Goal: Task Accomplishment & Management: Manage account settings

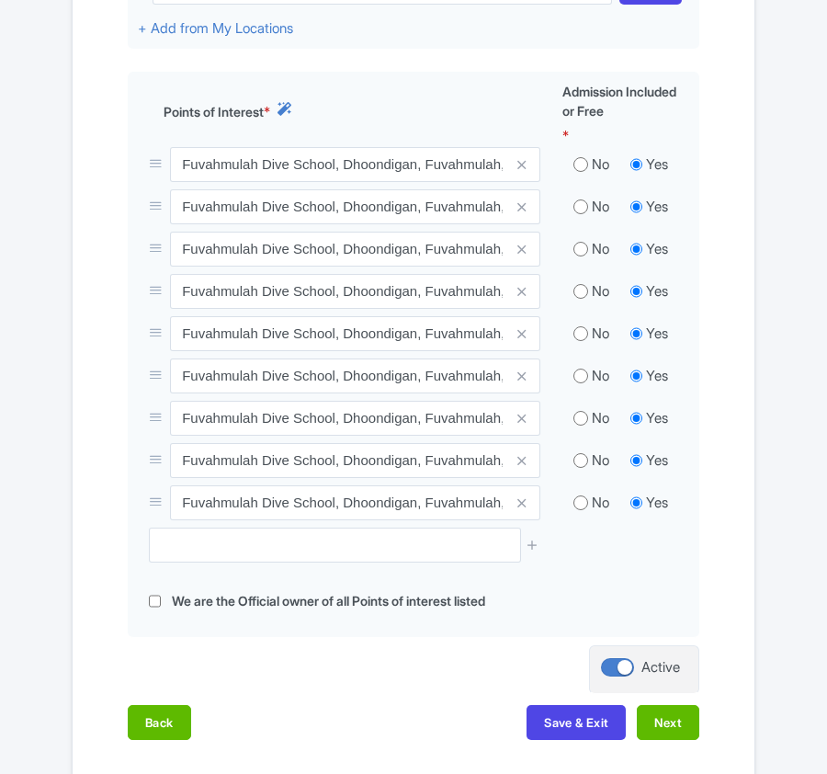
scroll to position [857, 0]
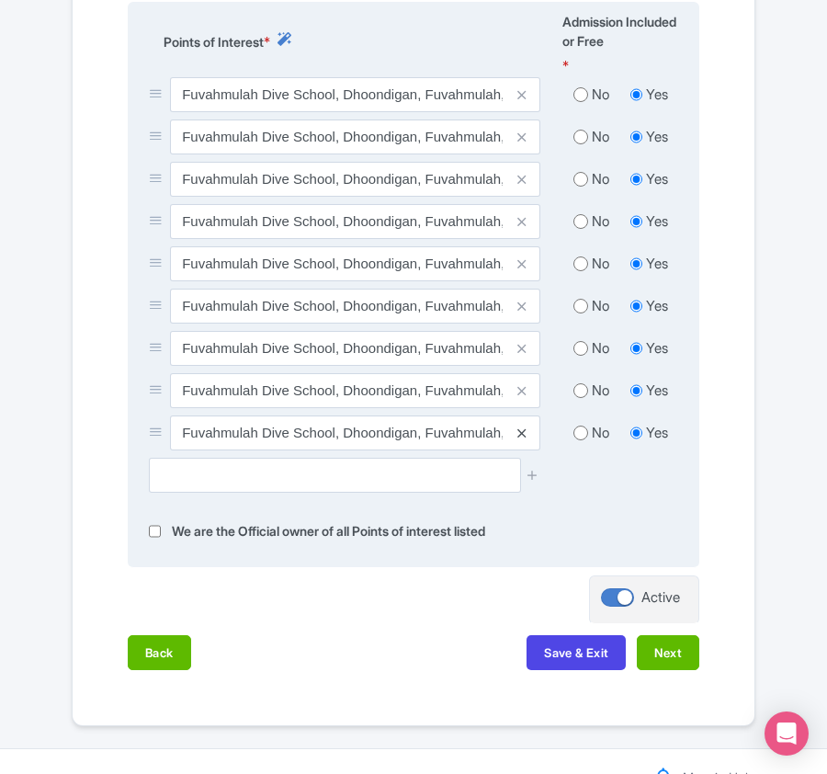
click at [518, 435] on icon at bounding box center [521, 433] width 8 height 14
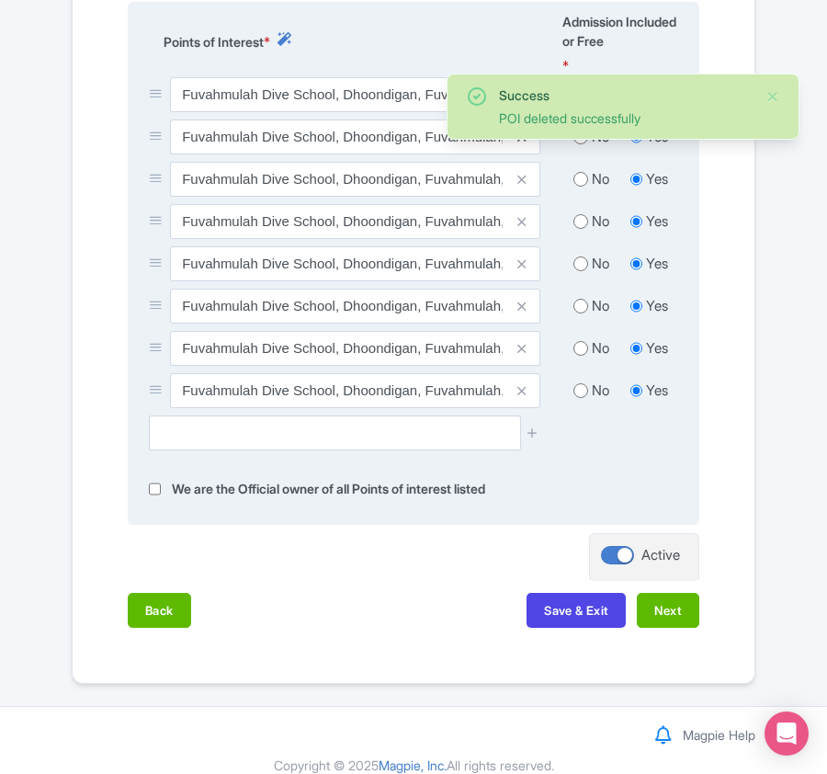
click at [519, 143] on icon at bounding box center [521, 137] width 8 height 14
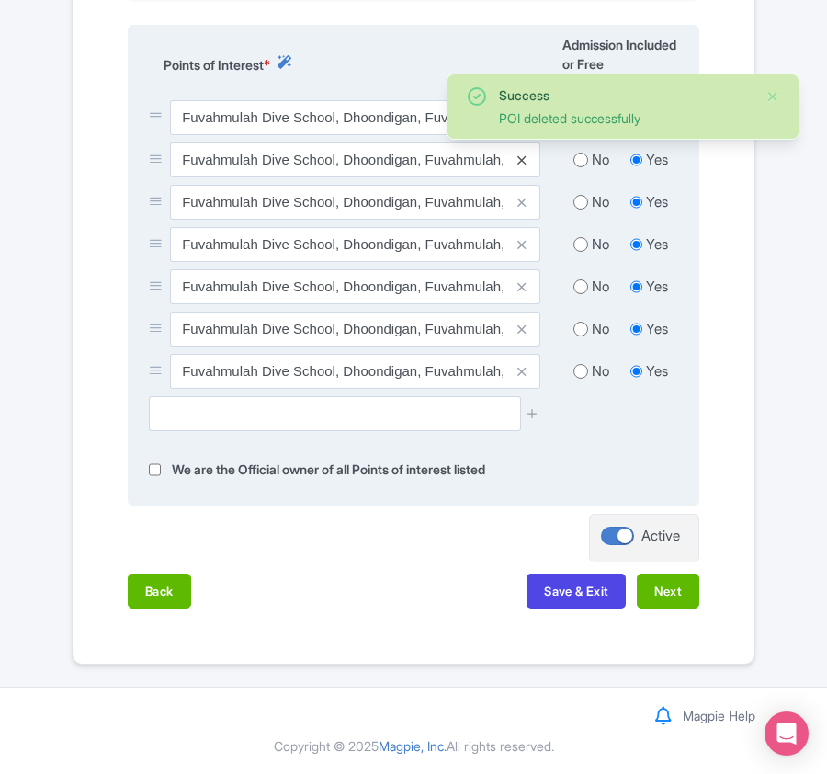
click at [522, 162] on icon at bounding box center [521, 160] width 8 height 14
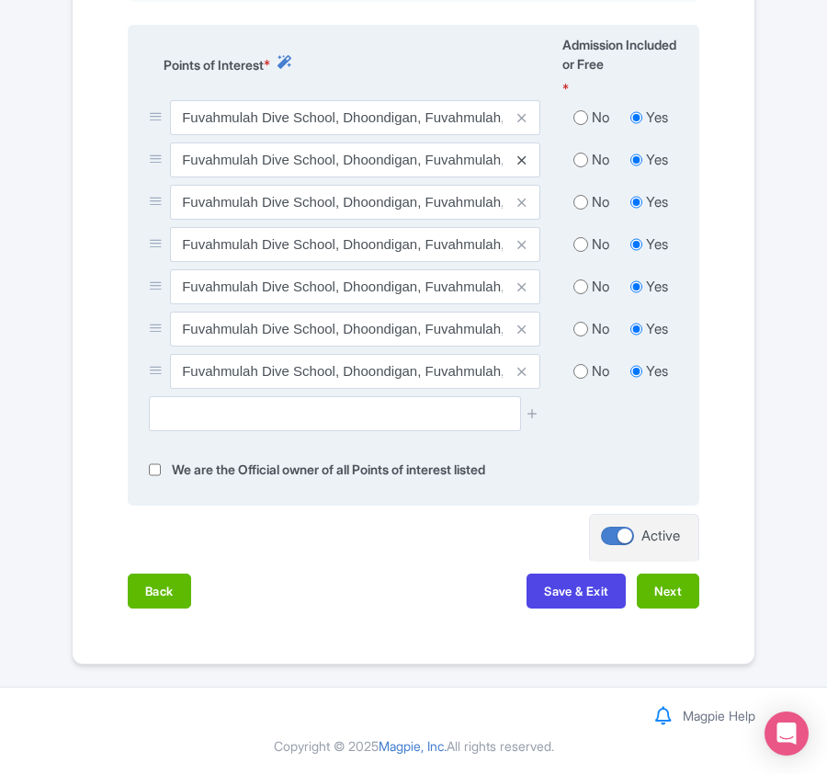
scroll to position [798, 0]
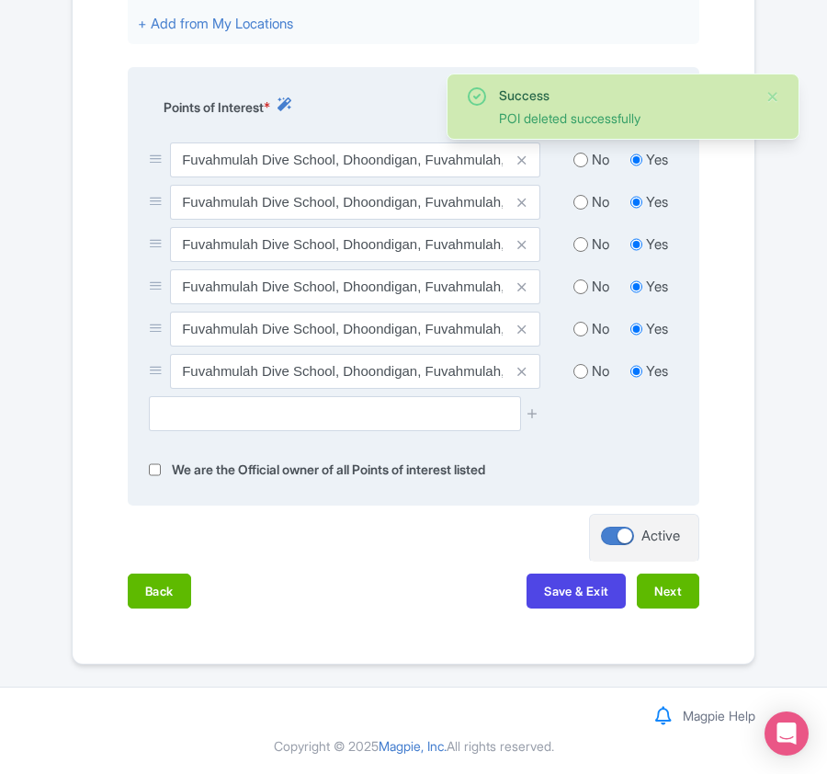
click at [522, 162] on icon at bounding box center [521, 160] width 8 height 14
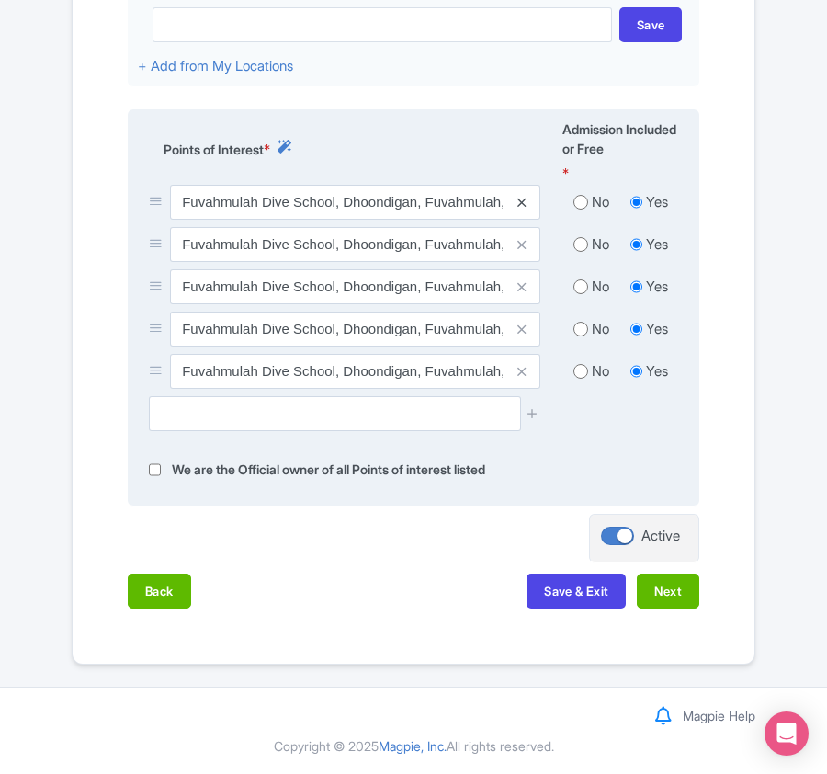
click at [520, 203] on icon at bounding box center [521, 203] width 8 height 14
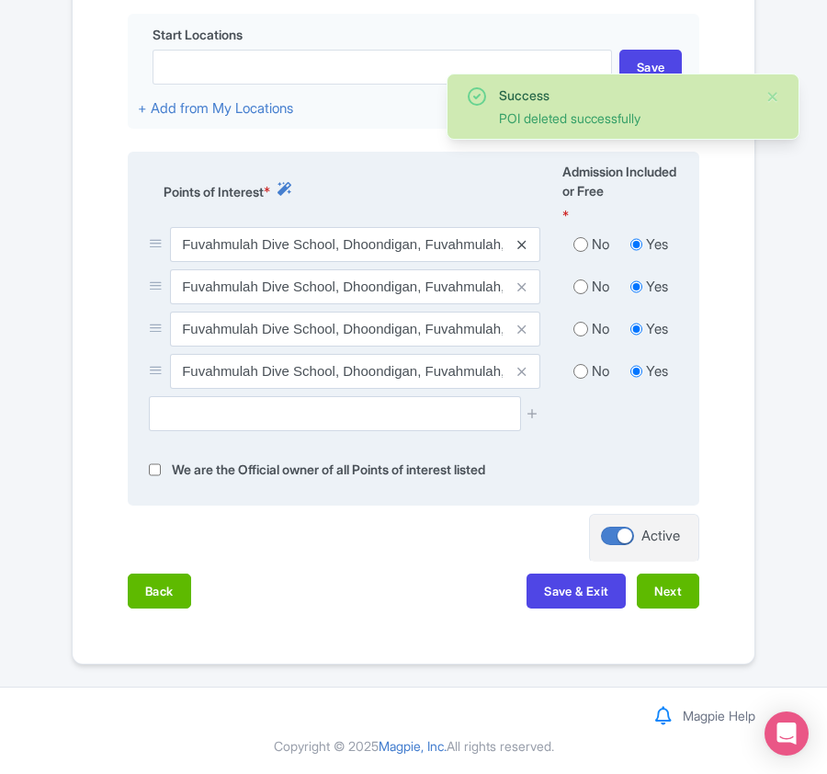
scroll to position [714, 0]
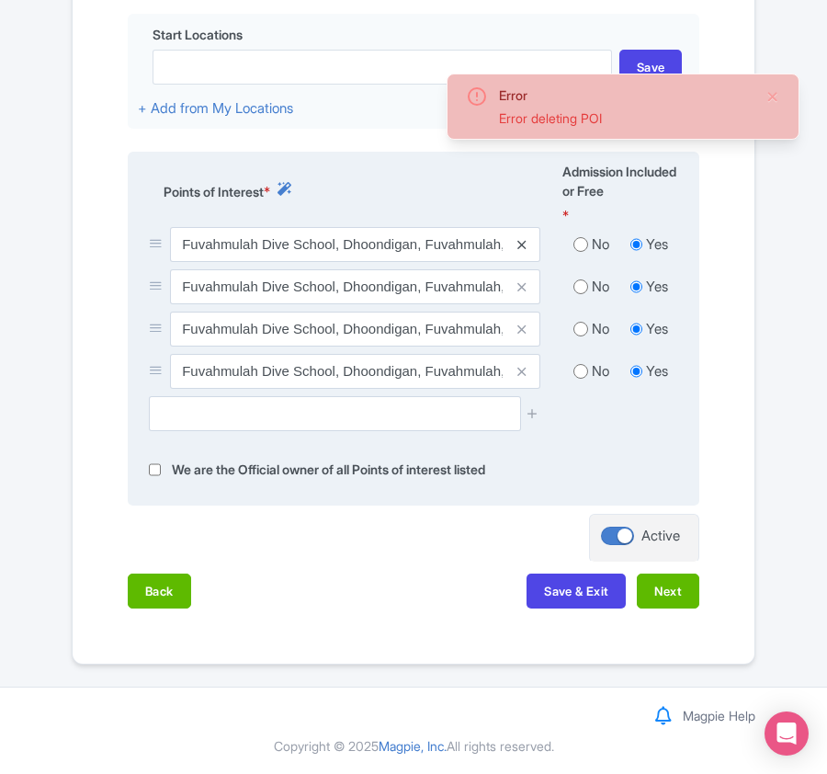
click at [520, 243] on icon at bounding box center [521, 245] width 8 height 14
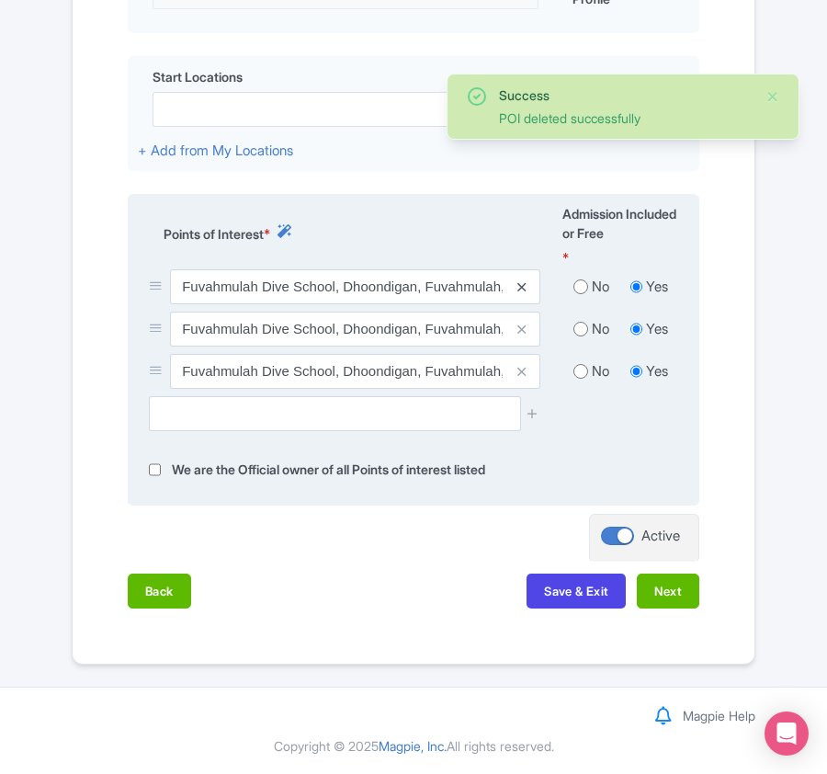
click at [524, 287] on icon at bounding box center [521, 287] width 8 height 14
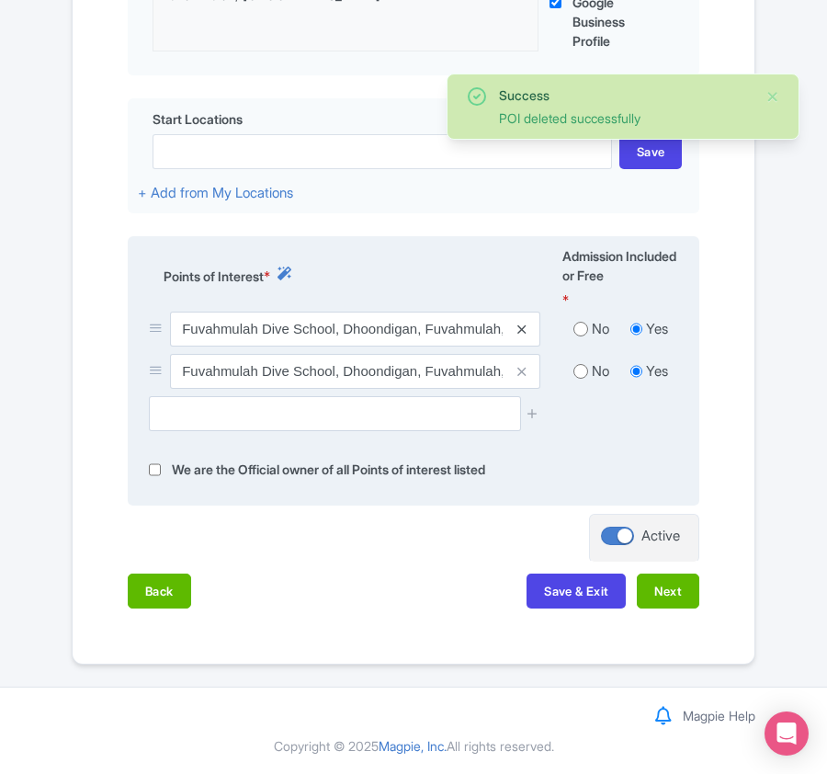
click at [519, 328] on icon at bounding box center [521, 330] width 8 height 14
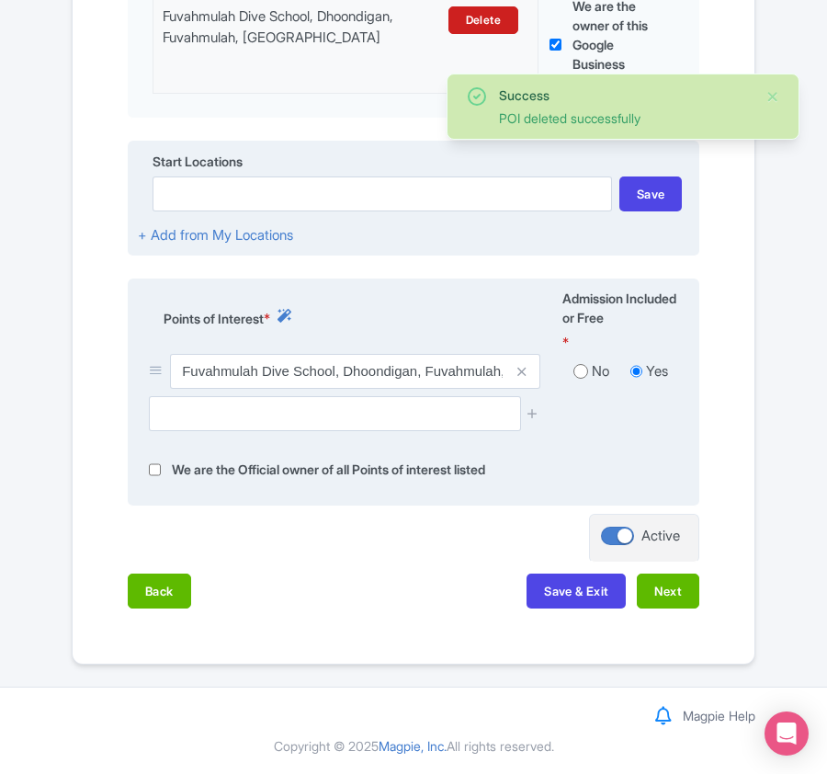
scroll to position [586, 0]
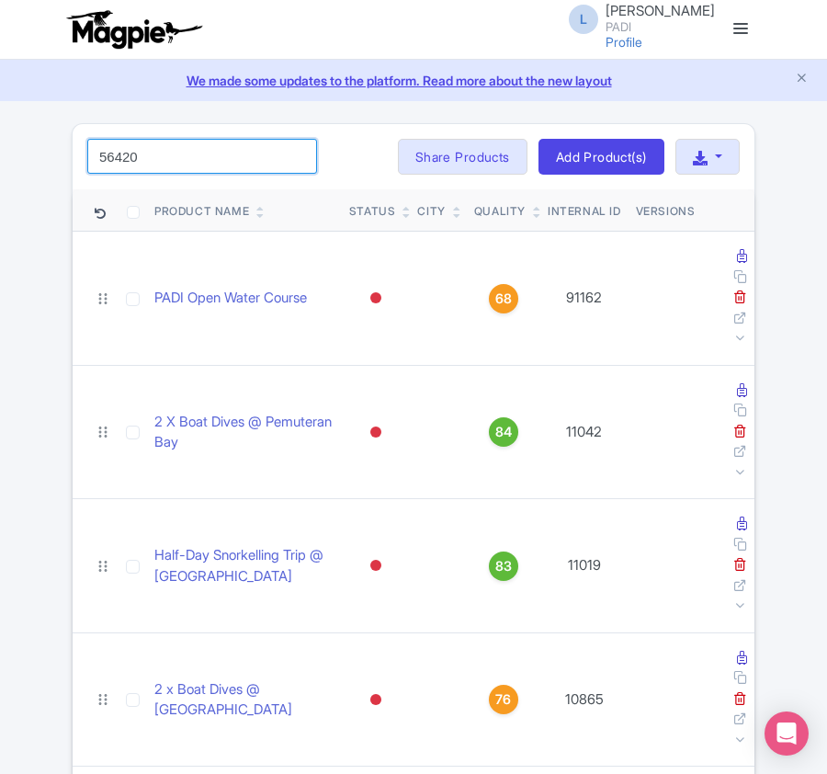
click at [176, 149] on input "56420" at bounding box center [202, 156] width 230 height 35
click button "Search" at bounding box center [0, 0] width 0 height 0
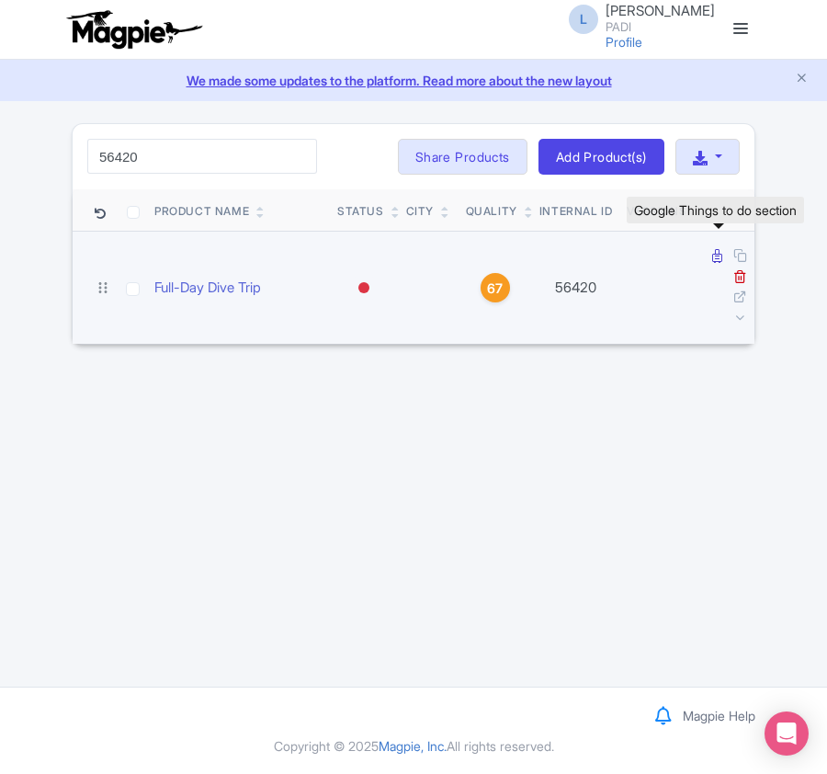
click at [717, 262] on icon at bounding box center [717, 256] width 10 height 14
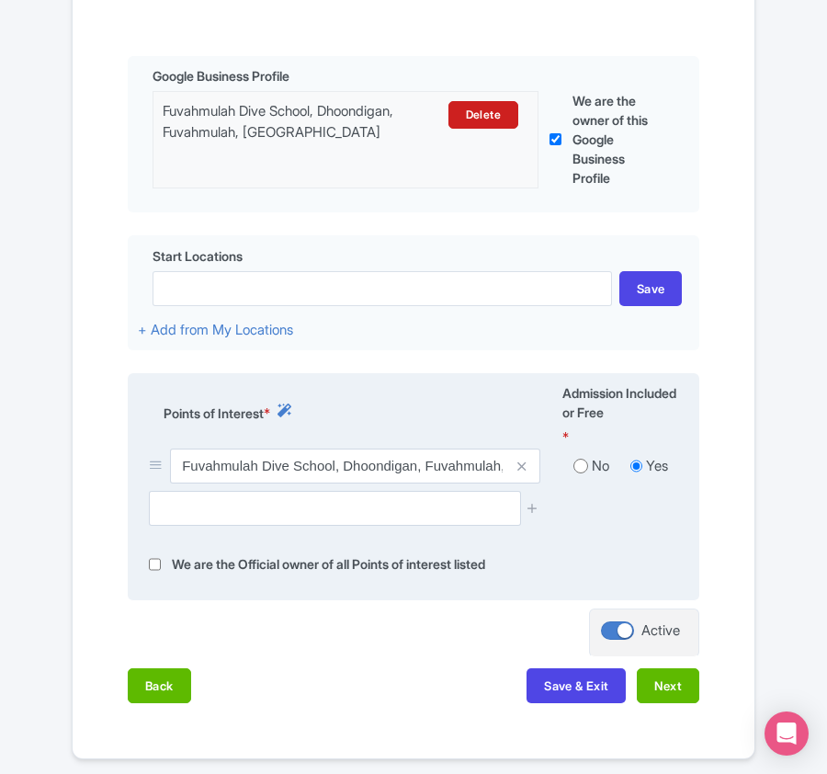
scroll to position [490, 0]
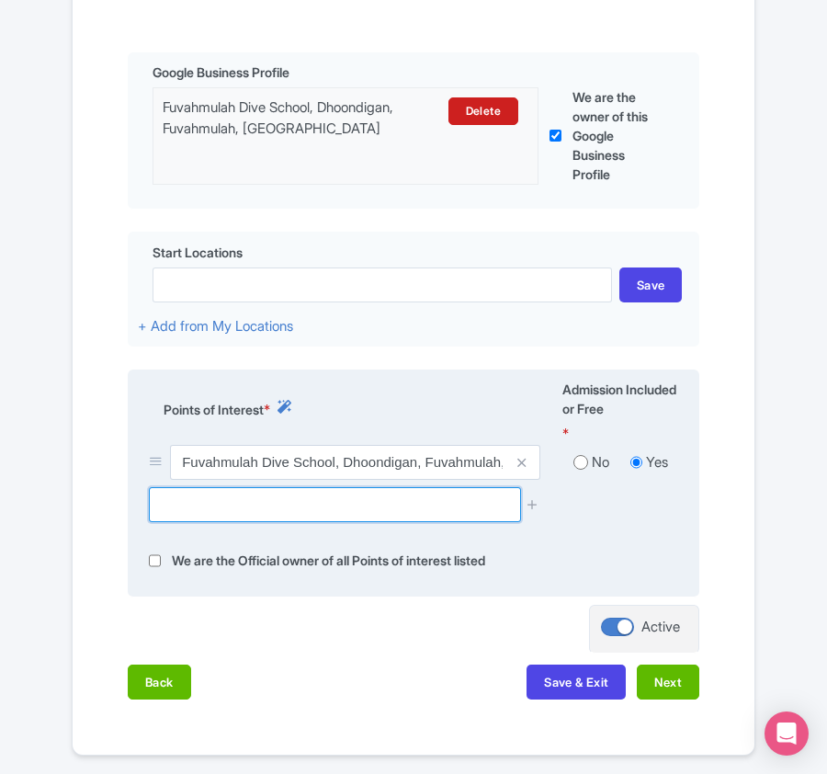
click at [339, 513] on input "text" at bounding box center [334, 504] width 371 height 35
paste input "Farikede Plateau"
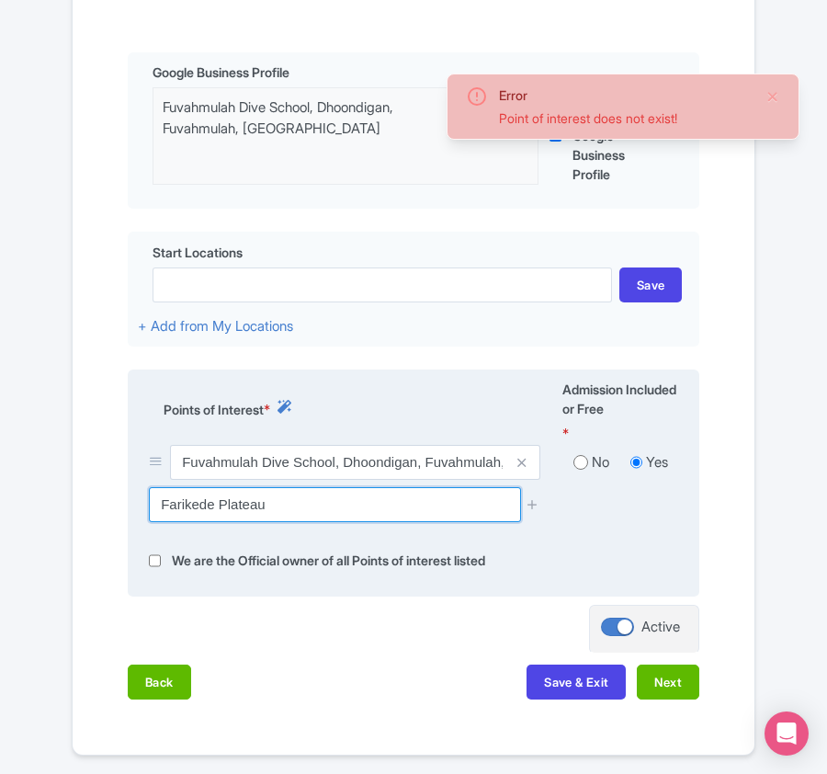
drag, startPoint x: 214, startPoint y: 505, endPoint x: 324, endPoint y: 505, distance: 110.3
click at [324, 505] on input "Farikede Plateau" at bounding box center [334, 504] width 371 height 35
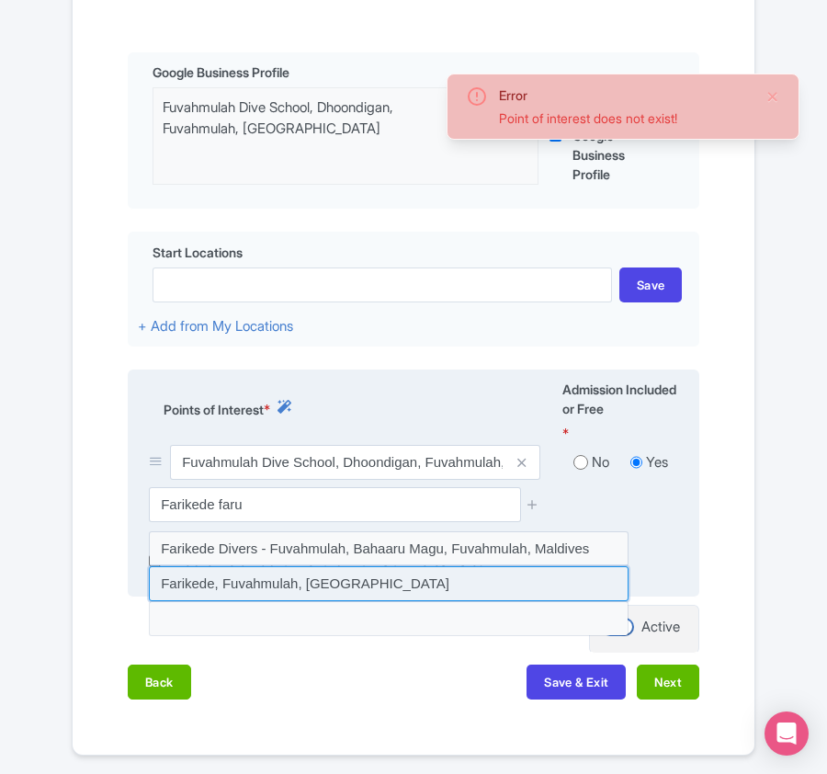
click at [313, 577] on input at bounding box center [389, 583] width 480 height 35
type input "Farikede, Fuvahmulah, [GEOGRAPHIC_DATA]"
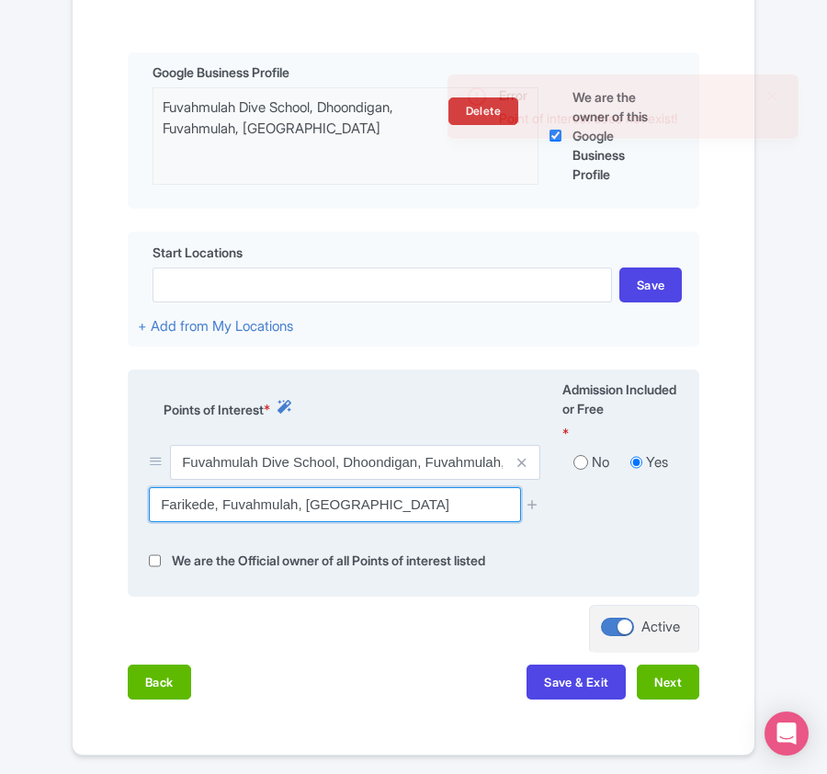
drag, startPoint x: 160, startPoint y: 515, endPoint x: 404, endPoint y: 513, distance: 244.4
click at [404, 513] on input "Farikede, Fuvahmulah, Maldives" at bounding box center [334, 504] width 371 height 35
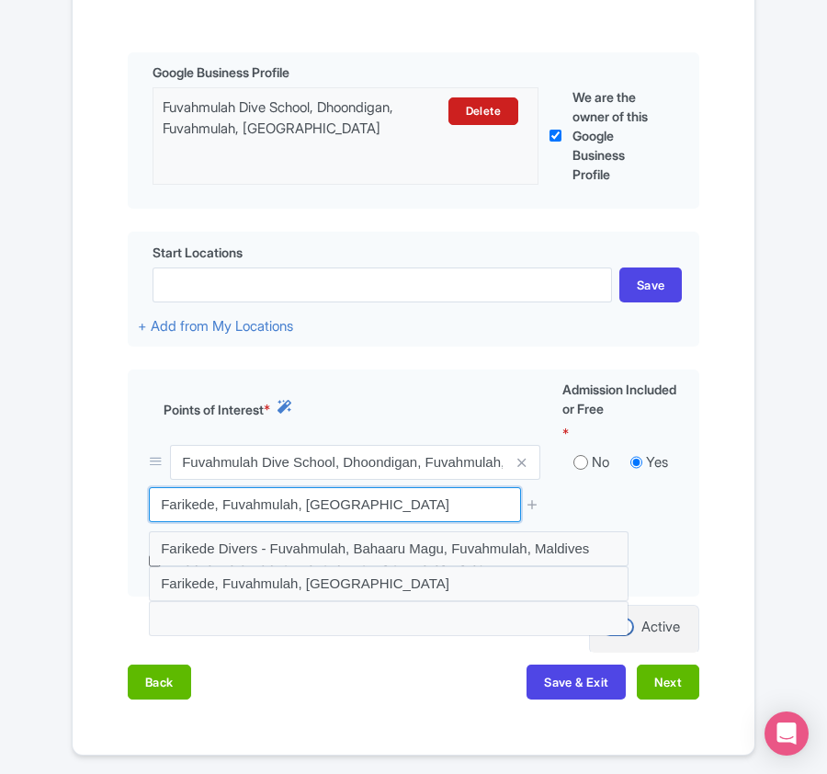
scroll to position [427, 0]
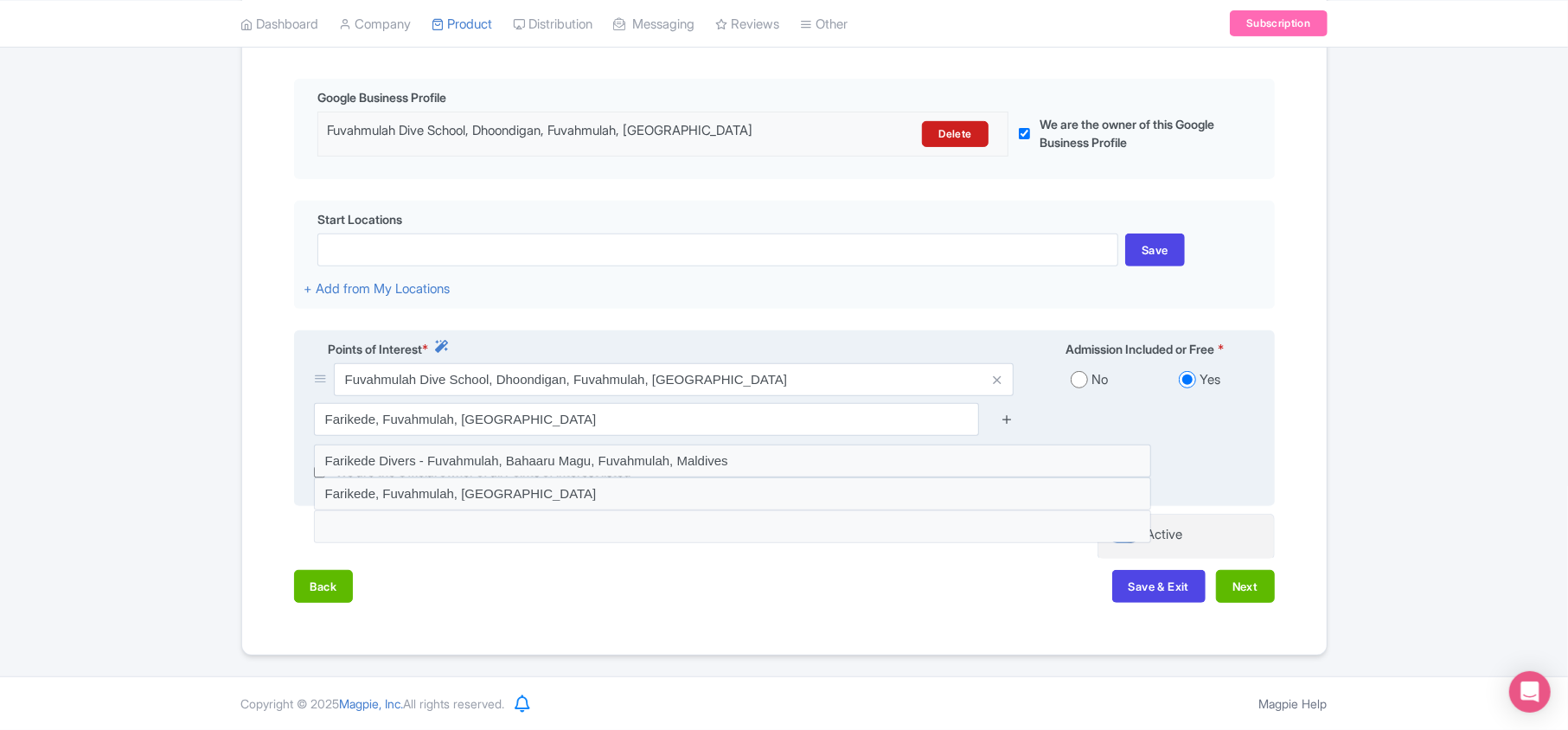
click at [777, 417] on icon at bounding box center [1007, 419] width 13 height 13
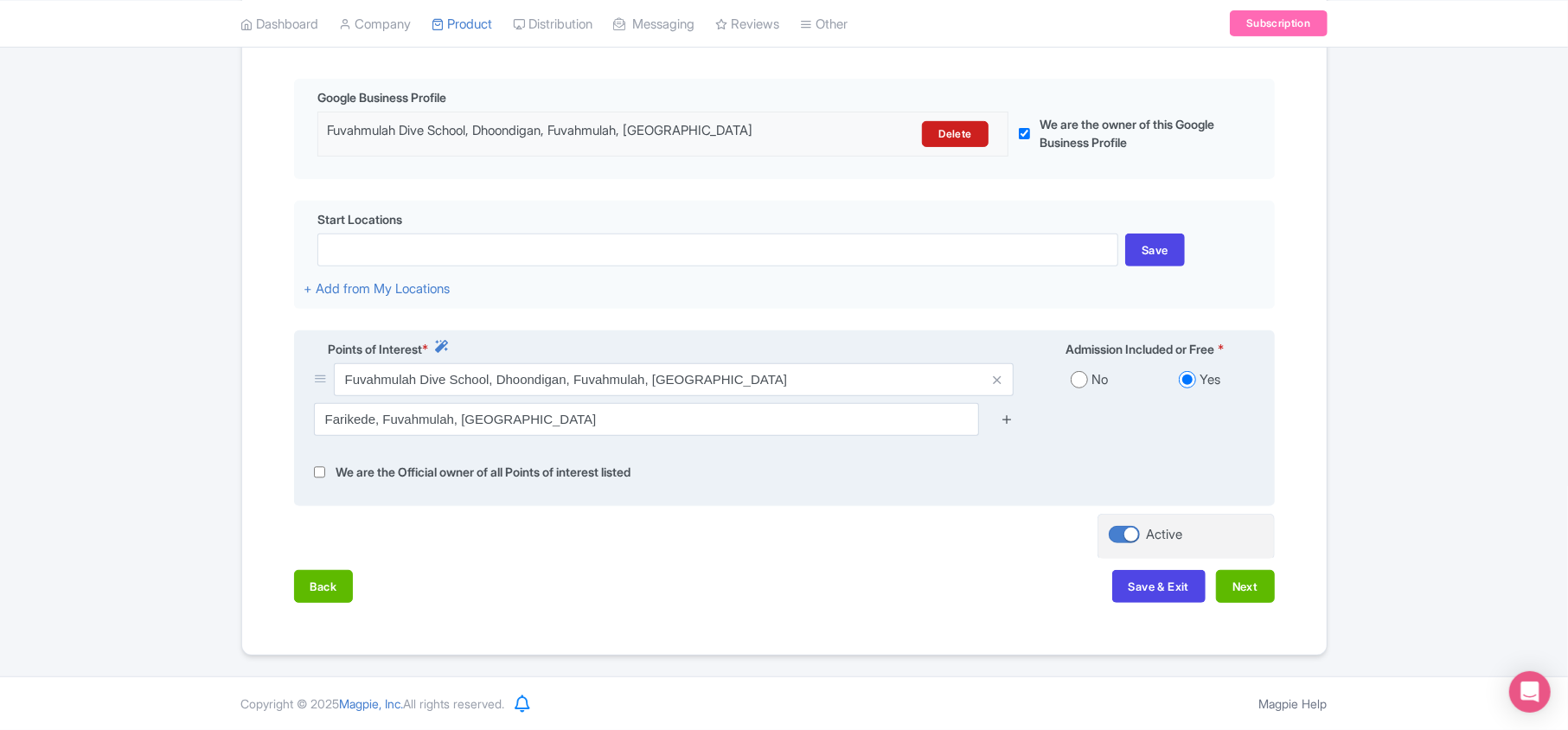
click at [777, 417] on icon at bounding box center [1007, 419] width 13 height 13
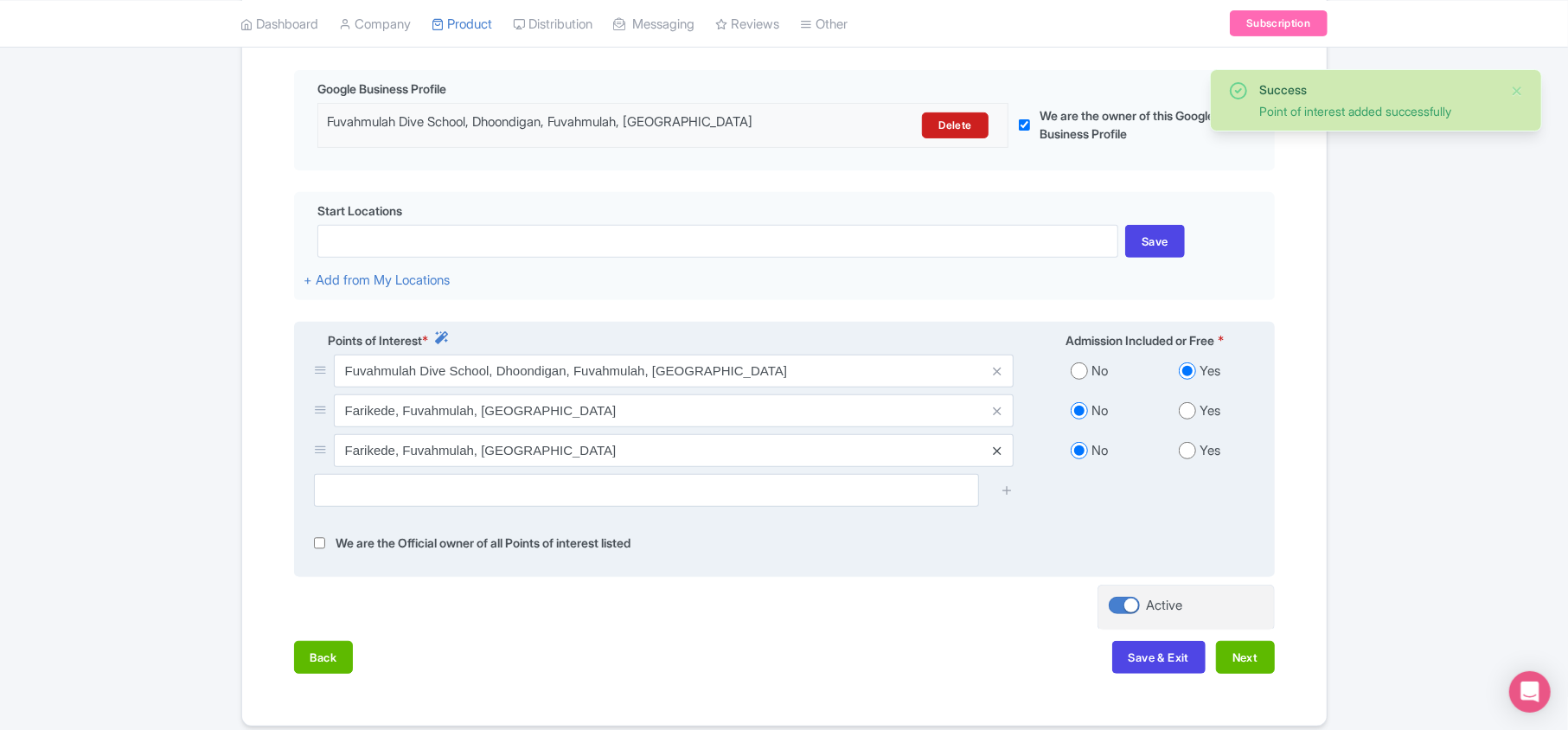
click at [777, 456] on icon at bounding box center [997, 451] width 8 height 13
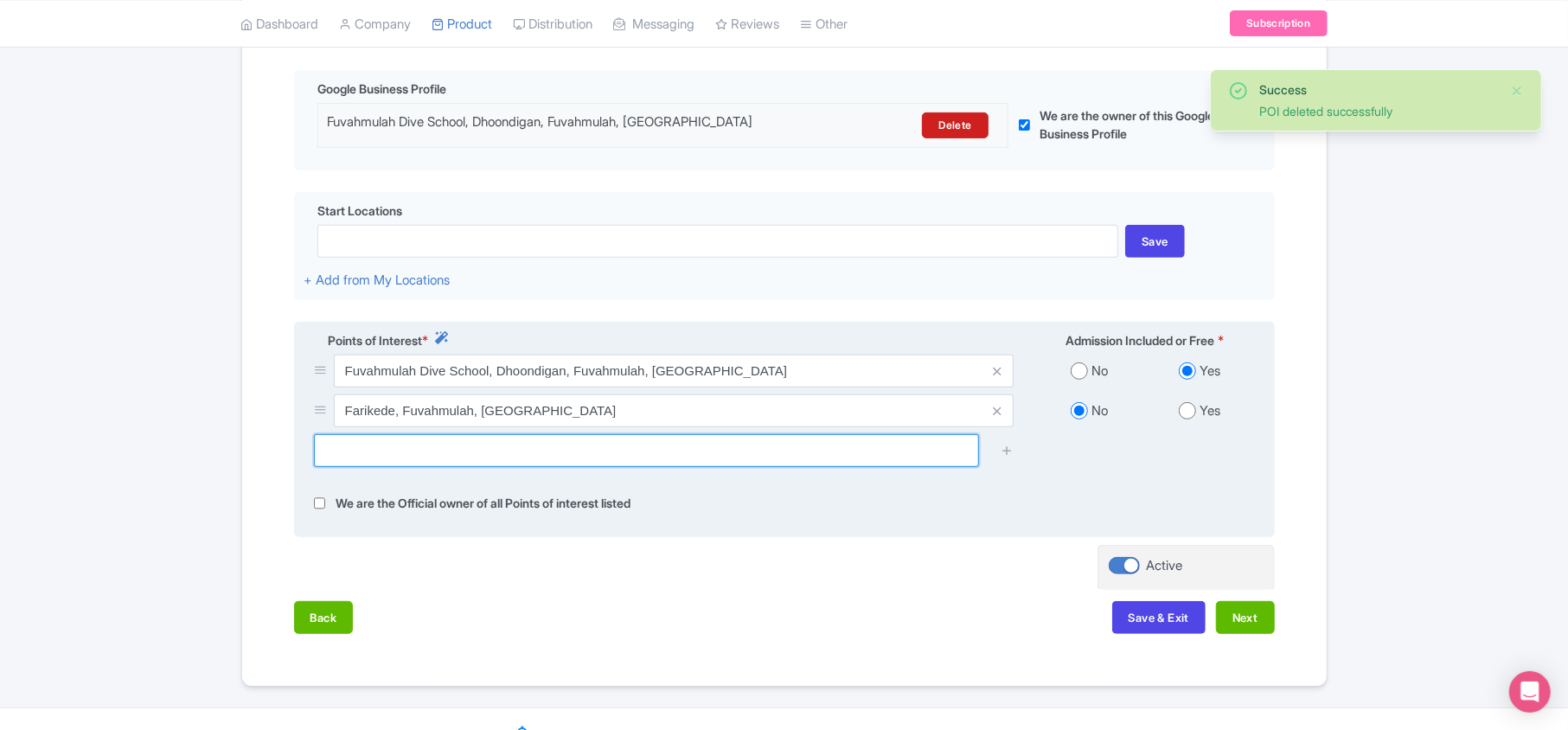
click at [474, 462] on input "text" at bounding box center [647, 450] width 665 height 33
paste input "Tiger Zoo Gn.Fuvahmulah Dhoodigan, Bandharu Kuleebin Maldive"
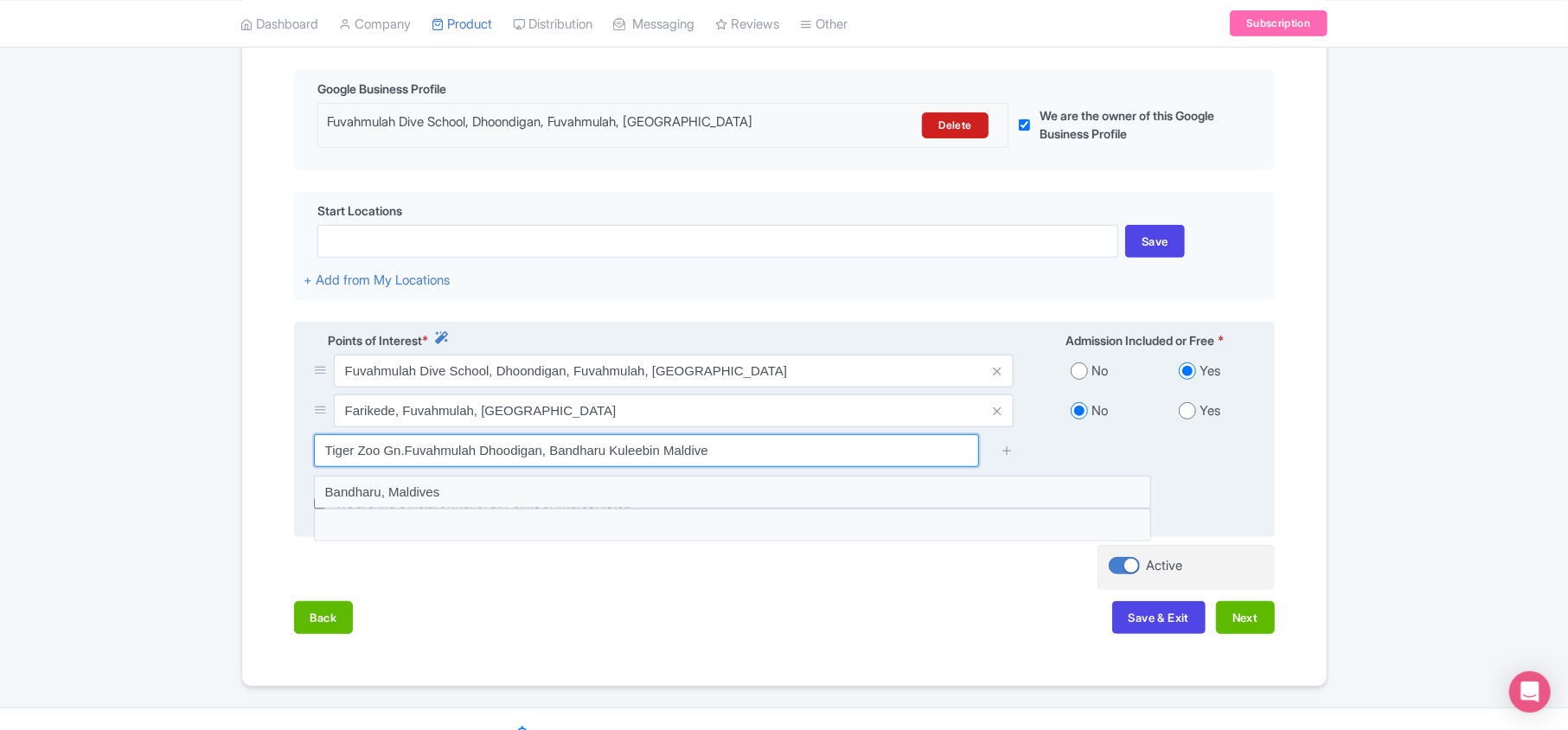
drag, startPoint x: 382, startPoint y: 457, endPoint x: 659, endPoint y: 453, distance: 277.0
click at [659, 453] on input "Tiger Zoo Gn.Fuvahmulah Dhoodigan, Bandharu Kuleebin Maldive" at bounding box center [647, 450] width 665 height 33
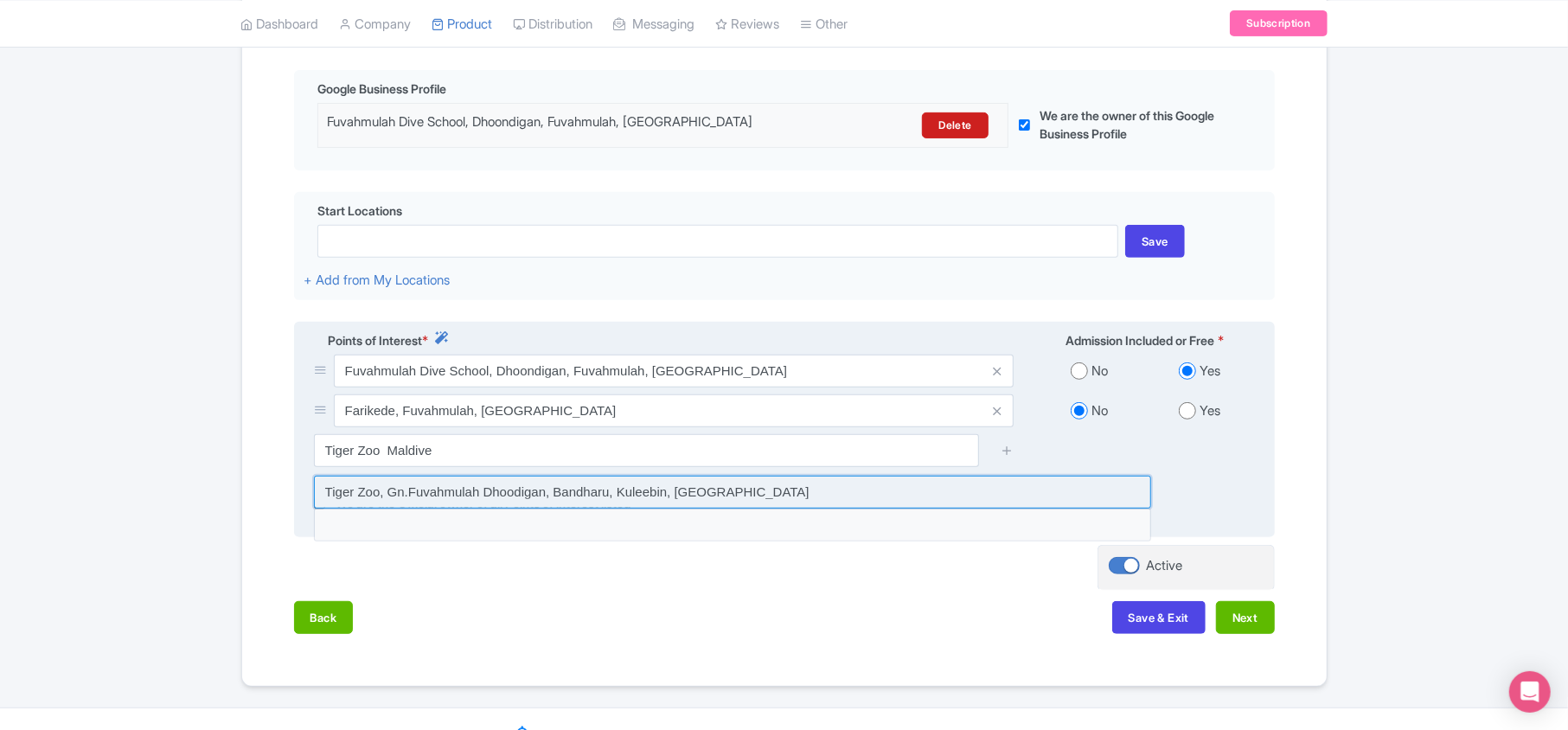
click at [456, 505] on input at bounding box center [732, 491] width 837 height 33
type input "Tiger Zoo, Gn.Fuvahmulah Dhoodigan, Bandharu, Kuleebin, Maldive Islands"
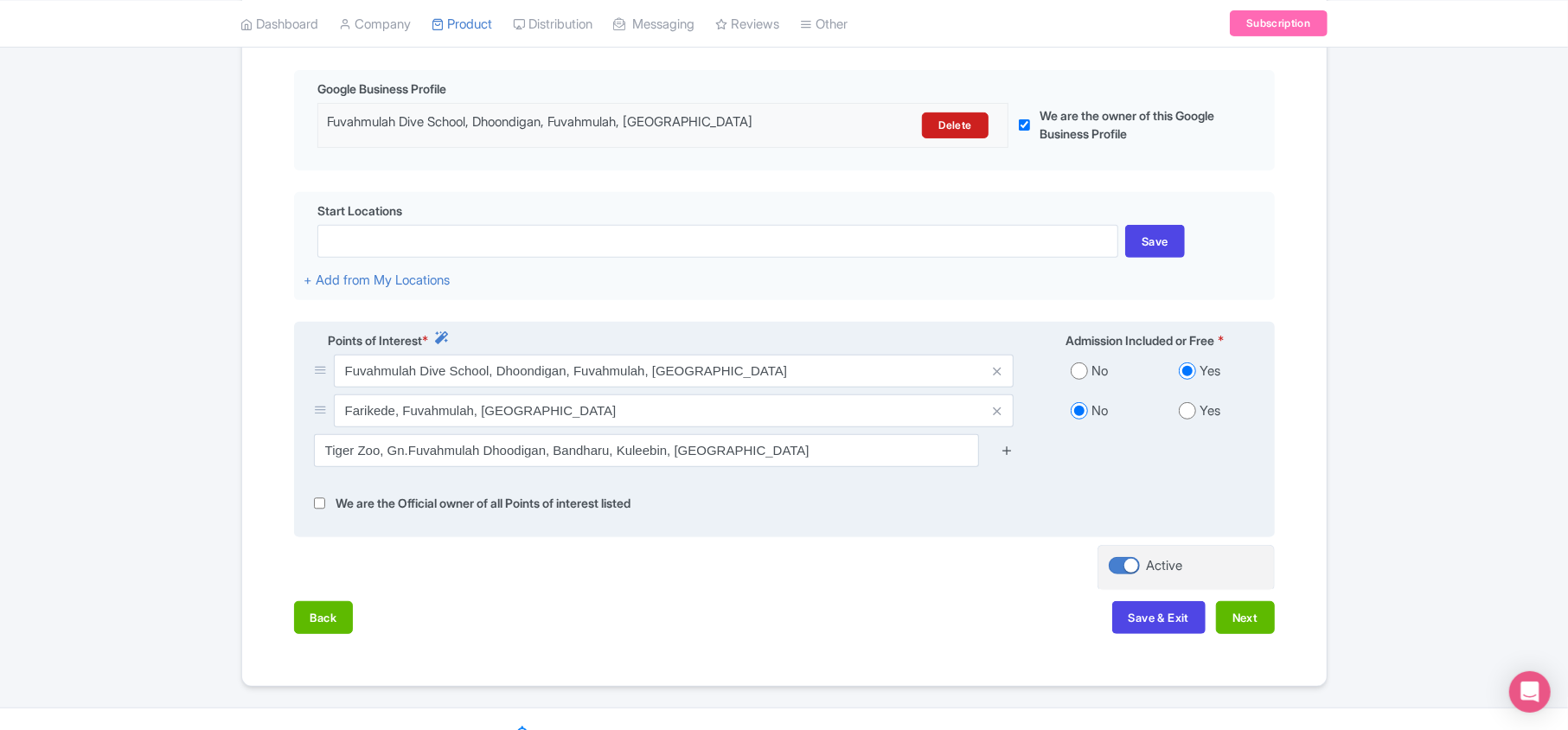
click at [777, 456] on icon at bounding box center [1007, 450] width 13 height 13
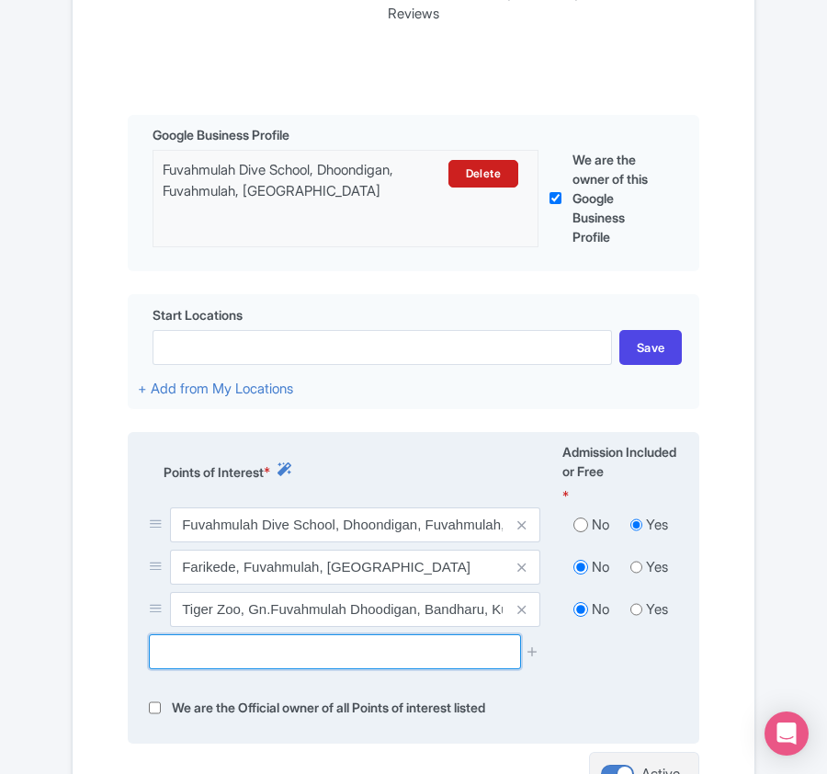
click at [232, 654] on input "text" at bounding box center [334, 651] width 371 height 35
paste input "Tiger Shark Zone"
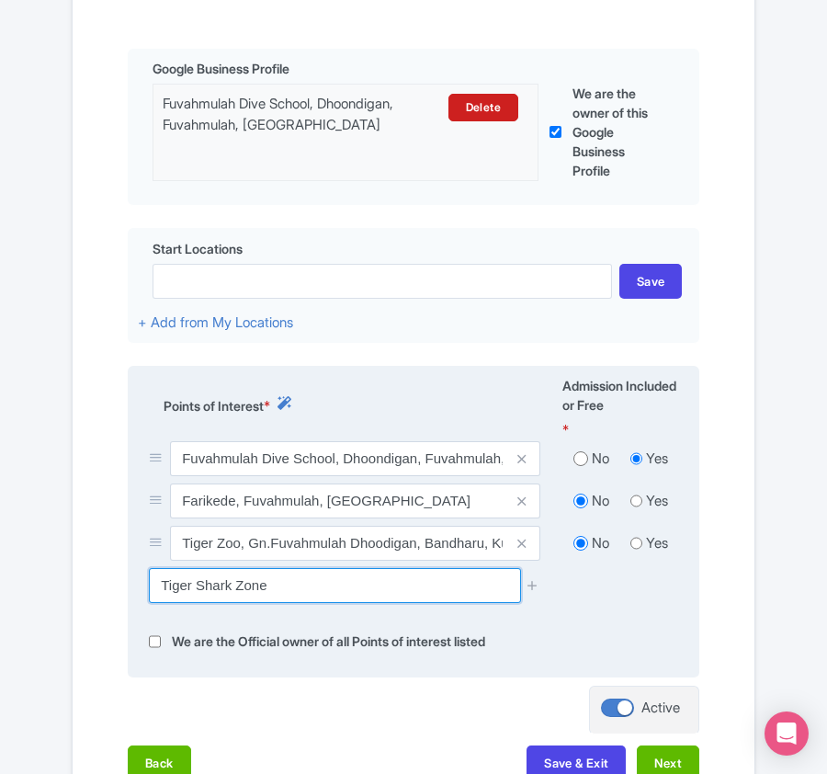
scroll to position [549, 0]
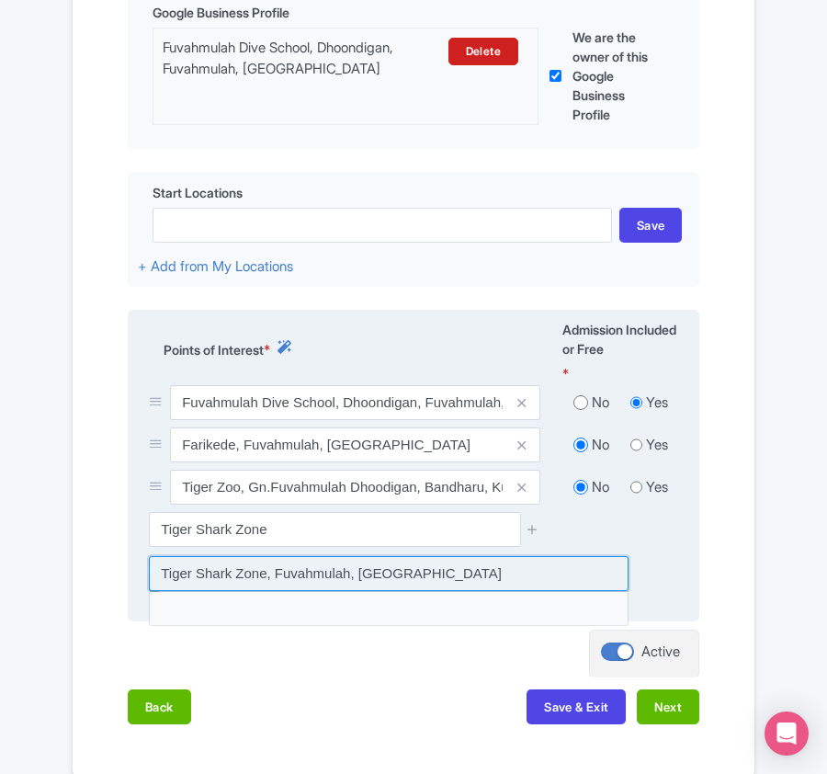
click at [265, 574] on input at bounding box center [389, 573] width 480 height 35
type input "Tiger Shark Zone, Fuvahmulah, Maldives"
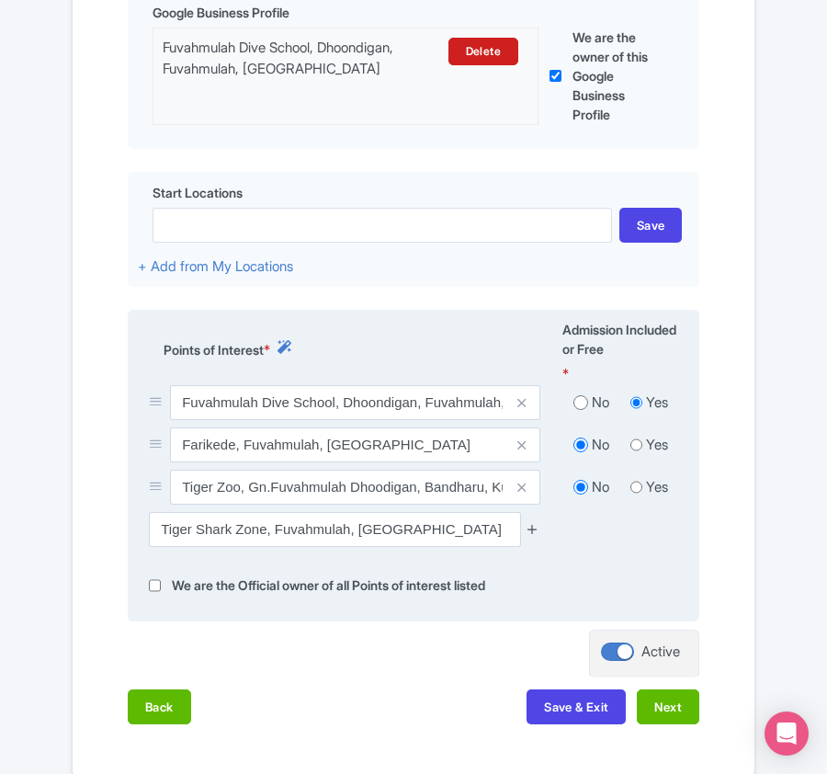
click at [527, 533] on icon at bounding box center [533, 529] width 14 height 14
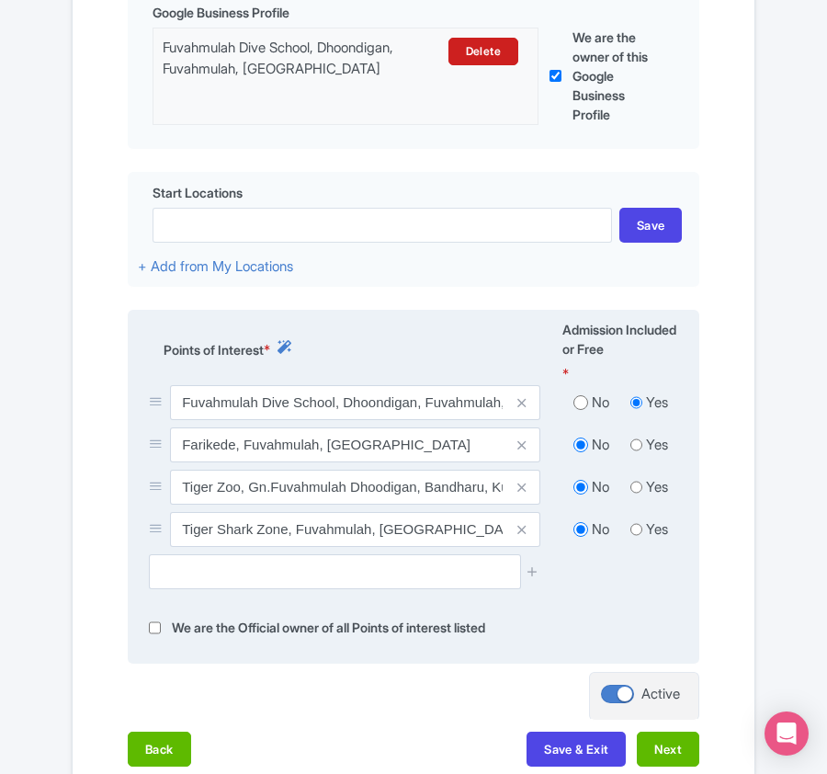
click at [191, 582] on input "text" at bounding box center [334, 571] width 371 height 35
click at [189, 575] on input "text" at bounding box center [334, 571] width 371 height 35
paste input "Thoondu"
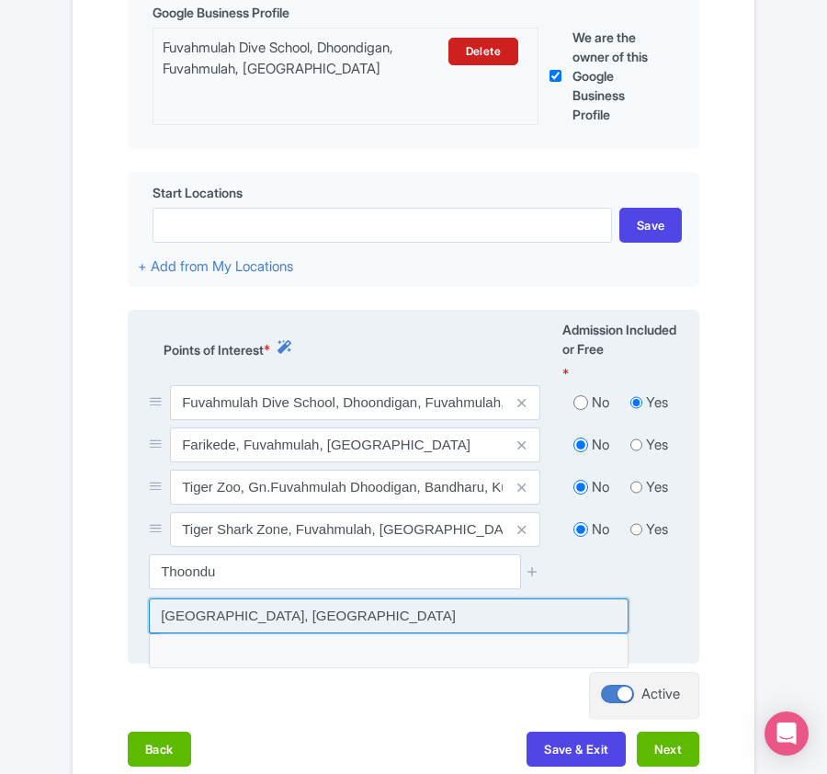
click at [207, 616] on input at bounding box center [389, 615] width 480 height 35
type input "[GEOGRAPHIC_DATA], [GEOGRAPHIC_DATA]"
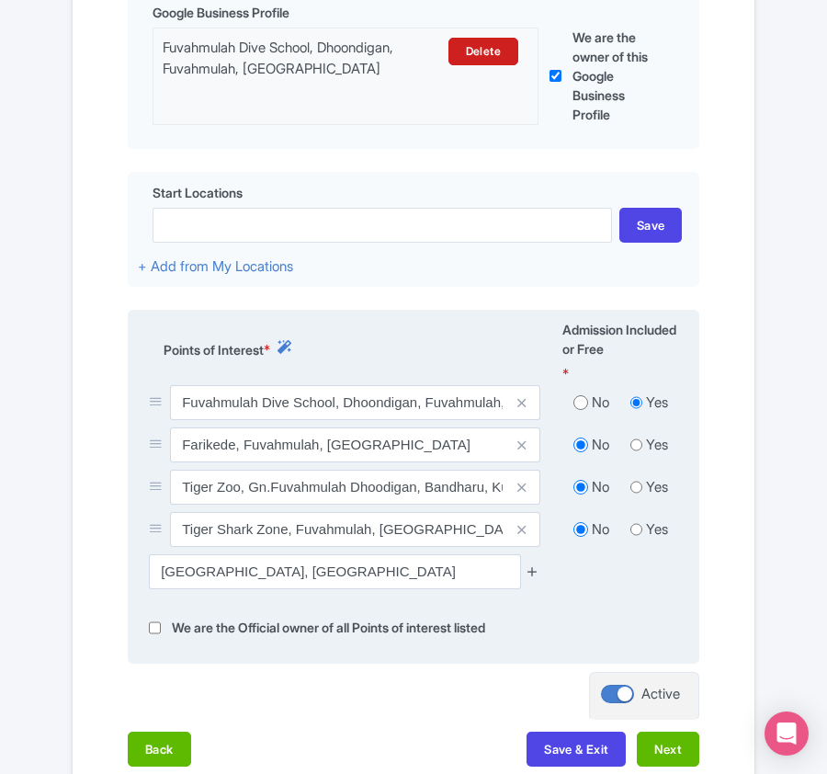
click at [527, 574] on icon at bounding box center [533, 571] width 14 height 14
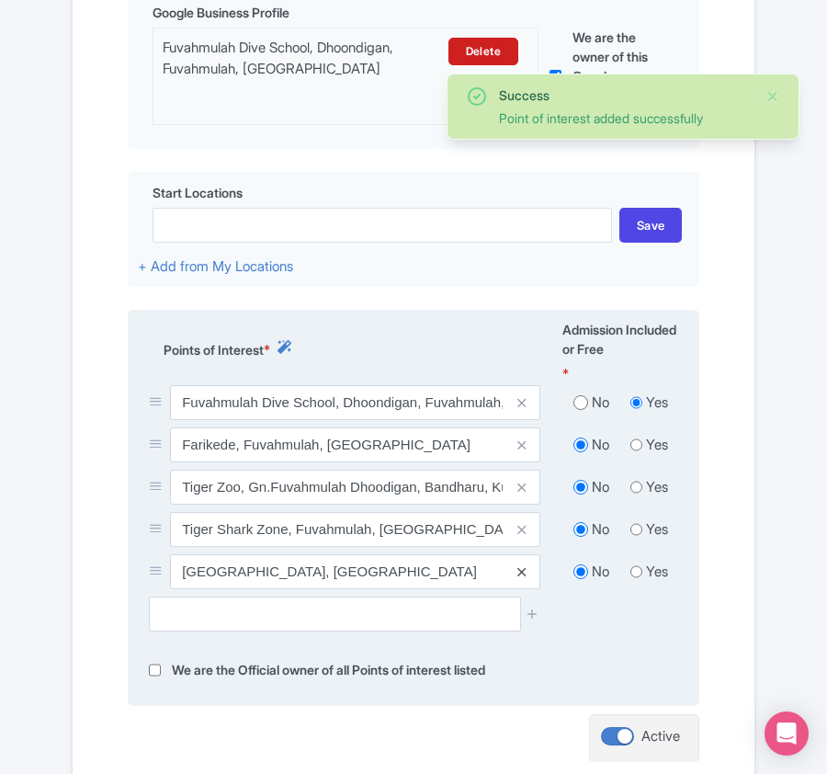
scroll to position [673, 0]
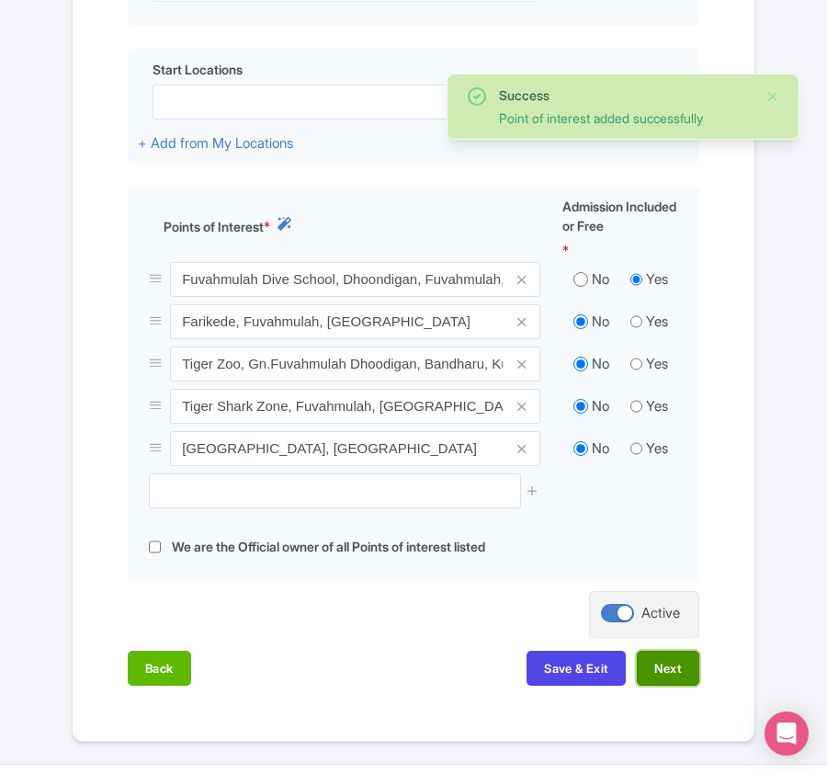
click at [674, 671] on button "Next" at bounding box center [668, 668] width 62 height 35
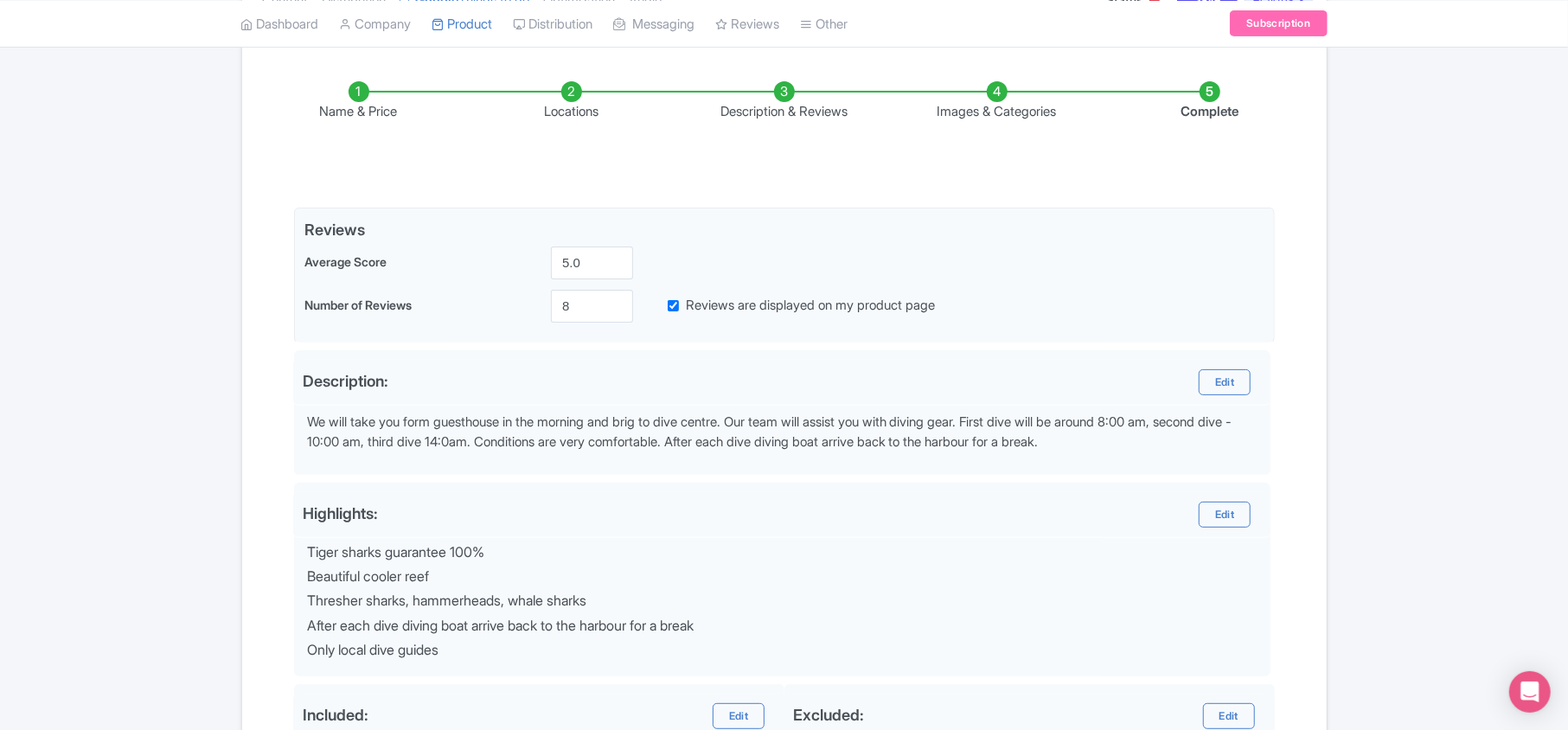
scroll to position [522, 0]
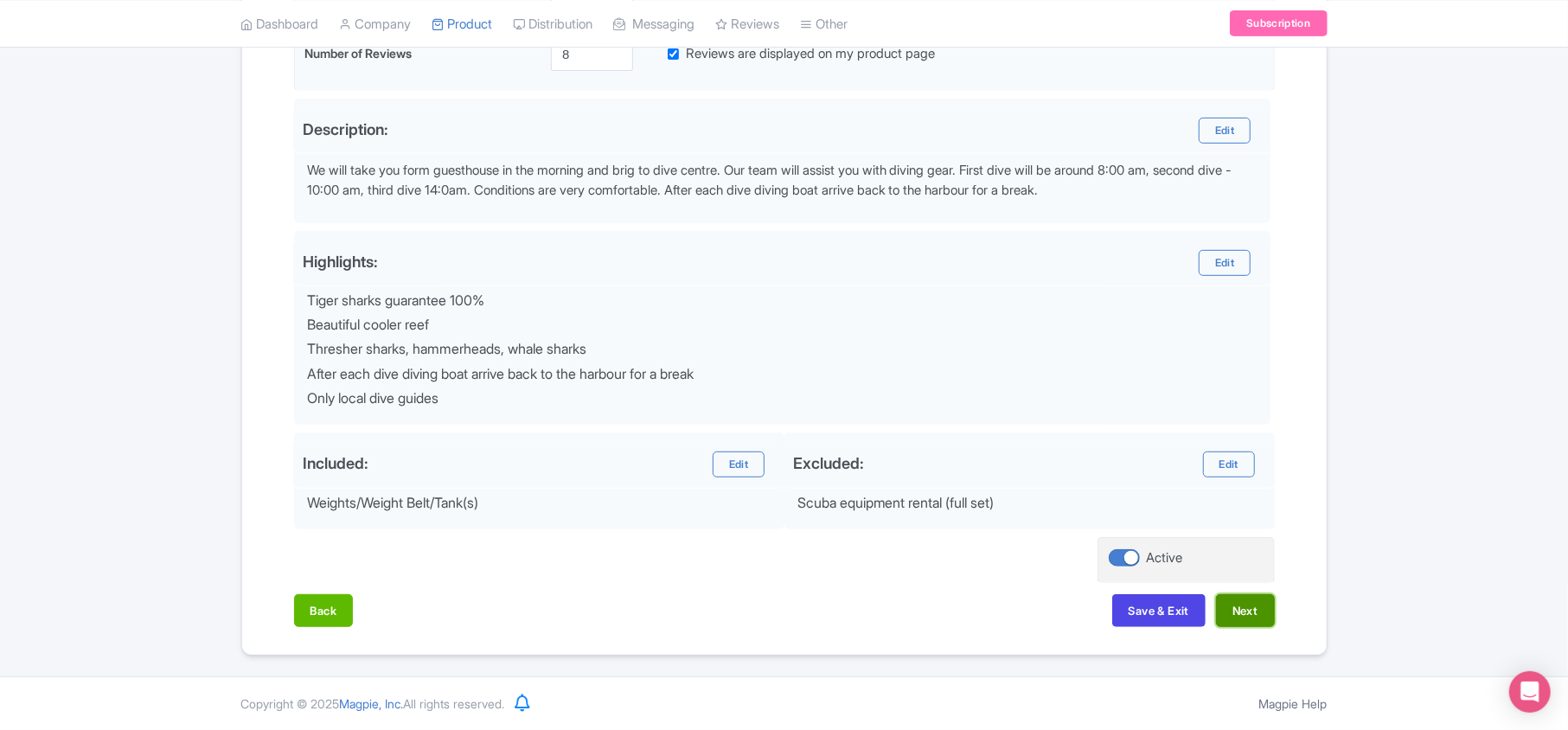
click at [777, 615] on button "Next" at bounding box center [1245, 610] width 58 height 33
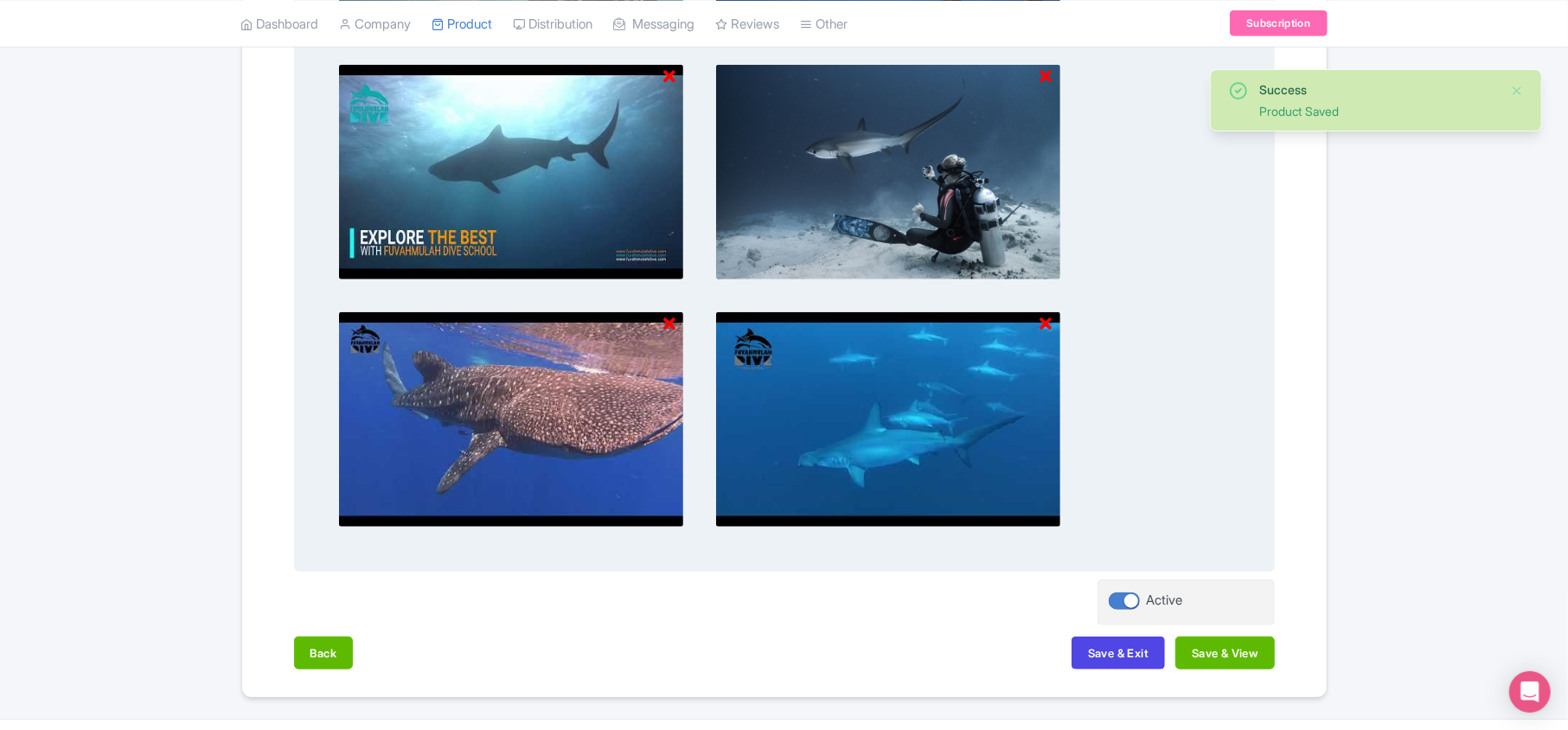
scroll to position [991, 0]
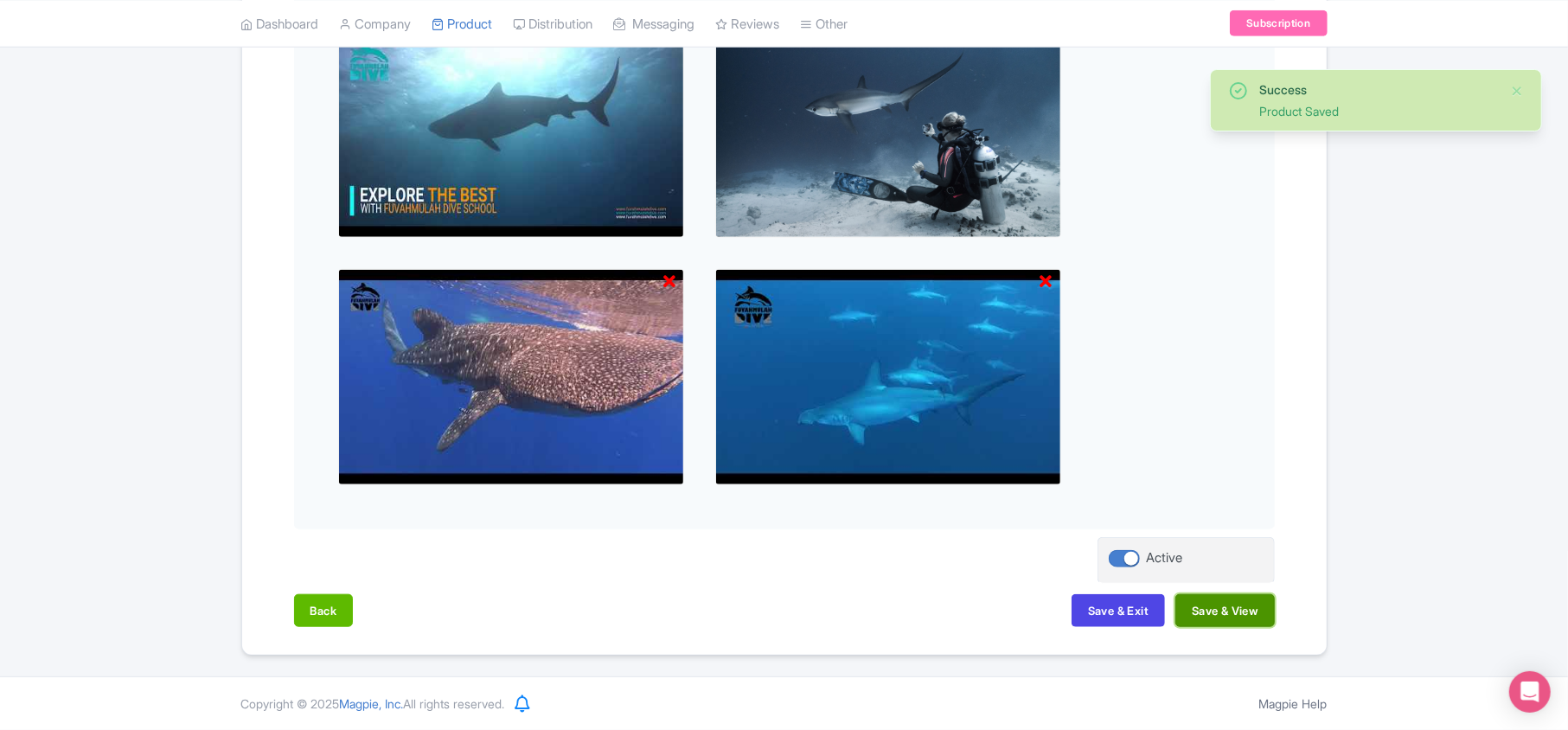
click at [777, 616] on button "Save & View" at bounding box center [1224, 610] width 99 height 33
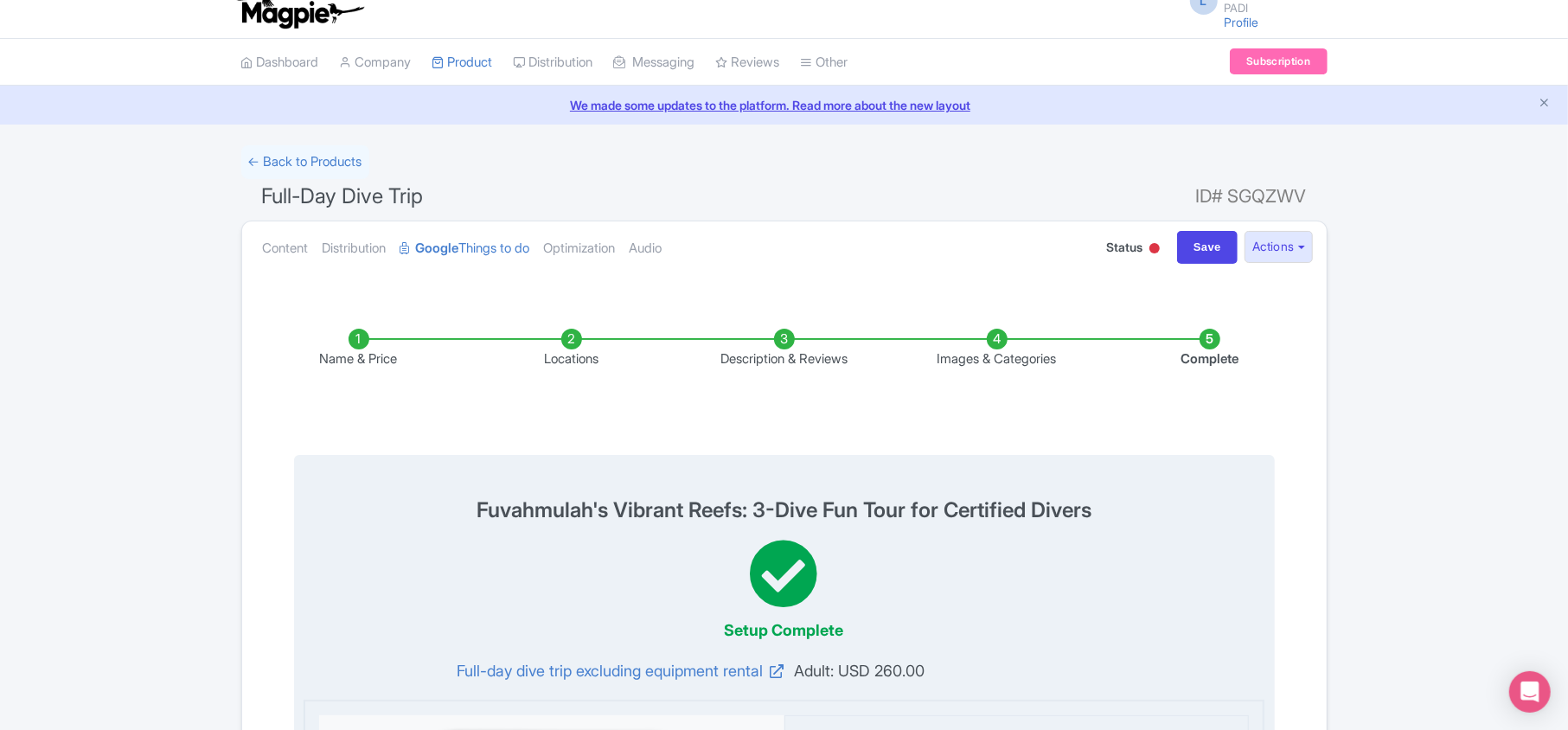
scroll to position [0, 0]
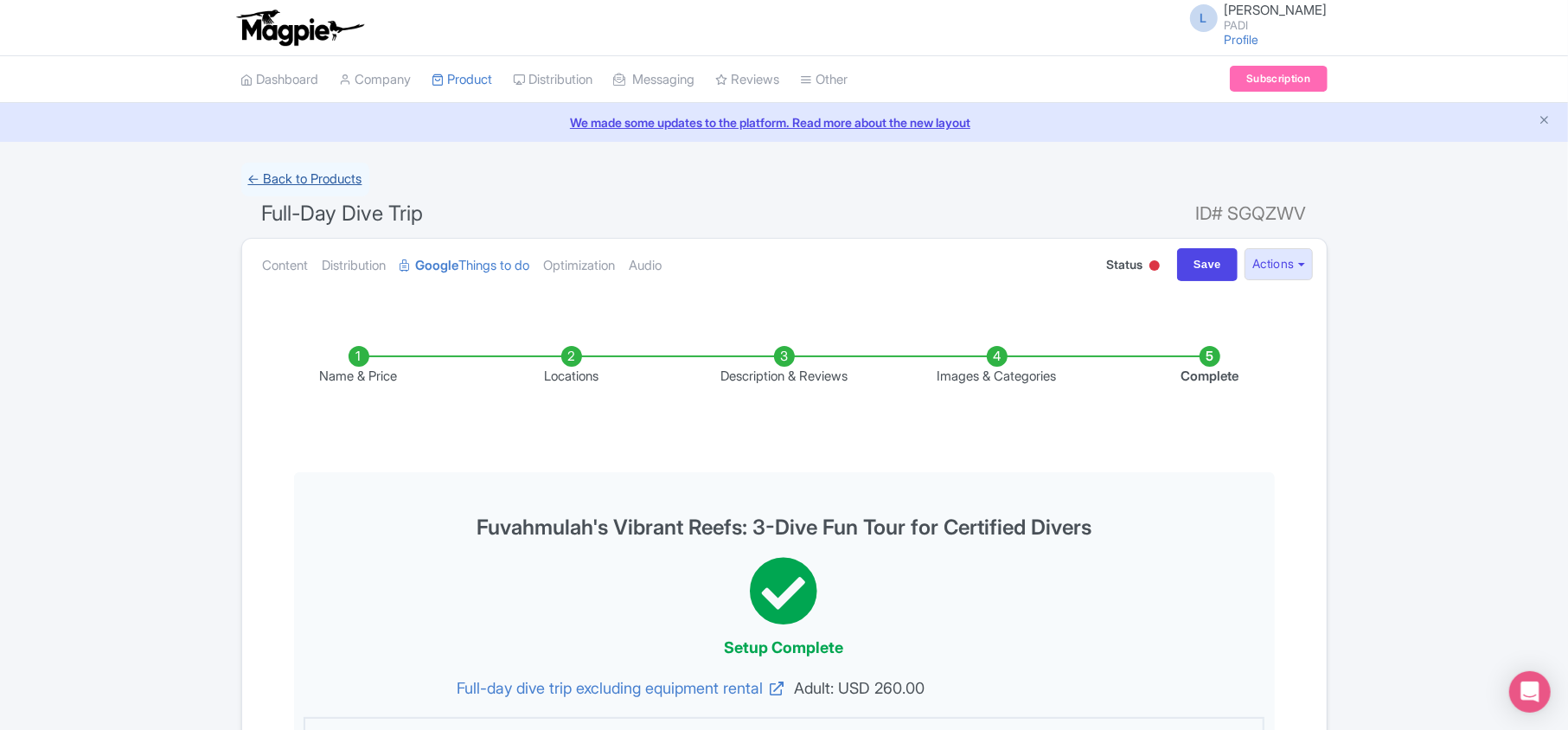
click at [299, 178] on link "← Back to Products" at bounding box center [305, 180] width 128 height 34
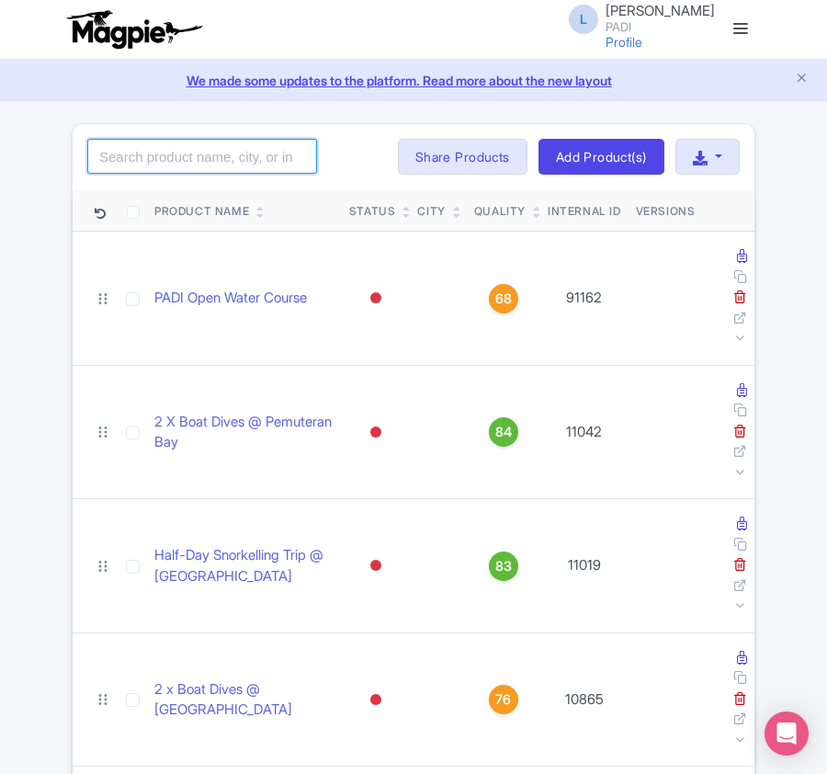
click at [226, 159] on input "search" at bounding box center [202, 156] width 230 height 35
paste input "313"
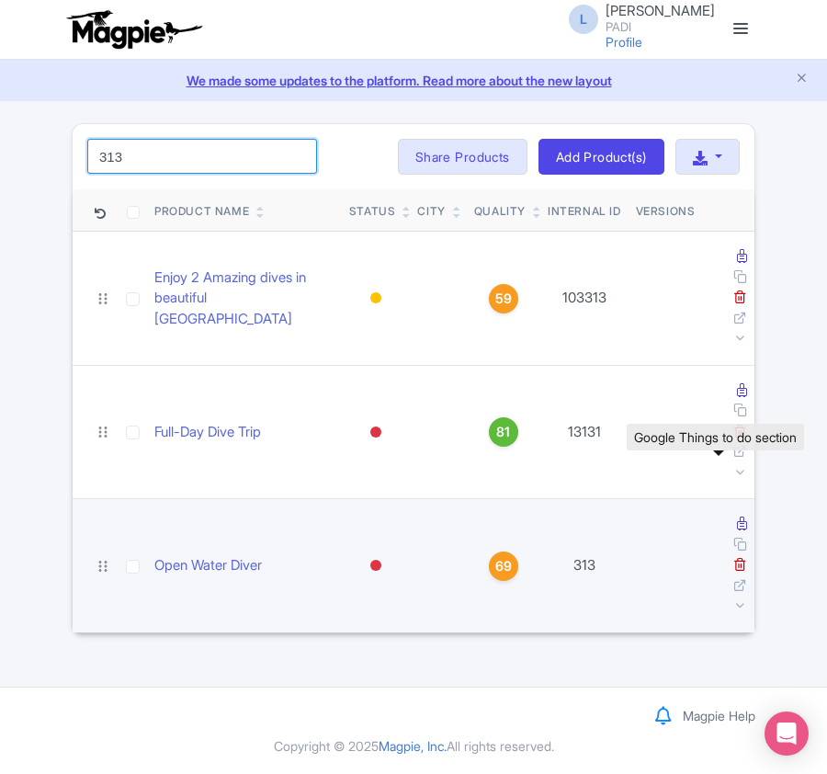
type input "313"
click at [737, 516] on icon at bounding box center [742, 523] width 10 height 14
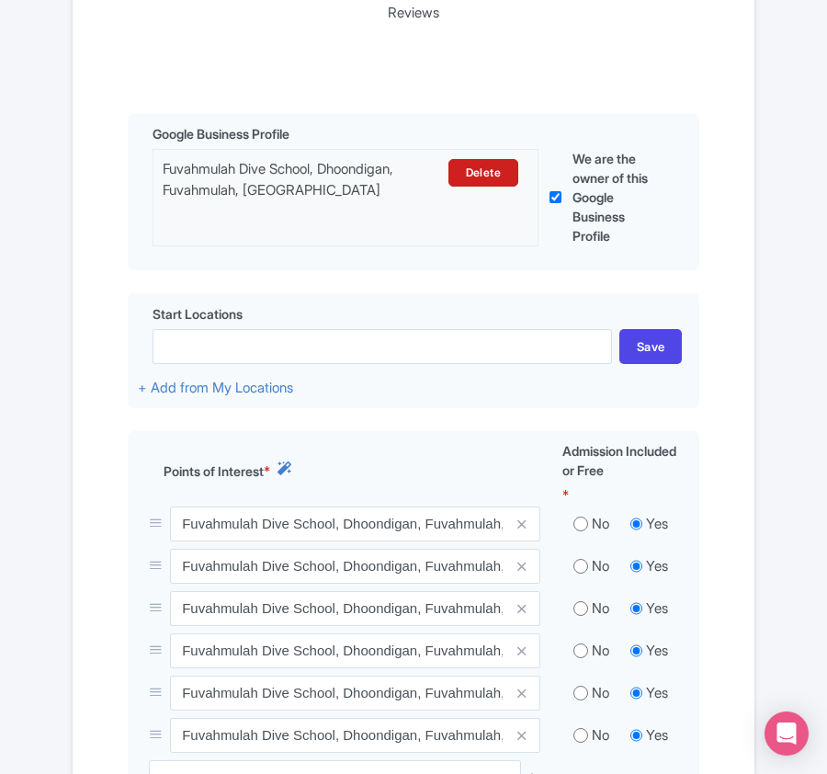
scroll to position [612, 0]
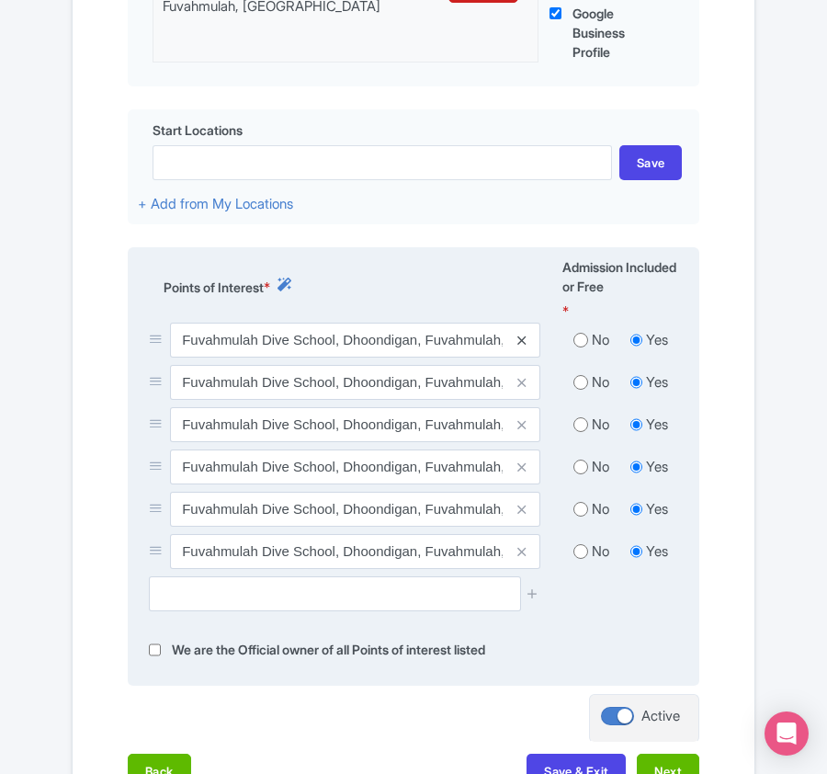
click at [526, 346] on icon at bounding box center [521, 341] width 8 height 14
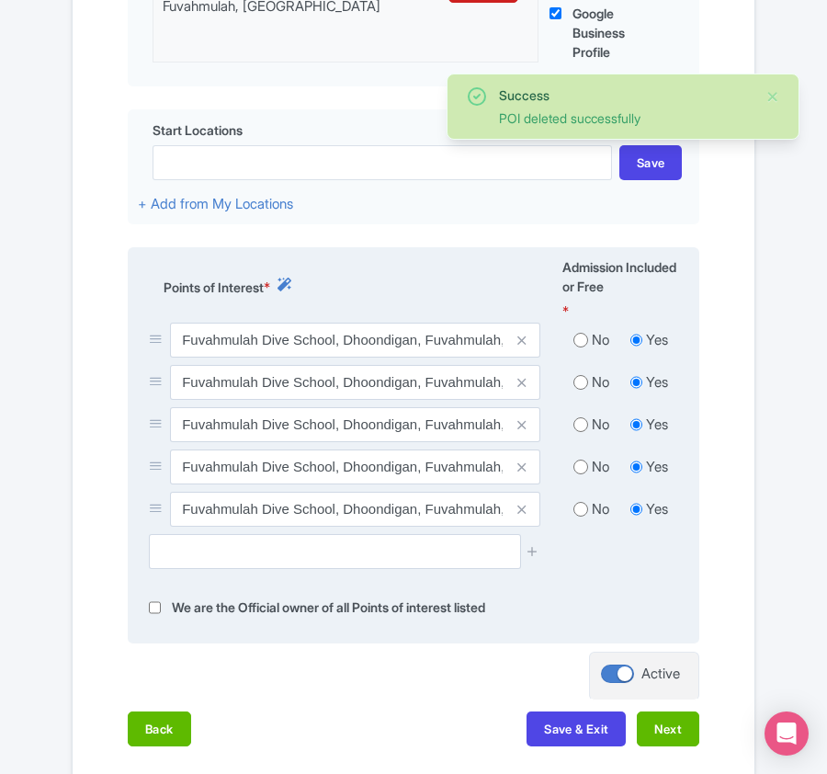
click at [526, 346] on icon at bounding box center [521, 341] width 8 height 14
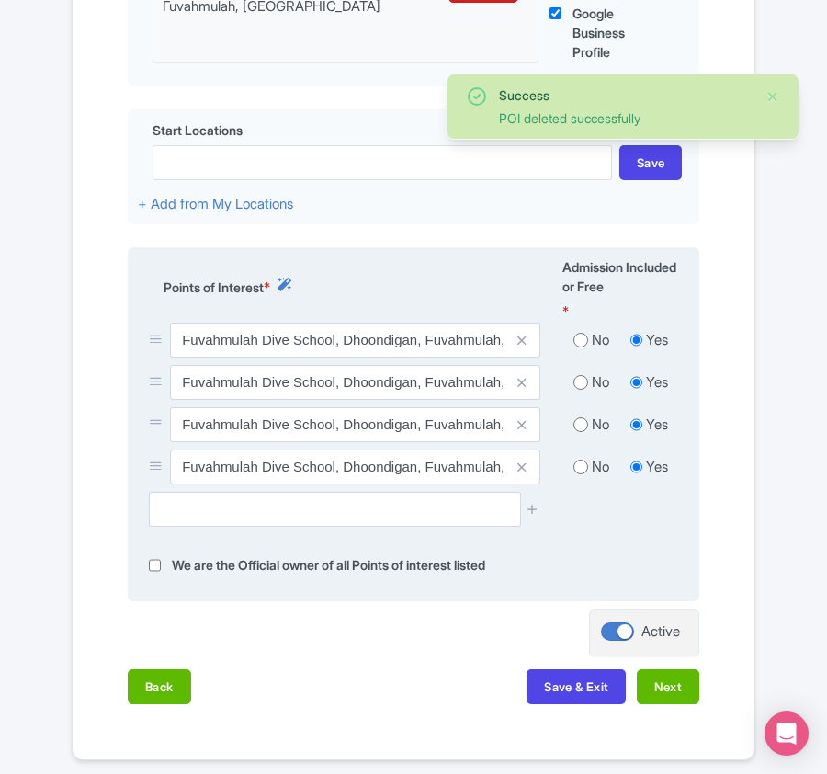
click at [526, 346] on icon at bounding box center [521, 341] width 8 height 14
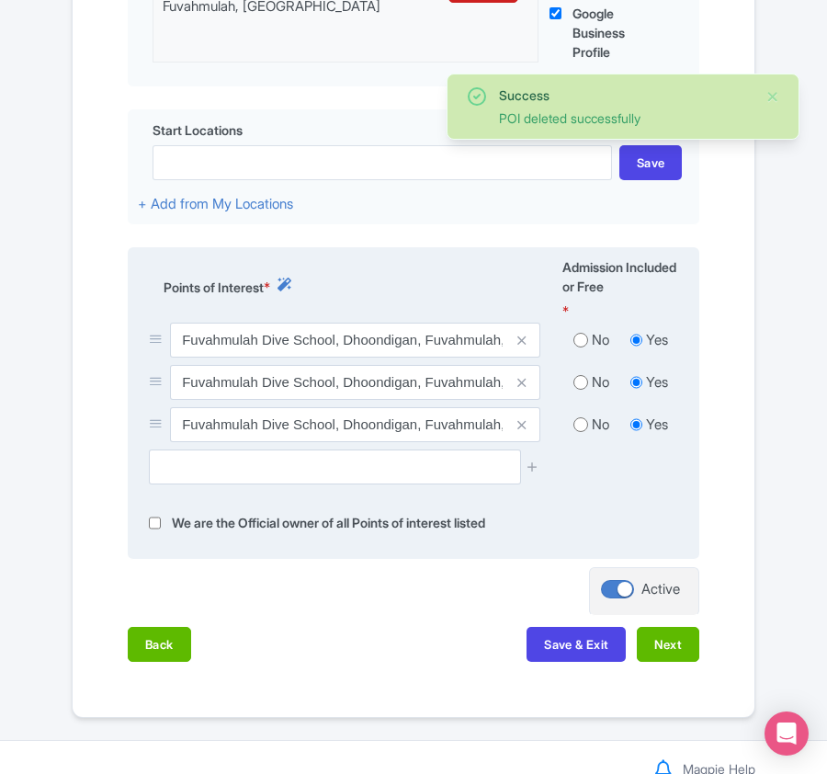
click at [526, 346] on icon at bounding box center [521, 341] width 8 height 14
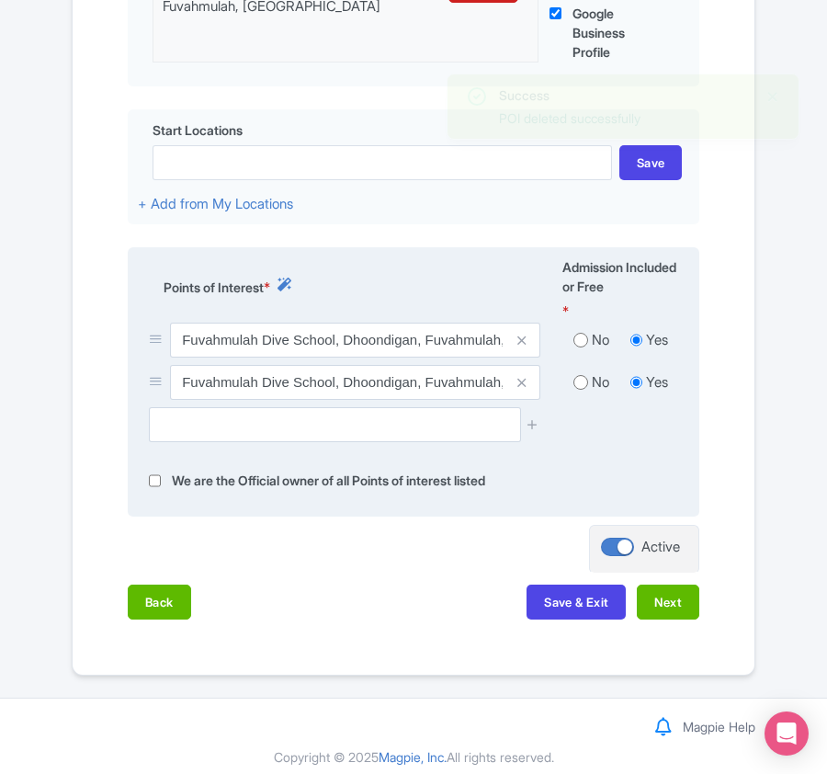
click at [522, 345] on icon at bounding box center [521, 341] width 8 height 14
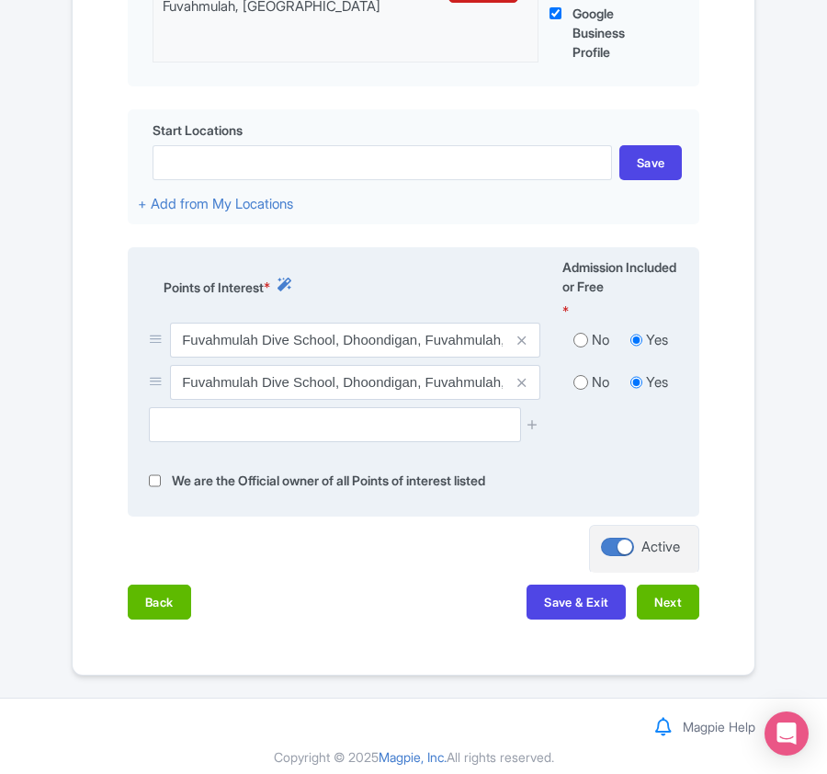
scroll to position [586, 0]
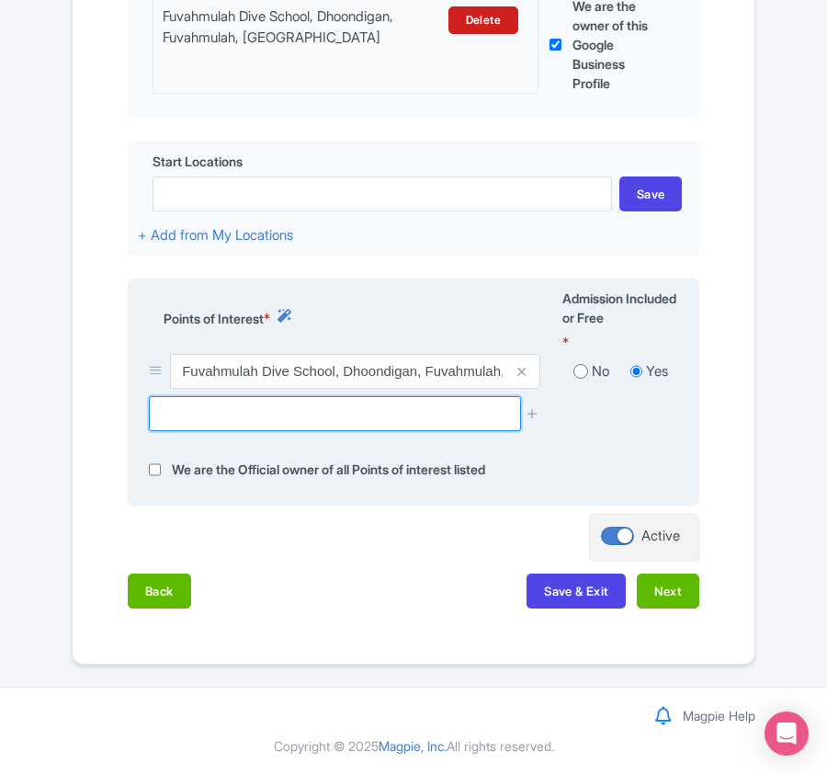
click at [233, 413] on input "text" at bounding box center [334, 413] width 371 height 35
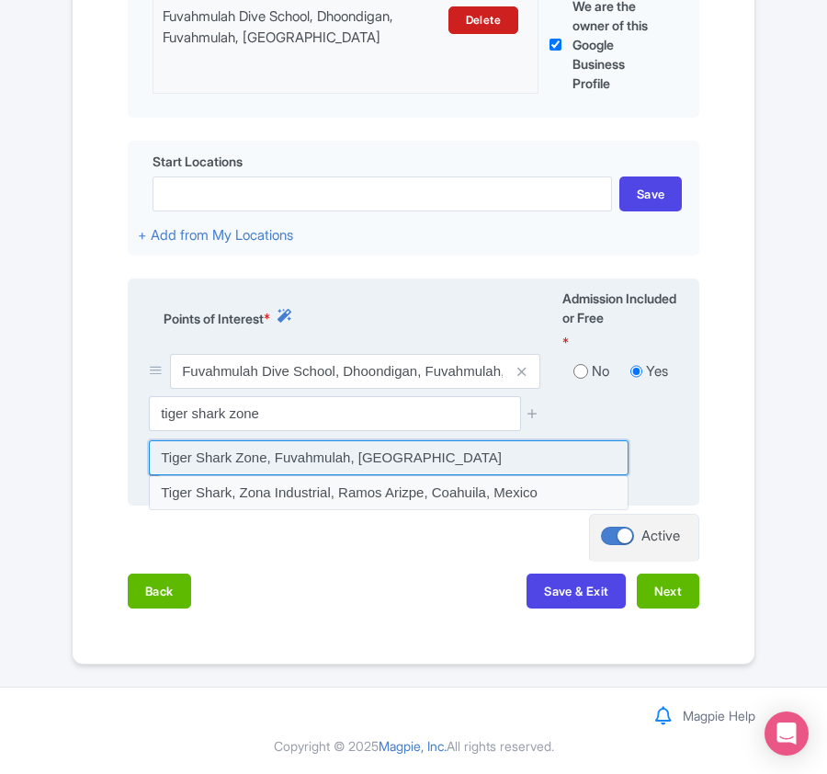
click at [263, 464] on input at bounding box center [389, 457] width 480 height 35
type input "Tiger Shark Zone, Fuvahmulah, Maldives"
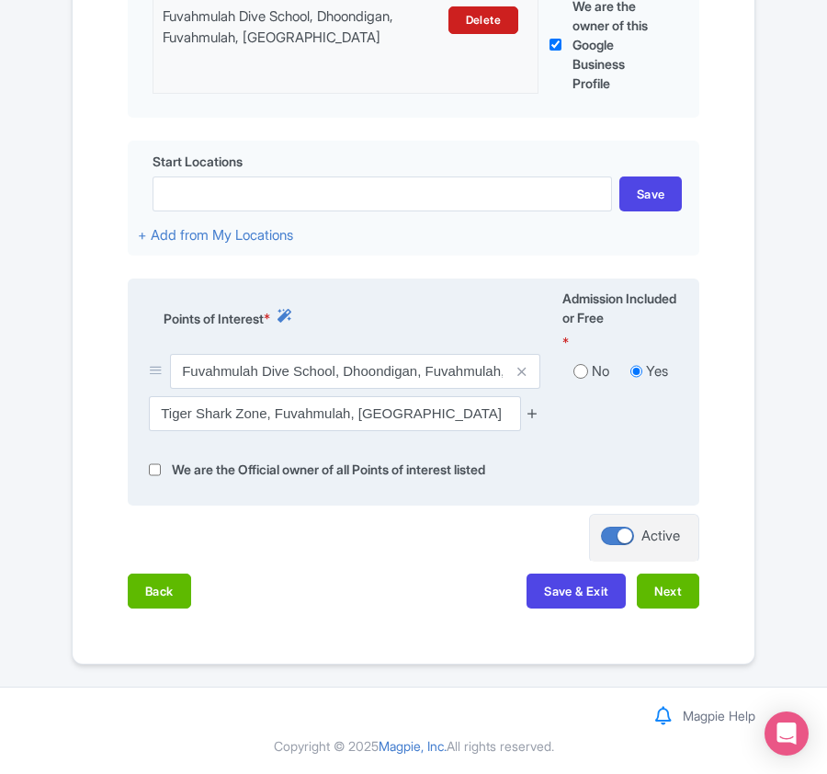
click at [533, 408] on icon at bounding box center [533, 413] width 14 height 14
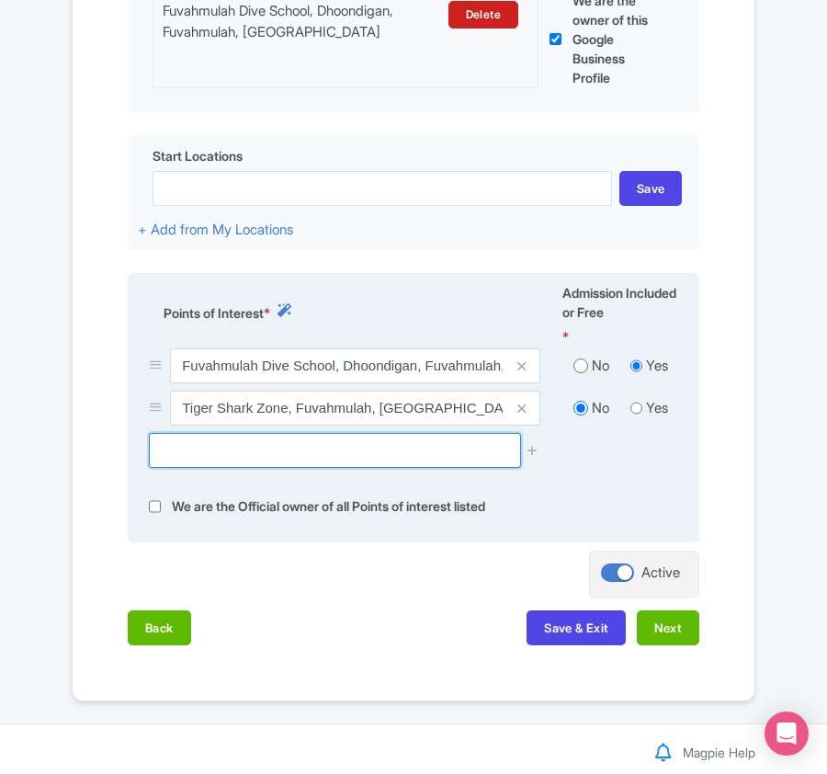
click at [243, 446] on input "text" at bounding box center [334, 450] width 371 height 35
paste input "Farikede"
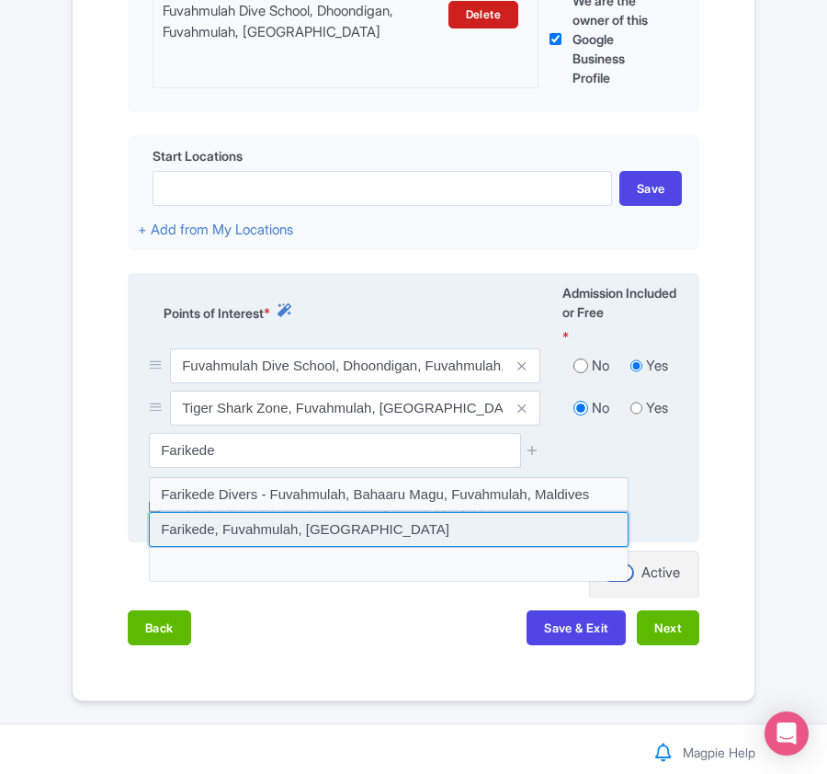
click at [240, 541] on input at bounding box center [389, 529] width 480 height 35
type input "Farikede, Fuvahmulah, Maldives"
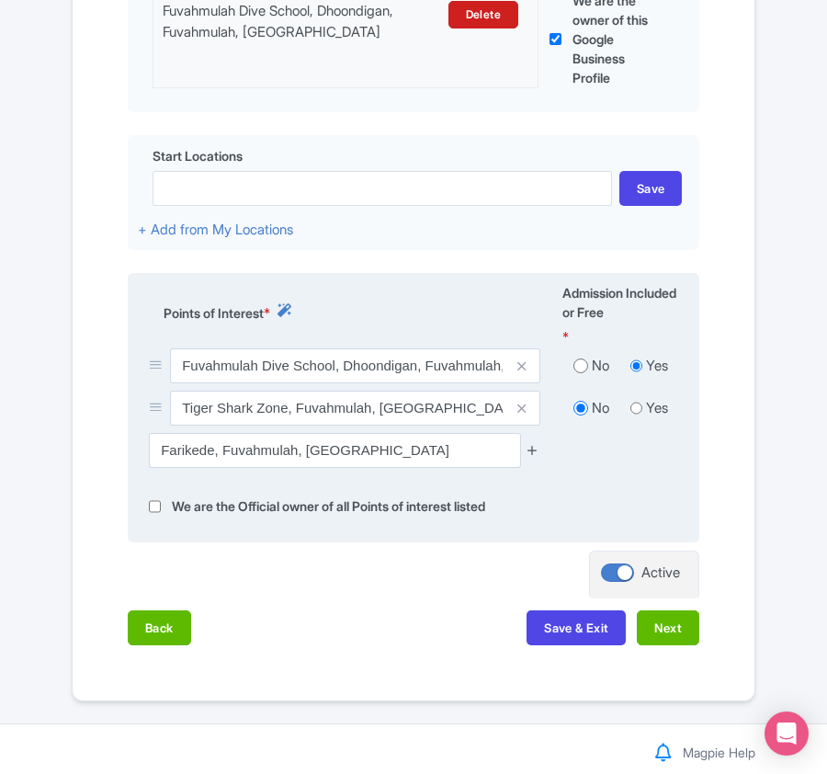
click at [529, 453] on icon at bounding box center [533, 450] width 14 height 14
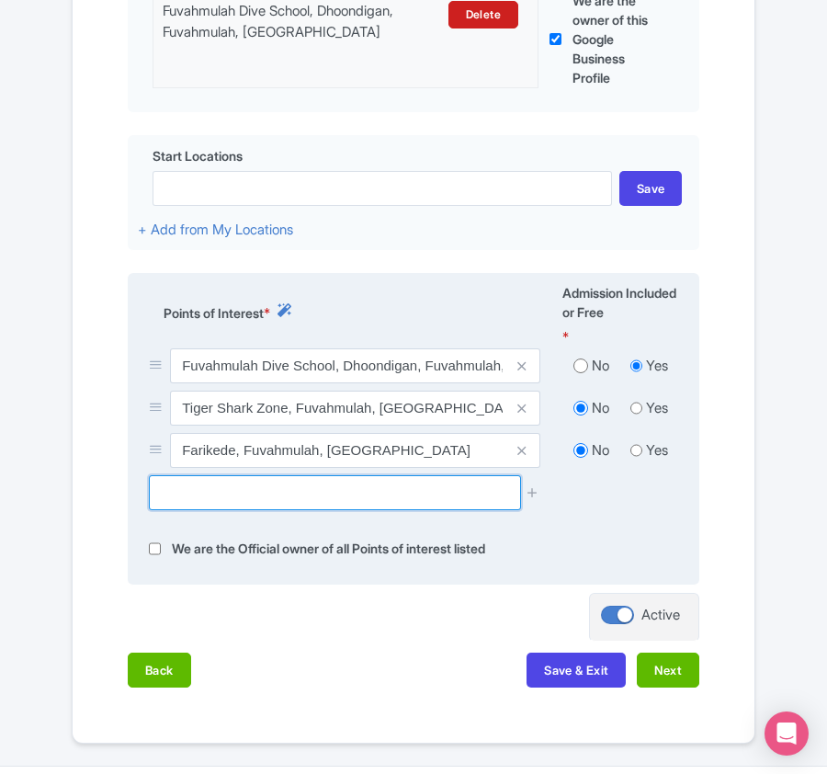
click at [467, 496] on input "text" at bounding box center [334, 492] width 371 height 35
paste input "Thoondu"
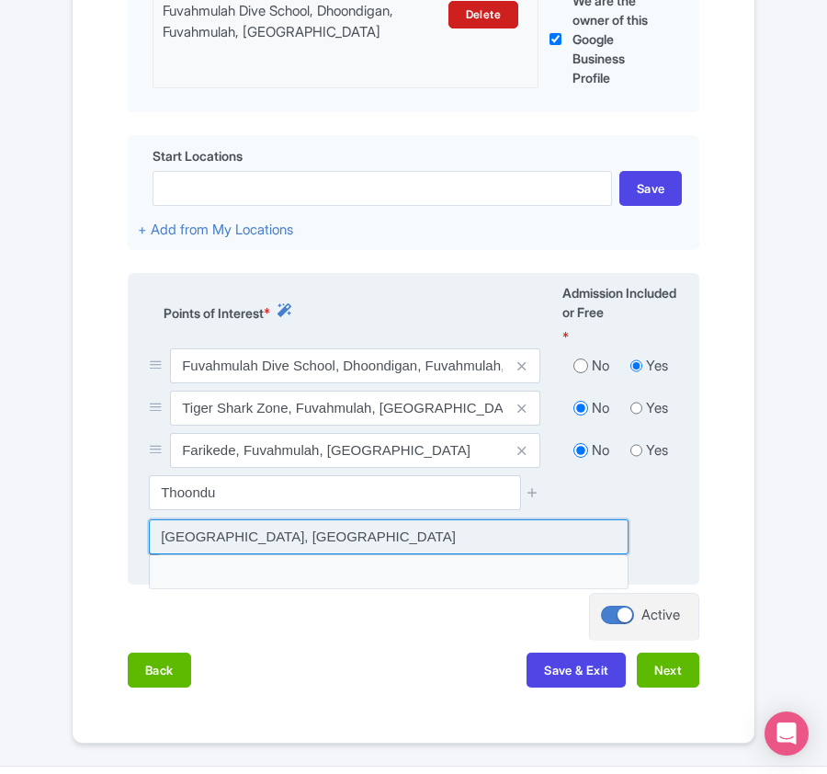
click at [237, 544] on input at bounding box center [389, 536] width 480 height 35
type input "[GEOGRAPHIC_DATA], [GEOGRAPHIC_DATA]"
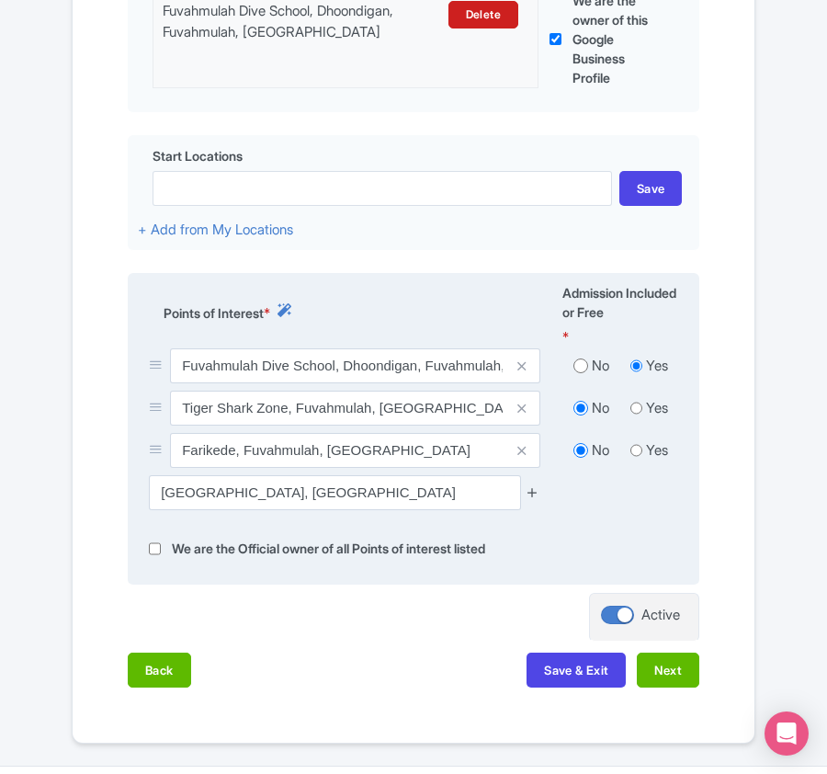
click at [529, 494] on icon at bounding box center [533, 492] width 14 height 14
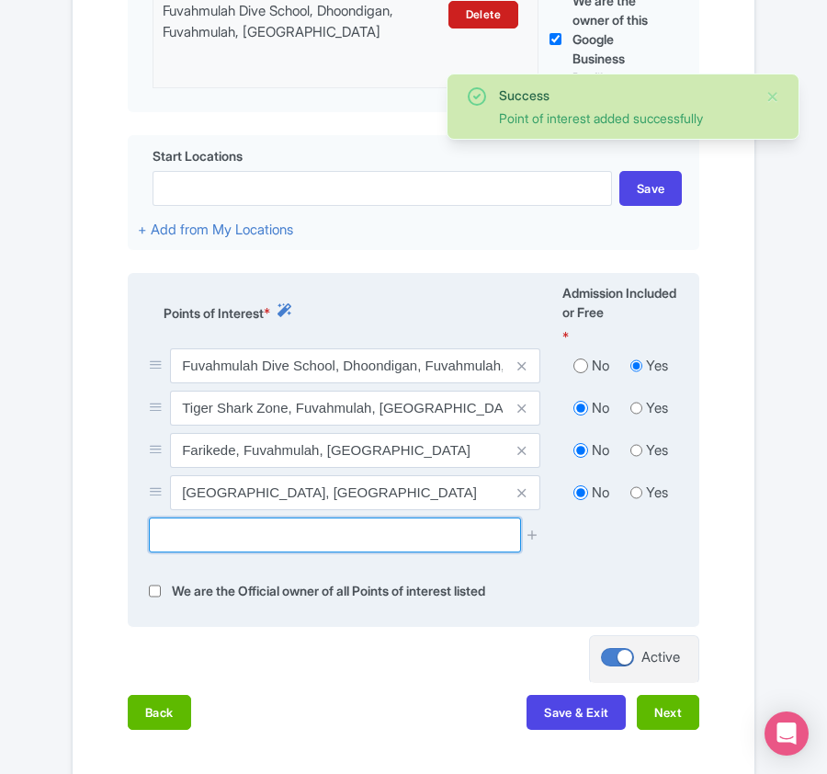
click at [221, 530] on input "text" at bounding box center [334, 534] width 371 height 35
paste input "Tiger Zoo"
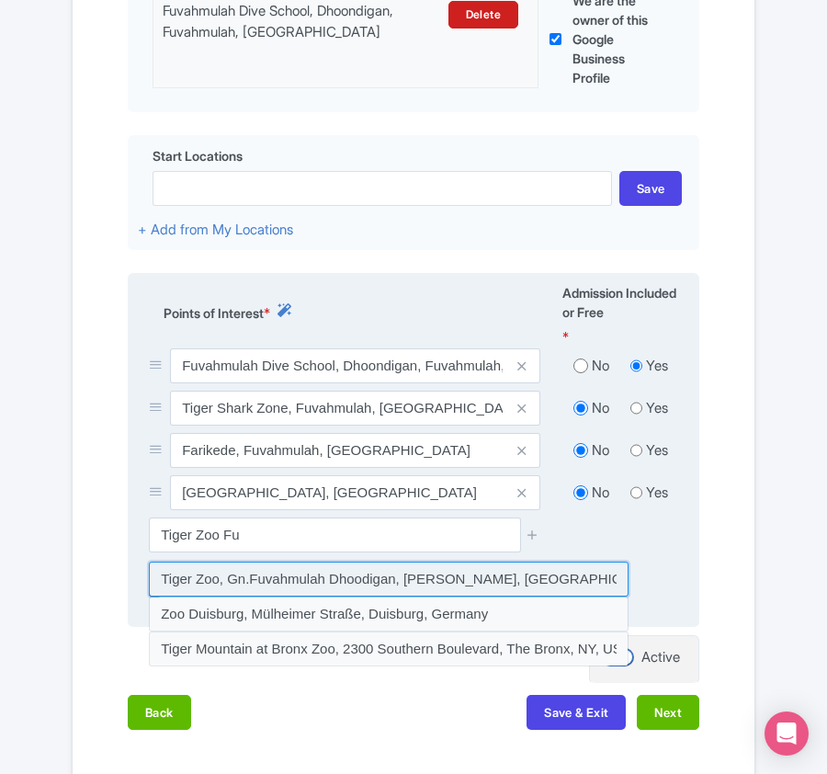
click at [266, 583] on input at bounding box center [389, 578] width 480 height 35
type input "Tiger Zoo, Gn.Fuvahmulah Dhoodigan, Bandharu, Kuleebin, Maldives"
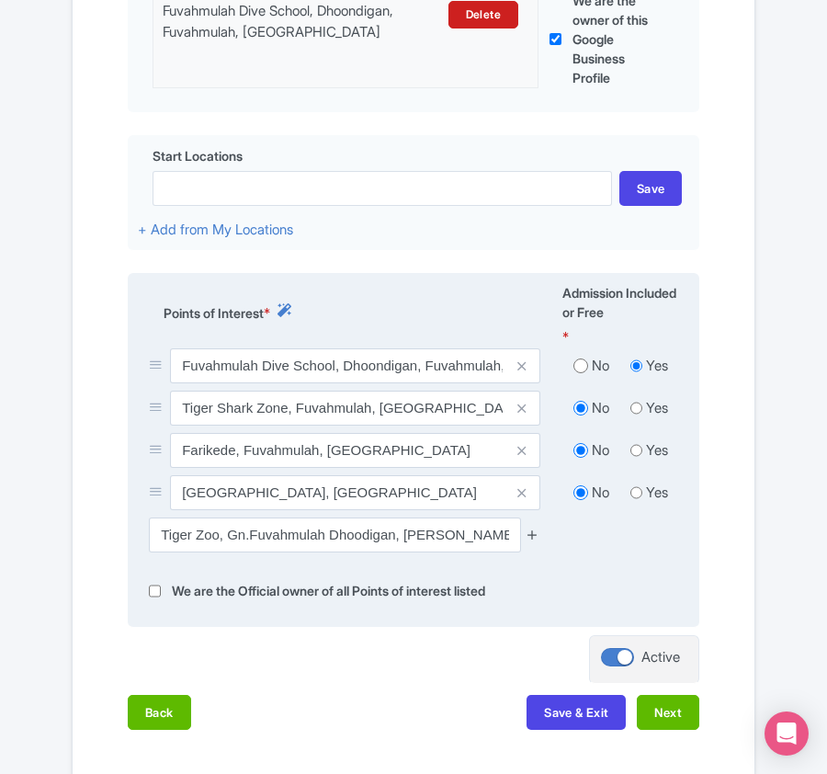
click at [533, 540] on icon at bounding box center [533, 534] width 14 height 14
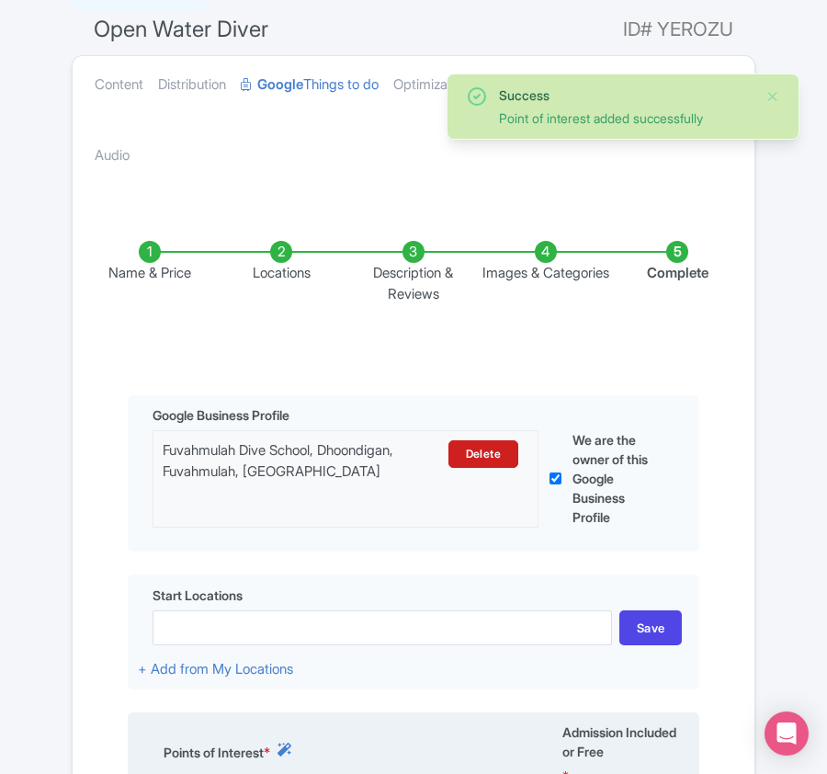
scroll to position [755, 0]
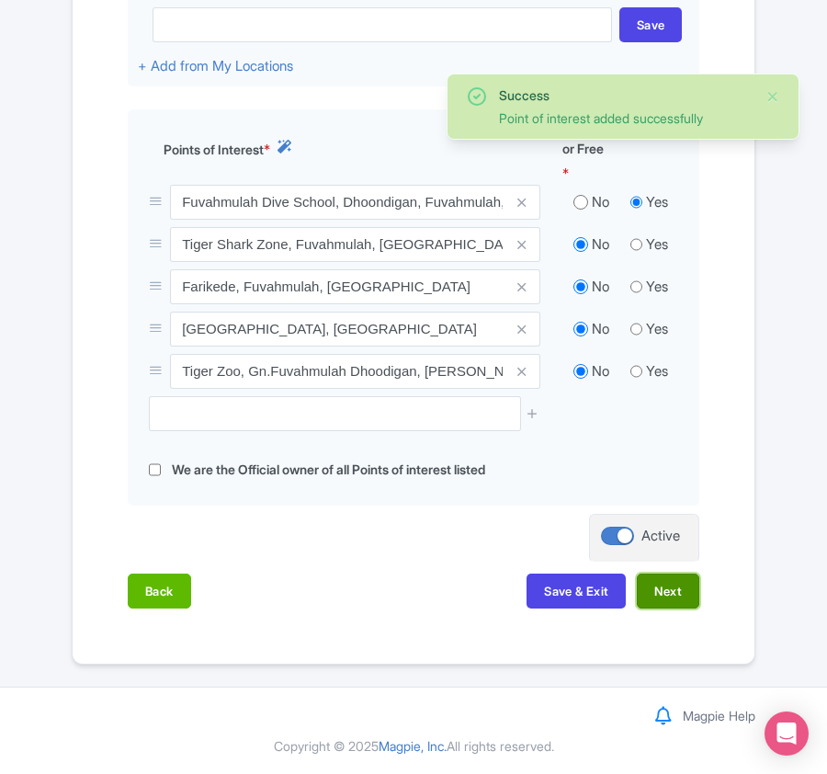
click at [671, 590] on button "Next" at bounding box center [668, 590] width 62 height 35
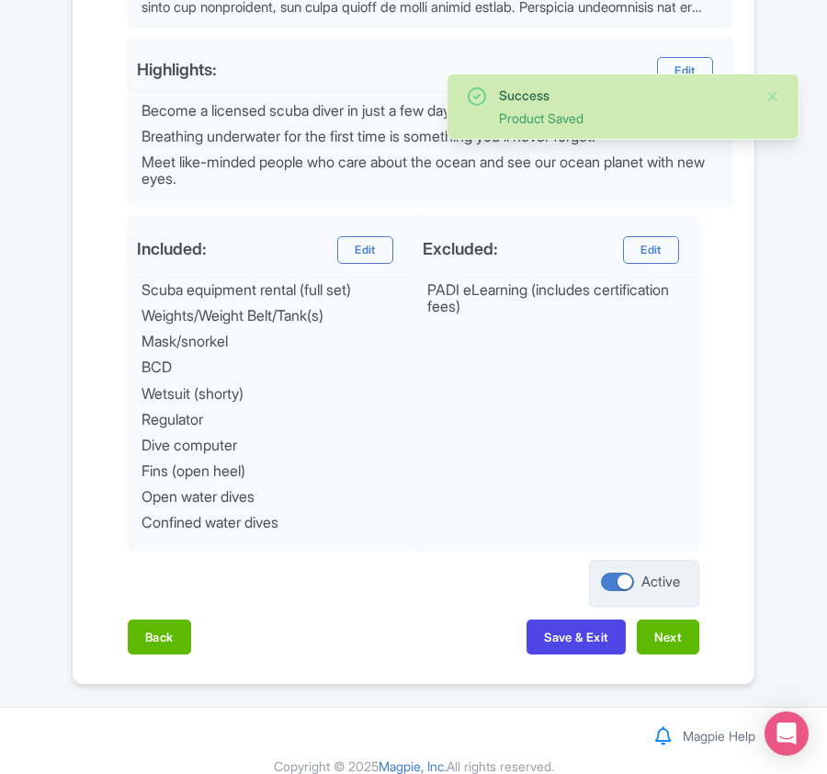
scroll to position [832, 0]
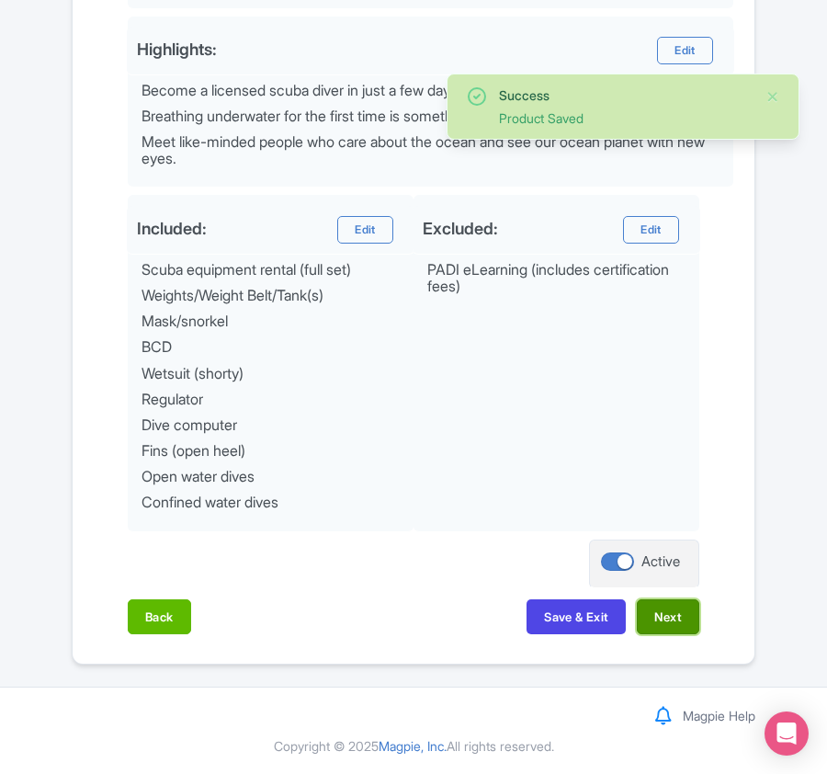
click at [659, 607] on button "Next" at bounding box center [668, 616] width 62 height 35
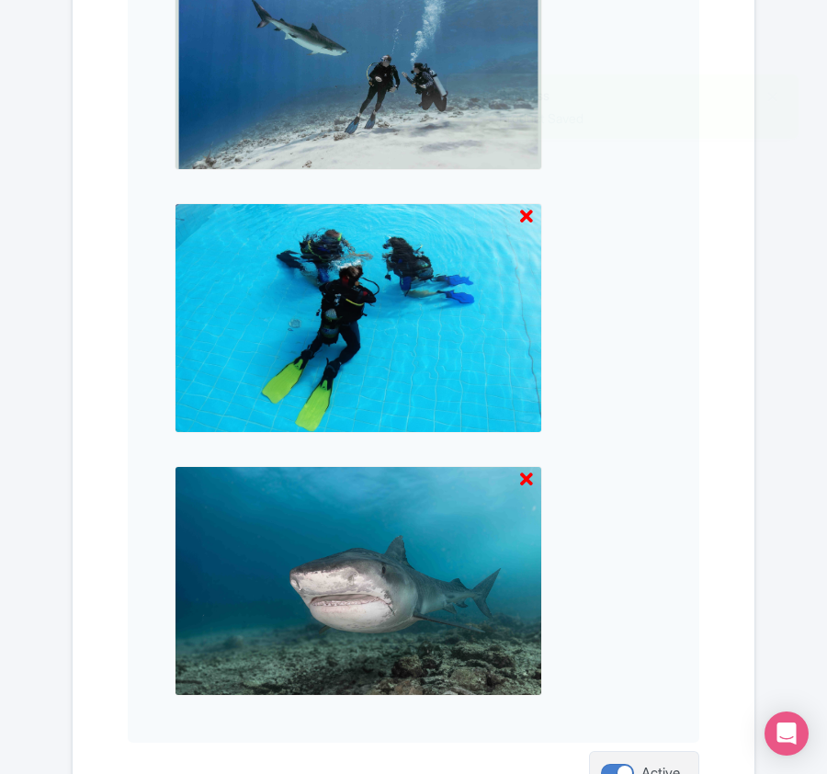
scroll to position [1150, 0]
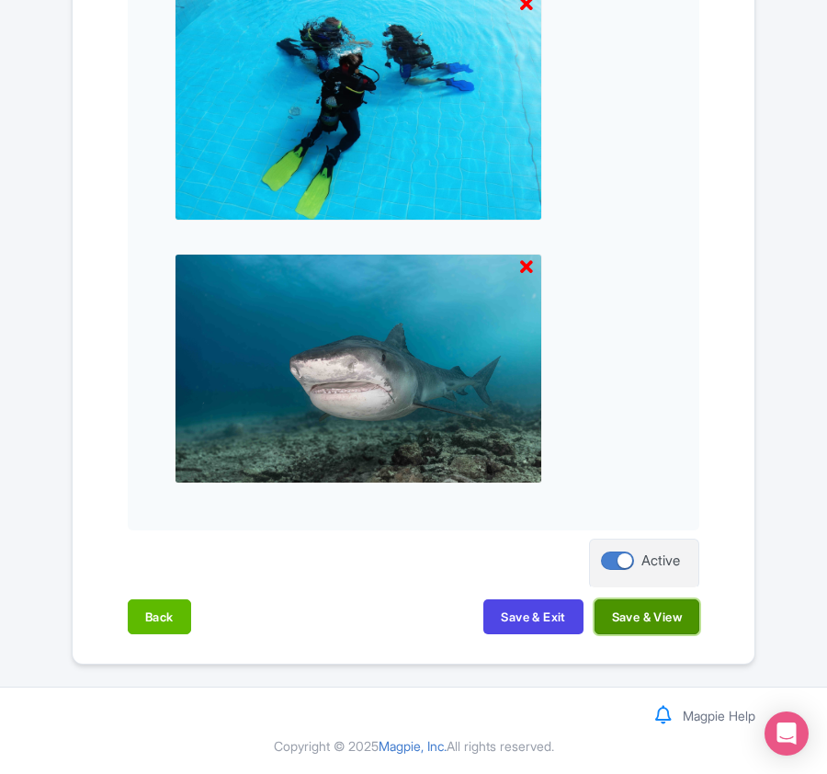
click at [656, 615] on button "Save & View" at bounding box center [646, 616] width 105 height 35
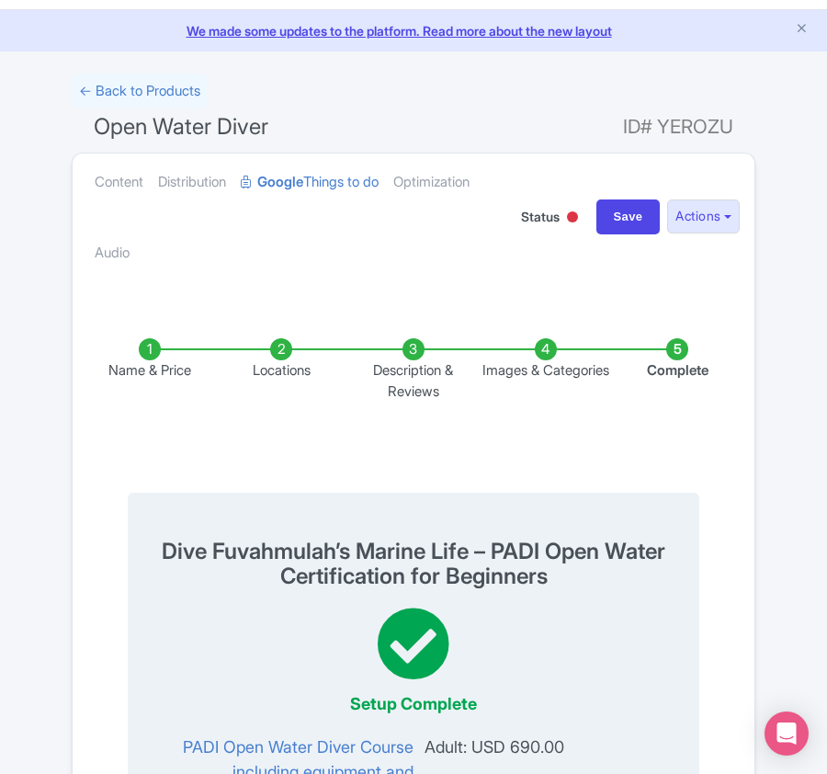
scroll to position [48, 0]
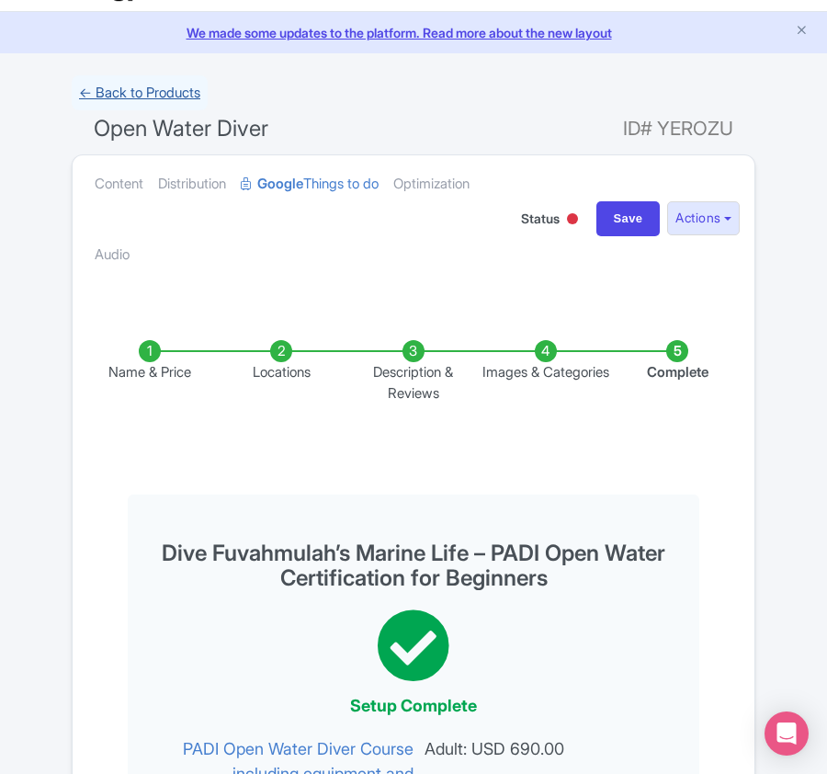
click at [132, 96] on link "← Back to Products" at bounding box center [140, 93] width 136 height 36
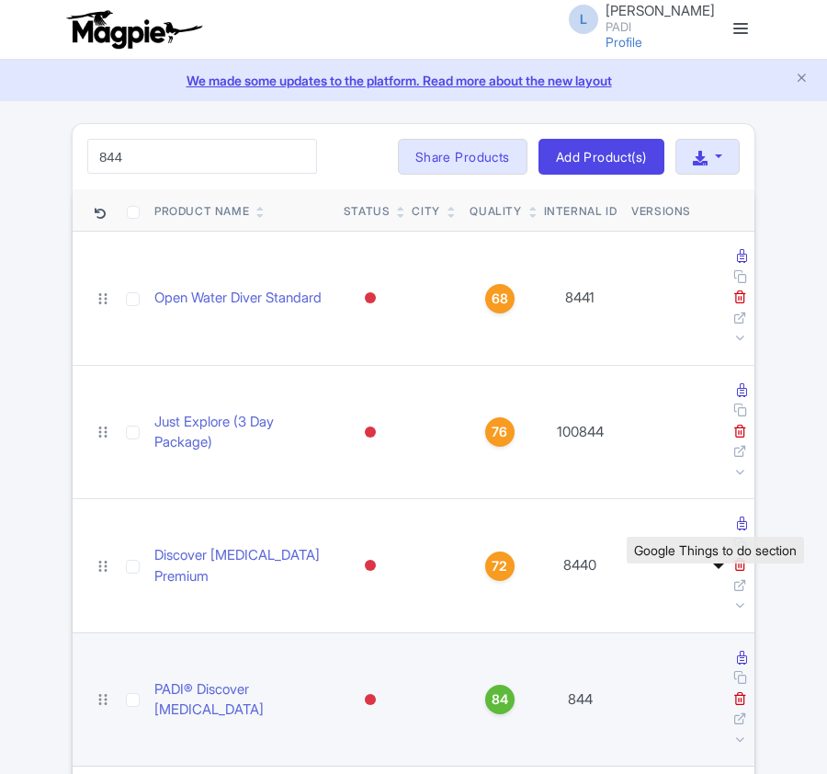
type input "844"
click at [737, 651] on icon at bounding box center [742, 658] width 10 height 14
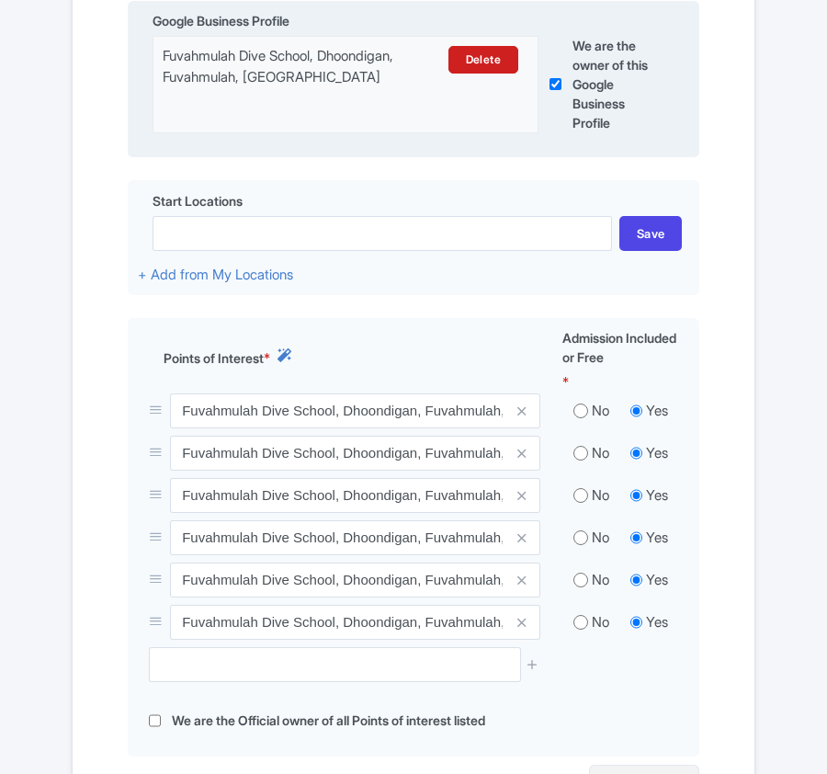
scroll to position [612, 0]
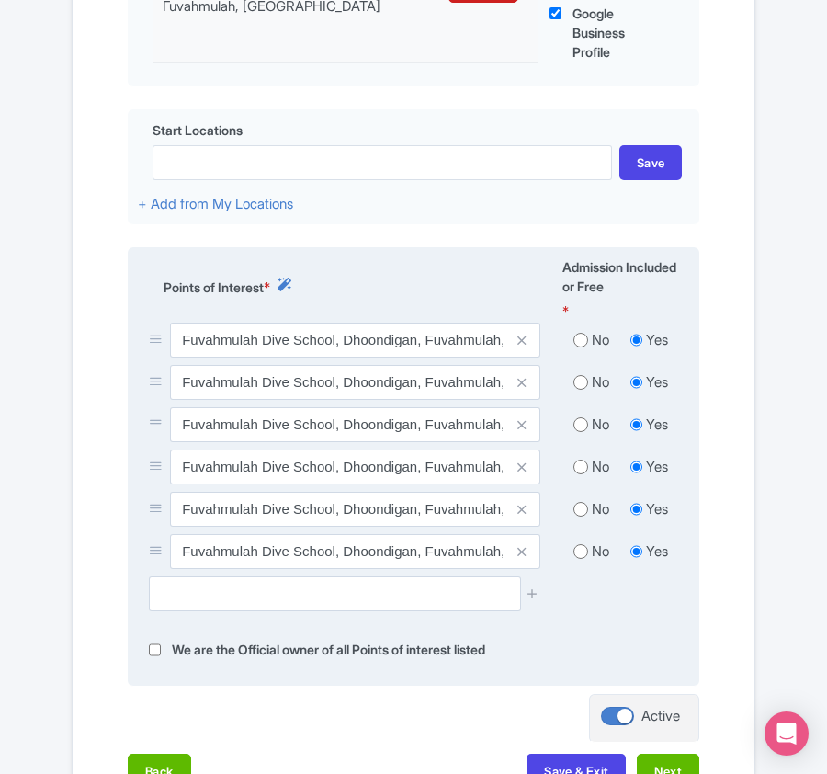
click at [515, 386] on span at bounding box center [522, 382] width 37 height 35
click at [523, 386] on icon at bounding box center [521, 383] width 8 height 14
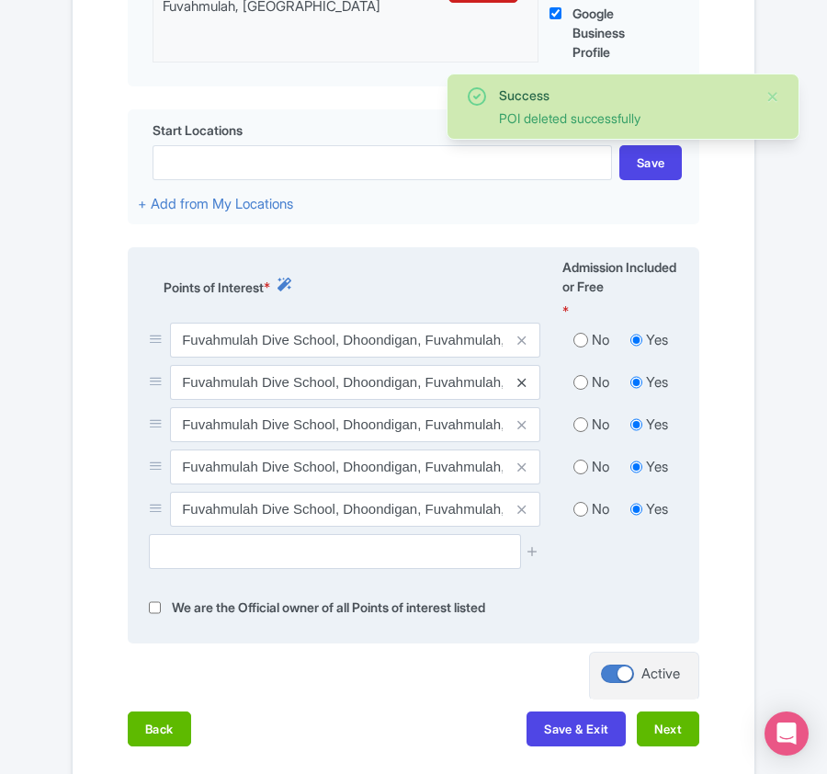
click at [523, 388] on icon at bounding box center [521, 383] width 8 height 14
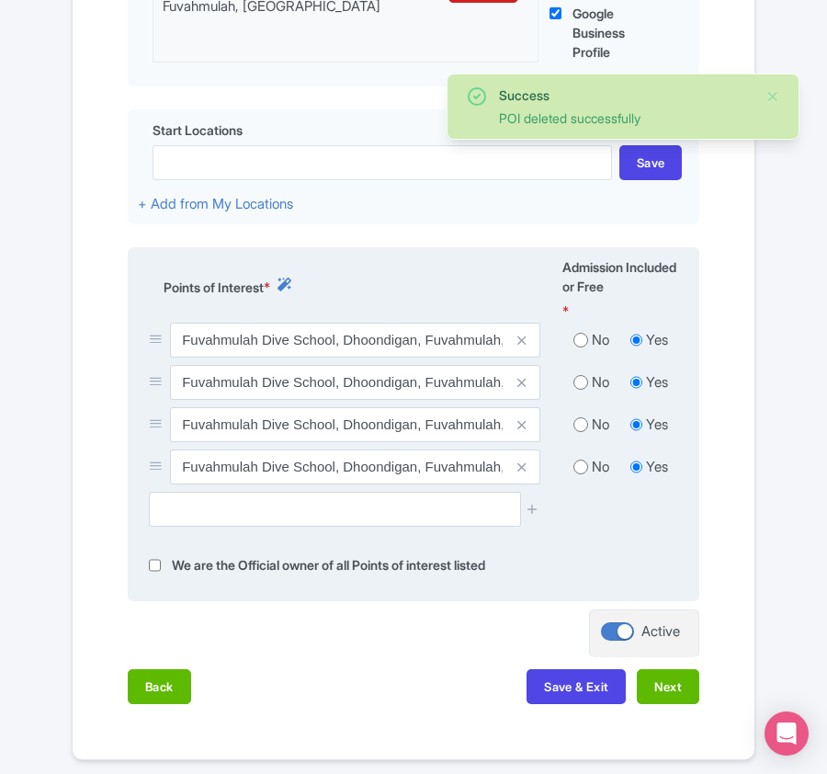
click at [523, 388] on icon at bounding box center [521, 383] width 8 height 14
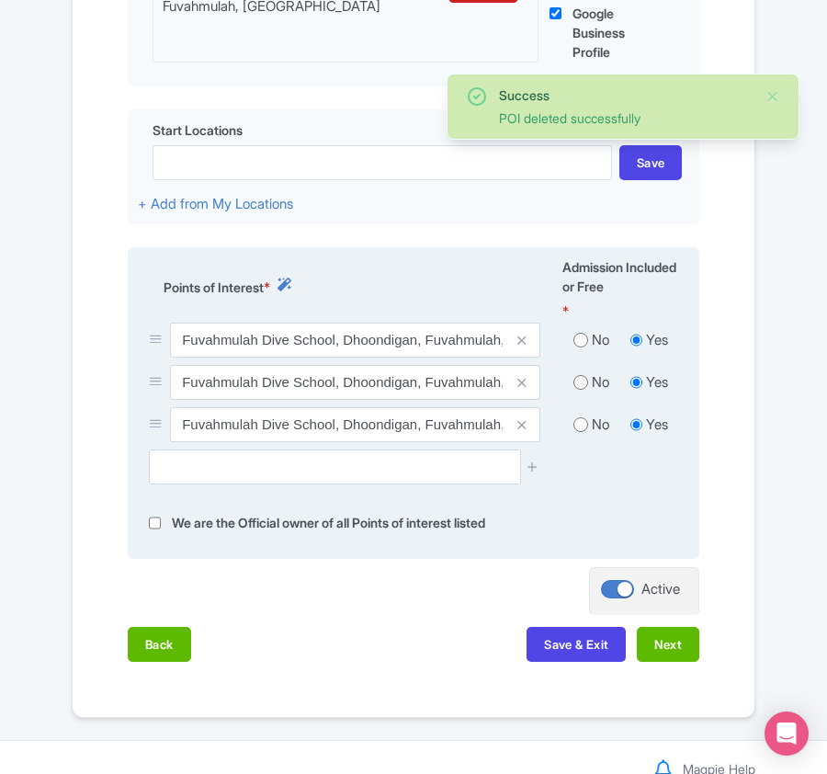
click at [523, 388] on icon at bounding box center [521, 383] width 8 height 14
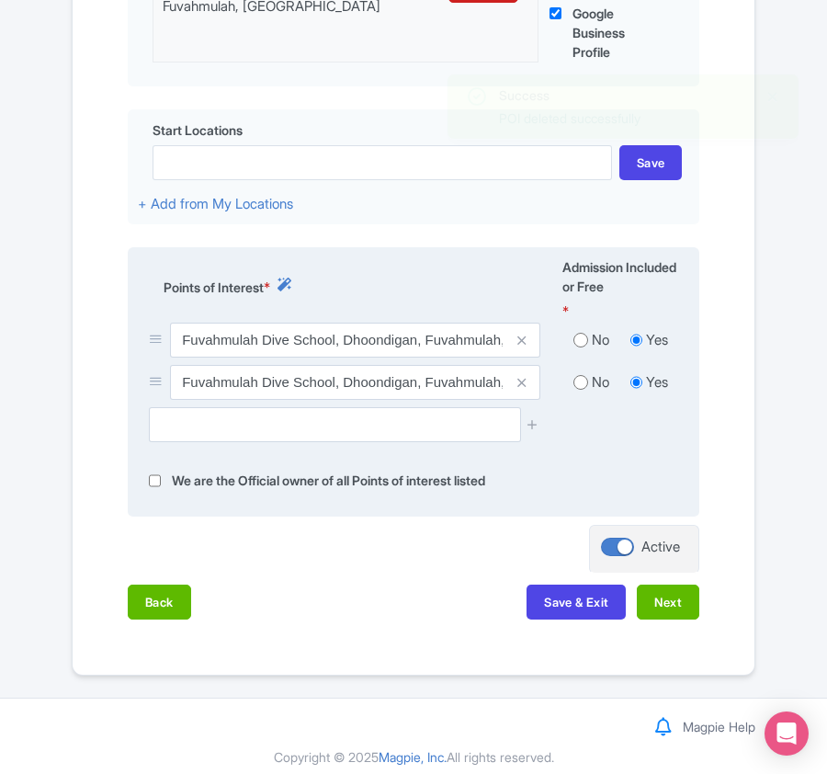
click at [523, 388] on icon at bounding box center [521, 383] width 8 height 14
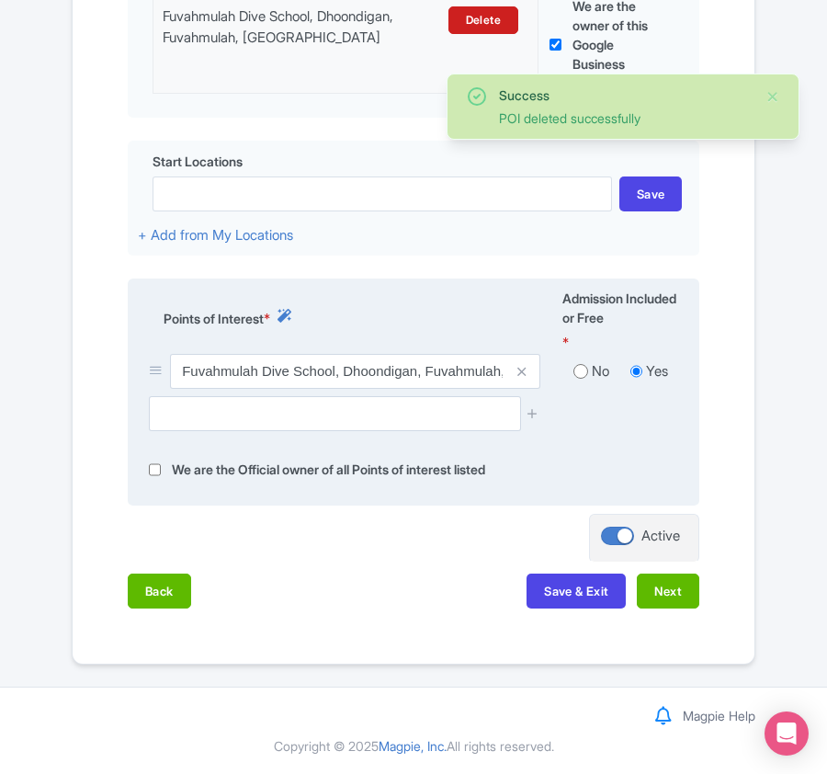
scroll to position [586, 0]
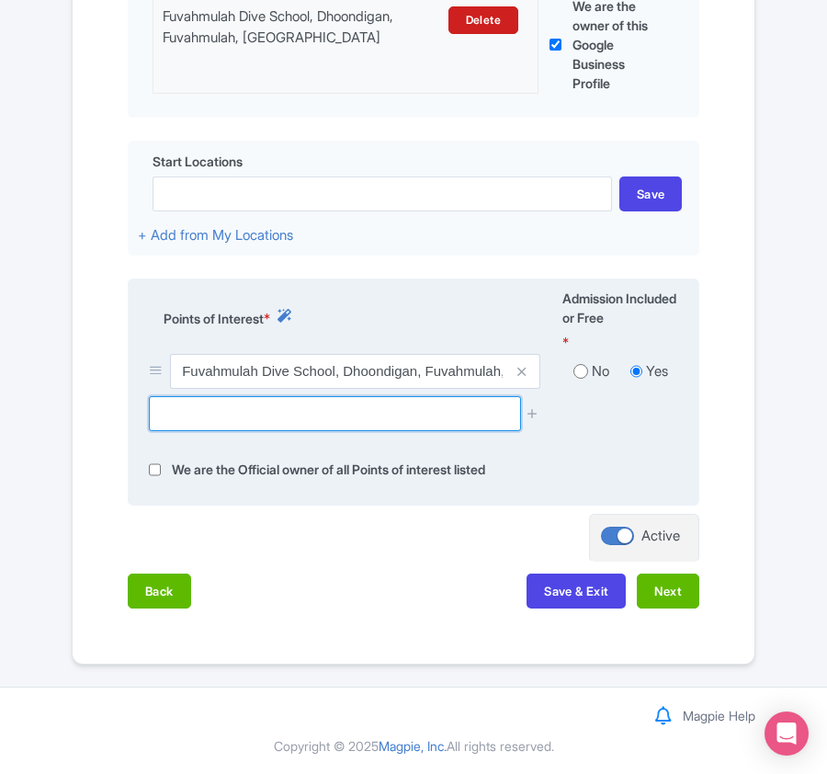
click at [207, 405] on input "text" at bounding box center [334, 413] width 371 height 35
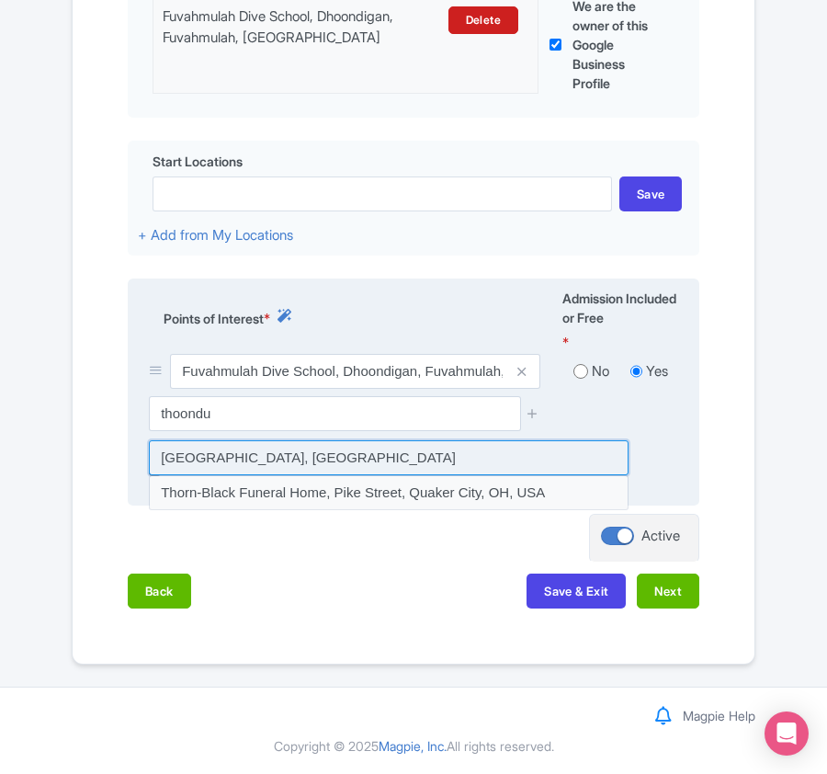
click at [202, 461] on input at bounding box center [389, 457] width 480 height 35
type input "[GEOGRAPHIC_DATA], [GEOGRAPHIC_DATA]"
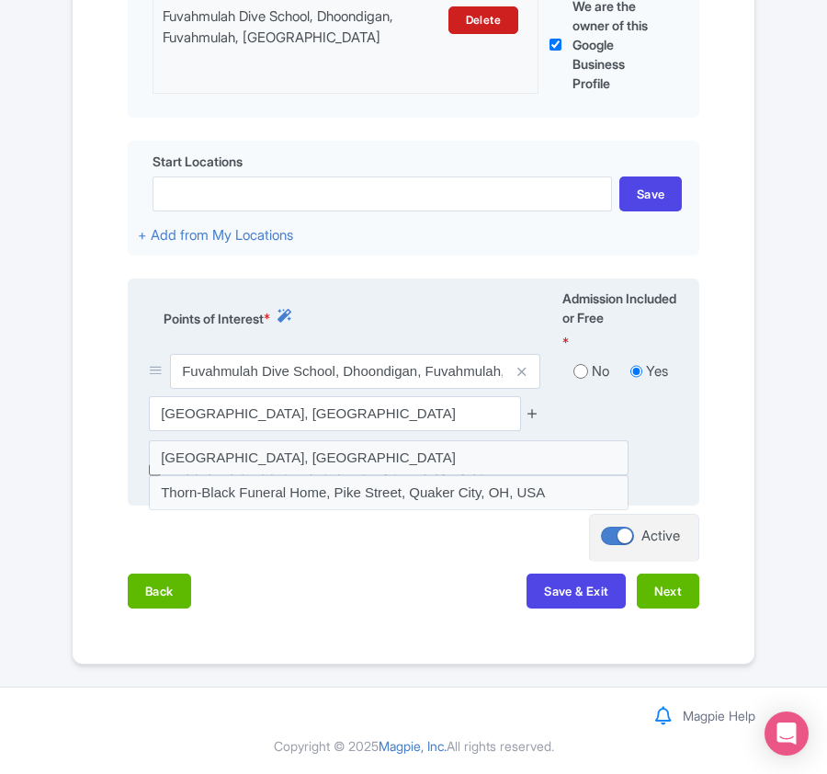
click at [531, 410] on icon at bounding box center [533, 413] width 14 height 14
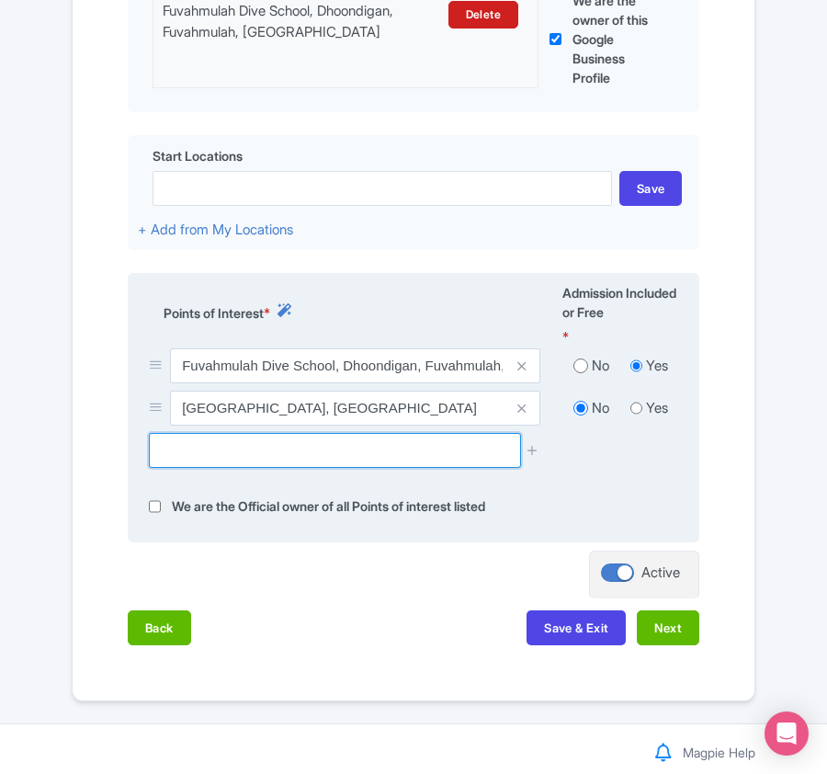
click at [252, 442] on input "text" at bounding box center [334, 450] width 371 height 35
paste input "Farikede"
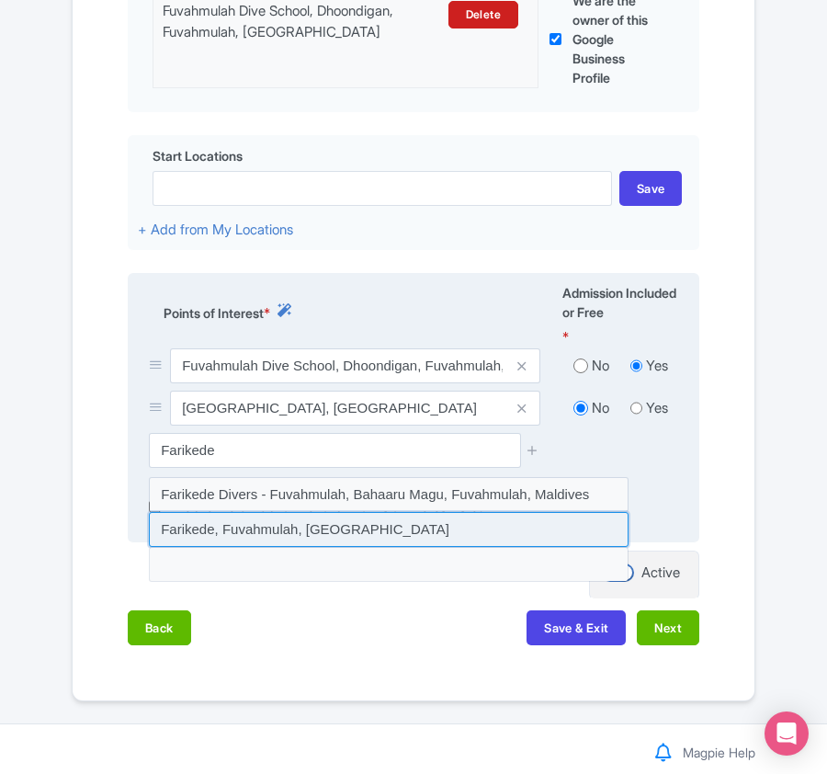
click at [226, 533] on input at bounding box center [389, 529] width 480 height 35
type input "Farikede, Fuvahmulah, [GEOGRAPHIC_DATA]"
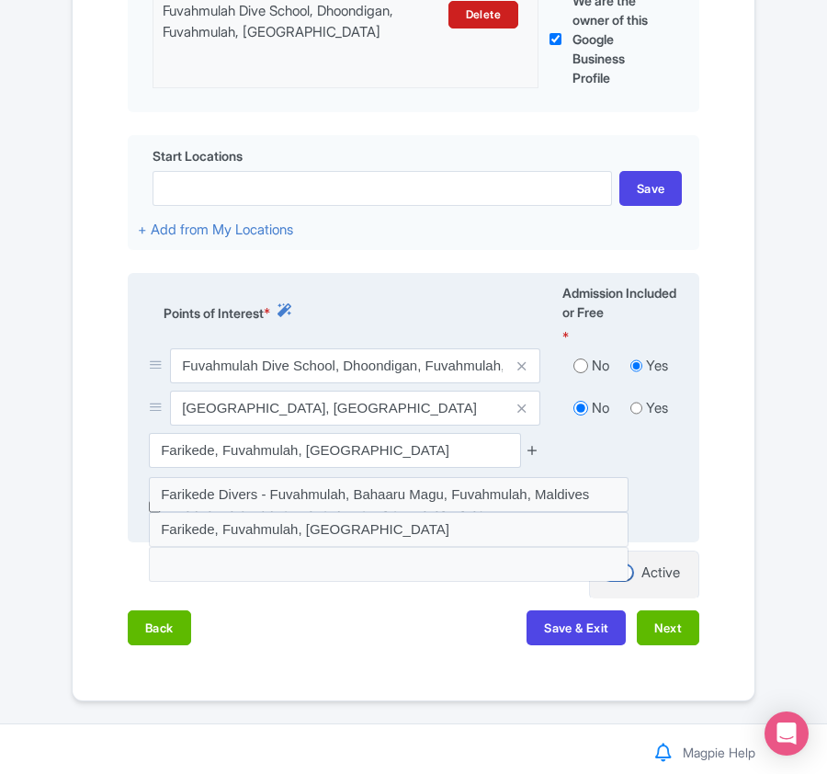
click at [530, 457] on icon at bounding box center [533, 450] width 14 height 14
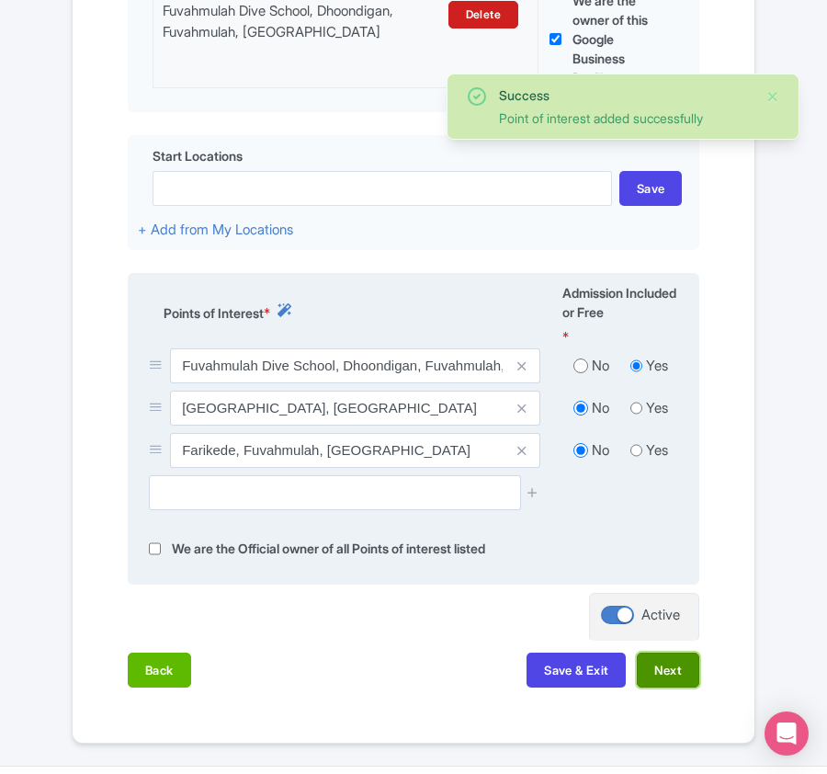
click at [682, 674] on button "Next" at bounding box center [668, 669] width 62 height 35
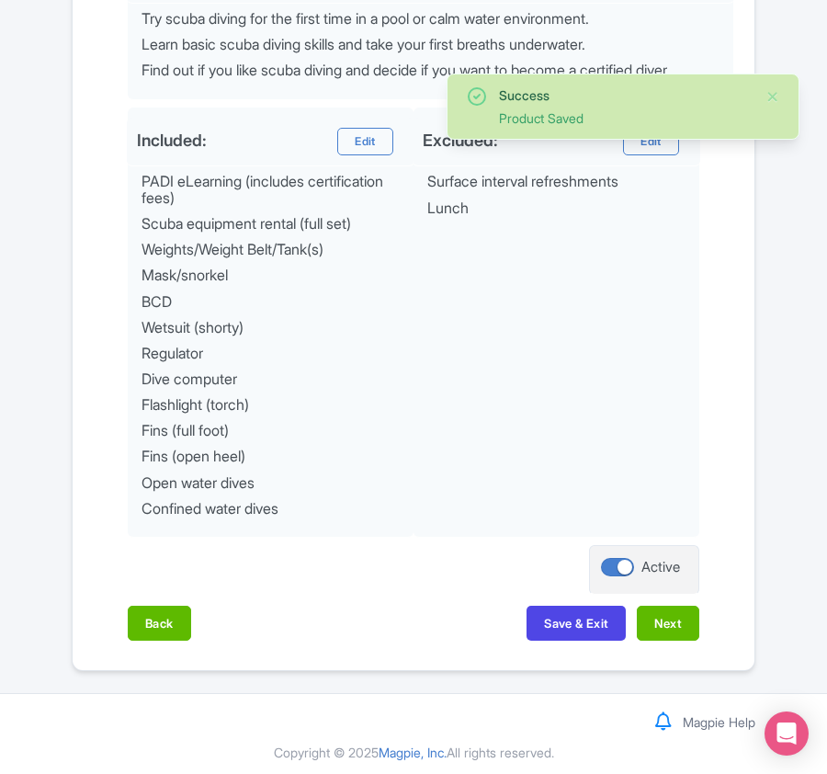
scroll to position [909, 0]
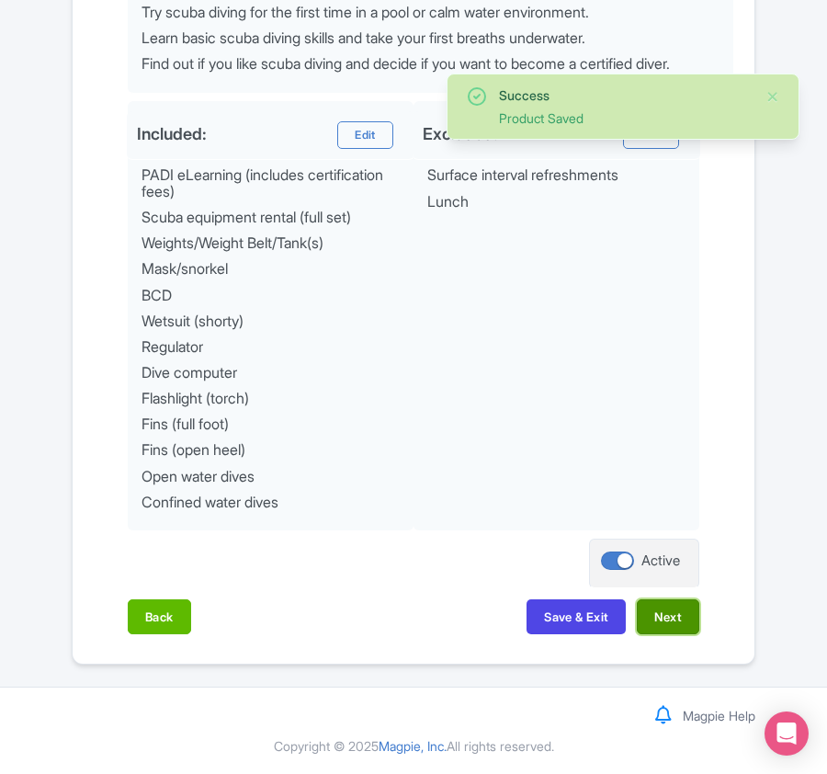
click at [677, 625] on button "Next" at bounding box center [668, 616] width 62 height 35
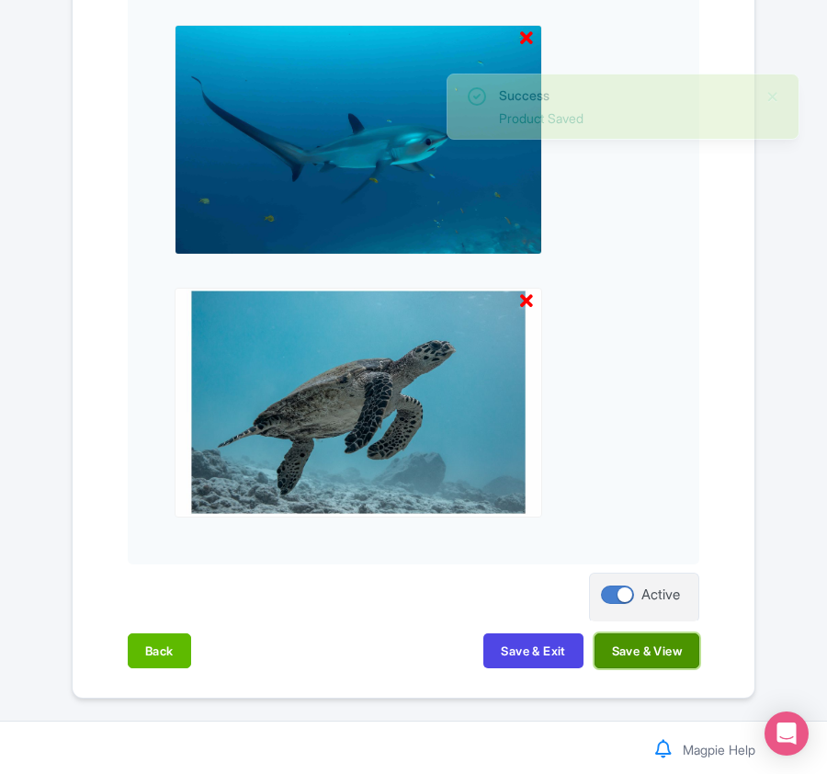
scroll to position [2727, 0]
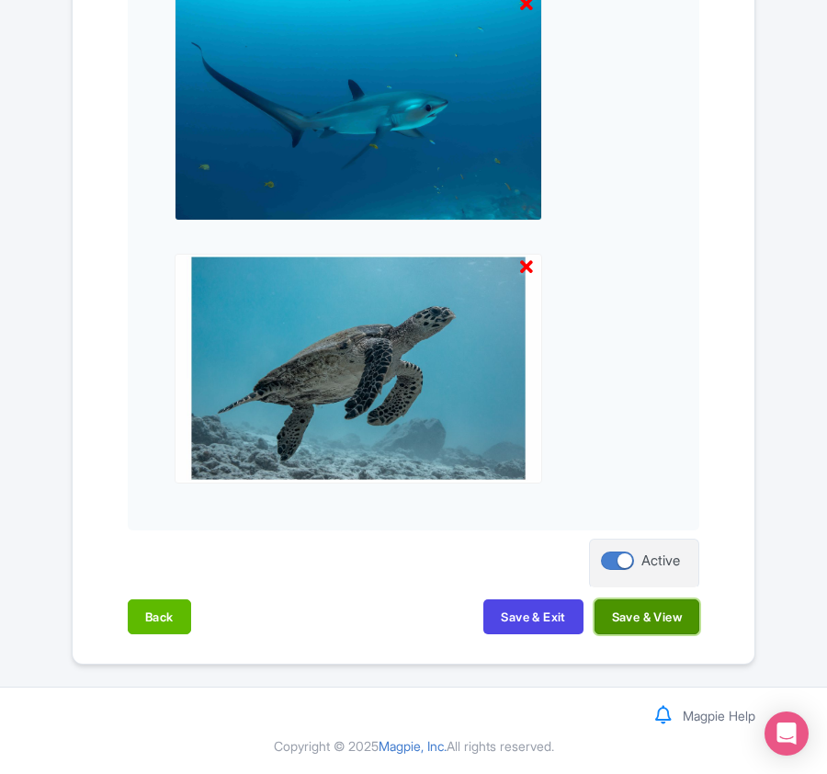
click at [673, 623] on button "Save & View" at bounding box center [646, 616] width 105 height 35
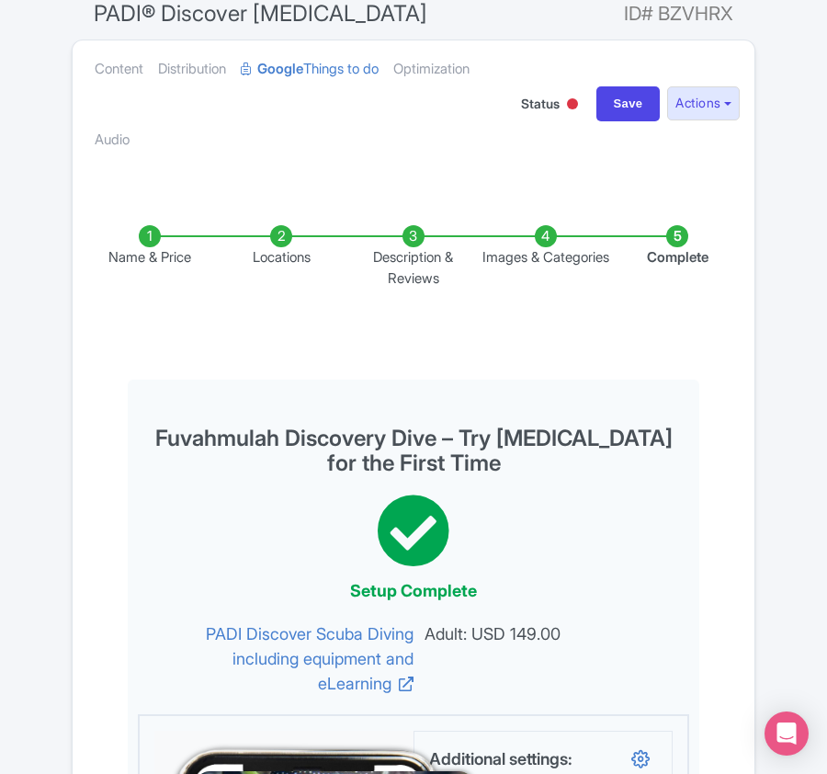
scroll to position [0, 0]
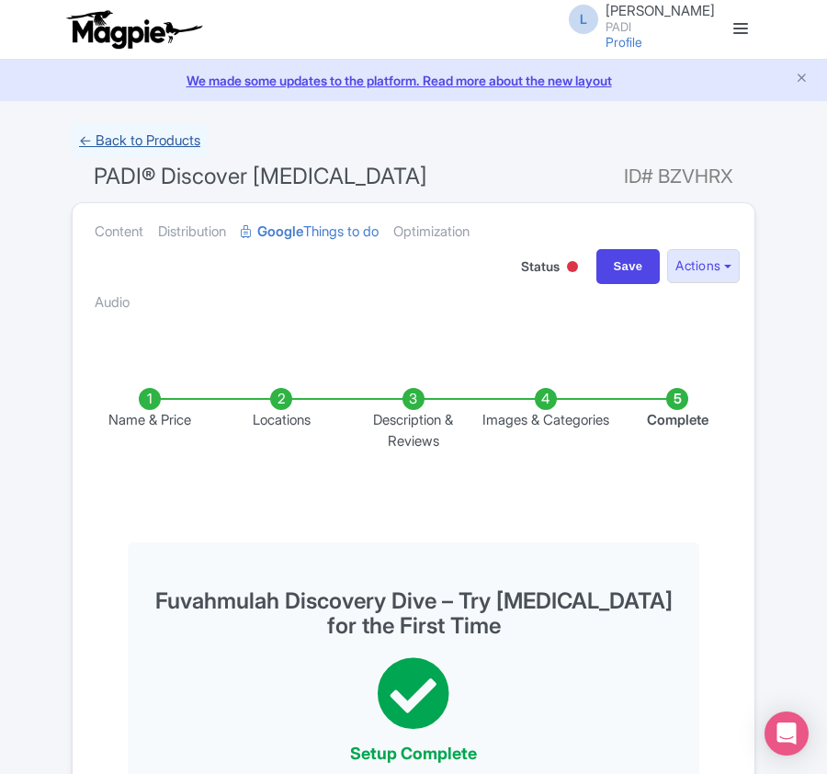
click at [116, 137] on link "← Back to Products" at bounding box center [140, 141] width 136 height 36
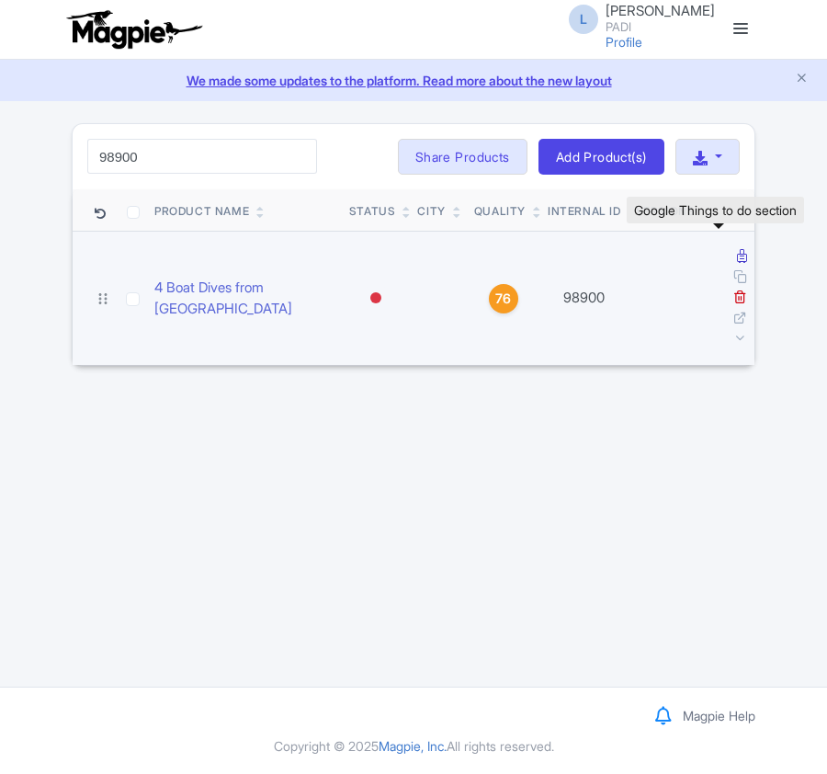
type input "98900"
click at [737, 261] on icon at bounding box center [742, 256] width 10 height 14
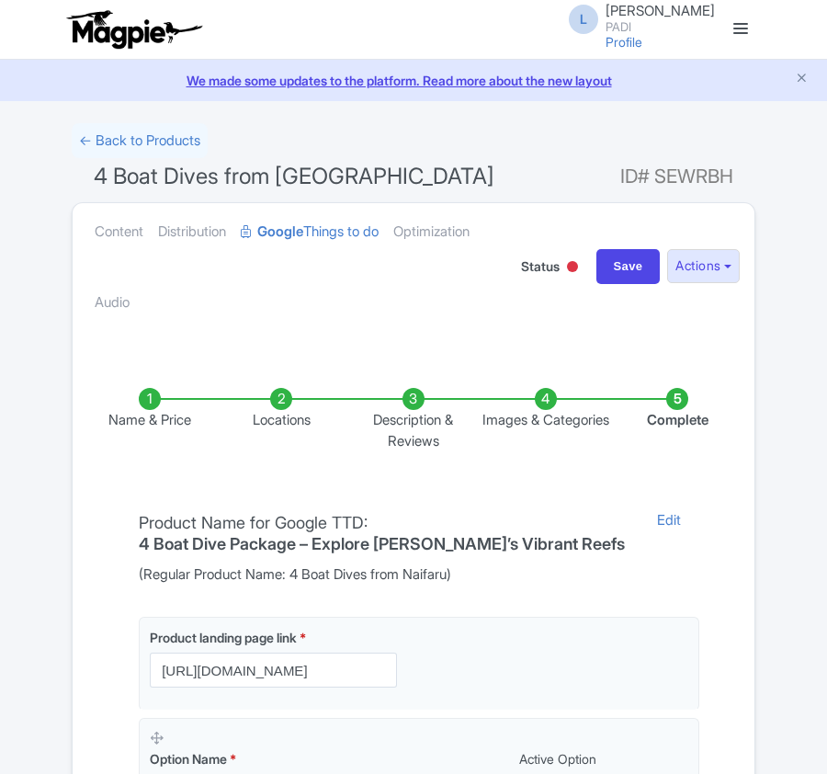
click at [280, 413] on li "Locations" at bounding box center [282, 419] width 132 height 63
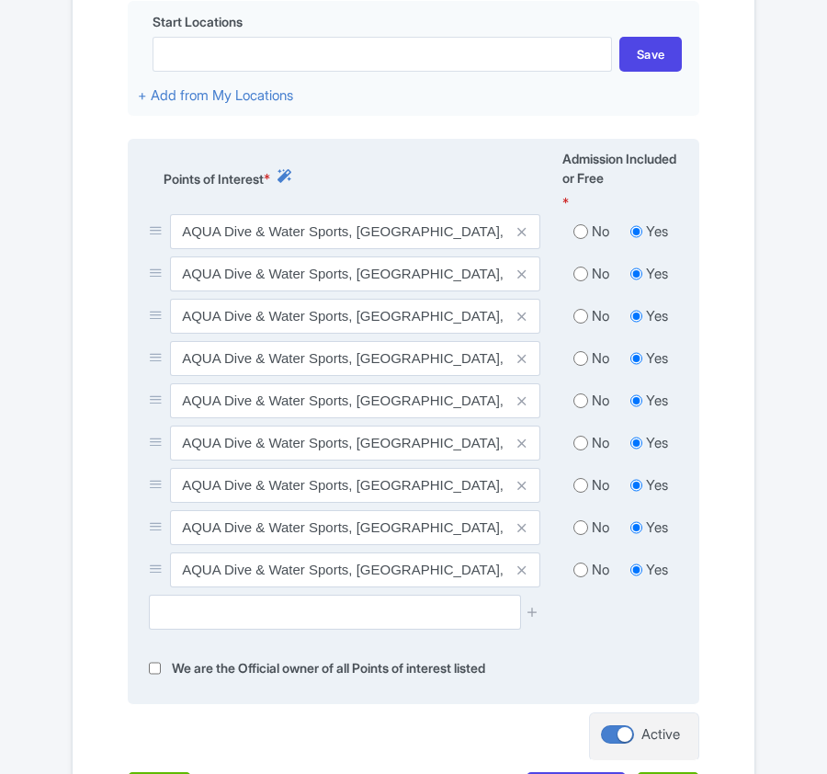
scroll to position [735, 0]
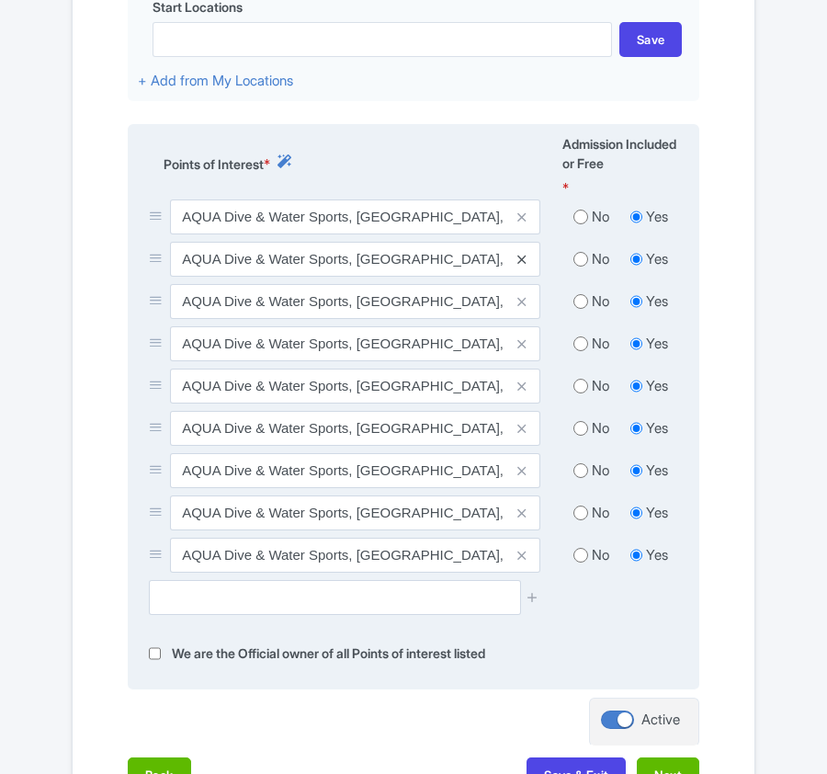
click at [524, 263] on icon at bounding box center [521, 260] width 8 height 14
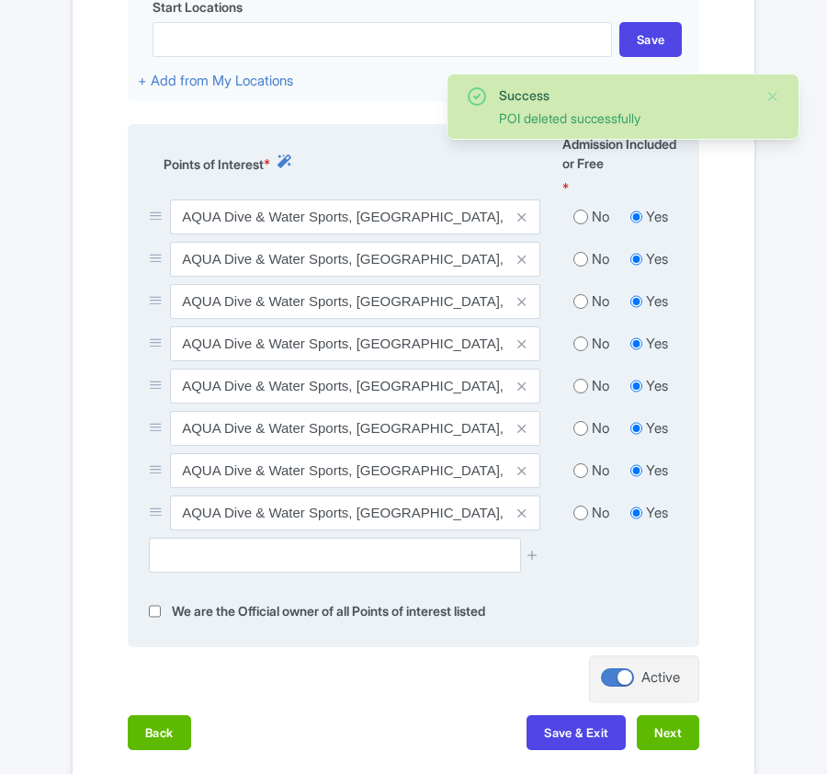
click at [524, 263] on icon at bounding box center [521, 260] width 8 height 14
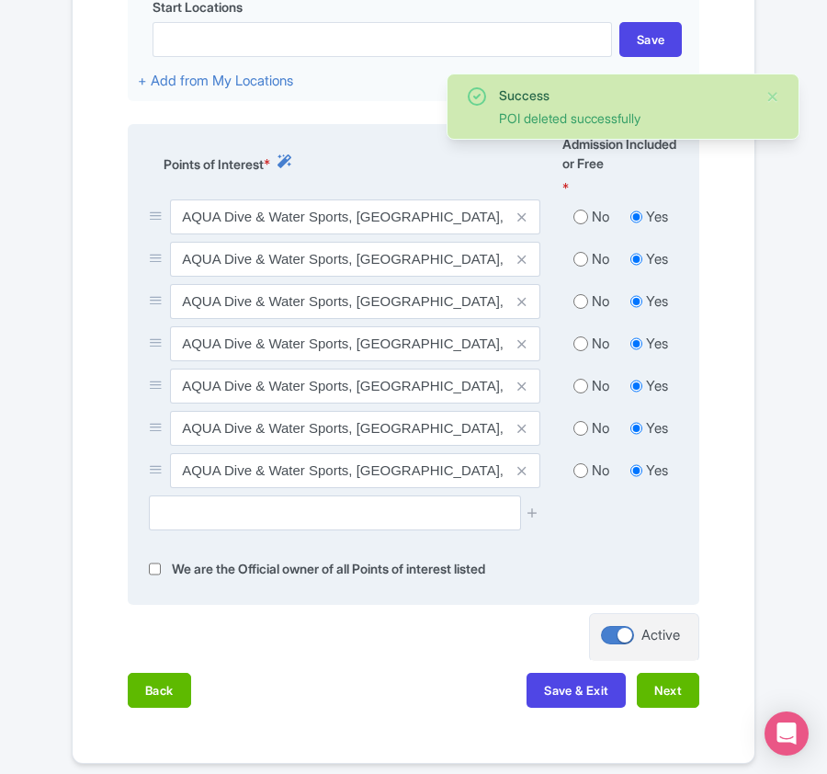
click at [524, 263] on icon at bounding box center [521, 260] width 8 height 14
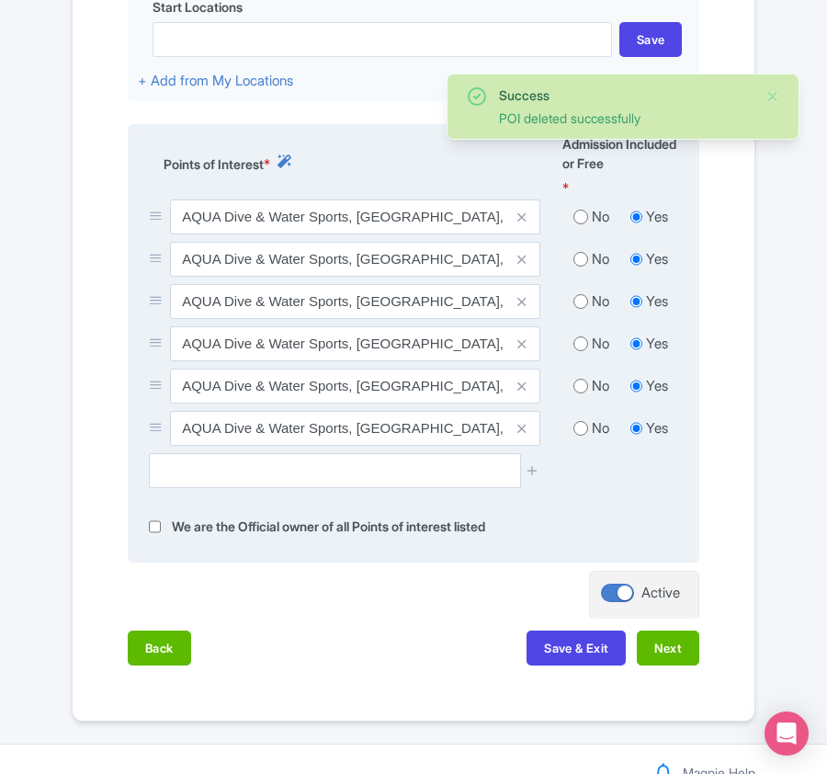
click at [524, 263] on icon at bounding box center [521, 260] width 8 height 14
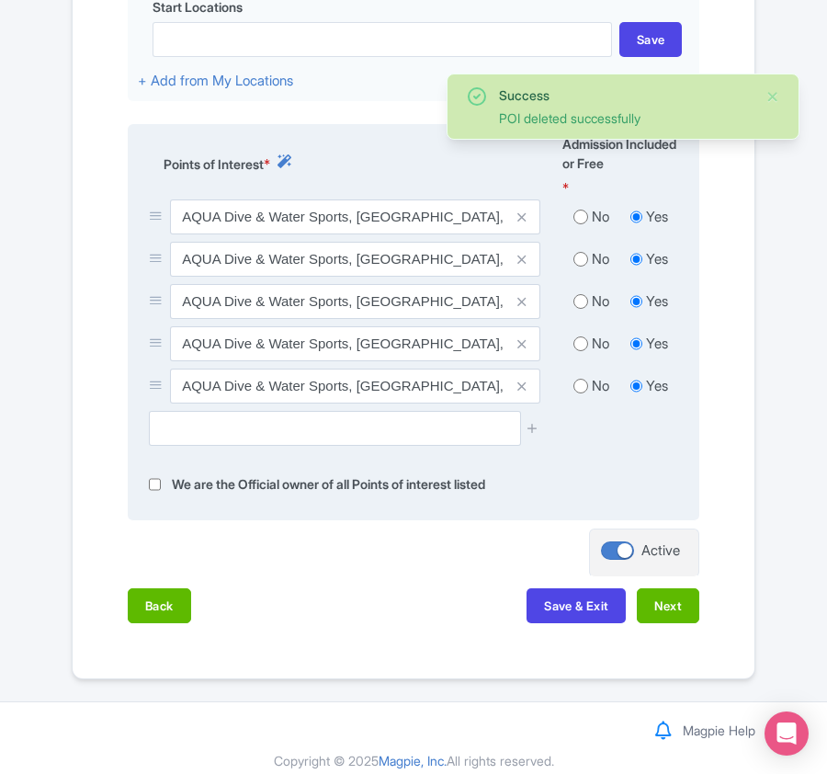
click at [524, 263] on icon at bounding box center [521, 260] width 8 height 14
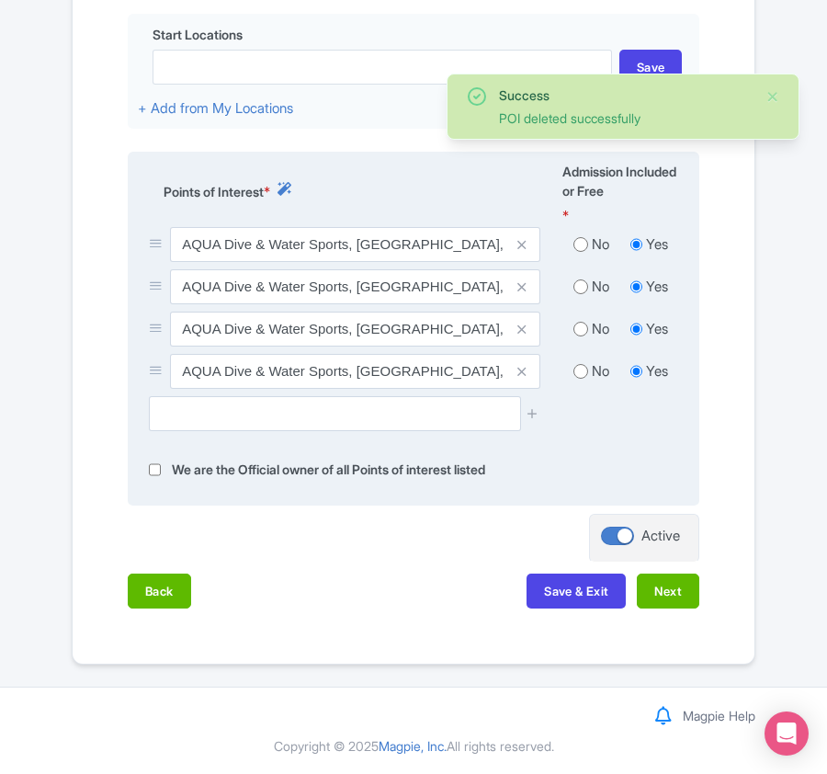
scroll to position [714, 0]
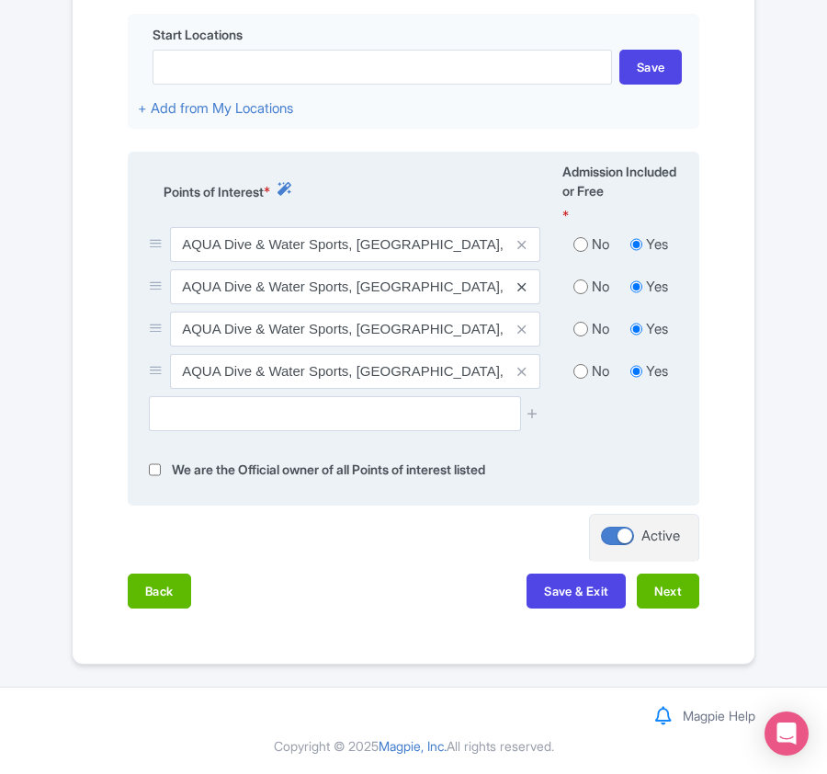
click at [519, 290] on icon at bounding box center [521, 287] width 8 height 14
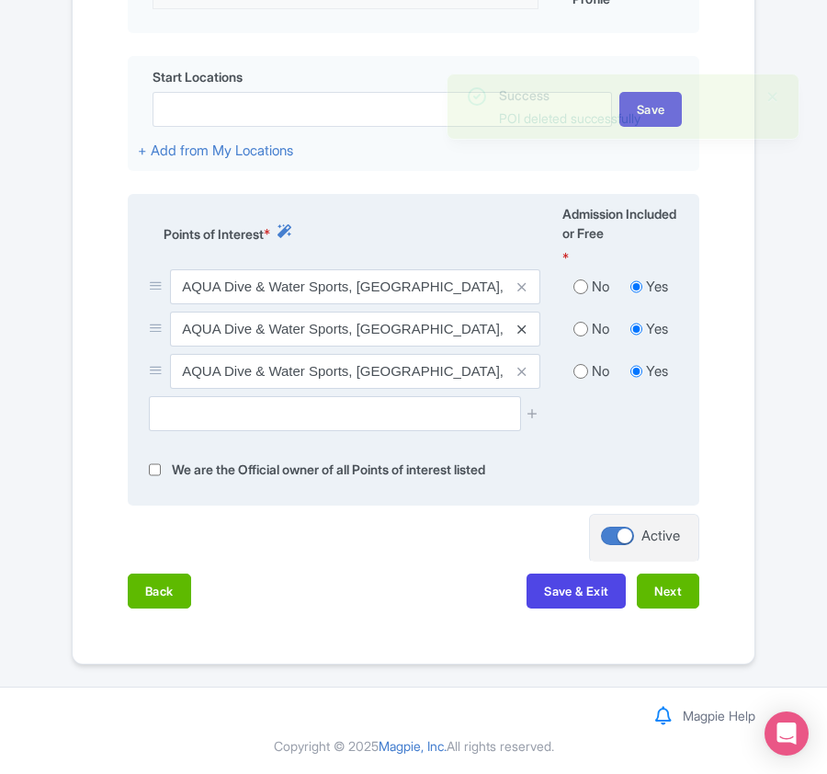
click at [518, 324] on icon at bounding box center [521, 330] width 8 height 14
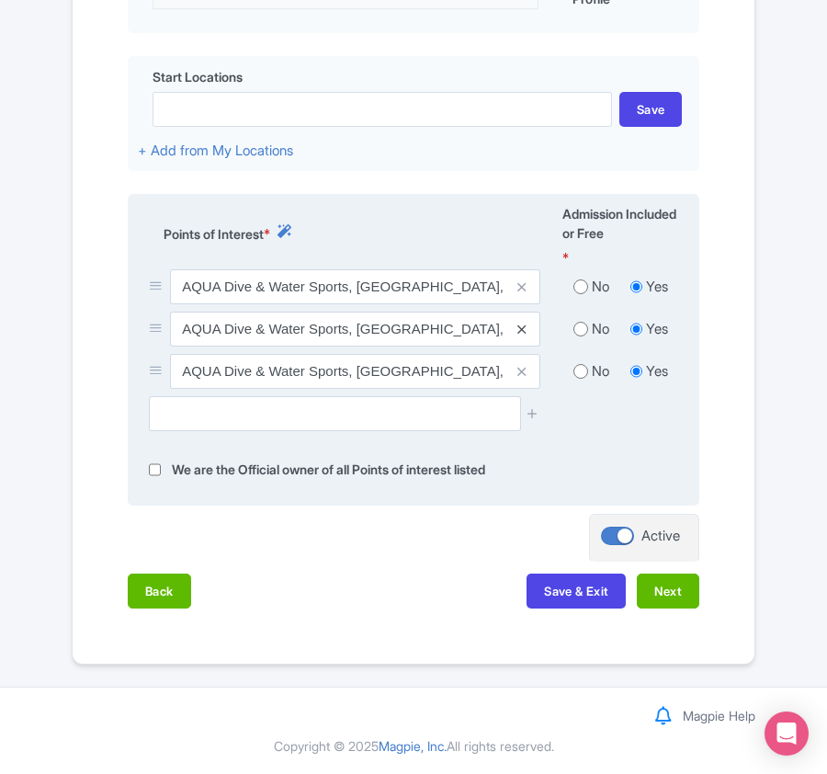
click at [520, 328] on icon at bounding box center [521, 330] width 8 height 14
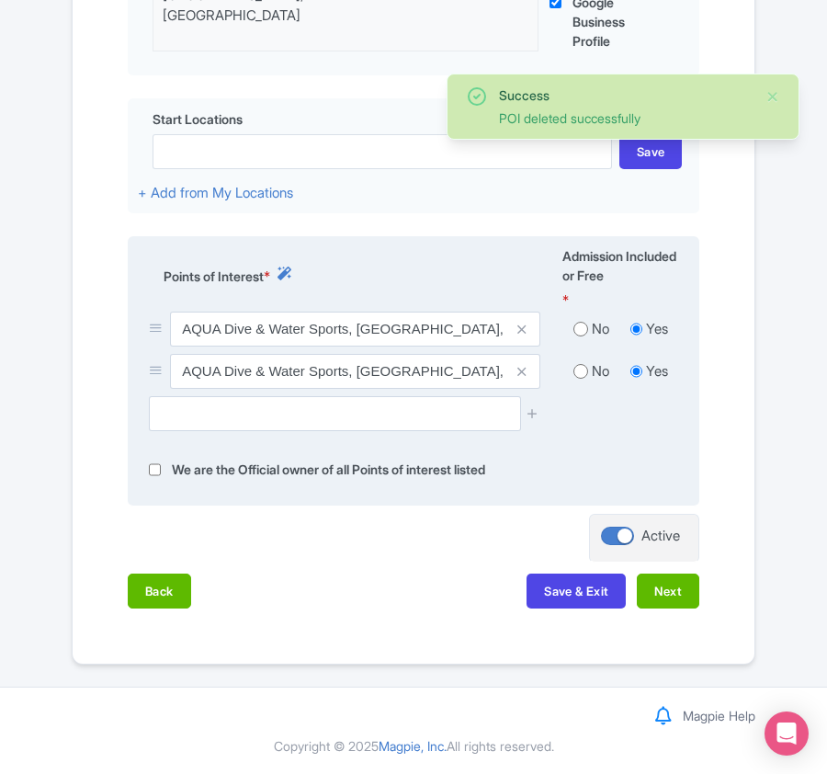
scroll to position [629, 0]
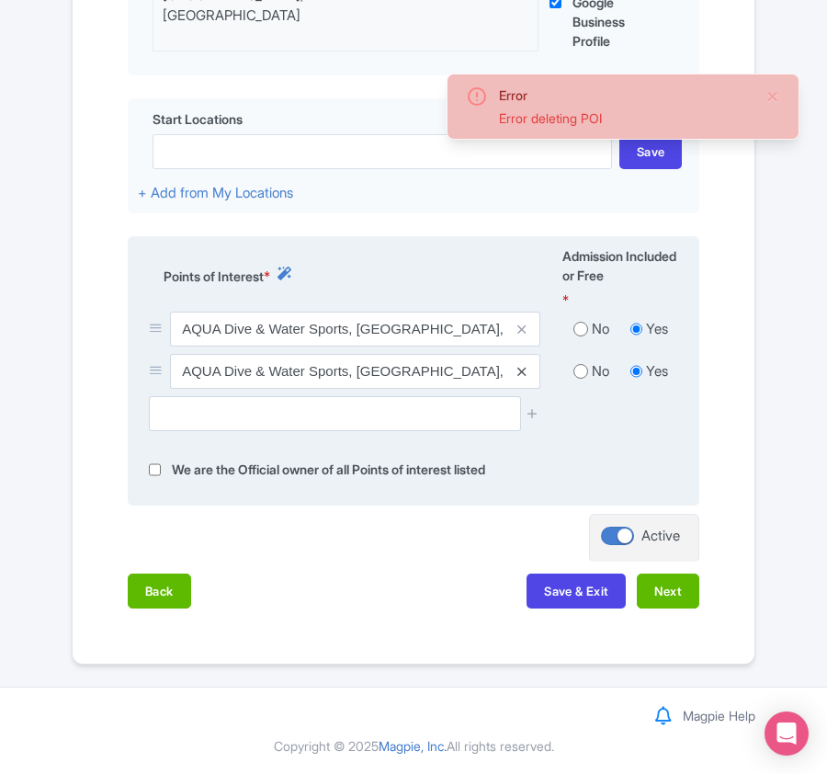
click at [523, 365] on icon at bounding box center [521, 372] width 8 height 14
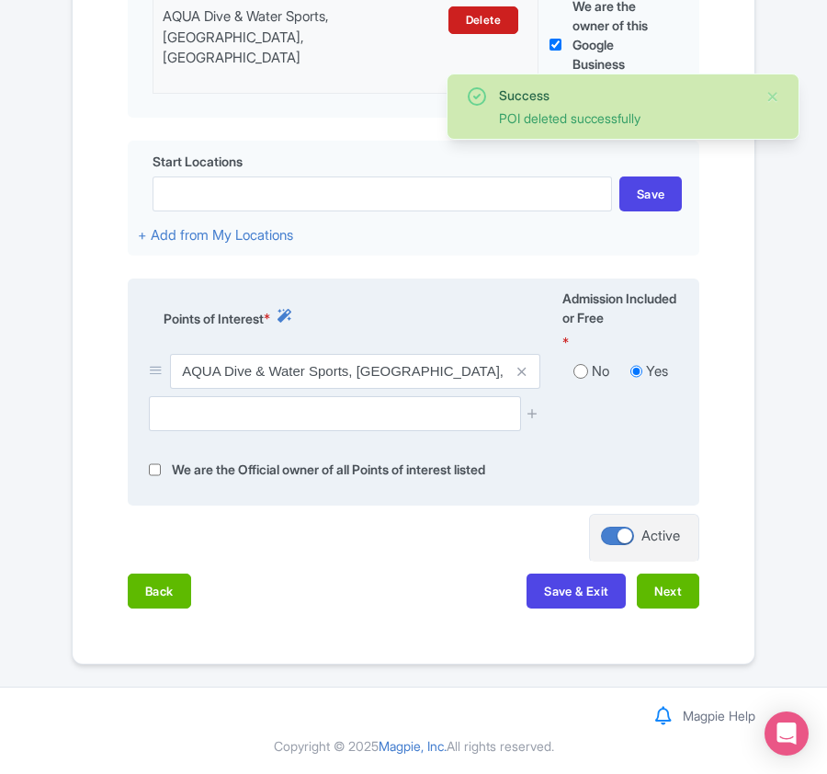
scroll to position [586, 0]
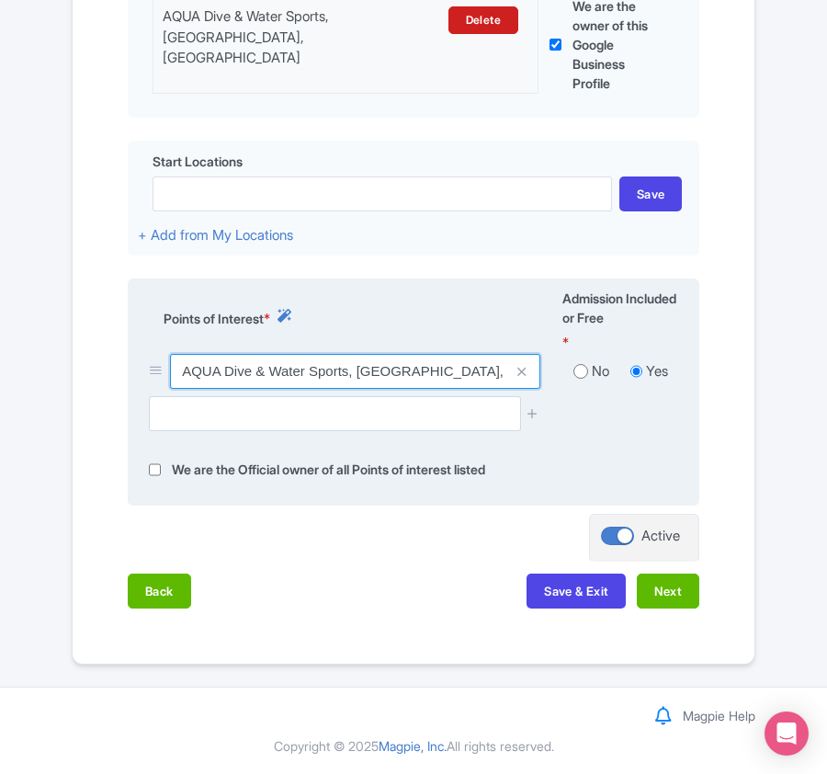
drag, startPoint x: 178, startPoint y: 373, endPoint x: 570, endPoint y: 322, distance: 394.8
click at [570, 322] on div "Points of Interest * Admission Included or Free * AQUA Dive & Water Sports, Nai…" at bounding box center [414, 391] width 572 height 227
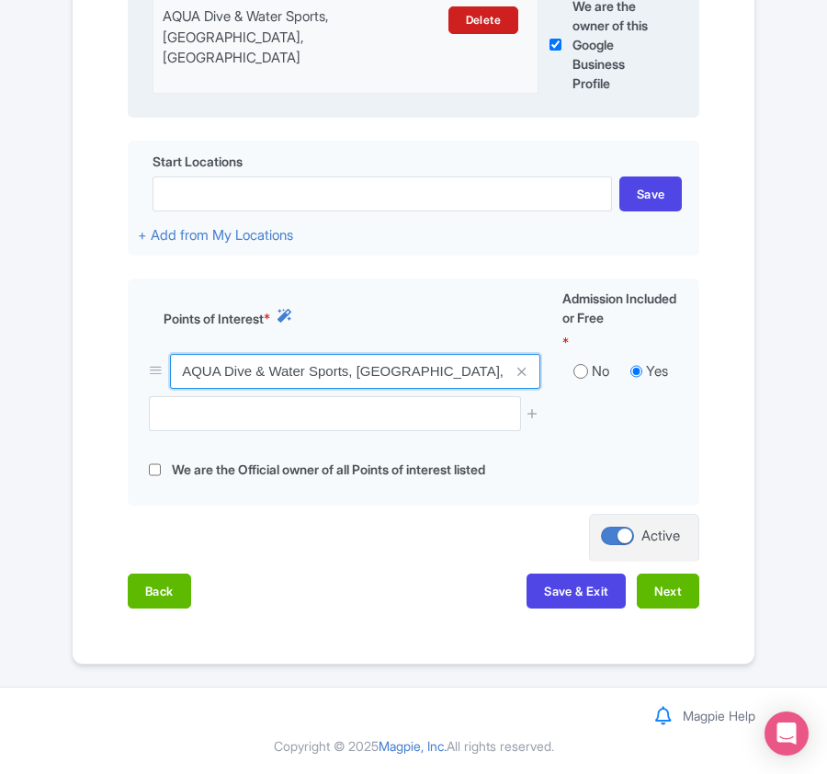
scroll to position [427, 0]
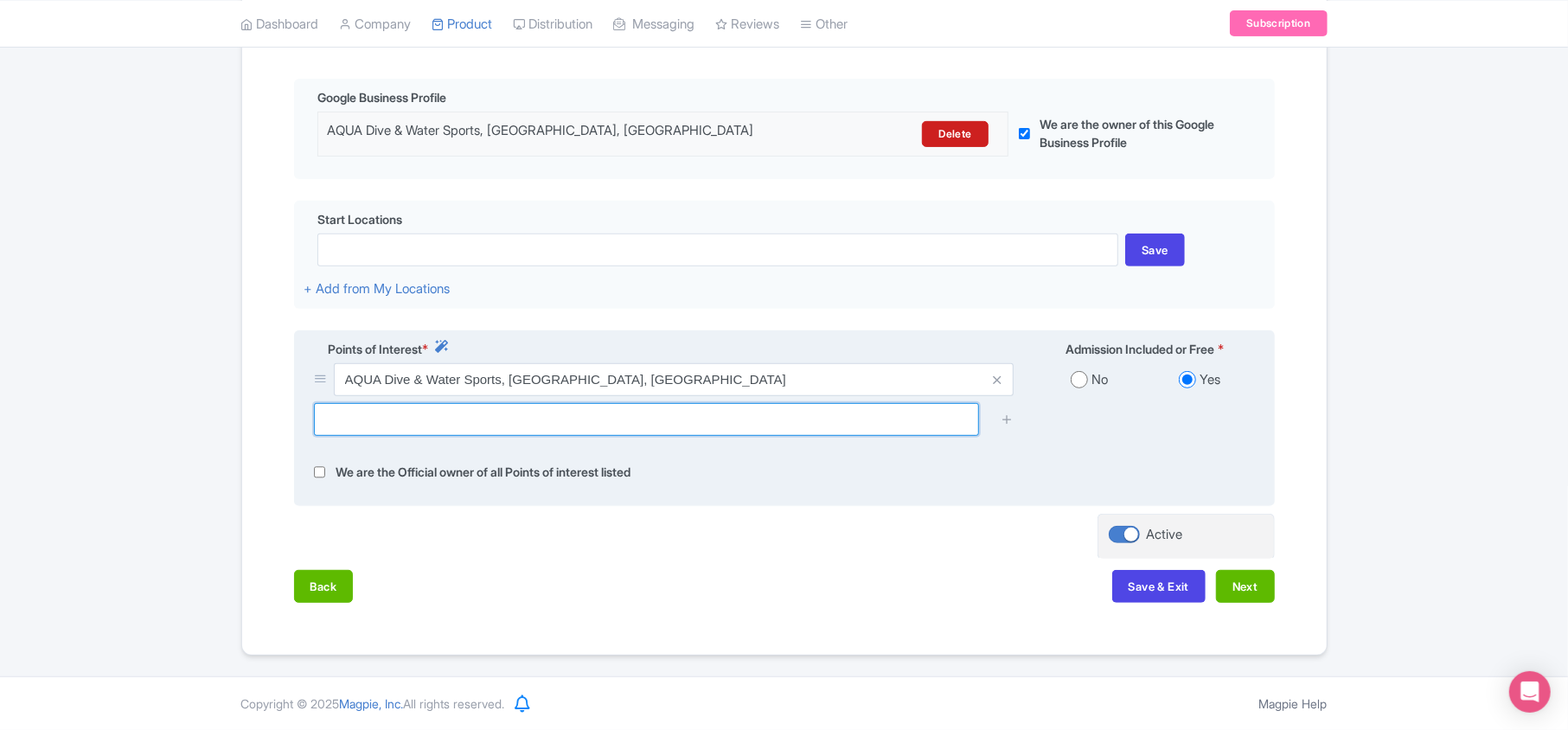
click at [555, 415] on input "text" at bounding box center [647, 419] width 665 height 33
paste input "Naifaru Kandu dive site"
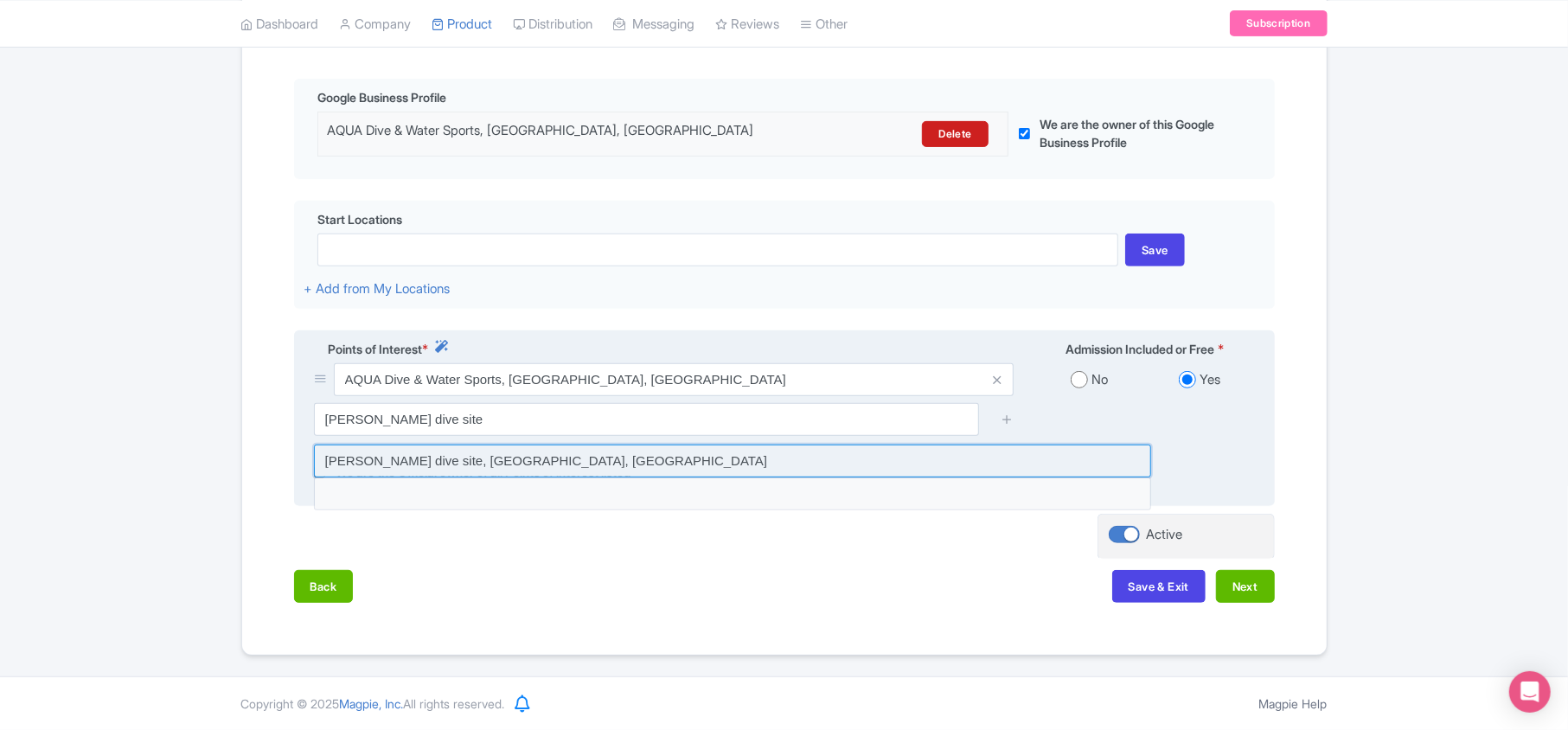
click at [469, 460] on input at bounding box center [732, 460] width 837 height 33
type input "[PERSON_NAME] dive site, [GEOGRAPHIC_DATA], [GEOGRAPHIC_DATA]"
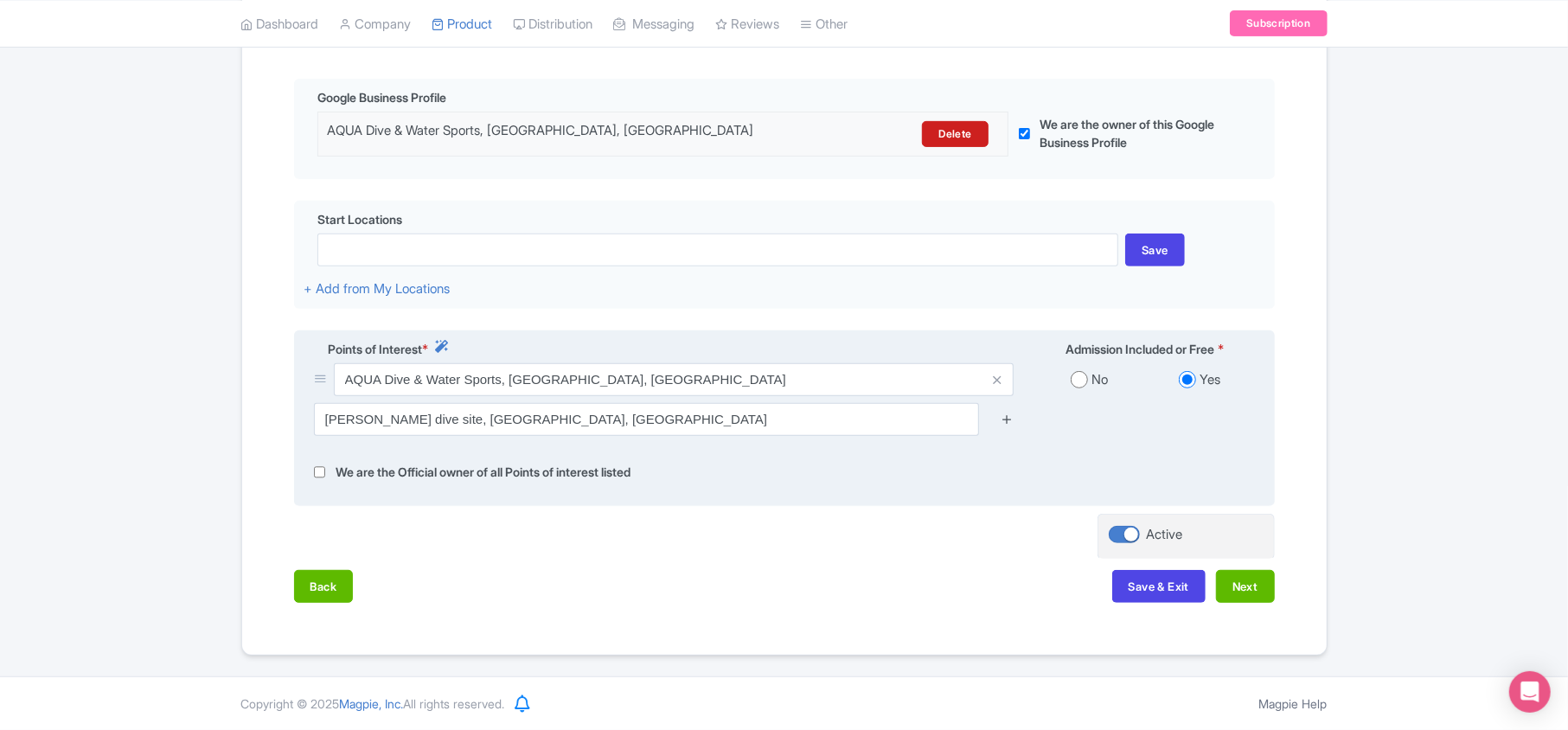
click at [777, 420] on icon at bounding box center [1007, 419] width 13 height 13
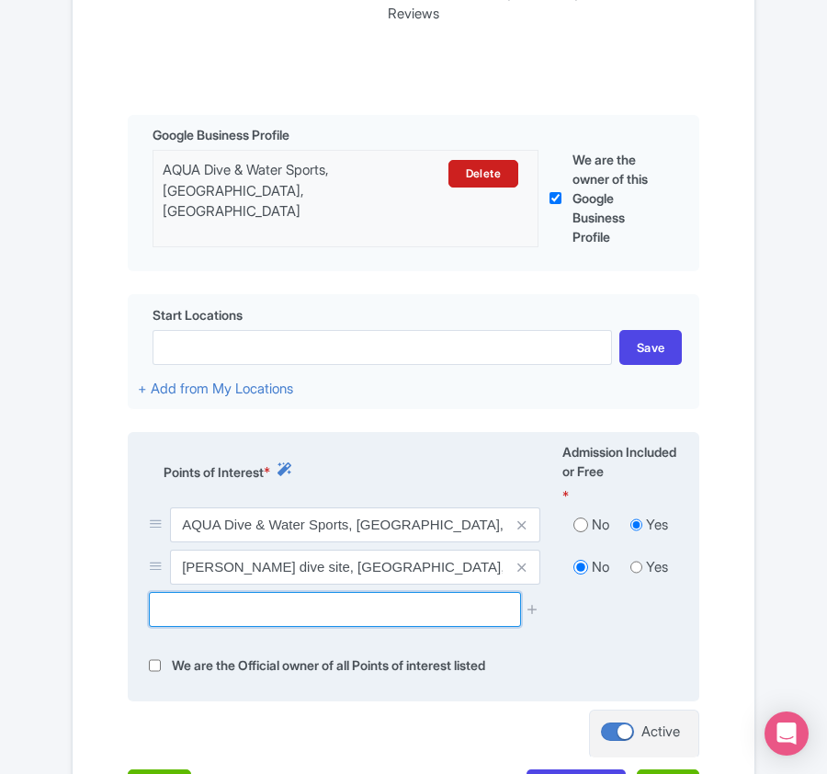
click at [226, 627] on input "text" at bounding box center [334, 609] width 371 height 35
paste input "Hani Kandu dive site"
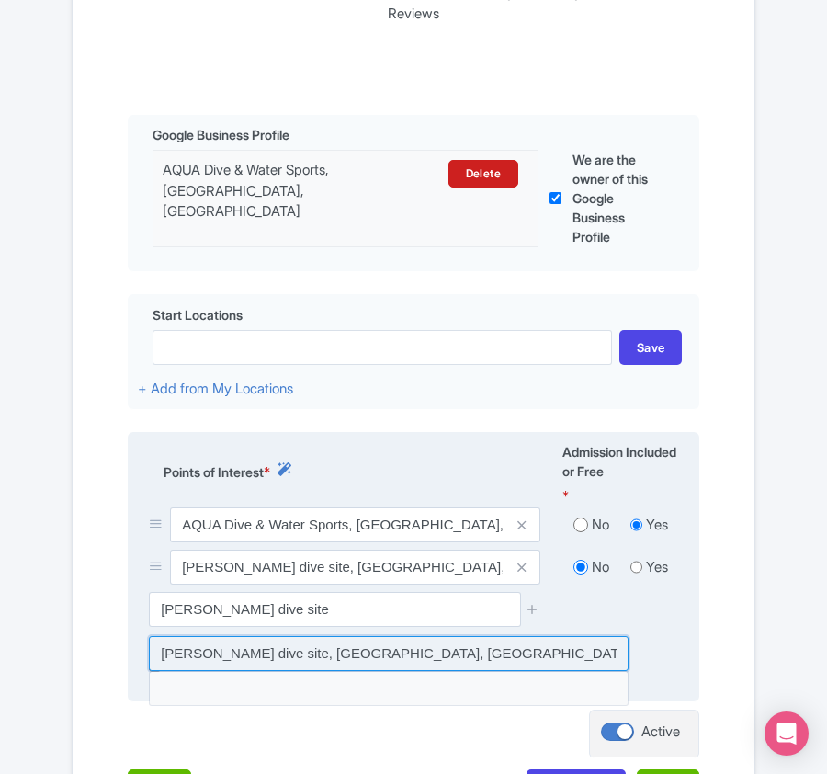
click at [226, 649] on input at bounding box center [389, 653] width 480 height 35
type input "[PERSON_NAME] dive site, [GEOGRAPHIC_DATA], [GEOGRAPHIC_DATA]"
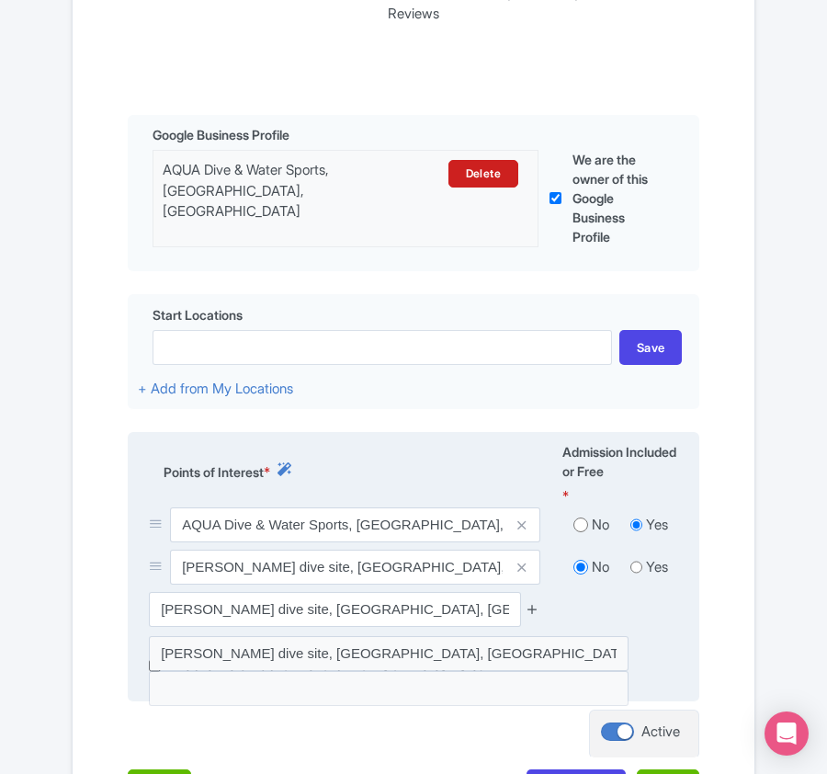
click at [535, 615] on icon at bounding box center [533, 609] width 14 height 14
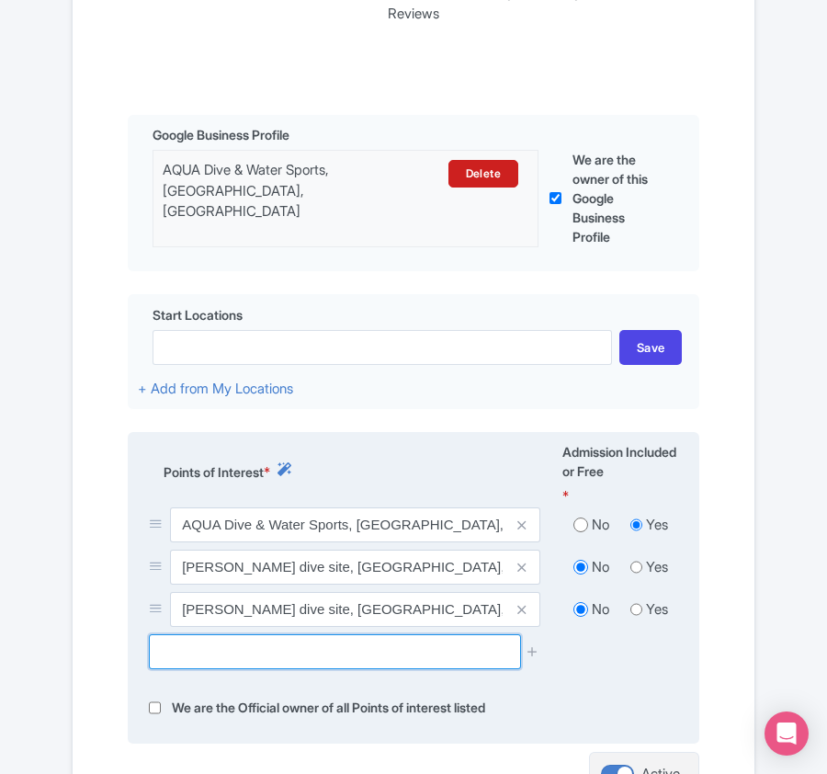
click at [263, 655] on input "text" at bounding box center [334, 651] width 371 height 35
paste input "Vavvaru Kandu"
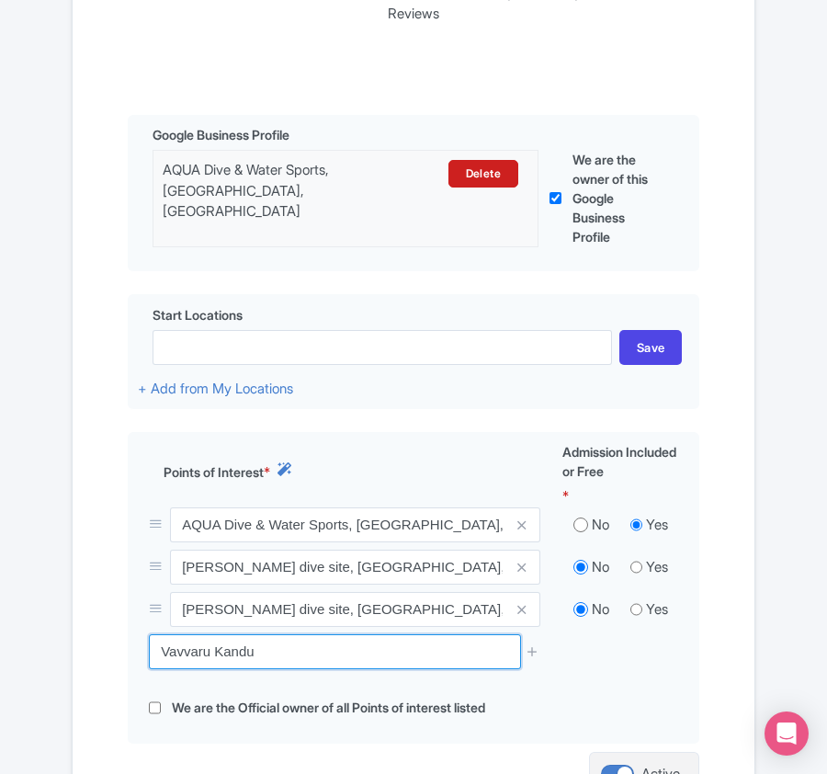
drag, startPoint x: 261, startPoint y: 649, endPoint x: -109, endPoint y: 622, distance: 371.3
paste input "Lhoni Kandu"
drag, startPoint x: 255, startPoint y: 663, endPoint x: -79, endPoint y: 612, distance: 337.5
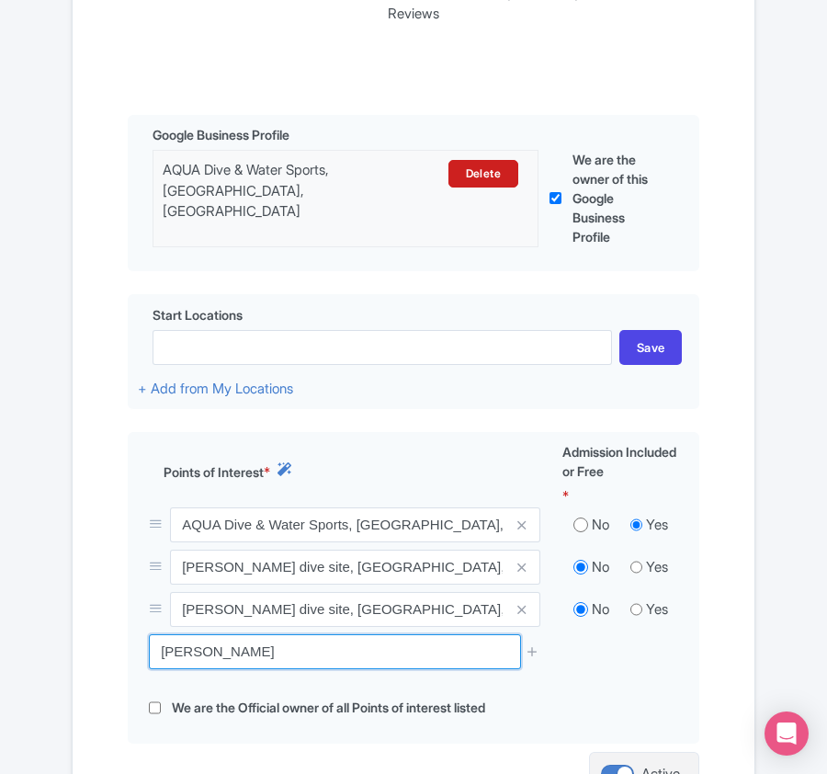
paste input "Naifaru House Reef Dive Site"
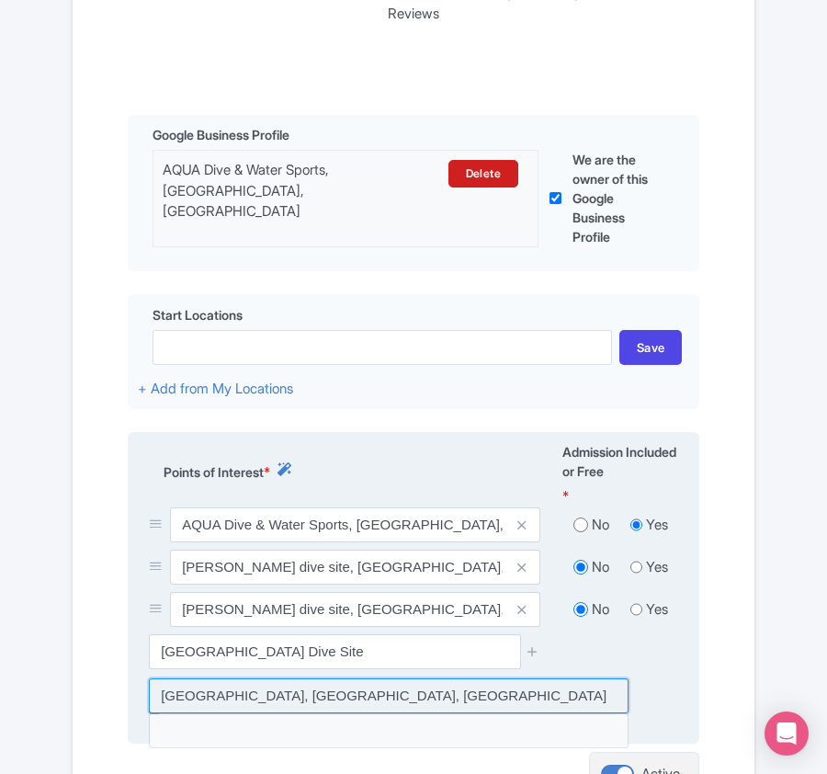
click at [437, 695] on input at bounding box center [389, 695] width 480 height 35
type input "[GEOGRAPHIC_DATA], [GEOGRAPHIC_DATA], [GEOGRAPHIC_DATA]"
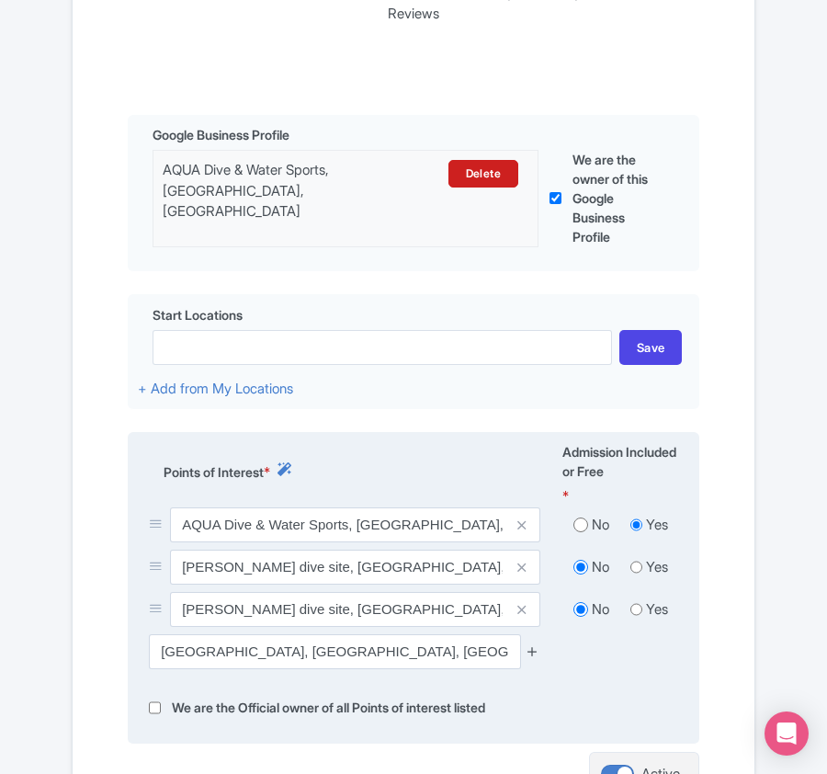
click at [534, 649] on icon at bounding box center [533, 651] width 14 height 14
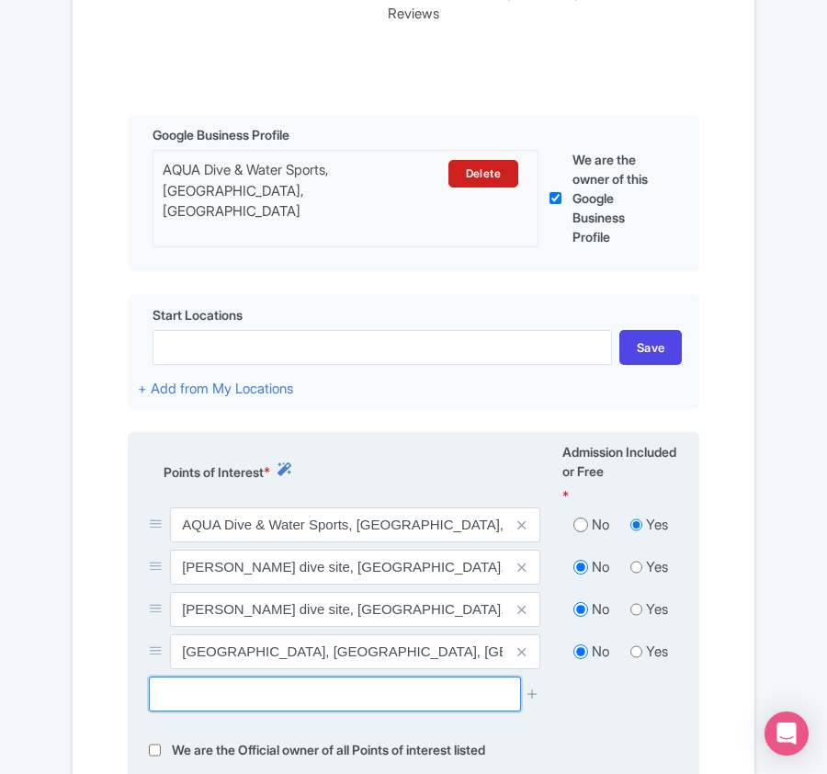
click at [266, 688] on input "text" at bounding box center [334, 693] width 371 height 35
paste input "Naifaru Beyru"
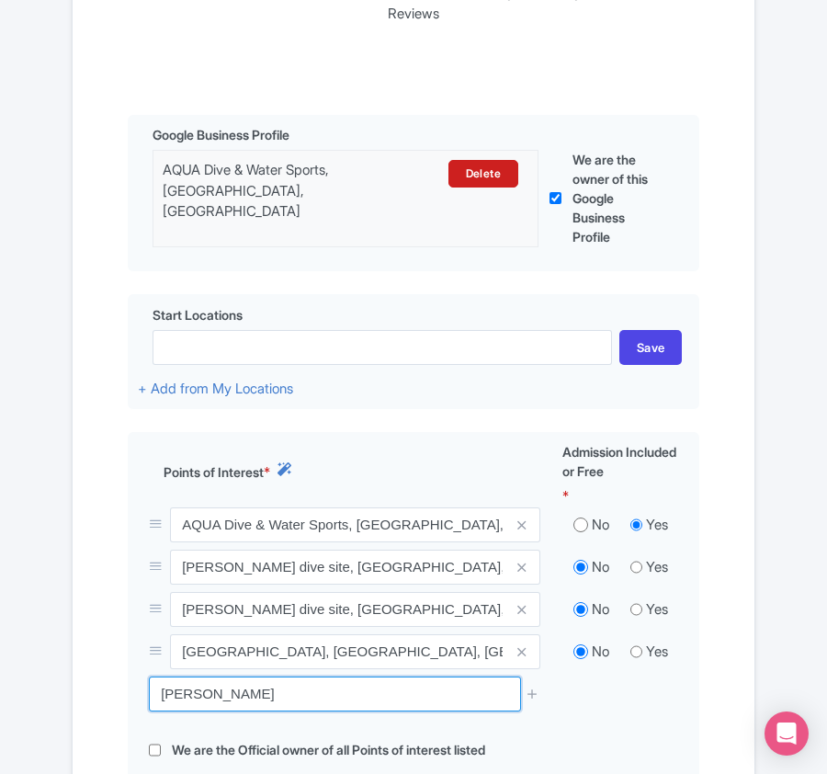
drag, startPoint x: 305, startPoint y: 706, endPoint x: 9, endPoint y: 702, distance: 295.9
click at [9, 702] on div "Error Point of interest does not exist! ← Back to Products 4 Boat Dives from Na…" at bounding box center [413, 321] width 827 height 1250
paste input "Miyaruvani Thila"
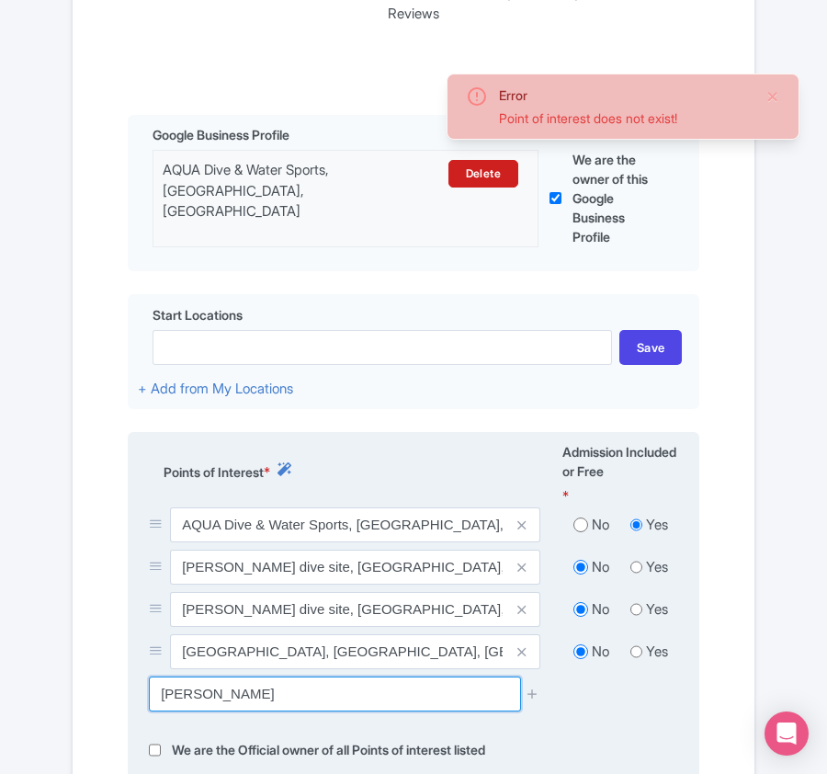
drag, startPoint x: 222, startPoint y: 698, endPoint x: 302, endPoint y: 689, distance: 80.5
click at [301, 689] on input "Miyaruvani Thila" at bounding box center [334, 693] width 371 height 35
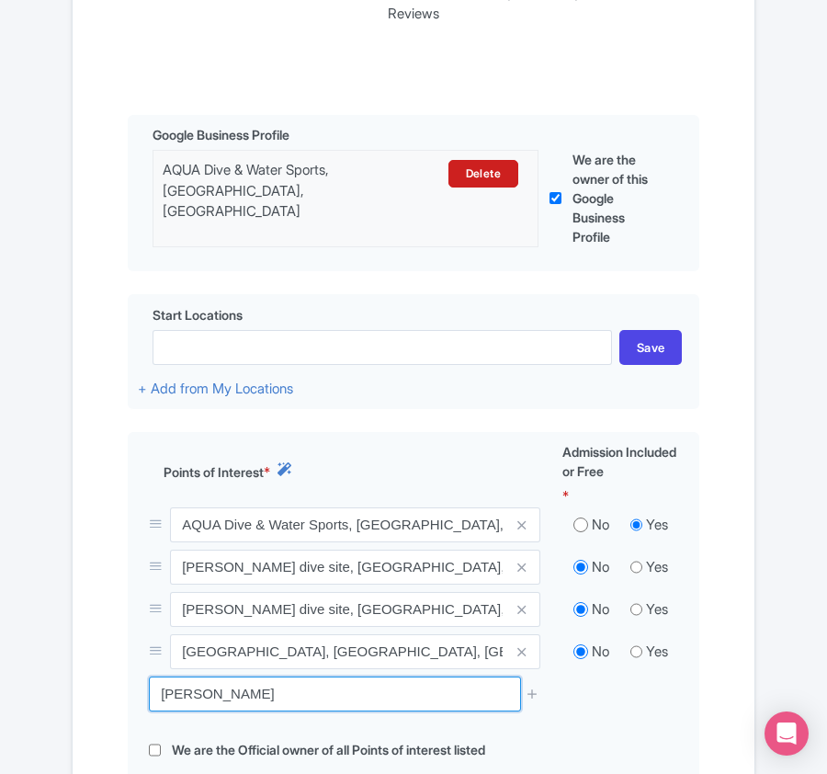
drag, startPoint x: 285, startPoint y: 693, endPoint x: -323, endPoint y: 673, distance: 607.7
paste input "Kani Corner (dive site)"
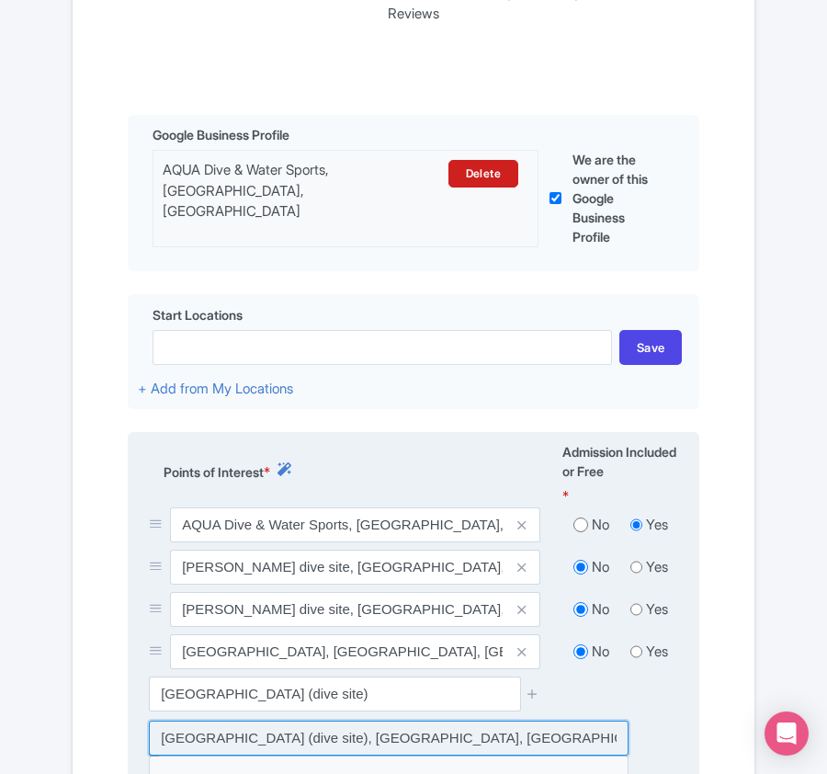
click at [300, 736] on input at bounding box center [389, 737] width 480 height 35
type input "[GEOGRAPHIC_DATA] (dive site), [GEOGRAPHIC_DATA], [GEOGRAPHIC_DATA]"
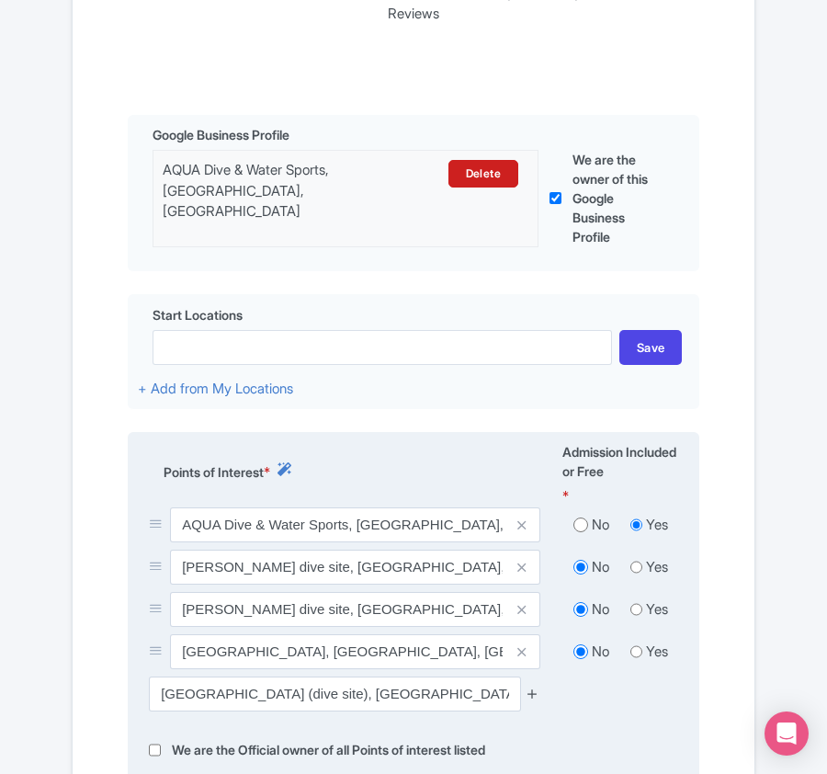
click at [535, 699] on icon at bounding box center [533, 693] width 14 height 14
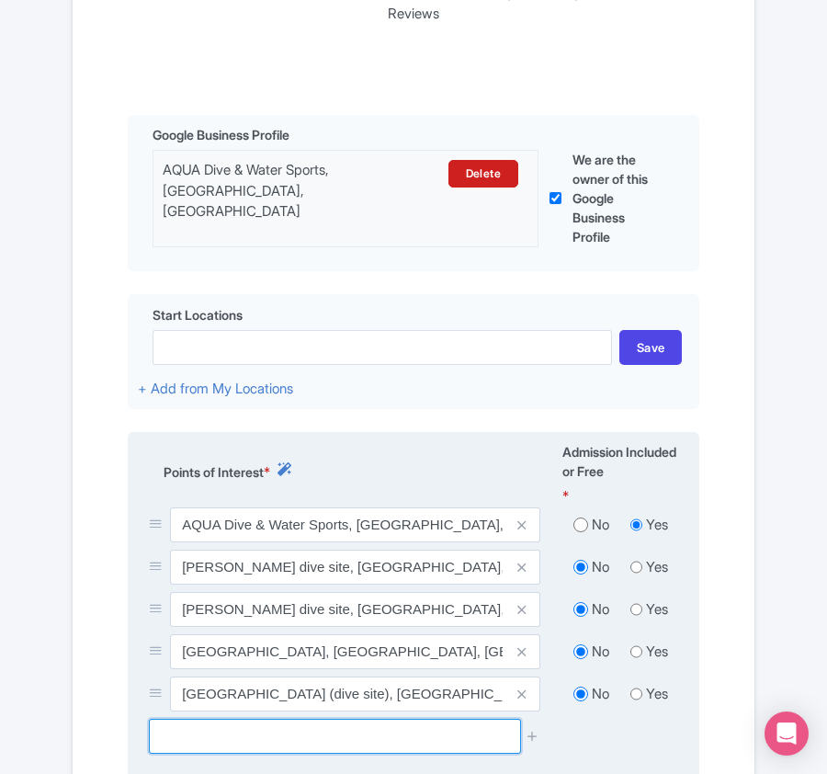
click at [241, 739] on input "text" at bounding box center [334, 736] width 371 height 35
paste input "Kanifushi Shark Point (snorkeling)"
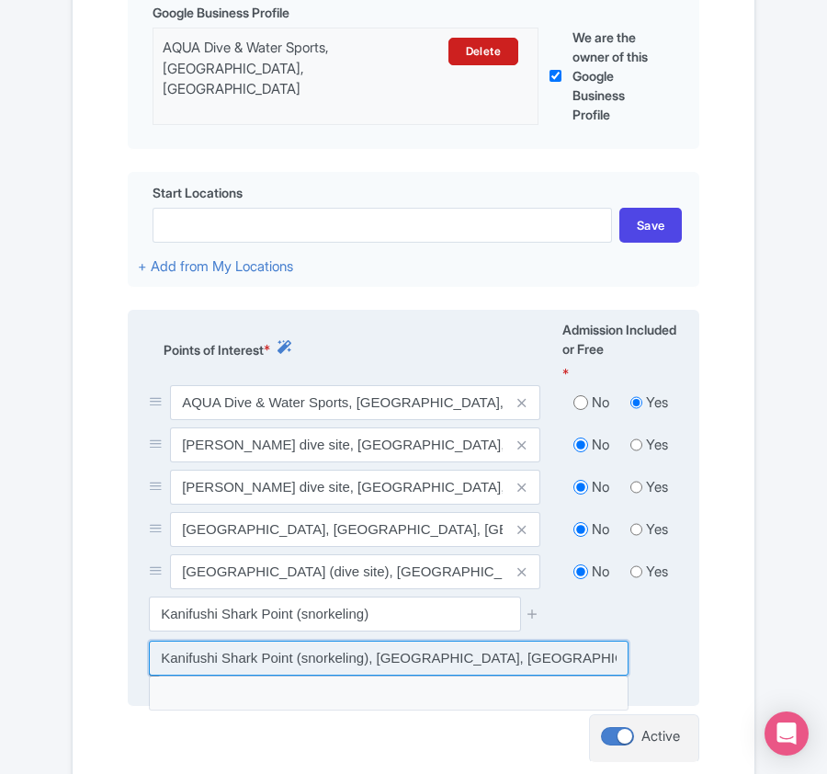
click at [416, 656] on input at bounding box center [389, 657] width 480 height 35
type input "Kanifushi Shark Point (snorkeling), [GEOGRAPHIC_DATA], [GEOGRAPHIC_DATA]"
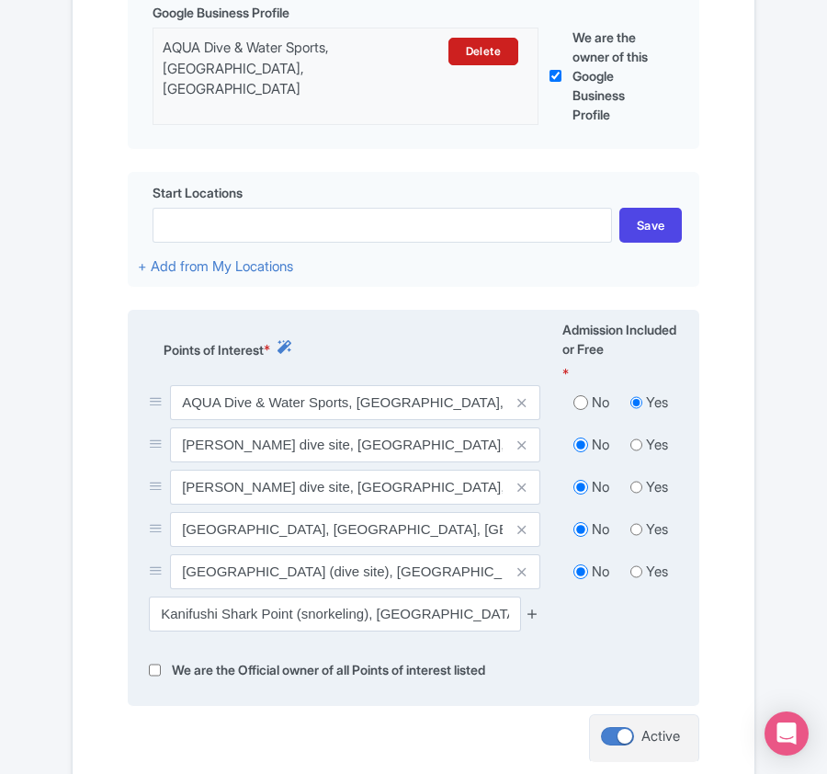
click at [529, 617] on icon at bounding box center [533, 613] width 14 height 14
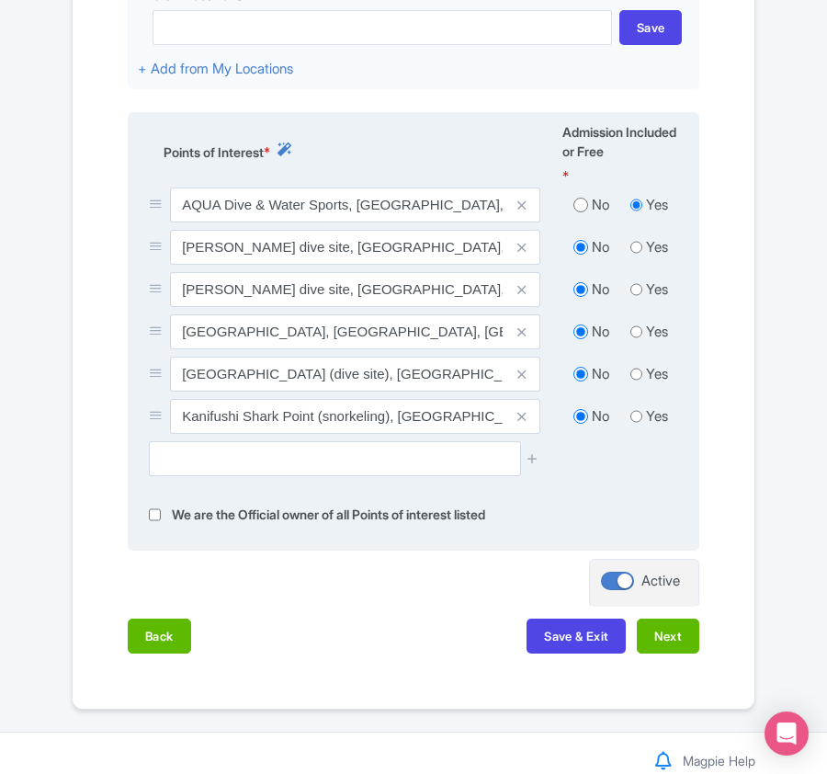
scroll to position [798, 0]
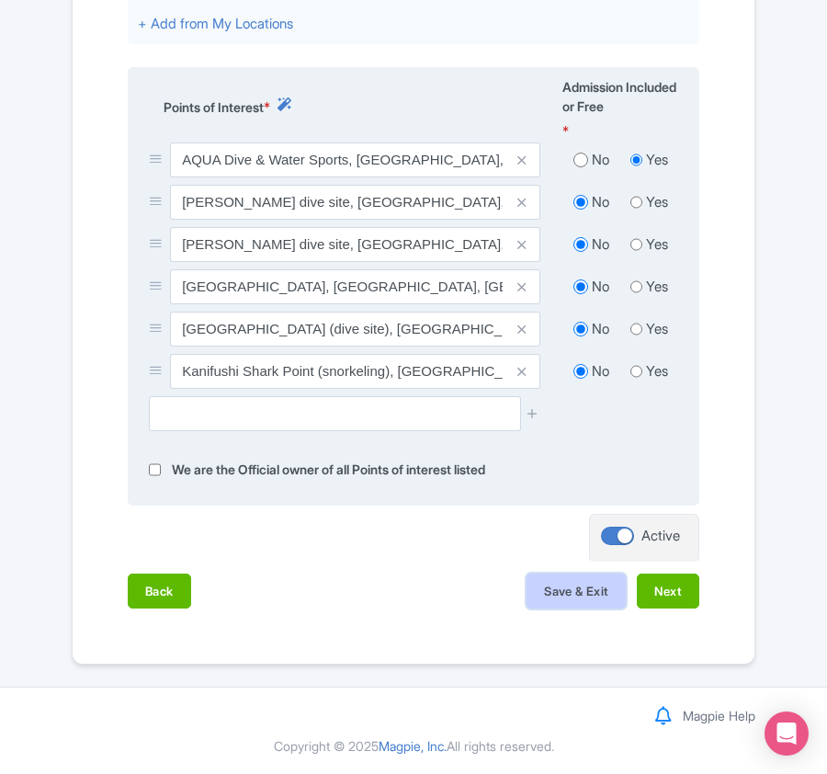
click at [566, 590] on button "Save & Exit" at bounding box center [575, 590] width 99 height 35
click at [682, 596] on button "Next" at bounding box center [668, 590] width 62 height 35
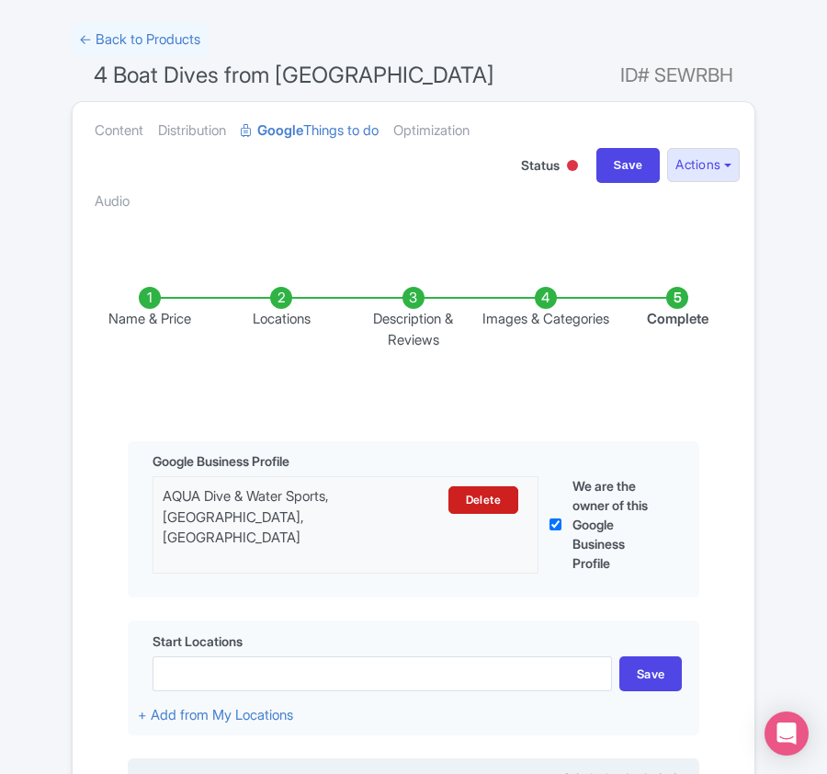
scroll to position [0, 0]
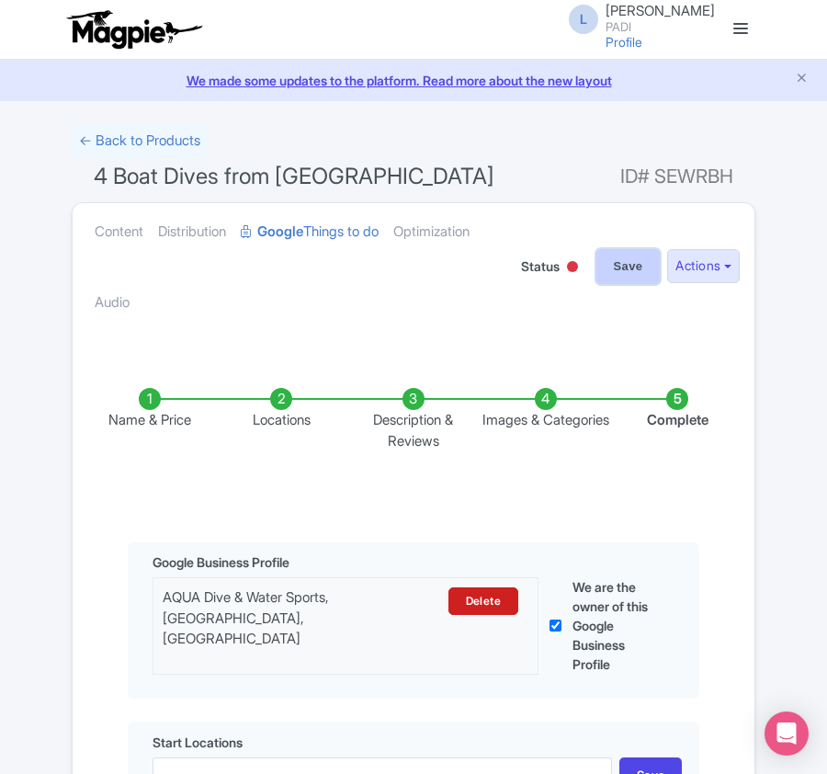
click at [605, 265] on input "Save" at bounding box center [628, 266] width 64 height 35
type input "Saving..."
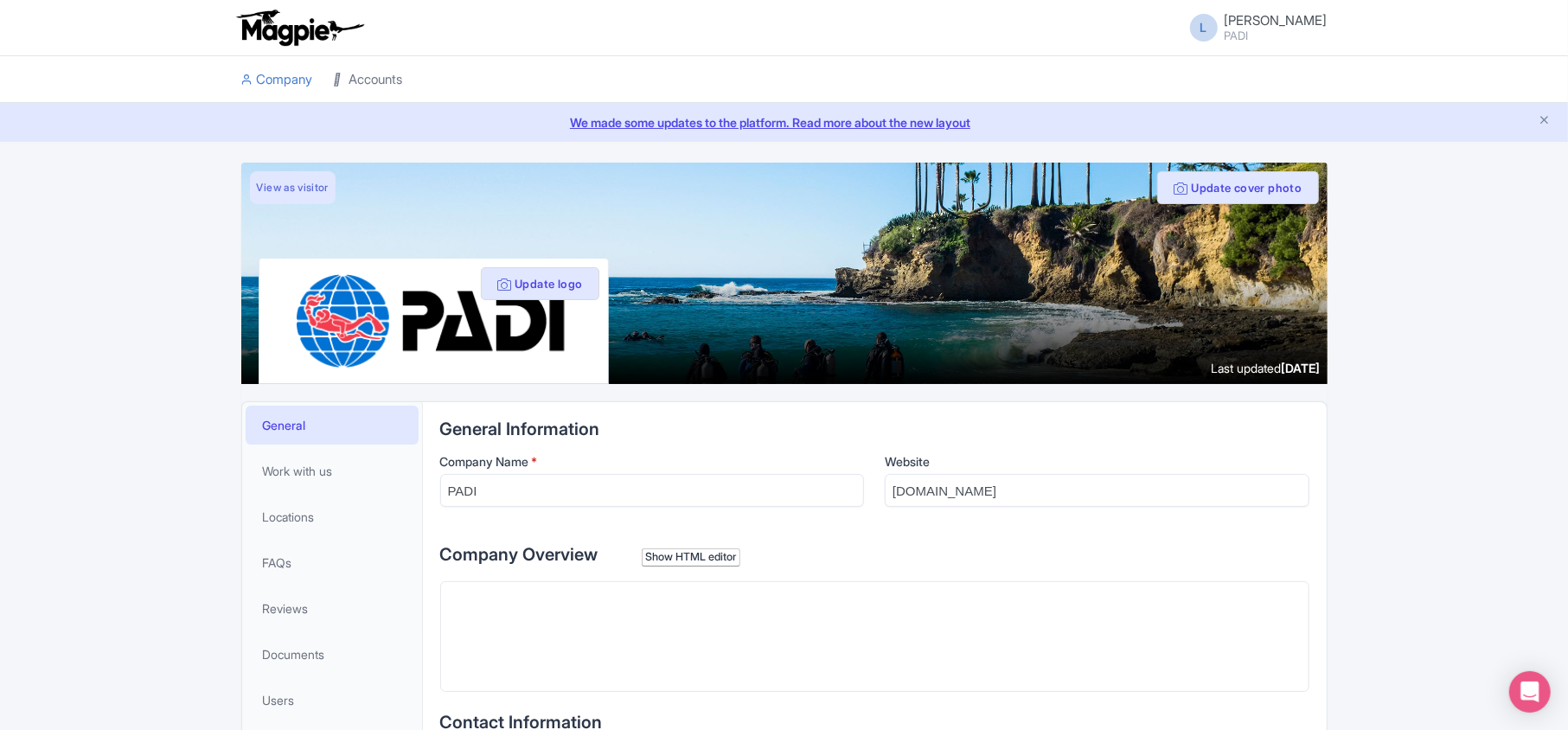
click at [384, 68] on link "Accounts" at bounding box center [369, 80] width 70 height 48
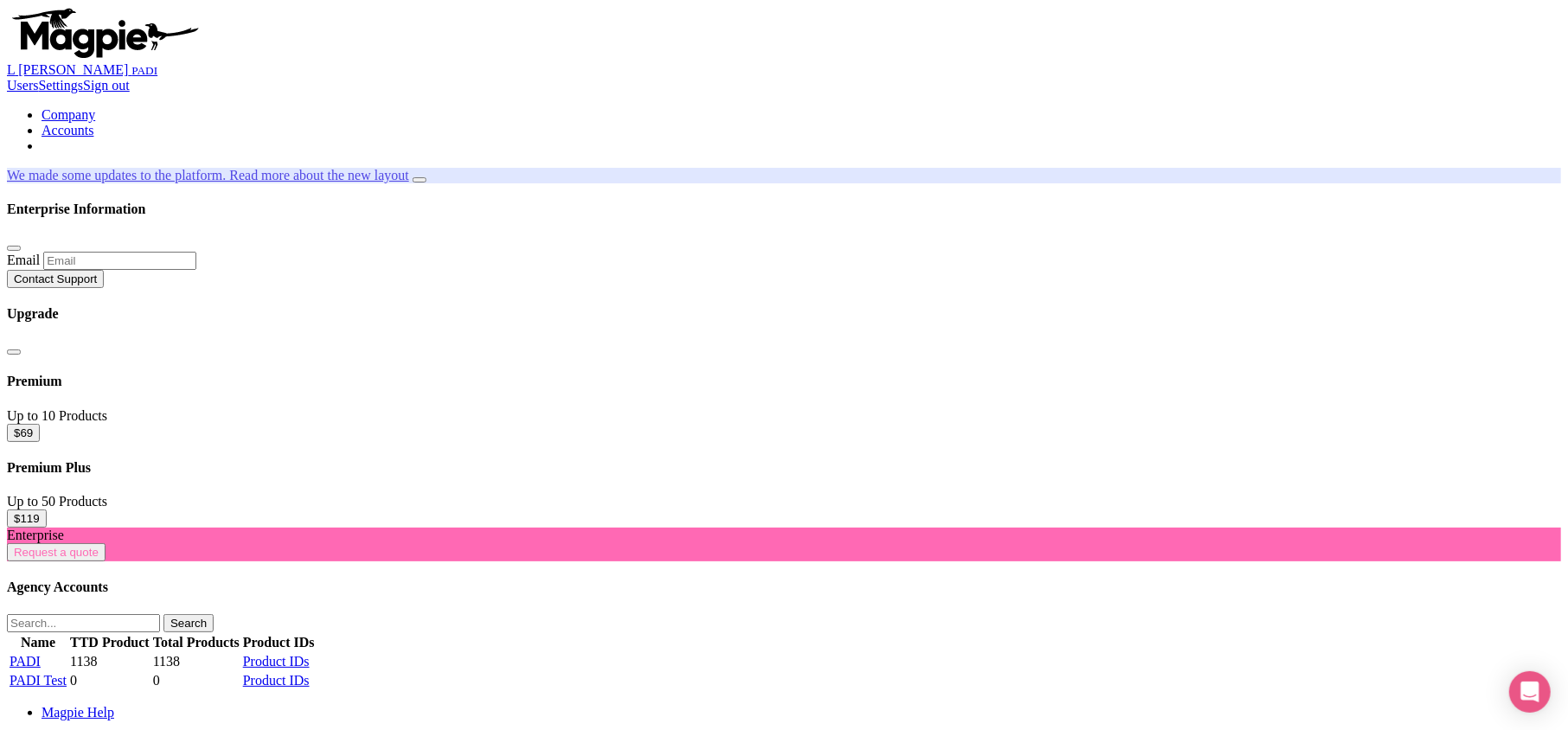
click at [40, 654] on link "PADI" at bounding box center [24, 661] width 31 height 15
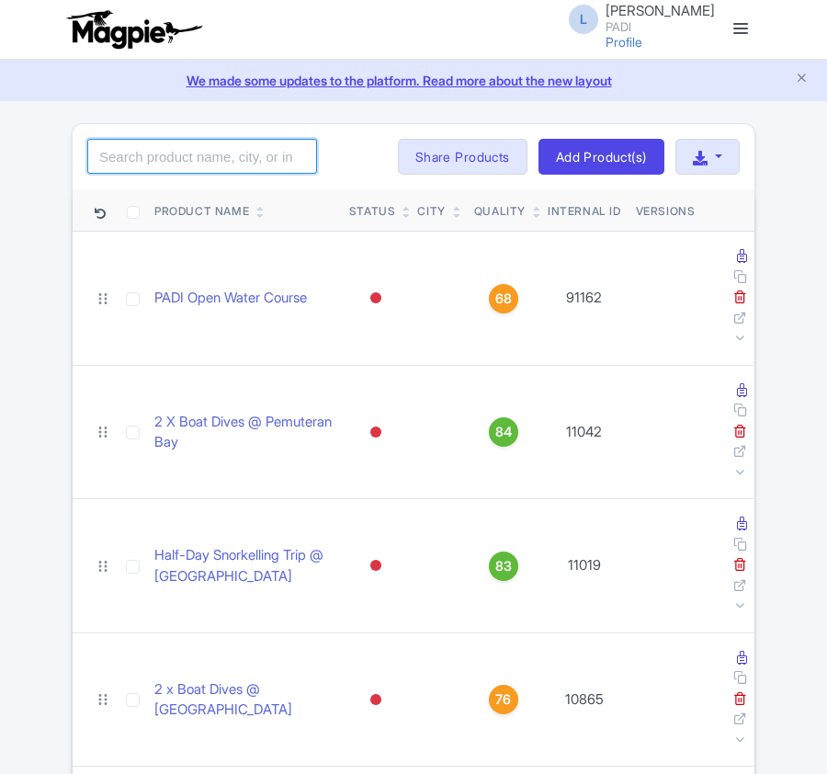
click at [165, 154] on input "search" at bounding box center [202, 156] width 230 height 35
type input "98900"
click button "Search" at bounding box center [0, 0] width 0 height 0
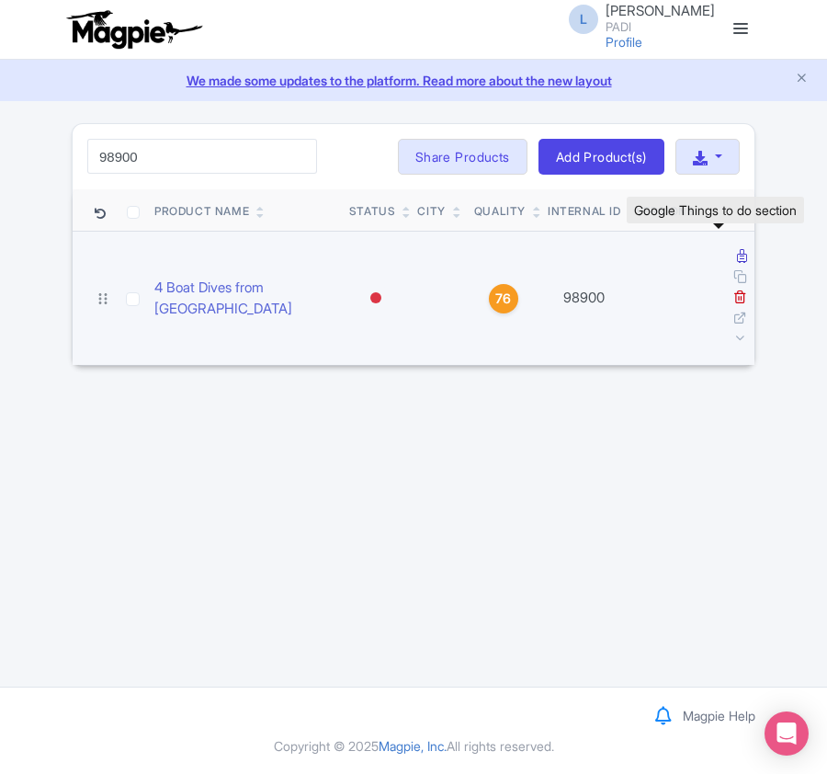
click at [737, 261] on icon at bounding box center [742, 256] width 10 height 14
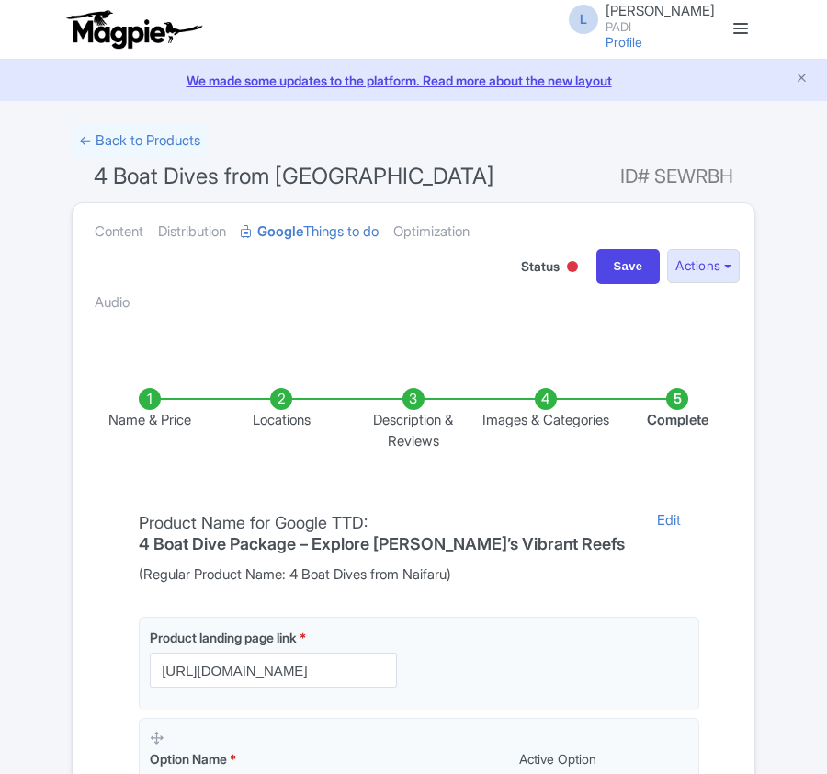
click at [291, 399] on li "Locations" at bounding box center [282, 419] width 132 height 63
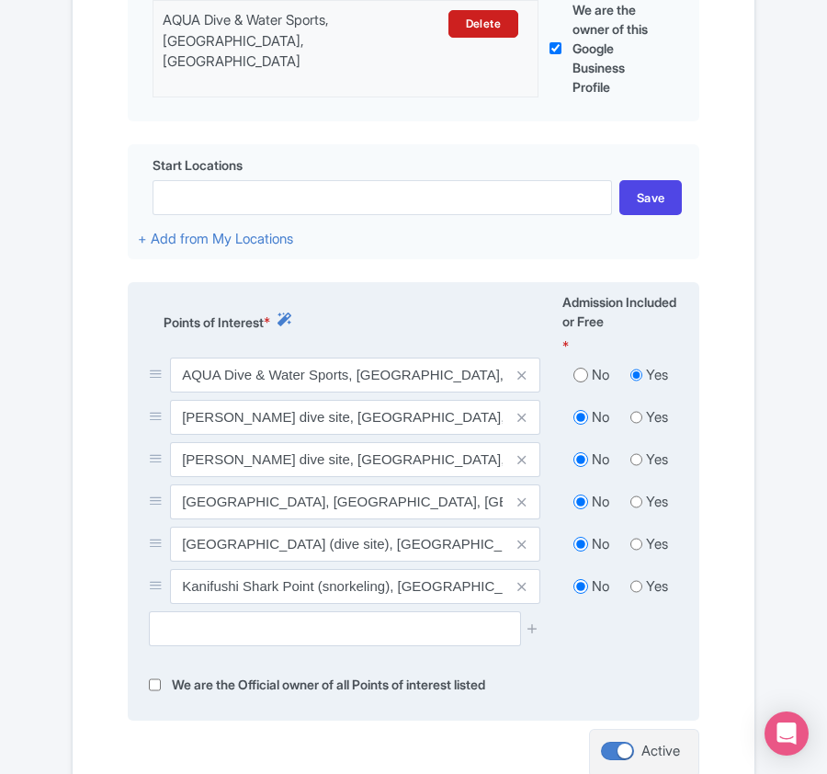
scroll to position [798, 0]
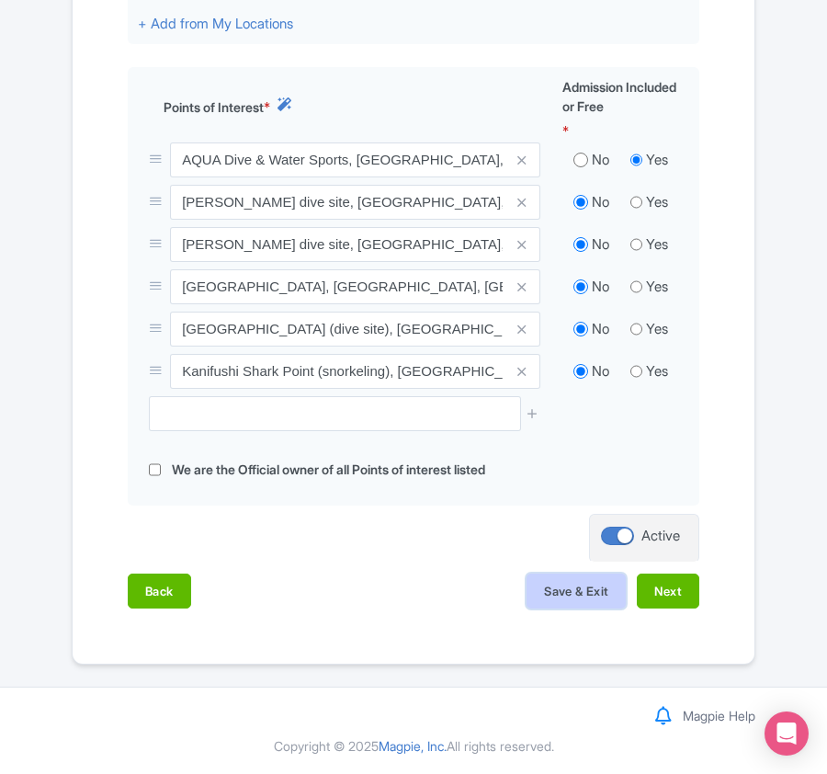
click at [537, 596] on button "Save & Exit" at bounding box center [575, 590] width 99 height 35
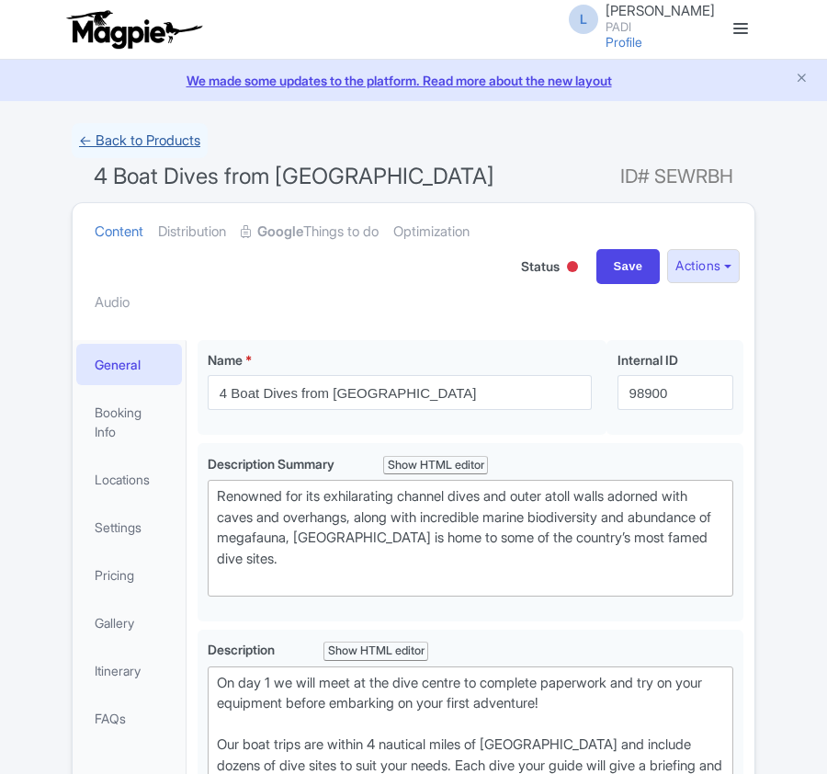
click at [119, 140] on link "← Back to Products" at bounding box center [140, 141] width 136 height 36
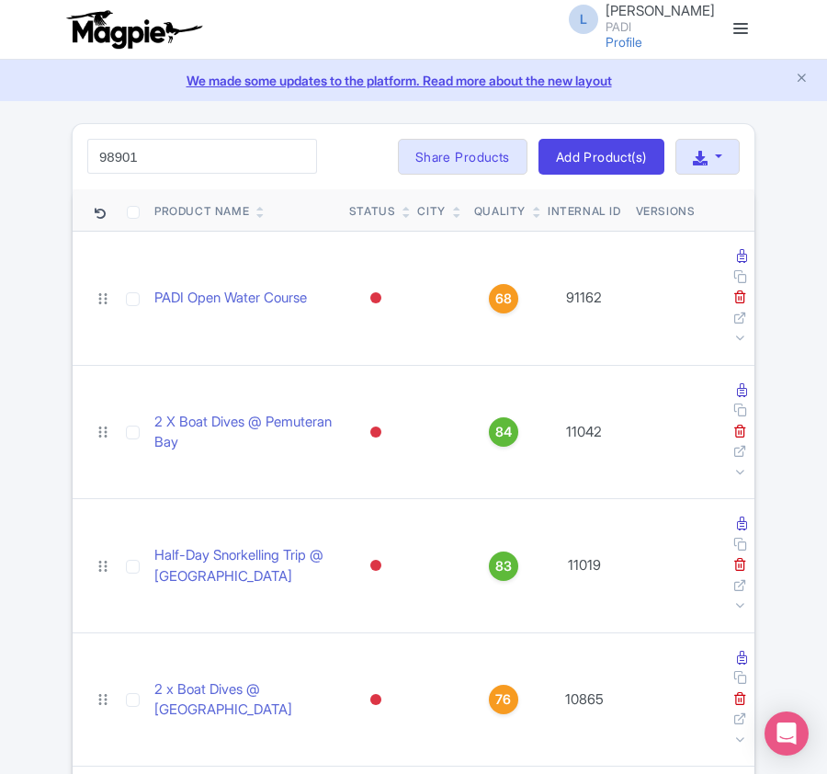
type input "98901"
click button "Search" at bounding box center [0, 0] width 0 height 0
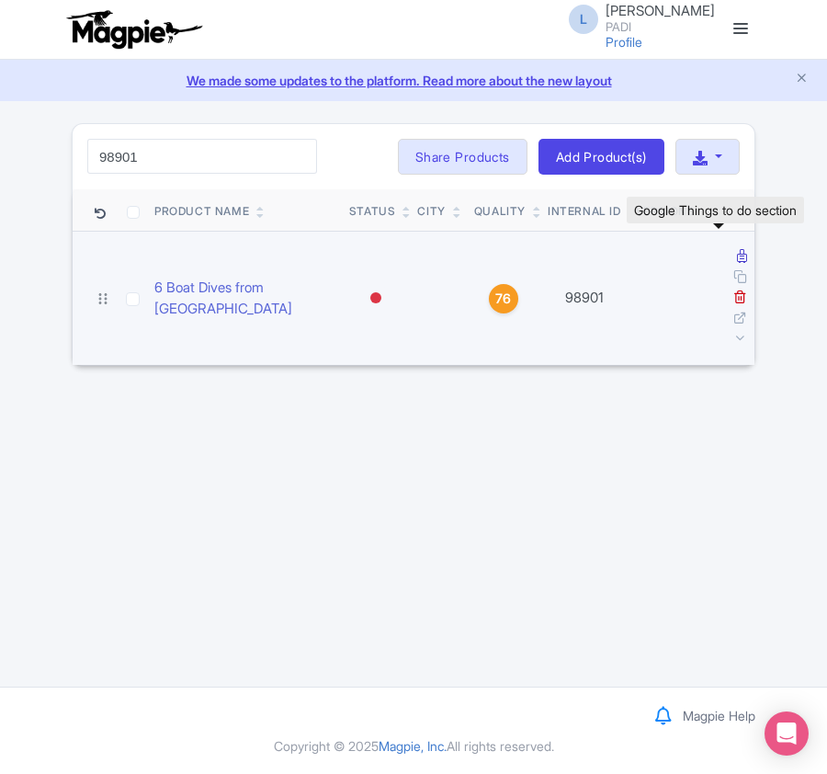
click at [737, 263] on icon at bounding box center [742, 256] width 10 height 14
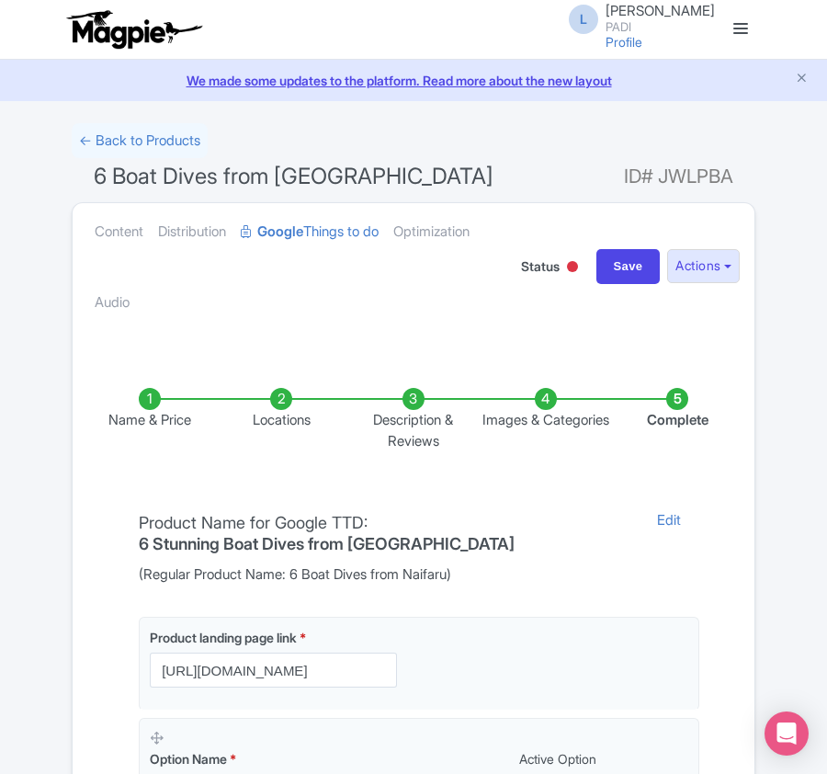
click at [290, 402] on li "Locations" at bounding box center [282, 419] width 132 height 63
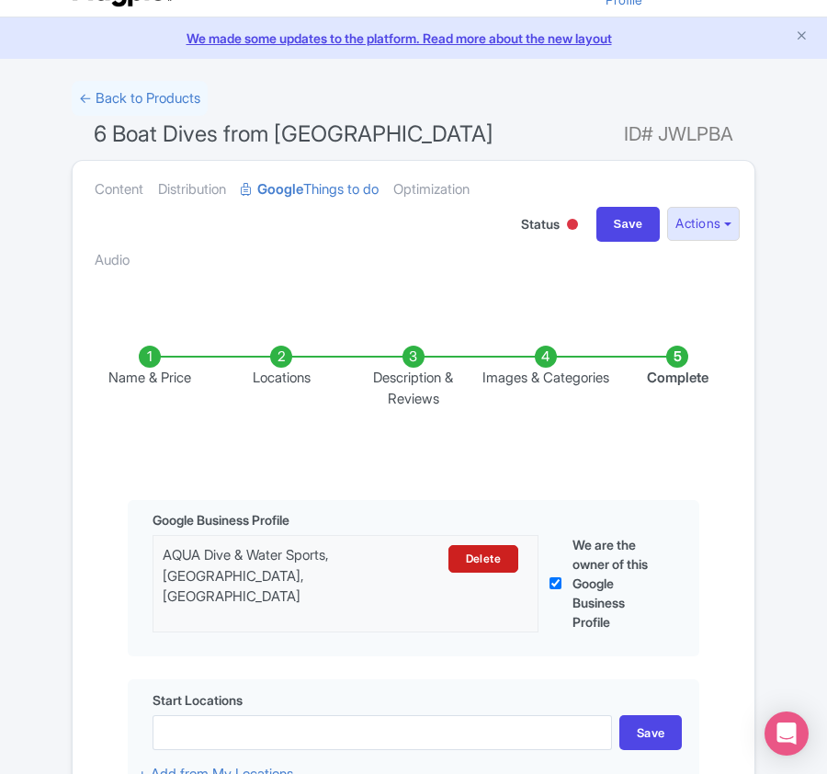
scroll to position [490, 0]
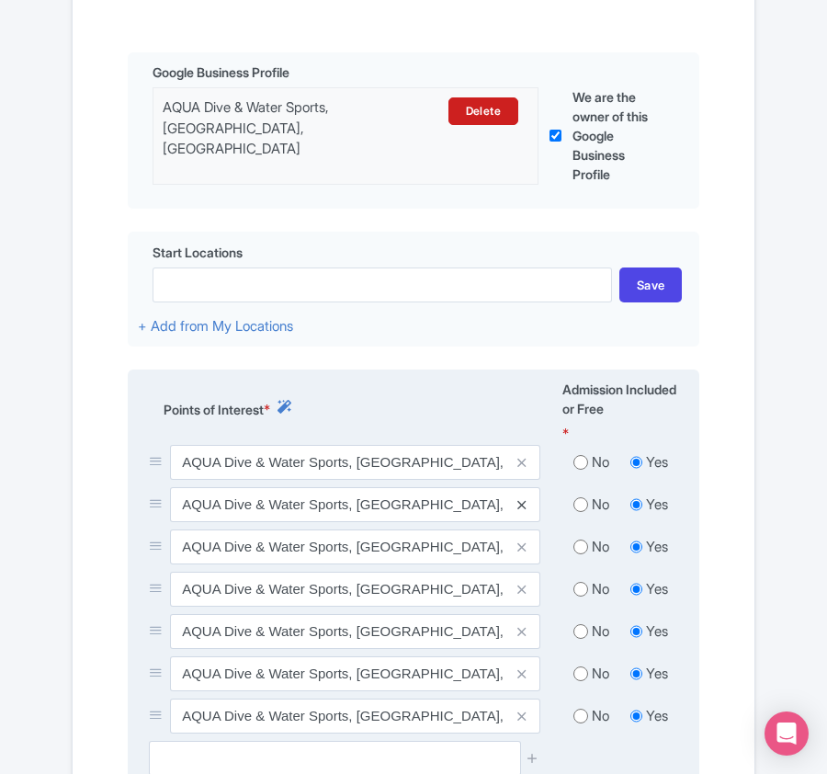
click at [517, 507] on icon at bounding box center [521, 505] width 8 height 14
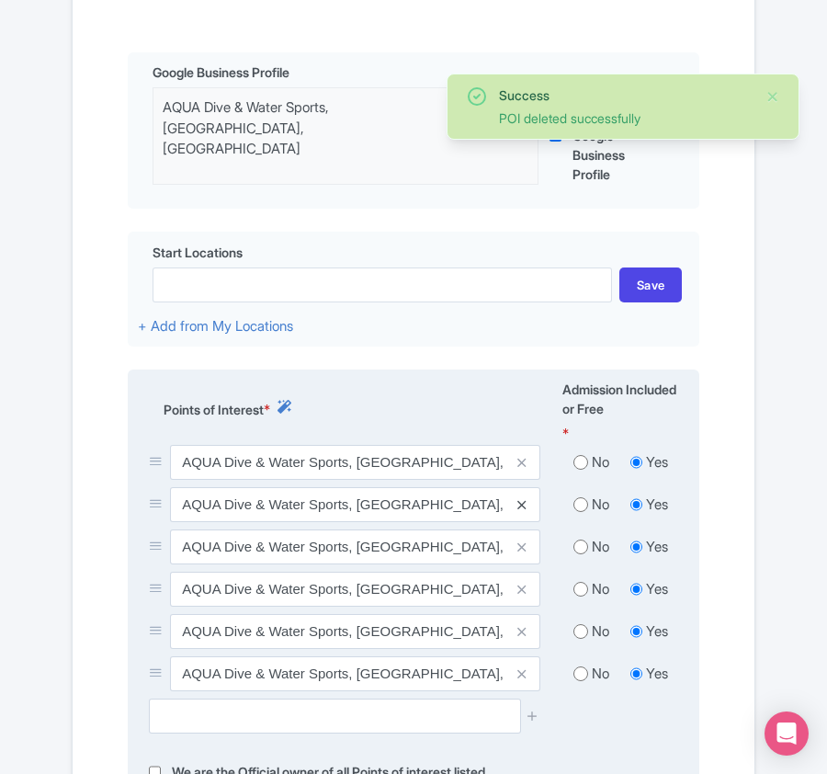
click at [523, 507] on icon at bounding box center [521, 505] width 8 height 14
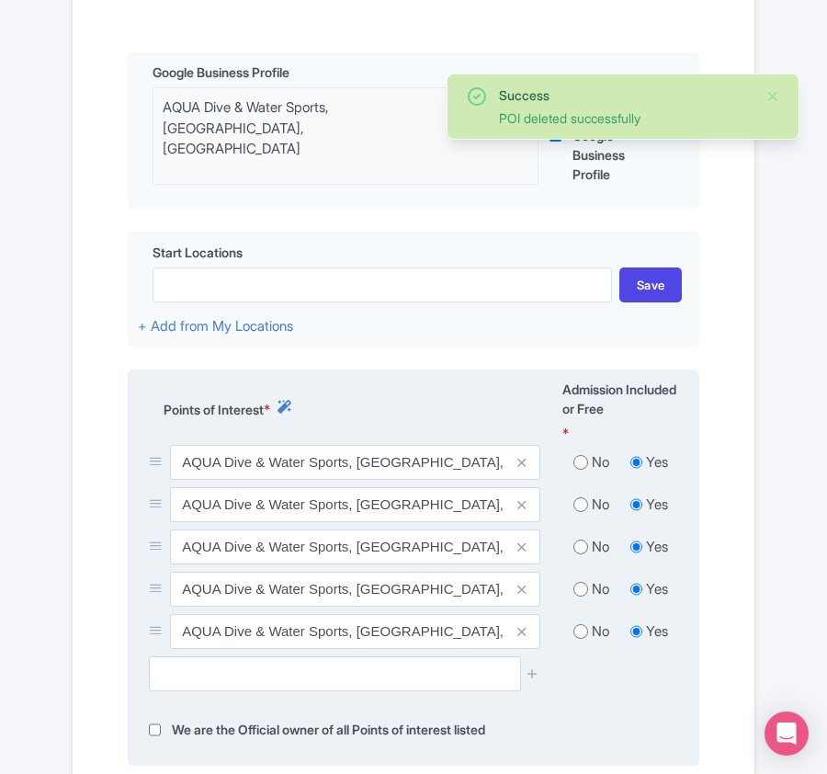
click at [520, 507] on icon at bounding box center [521, 505] width 8 height 14
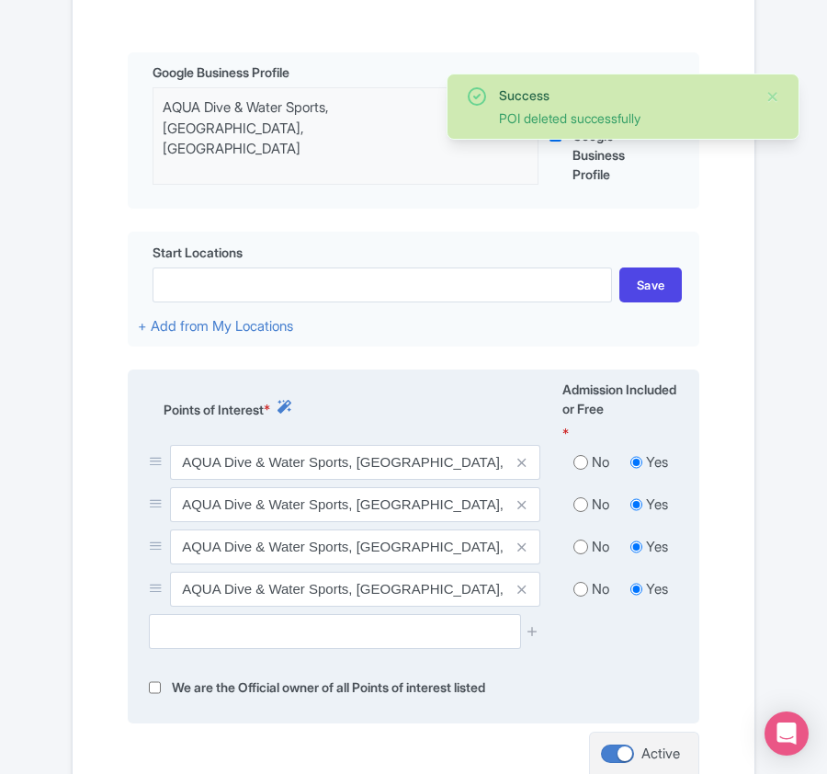
click at [520, 507] on icon at bounding box center [521, 505] width 8 height 14
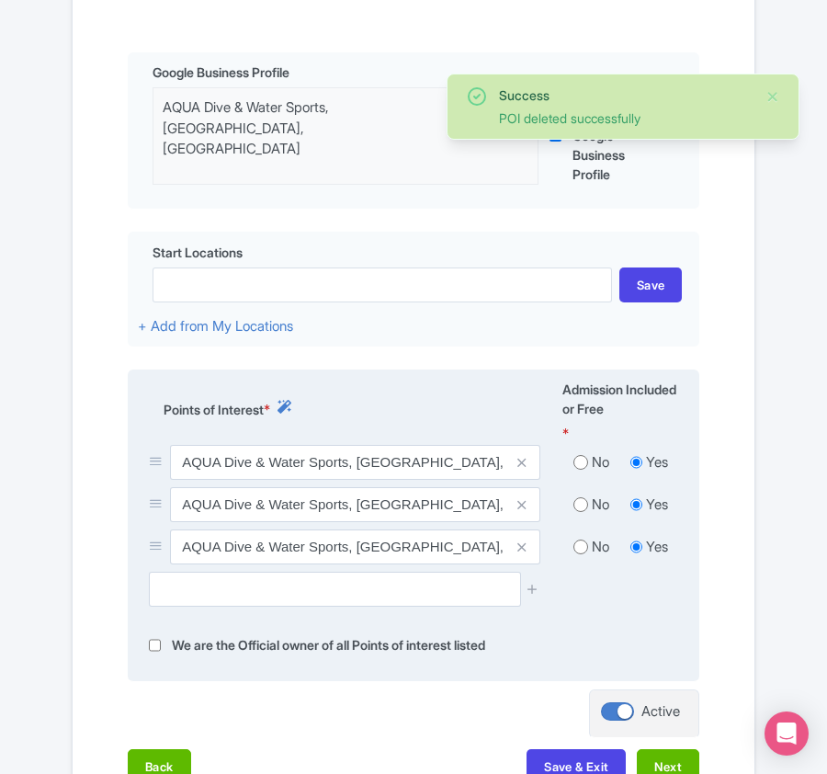
click at [520, 507] on icon at bounding box center [521, 505] width 8 height 14
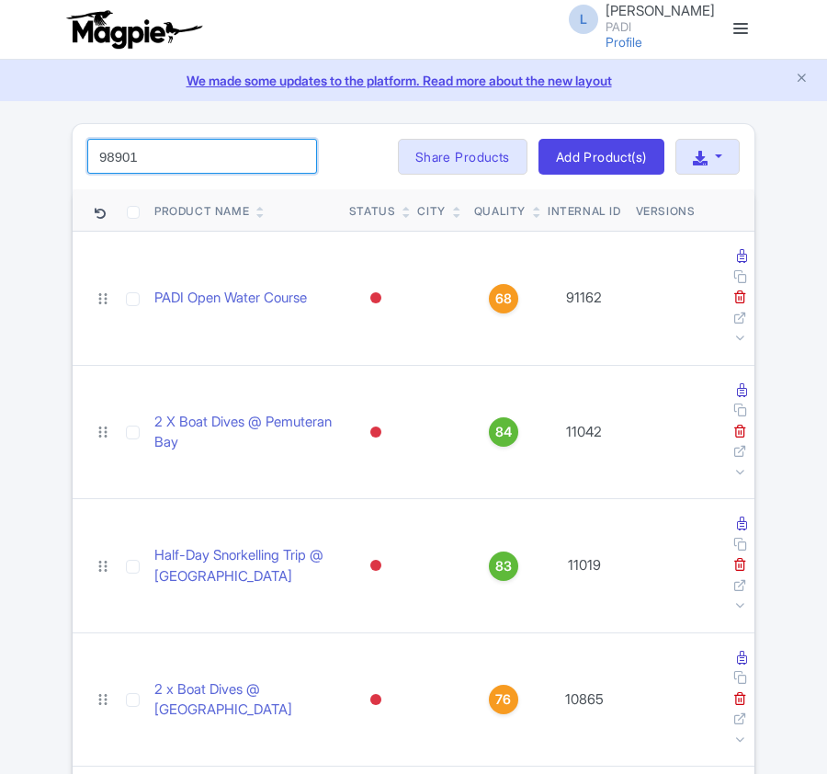
click at [218, 174] on input "98901" at bounding box center [202, 156] width 230 height 35
click button "Search" at bounding box center [0, 0] width 0 height 0
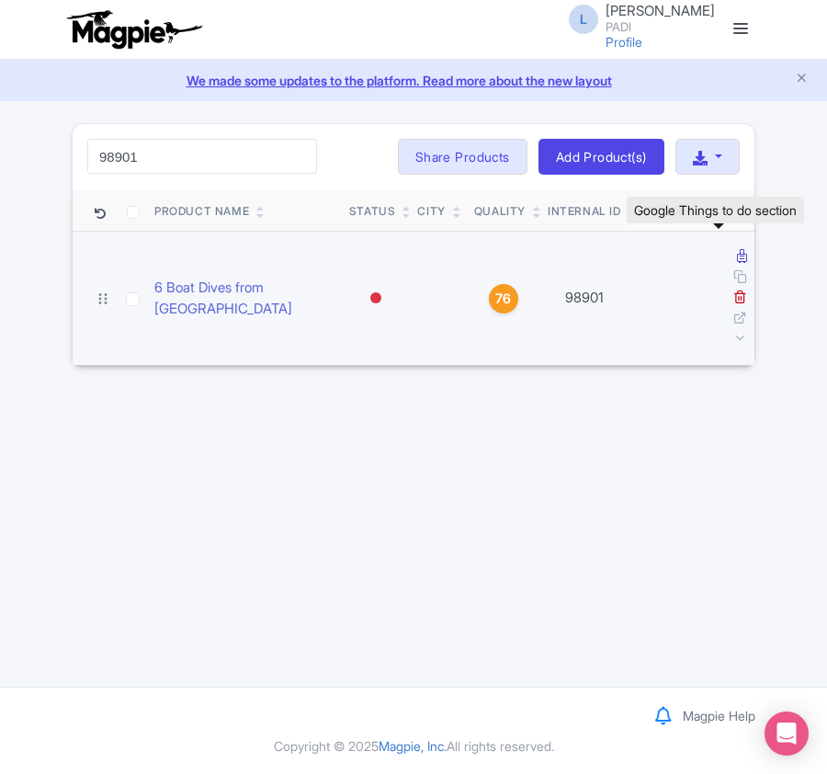
click at [737, 257] on icon at bounding box center [742, 256] width 10 height 14
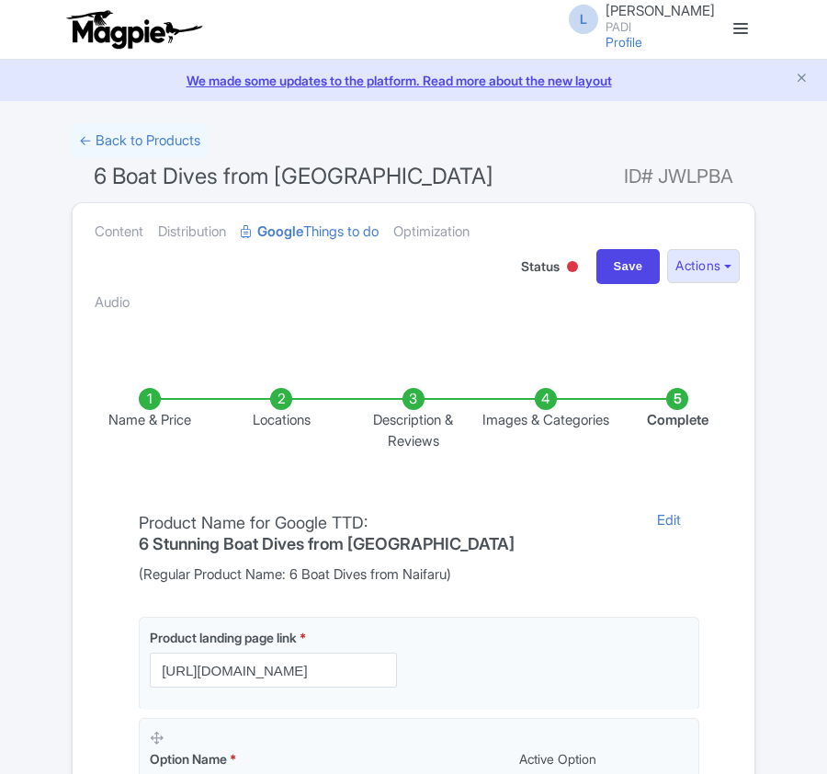
click at [277, 413] on li "Locations" at bounding box center [282, 419] width 132 height 63
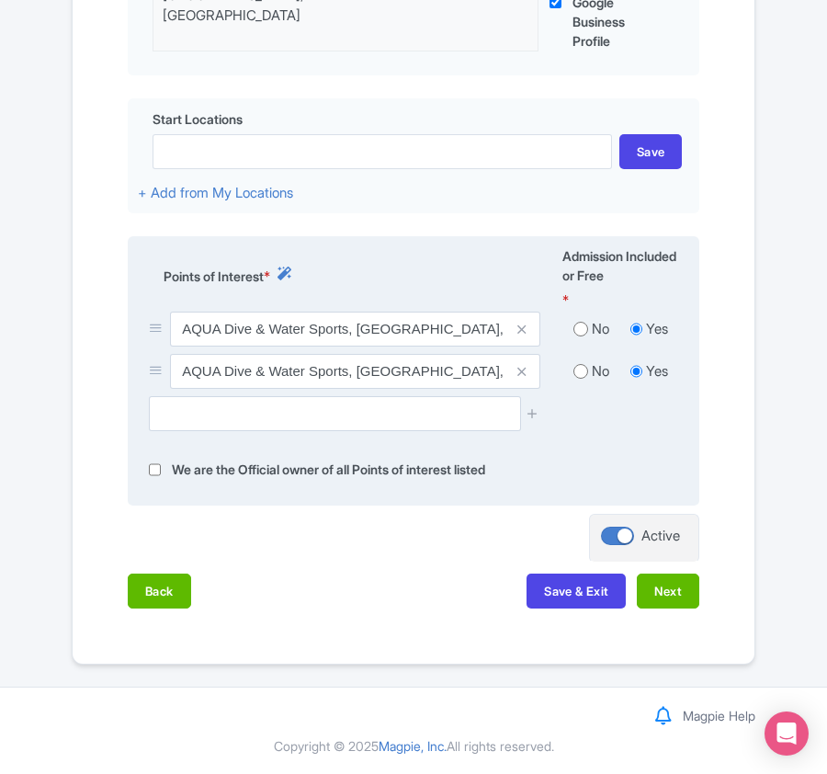
scroll to position [629, 0]
click at [523, 368] on icon at bounding box center [521, 372] width 8 height 14
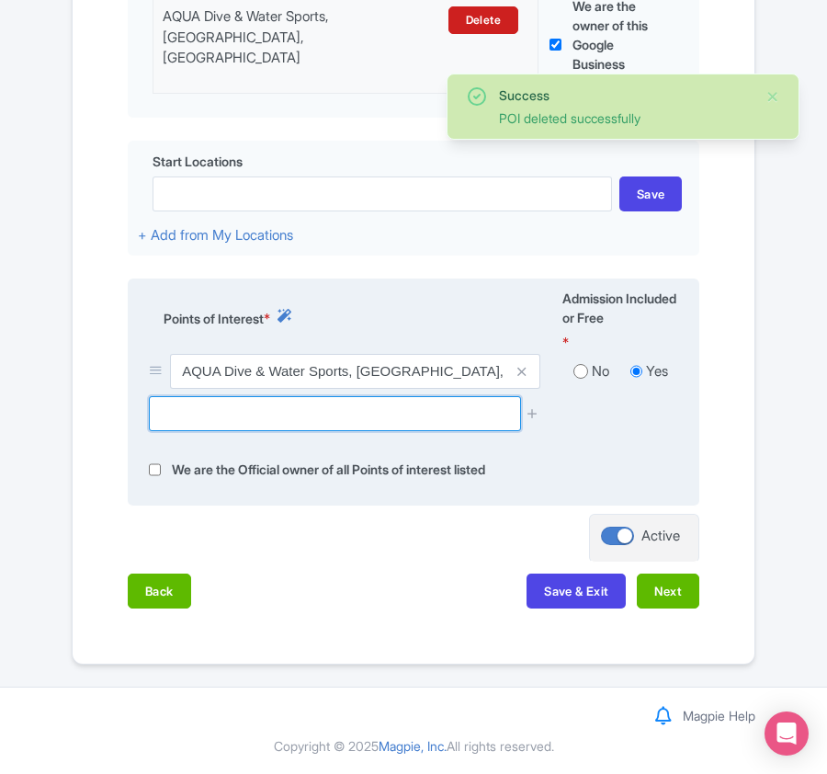
click at [327, 413] on input "text" at bounding box center [334, 413] width 371 height 35
paste input "Naifaru Kandu dive site,"
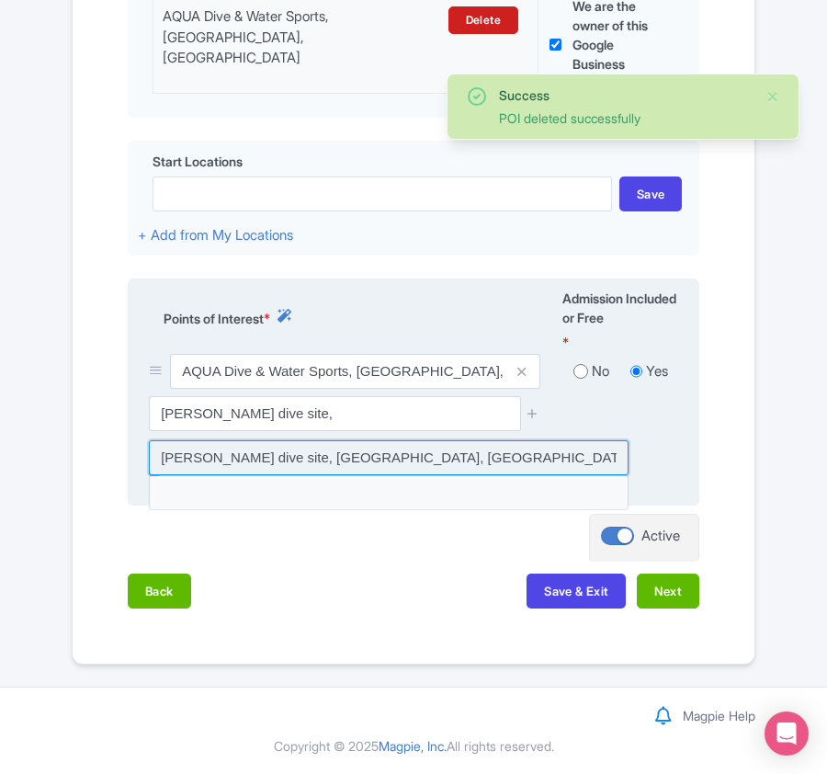
click at [327, 454] on input at bounding box center [389, 457] width 480 height 35
type input "[PERSON_NAME] dive site, [GEOGRAPHIC_DATA], [GEOGRAPHIC_DATA]"
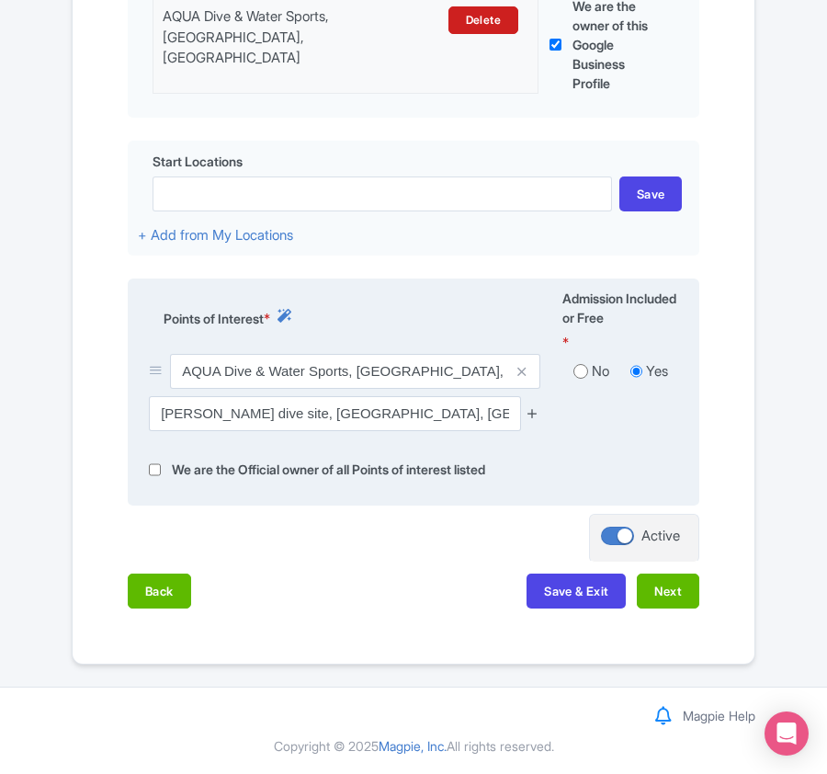
click at [534, 408] on icon at bounding box center [533, 413] width 14 height 14
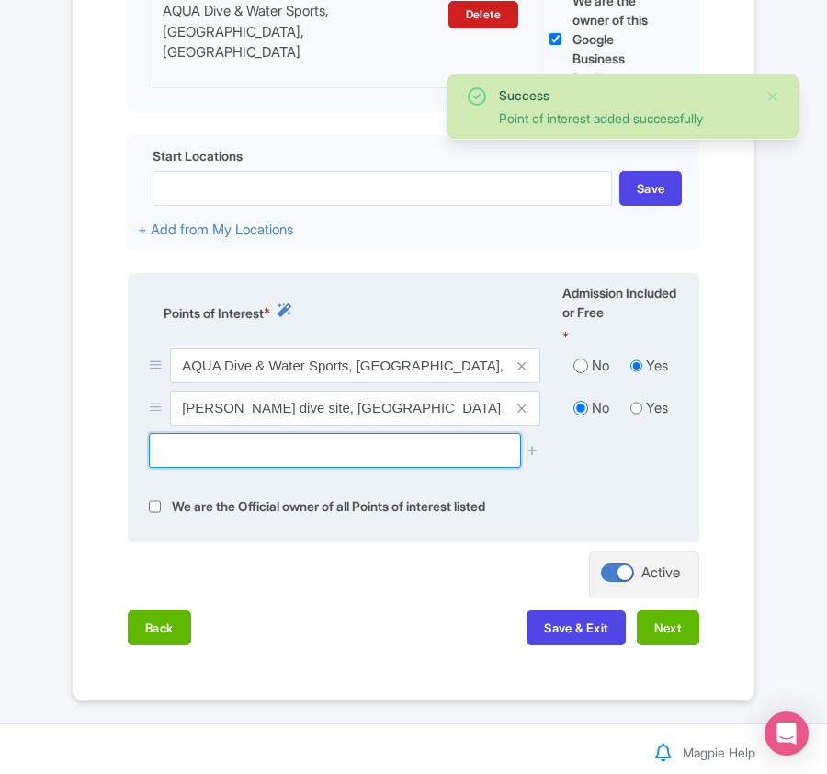
click at [377, 457] on input "text" at bounding box center [334, 450] width 371 height 35
paste input "Hani Kandu dive site,"
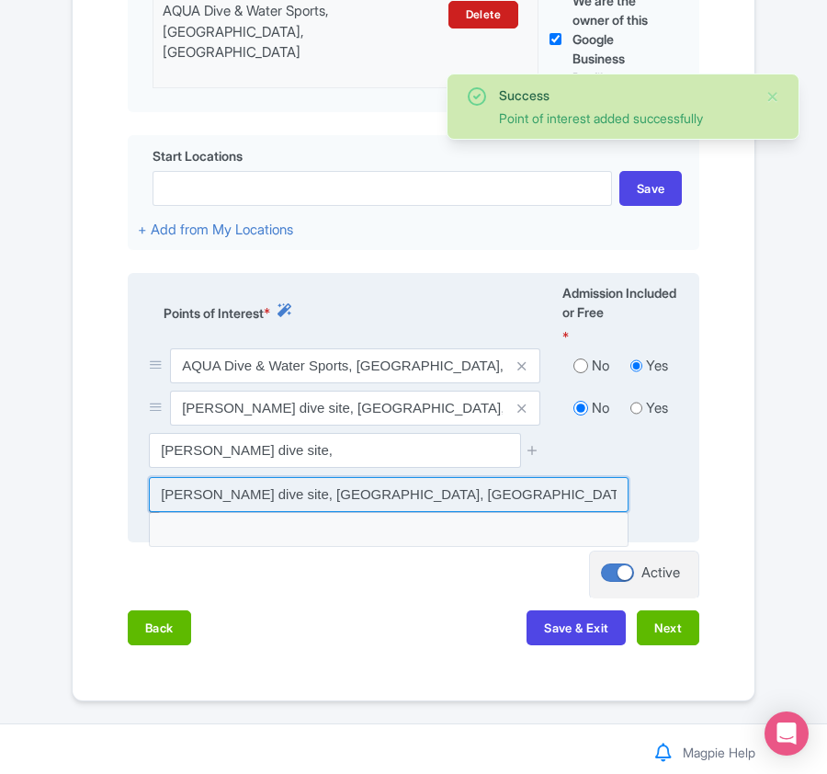
click at [329, 493] on input at bounding box center [389, 494] width 480 height 35
type input "[PERSON_NAME] dive site, [GEOGRAPHIC_DATA], [GEOGRAPHIC_DATA]"
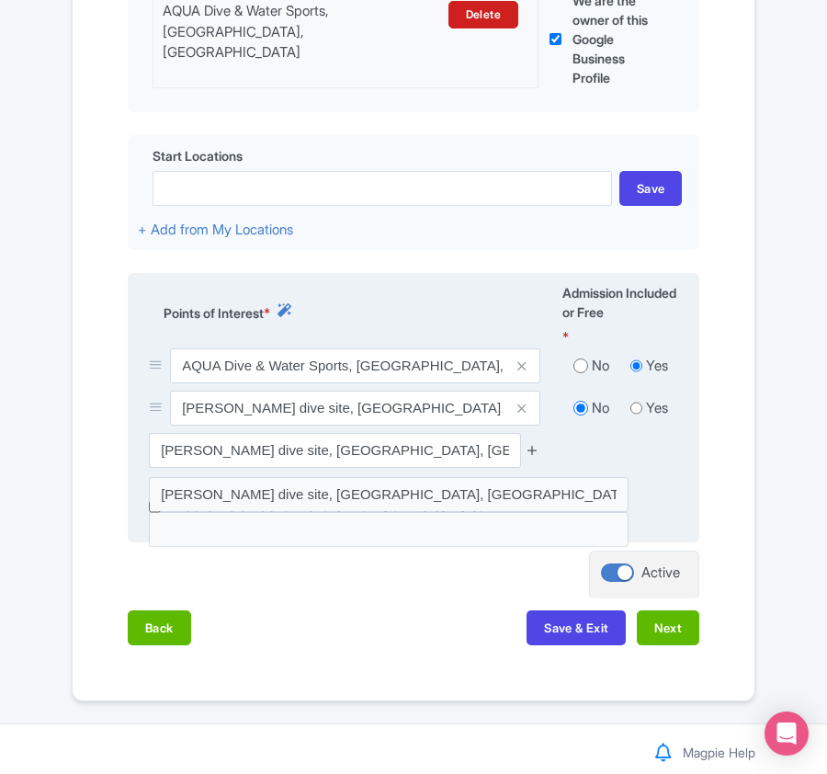
click at [530, 457] on icon at bounding box center [533, 450] width 14 height 14
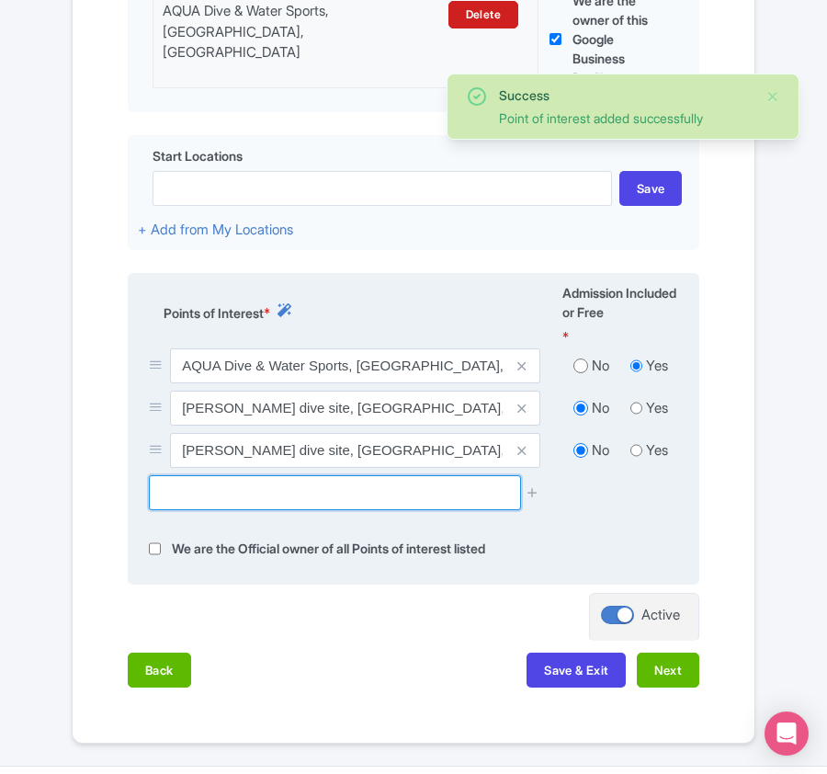
click at [332, 487] on input "text" at bounding box center [334, 492] width 371 height 35
paste input "[GEOGRAPHIC_DATA], [GEOGRAPHIC_DATA], [GEOGRAPHIC_DATA]"
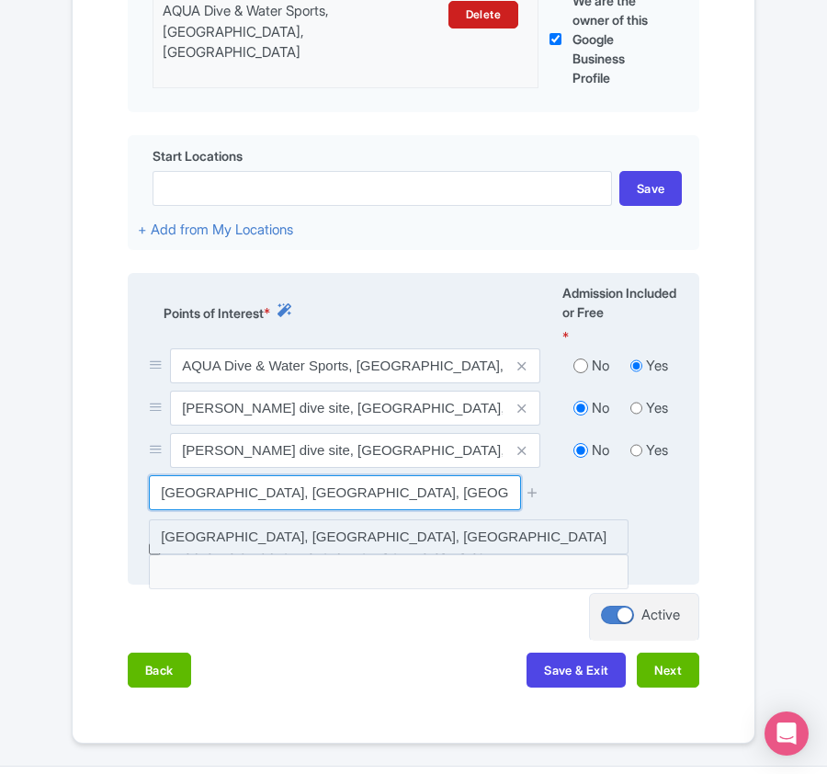
type input "[GEOGRAPHIC_DATA], [GEOGRAPHIC_DATA], [GEOGRAPHIC_DATA]"
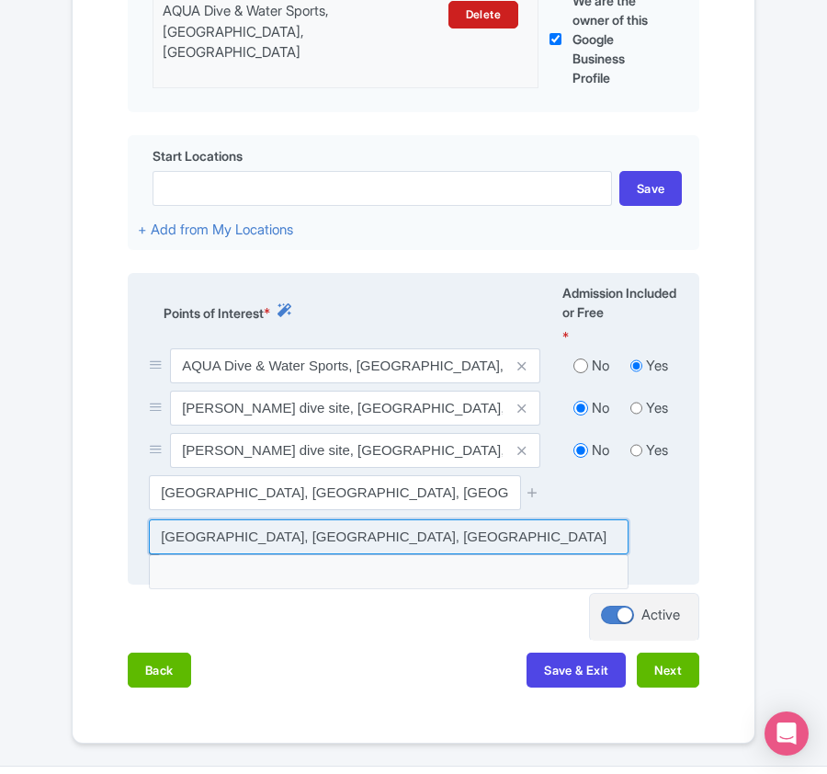
click at [406, 537] on input at bounding box center [389, 536] width 480 height 35
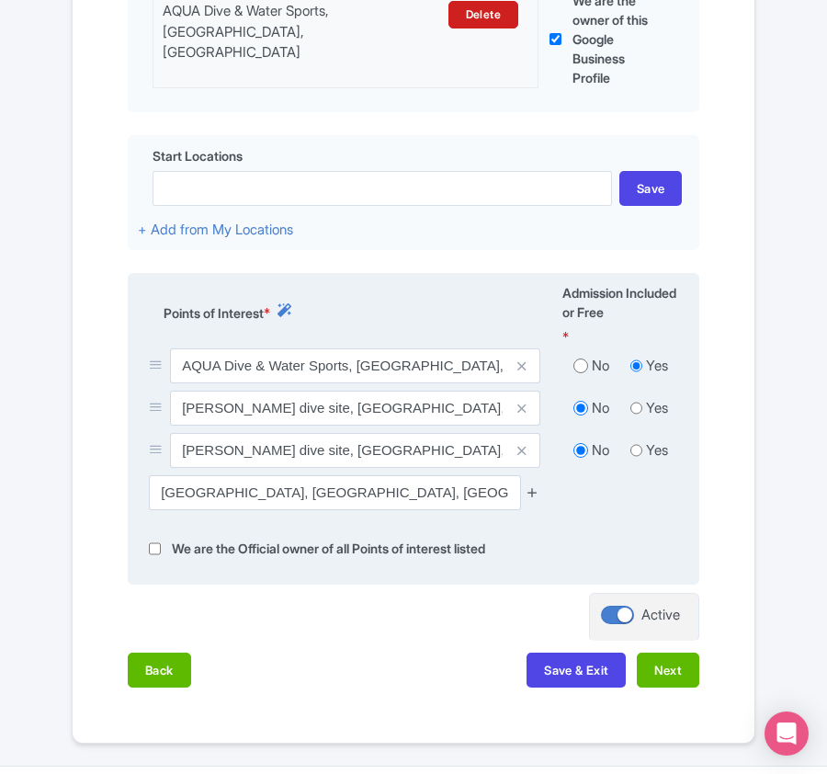
click at [533, 497] on icon at bounding box center [533, 492] width 14 height 14
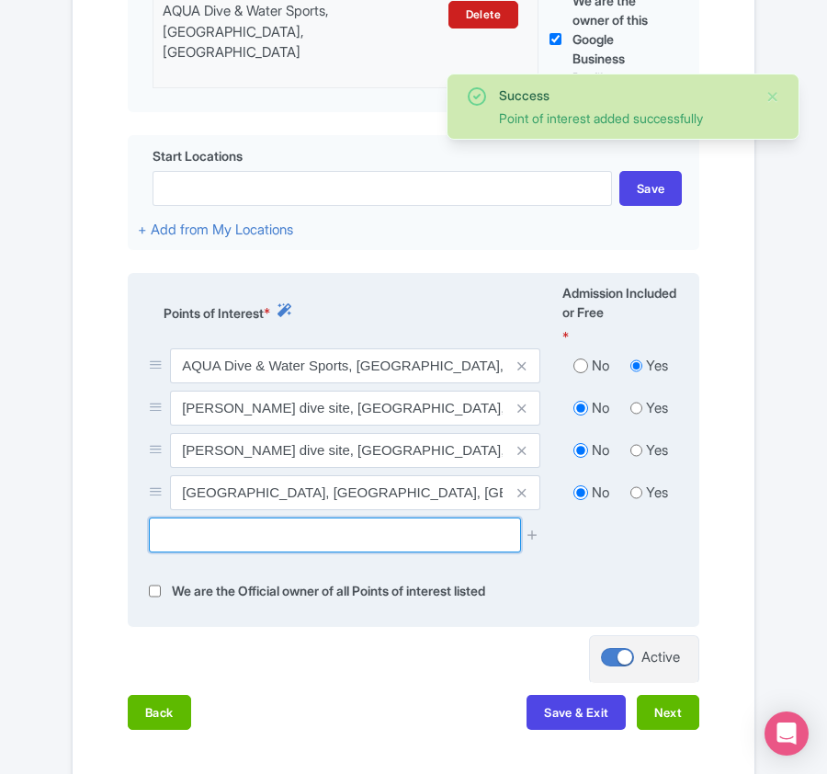
click at [485, 538] on input "text" at bounding box center [334, 534] width 371 height 35
paste input "Kani Corner (dive site), Naifaru, Maldives"
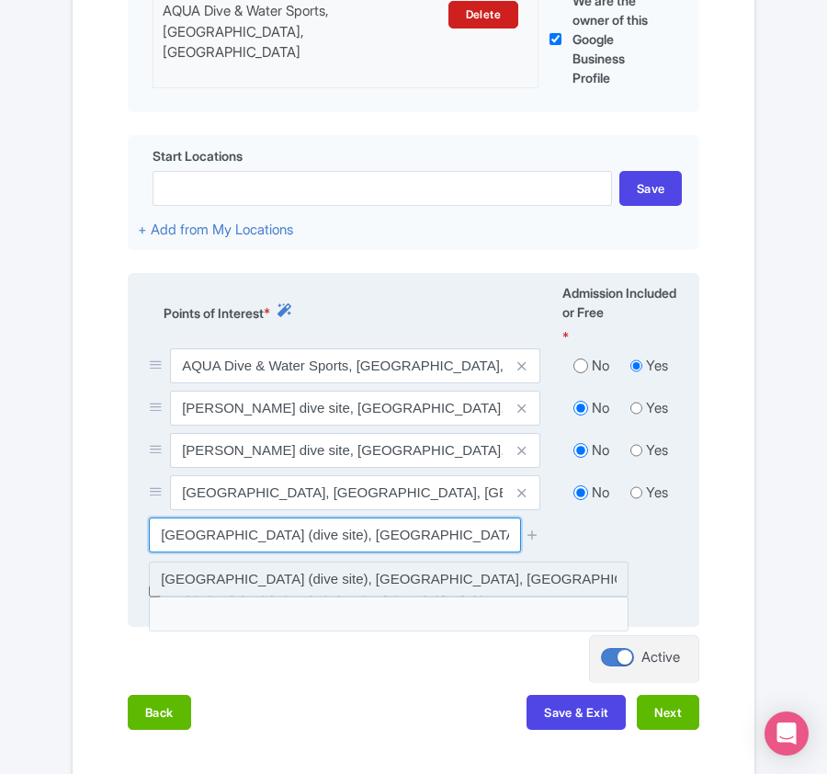
type input "[GEOGRAPHIC_DATA] (dive site), [GEOGRAPHIC_DATA], [GEOGRAPHIC_DATA]"
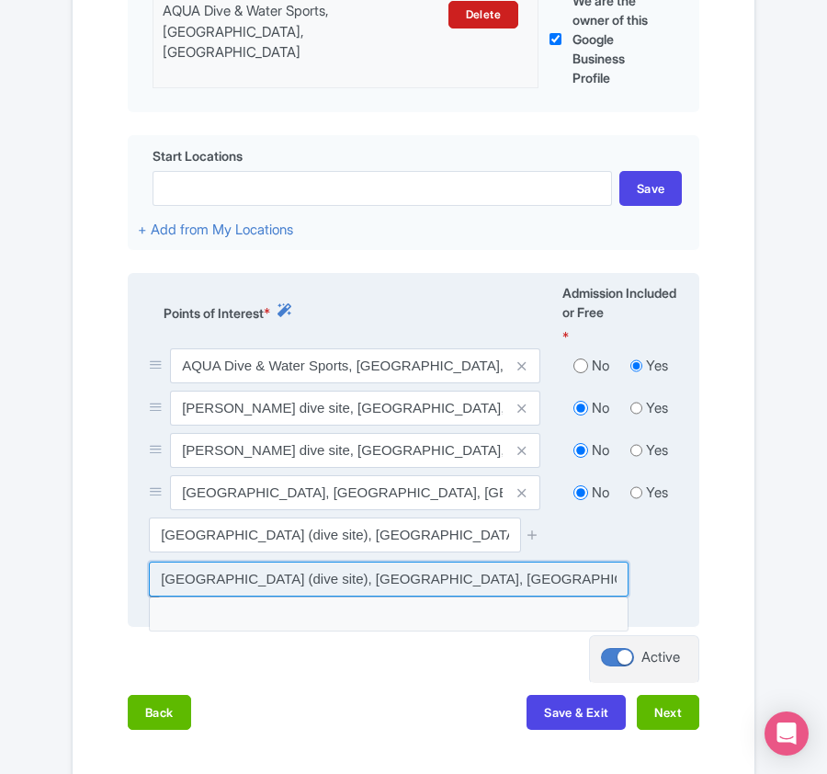
click at [402, 579] on input at bounding box center [389, 578] width 480 height 35
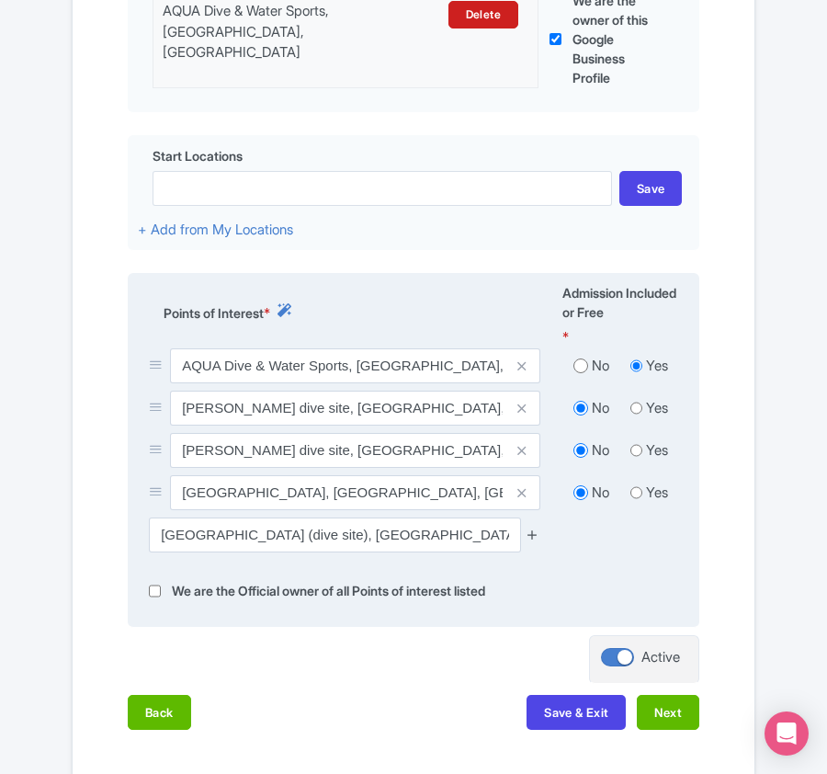
click at [535, 538] on icon at bounding box center [533, 534] width 14 height 14
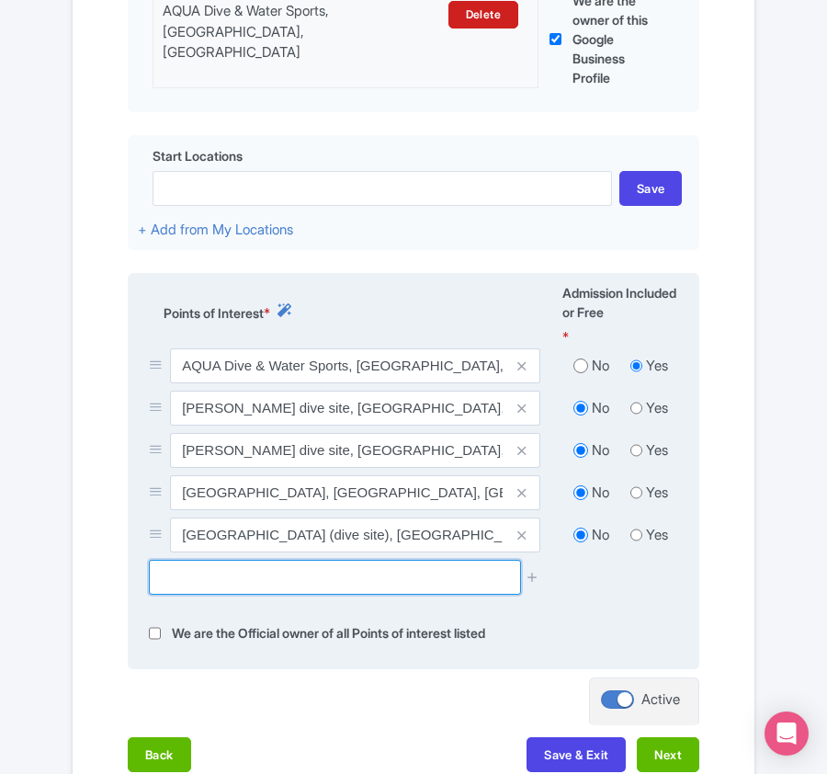
click at [366, 577] on input "text" at bounding box center [334, 577] width 371 height 35
paste input "Kanifushi Shark Point (snorkeling), [GEOGRAPHIC_DATA], [GEOGRAPHIC_DATA]"
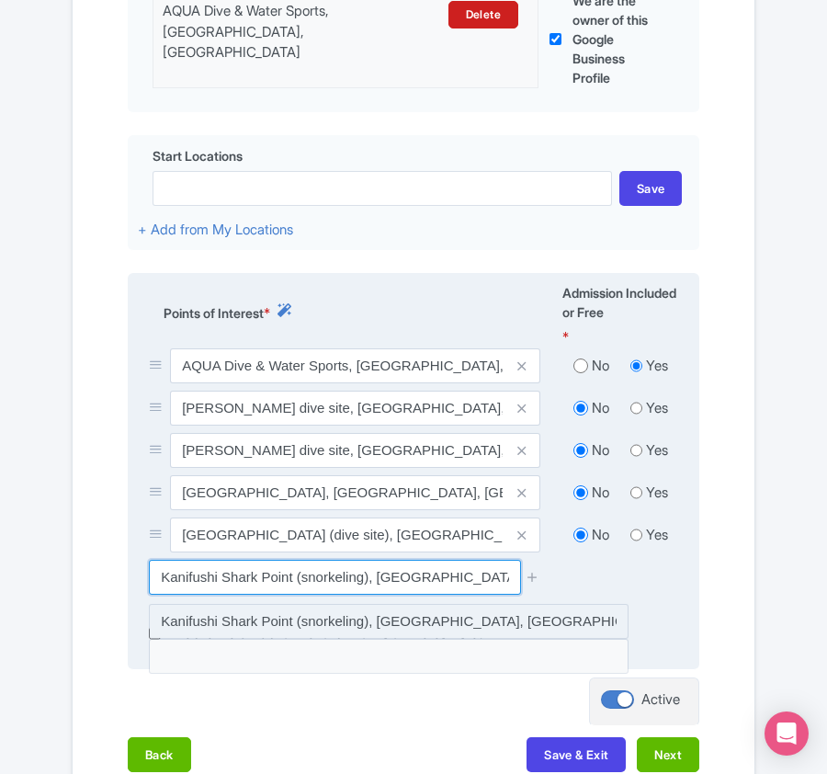
type input "Kanifushi Shark Point (snorkeling), [GEOGRAPHIC_DATA], [GEOGRAPHIC_DATA]"
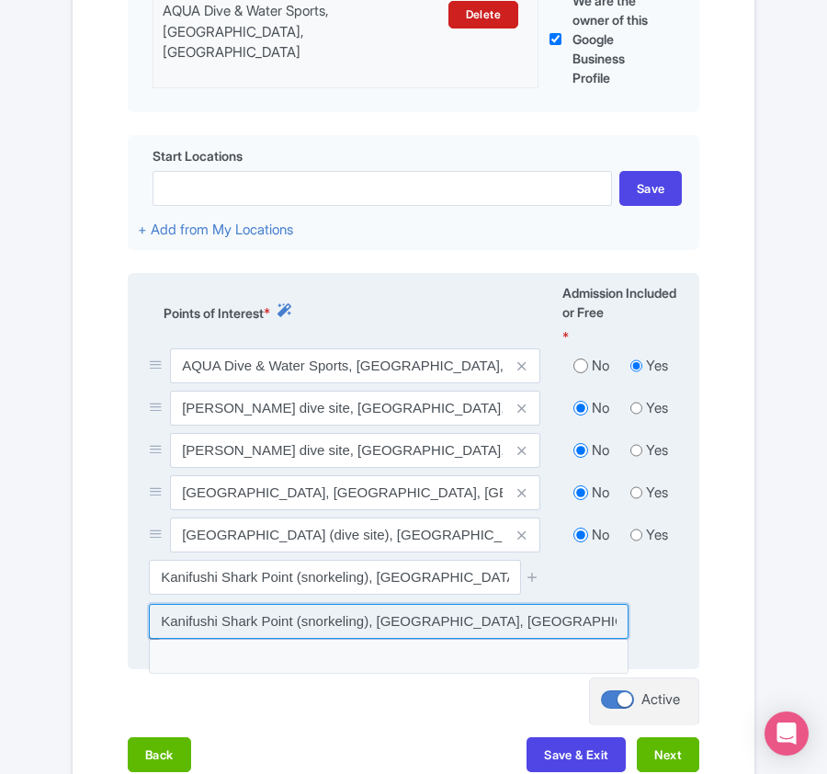
click at [432, 628] on input at bounding box center [389, 621] width 480 height 35
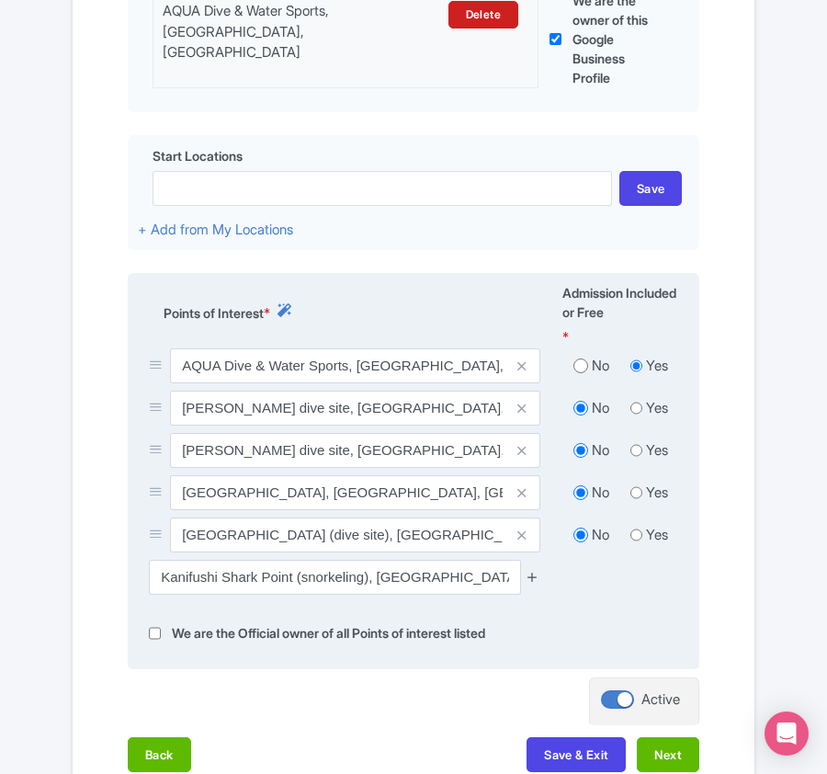
click at [527, 579] on icon at bounding box center [533, 577] width 14 height 14
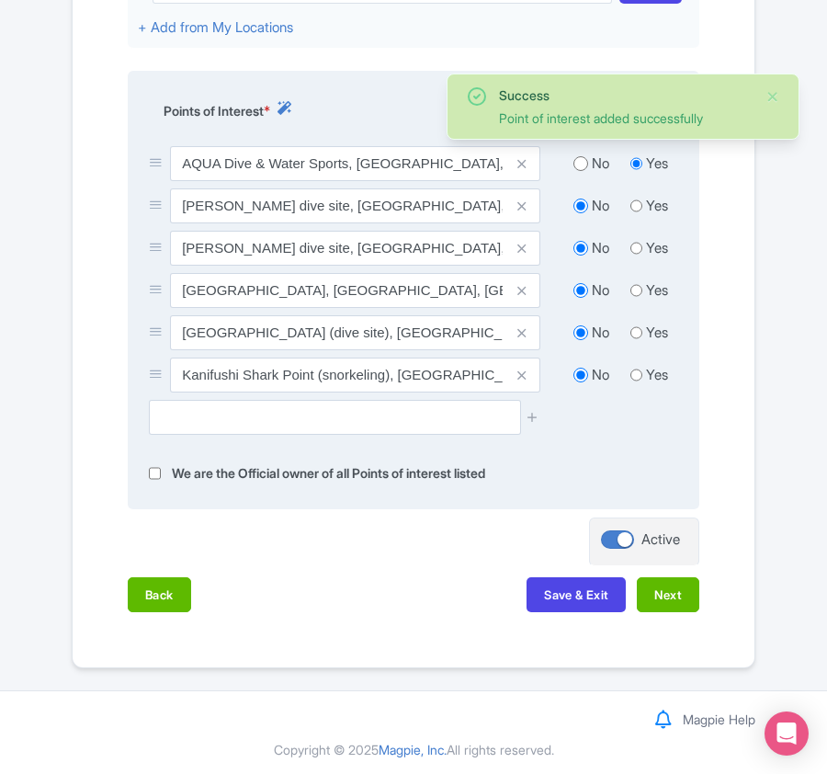
scroll to position [798, 0]
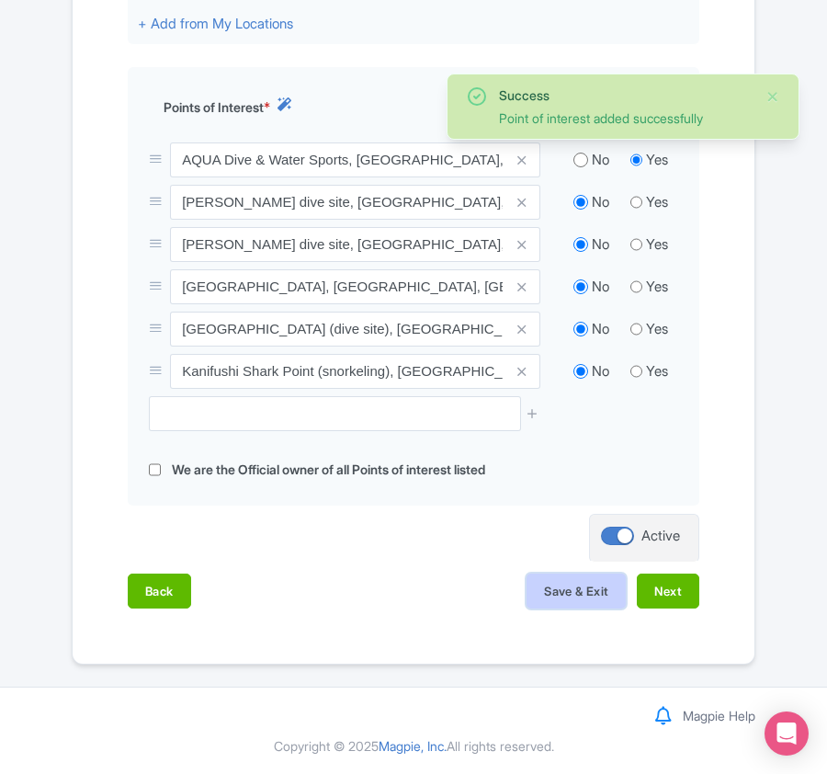
click at [538, 596] on button "Save & Exit" at bounding box center [575, 590] width 99 height 35
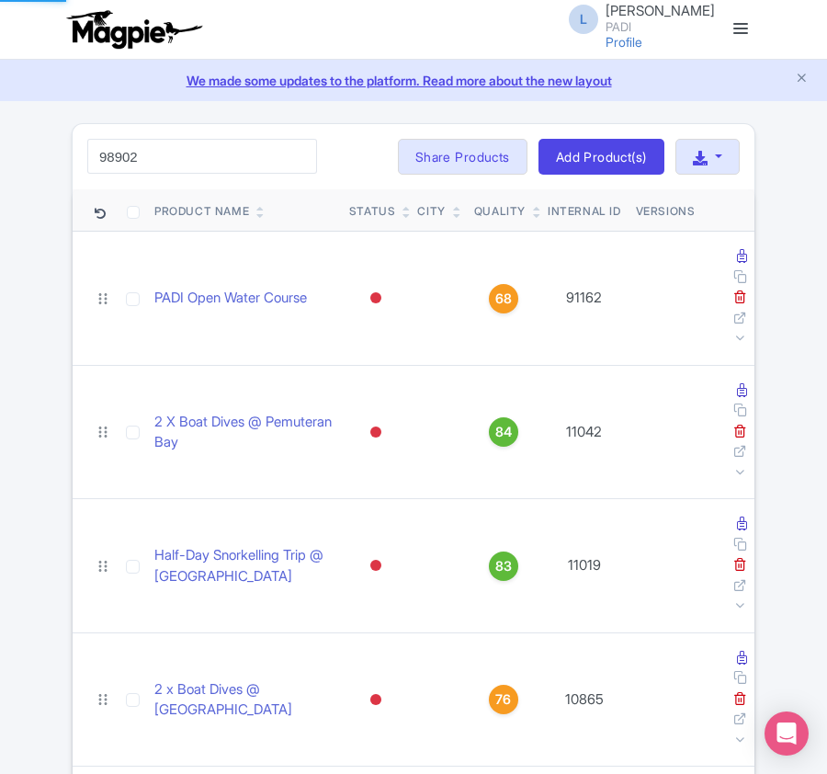
type input "98902"
click button "Search" at bounding box center [0, 0] width 0 height 0
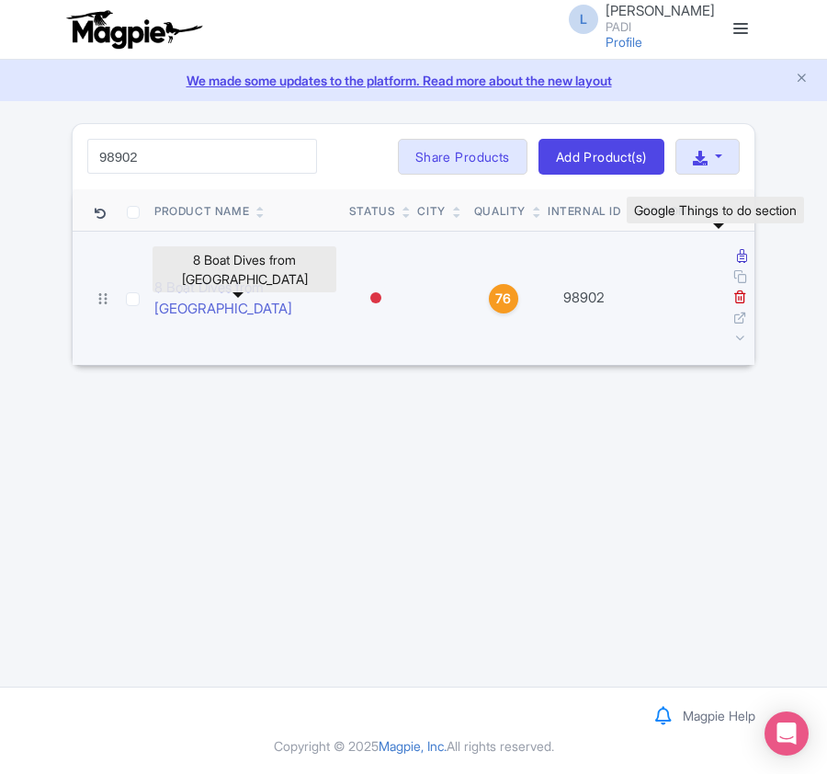
click at [737, 255] on icon at bounding box center [742, 256] width 10 height 14
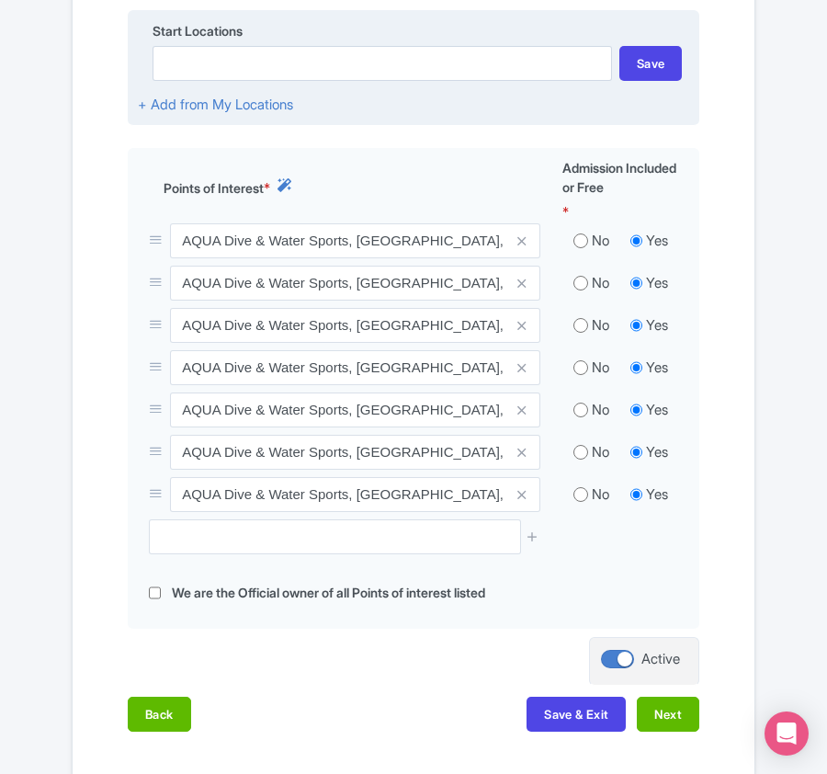
scroll to position [735, 0]
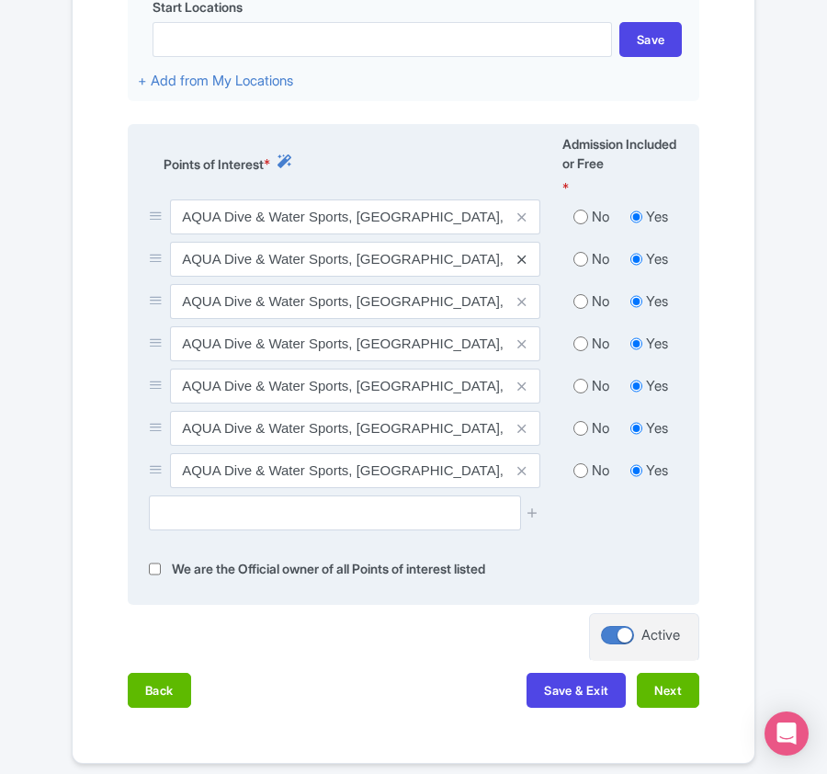
click at [517, 266] on icon at bounding box center [521, 260] width 8 height 14
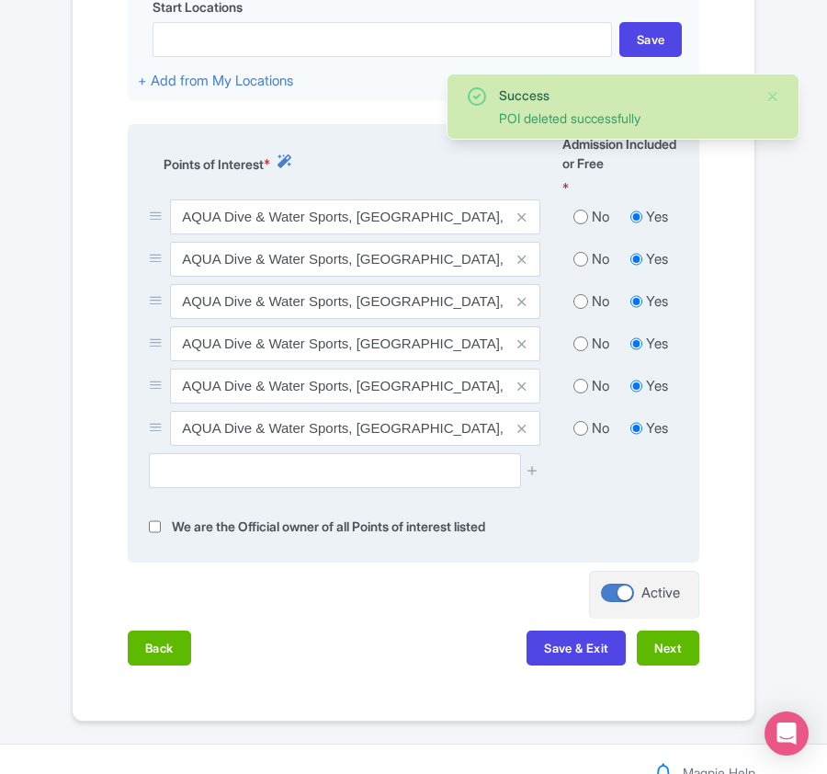
click at [517, 266] on icon at bounding box center [521, 260] width 8 height 14
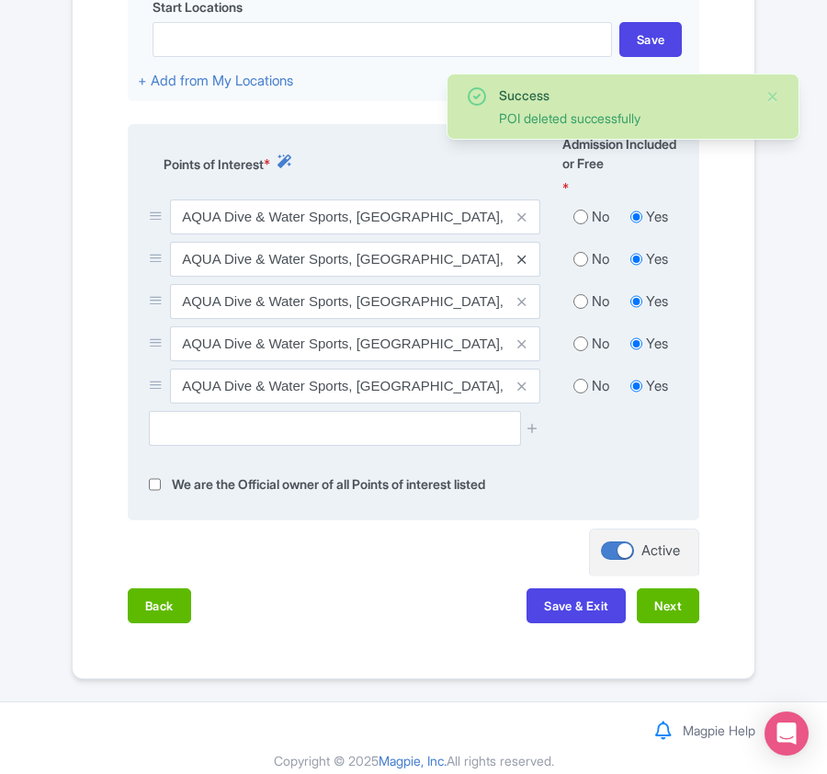
click at [522, 262] on icon at bounding box center [521, 260] width 8 height 14
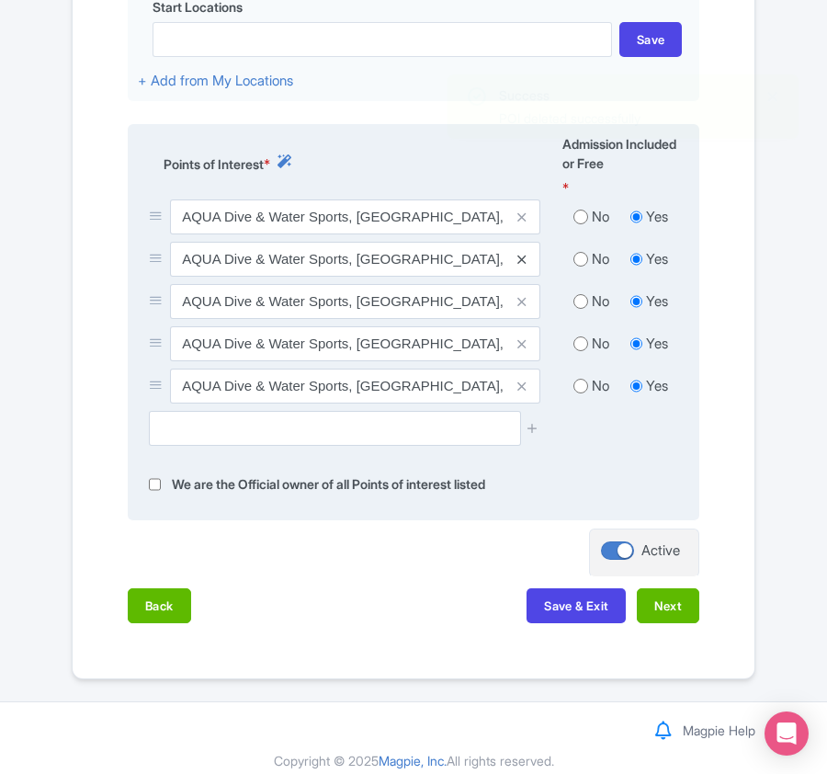
scroll to position [714, 0]
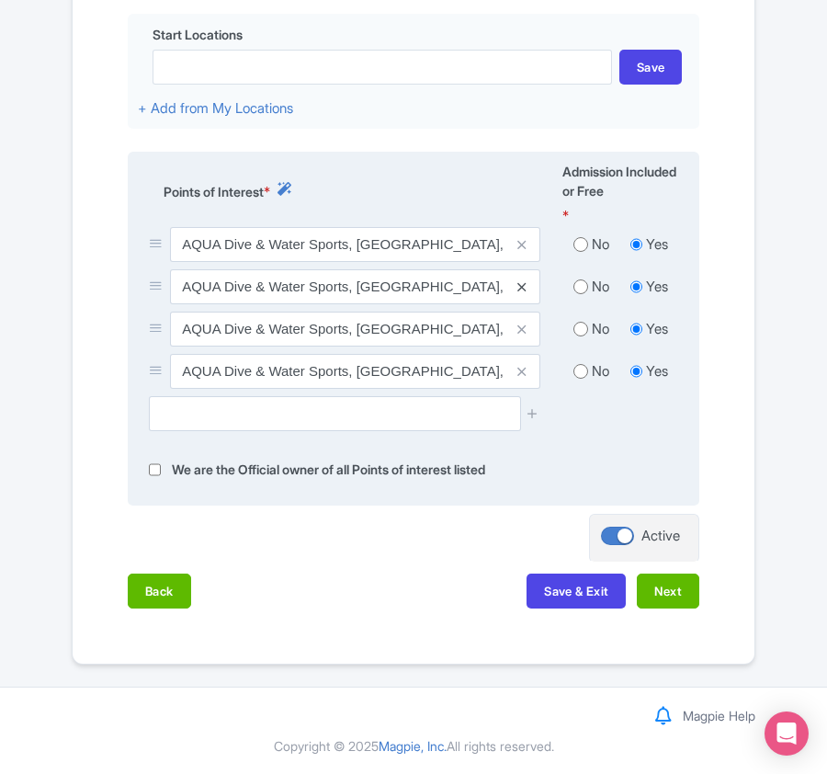
click at [520, 283] on icon at bounding box center [521, 287] width 8 height 14
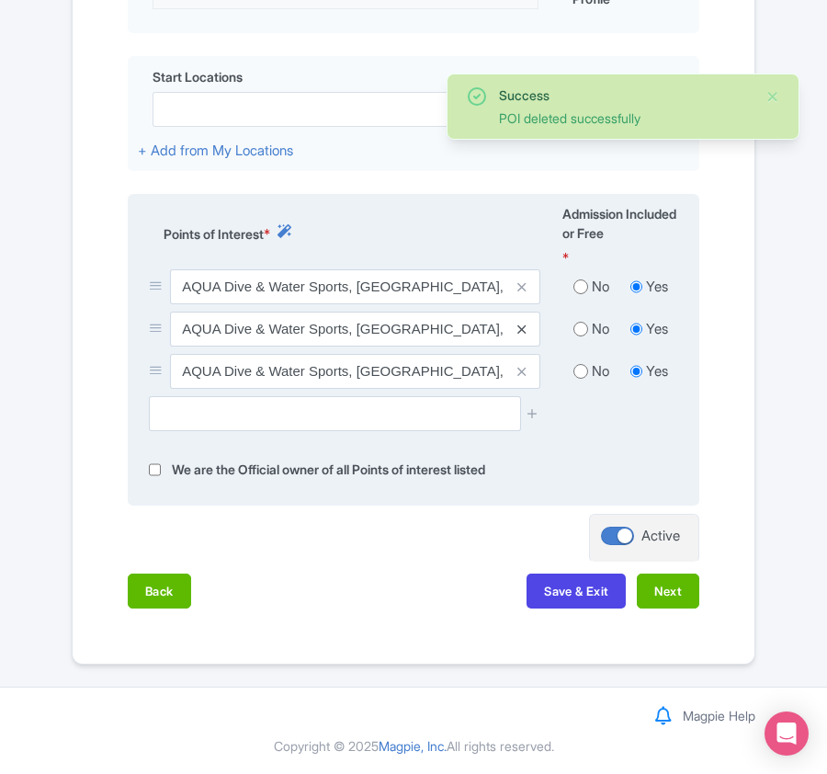
click at [524, 324] on icon at bounding box center [521, 330] width 8 height 14
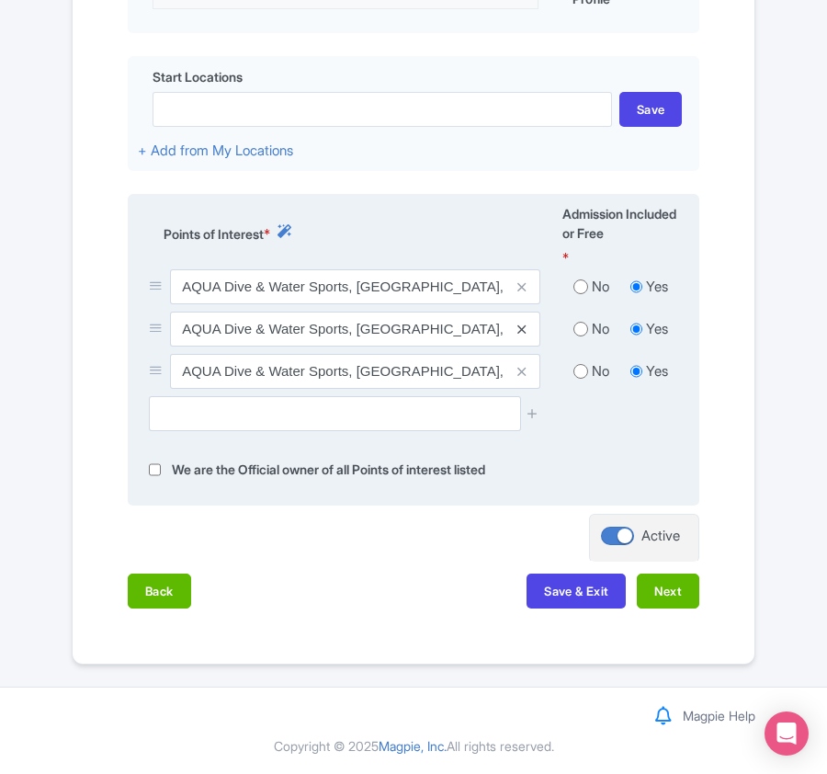
scroll to position [629, 0]
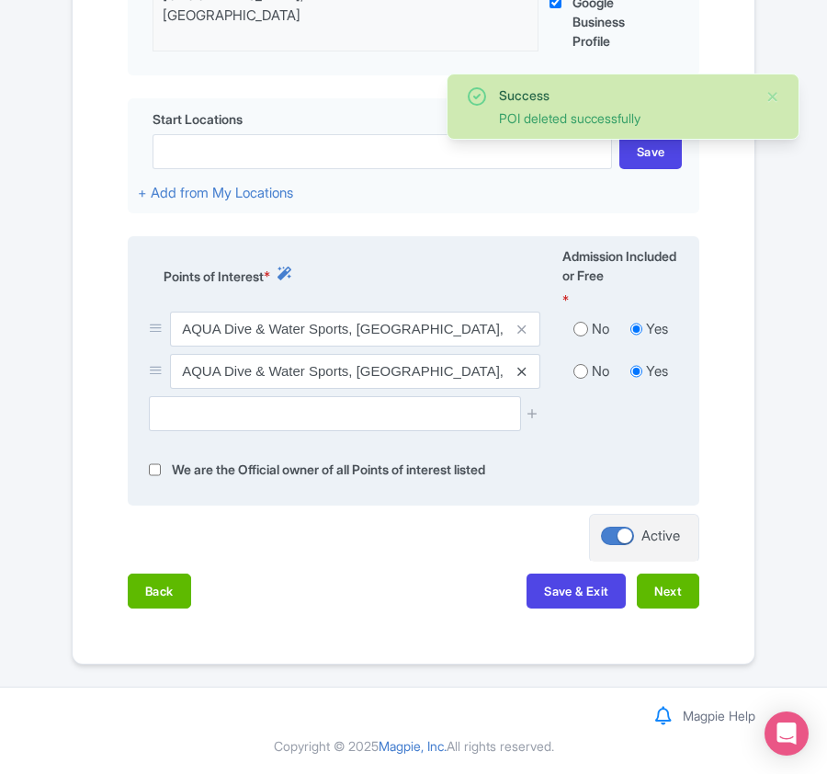
click at [518, 368] on icon at bounding box center [521, 372] width 8 height 14
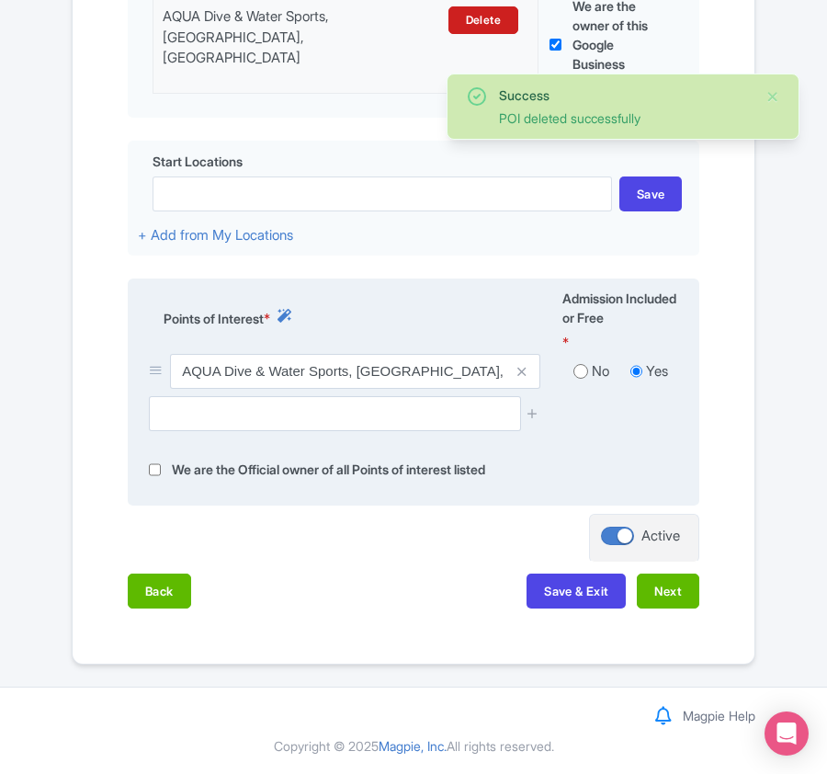
scroll to position [586, 0]
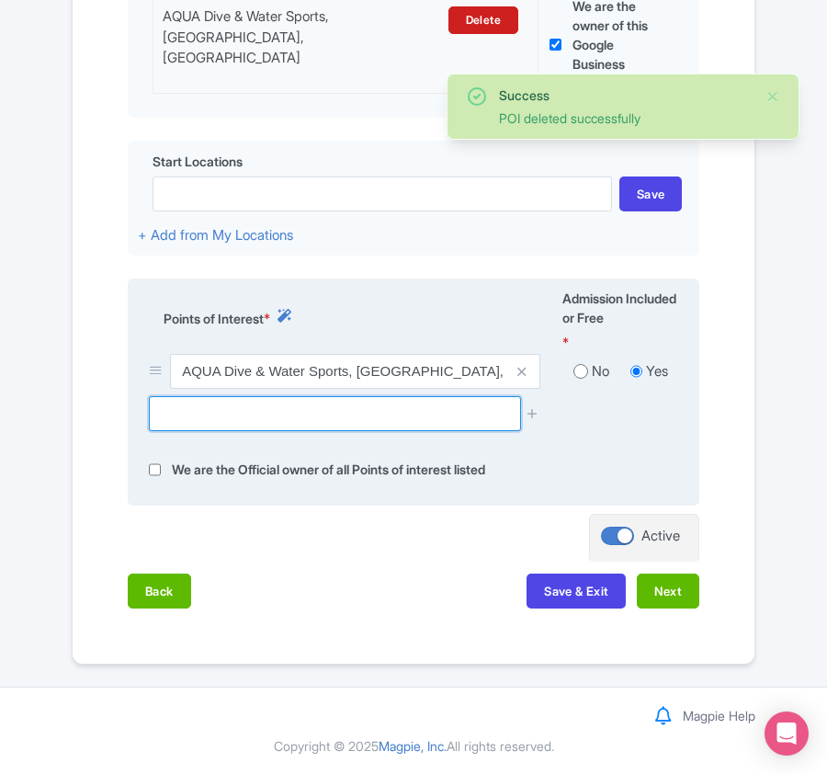
click at [259, 408] on input "text" at bounding box center [334, 413] width 371 height 35
paste input "Kanifushi Shark Point (snorkeling), [GEOGRAPHIC_DATA], [GEOGRAPHIC_DATA]"
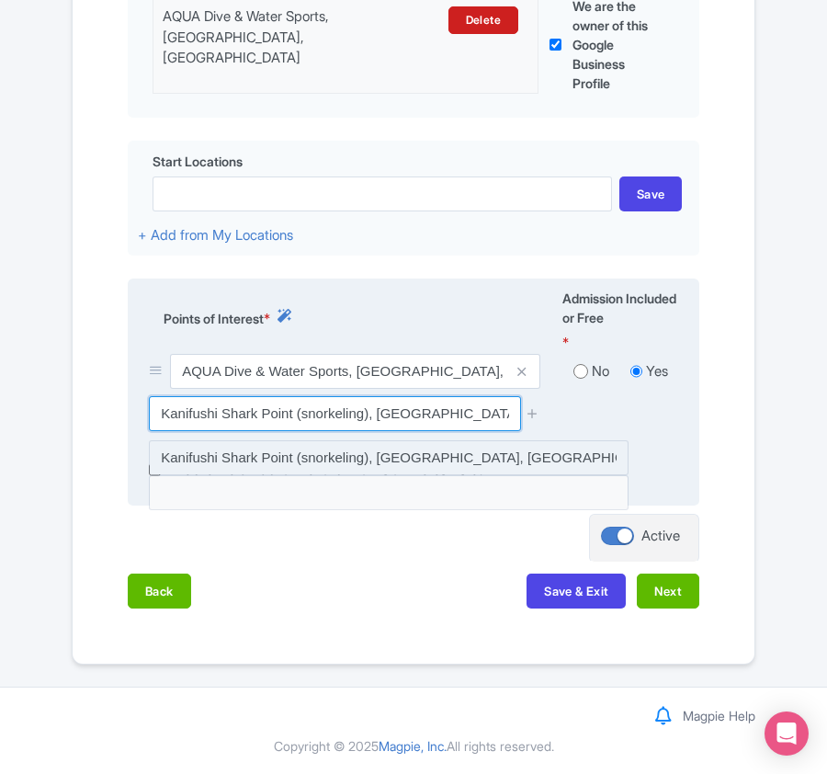
type input "Kanifushi Shark Point (snorkeling), [GEOGRAPHIC_DATA], [GEOGRAPHIC_DATA]"
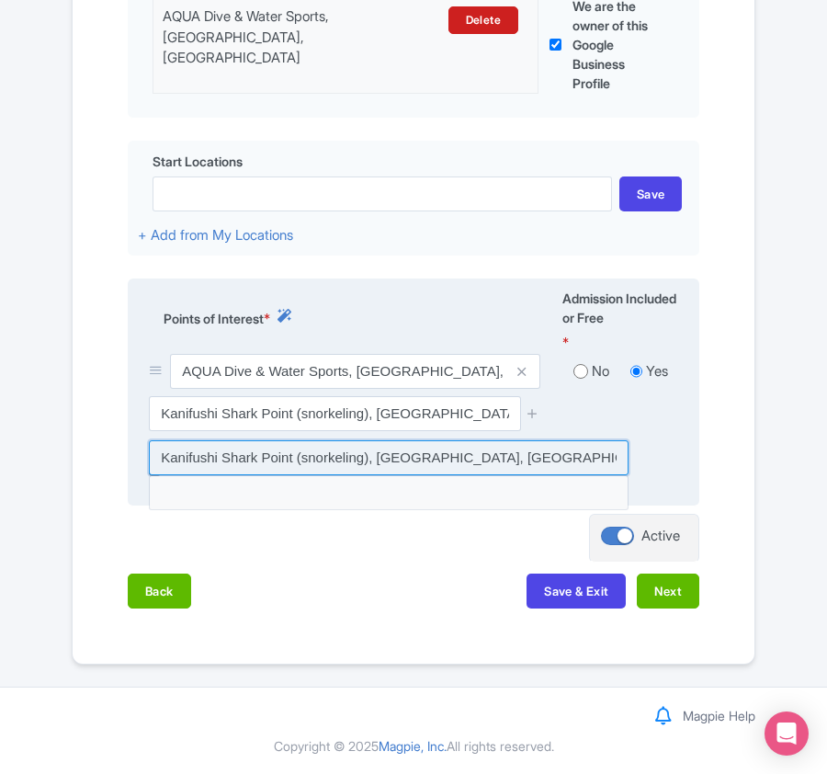
click at [259, 465] on input at bounding box center [389, 457] width 480 height 35
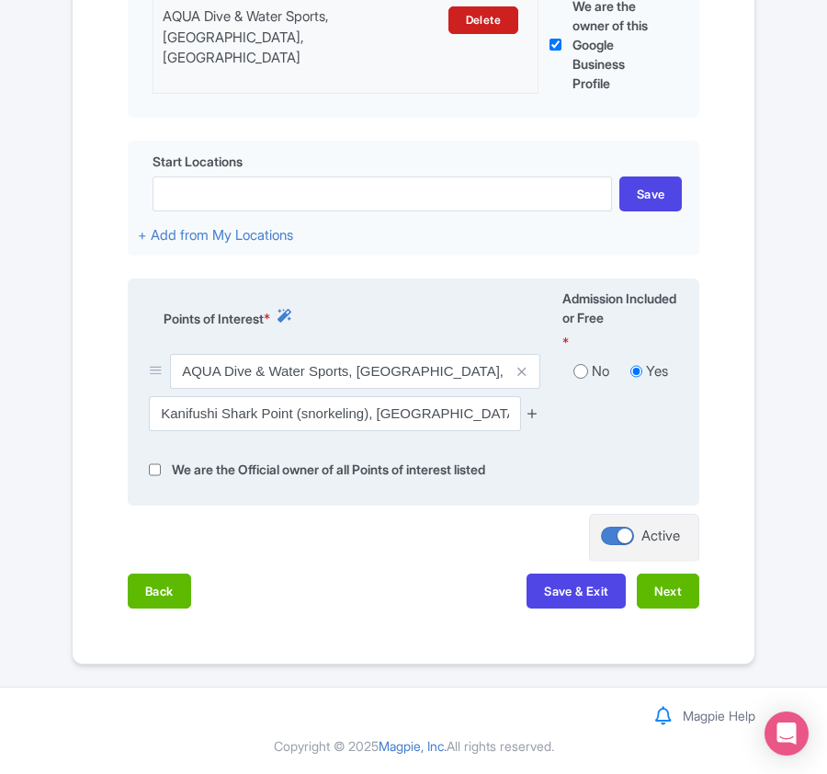
click at [527, 410] on icon at bounding box center [533, 413] width 14 height 14
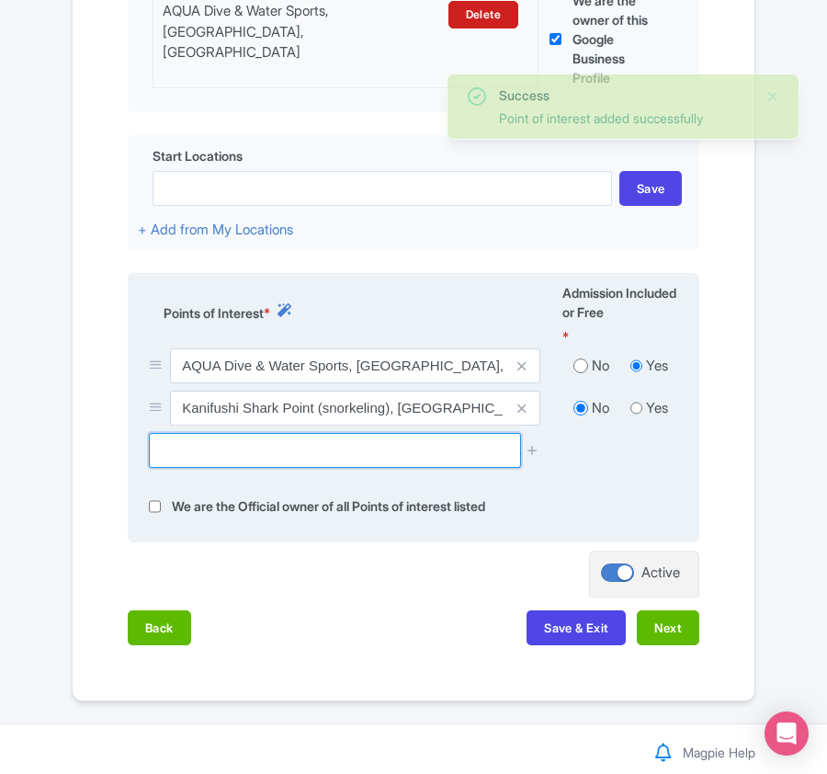
click at [250, 453] on input "text" at bounding box center [334, 450] width 371 height 35
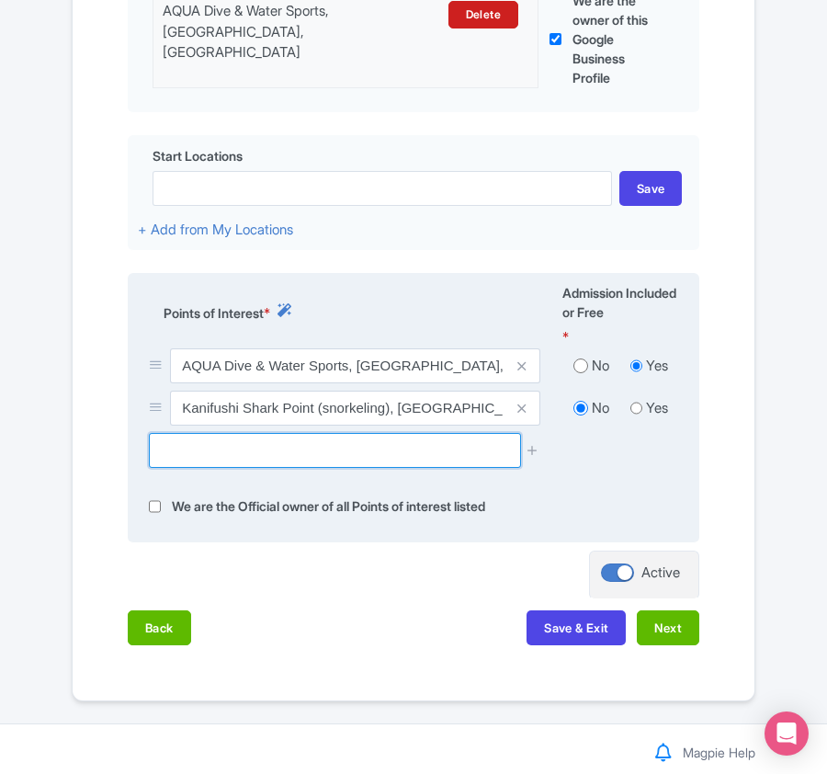
paste input "[GEOGRAPHIC_DATA] (dive site), [GEOGRAPHIC_DATA], [GEOGRAPHIC_DATA]"
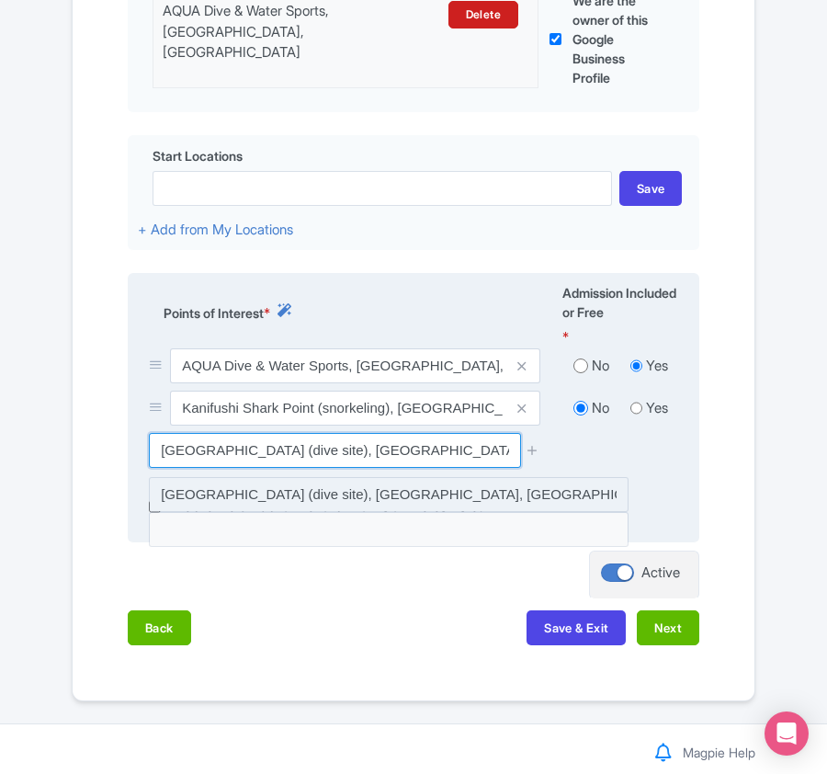
type input "[GEOGRAPHIC_DATA] (dive site), [GEOGRAPHIC_DATA], [GEOGRAPHIC_DATA]"
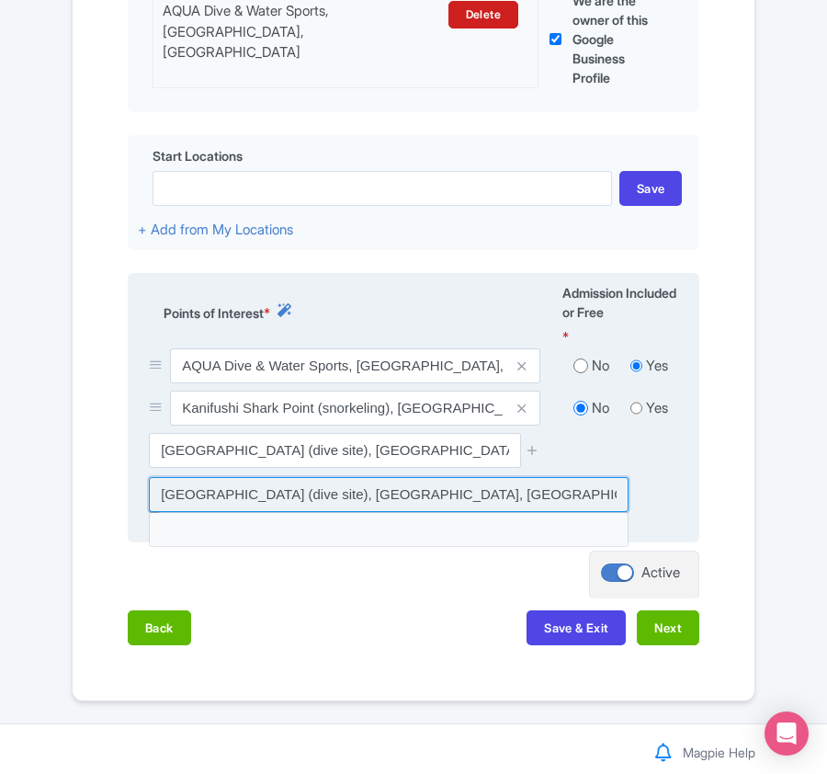
click at [247, 492] on input at bounding box center [389, 494] width 480 height 35
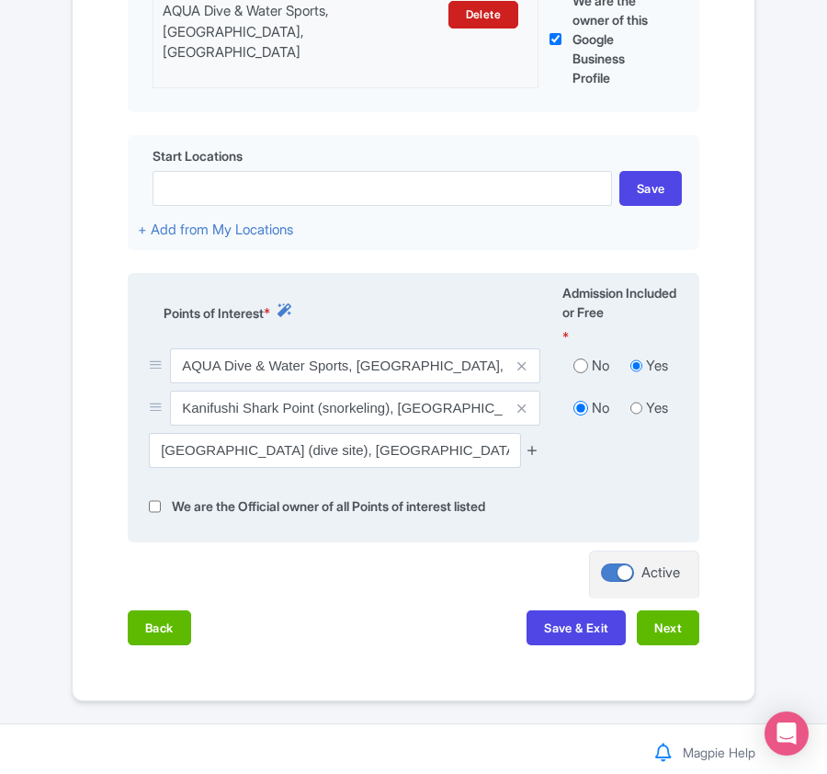
click at [529, 449] on icon at bounding box center [533, 450] width 14 height 14
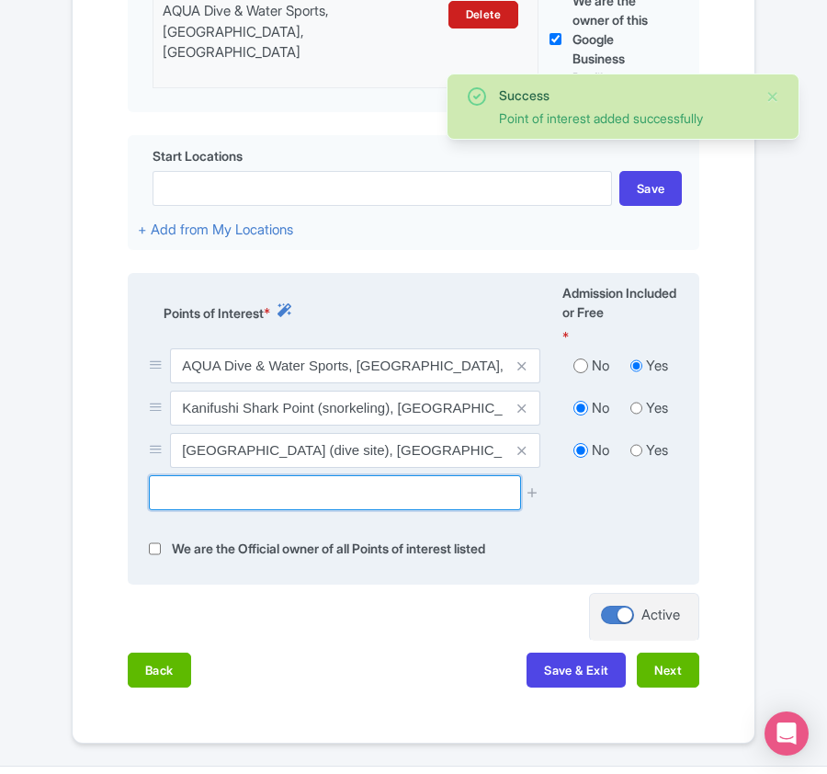
click at [328, 493] on input "text" at bounding box center [334, 492] width 371 height 35
paste input "[GEOGRAPHIC_DATA], [GEOGRAPHIC_DATA], [GEOGRAPHIC_DATA]"
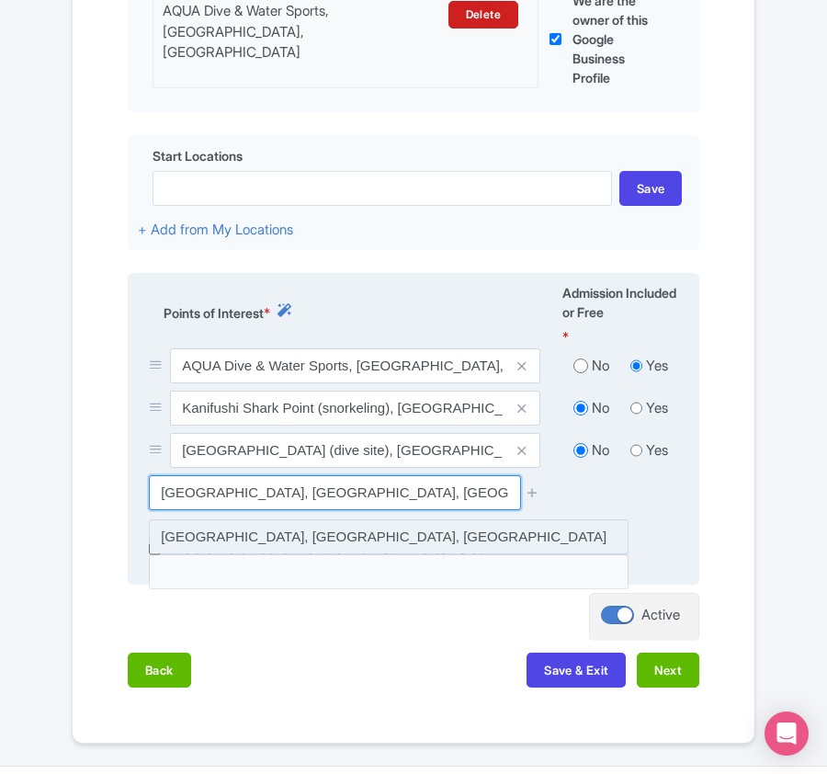
type input "[GEOGRAPHIC_DATA], [GEOGRAPHIC_DATA], [GEOGRAPHIC_DATA]"
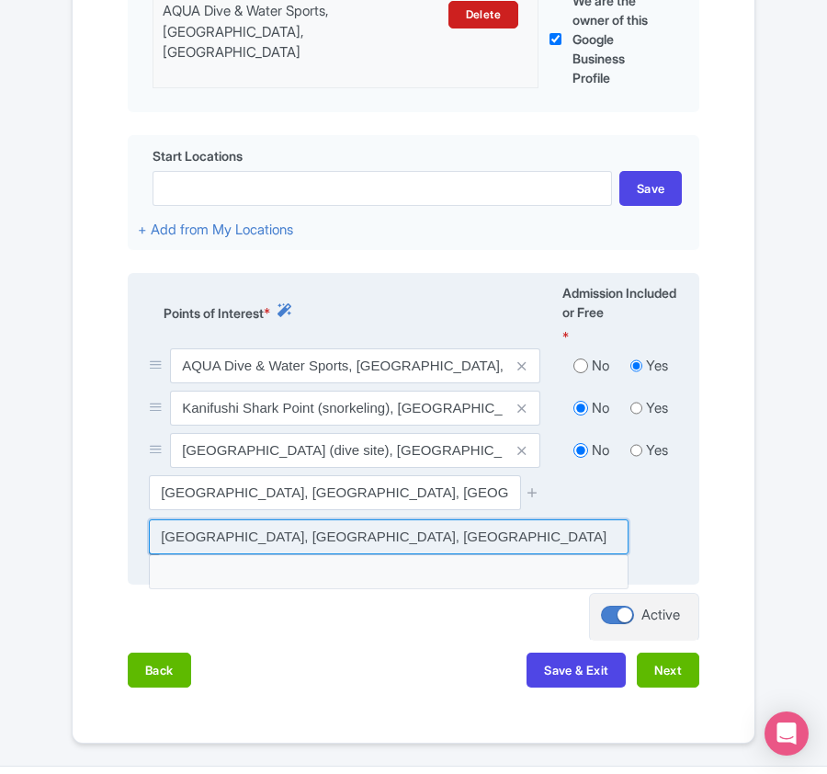
click at [404, 541] on input at bounding box center [389, 536] width 480 height 35
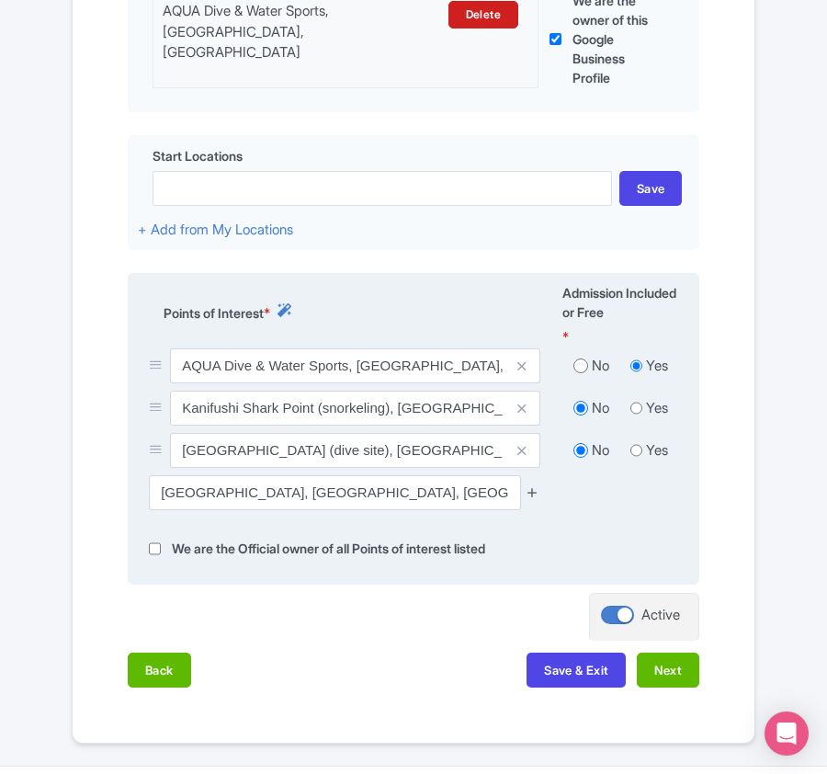
click at [533, 496] on icon at bounding box center [533, 492] width 14 height 14
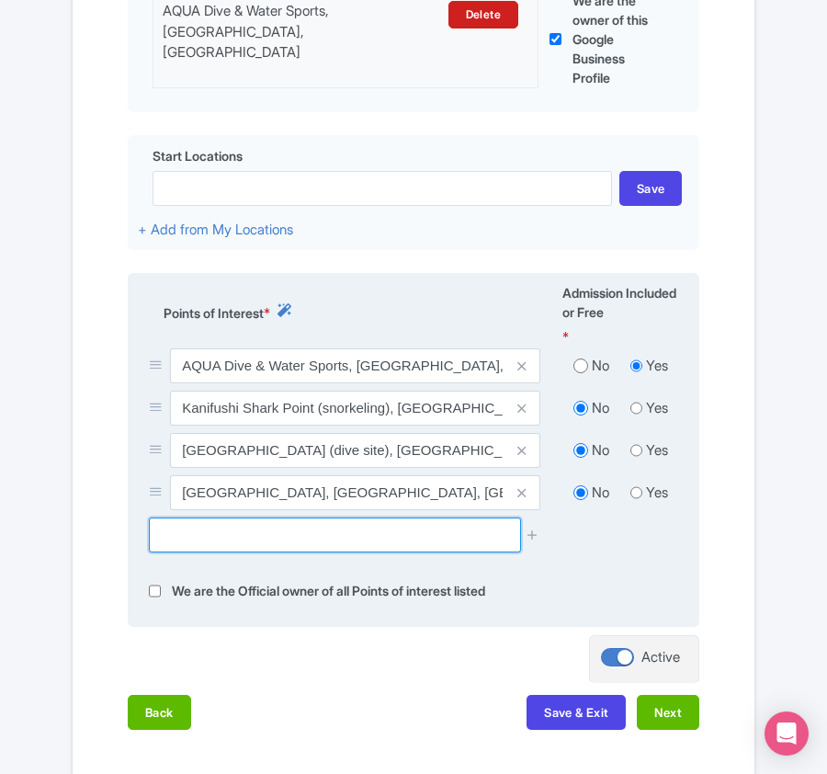
click at [274, 540] on input "text" at bounding box center [334, 534] width 371 height 35
paste input "[PERSON_NAME] dive site, [GEOGRAPHIC_DATA], [GEOGRAPHIC_DATA]"
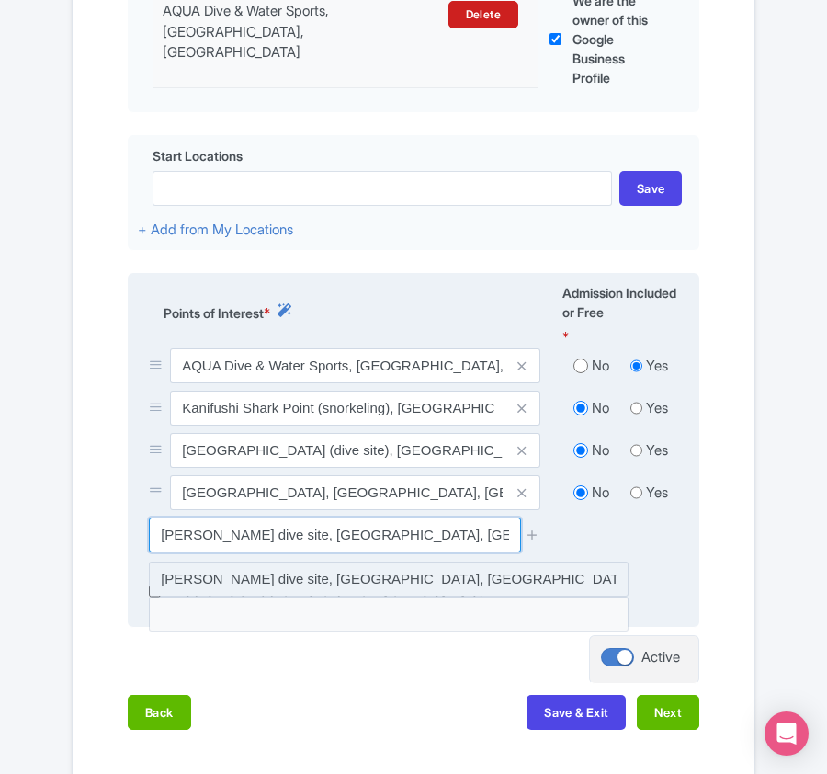
type input "[PERSON_NAME] dive site, [GEOGRAPHIC_DATA], [GEOGRAPHIC_DATA]"
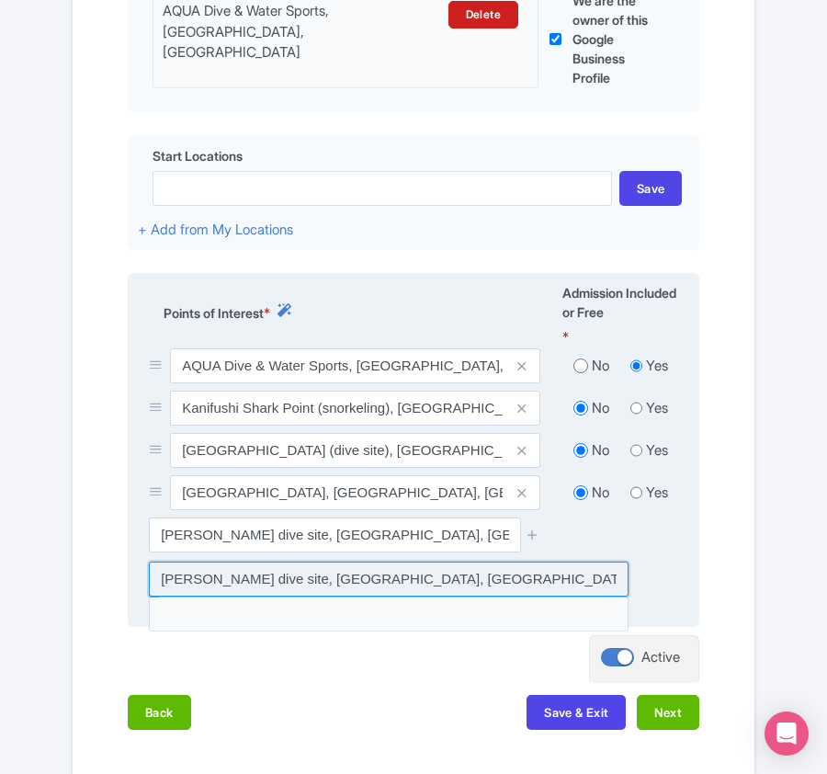
click at [436, 582] on input at bounding box center [389, 578] width 480 height 35
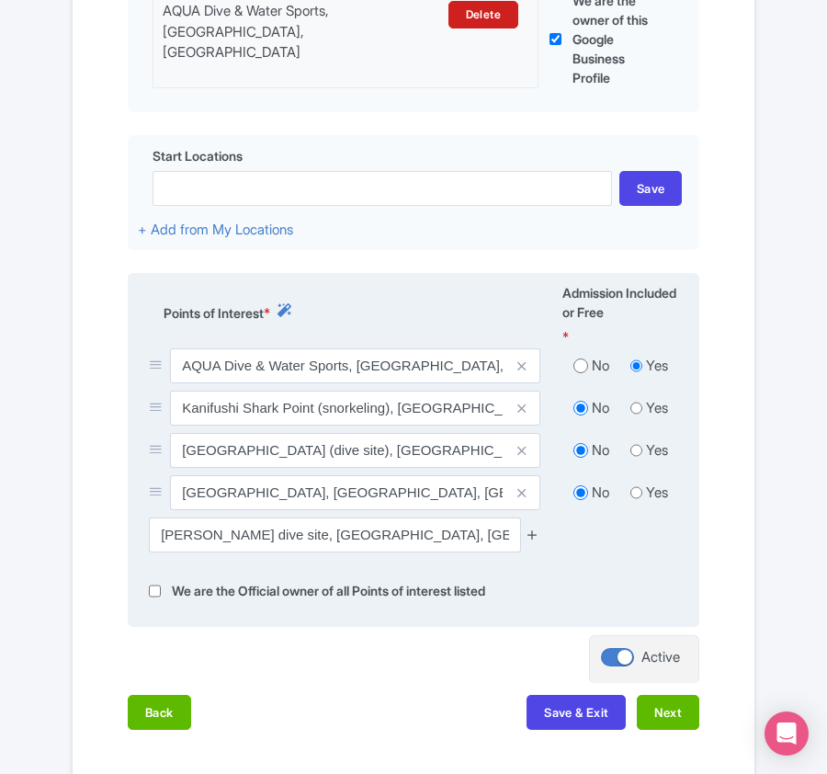
click at [529, 537] on icon at bounding box center [533, 534] width 14 height 14
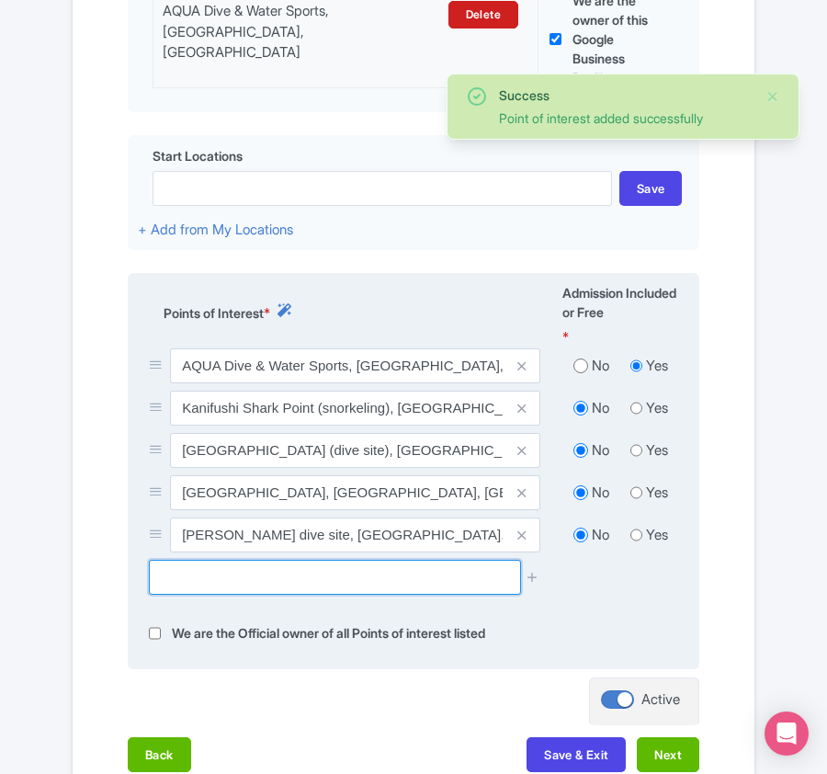
click at [311, 592] on input "text" at bounding box center [334, 577] width 371 height 35
paste input "[PERSON_NAME] dive site, [GEOGRAPHIC_DATA], [GEOGRAPHIC_DATA]"
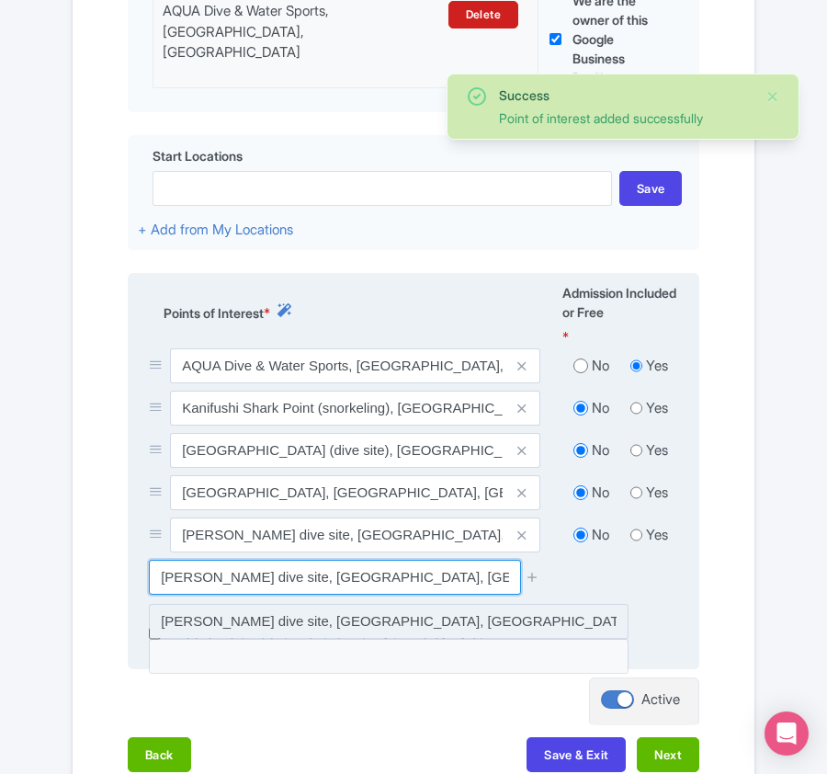
type input "[PERSON_NAME] dive site, [GEOGRAPHIC_DATA], [GEOGRAPHIC_DATA]"
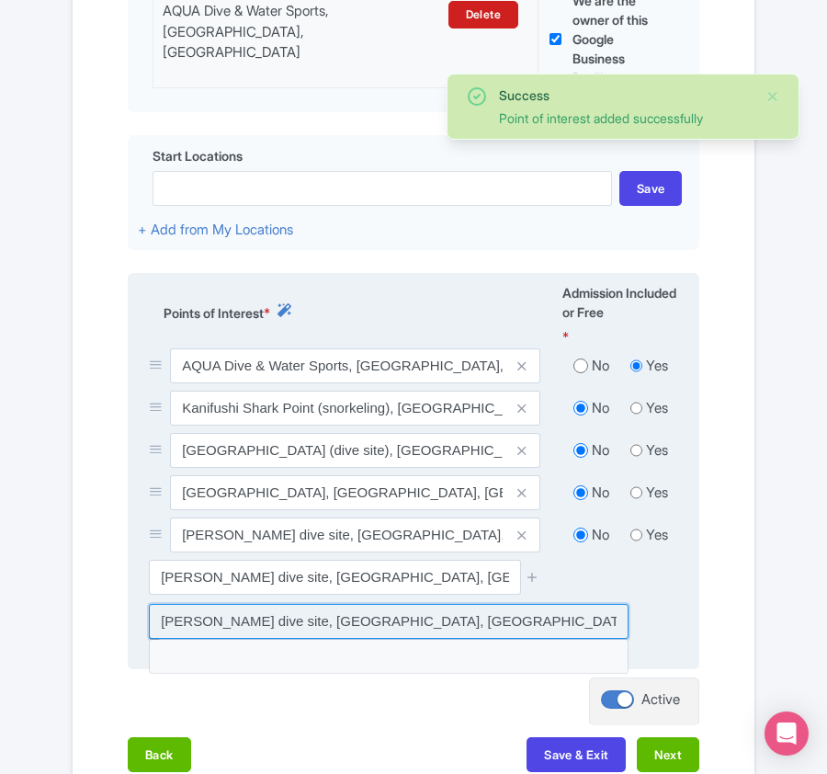
click at [398, 621] on input at bounding box center [389, 621] width 480 height 35
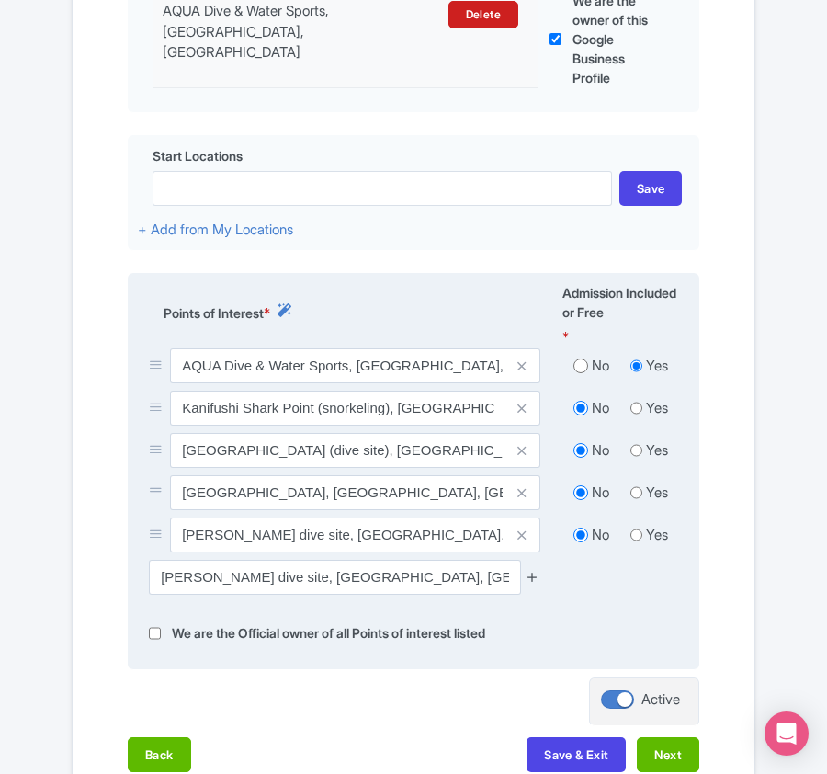
click at [531, 577] on icon at bounding box center [533, 577] width 14 height 14
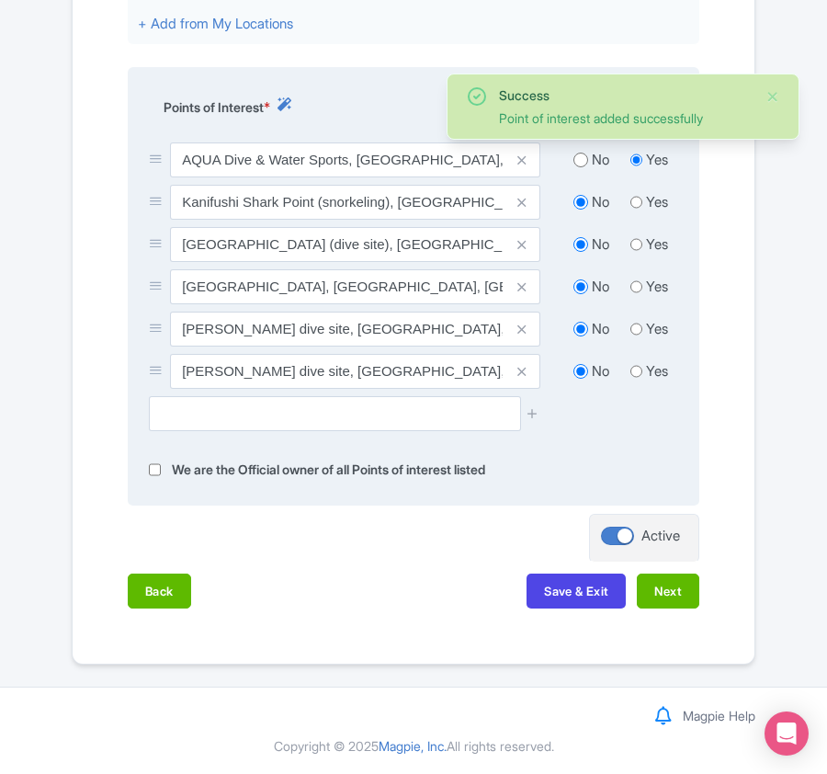
scroll to position [798, 0]
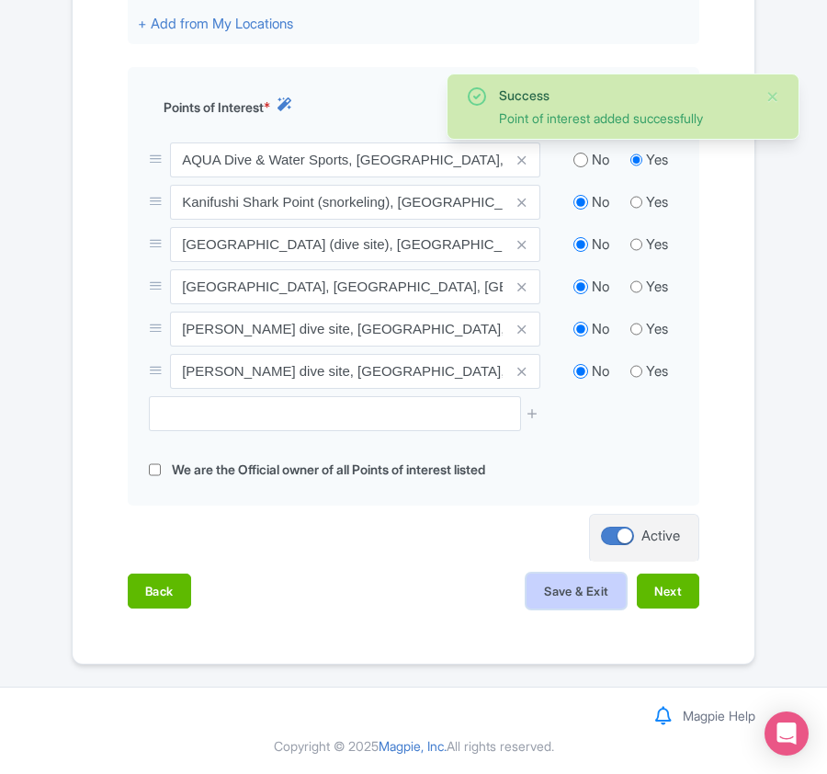
click at [573, 596] on button "Save & Exit" at bounding box center [575, 590] width 99 height 35
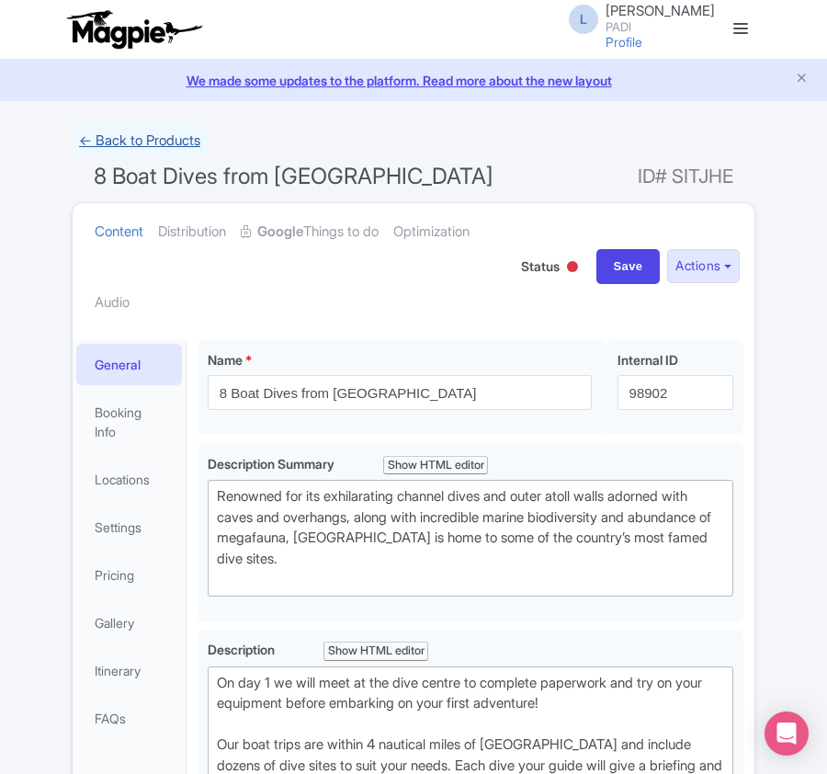
click at [126, 145] on link "← Back to Products" at bounding box center [140, 141] width 136 height 36
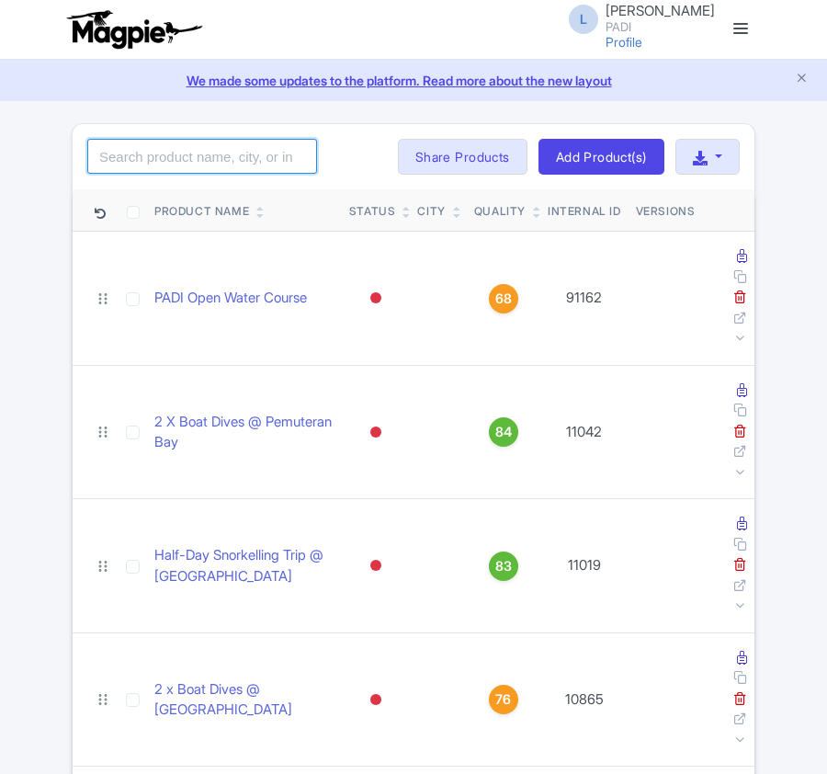
click at [152, 154] on input "search" at bounding box center [202, 156] width 230 height 35
type input "98903"
click button "Search" at bounding box center [0, 0] width 0 height 0
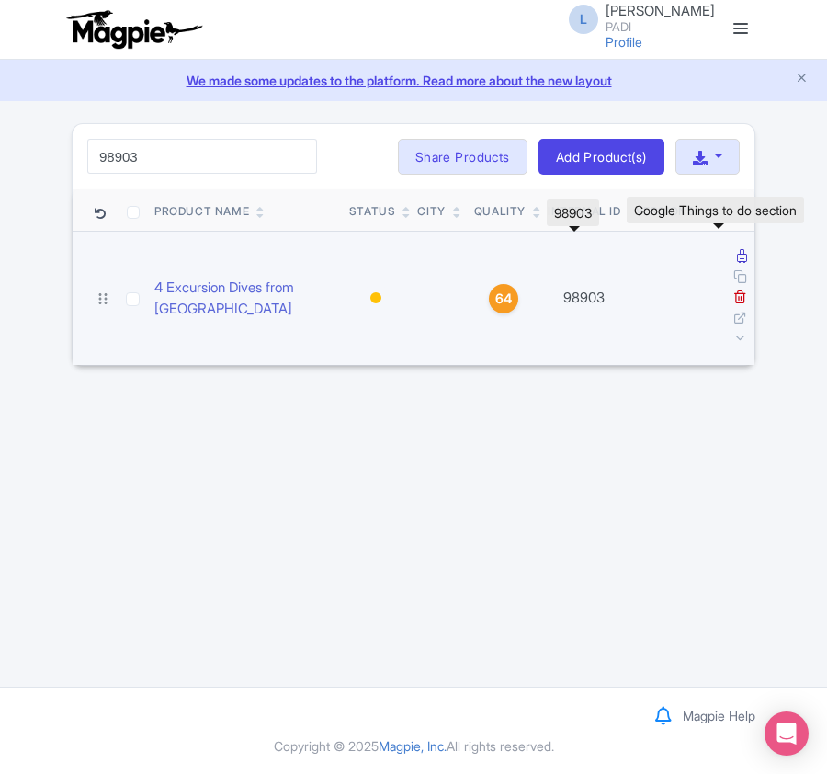
click at [737, 261] on icon at bounding box center [742, 256] width 10 height 14
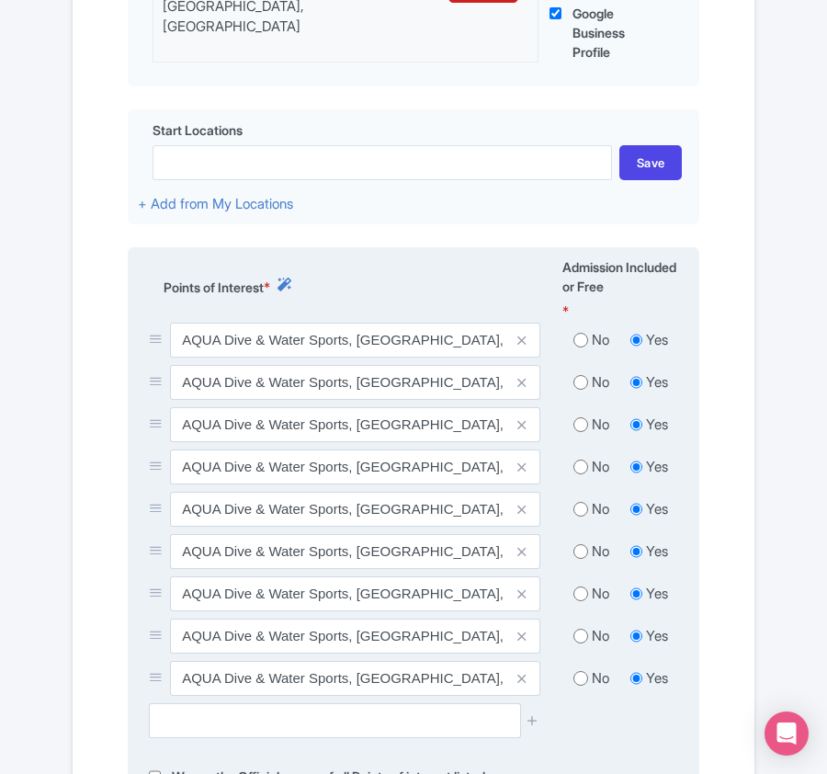
scroll to position [612, 0]
click at [522, 383] on icon at bounding box center [521, 383] width 8 height 14
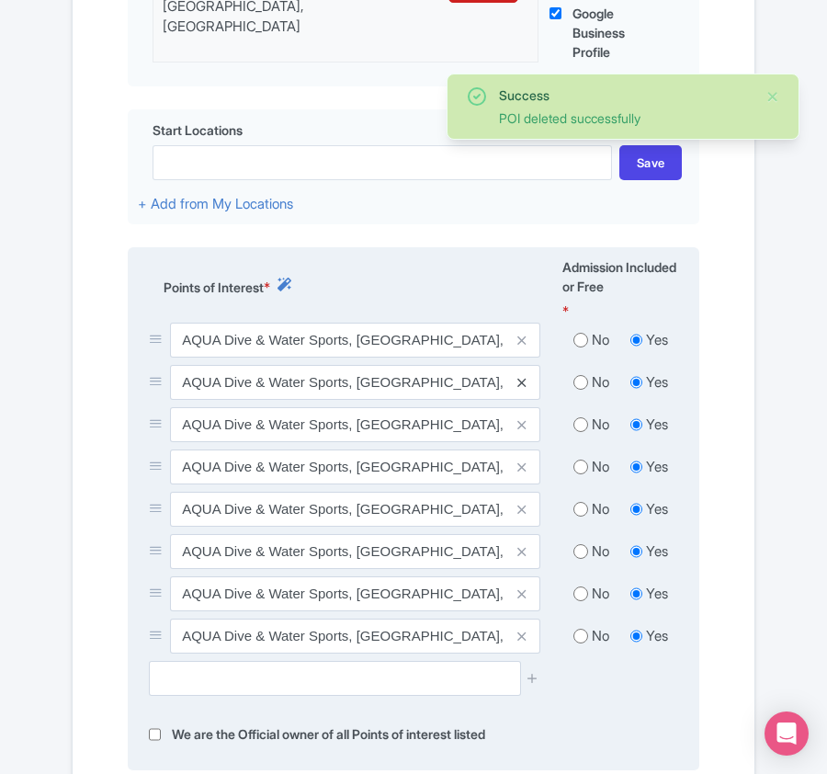
click at [522, 386] on icon at bounding box center [521, 383] width 8 height 14
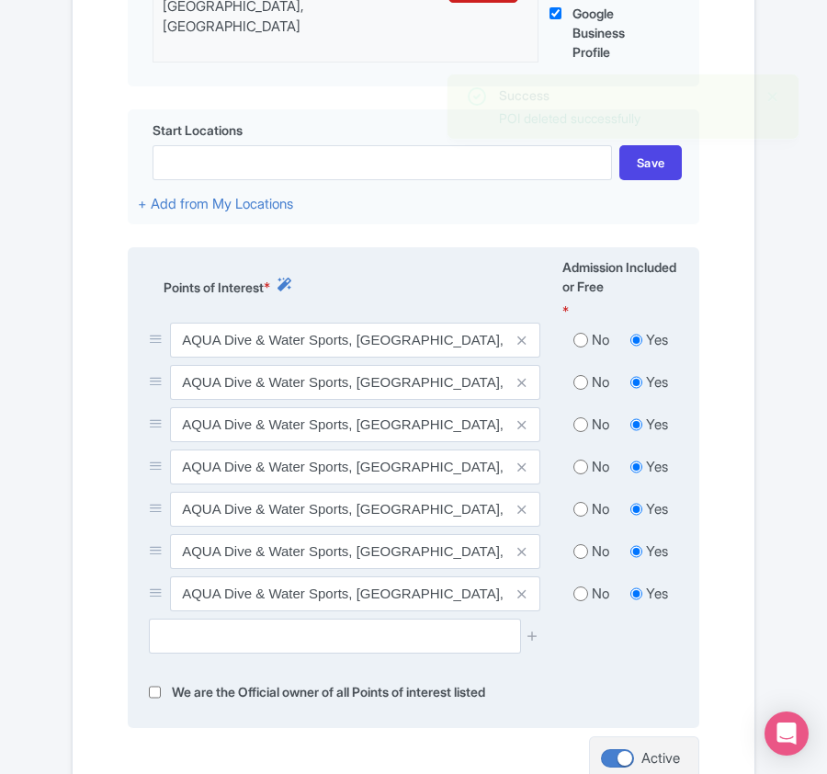
click at [522, 386] on icon at bounding box center [521, 383] width 8 height 14
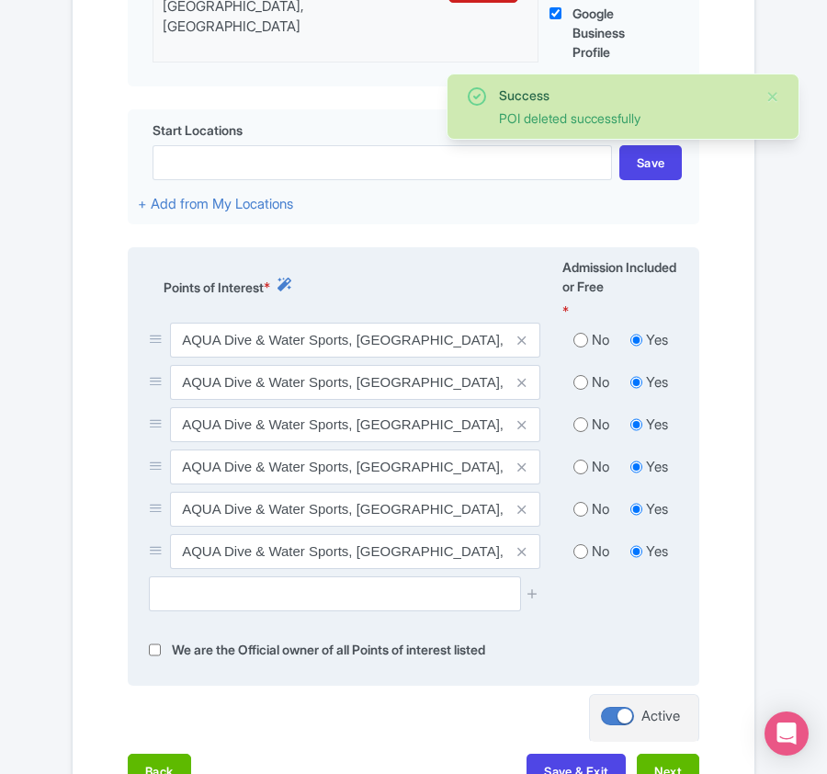
click at [522, 386] on icon at bounding box center [521, 383] width 8 height 14
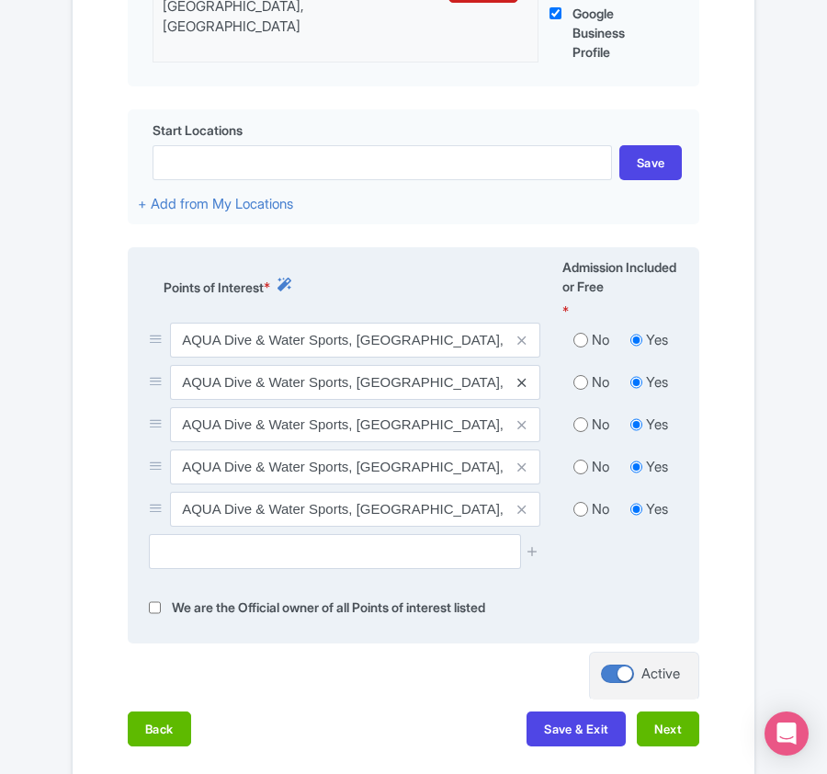
click at [519, 390] on icon at bounding box center [521, 383] width 8 height 14
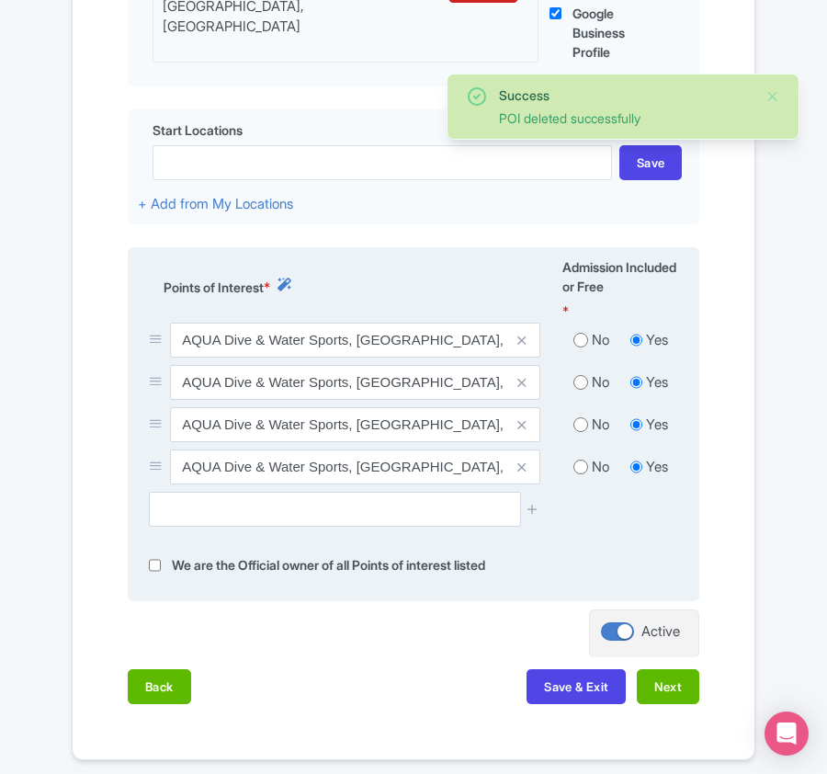
click at [519, 390] on icon at bounding box center [521, 383] width 8 height 14
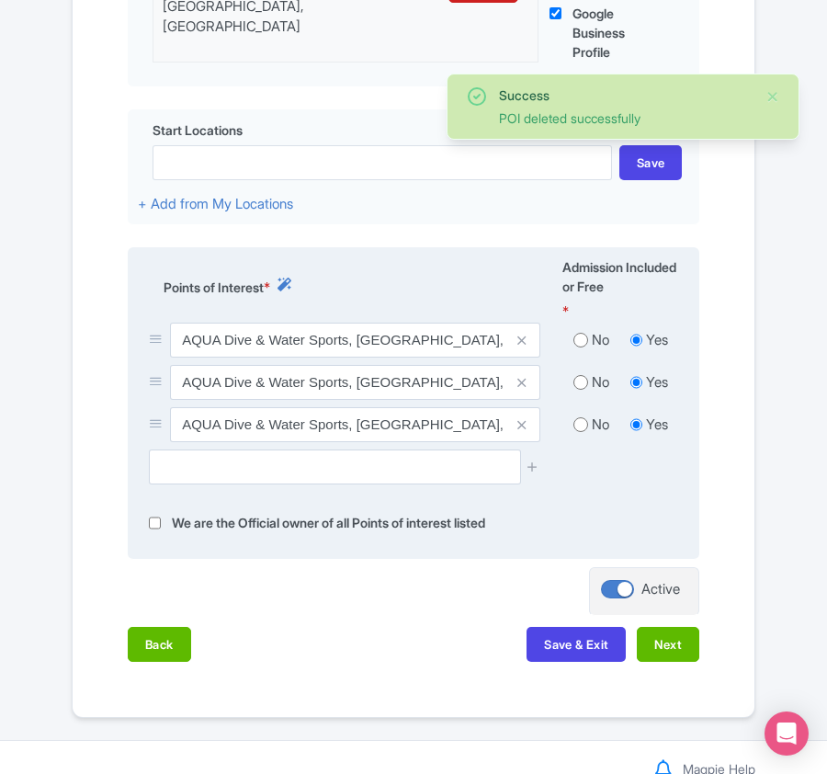
click at [519, 390] on icon at bounding box center [521, 383] width 8 height 14
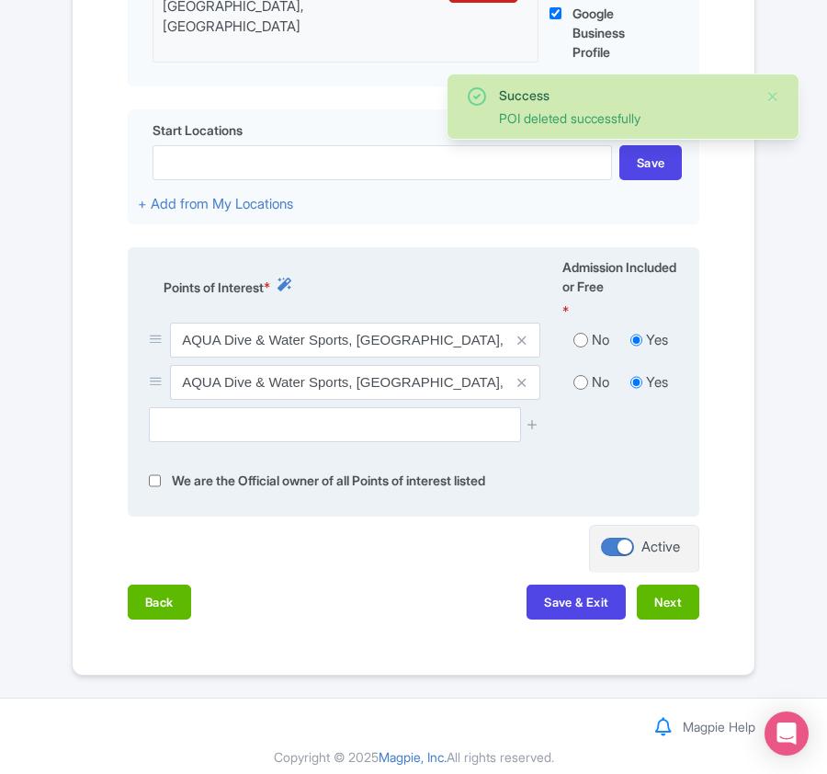
click at [519, 390] on icon at bounding box center [521, 383] width 8 height 14
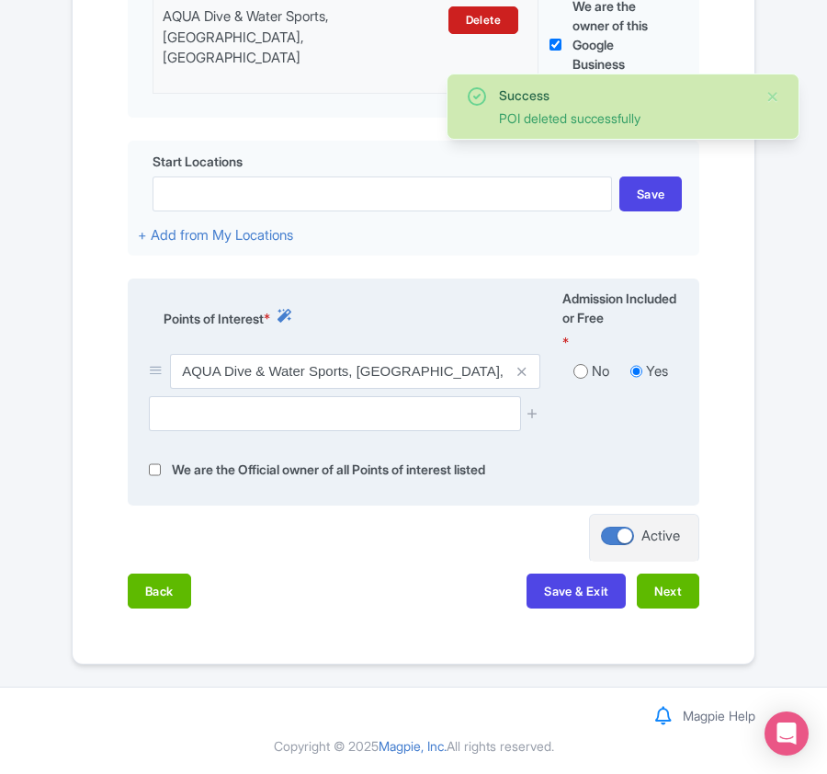
scroll to position [586, 0]
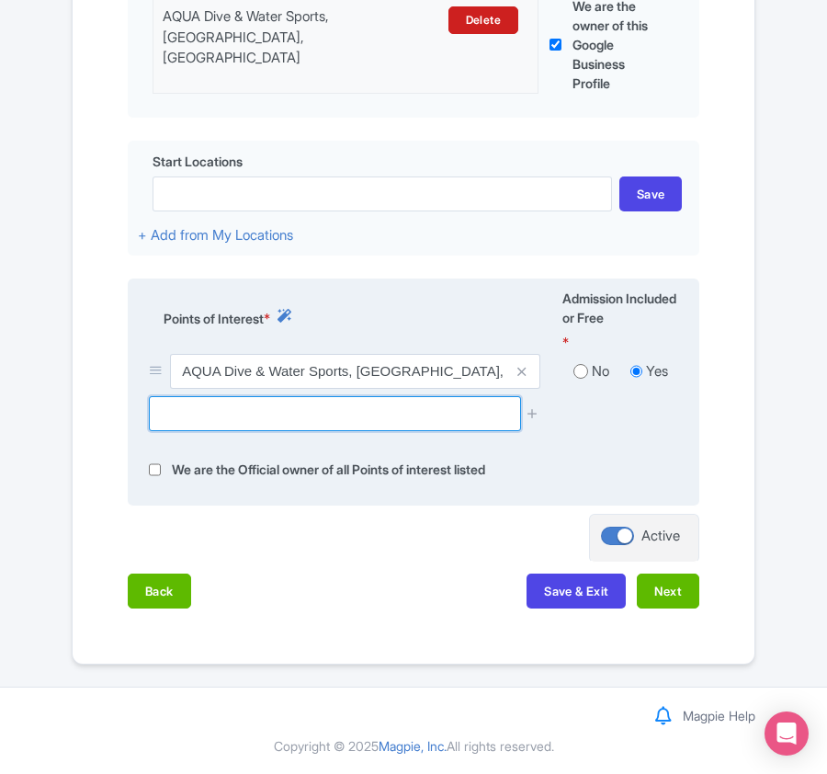
click at [156, 416] on input "text" at bounding box center [334, 413] width 371 height 35
paste input "[PERSON_NAME] dive site, [GEOGRAPHIC_DATA], [GEOGRAPHIC_DATA]"
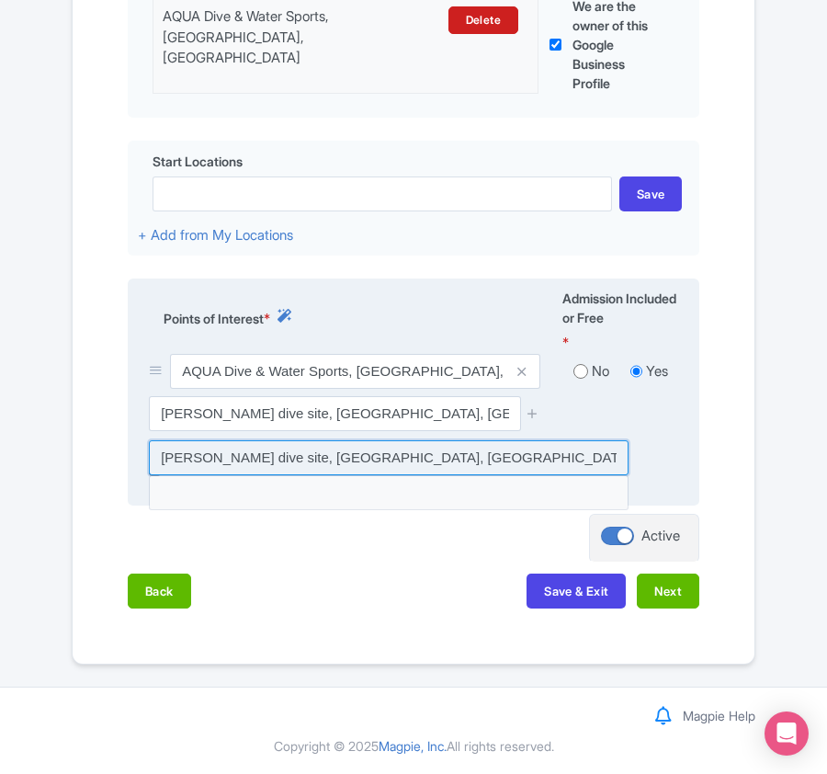
click at [365, 457] on input at bounding box center [389, 457] width 480 height 35
type input "Naifaru Kandu dive site, Naifaru, Maldives"
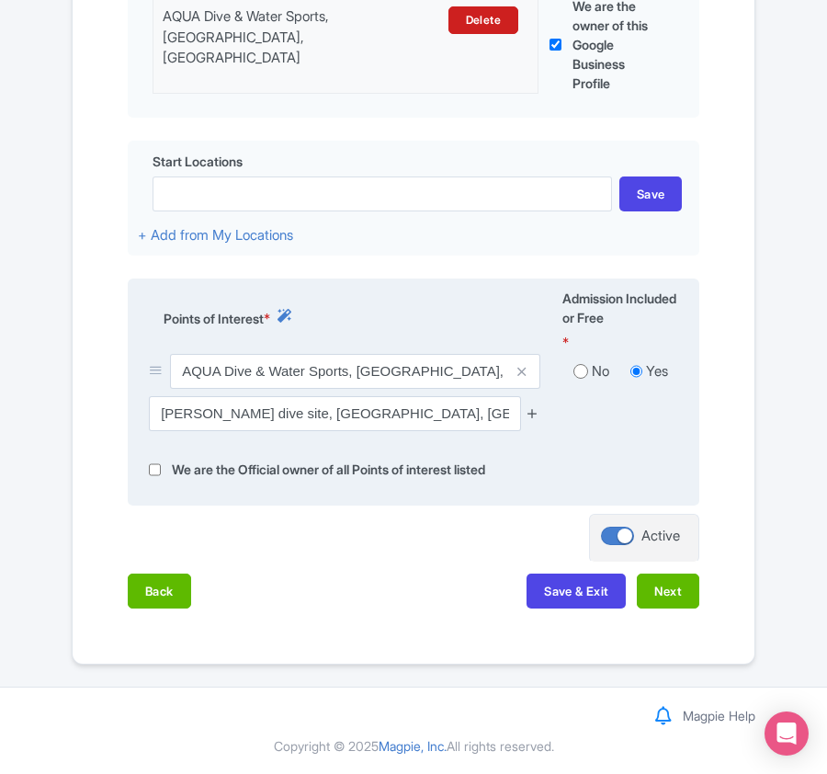
click at [533, 409] on icon at bounding box center [533, 413] width 14 height 14
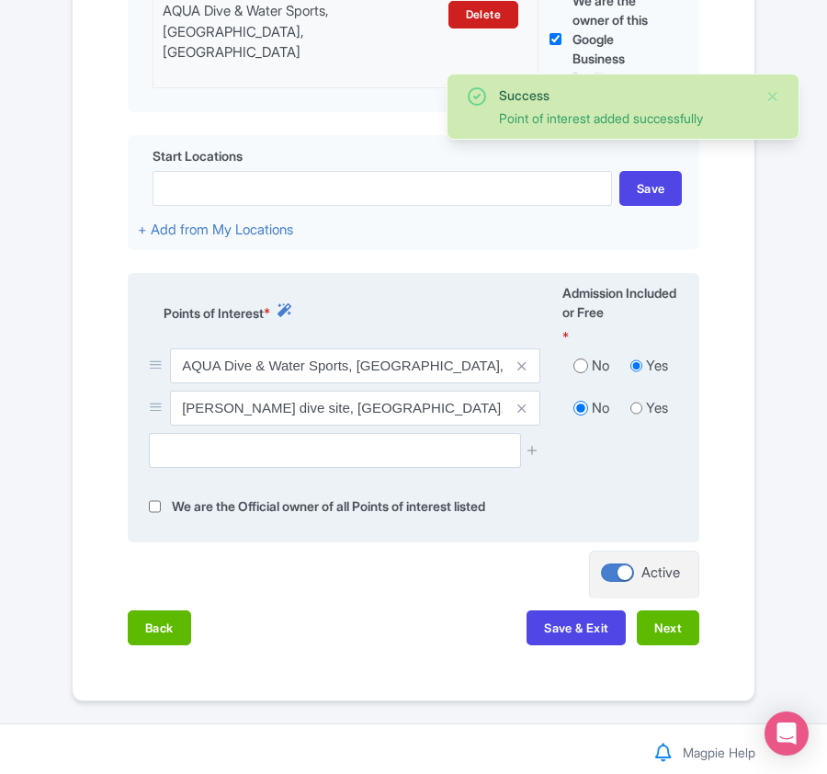
click at [235, 430] on div "Naifaru Kandu dive site, Naifaru, Maldives" at bounding box center [344, 412] width 413 height 42
click at [230, 454] on input "text" at bounding box center [334, 450] width 371 height 35
paste input "Hani Kandu dive site, Naifaru, Maldives"
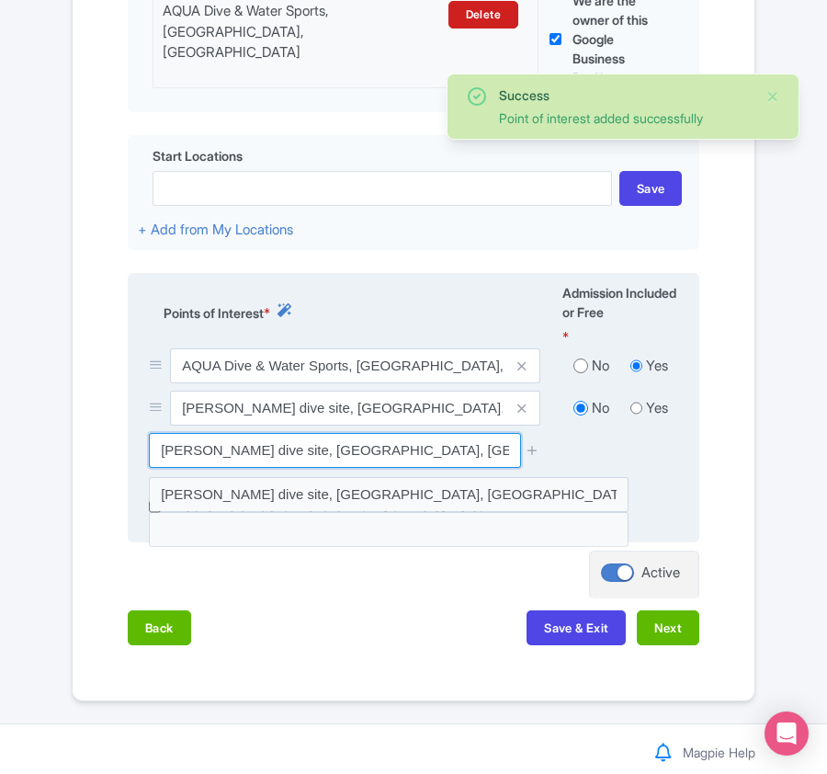
type input "Hani Kandu dive site, Naifaru, Maldives"
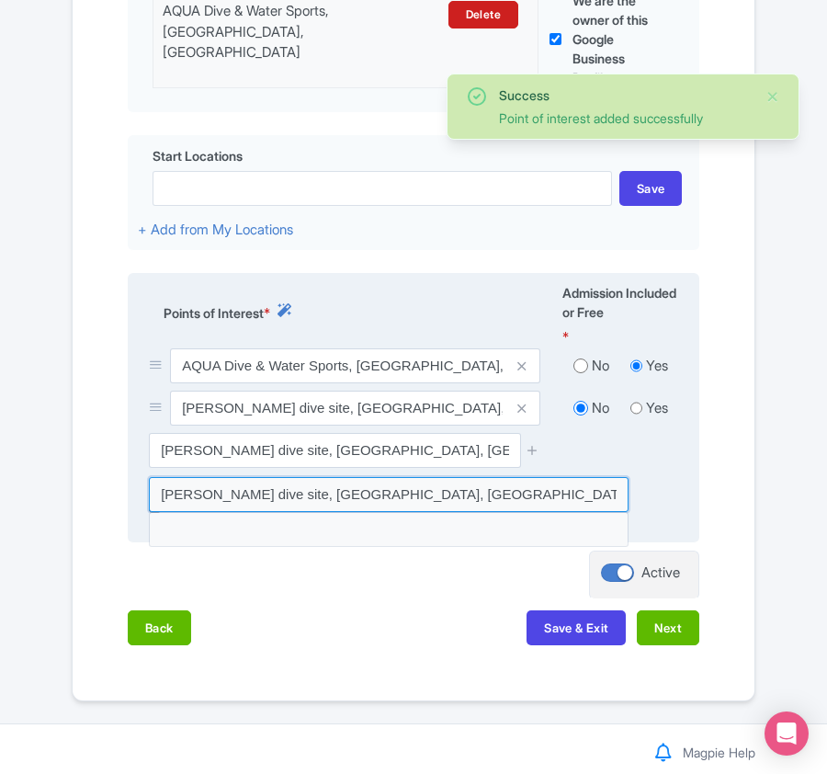
click at [233, 487] on input at bounding box center [389, 494] width 480 height 35
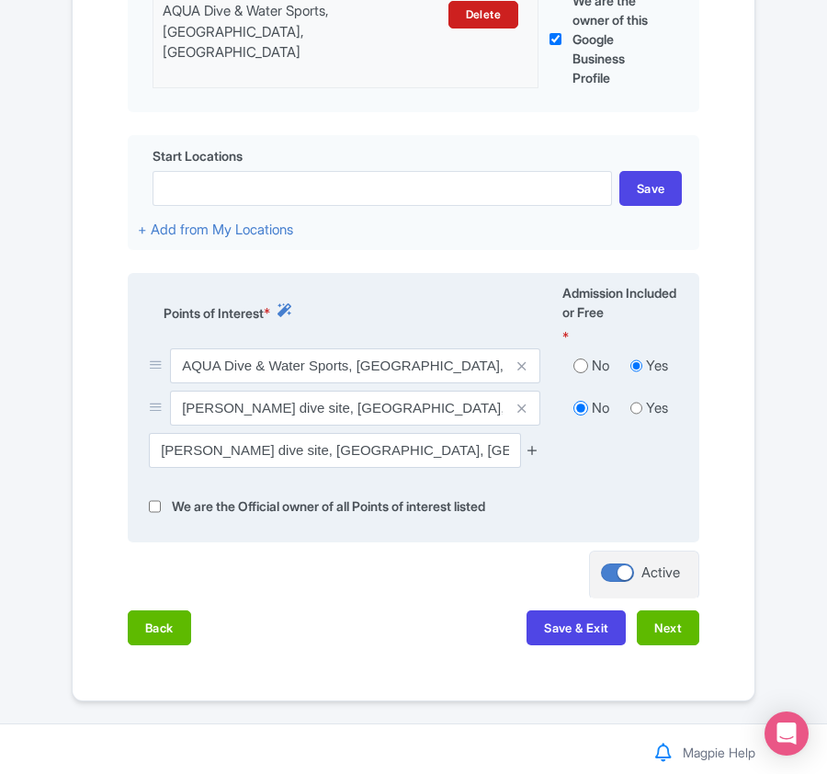
click at [529, 456] on icon at bounding box center [533, 450] width 14 height 14
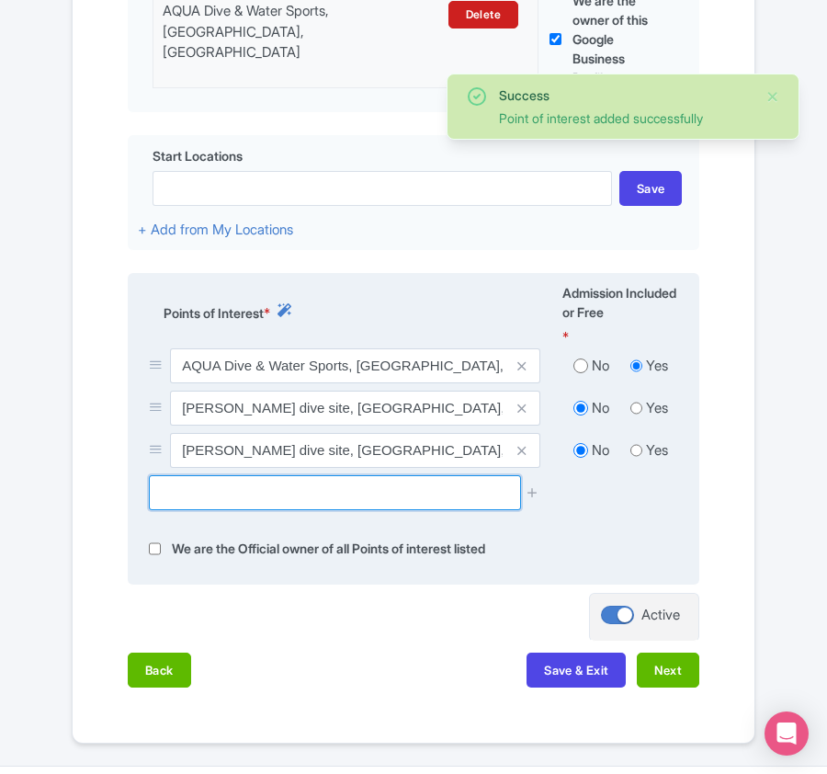
click at [235, 486] on input "text" at bounding box center [334, 492] width 371 height 35
paste input "Naifaru House Reef Dive Site, Naifaru, Maldives"
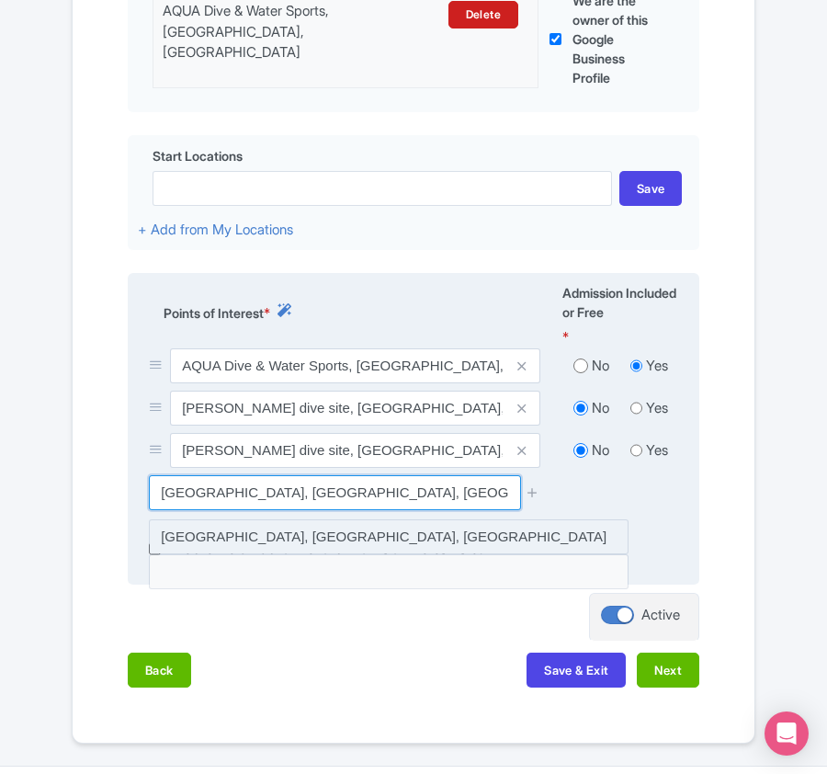
type input "Naifaru House Reef Dive Site, Naifaru, Maldives"
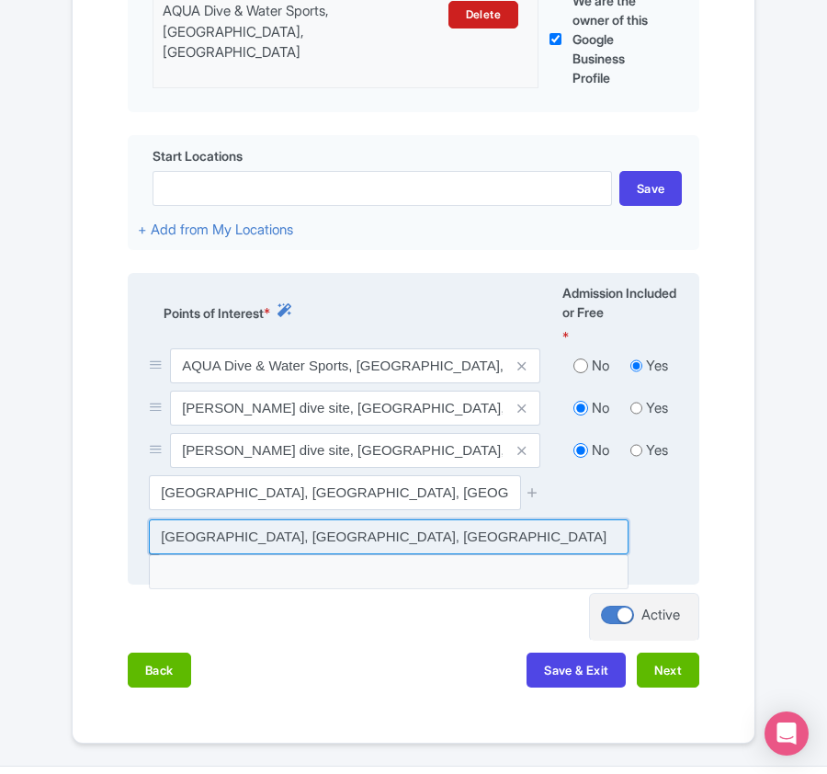
click at [402, 530] on input at bounding box center [389, 536] width 480 height 35
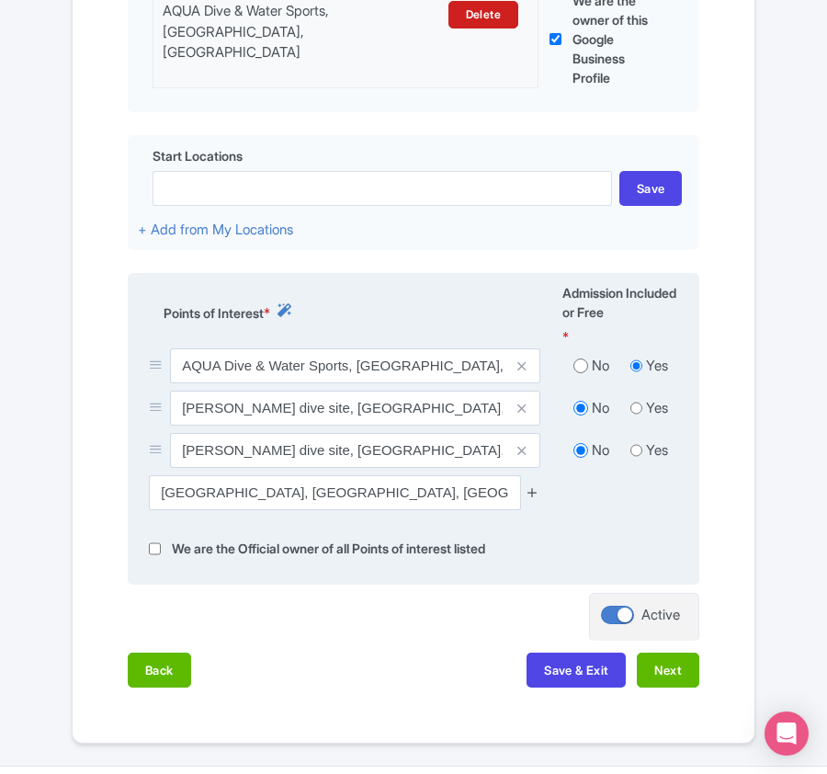
click at [534, 492] on icon at bounding box center [533, 492] width 14 height 14
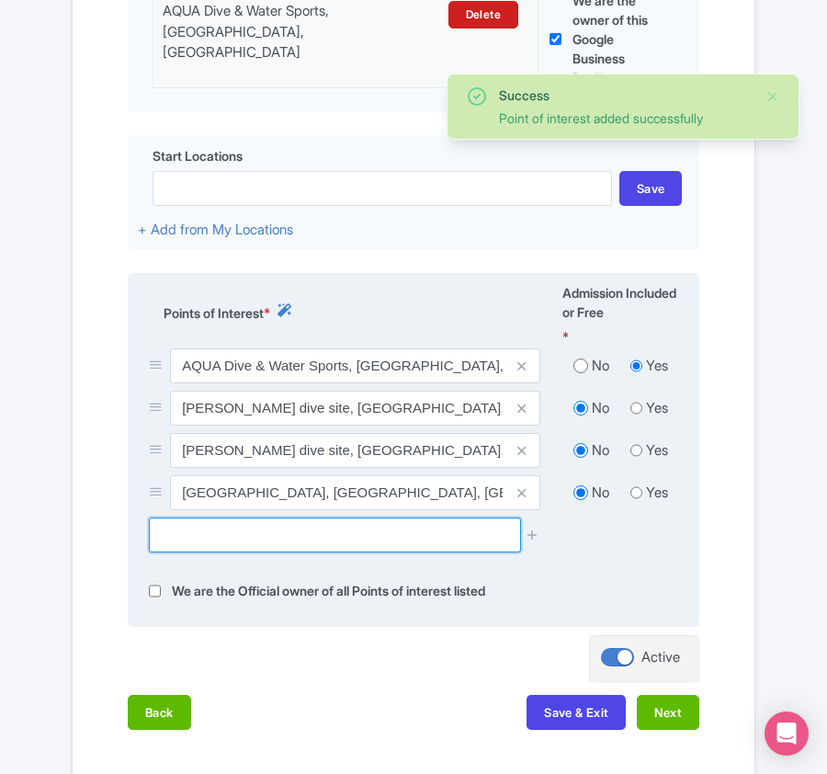
click at [301, 546] on input "text" at bounding box center [334, 534] width 371 height 35
paste input "[GEOGRAPHIC_DATA] (dive site), [GEOGRAPHIC_DATA], [GEOGRAPHIC_DATA]"
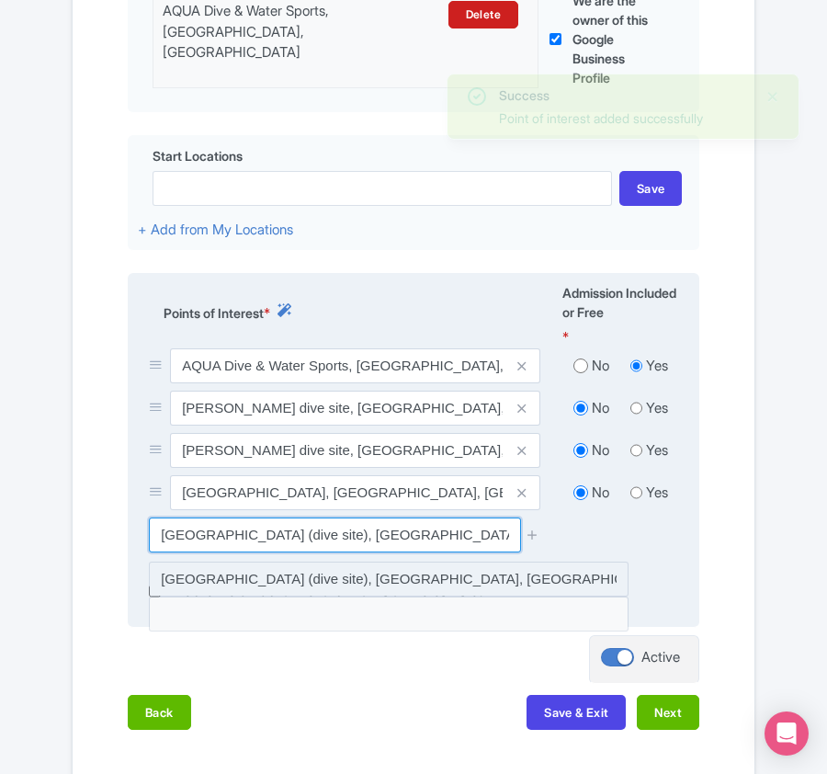
type input "[GEOGRAPHIC_DATA] (dive site), [GEOGRAPHIC_DATA], [GEOGRAPHIC_DATA]"
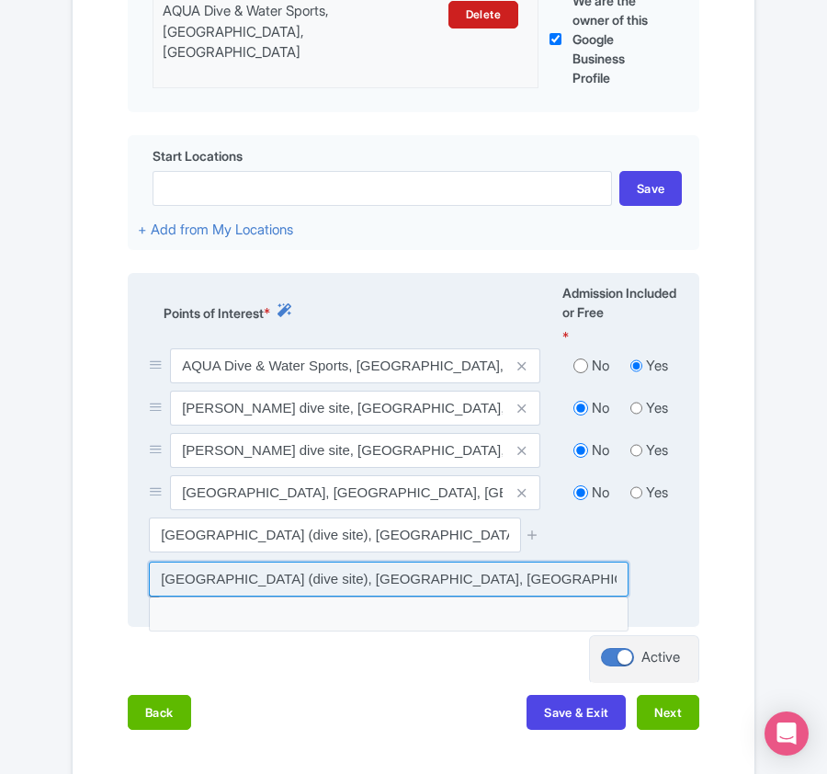
click at [274, 581] on input at bounding box center [389, 578] width 480 height 35
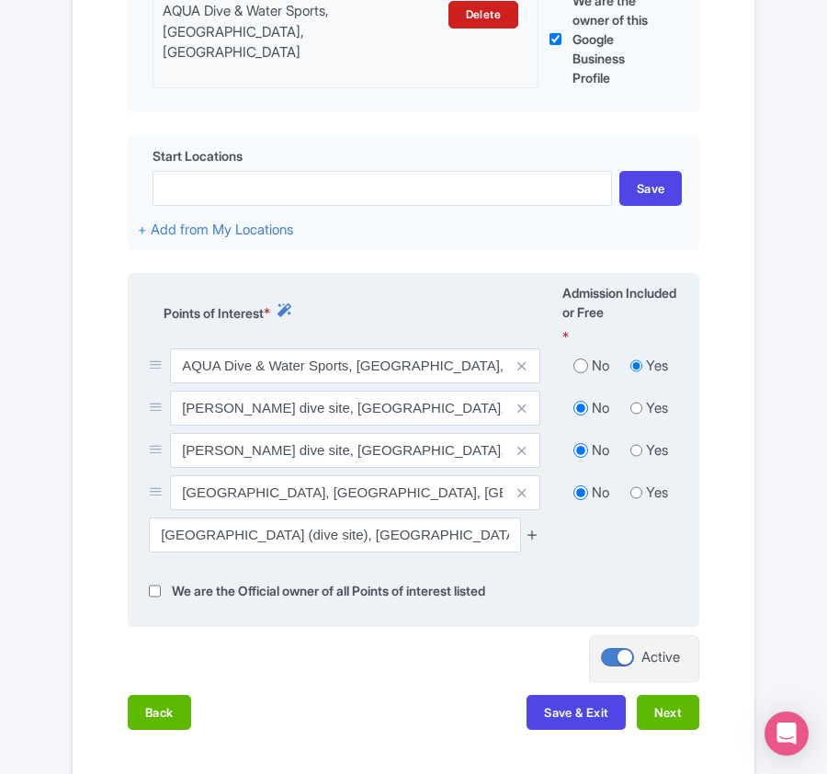
click at [538, 531] on icon at bounding box center [533, 534] width 14 height 14
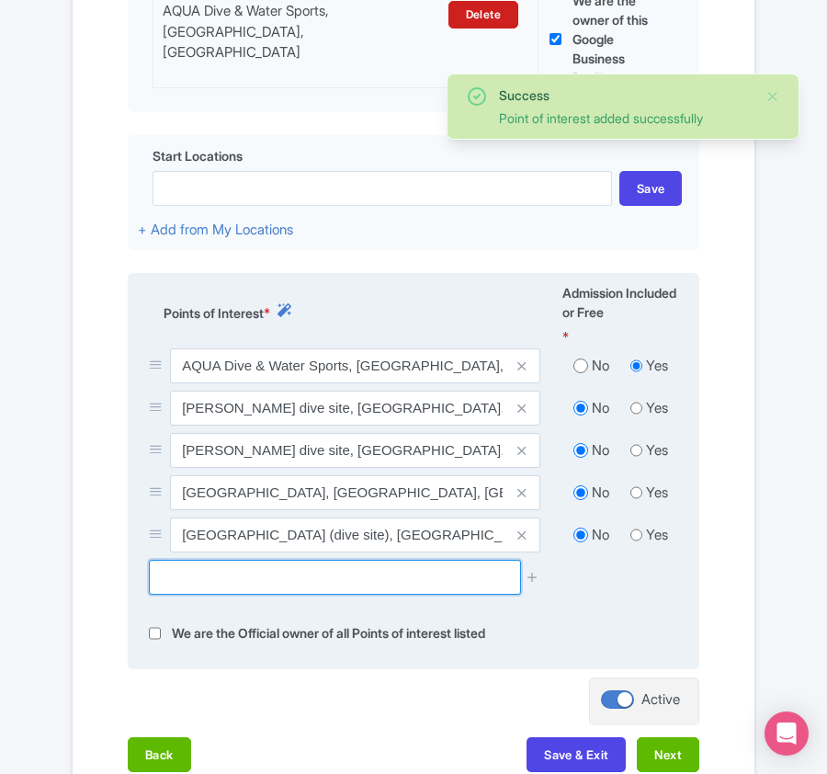
click at [239, 574] on input "text" at bounding box center [334, 577] width 371 height 35
paste input "Kanifushi Shark Point (snorkeling), Naifaru,"
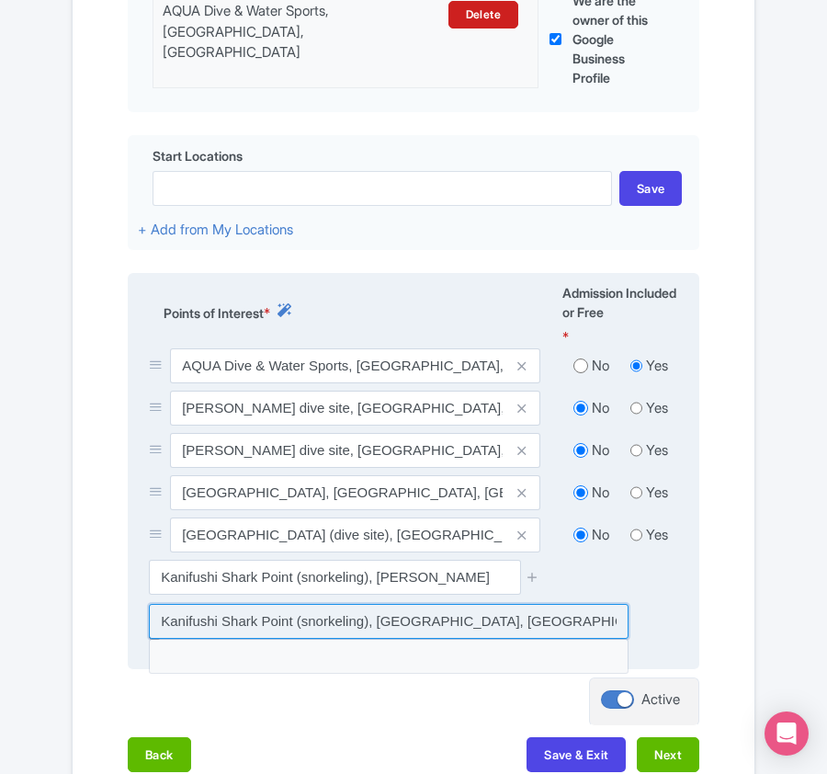
click at [309, 619] on input at bounding box center [389, 621] width 480 height 35
type input "Kanifushi Shark Point (snorkeling), [GEOGRAPHIC_DATA], [GEOGRAPHIC_DATA]"
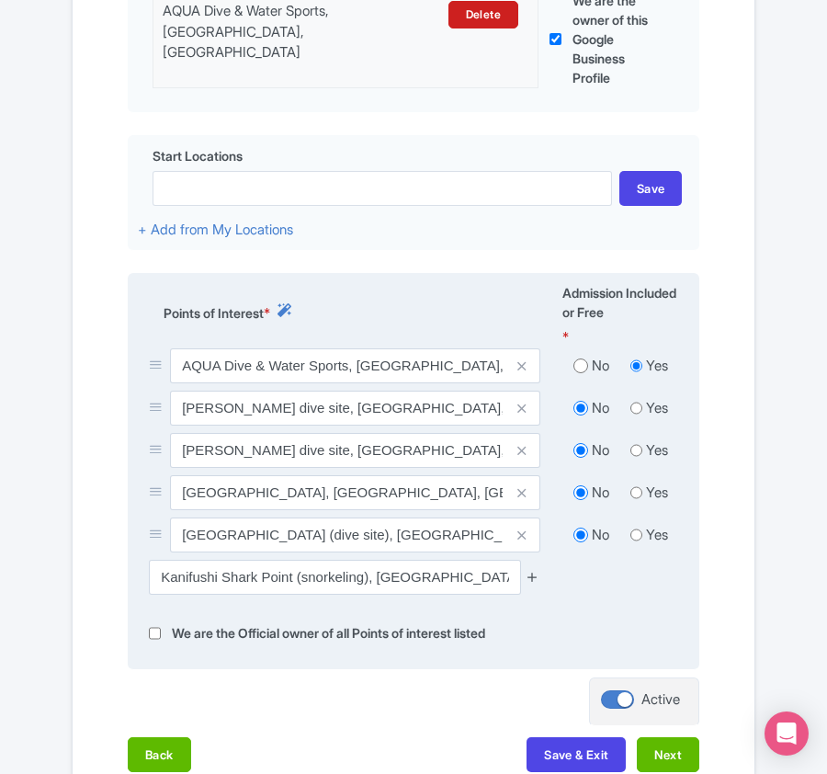
click at [534, 578] on icon at bounding box center [533, 577] width 14 height 14
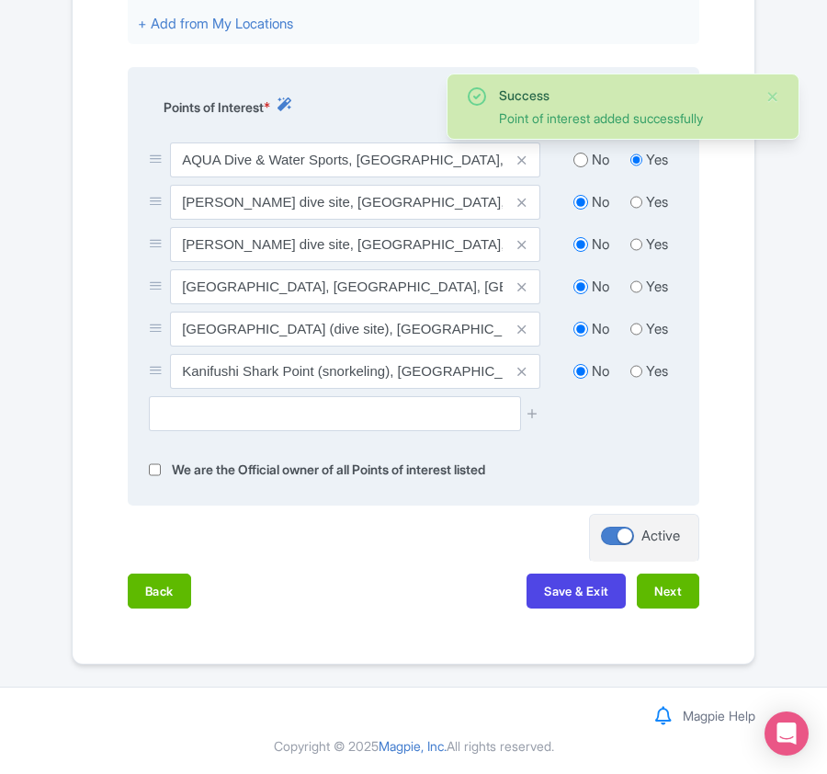
scroll to position [798, 0]
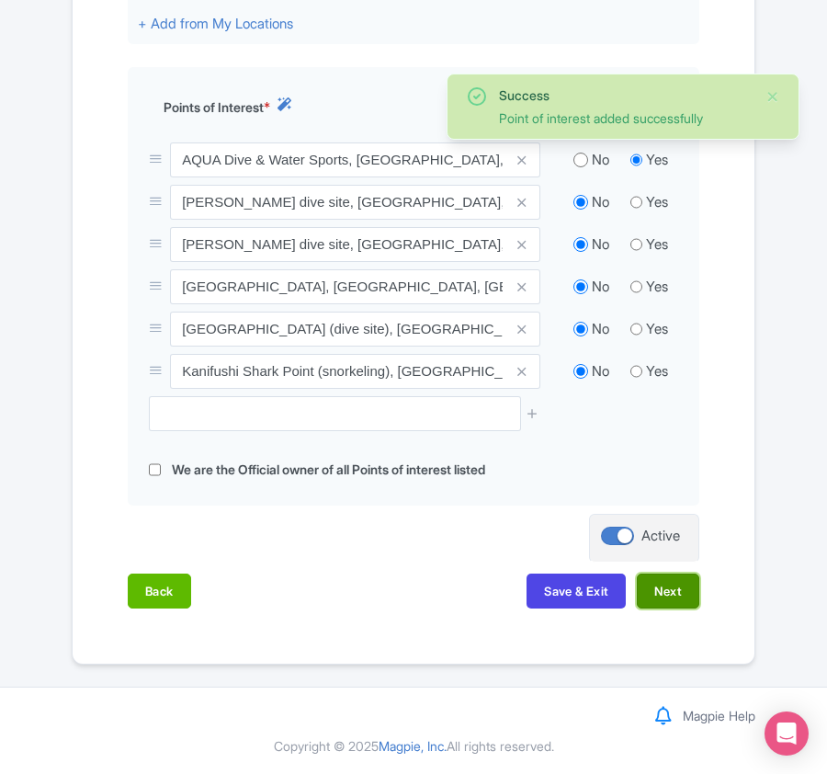
click at [659, 594] on button "Next" at bounding box center [668, 590] width 62 height 35
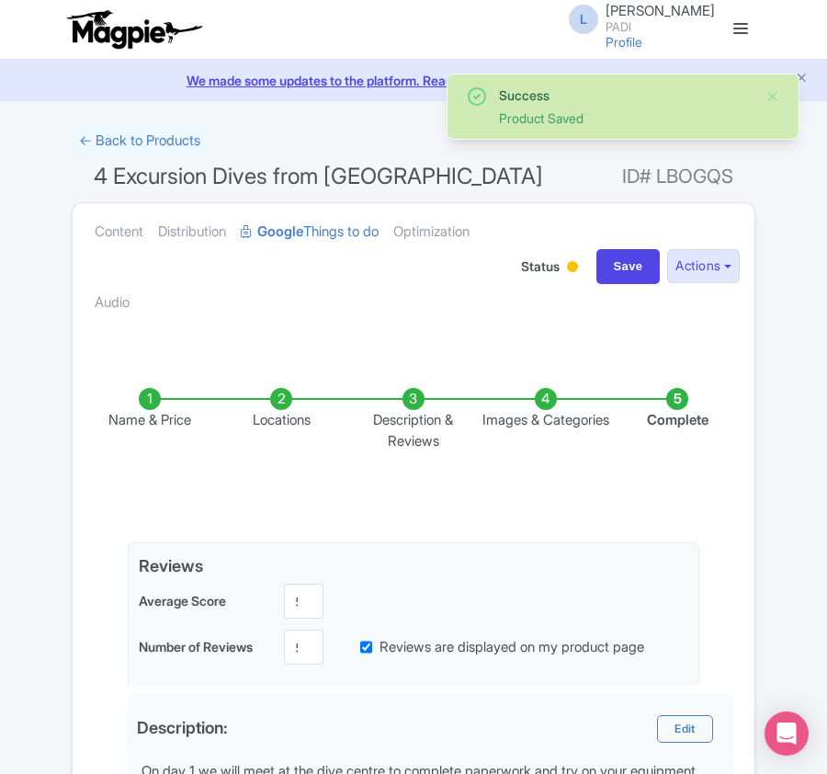
scroll to position [612, 0]
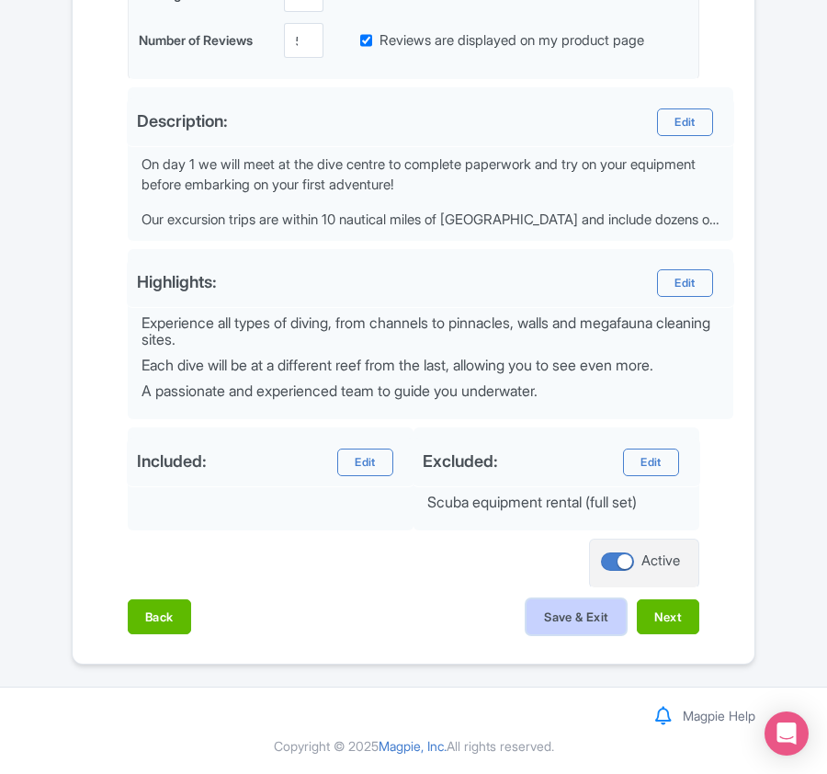
click at [578, 618] on button "Save & Exit" at bounding box center [575, 616] width 99 height 35
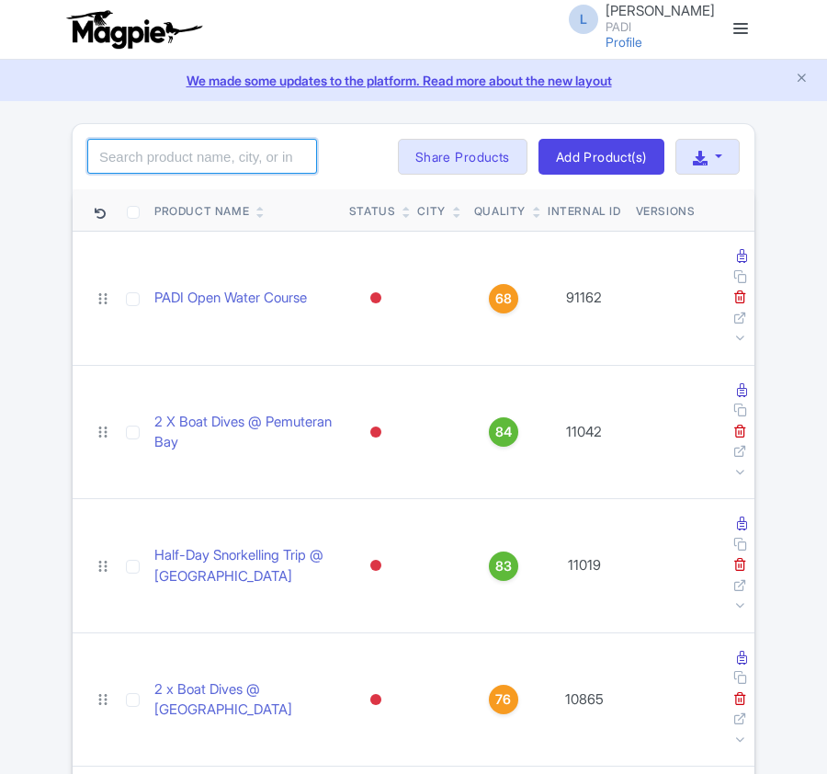
click at [184, 171] on input "search" at bounding box center [202, 156] width 230 height 35
type input "98904"
click button "Search" at bounding box center [0, 0] width 0 height 0
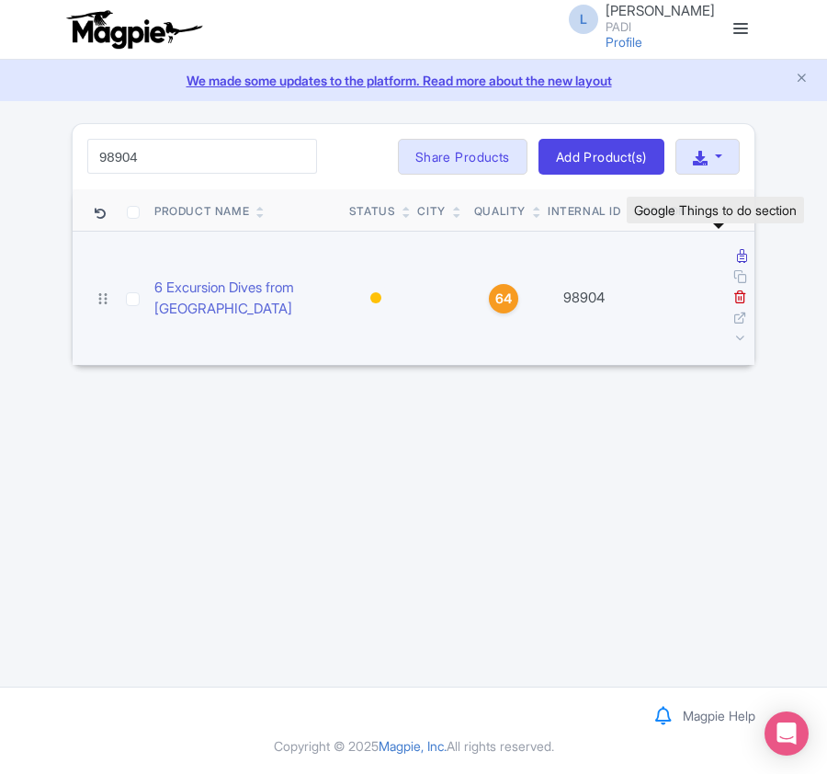
click at [737, 261] on icon at bounding box center [742, 256] width 10 height 14
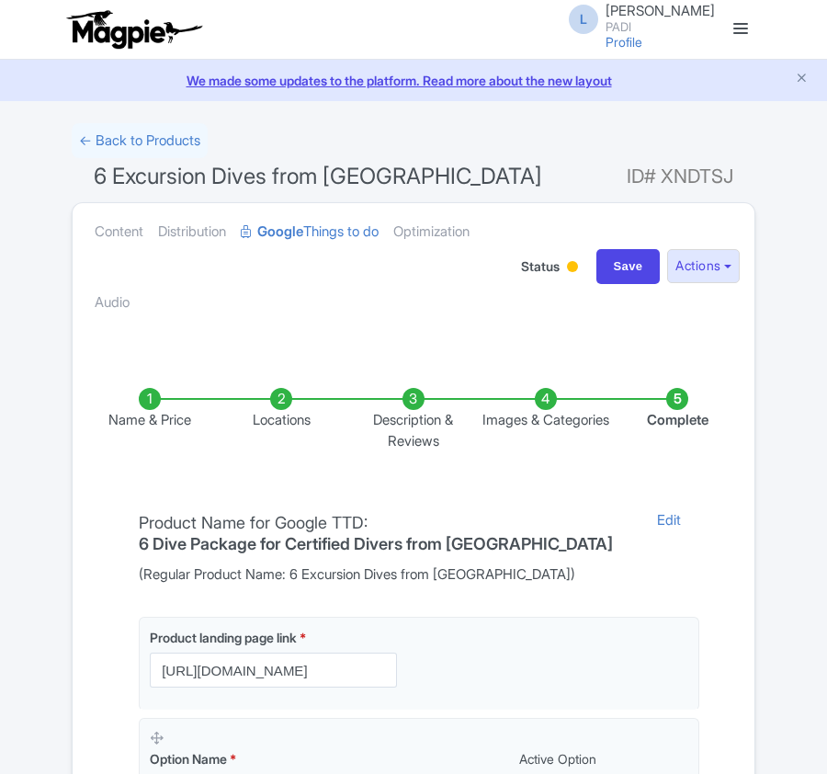
click at [273, 405] on li "Locations" at bounding box center [282, 419] width 132 height 63
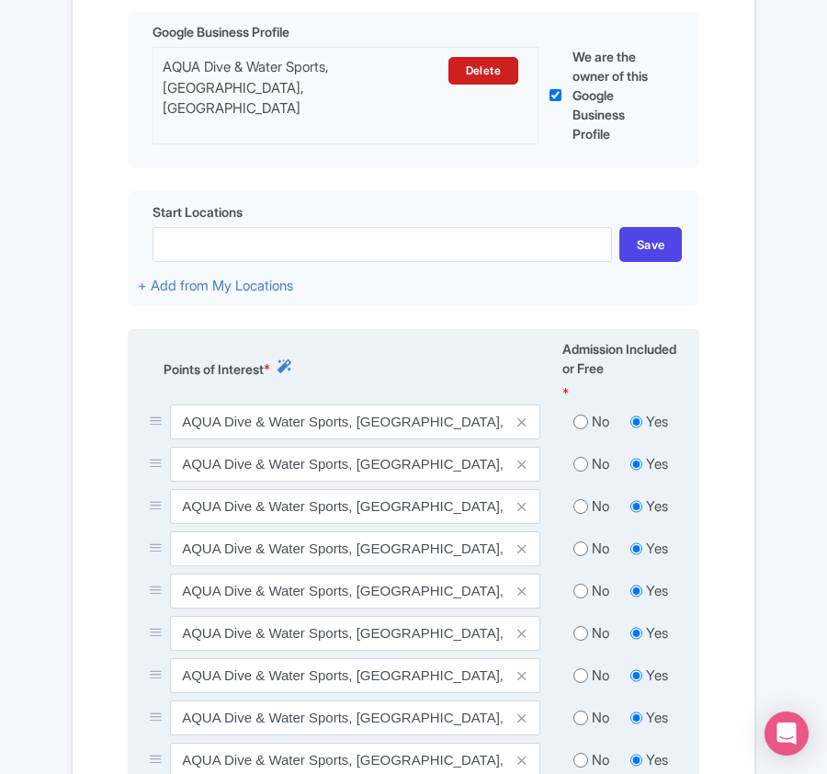
scroll to position [612, 0]
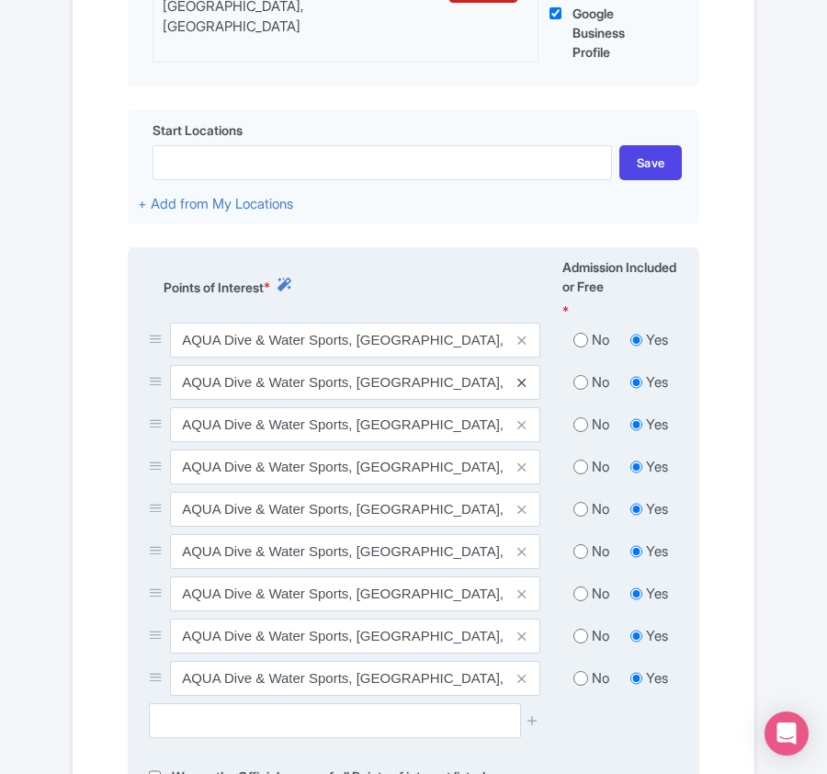
click at [523, 384] on icon at bounding box center [521, 383] width 8 height 14
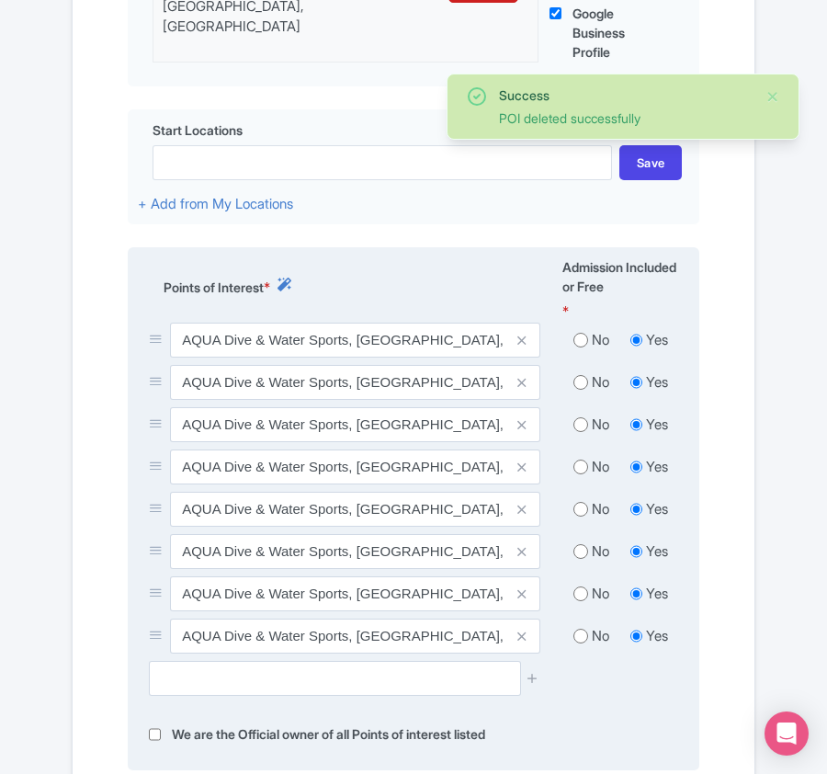
click at [523, 384] on icon at bounding box center [521, 383] width 8 height 14
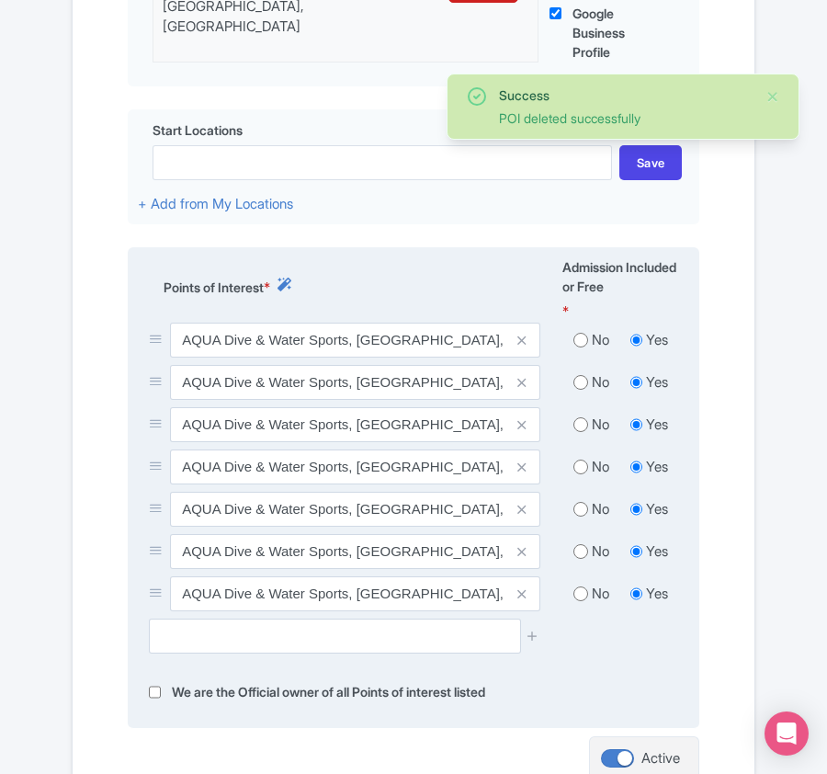
click at [523, 384] on icon at bounding box center [521, 383] width 8 height 14
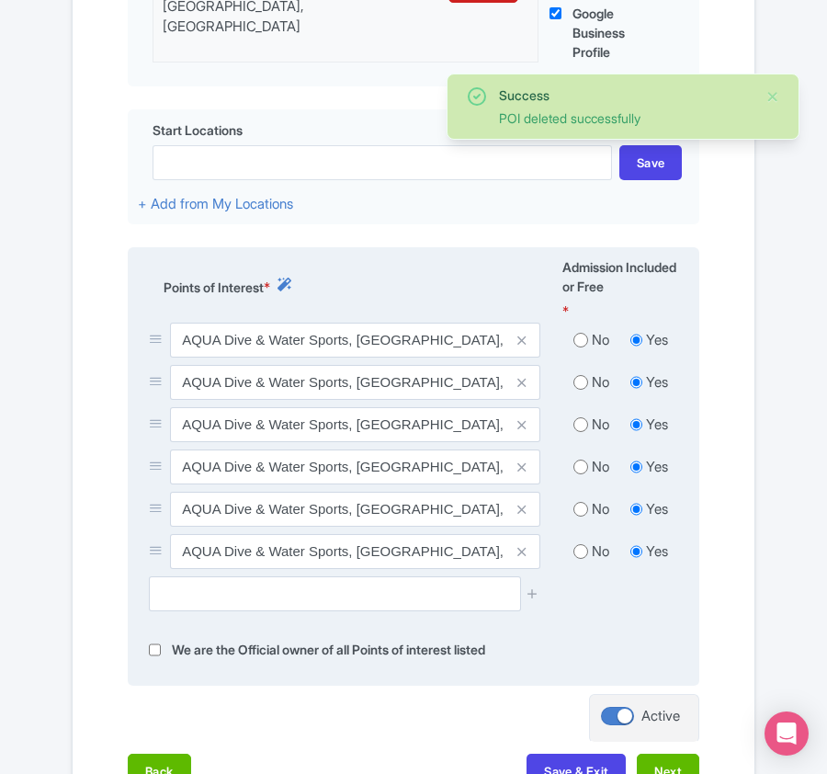
click at [522, 384] on icon at bounding box center [521, 383] width 8 height 14
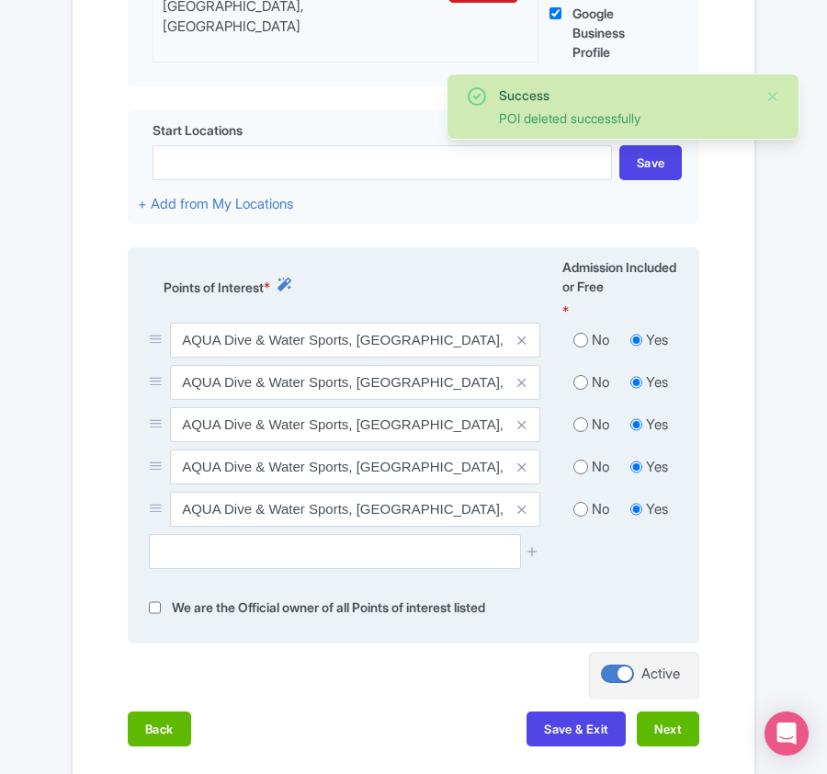
click at [520, 384] on icon at bounding box center [521, 383] width 8 height 14
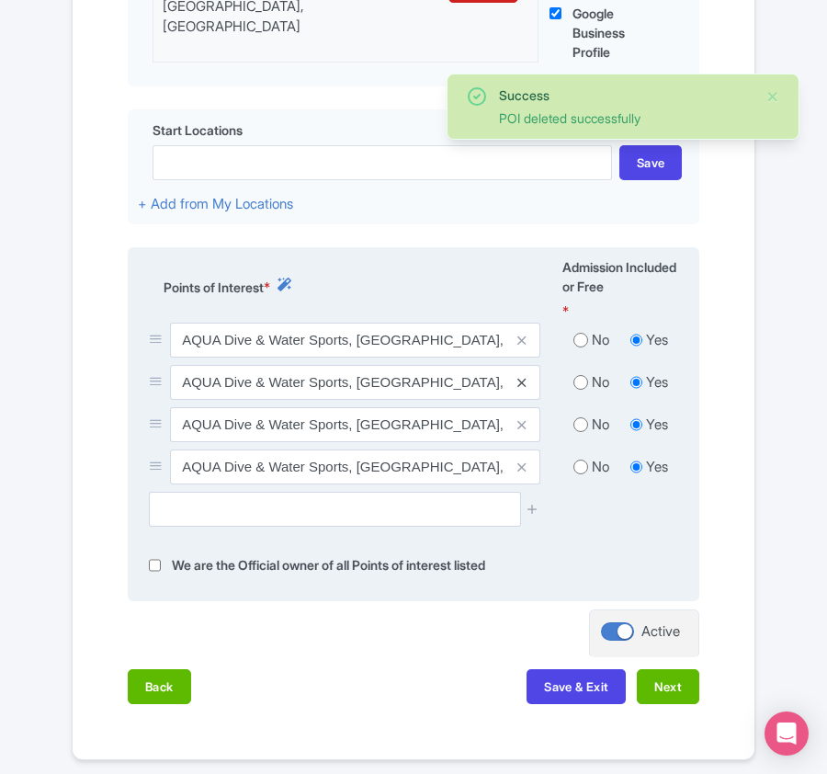
click at [518, 388] on icon at bounding box center [521, 383] width 8 height 14
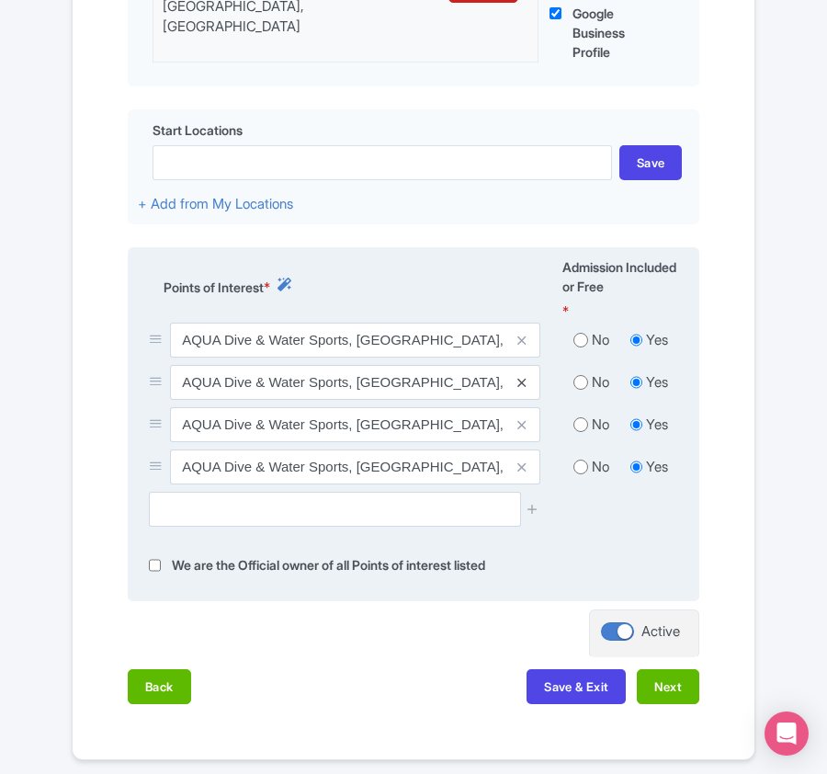
click at [520, 388] on icon at bounding box center [521, 383] width 8 height 14
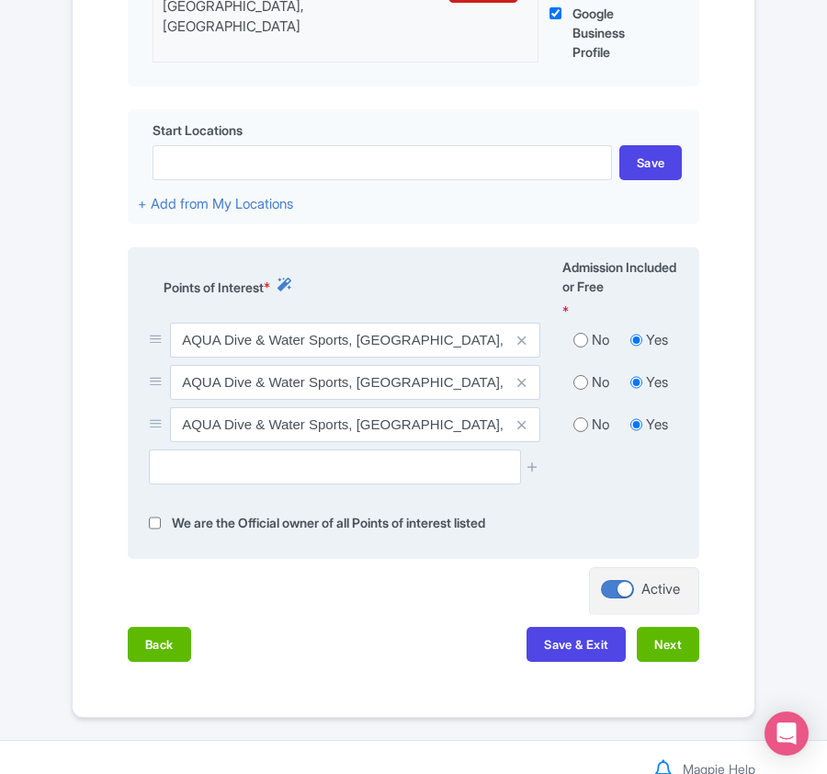
click at [520, 388] on icon at bounding box center [521, 383] width 8 height 14
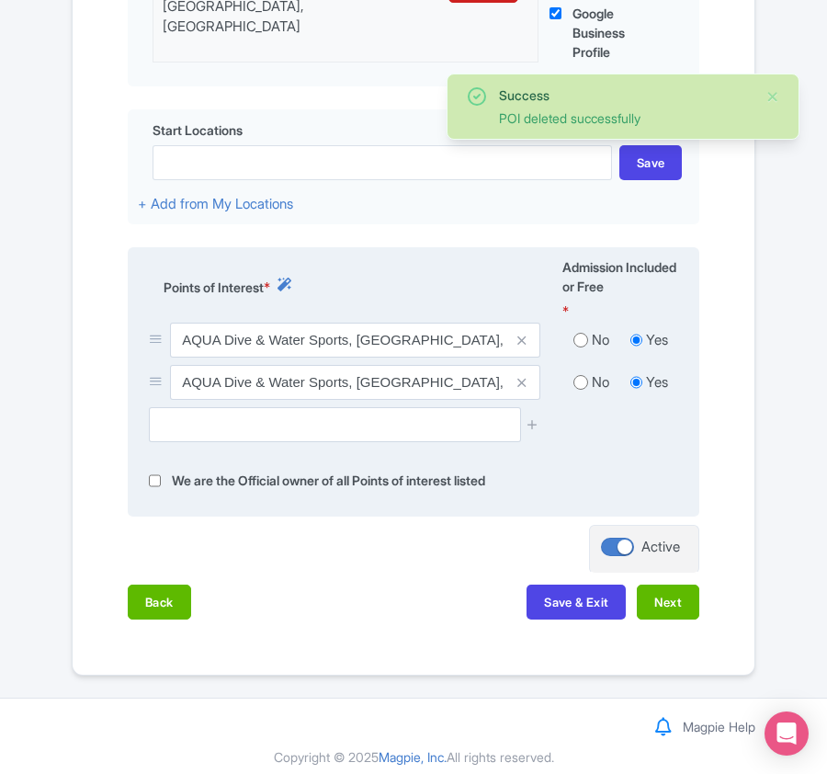
click at [520, 388] on icon at bounding box center [521, 383] width 8 height 14
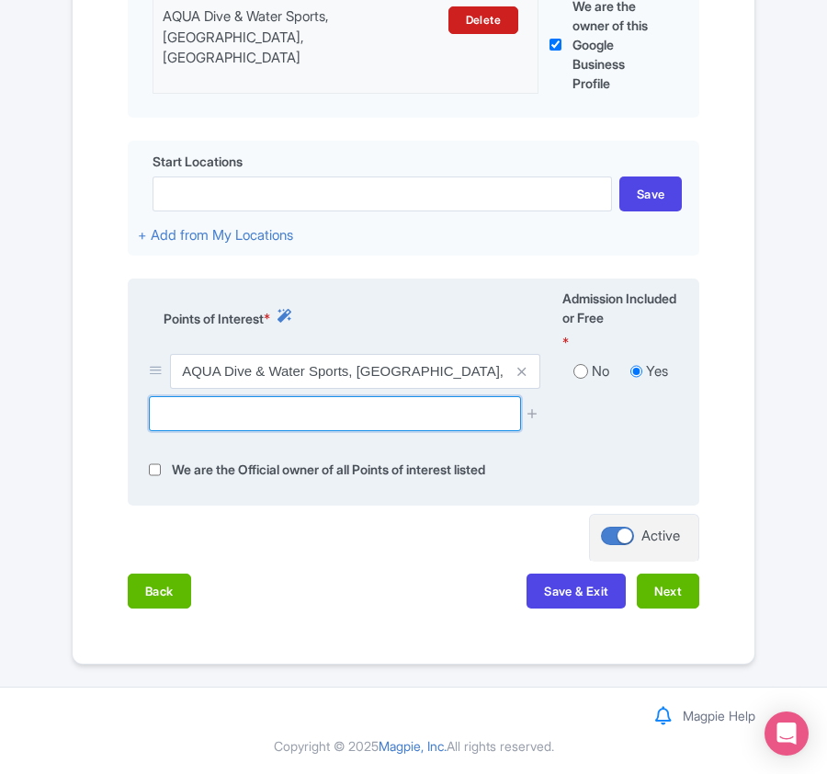
click at [277, 417] on input "text" at bounding box center [334, 413] width 371 height 35
paste input "Kanifushi Shark Point (snorkeling), Naifaru,"
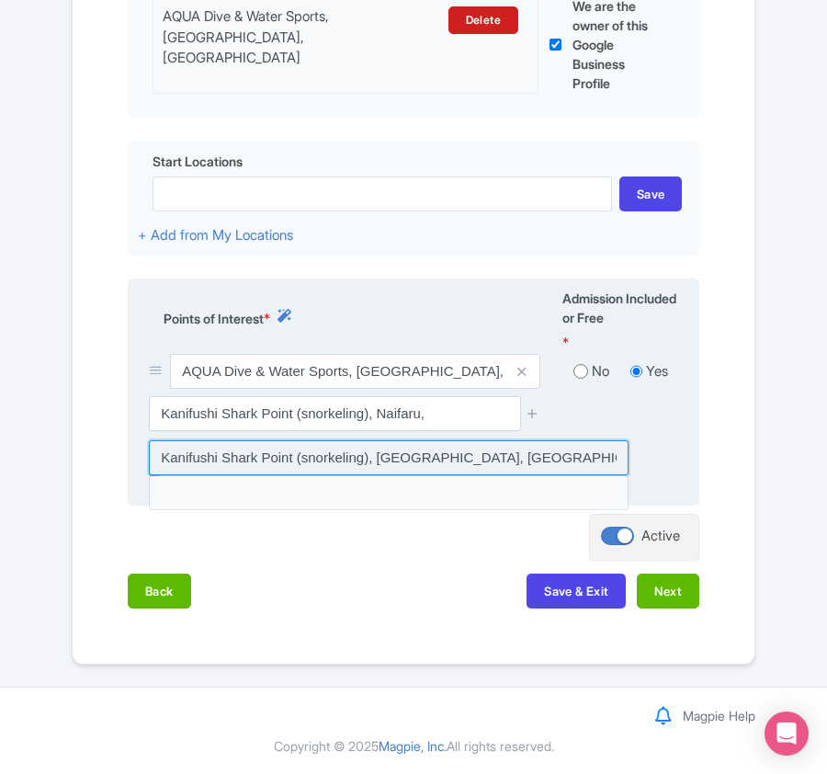
click at [311, 458] on input at bounding box center [389, 457] width 480 height 35
type input "Kanifushi Shark Point (snorkeling), [GEOGRAPHIC_DATA], [GEOGRAPHIC_DATA]"
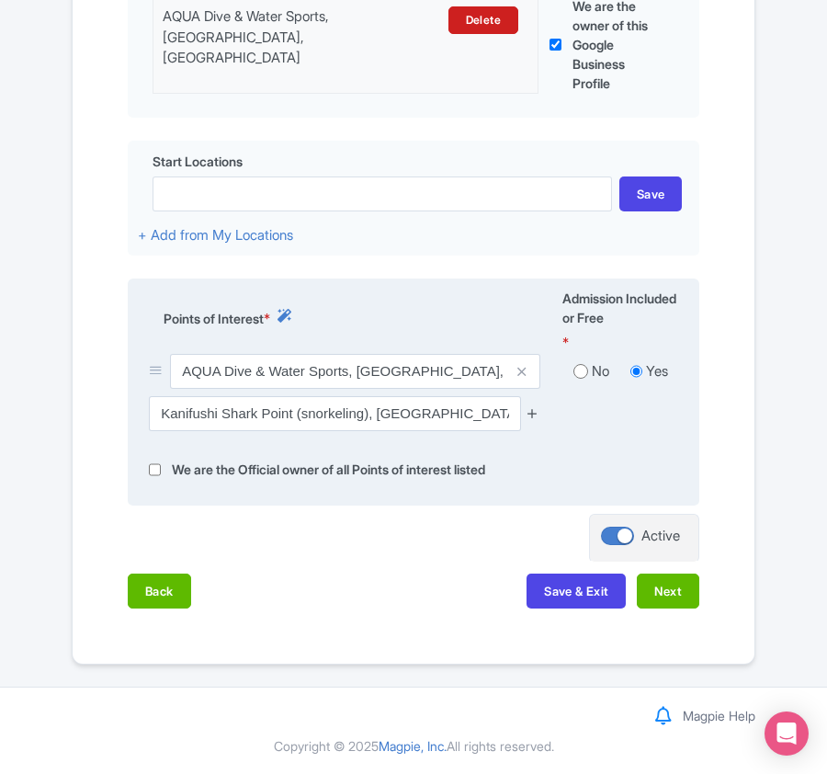
click at [537, 413] on icon at bounding box center [533, 413] width 14 height 14
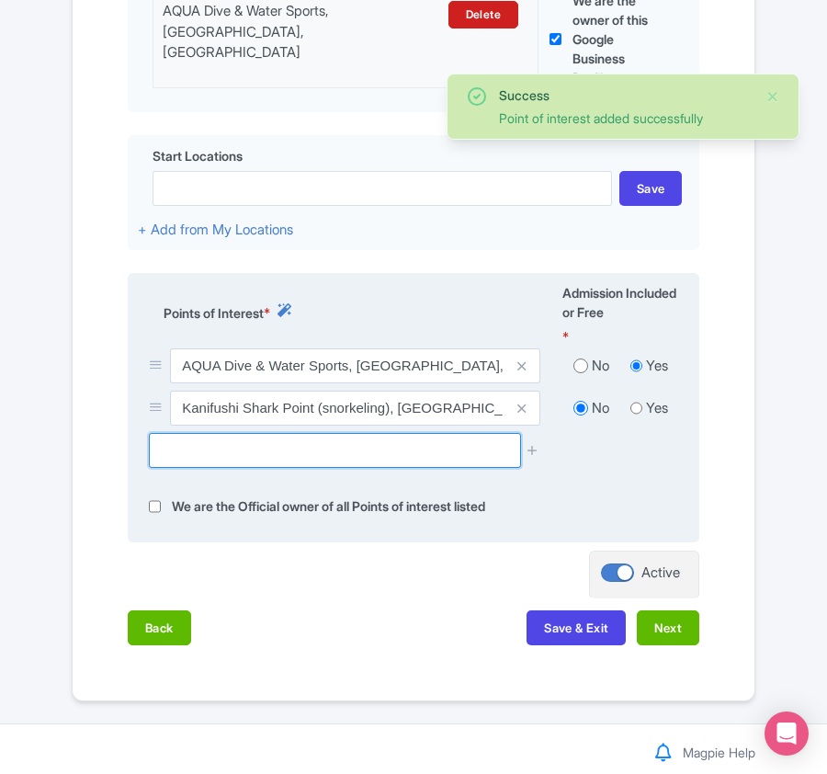
click at [391, 460] on input "text" at bounding box center [334, 450] width 371 height 35
paste input "[GEOGRAPHIC_DATA] (dive site), [GEOGRAPHIC_DATA], [GEOGRAPHIC_DATA]"
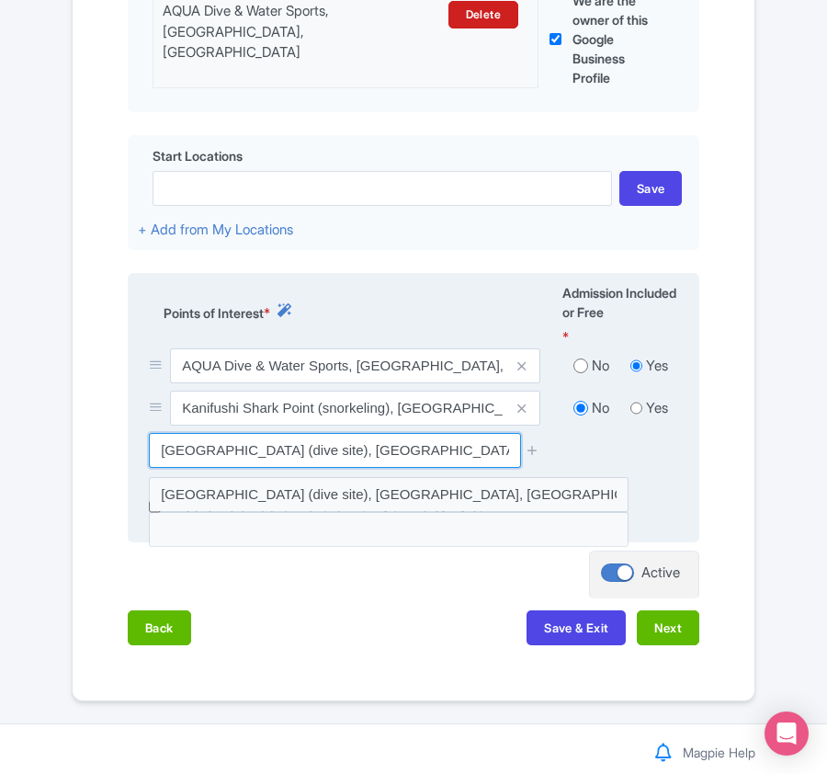
type input "[GEOGRAPHIC_DATA] (dive site), [GEOGRAPHIC_DATA], [GEOGRAPHIC_DATA]"
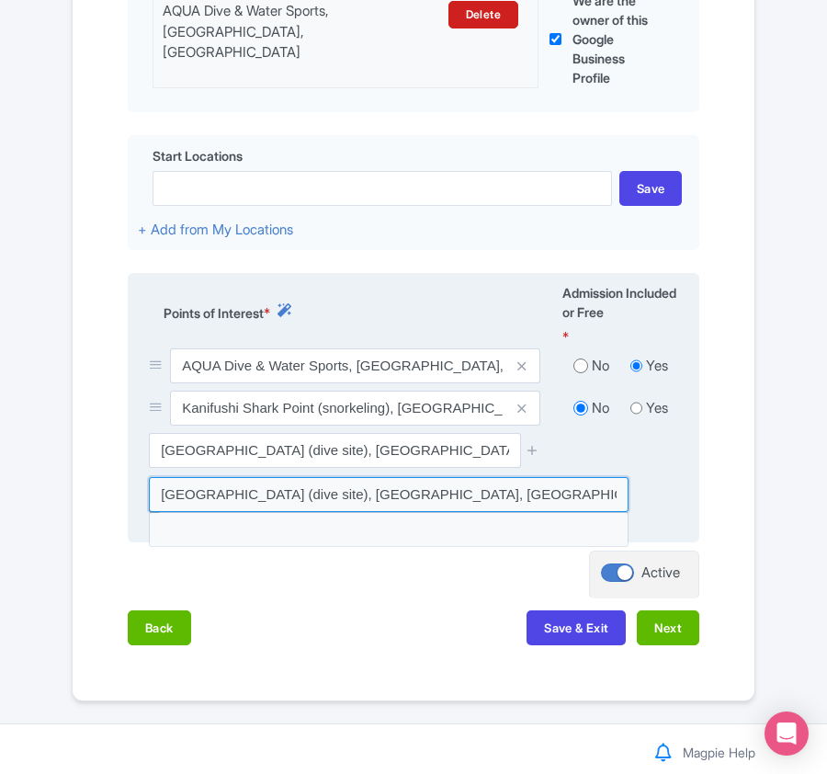
click at [380, 490] on input at bounding box center [389, 494] width 480 height 35
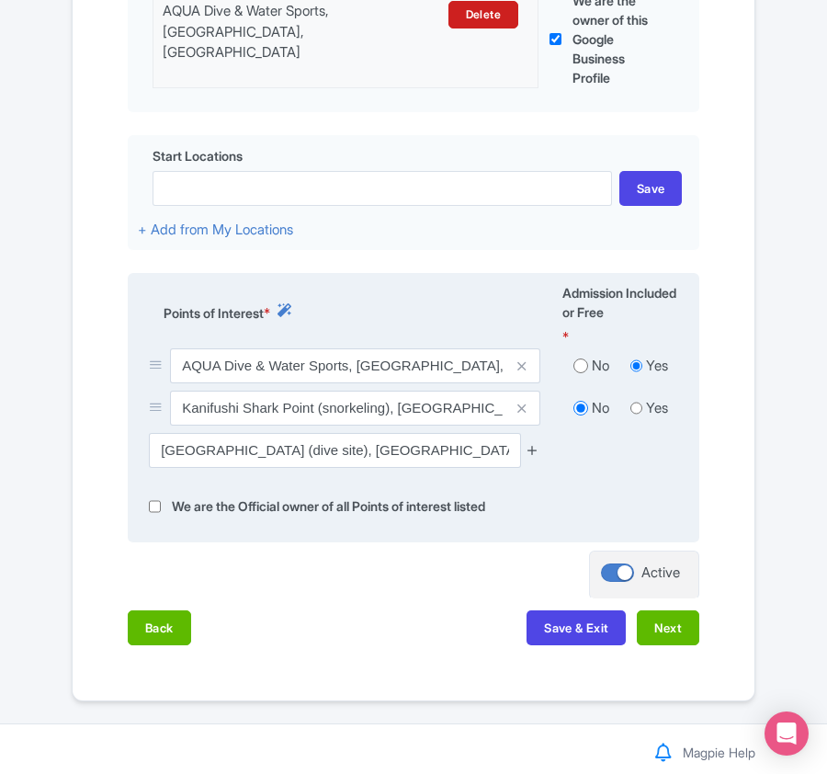
click at [537, 449] on icon at bounding box center [533, 450] width 14 height 14
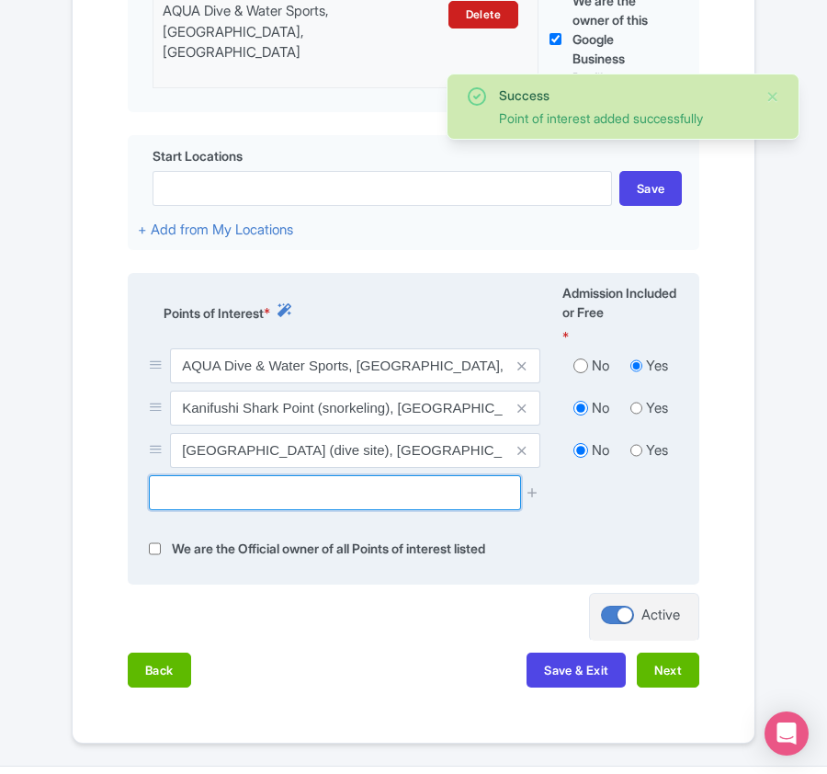
click at [277, 497] on input "text" at bounding box center [334, 492] width 371 height 35
paste input "Naifaru House Reef Dive Site, Naifaru, Maldives"
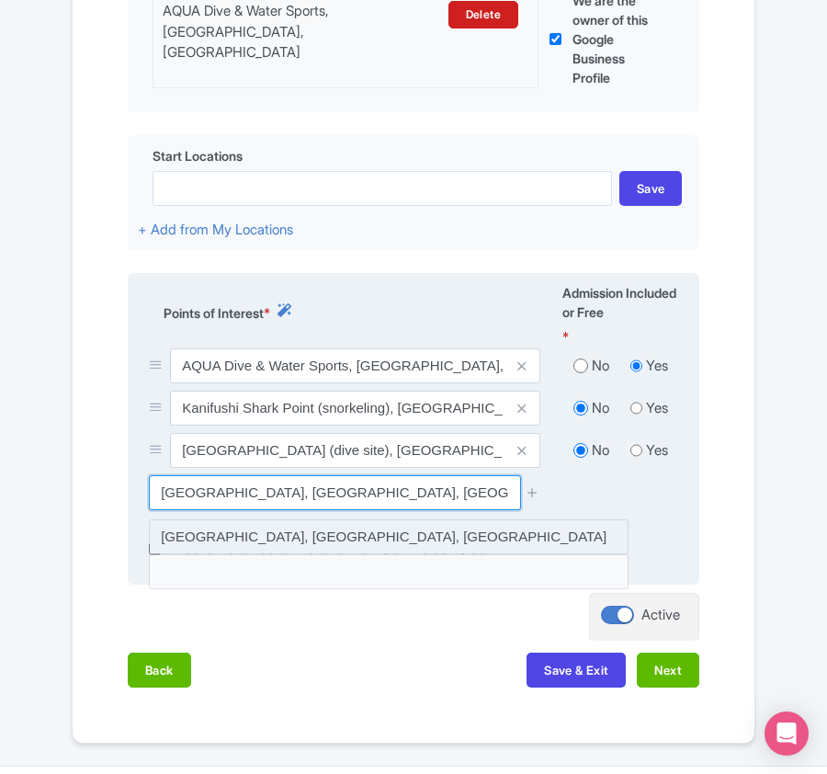
type input "Naifaru House Reef Dive Site, Naifaru, Maldives"
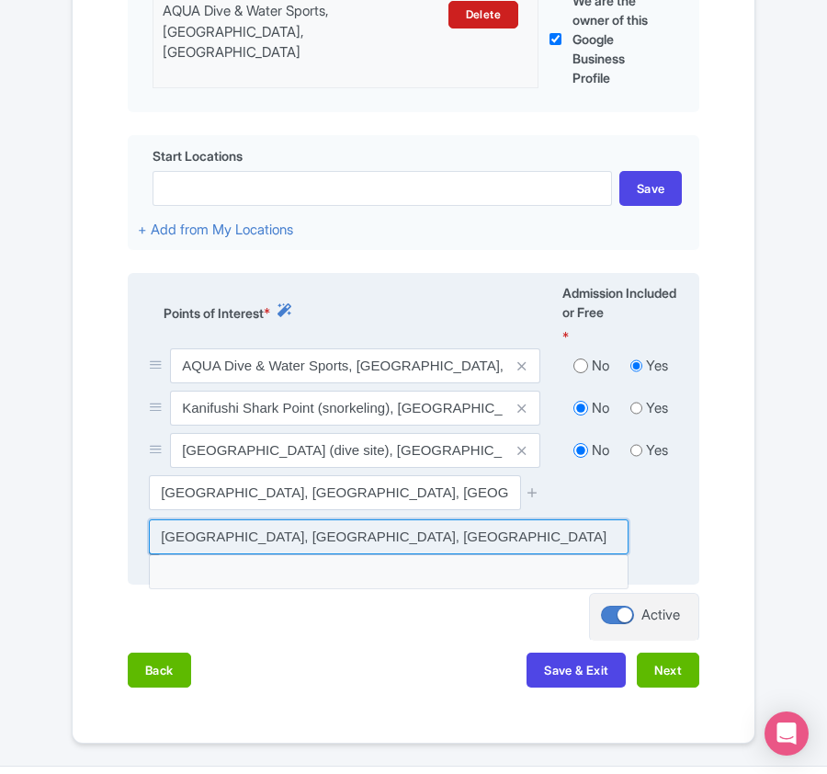
click at [274, 538] on input at bounding box center [389, 536] width 480 height 35
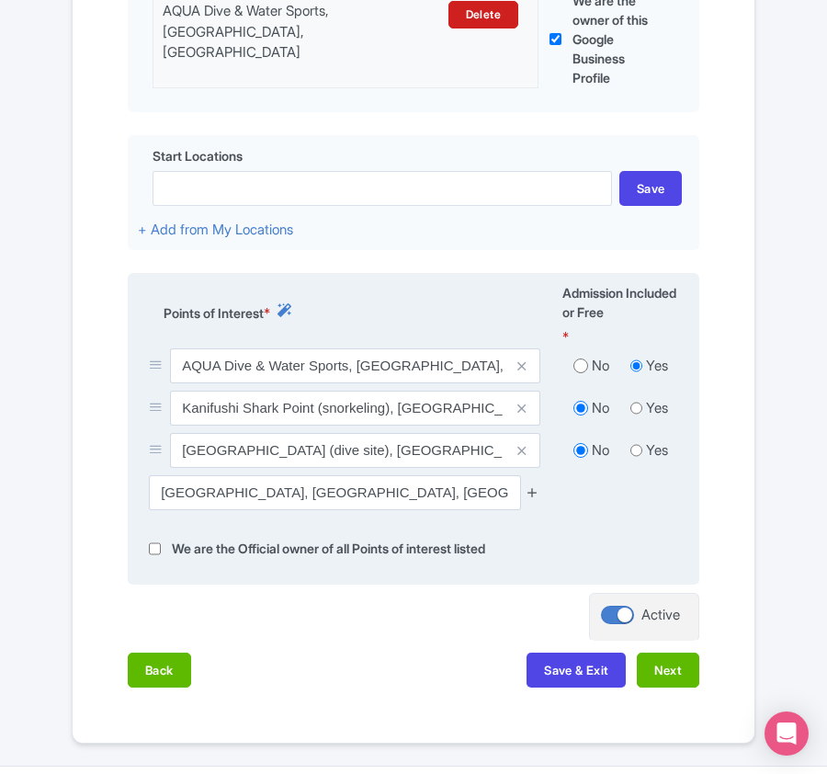
click at [535, 490] on icon at bounding box center [533, 492] width 14 height 14
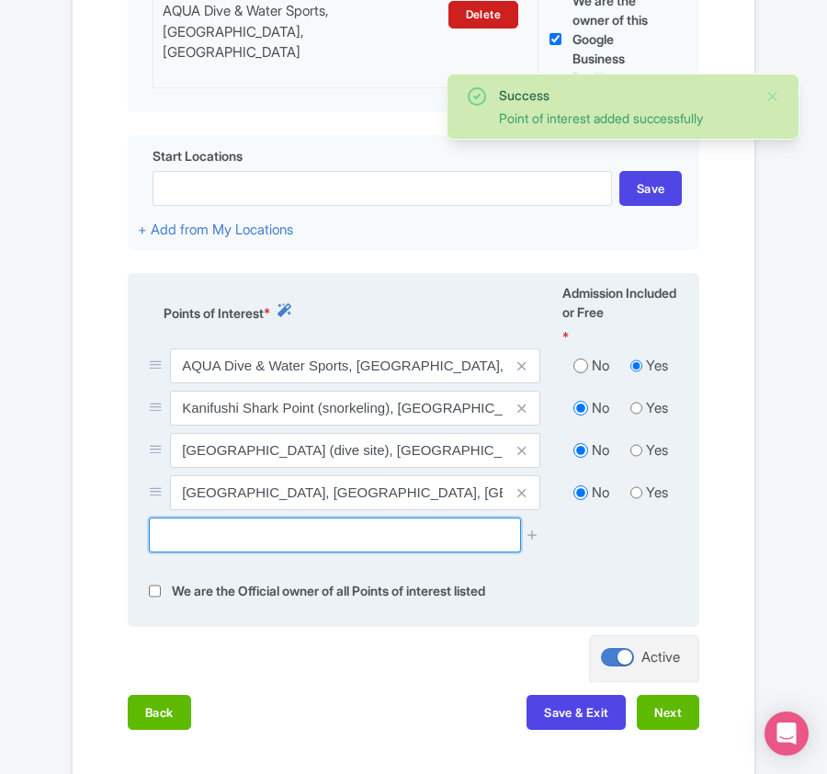
click at [160, 534] on input "text" at bounding box center [334, 534] width 371 height 35
paste input "[PERSON_NAME] dive site, [GEOGRAPHIC_DATA], [GEOGRAPHIC_DATA]"
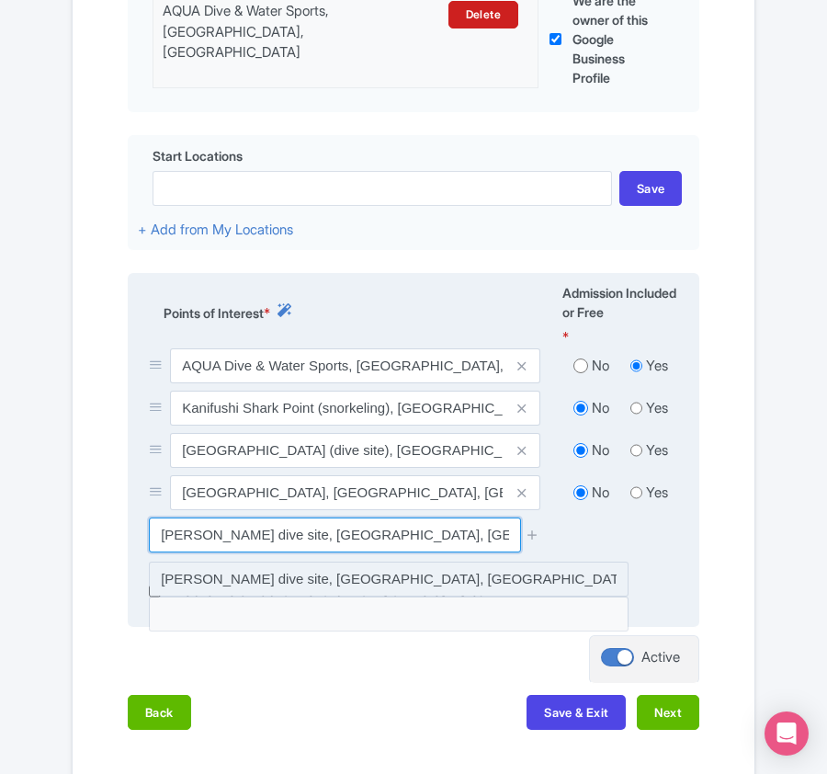
type input "[PERSON_NAME] dive site, [GEOGRAPHIC_DATA], [GEOGRAPHIC_DATA]"
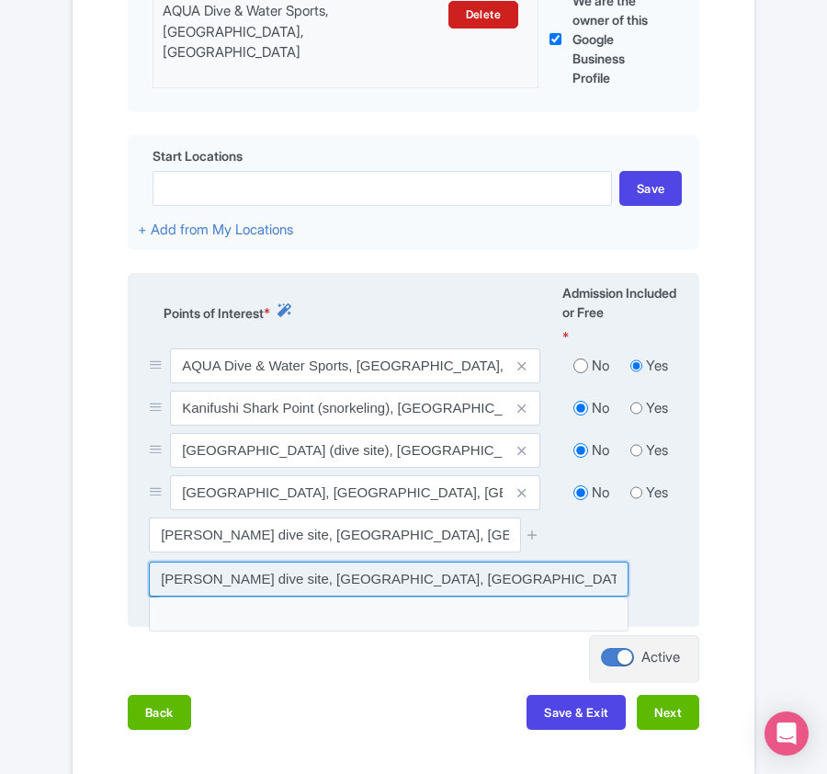
click at [376, 585] on input at bounding box center [389, 578] width 480 height 35
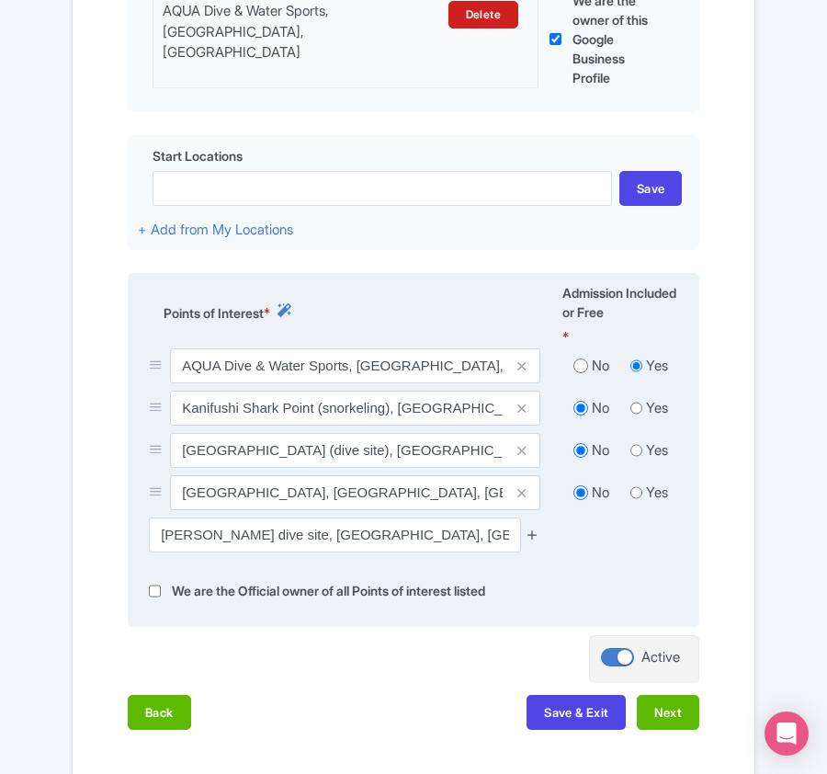
click at [533, 535] on icon at bounding box center [533, 534] width 14 height 14
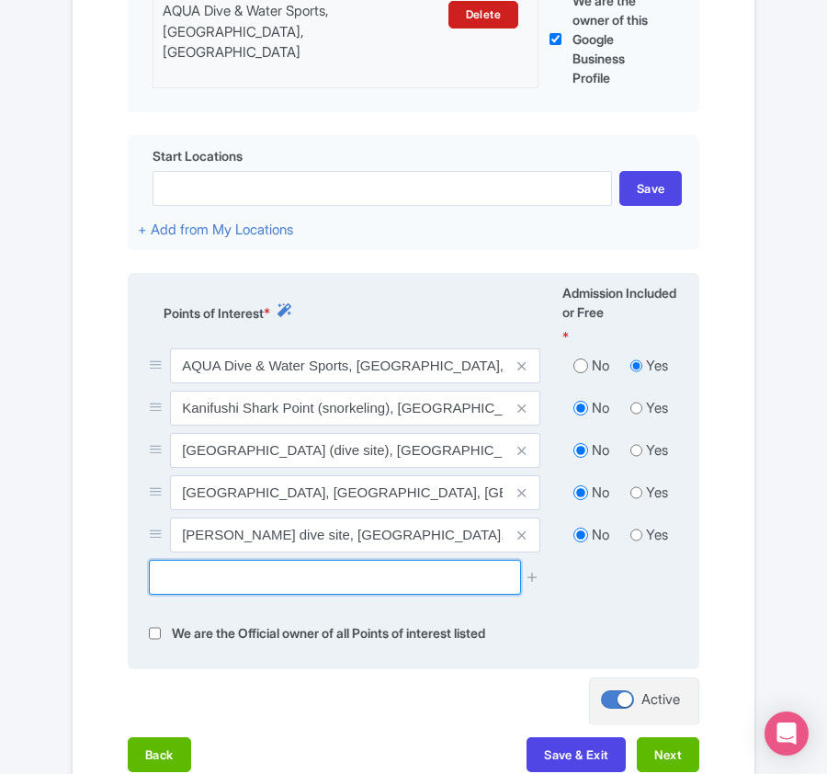
click at [314, 585] on input "text" at bounding box center [334, 577] width 371 height 35
paste input "[PERSON_NAME] dive site, [GEOGRAPHIC_DATA], [GEOGRAPHIC_DATA]"
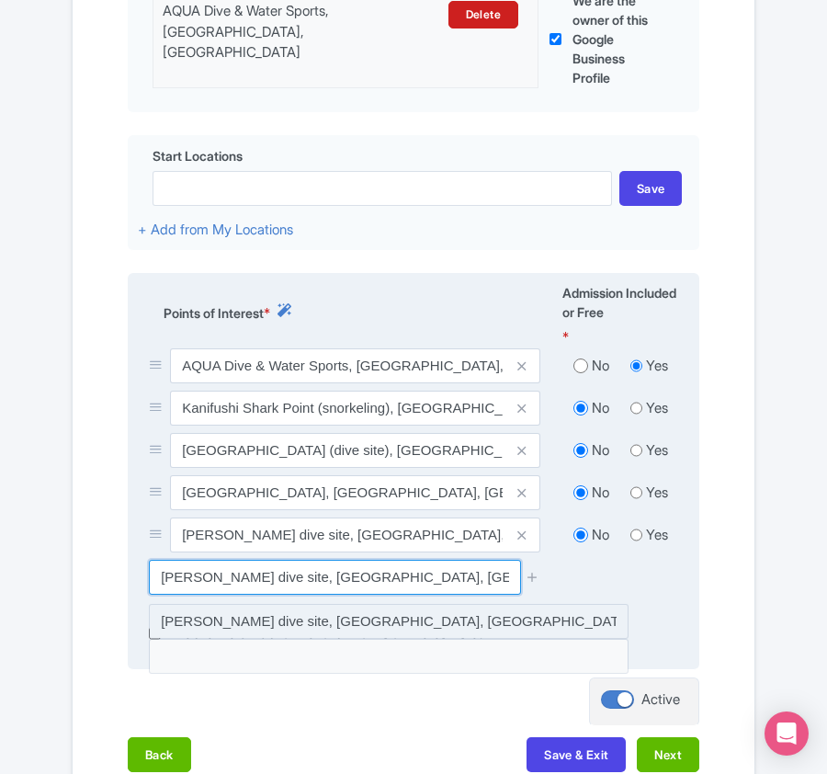
type input "[PERSON_NAME] dive site, [GEOGRAPHIC_DATA], [GEOGRAPHIC_DATA]"
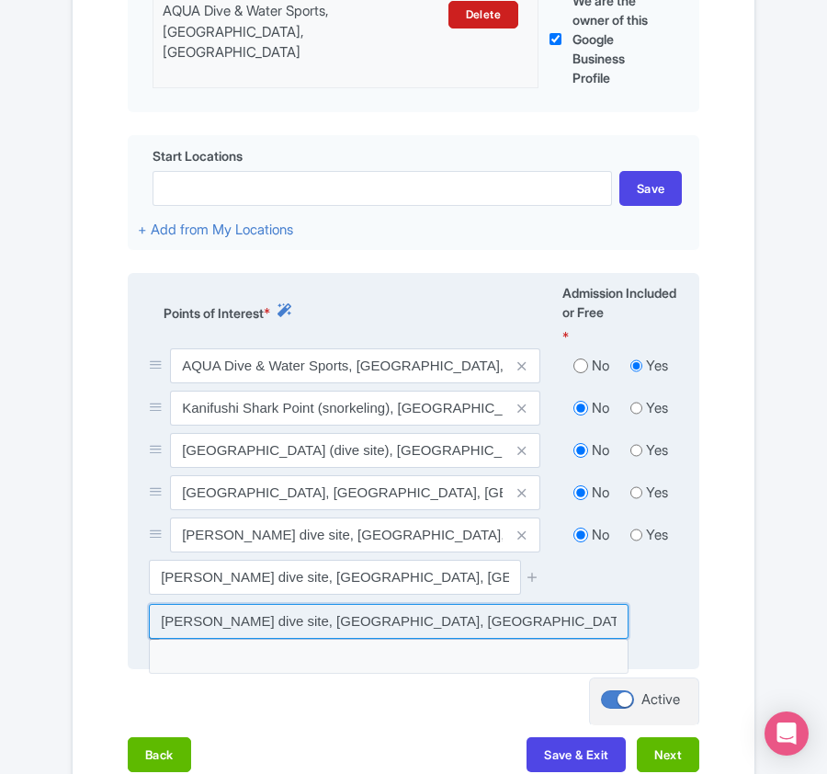
click at [299, 619] on input at bounding box center [389, 621] width 480 height 35
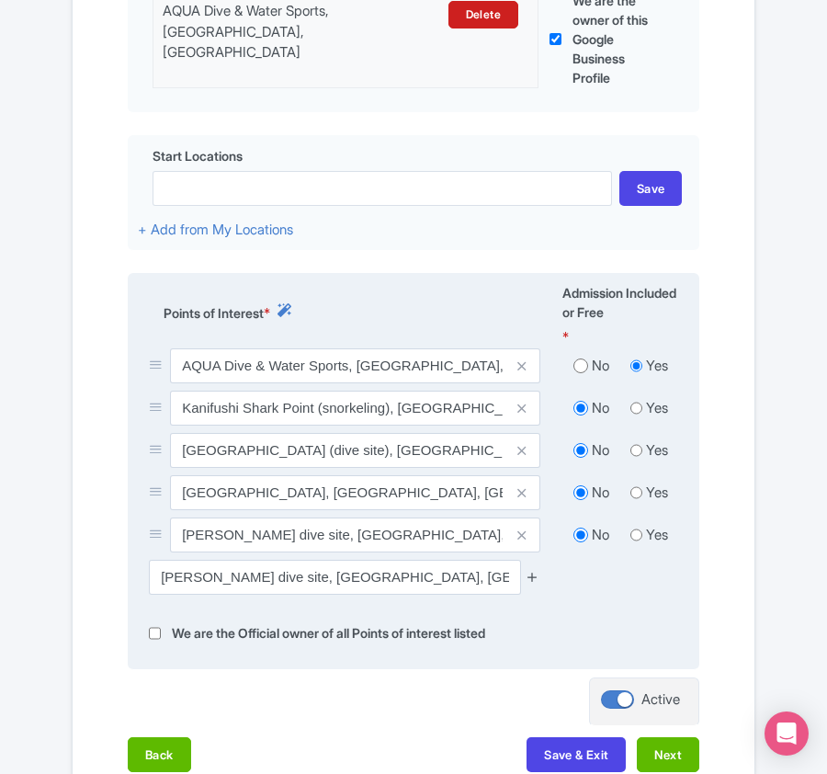
click at [538, 581] on icon at bounding box center [533, 577] width 14 height 14
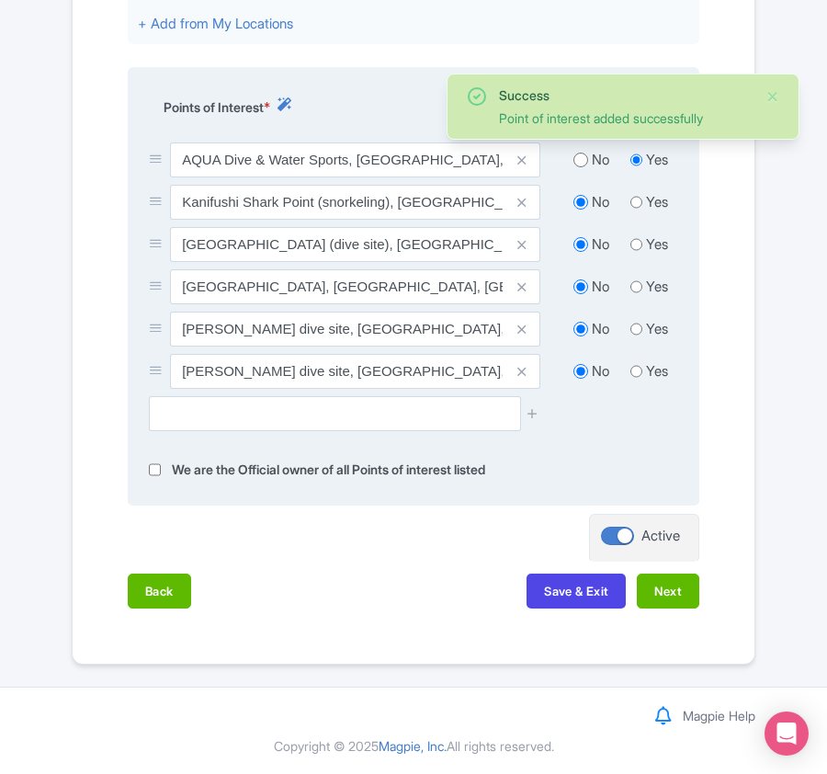
scroll to position [798, 0]
click at [660, 583] on button "Next" at bounding box center [668, 590] width 62 height 35
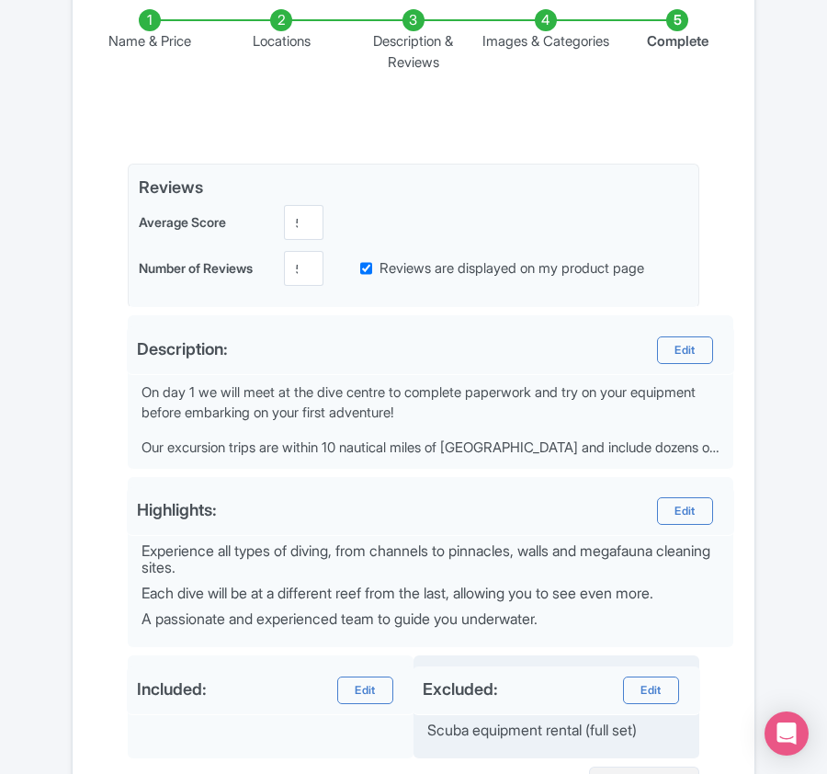
scroll to position [0, 0]
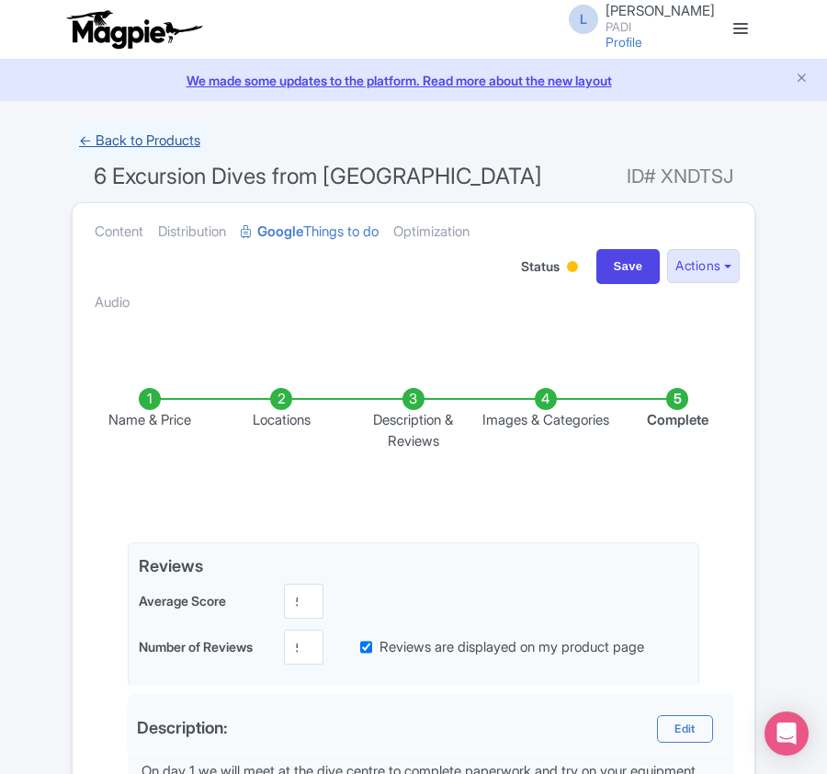
click at [140, 148] on link "← Back to Products" at bounding box center [140, 141] width 136 height 36
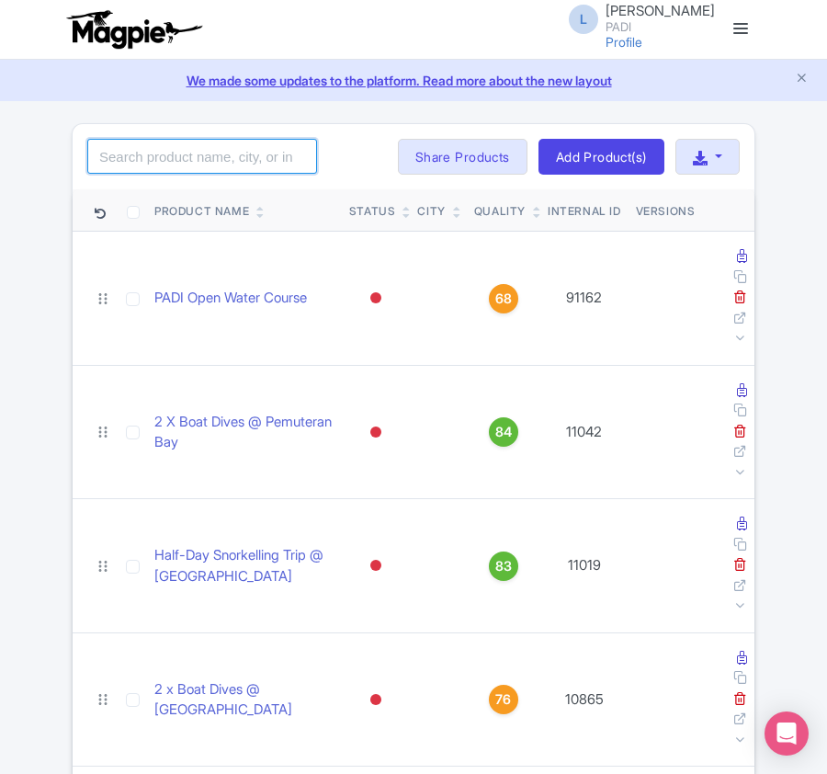
click at [236, 163] on input "search" at bounding box center [202, 156] width 230 height 35
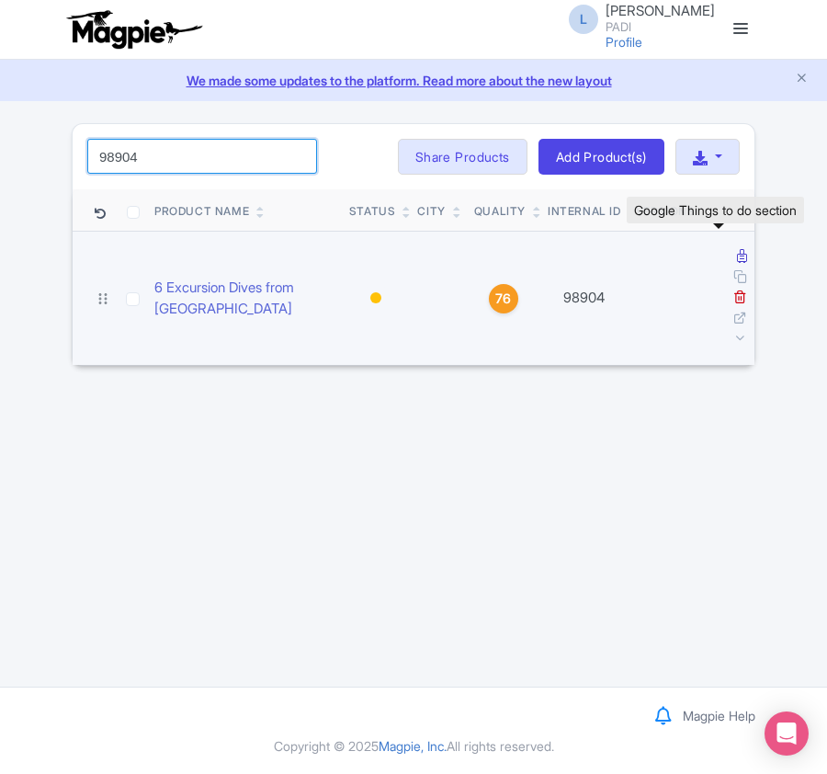
type input "98904"
click at [737, 261] on icon at bounding box center [742, 256] width 10 height 14
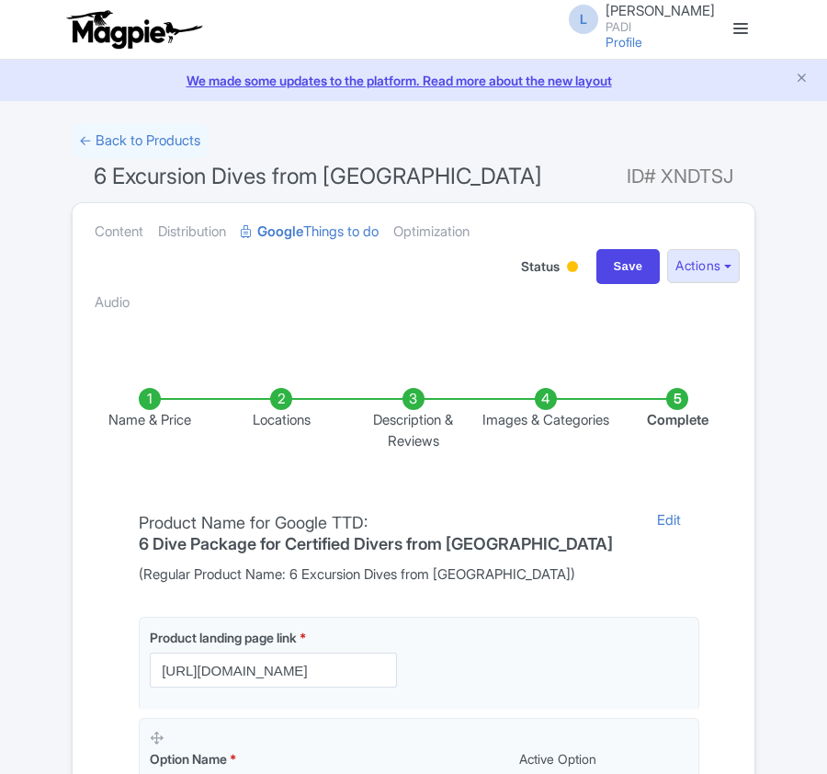
click at [273, 393] on li "Locations" at bounding box center [282, 419] width 132 height 63
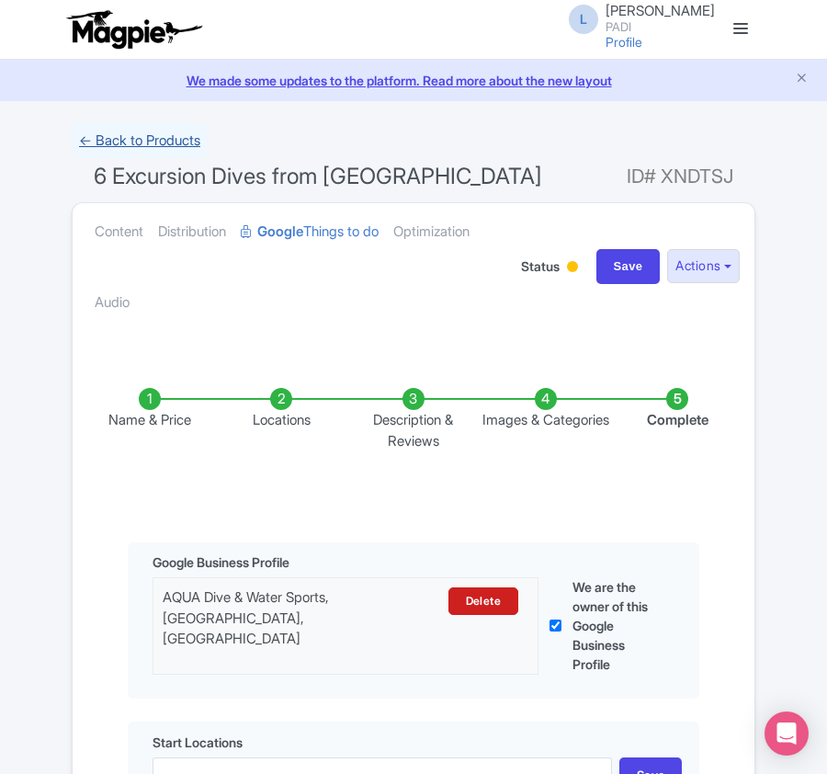
click at [108, 140] on link "← Back to Products" at bounding box center [140, 141] width 136 height 36
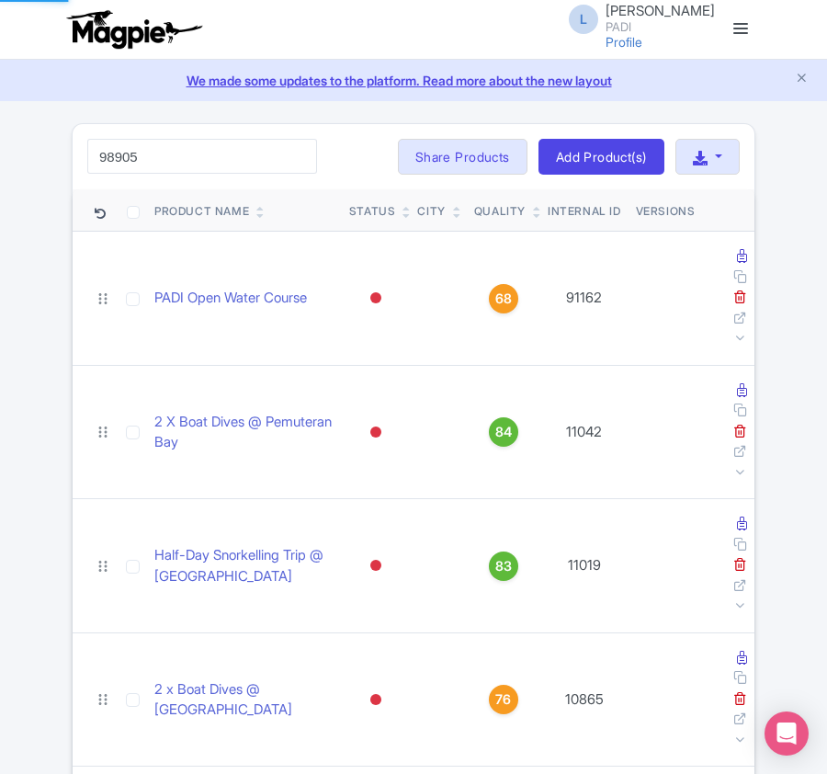
type input "98905"
click button "Search" at bounding box center [0, 0] width 0 height 0
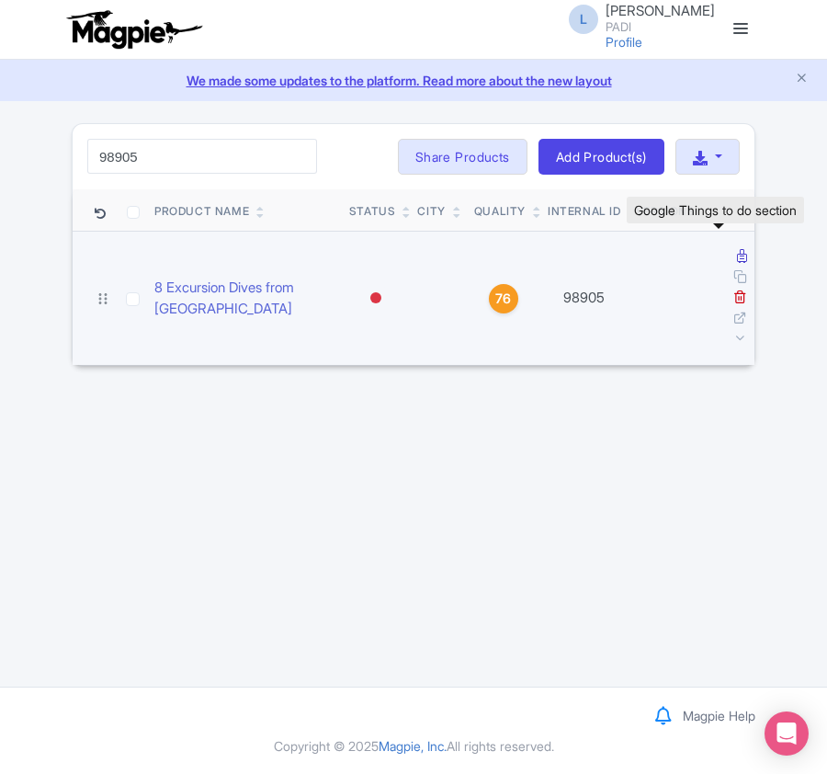
click at [737, 257] on link at bounding box center [742, 255] width 10 height 17
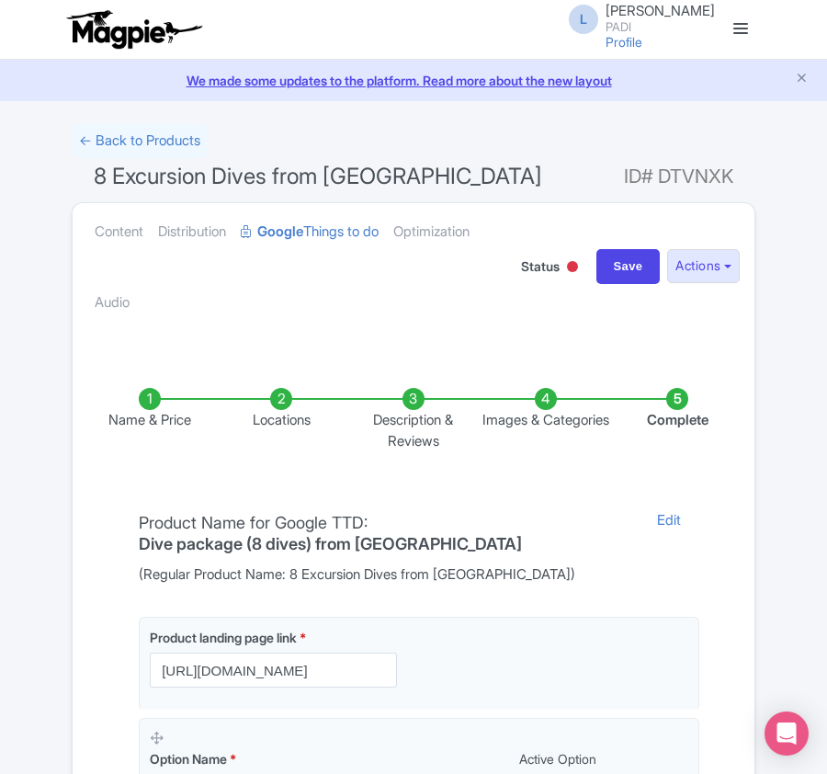
click at [274, 413] on li "Locations" at bounding box center [282, 419] width 132 height 63
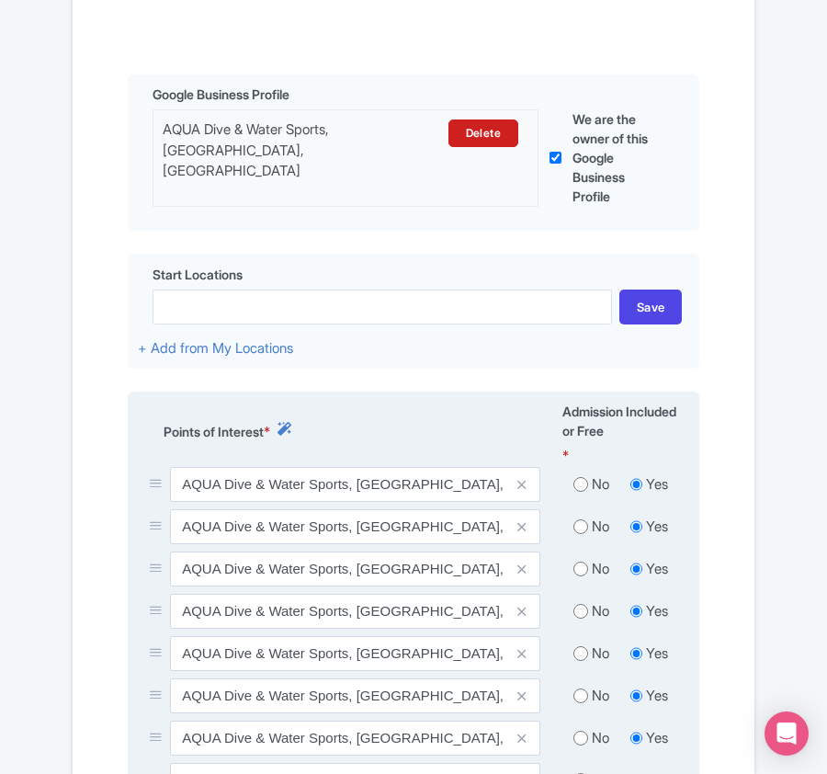
scroll to position [612, 0]
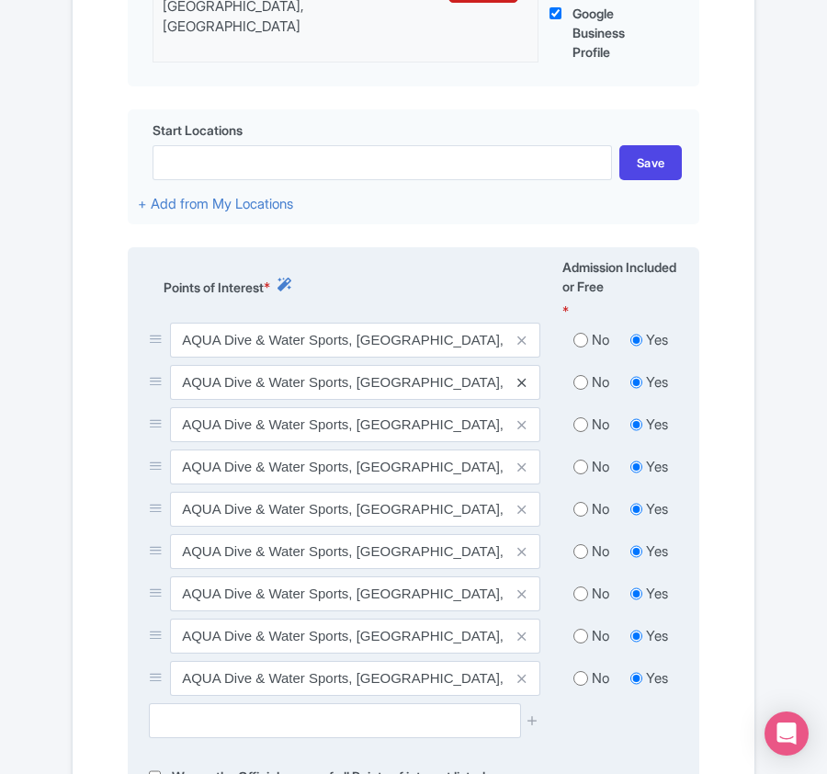
click at [522, 387] on icon at bounding box center [521, 383] width 8 height 14
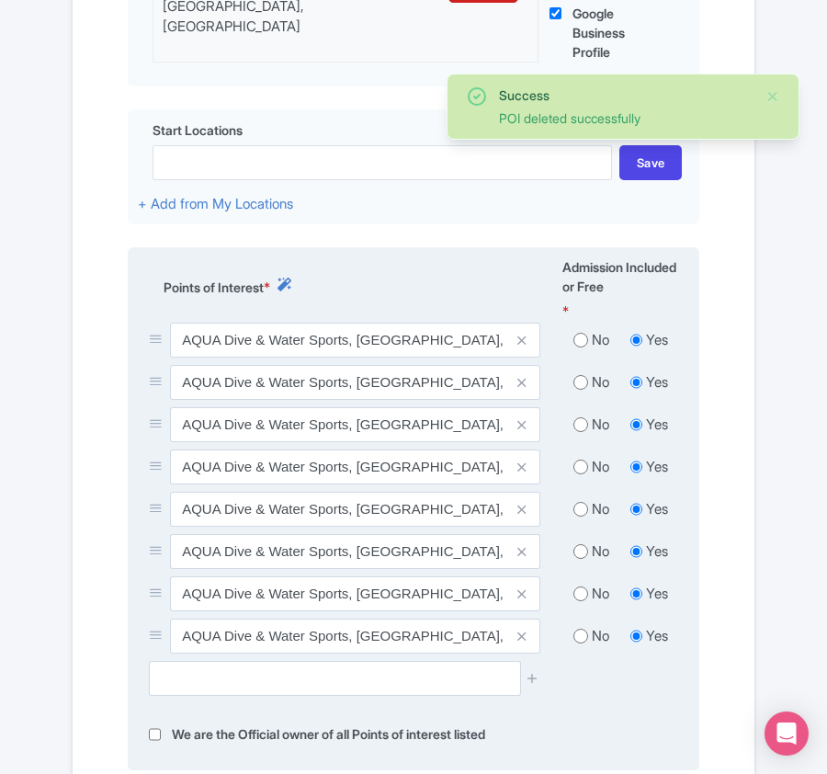
click at [522, 387] on icon at bounding box center [521, 383] width 8 height 14
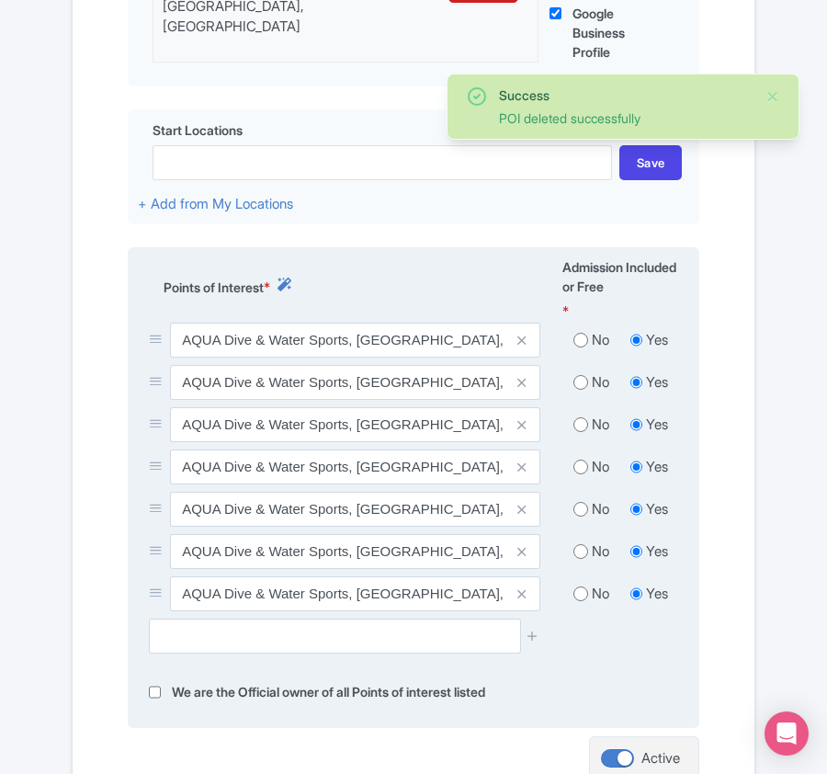
click at [522, 387] on icon at bounding box center [521, 383] width 8 height 14
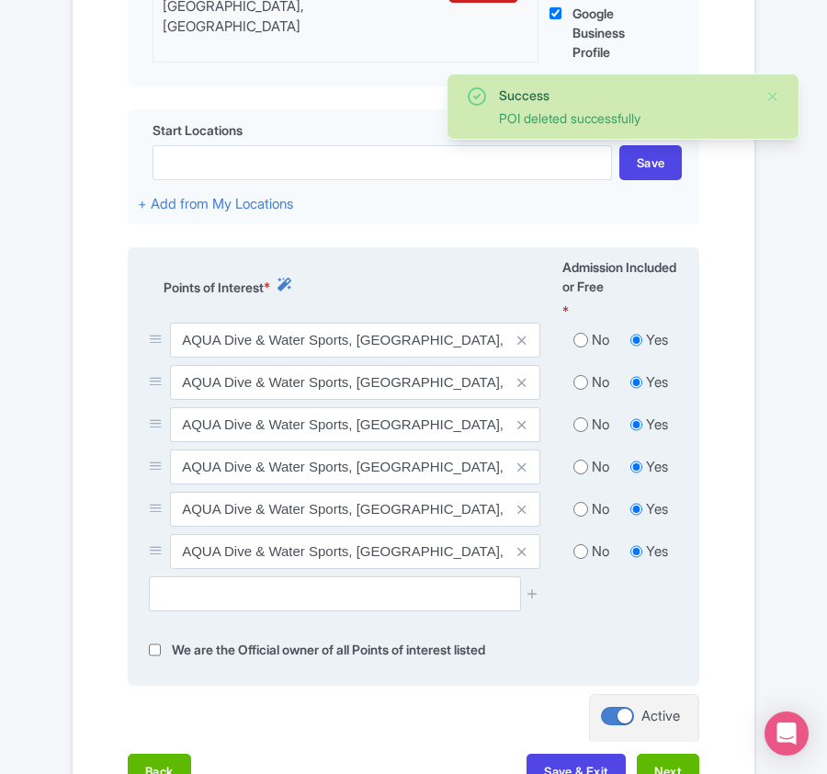
click at [522, 387] on icon at bounding box center [521, 383] width 8 height 14
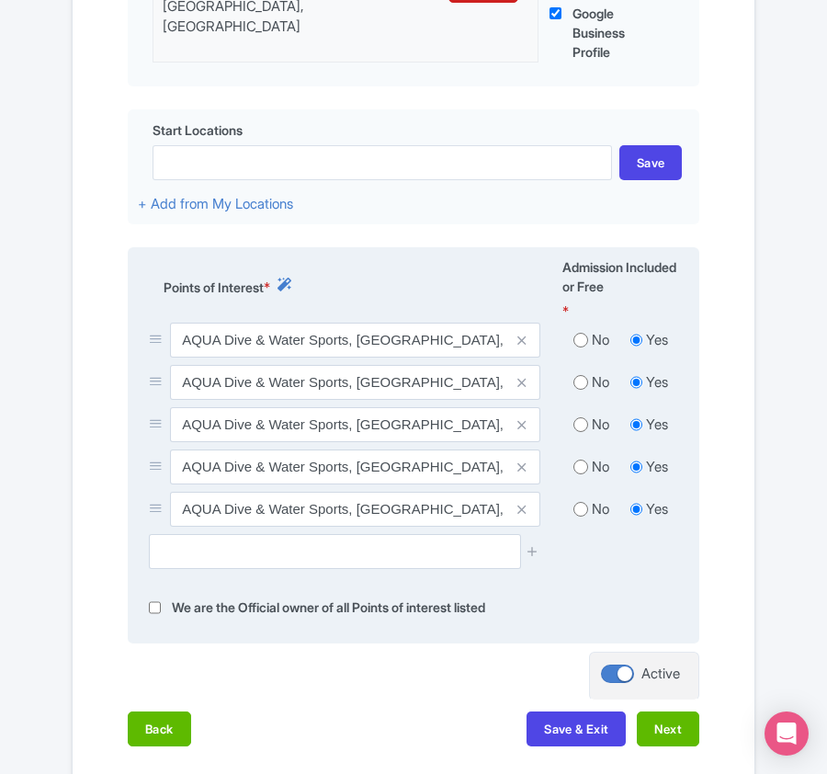
click at [522, 387] on icon at bounding box center [521, 383] width 8 height 14
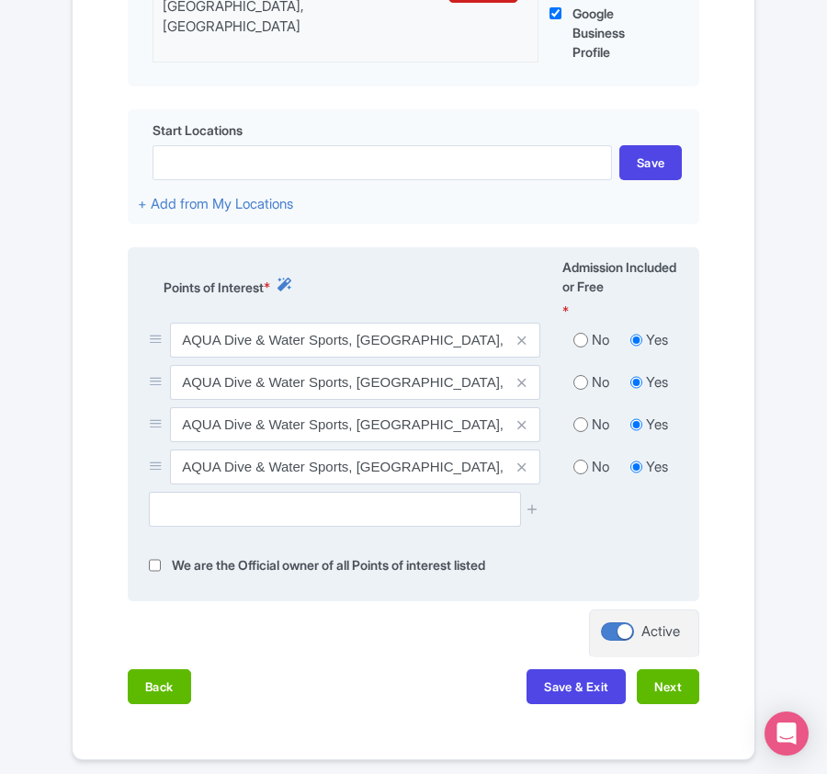
click at [522, 387] on icon at bounding box center [521, 383] width 8 height 14
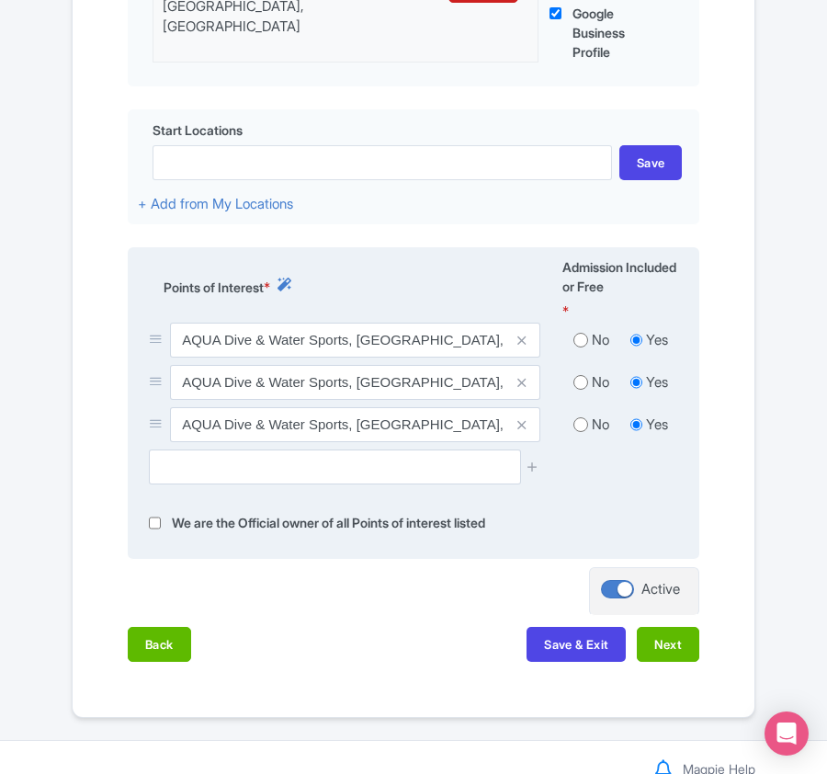
click at [522, 387] on icon at bounding box center [521, 383] width 8 height 14
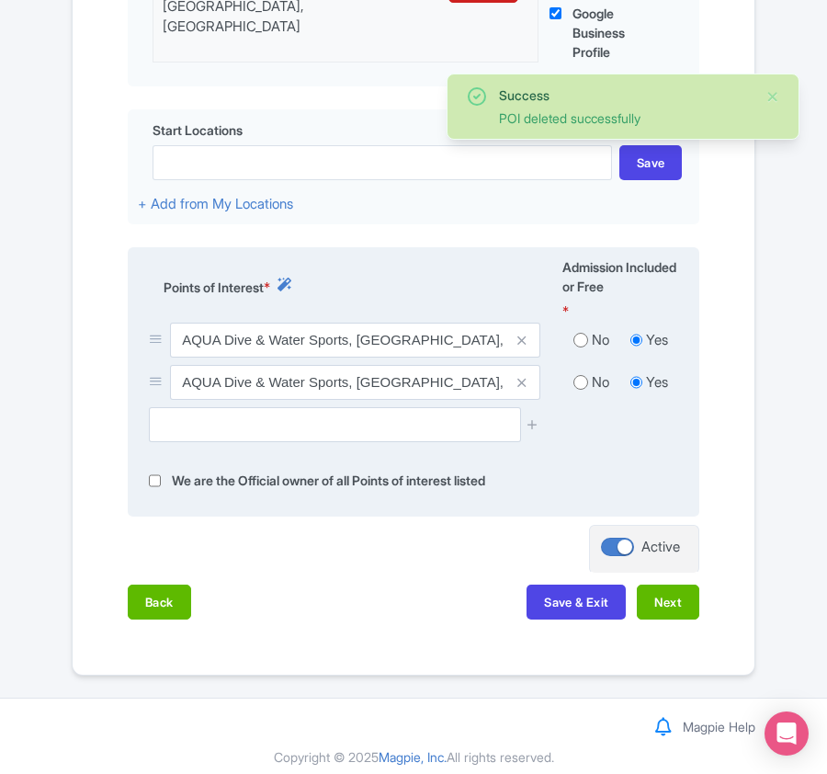
click at [522, 387] on icon at bounding box center [521, 383] width 8 height 14
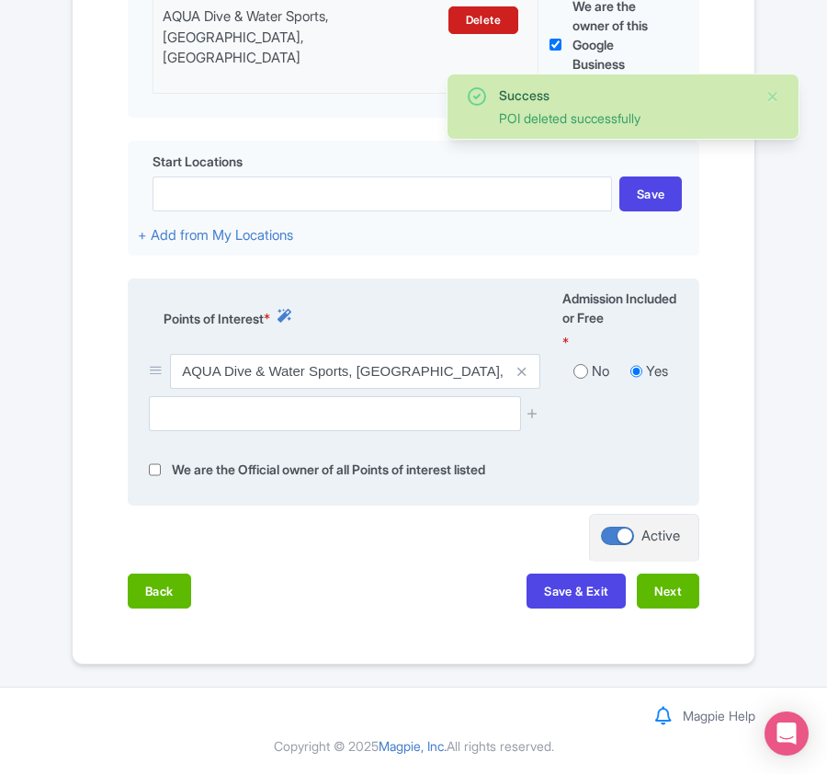
scroll to position [586, 0]
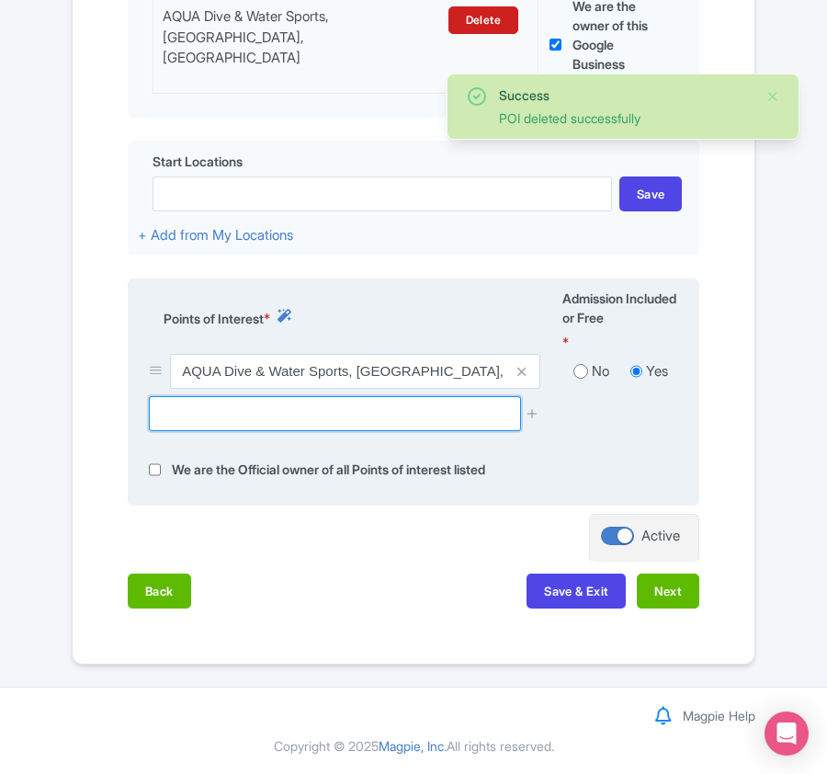
click at [345, 415] on input "text" at bounding box center [334, 413] width 371 height 35
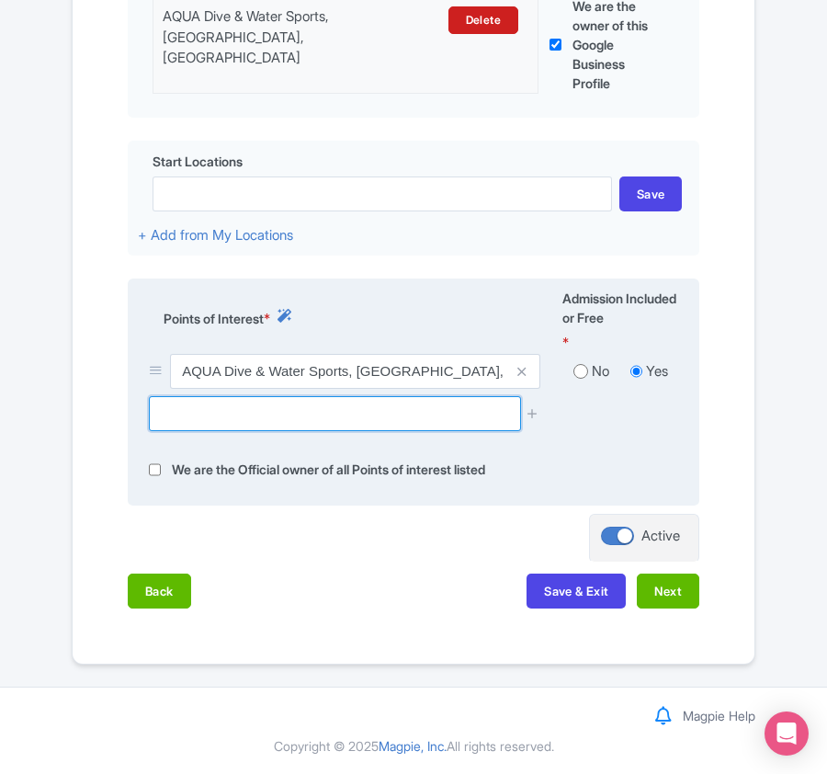
paste input "Naifaru Kandu dive site, Naifaru, Maldives"
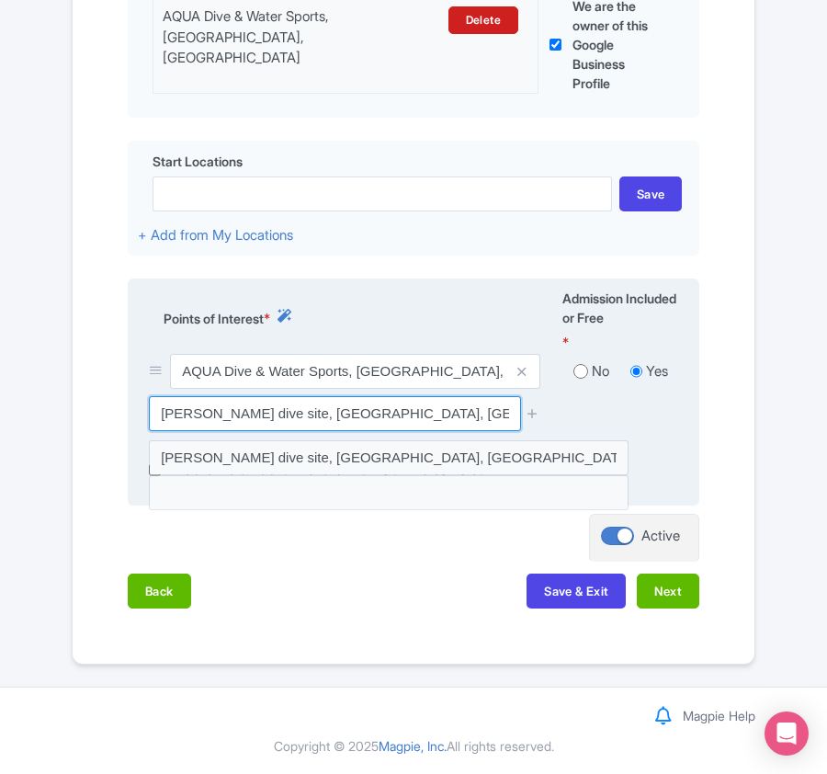
type input "Naifaru Kandu dive site, Naifaru, Maldives"
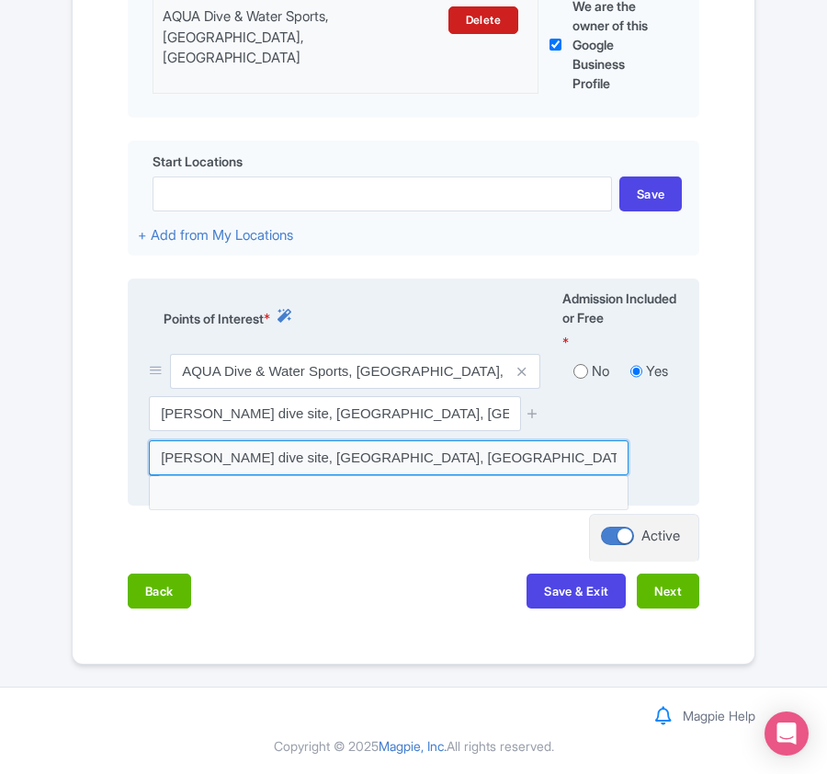
click at [336, 457] on input at bounding box center [389, 457] width 480 height 35
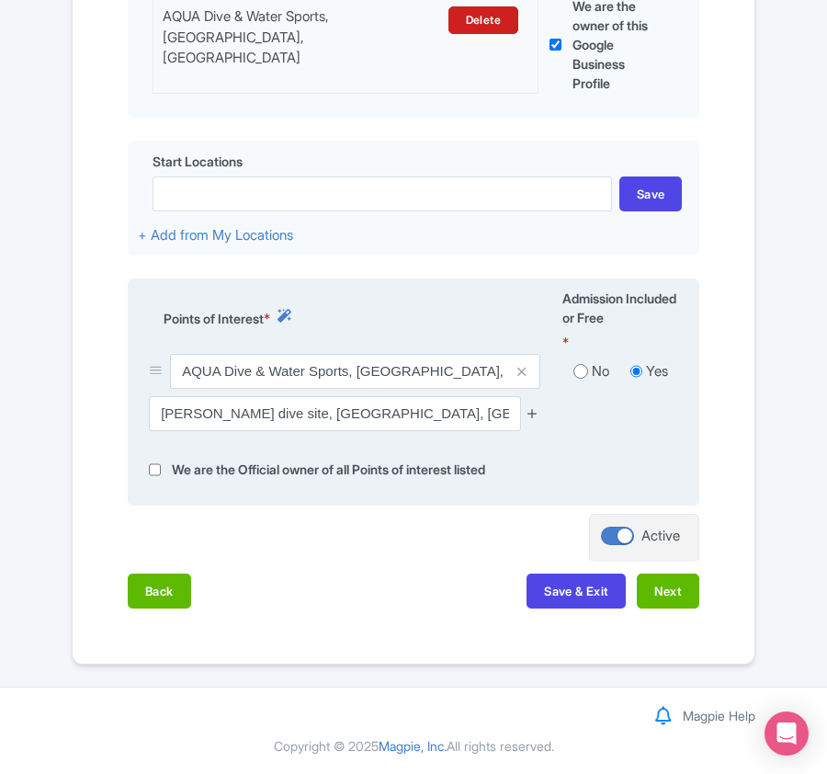
click at [534, 413] on icon at bounding box center [533, 413] width 14 height 14
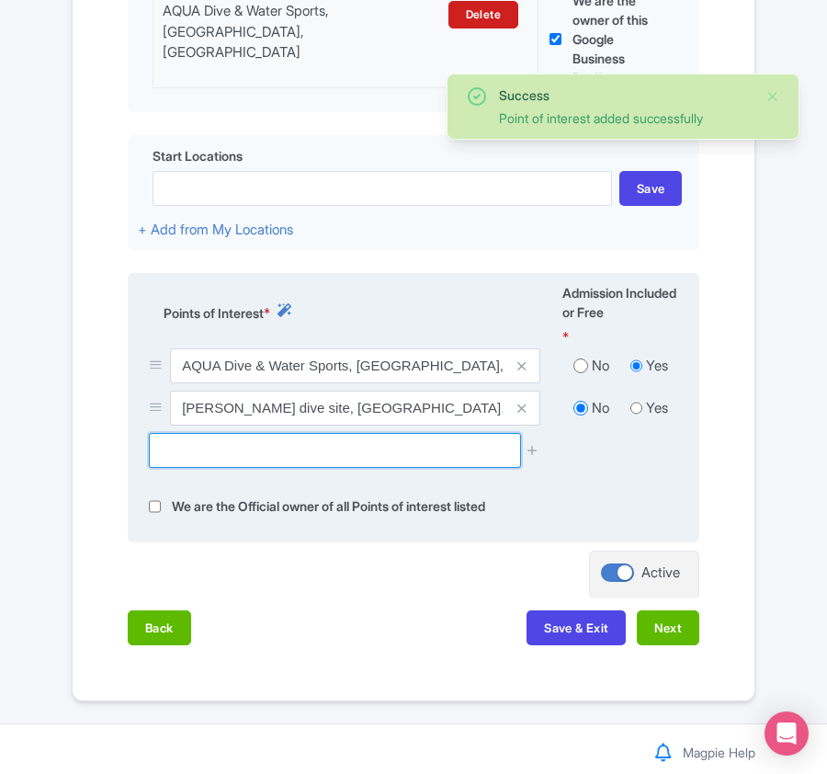
click at [208, 450] on input "text" at bounding box center [334, 450] width 371 height 35
paste input "[PERSON_NAME] dive site, [GEOGRAPHIC_DATA], [GEOGRAPHIC_DATA]"
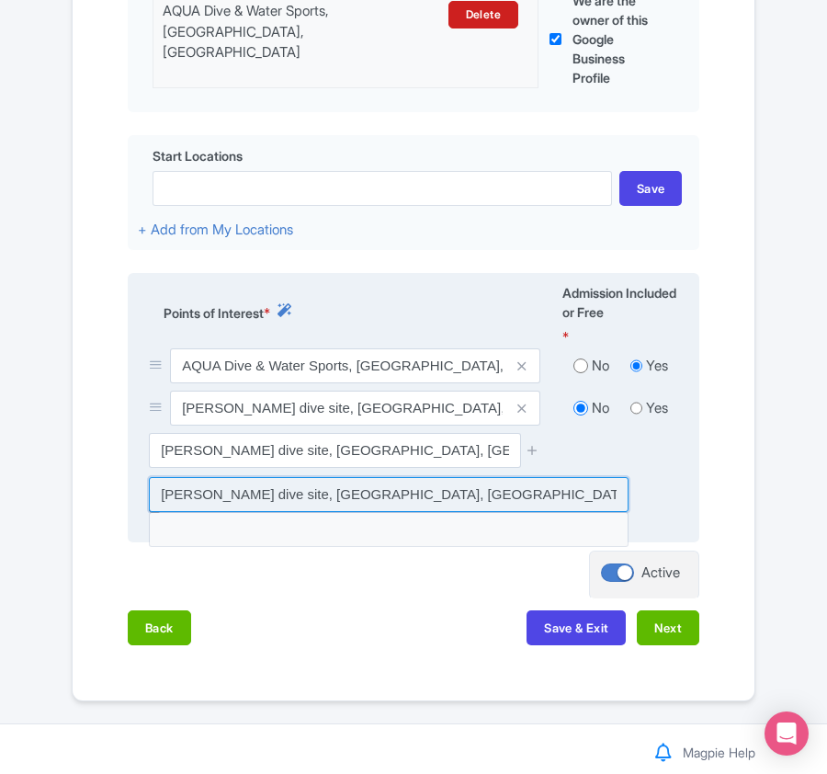
click at [261, 491] on input at bounding box center [389, 494] width 480 height 35
type input "[PERSON_NAME] dive site, [GEOGRAPHIC_DATA], [GEOGRAPHIC_DATA]"
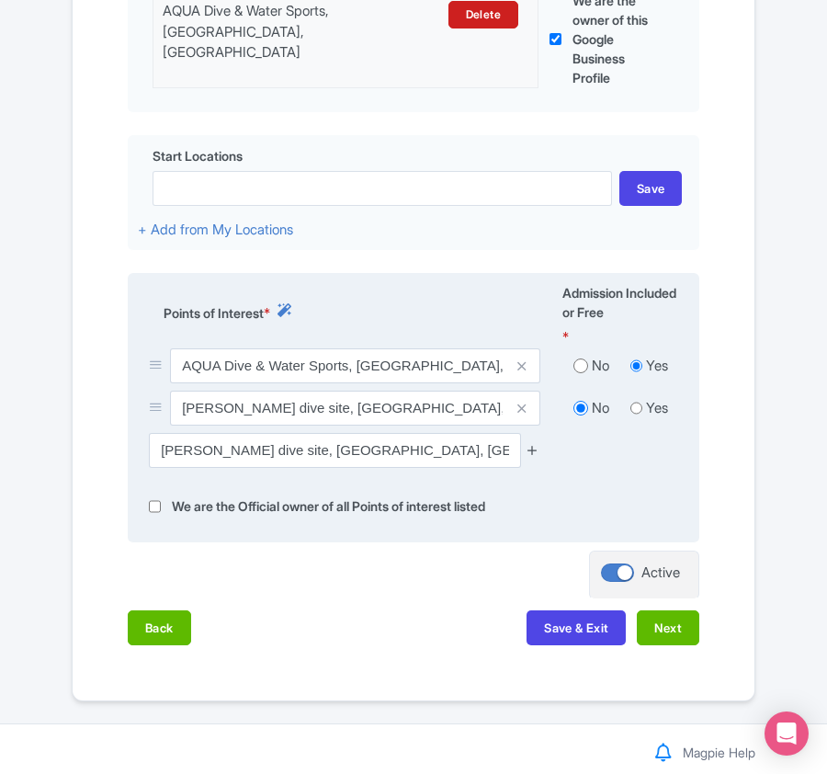
click at [533, 448] on icon at bounding box center [533, 450] width 14 height 14
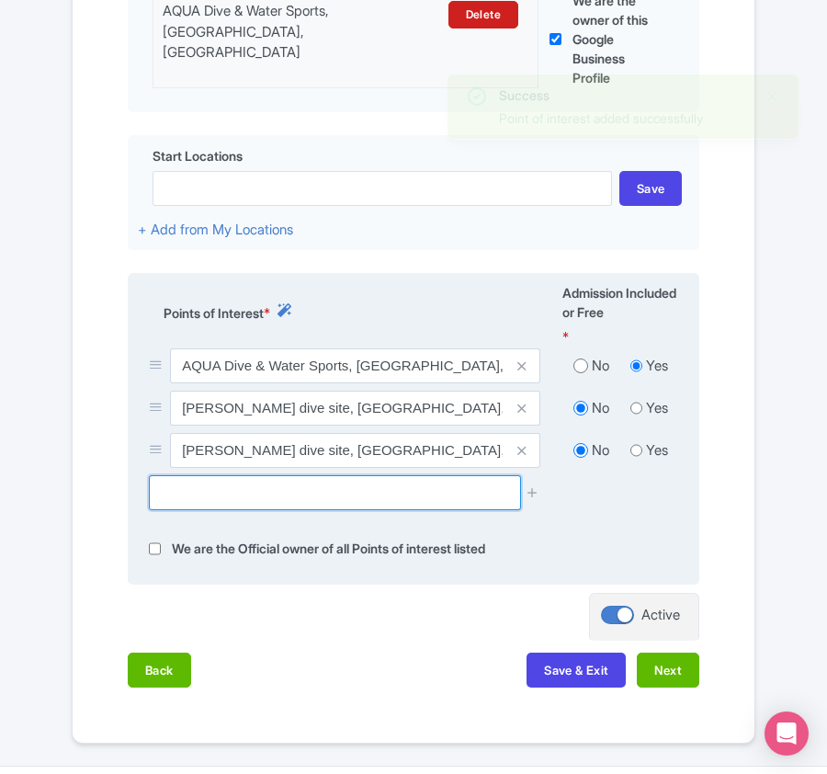
click at [296, 497] on input "text" at bounding box center [334, 492] width 371 height 35
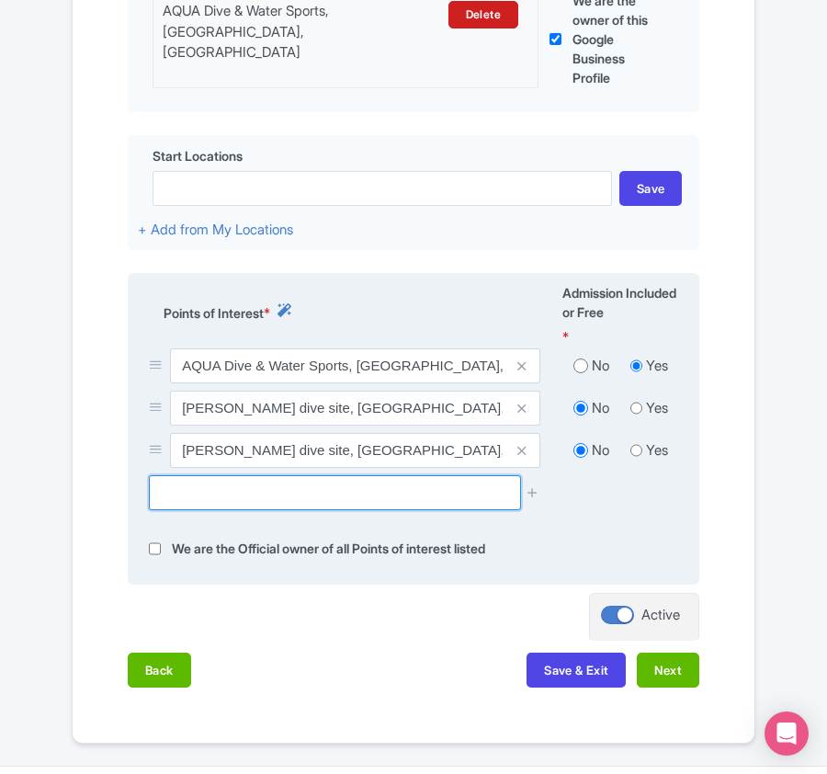
paste input "[GEOGRAPHIC_DATA], [GEOGRAPHIC_DATA], [GEOGRAPHIC_DATA]"
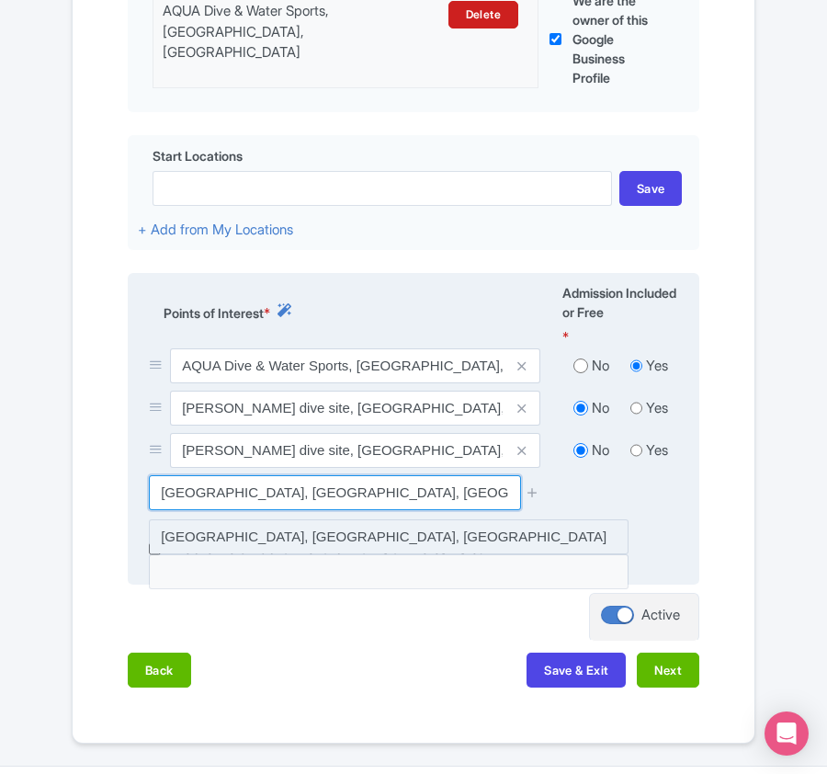
type input "Naifaru House Reef Dive Site, Naifaru, Maldives"
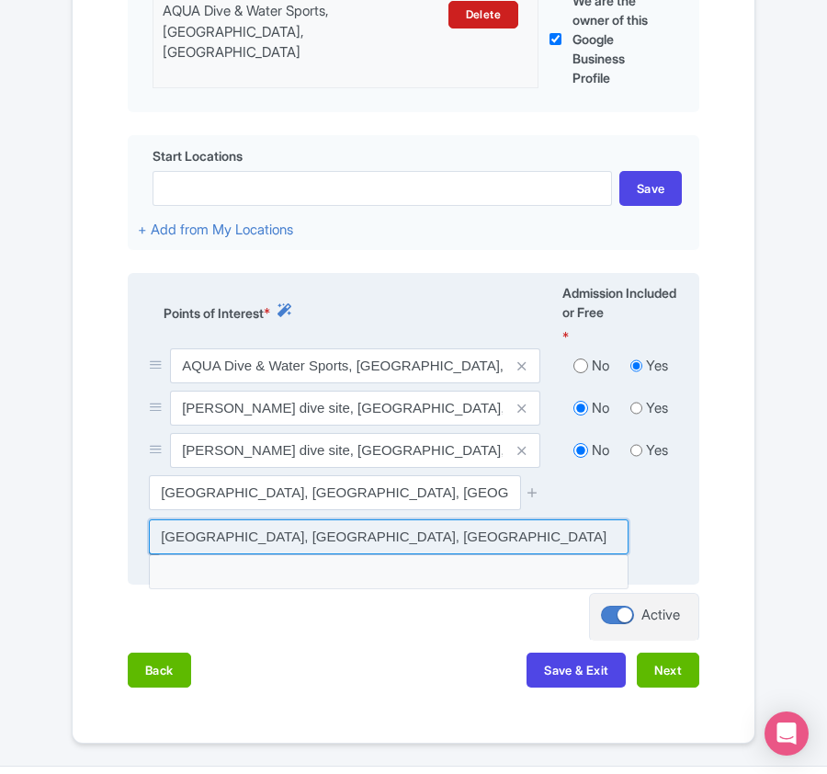
click at [285, 541] on input at bounding box center [389, 536] width 480 height 35
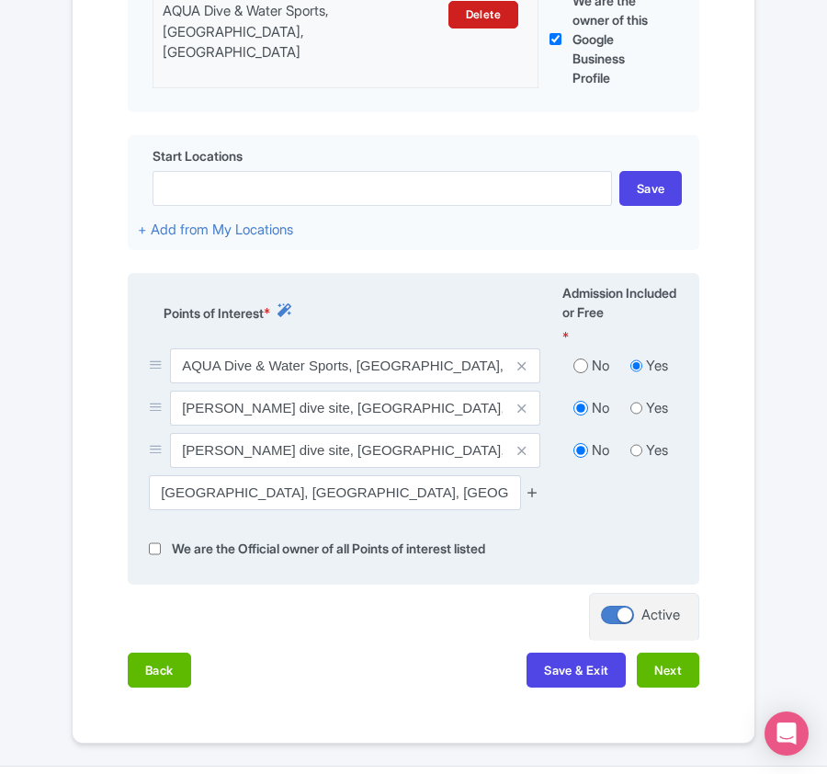
click at [533, 493] on icon at bounding box center [533, 492] width 14 height 14
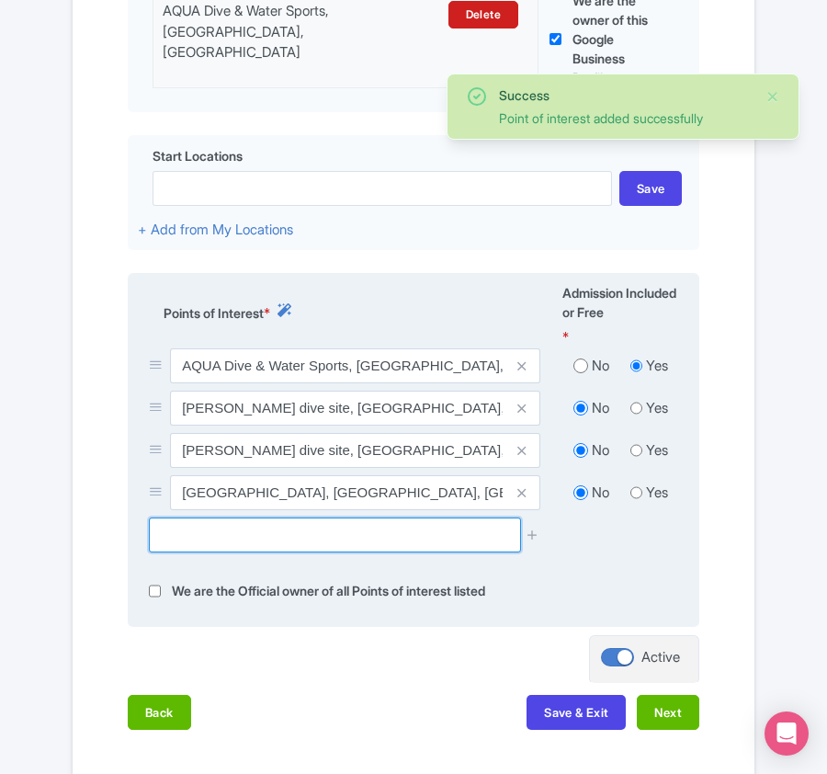
click at [268, 545] on input "text" at bounding box center [334, 534] width 371 height 35
paste input "Kani Corner (dive site), Naifaru, Maldives"
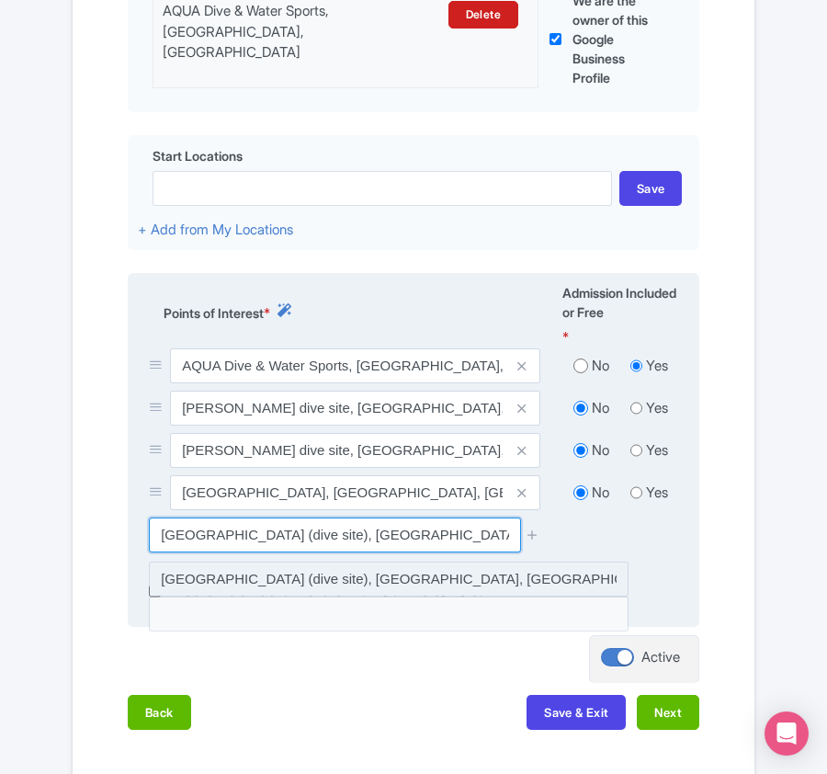
type input "Kani Corner (dive site), Naifaru, Maldives"
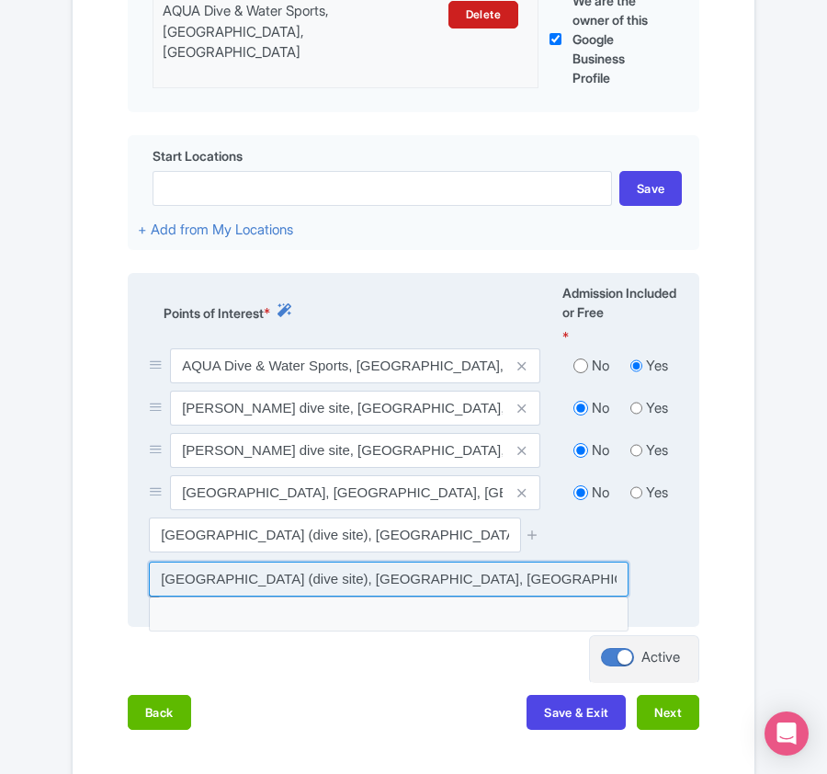
click at [420, 588] on input at bounding box center [389, 578] width 480 height 35
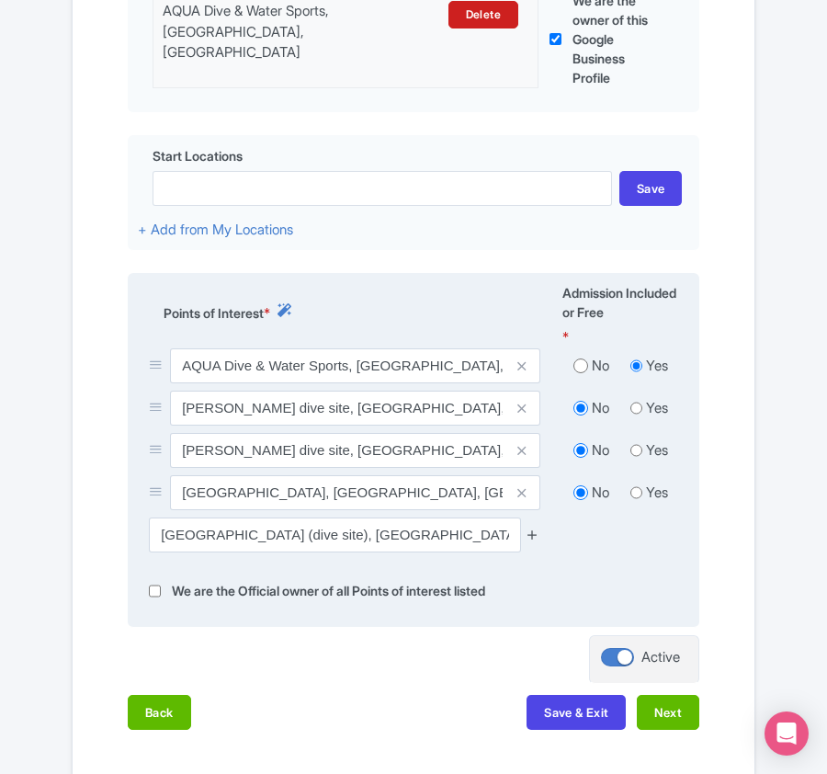
click at [526, 540] on icon at bounding box center [533, 534] width 14 height 14
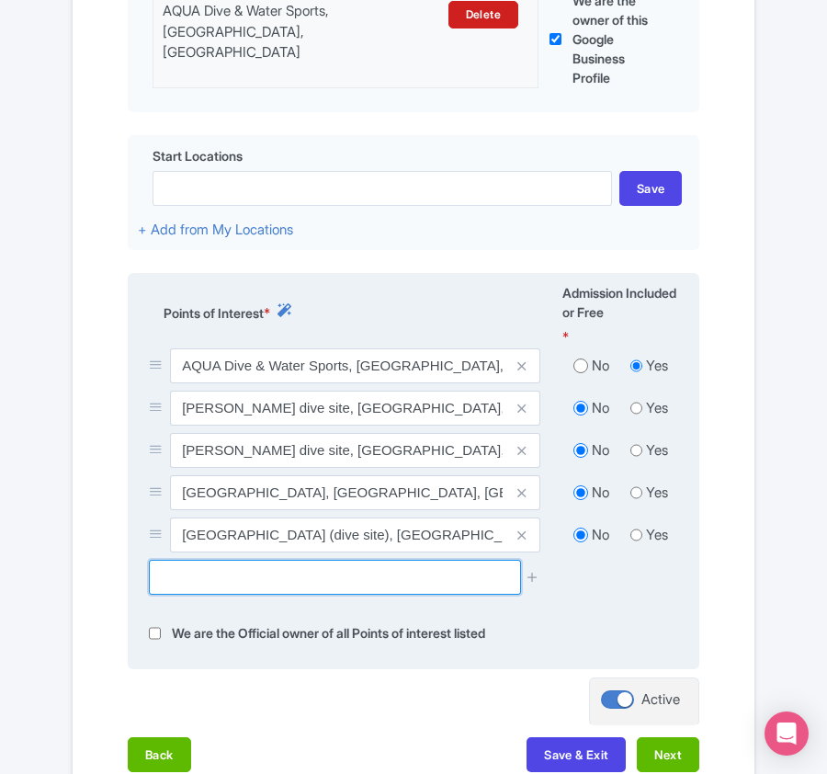
click at [188, 573] on input "text" at bounding box center [334, 577] width 371 height 35
paste input "Kanifushi Shark Point (snorkeling), Naifaru, Maldives"
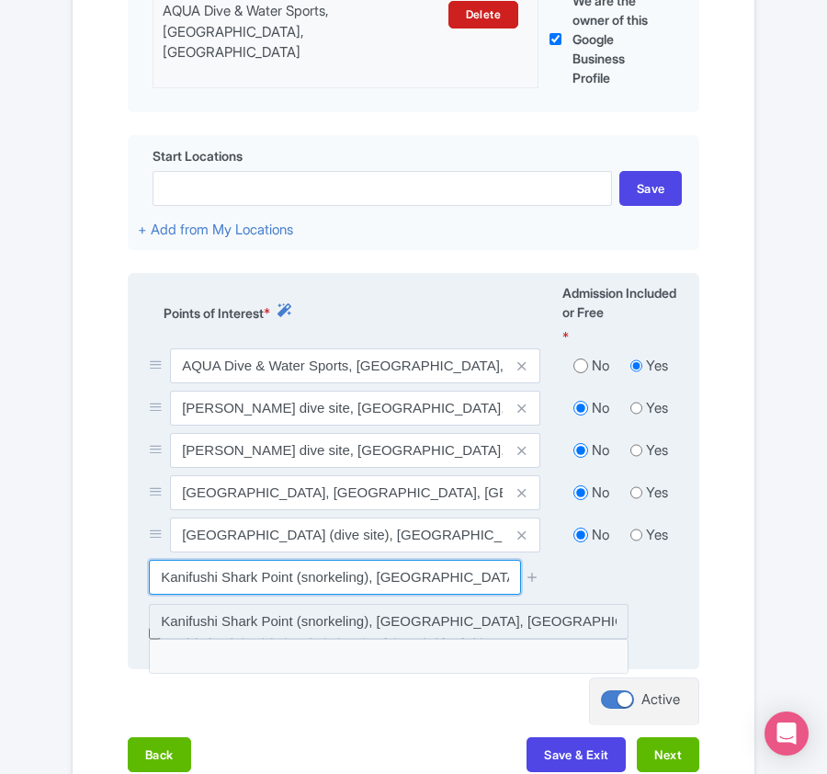
type input "Kanifushi Shark Point (snorkeling), Naifaru, Maldives"
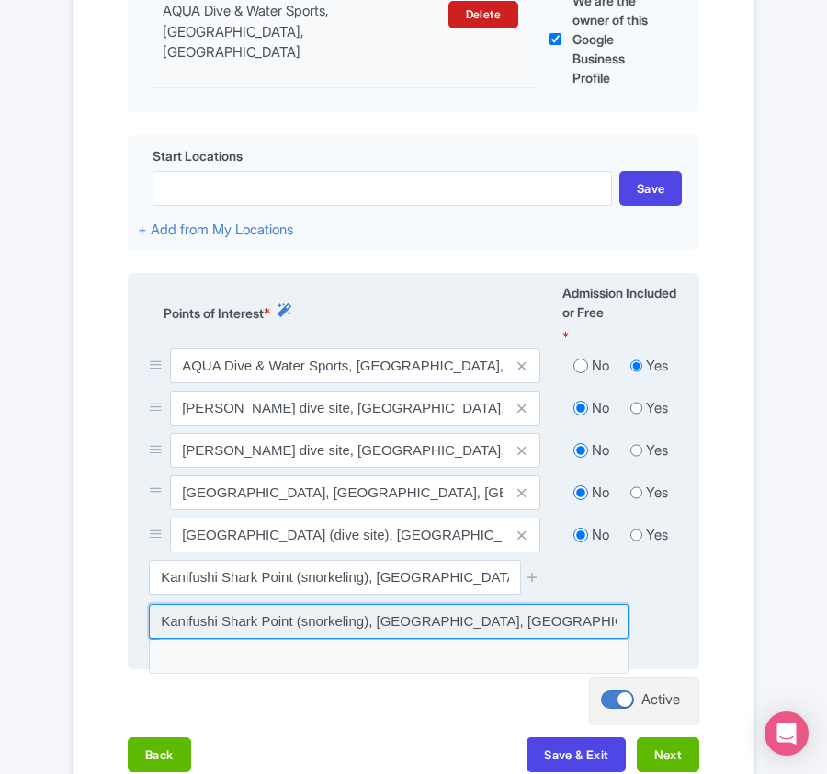
click at [427, 628] on input at bounding box center [389, 621] width 480 height 35
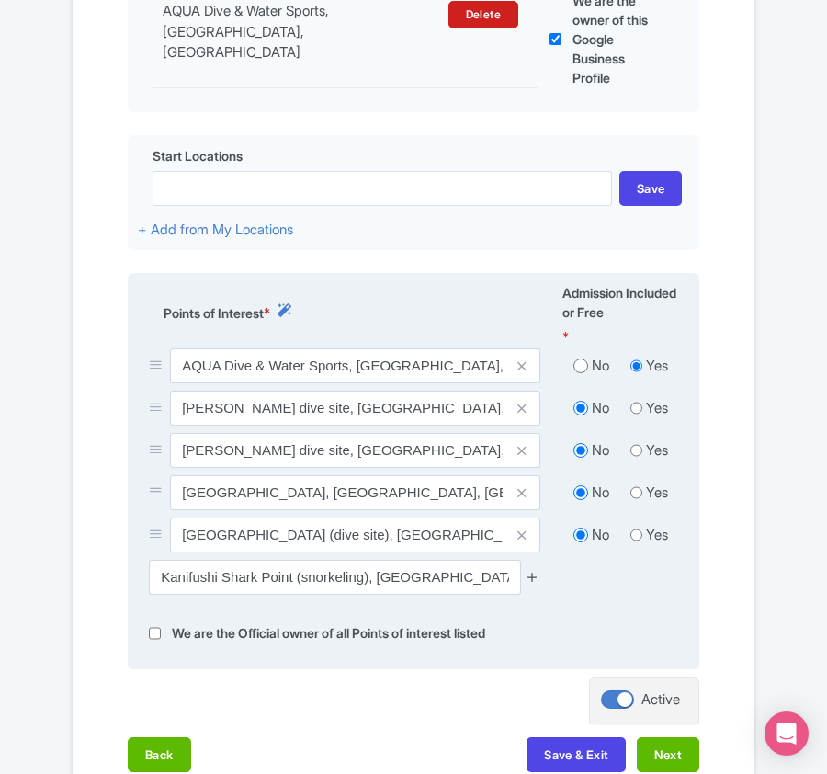
click at [533, 577] on icon at bounding box center [533, 577] width 14 height 14
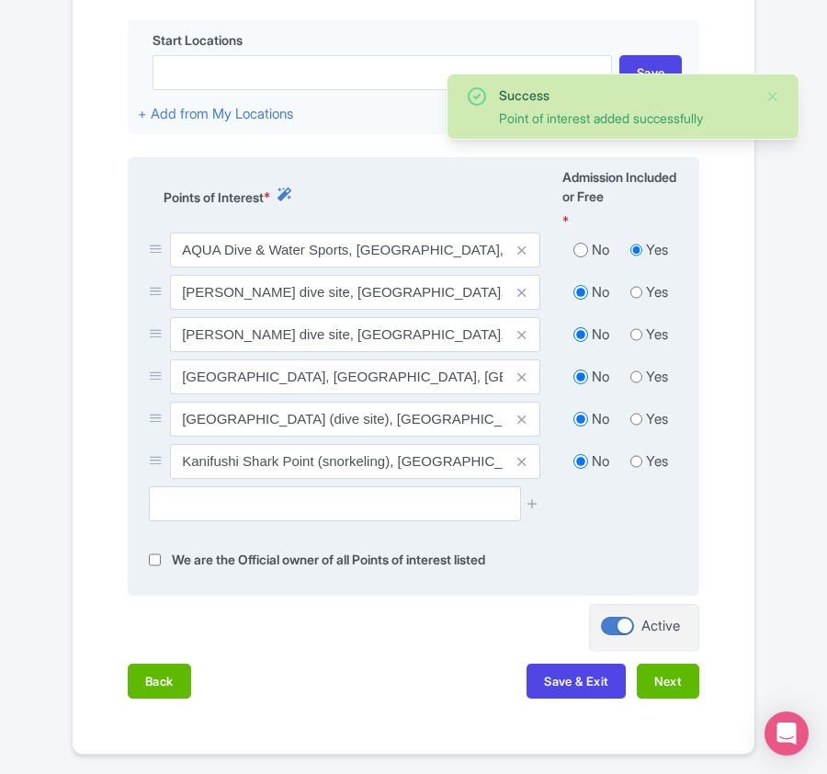
scroll to position [798, 0]
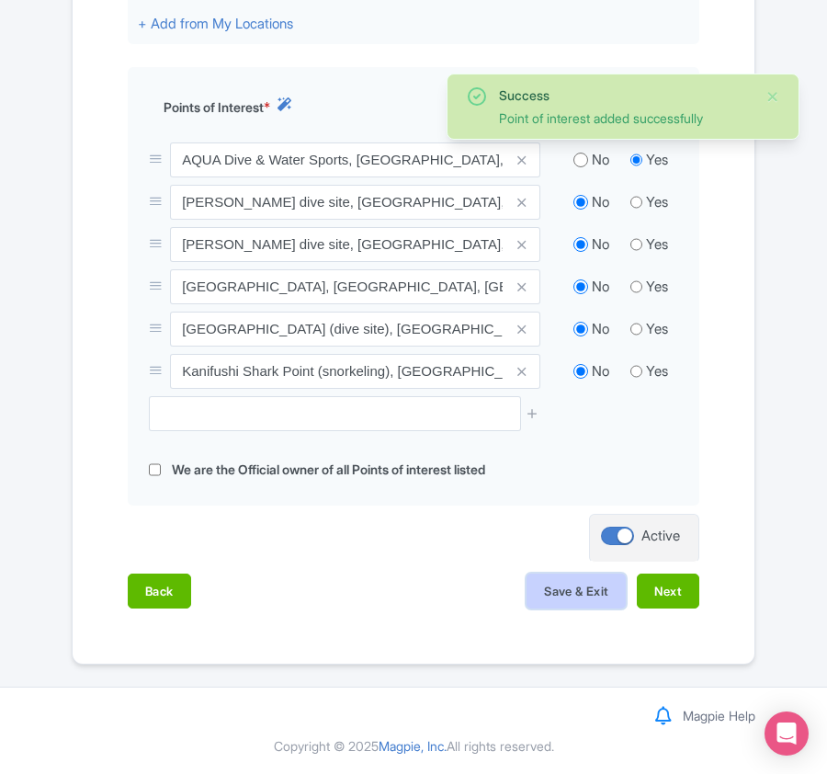
click at [582, 590] on button "Save & Exit" at bounding box center [575, 590] width 99 height 35
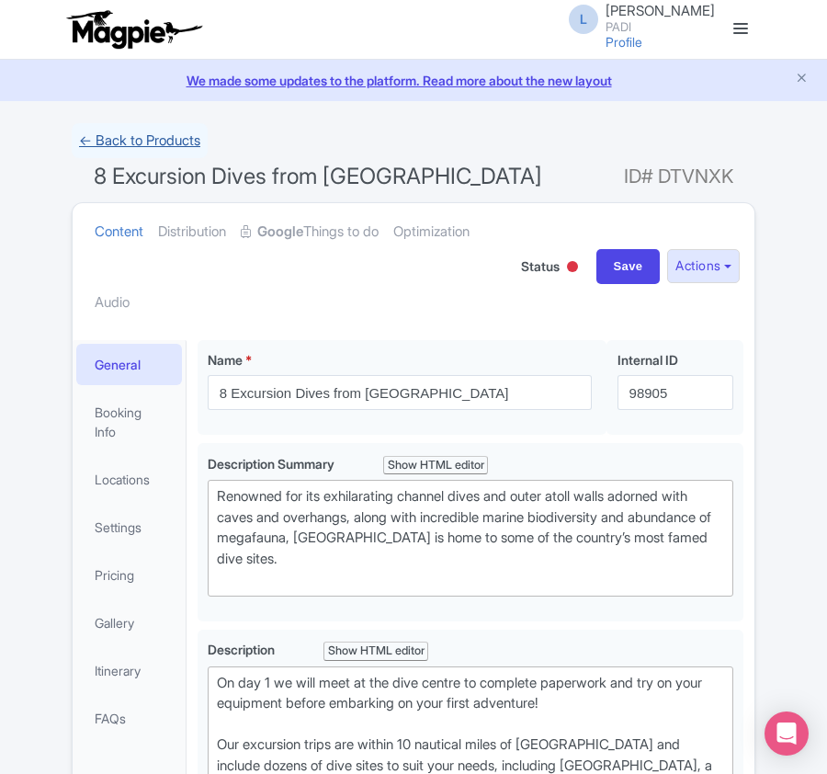
click at [125, 140] on link "← Back to Products" at bounding box center [140, 141] width 136 height 36
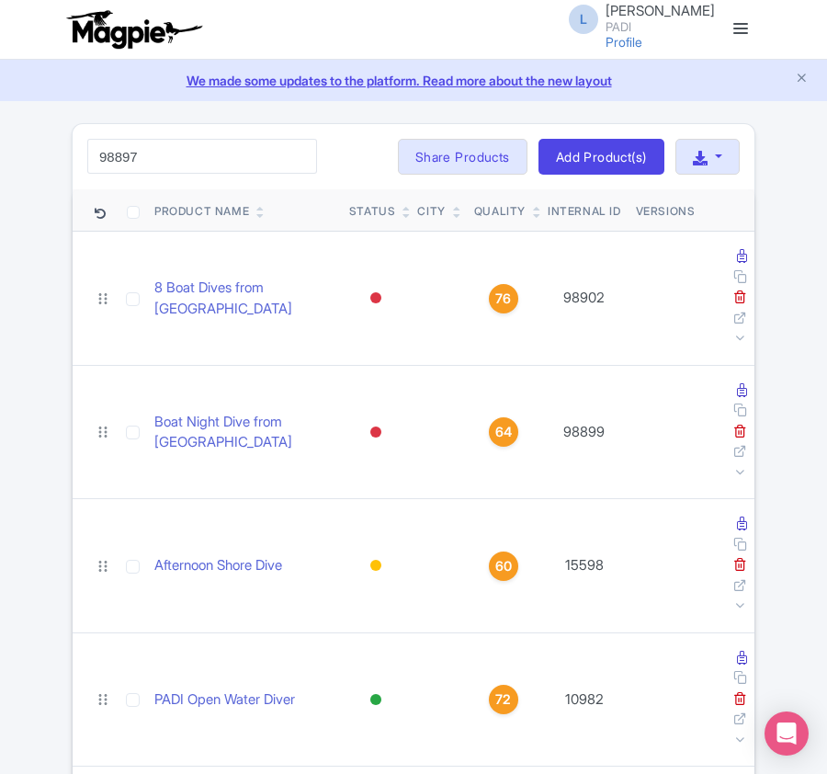
type input "98897"
click button "Search" at bounding box center [0, 0] width 0 height 0
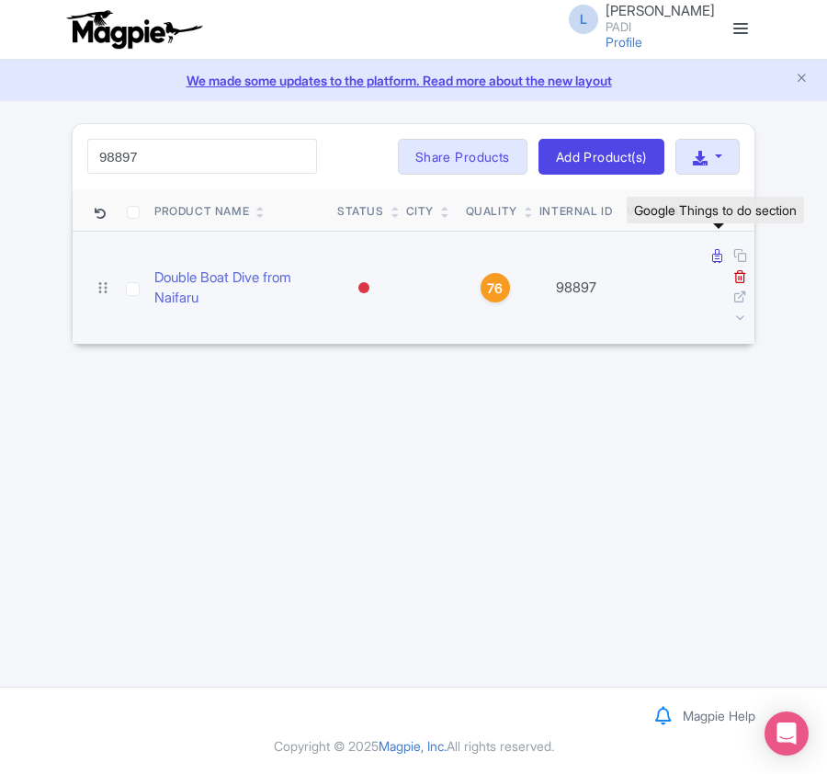
click at [713, 259] on icon at bounding box center [717, 256] width 10 height 14
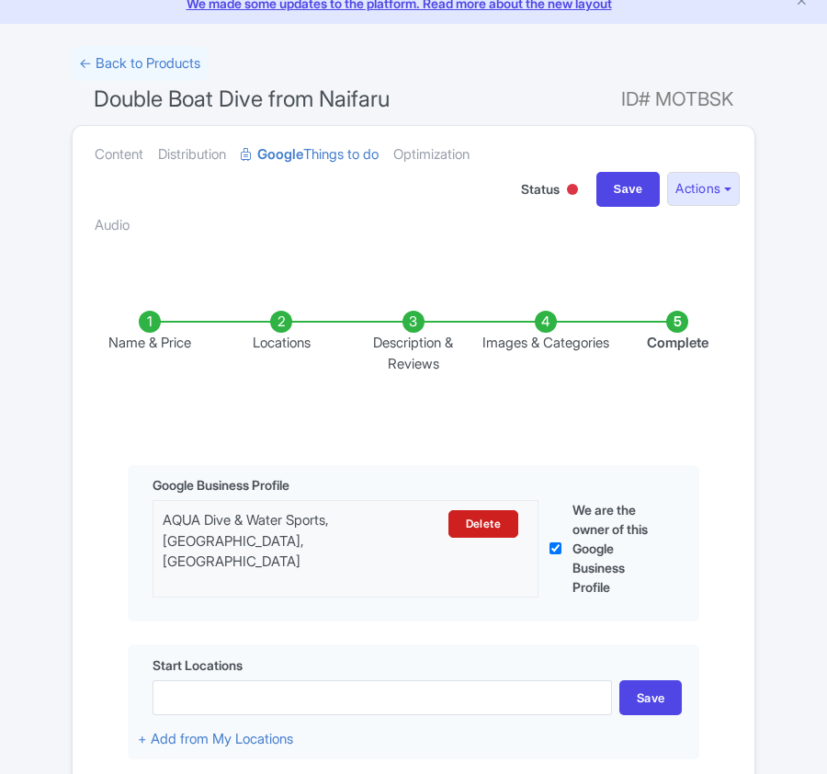
scroll to position [612, 0]
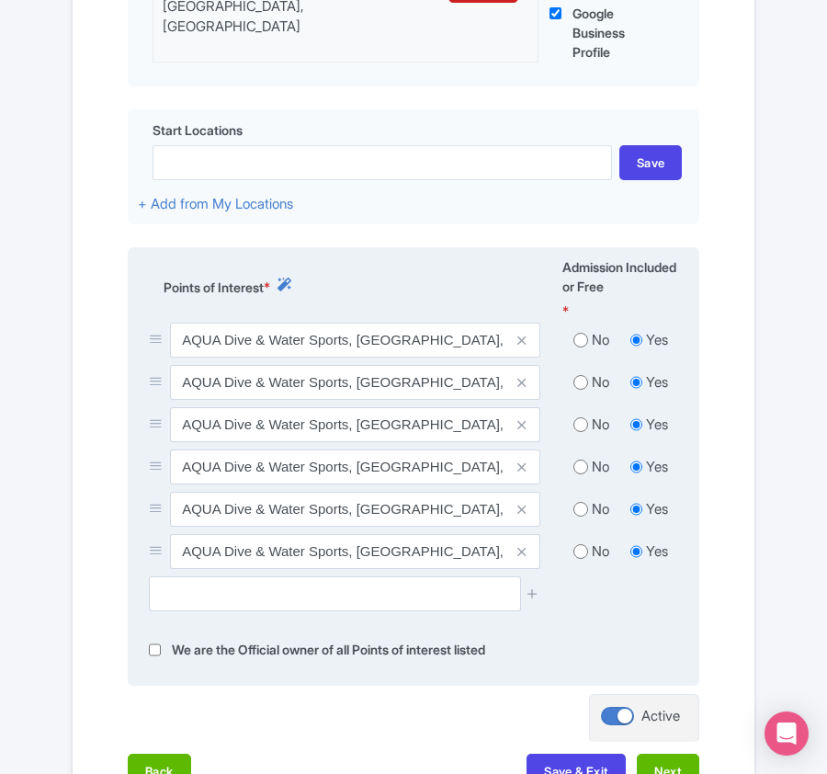
click at [526, 386] on span at bounding box center [522, 382] width 37 height 35
click at [519, 386] on icon at bounding box center [521, 383] width 8 height 14
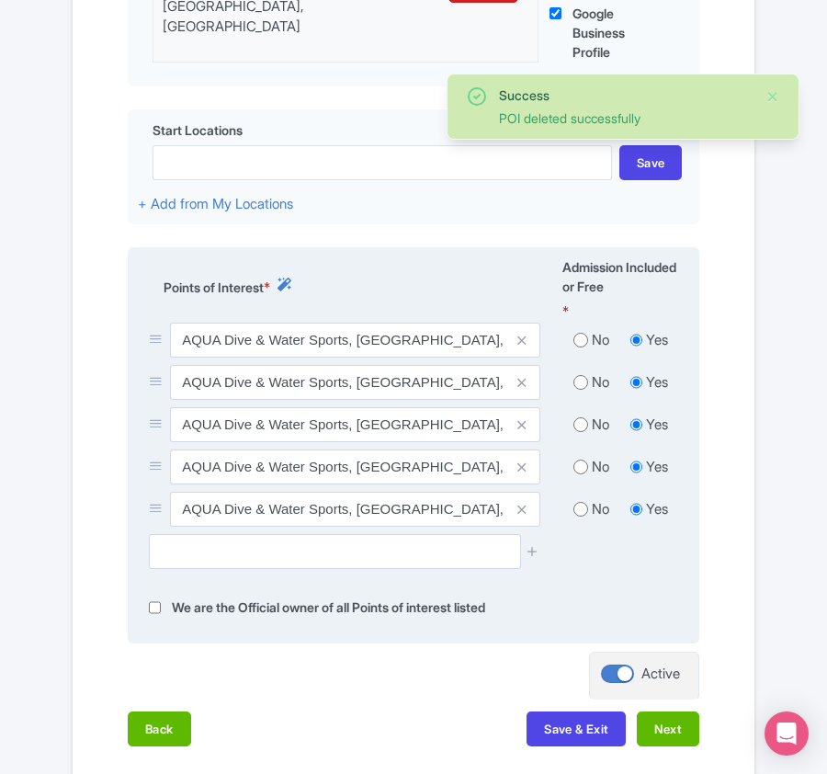
click at [523, 388] on icon at bounding box center [521, 383] width 8 height 14
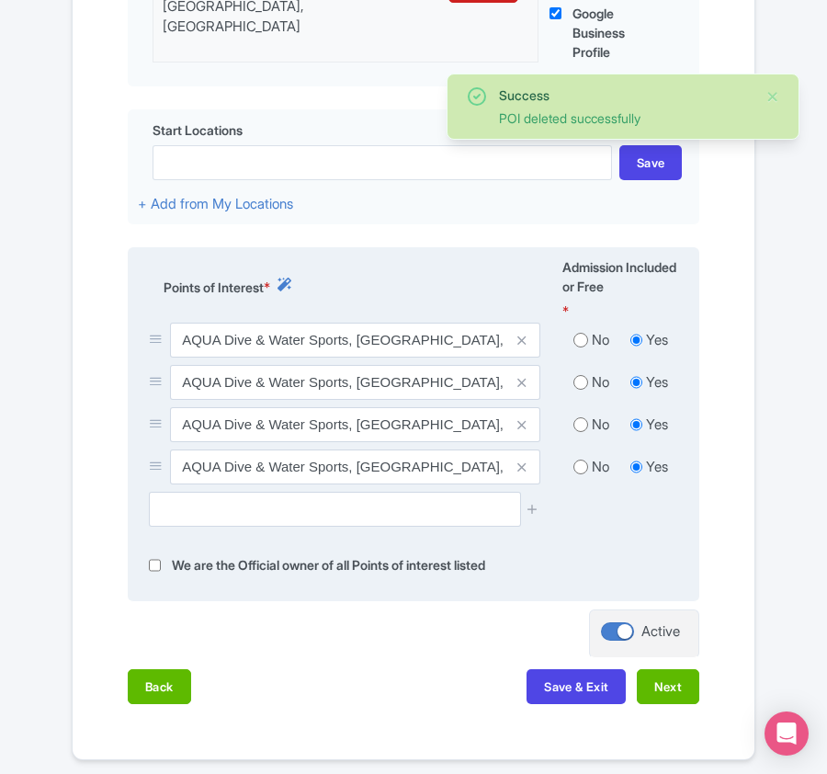
click at [523, 388] on icon at bounding box center [521, 383] width 8 height 14
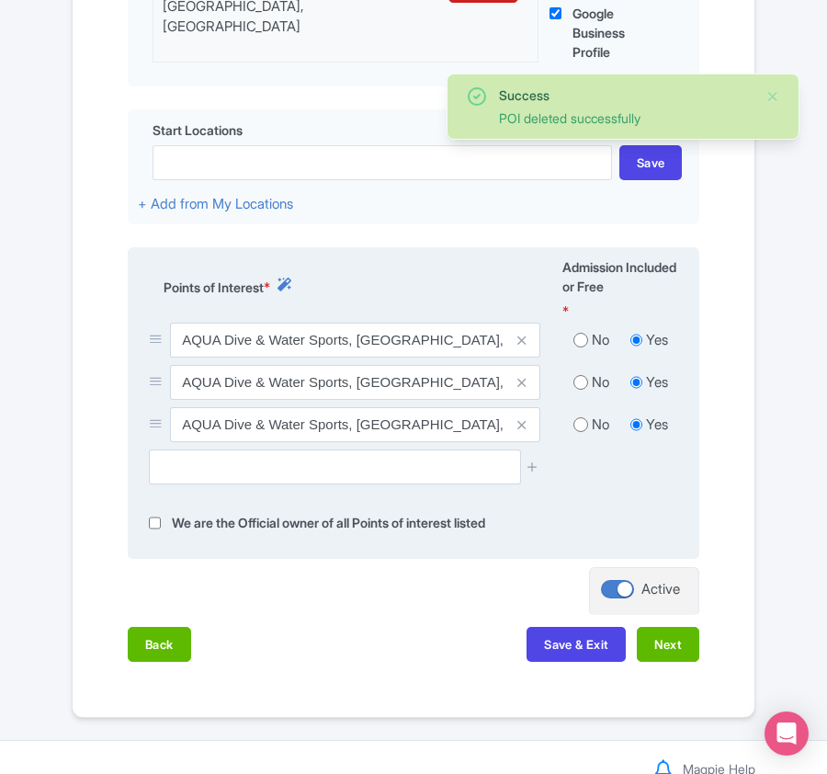
click at [523, 390] on icon at bounding box center [521, 383] width 8 height 14
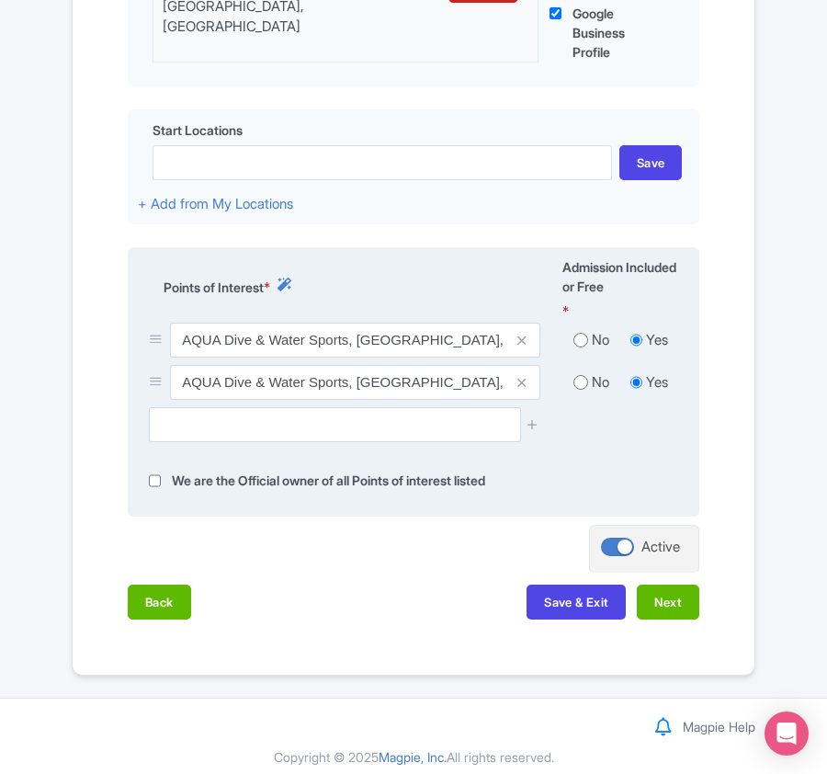
click at [523, 390] on icon at bounding box center [521, 383] width 8 height 14
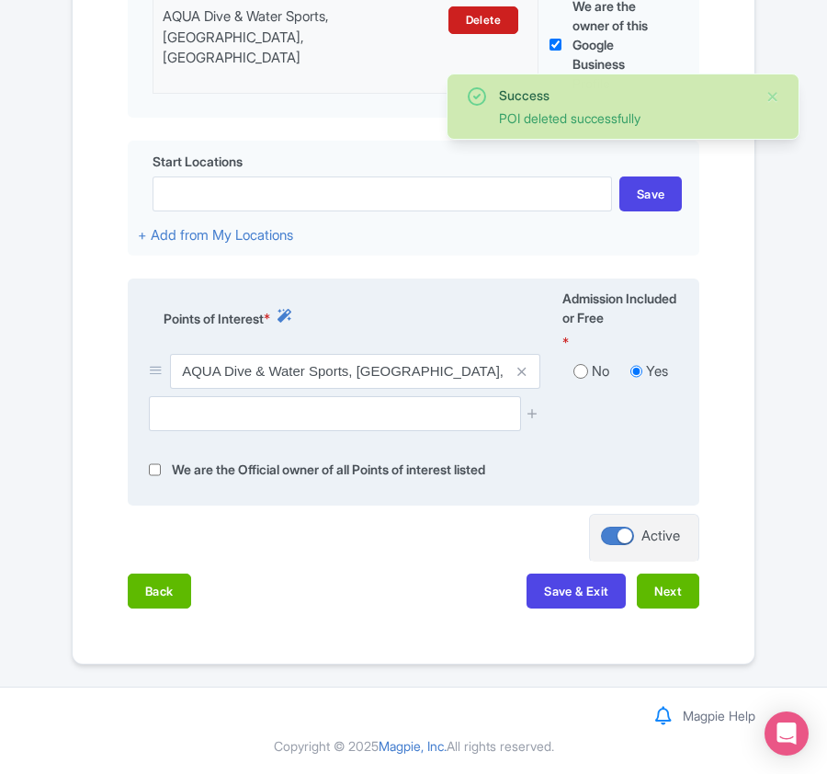
scroll to position [586, 0]
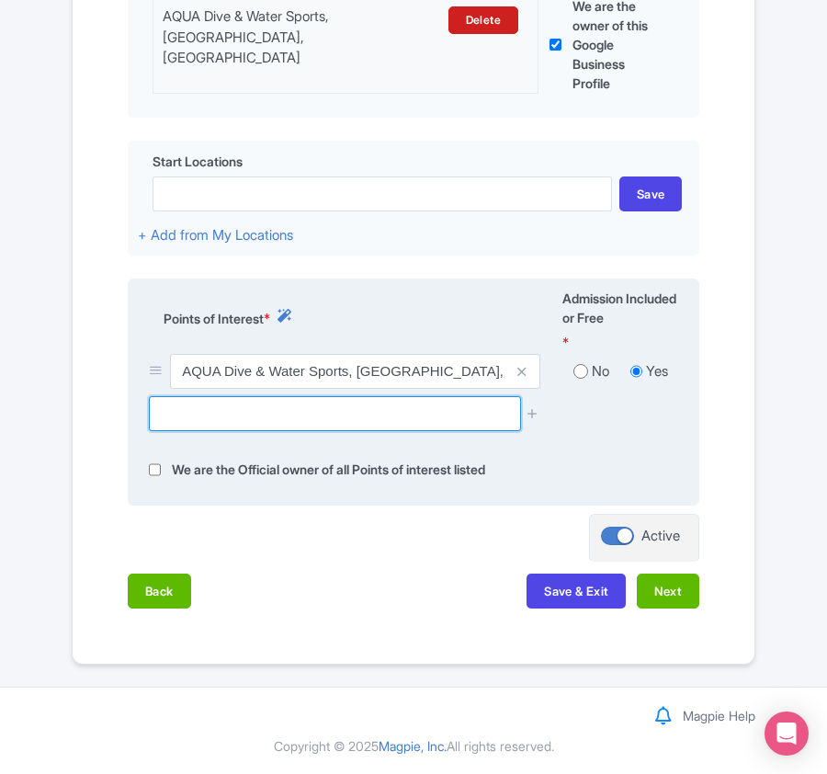
click at [346, 416] on input "text" at bounding box center [334, 413] width 371 height 35
paste input "Kanifushi Shark Point (snorkeling), [GEOGRAPHIC_DATA], [GEOGRAPHIC_DATA]"
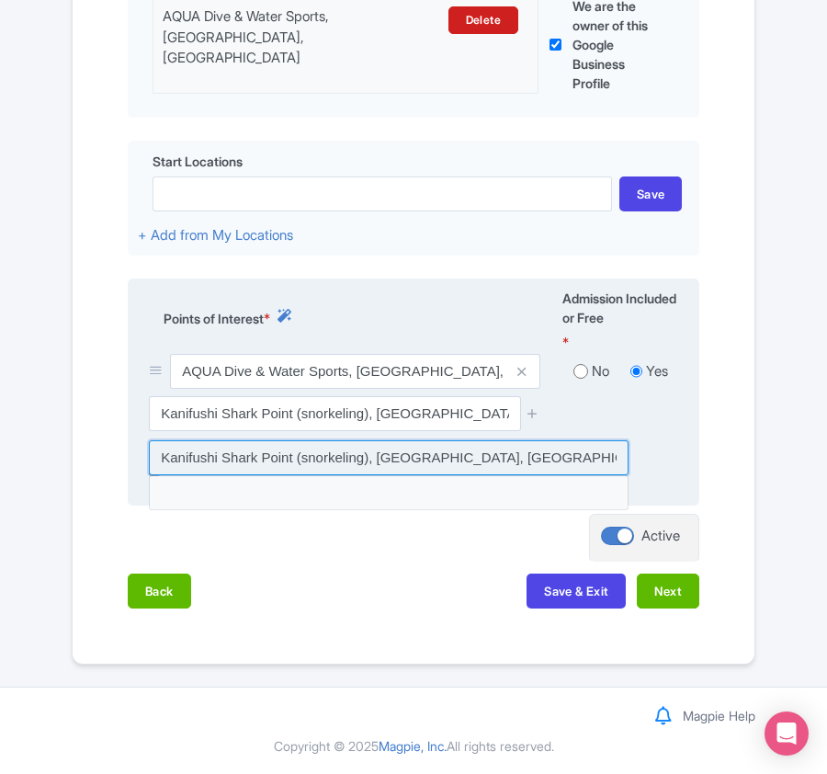
click at [347, 460] on input at bounding box center [389, 457] width 480 height 35
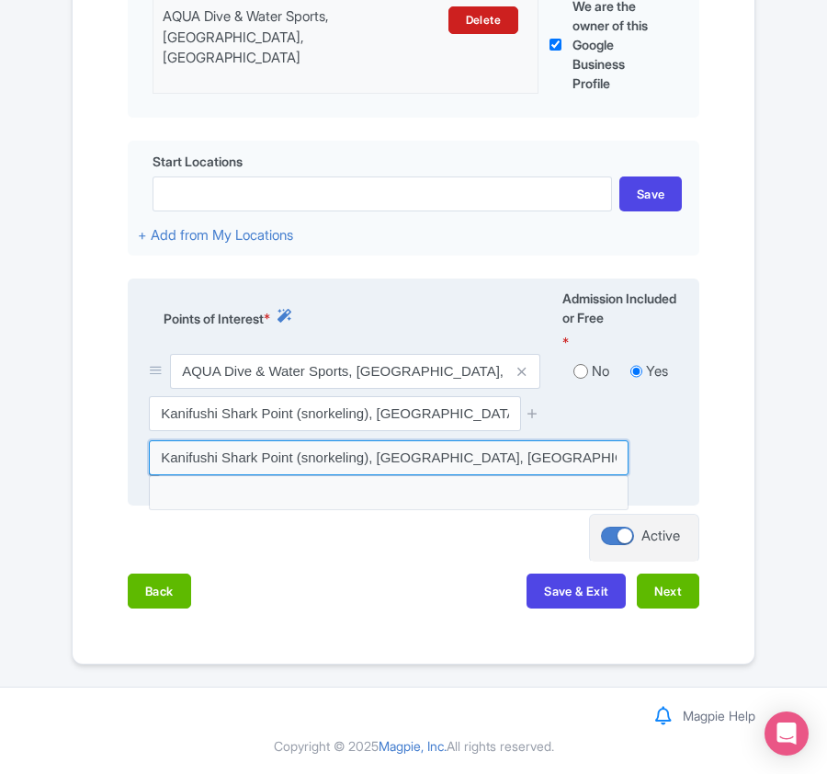
type input "Kanifushi Shark Point (snorkeling), [GEOGRAPHIC_DATA], [GEOGRAPHIC_DATA]"
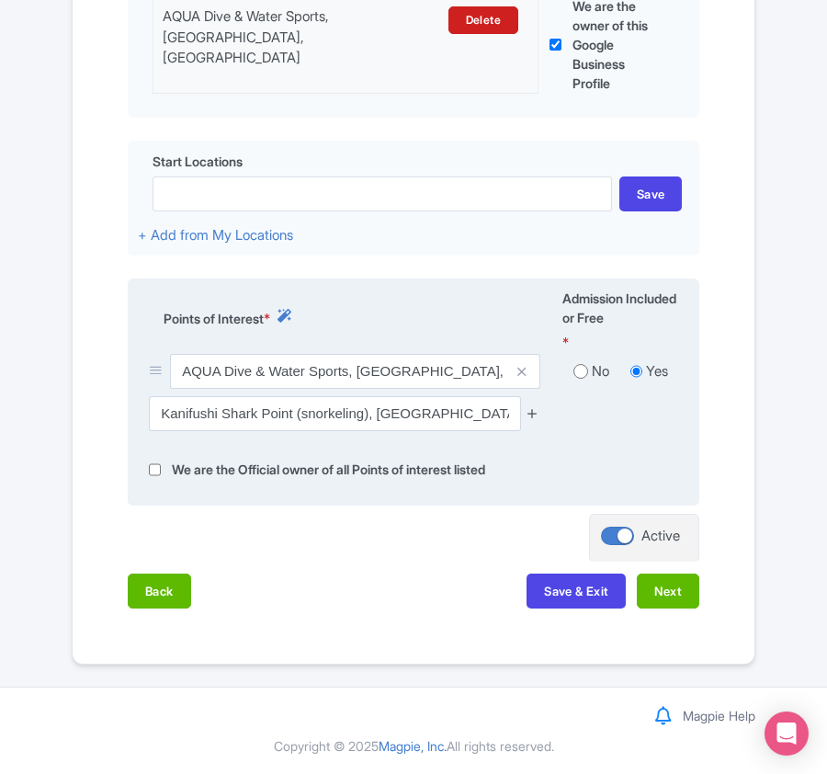
click at [533, 413] on icon at bounding box center [533, 413] width 14 height 14
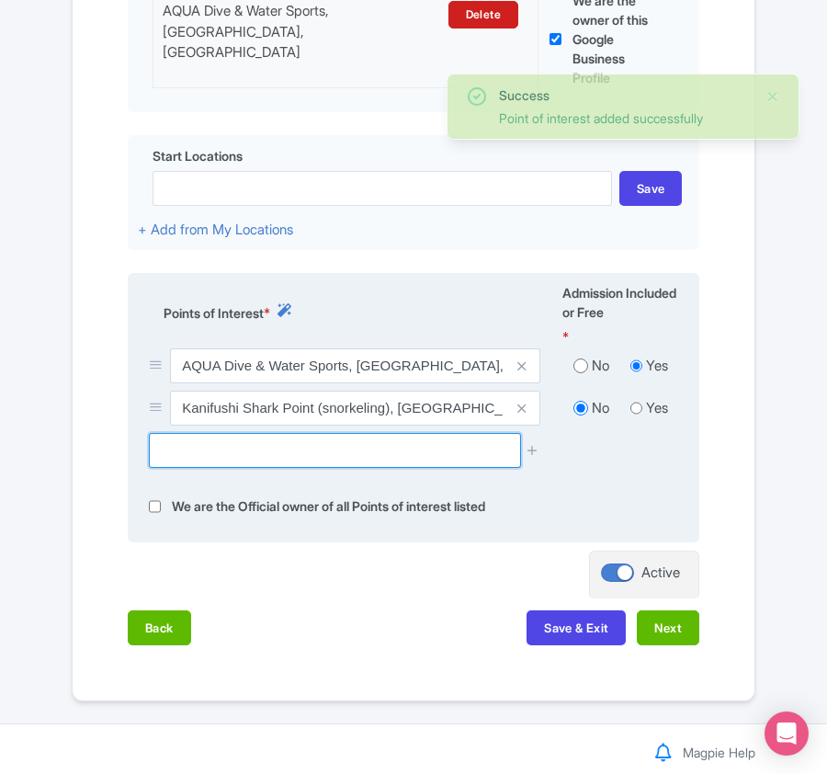
click at [323, 457] on input "text" at bounding box center [334, 450] width 371 height 35
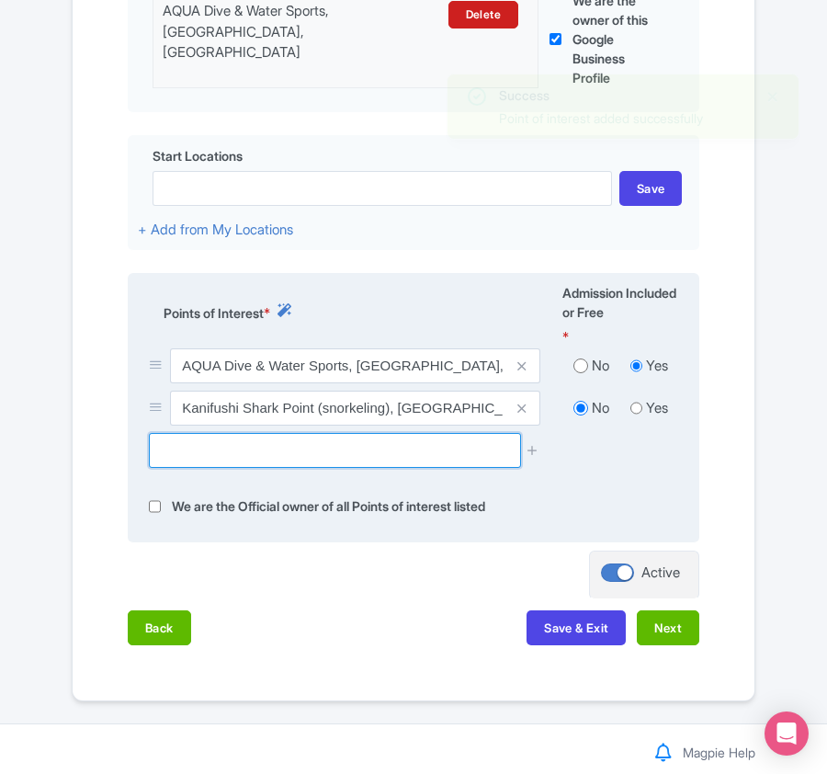
paste input "[GEOGRAPHIC_DATA] (dive site), [GEOGRAPHIC_DATA], [GEOGRAPHIC_DATA]"
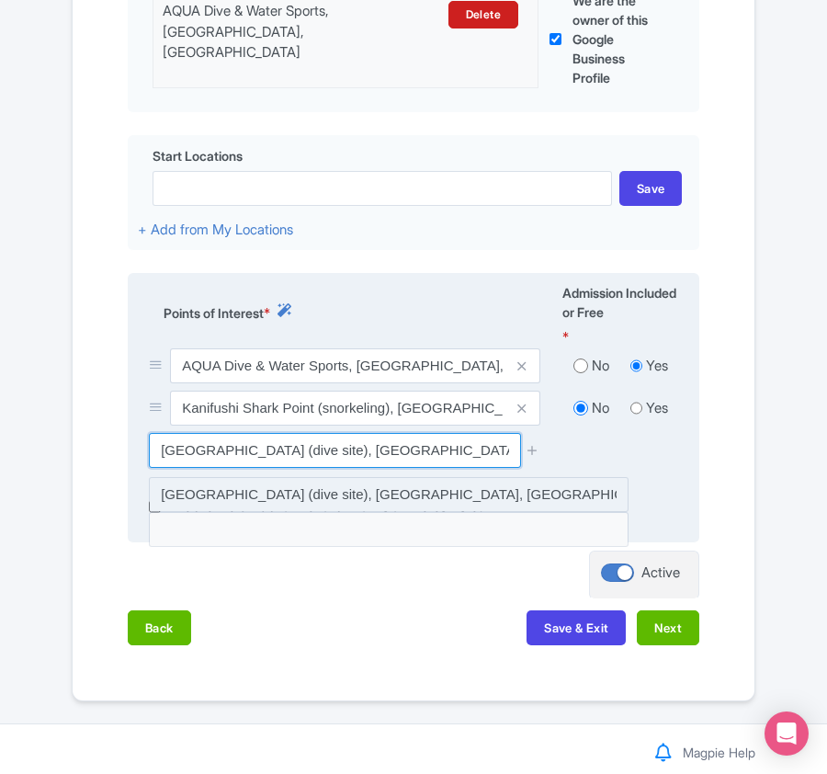
type input "[GEOGRAPHIC_DATA] (dive site), [GEOGRAPHIC_DATA], [GEOGRAPHIC_DATA]"
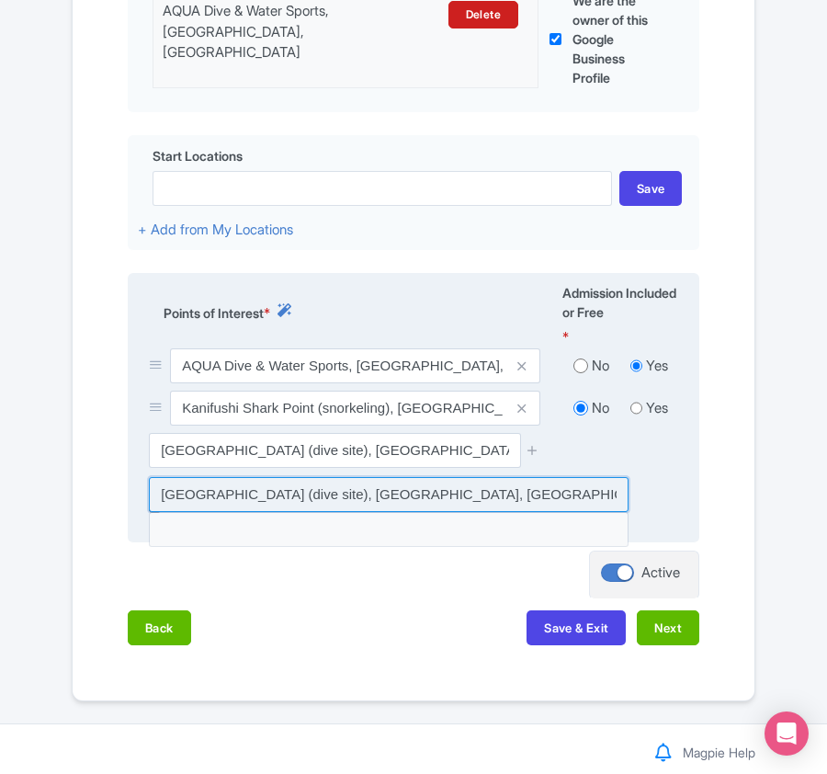
click at [402, 494] on input at bounding box center [389, 494] width 480 height 35
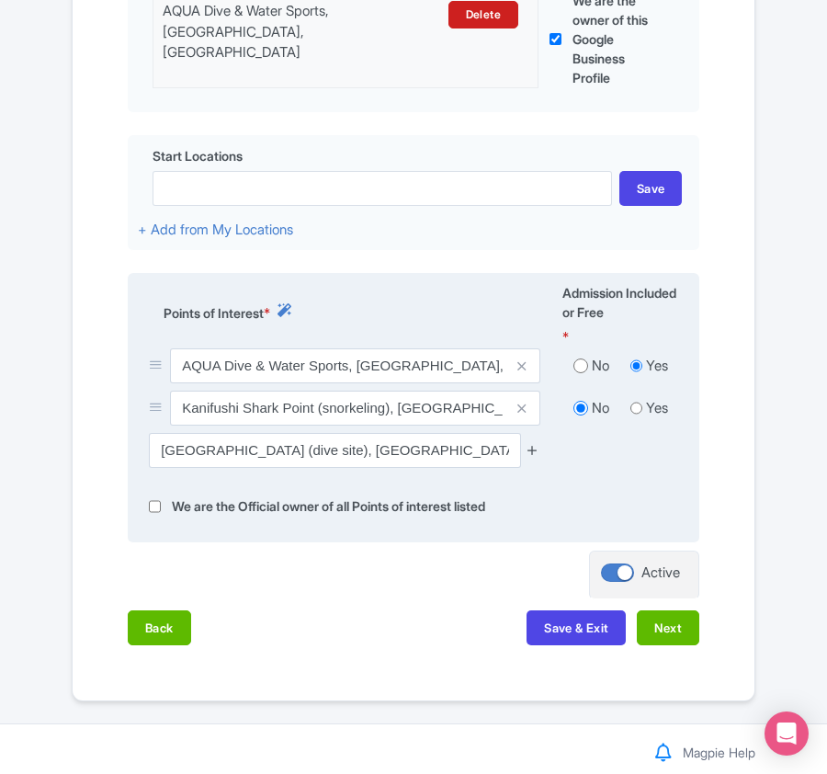
click at [530, 457] on icon at bounding box center [533, 450] width 14 height 14
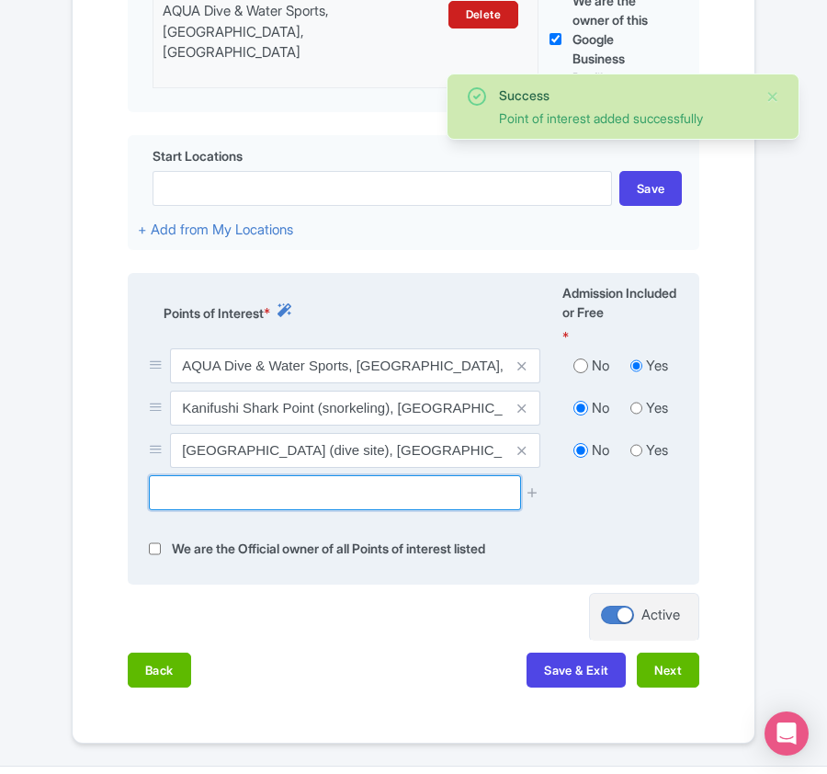
click at [266, 485] on input "text" at bounding box center [334, 492] width 371 height 35
paste input "Naifaru House Reef Dive Site, Naifaru, Maldives"
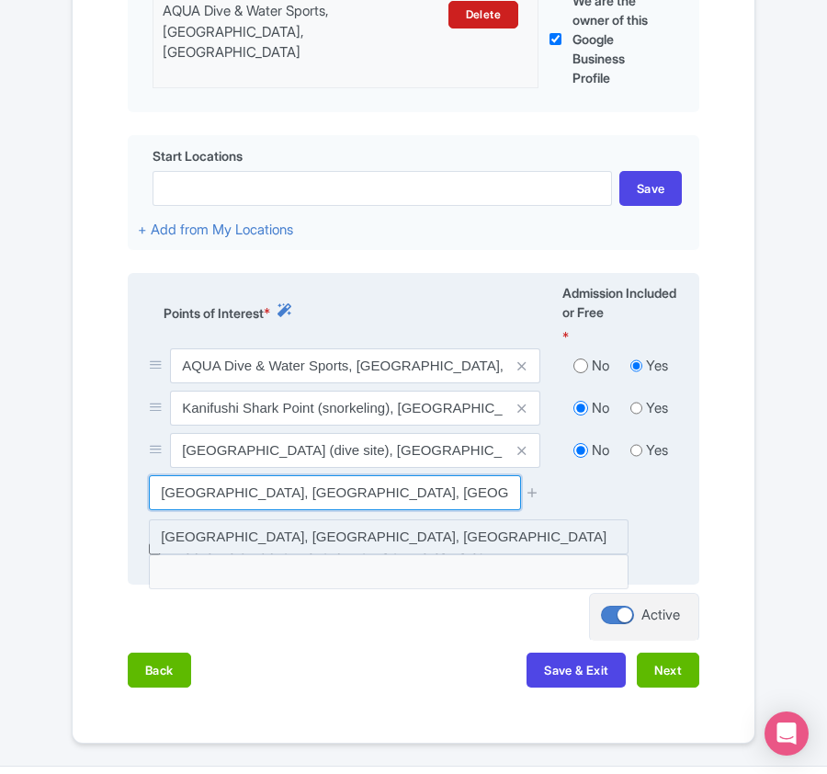
type input "Naifaru House Reef Dive Site, Naifaru, Maldives"
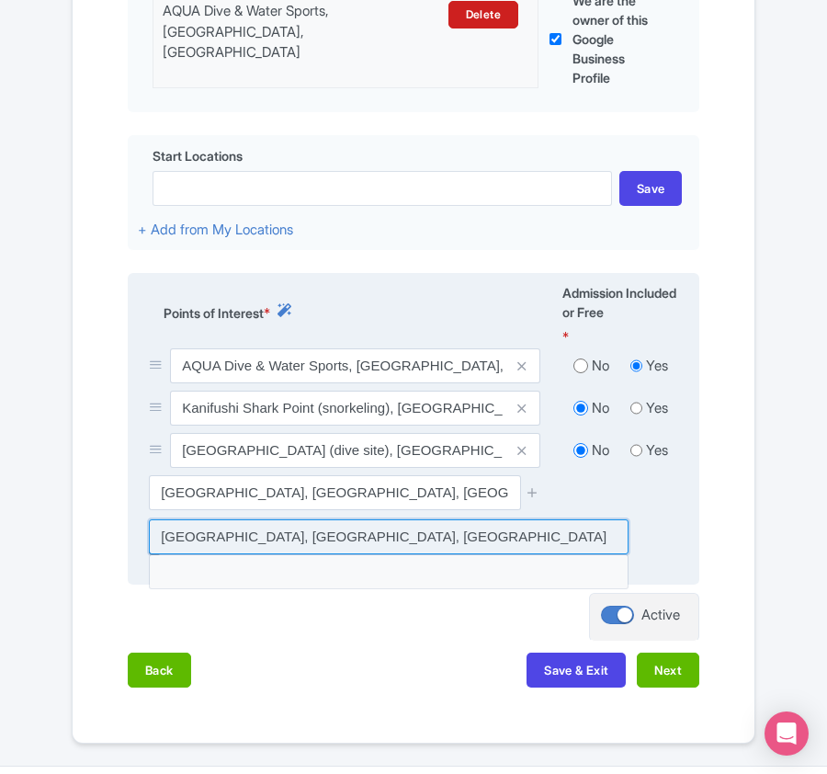
click at [523, 537] on input at bounding box center [389, 536] width 480 height 35
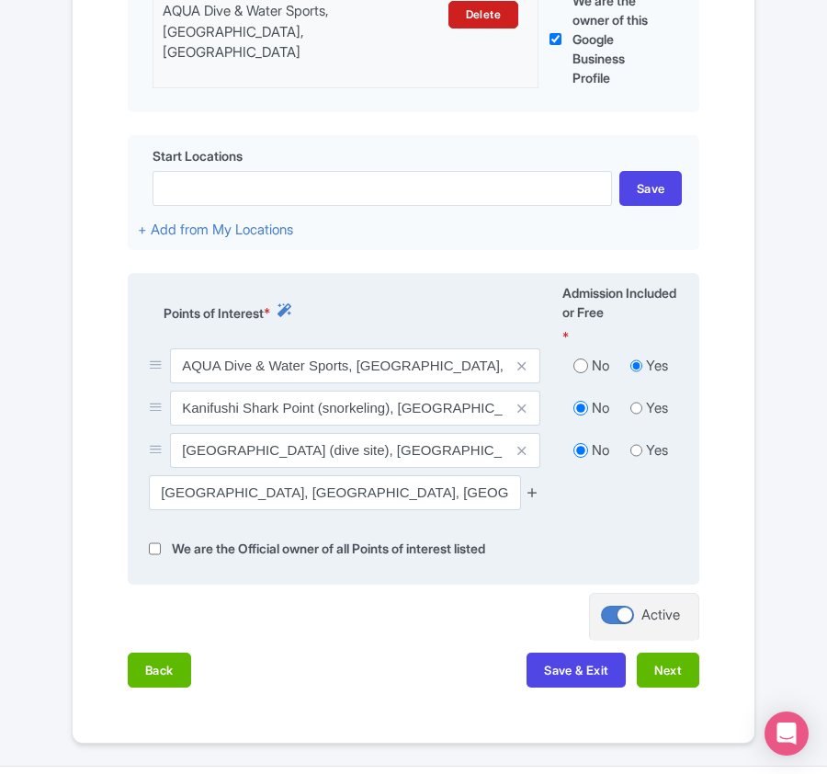
click at [533, 494] on icon at bounding box center [533, 492] width 14 height 14
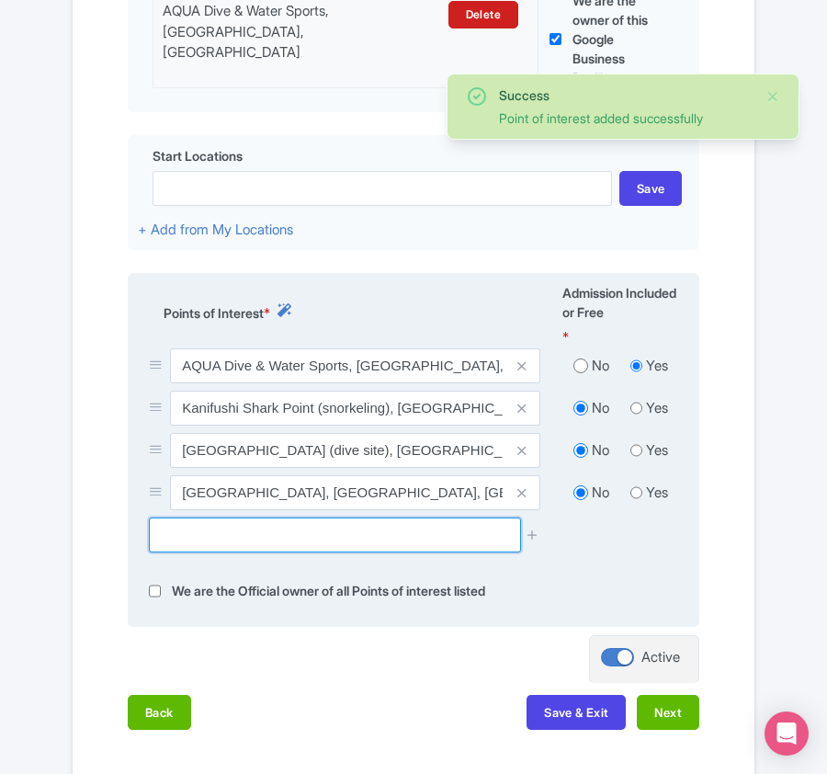
click at [207, 546] on input "text" at bounding box center [334, 534] width 371 height 35
paste input "Hani Kandu dive site, Naifaru, Maldives"
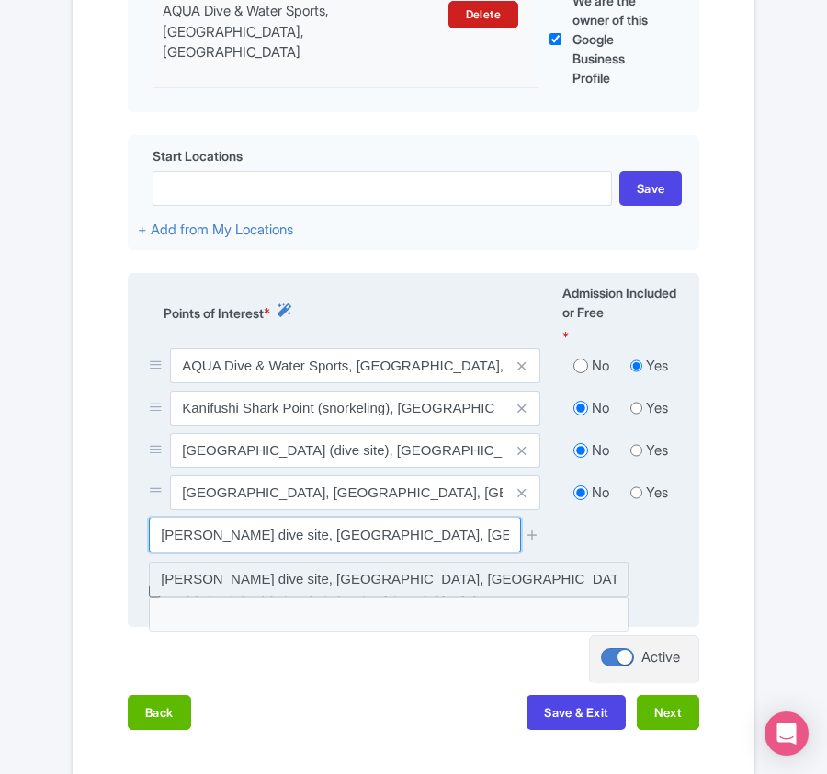
type input "[PERSON_NAME] dive site, [GEOGRAPHIC_DATA], [GEOGRAPHIC_DATA]"
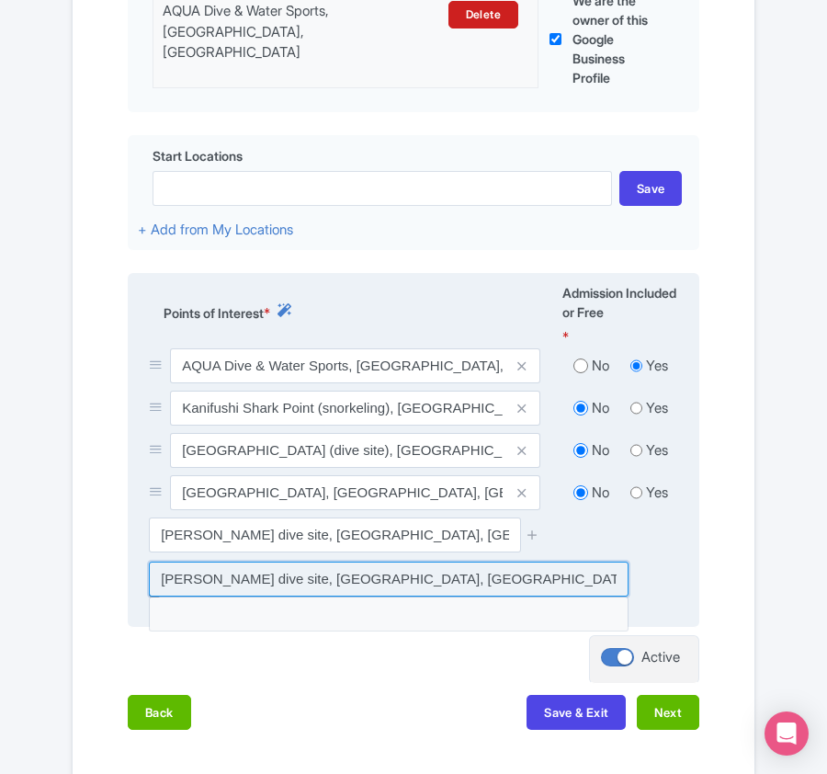
click at [465, 582] on input at bounding box center [389, 578] width 480 height 35
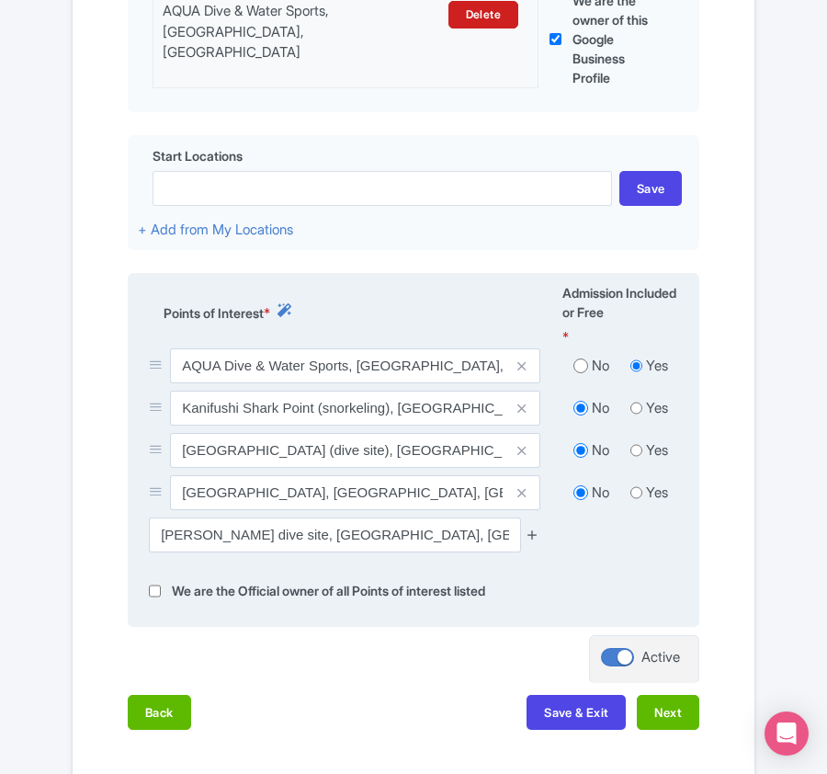
click at [527, 538] on icon at bounding box center [533, 534] width 14 height 14
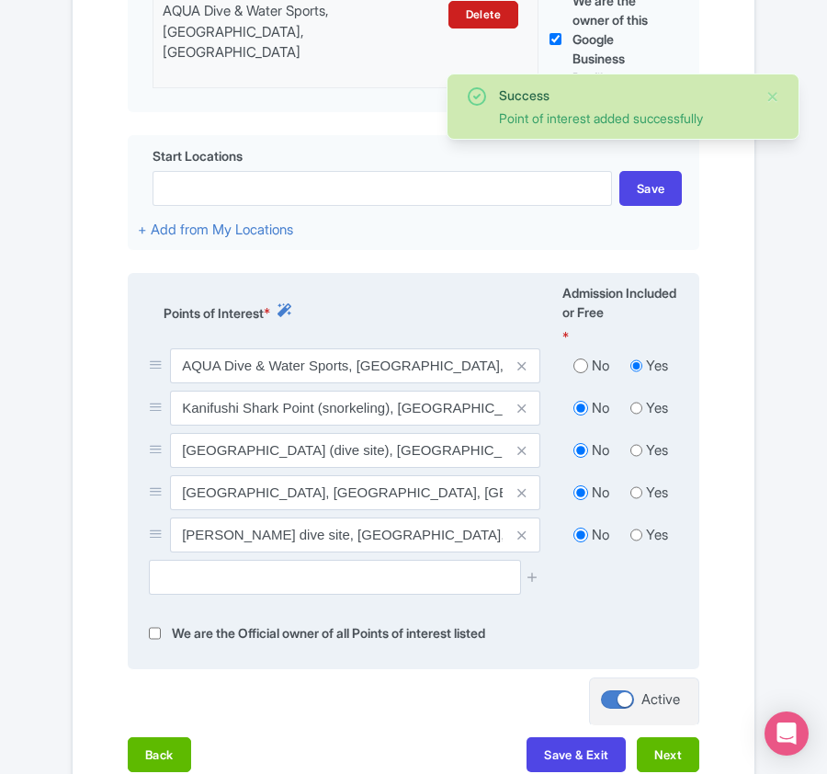
click at [336, 599] on div at bounding box center [413, 584] width 551 height 49
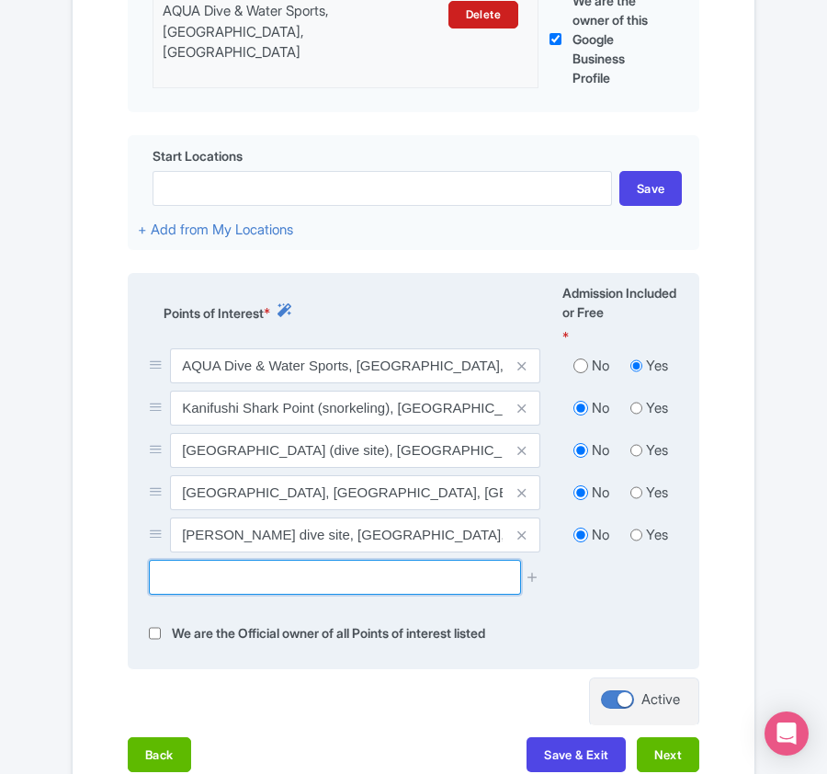
click at [334, 590] on input "text" at bounding box center [334, 577] width 371 height 35
paste input "[PERSON_NAME] dive site, [GEOGRAPHIC_DATA], [GEOGRAPHIC_DATA]"
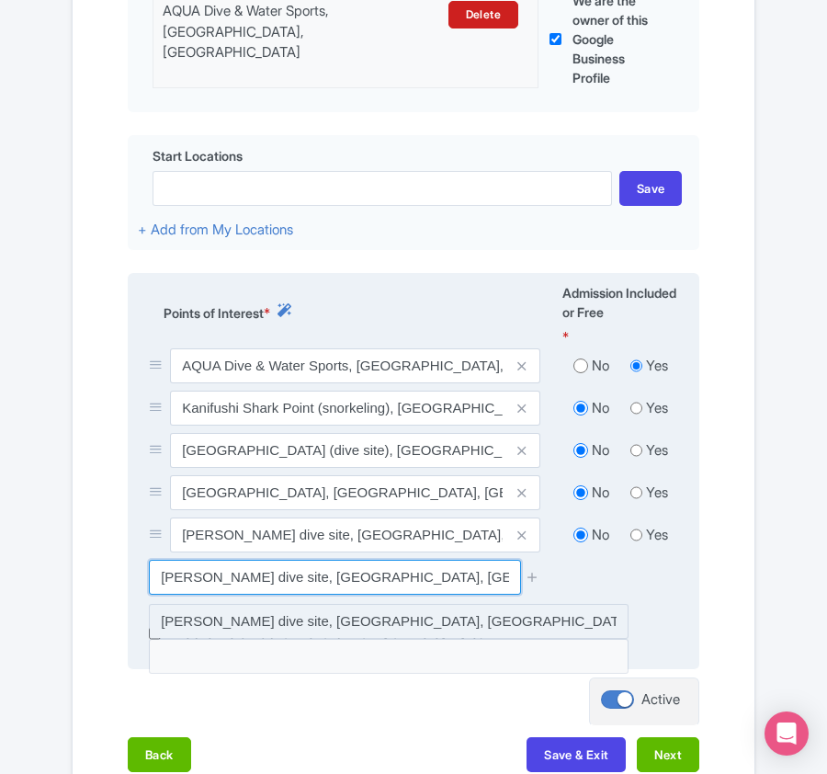
type input "[PERSON_NAME] dive site, [GEOGRAPHIC_DATA], [GEOGRAPHIC_DATA]"
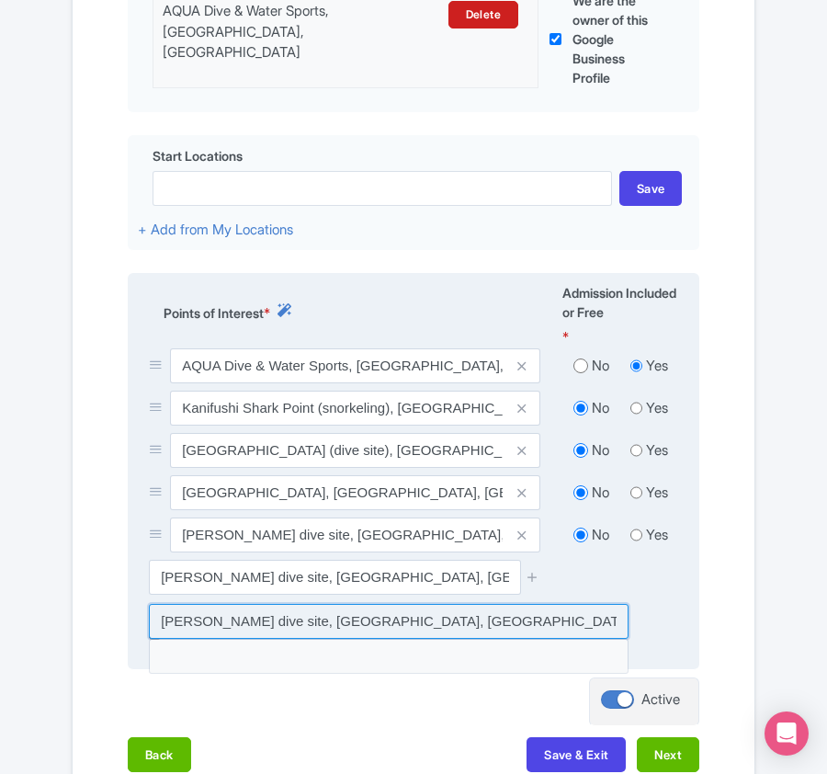
click at [494, 621] on input at bounding box center [389, 621] width 480 height 35
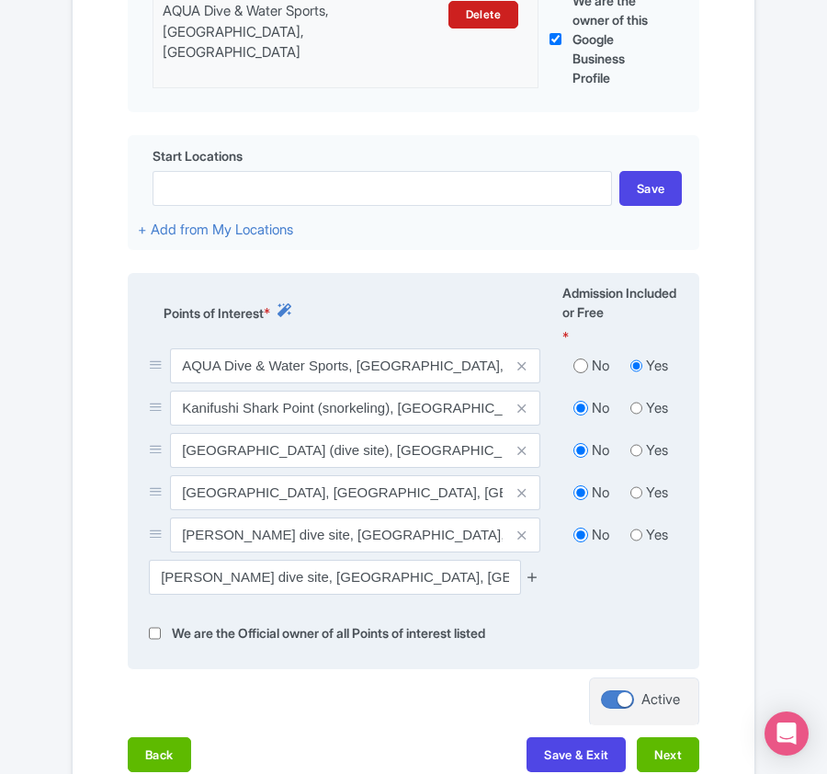
click at [527, 575] on icon at bounding box center [533, 577] width 14 height 14
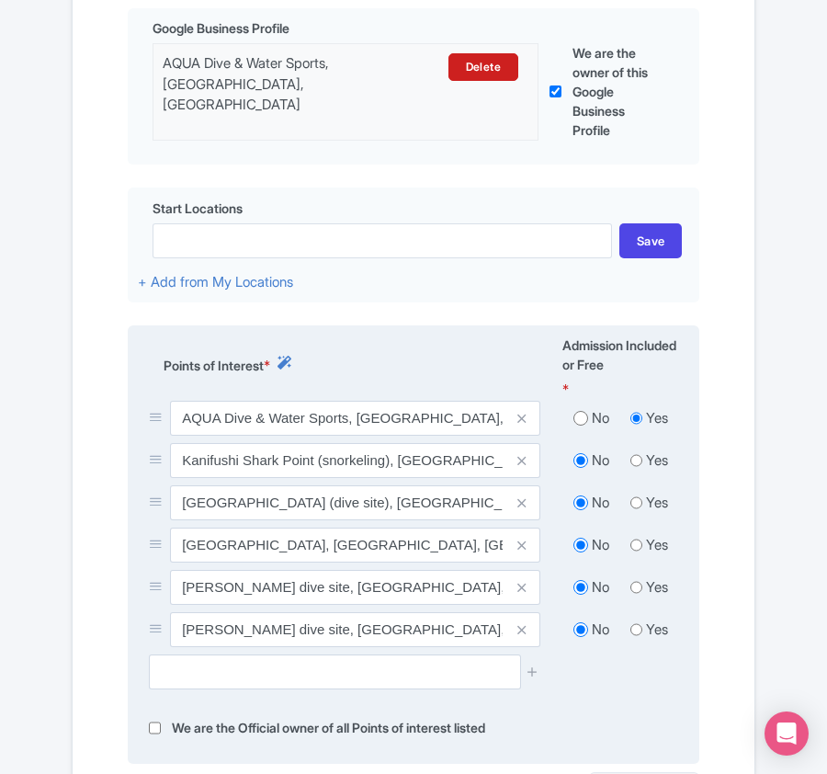
scroll to position [798, 0]
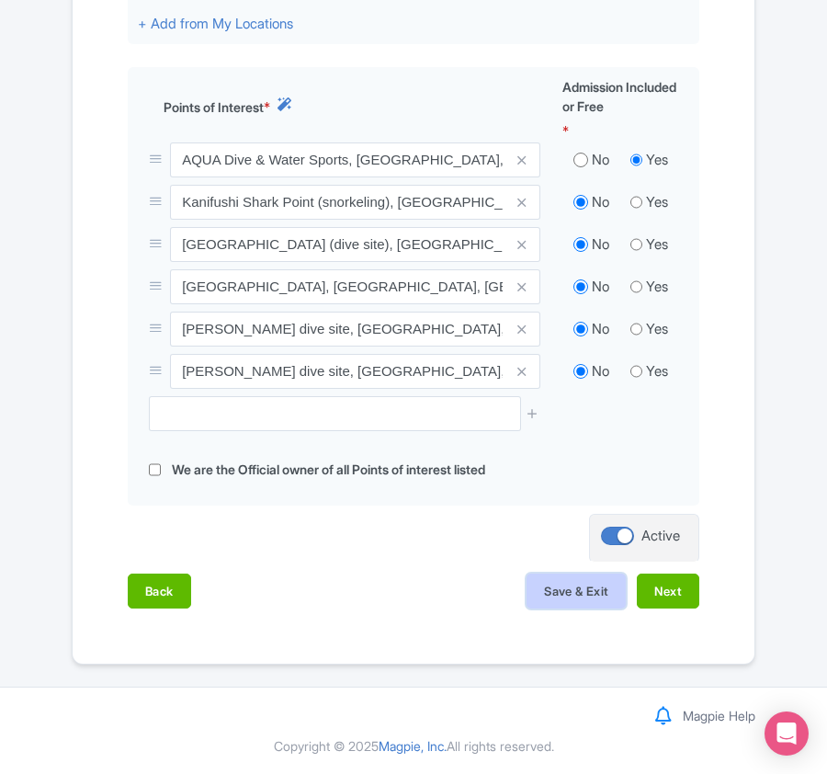
click at [575, 588] on button "Save & Exit" at bounding box center [575, 590] width 99 height 35
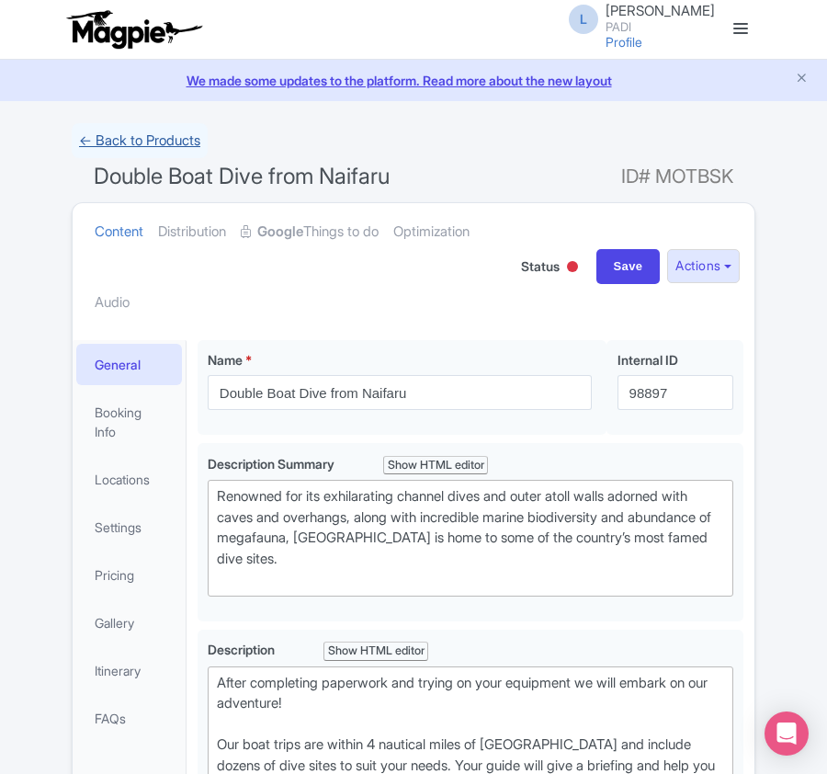
click at [133, 133] on link "← Back to Products" at bounding box center [140, 141] width 136 height 36
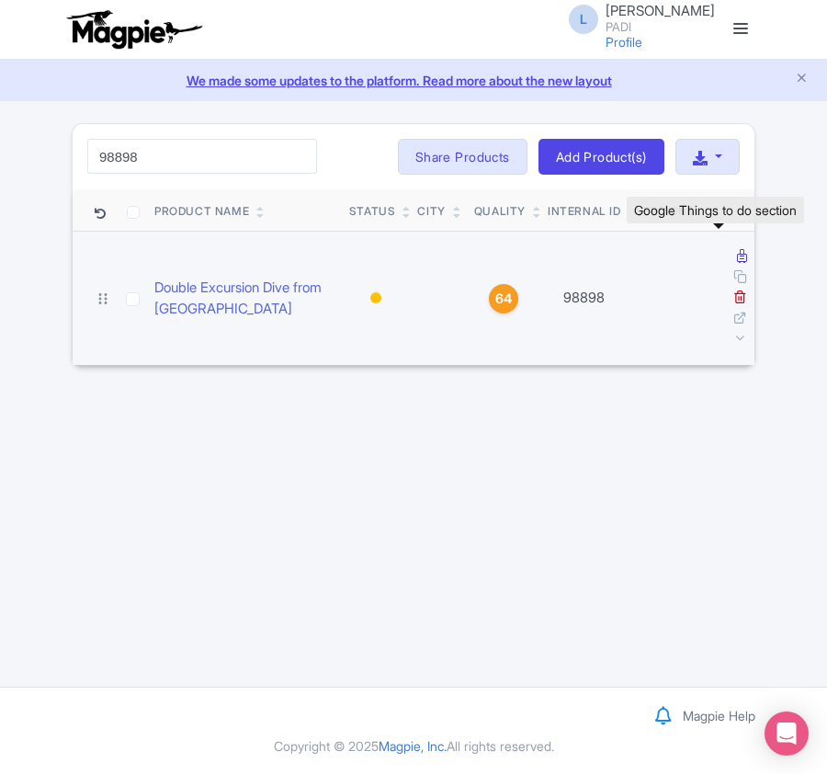
type input "98898"
click at [737, 262] on icon at bounding box center [742, 256] width 10 height 14
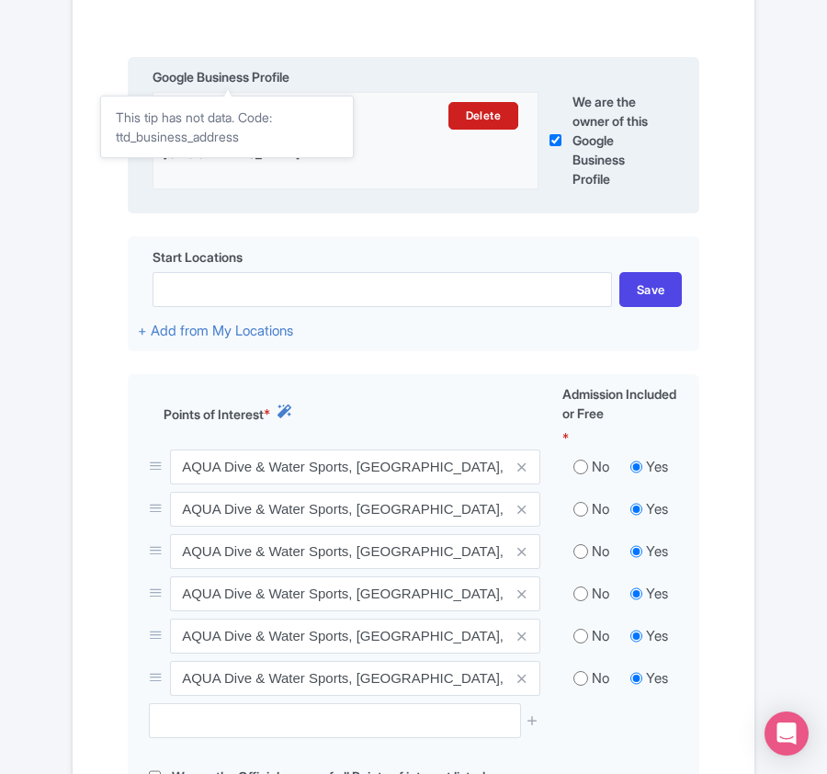
scroll to position [490, 0]
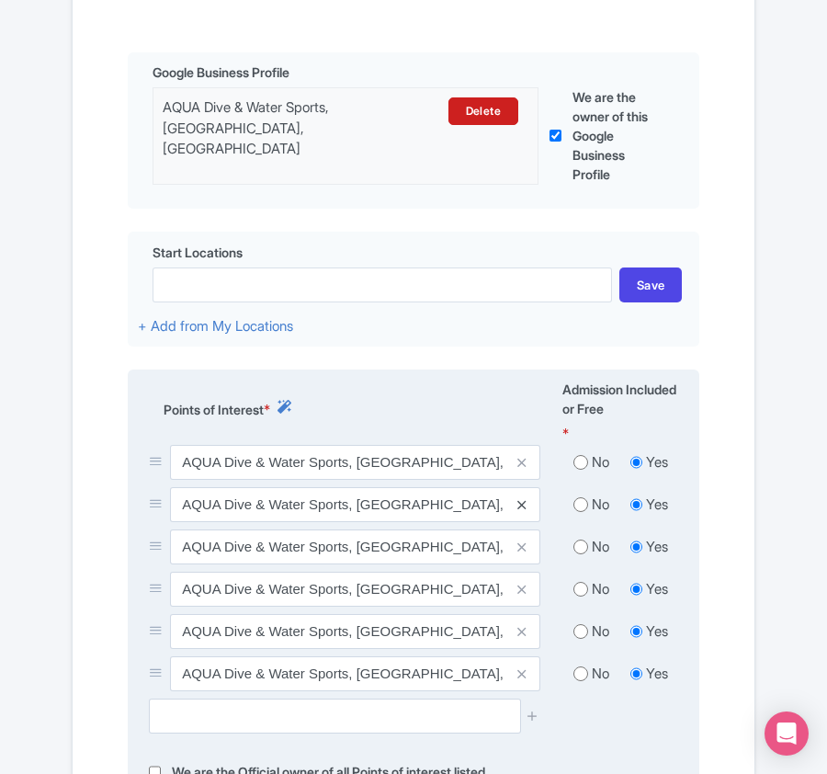
click at [518, 508] on icon at bounding box center [521, 505] width 8 height 14
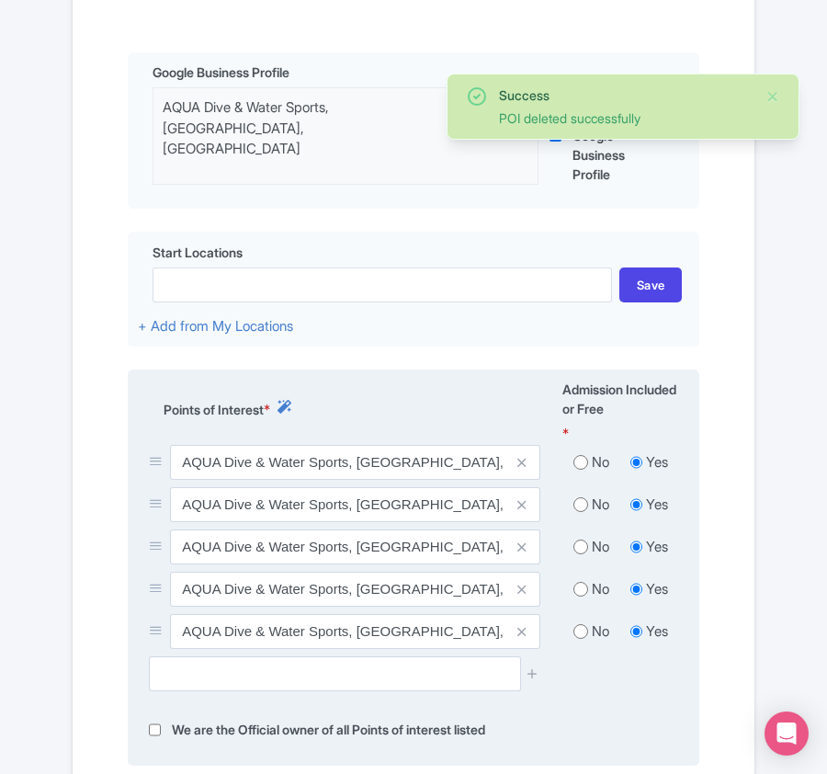
click at [518, 511] on icon at bounding box center [521, 505] width 8 height 14
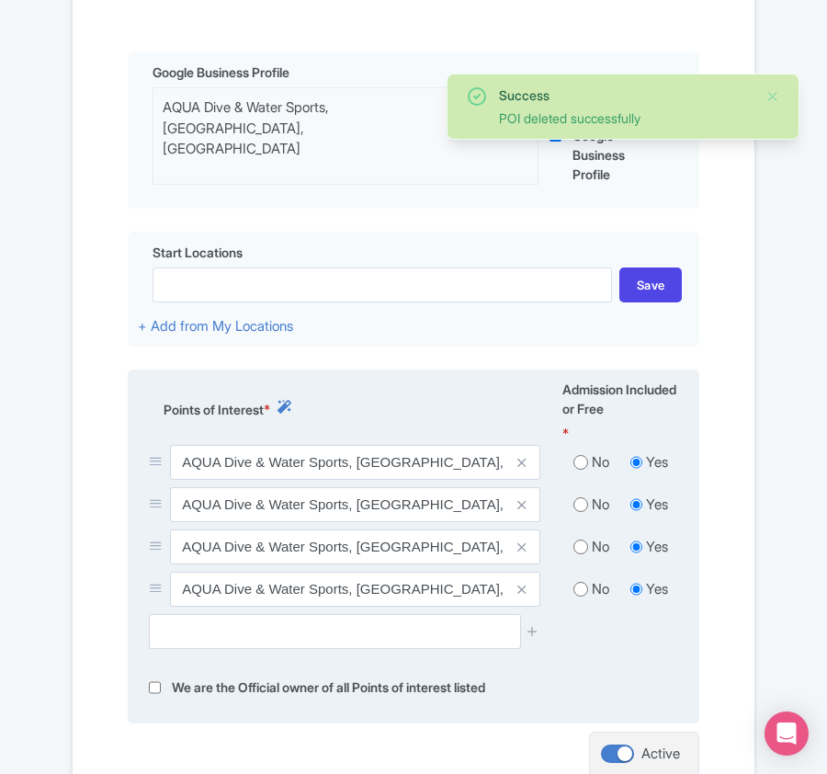
click at [518, 511] on icon at bounding box center [521, 505] width 8 height 14
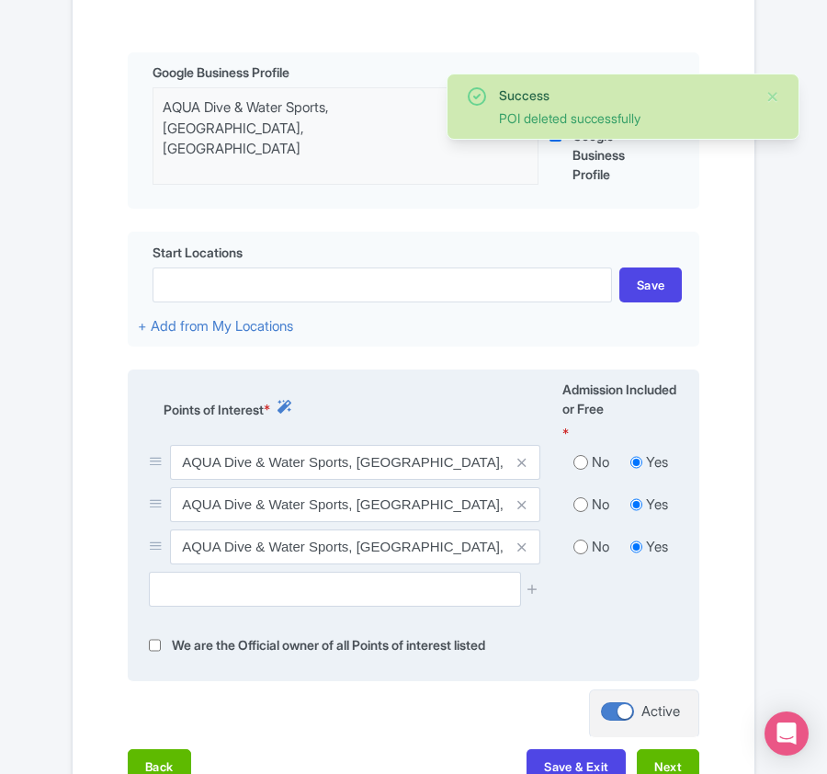
click at [518, 511] on icon at bounding box center [521, 505] width 8 height 14
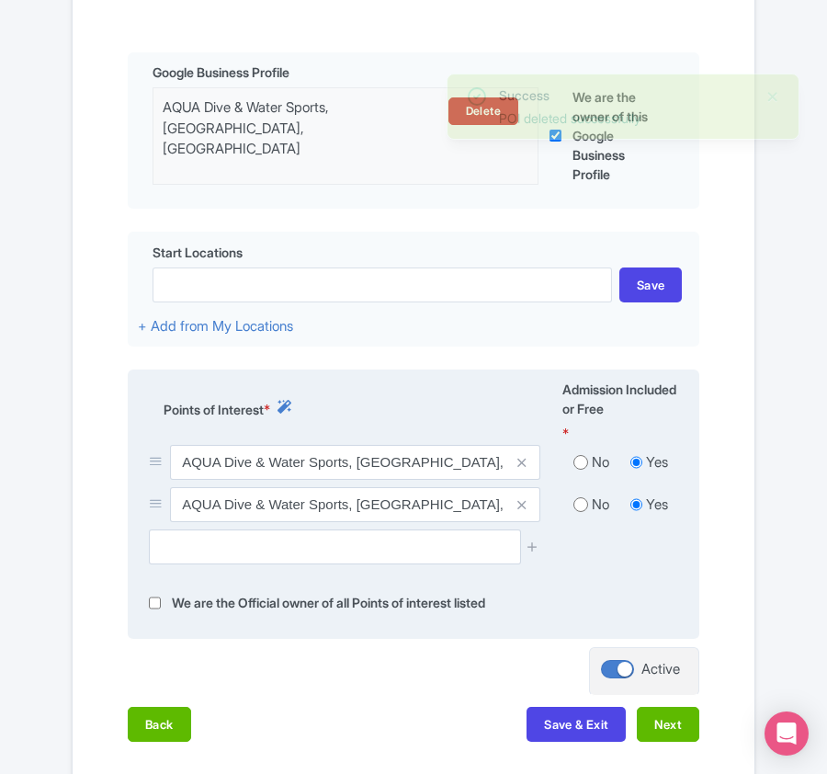
click at [518, 512] on icon at bounding box center [521, 505] width 8 height 14
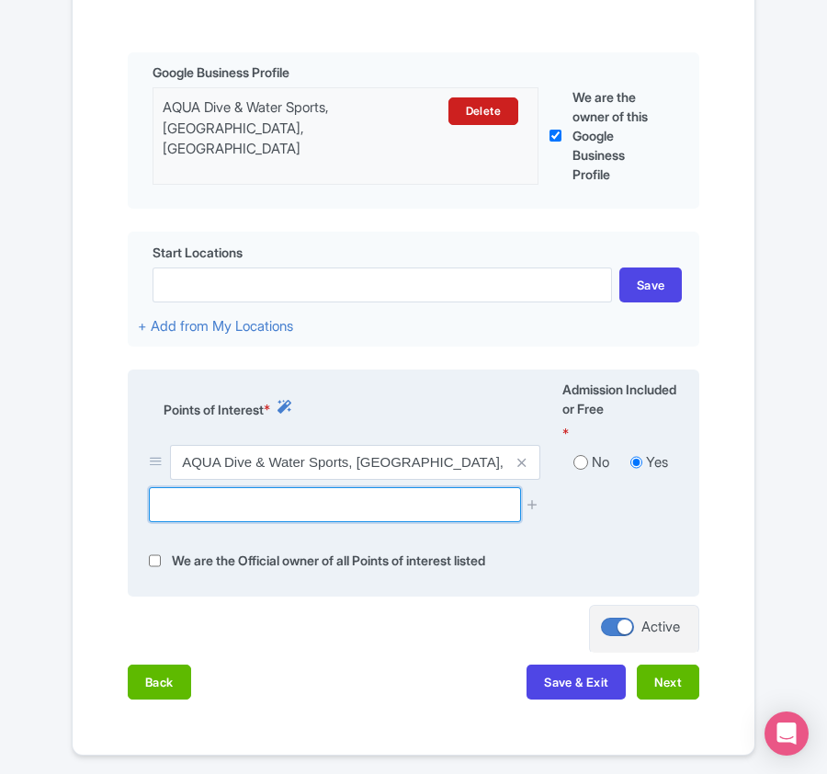
click at [394, 518] on input "text" at bounding box center [334, 504] width 371 height 35
paste input "[PERSON_NAME] dive site, [GEOGRAPHIC_DATA], [GEOGRAPHIC_DATA]"
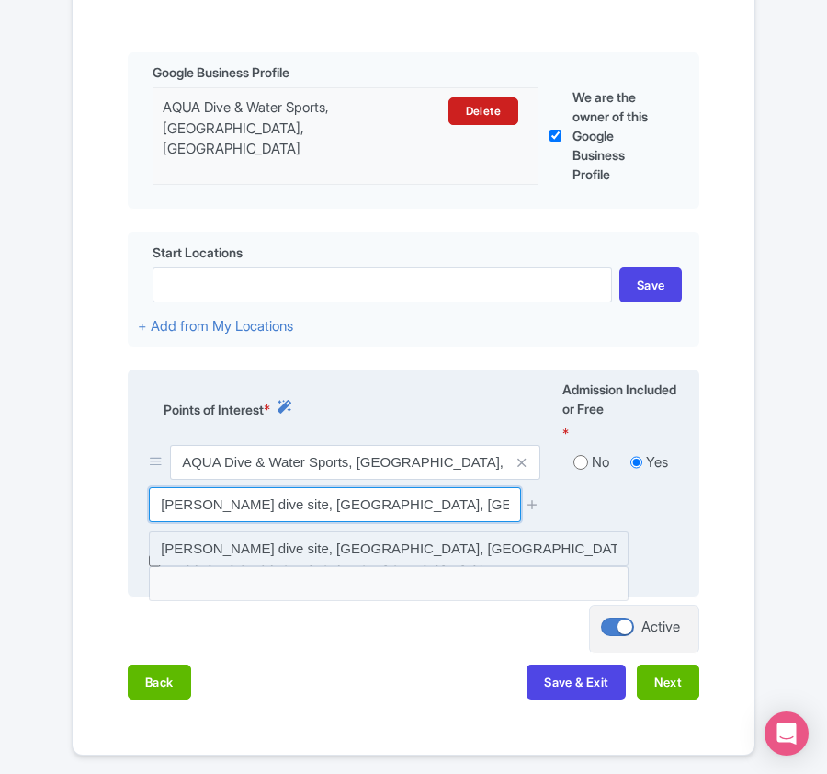
type input "[PERSON_NAME] dive site, [GEOGRAPHIC_DATA], [GEOGRAPHIC_DATA]"
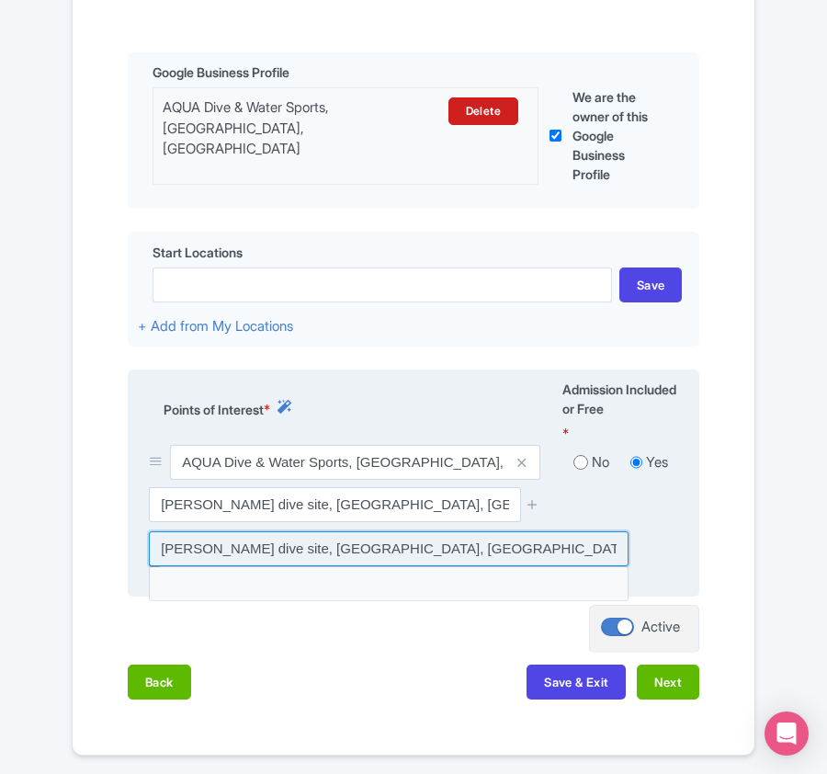
click at [388, 552] on input at bounding box center [389, 548] width 480 height 35
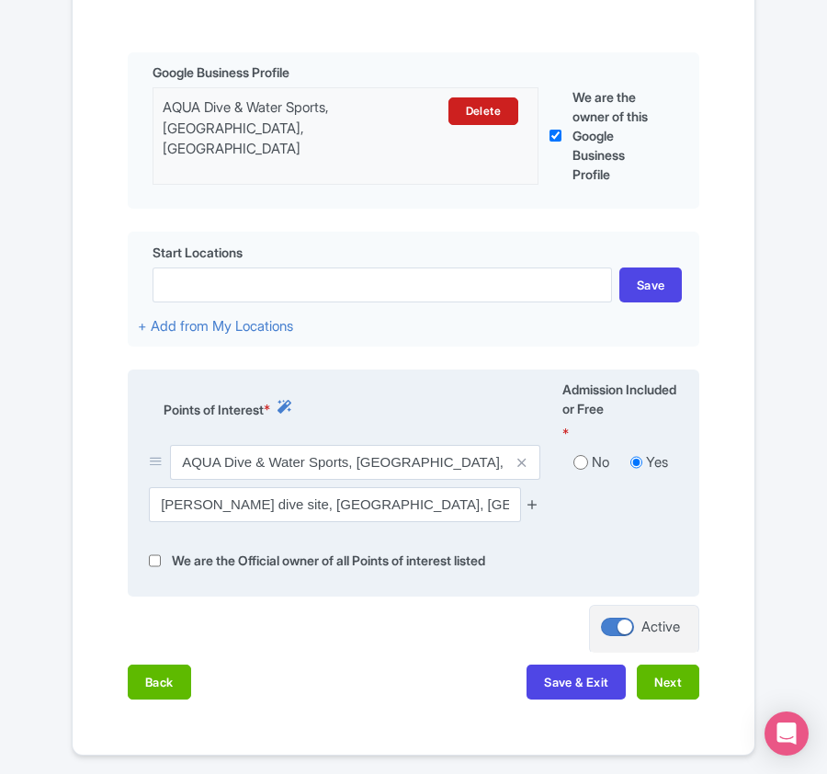
click at [538, 511] on icon at bounding box center [533, 504] width 14 height 14
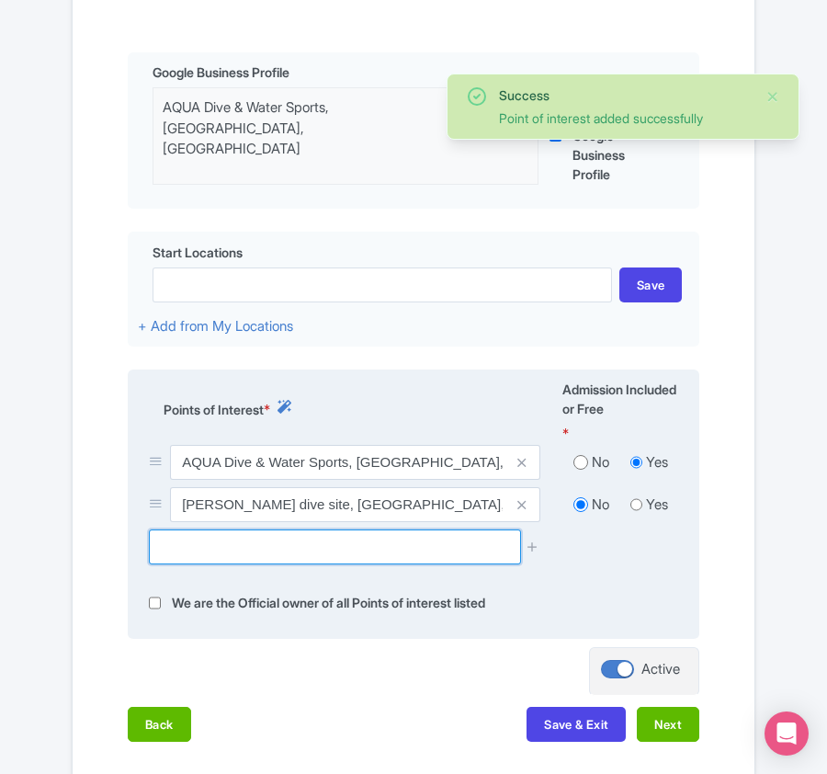
click at [379, 557] on input "text" at bounding box center [334, 546] width 371 height 35
paste input "Hani Kandu dive site, Naifaru, Maldives"
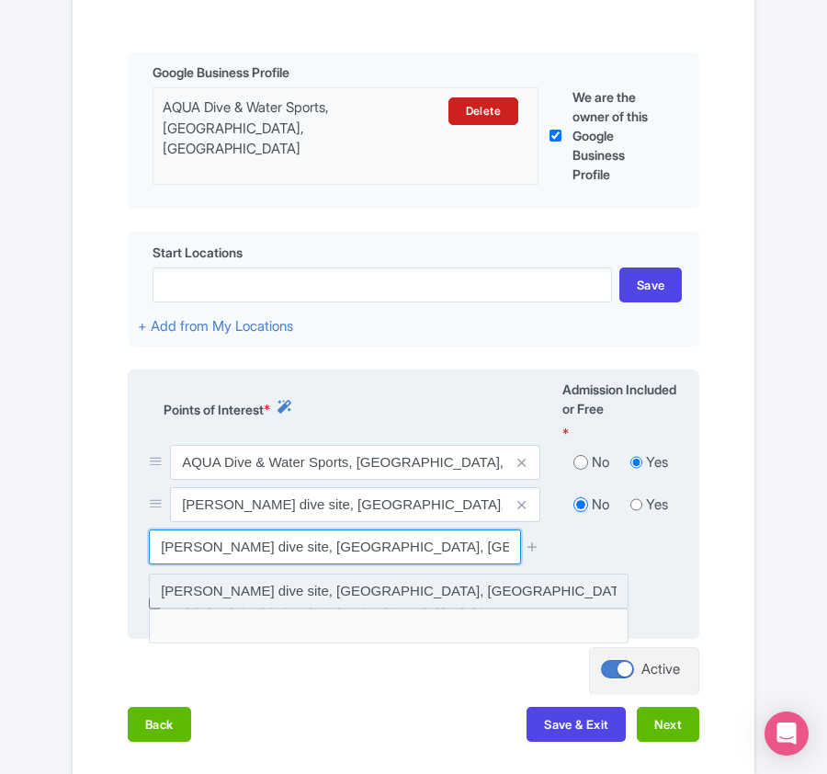
type input "Hani Kandu dive site, Naifaru, Maldives"
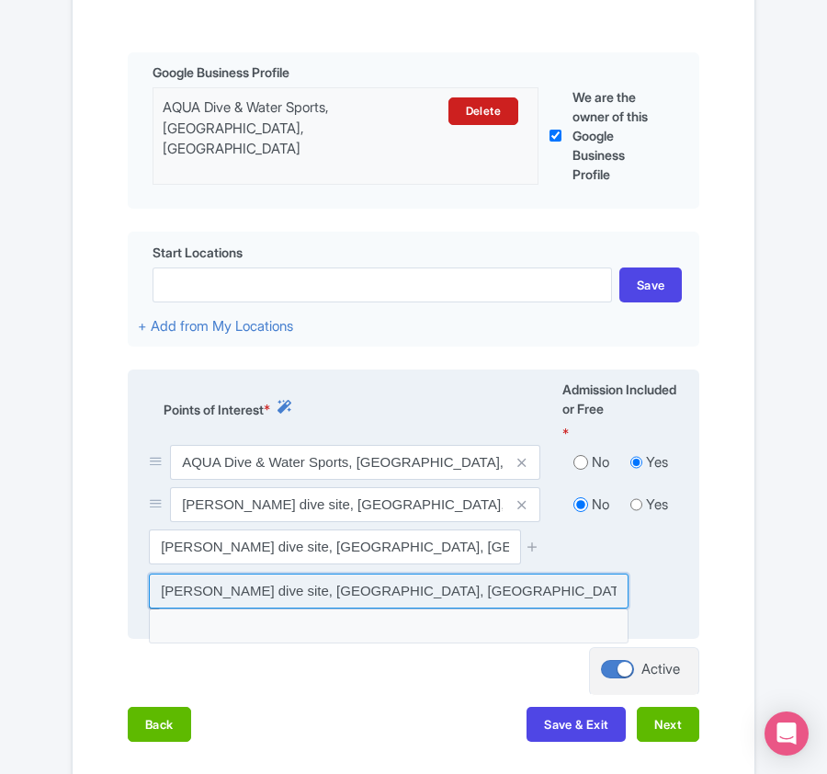
click at [443, 592] on input at bounding box center [389, 590] width 480 height 35
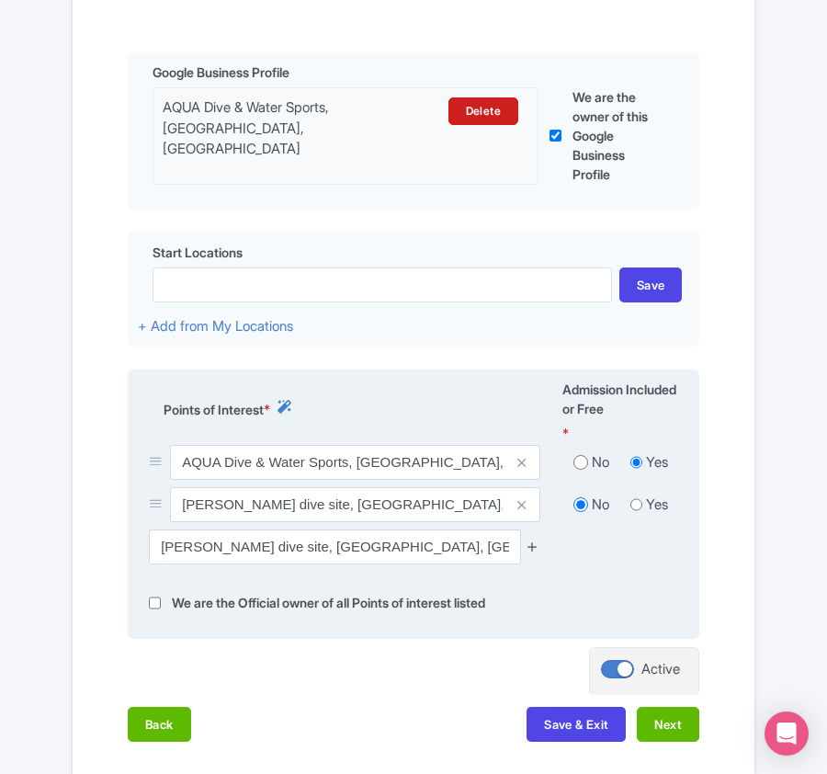
click at [526, 553] on icon at bounding box center [533, 546] width 14 height 14
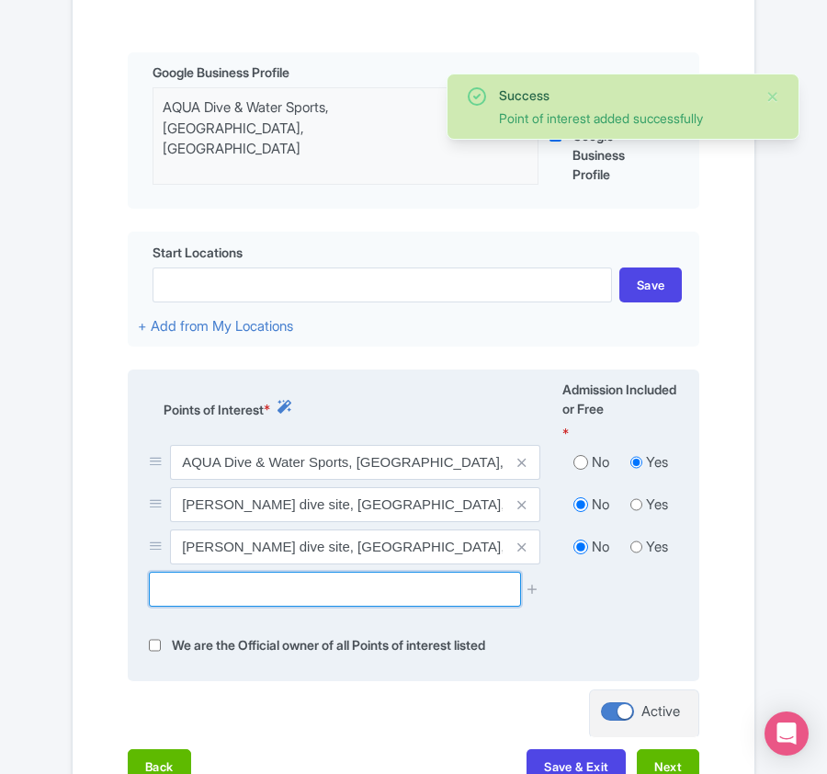
click at [266, 593] on input "text" at bounding box center [334, 589] width 371 height 35
paste input "Naifaru House Reef Dive Site, Naifaru, Maldives"
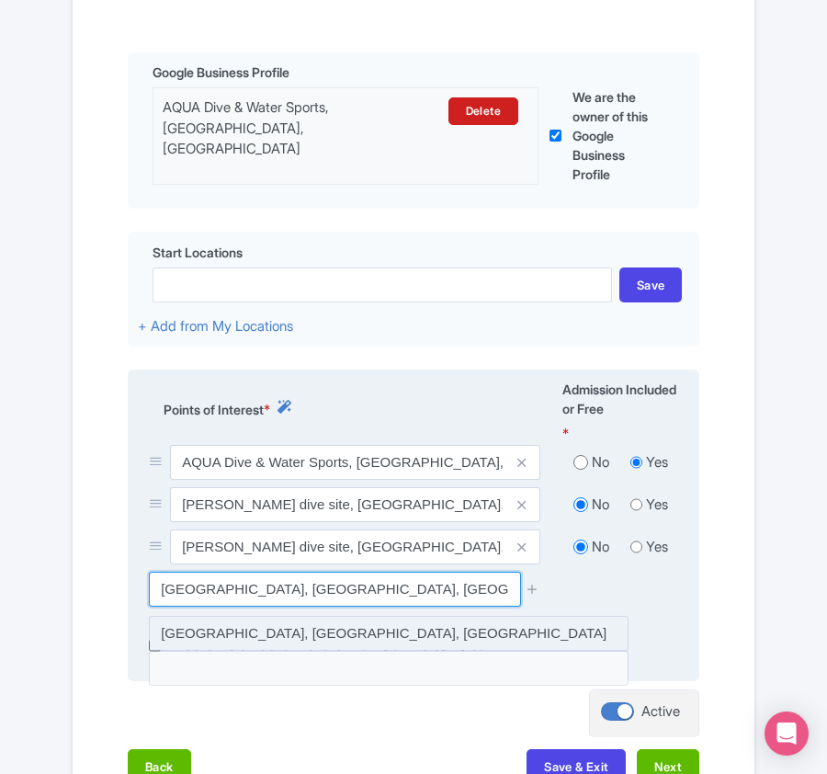
type input "Naifaru House Reef Dive Site, Naifaru, Maldives"
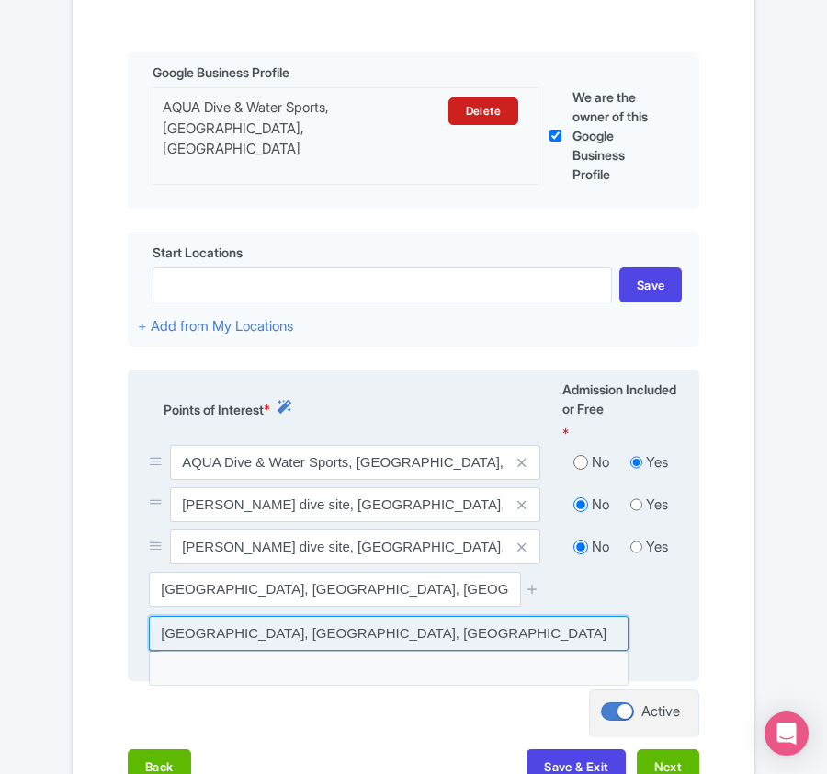
click at [492, 632] on input at bounding box center [389, 633] width 480 height 35
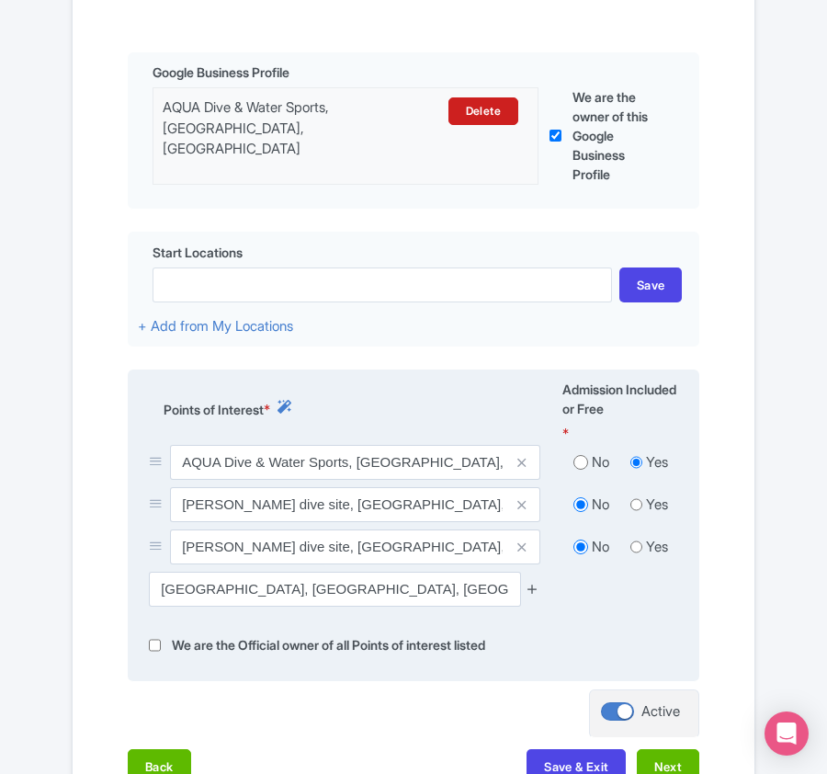
click at [529, 593] on icon at bounding box center [533, 589] width 14 height 14
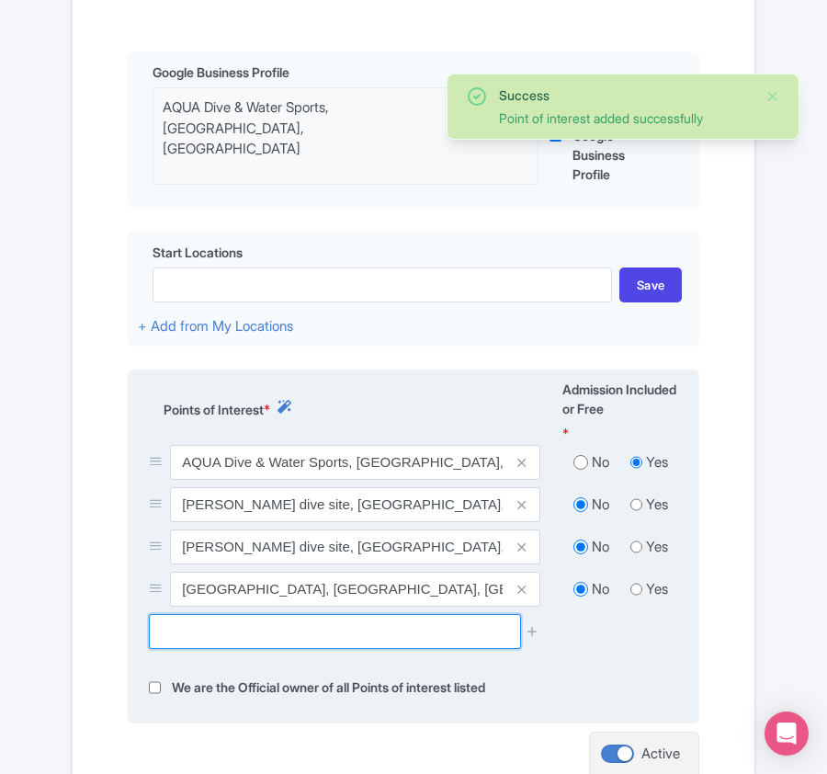
click at [287, 644] on input "text" at bounding box center [334, 631] width 371 height 35
paste input "Kani Corner (dive site), Naifaru, Maldives"
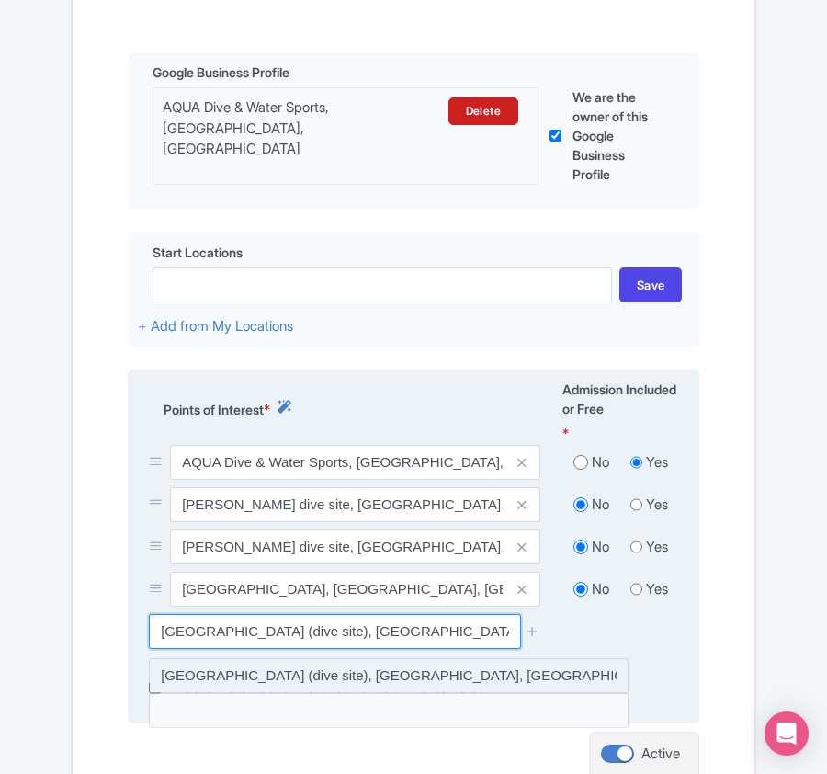
type input "Kani Corner (dive site), Naifaru, Maldives"
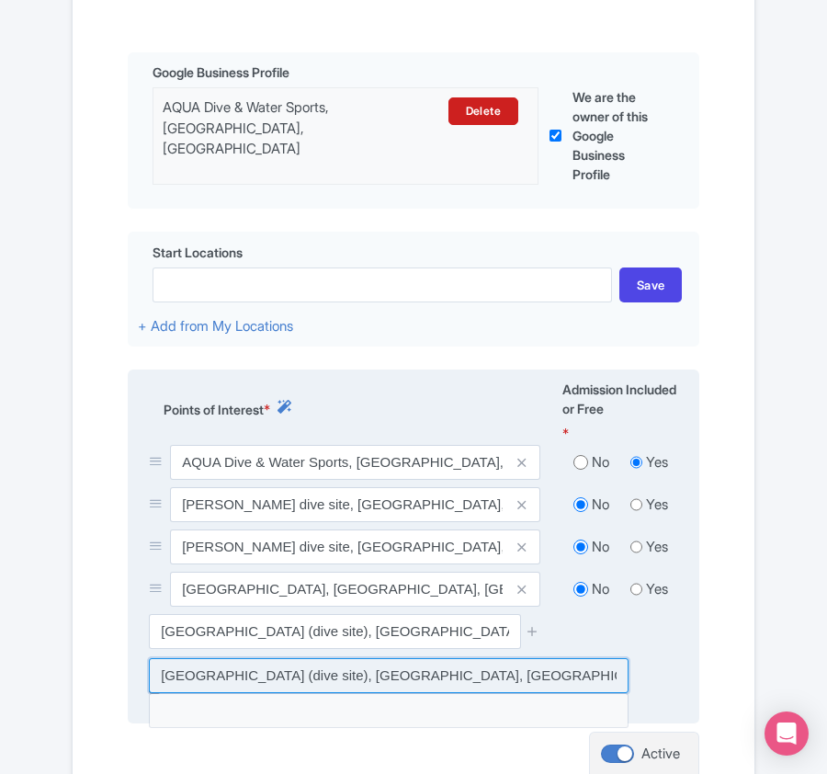
click at [402, 680] on input at bounding box center [389, 675] width 480 height 35
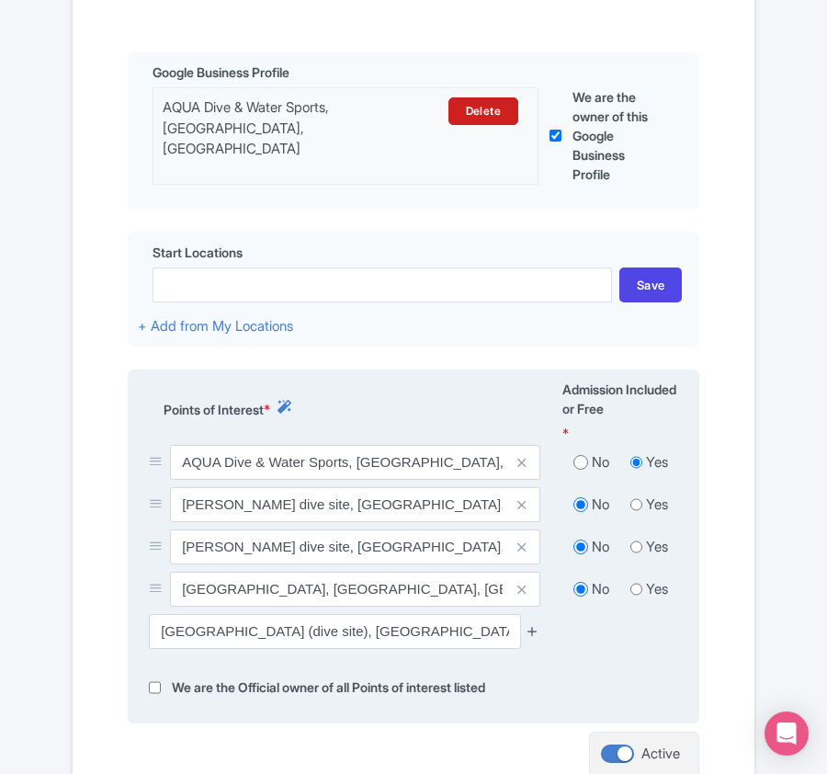
click at [537, 638] on icon at bounding box center [533, 631] width 14 height 14
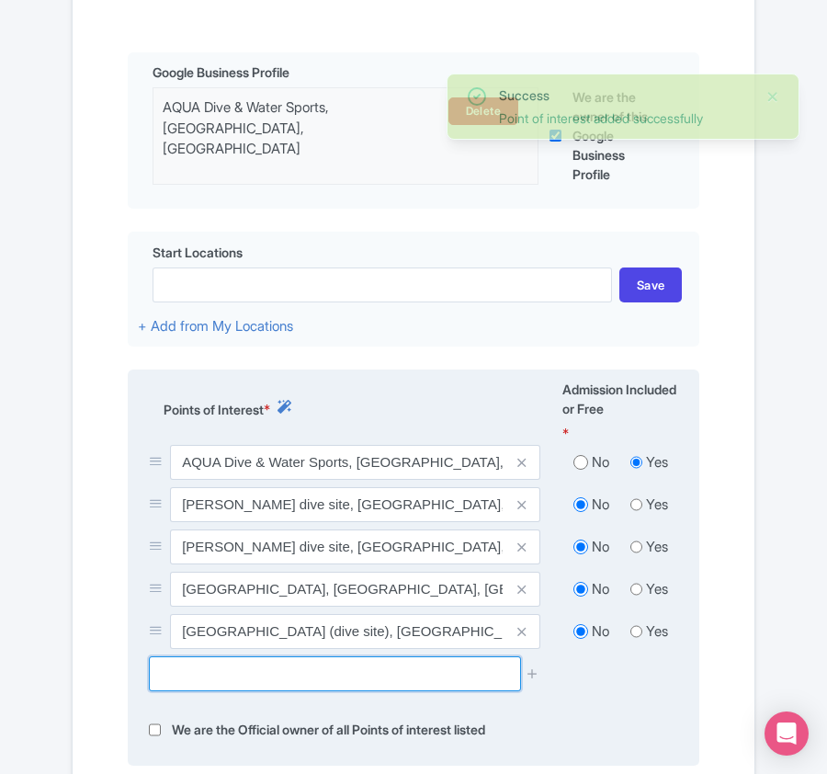
click at [401, 678] on input "text" at bounding box center [334, 673] width 371 height 35
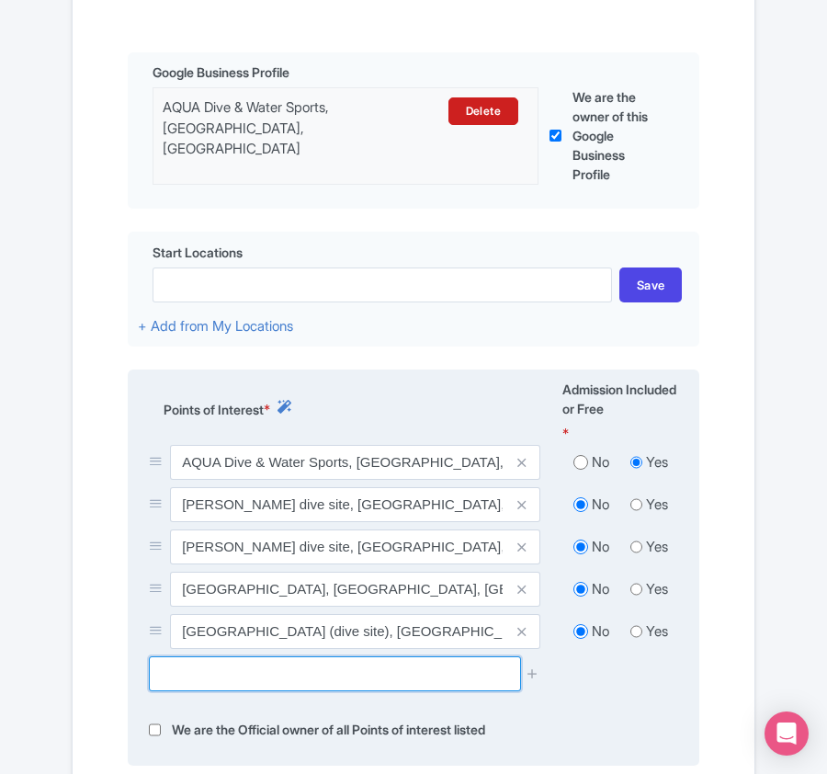
paste input "Kanifushi Shark Point (snorkeling), Naifaru, Maldives"
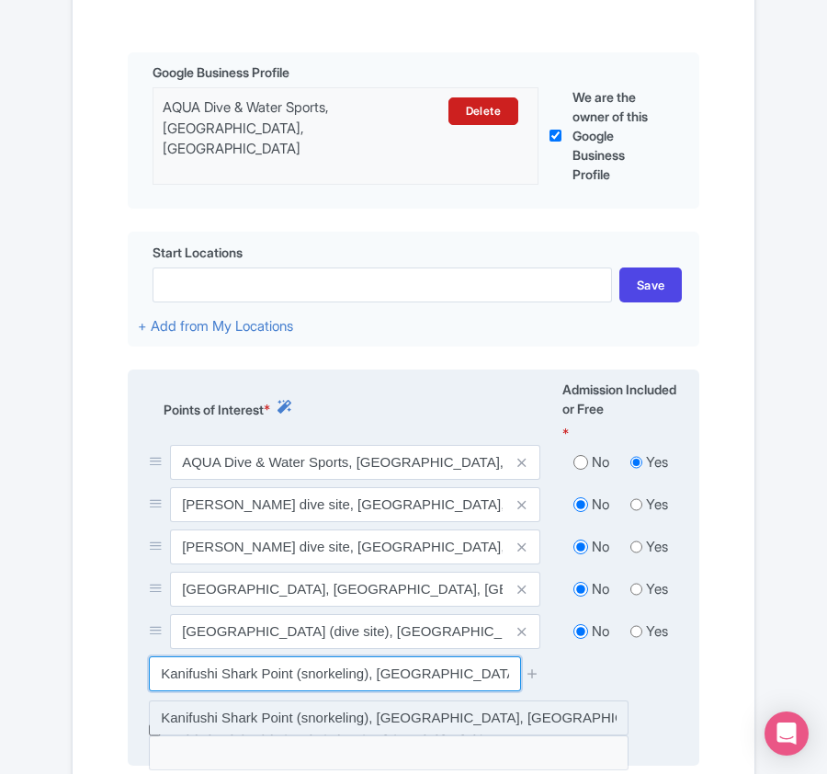
type input "Kanifushi Shark Point (snorkeling), Naifaru, Maldives"
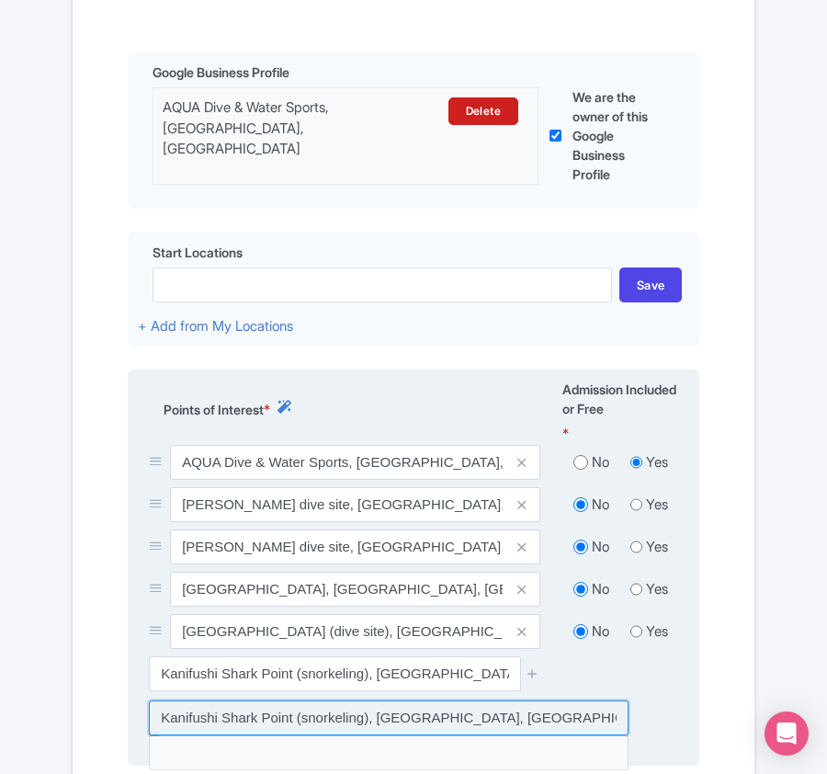
click at [471, 728] on input at bounding box center [389, 717] width 480 height 35
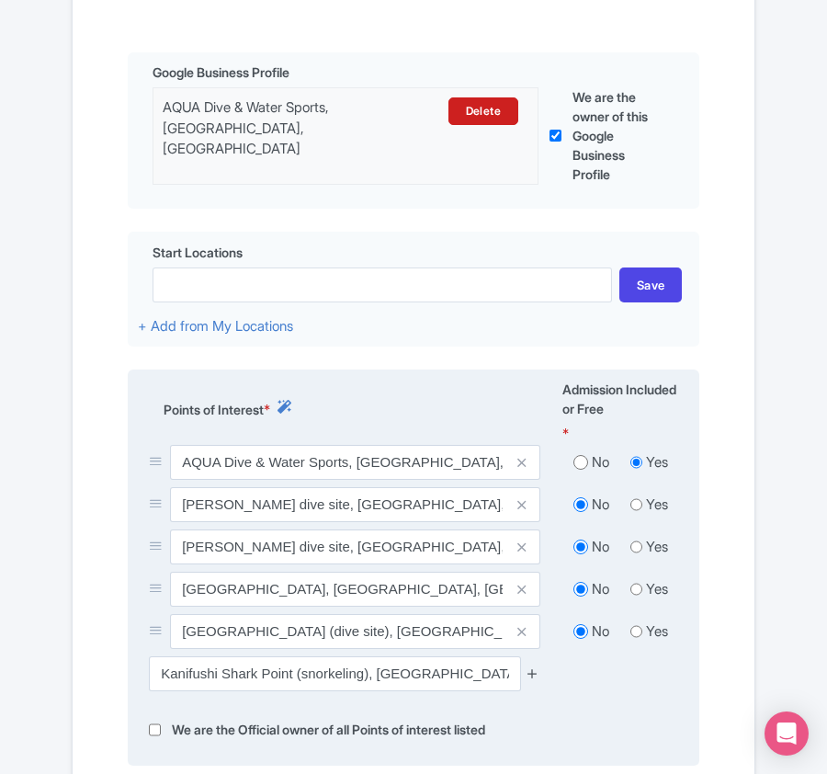
click at [530, 674] on icon at bounding box center [533, 673] width 14 height 14
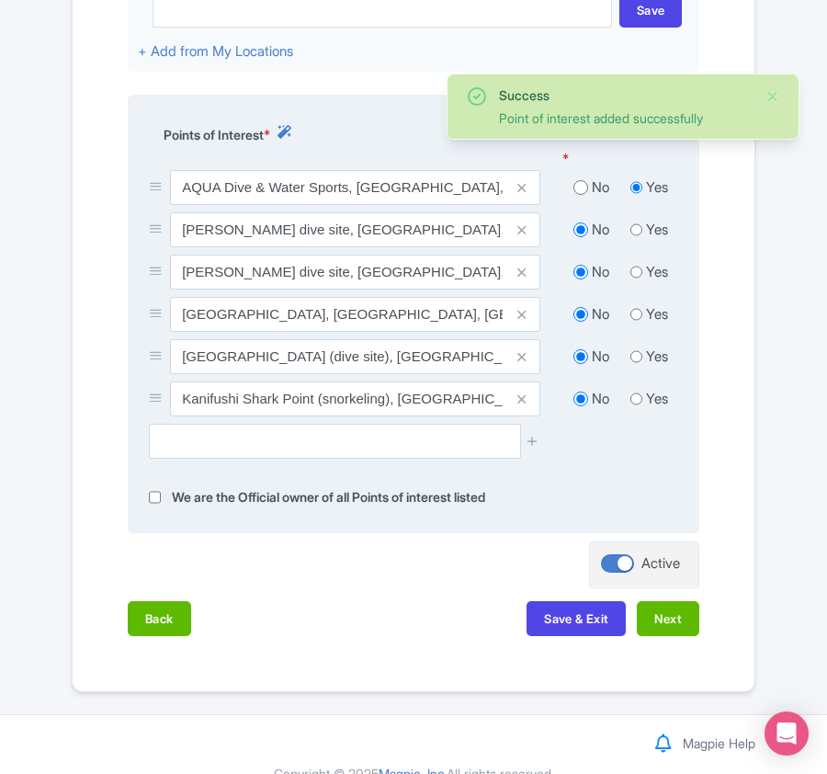
scroll to position [798, 0]
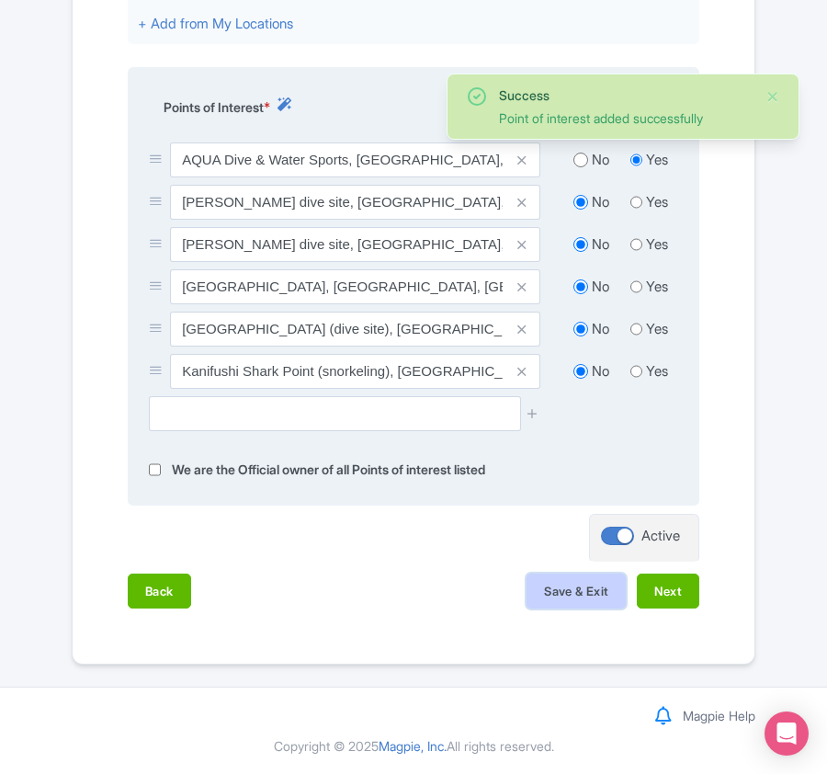
click at [589, 594] on button "Save & Exit" at bounding box center [575, 590] width 99 height 35
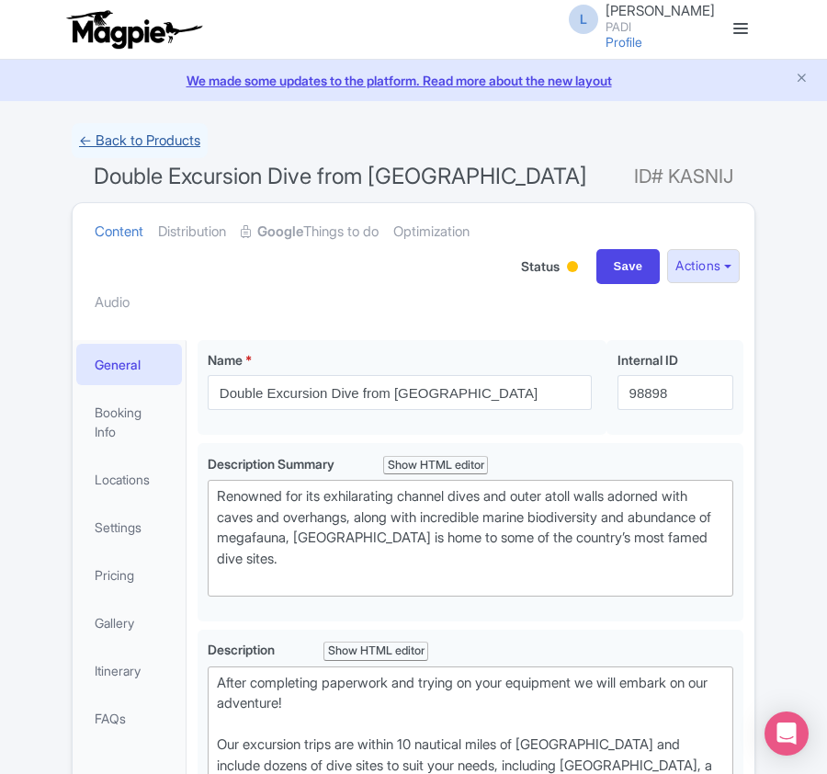
click at [164, 130] on link "← Back to Products" at bounding box center [140, 141] width 136 height 36
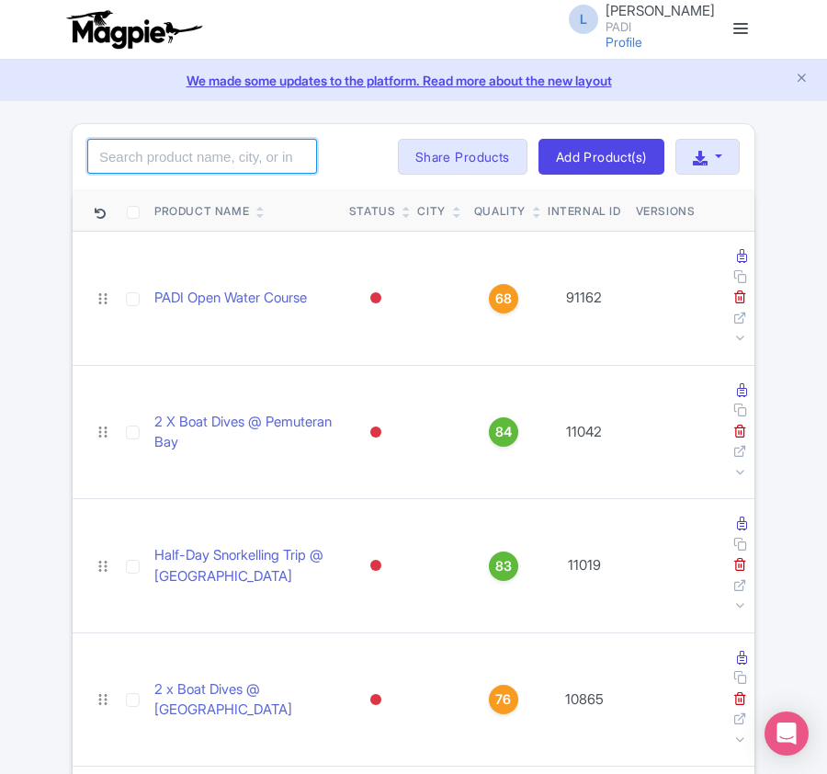
click at [277, 147] on input "search" at bounding box center [202, 156] width 230 height 35
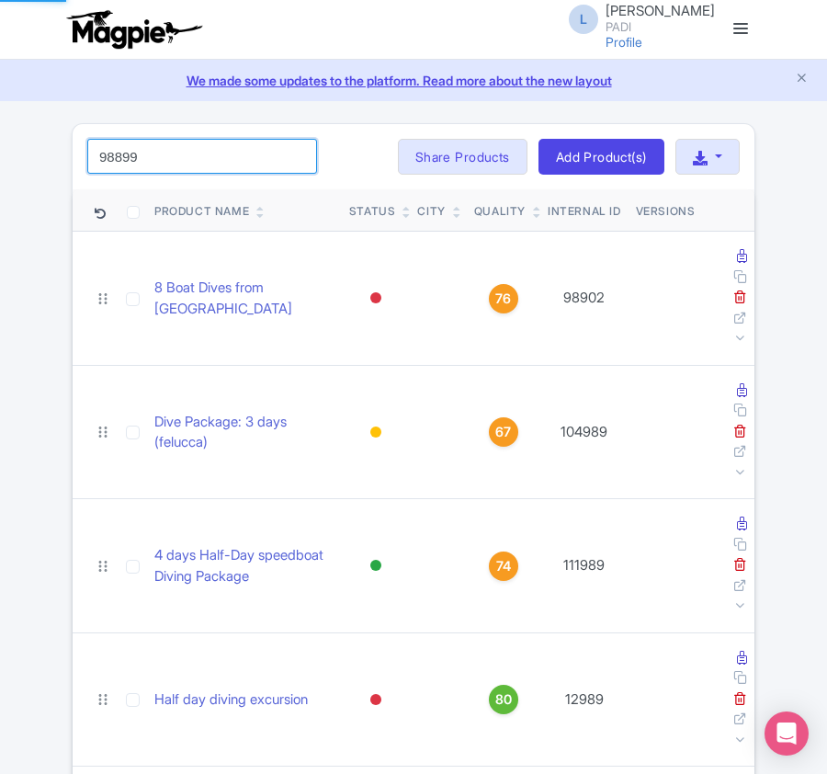
type input "98899"
click button "Search" at bounding box center [0, 0] width 0 height 0
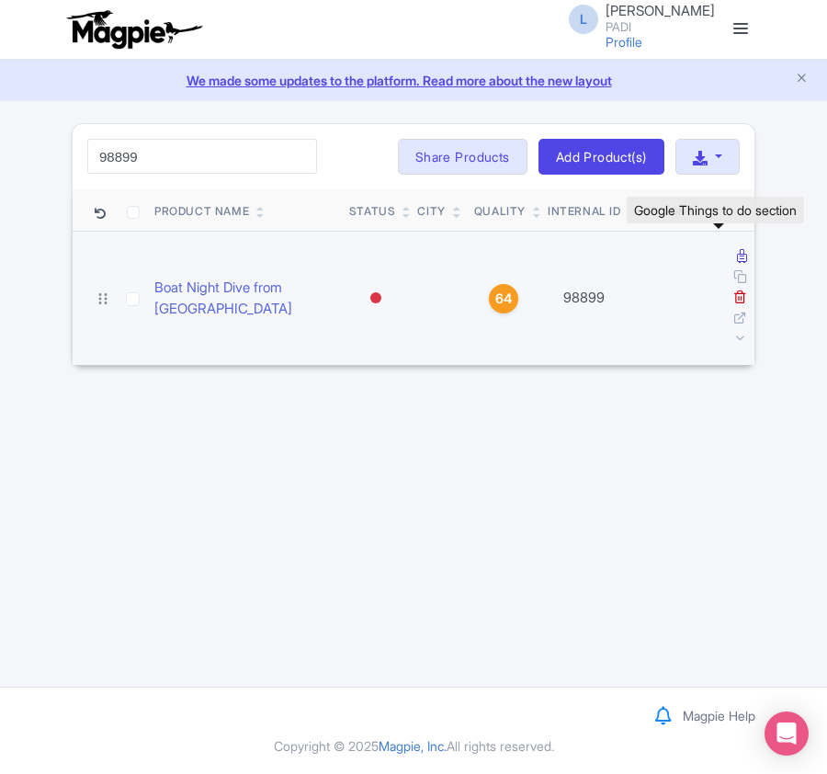
click at [737, 265] on link at bounding box center [742, 255] width 10 height 17
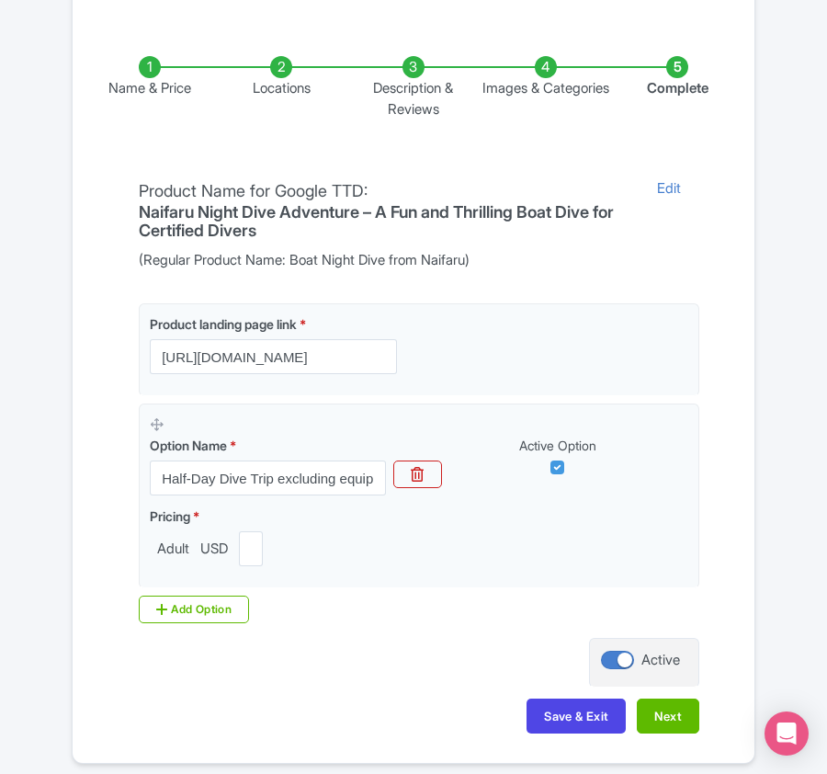
scroll to position [368, 0]
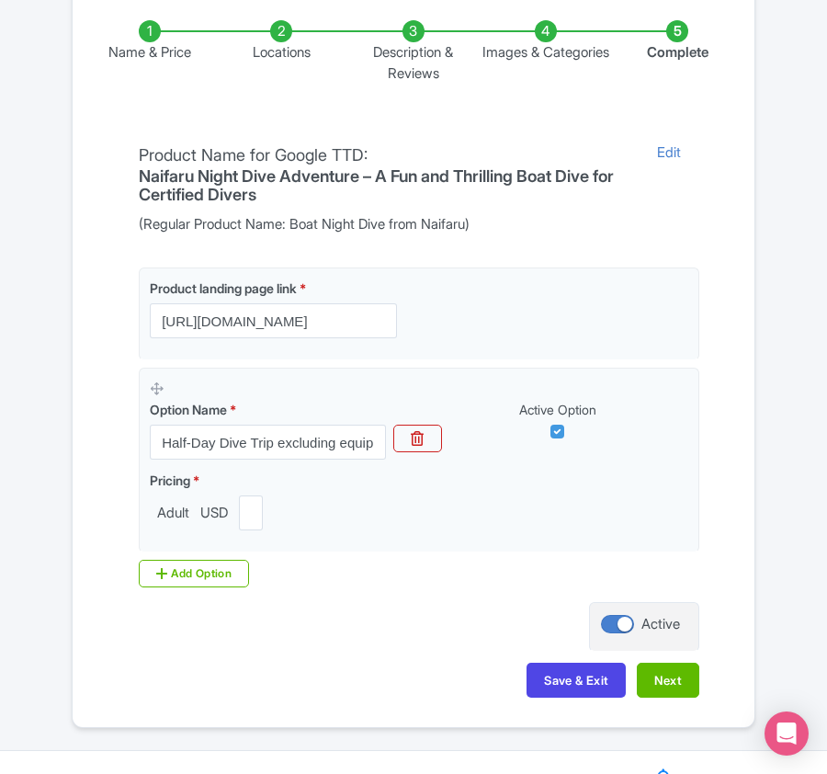
click at [274, 40] on li "Locations" at bounding box center [282, 51] width 132 height 63
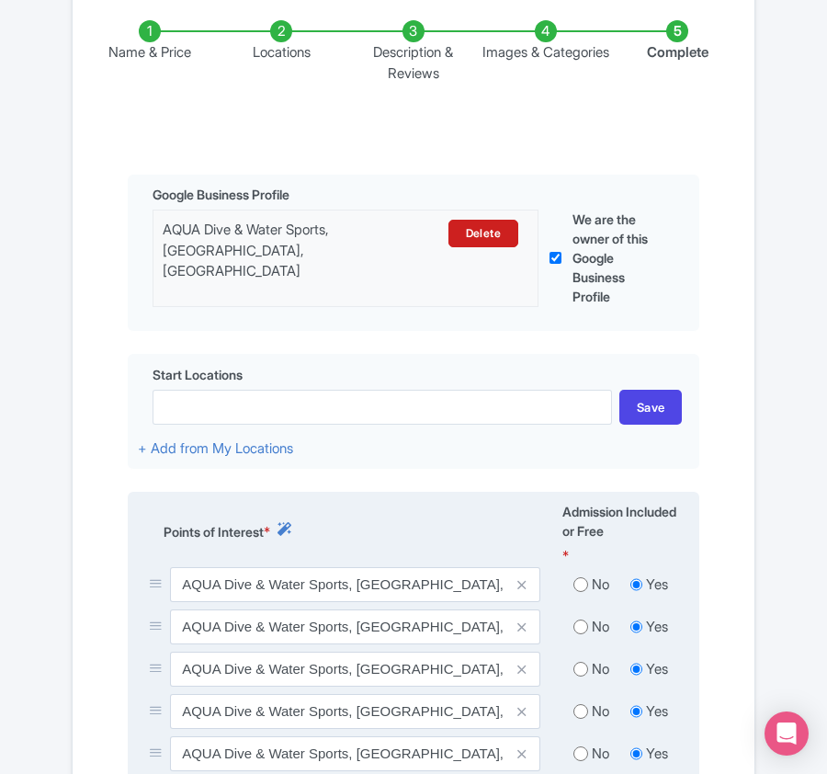
scroll to position [612, 0]
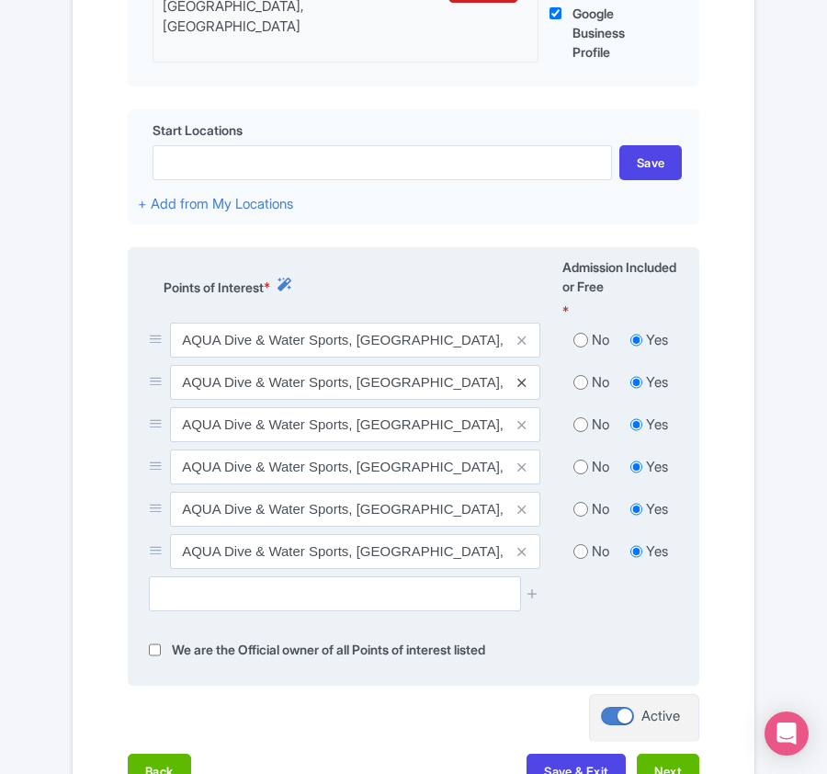
click at [520, 384] on icon at bounding box center [521, 383] width 8 height 14
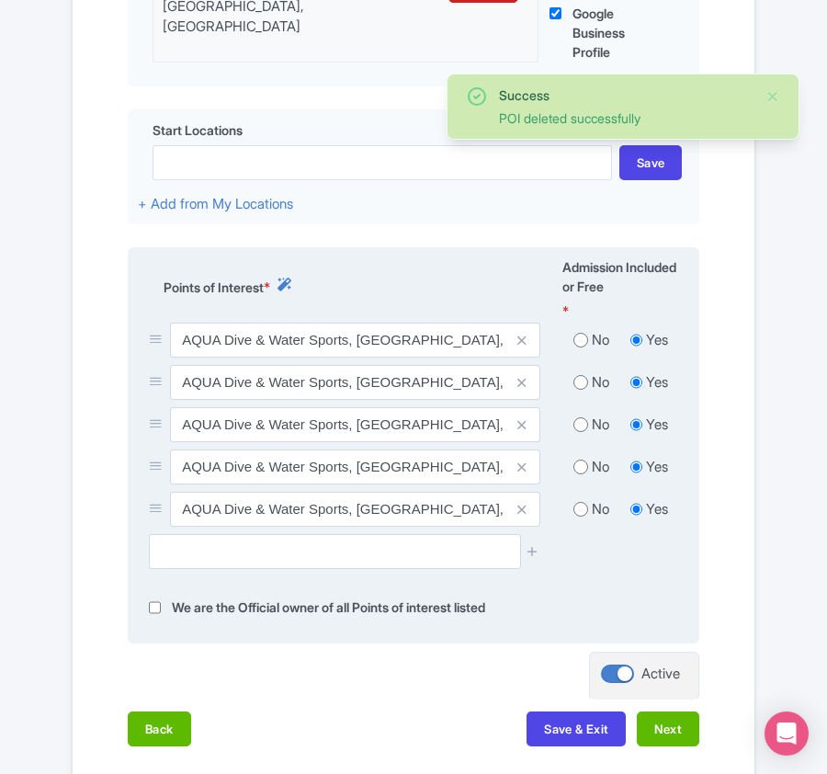
click at [520, 384] on icon at bounding box center [521, 383] width 8 height 14
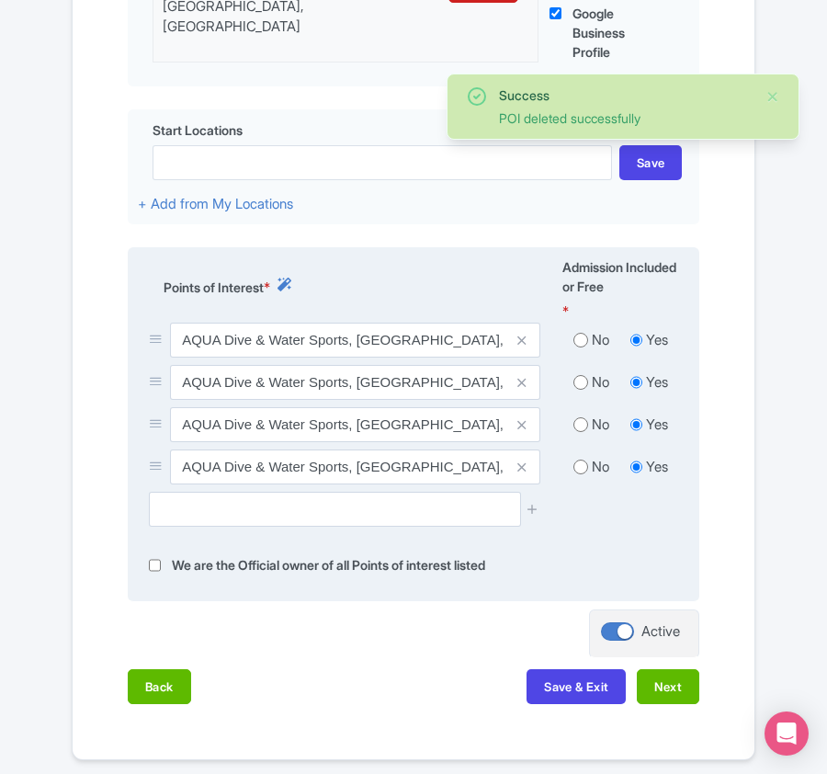
click at [520, 384] on icon at bounding box center [521, 383] width 8 height 14
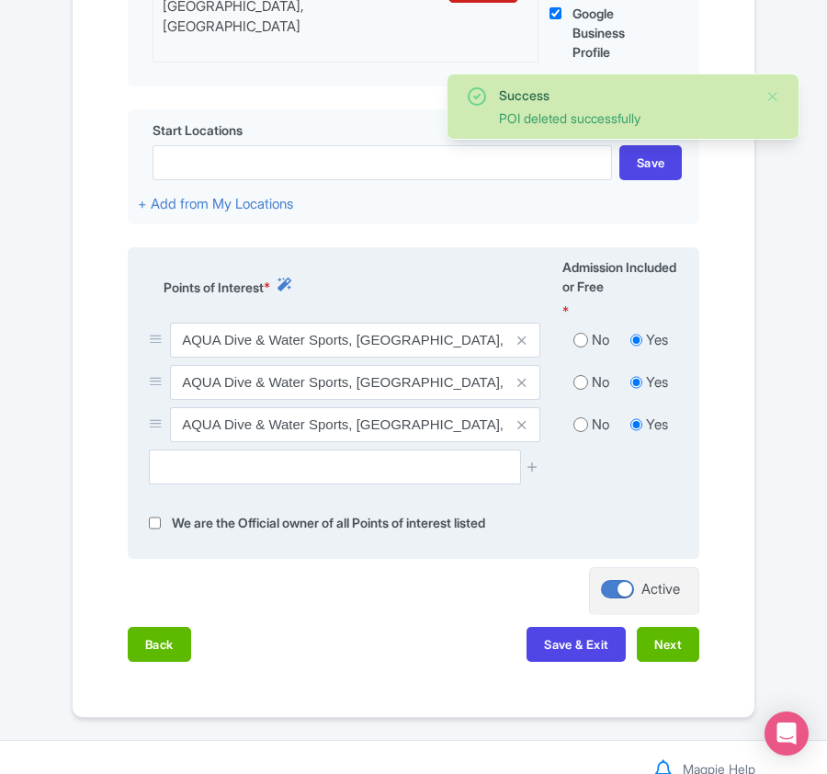
click at [520, 384] on icon at bounding box center [521, 383] width 8 height 14
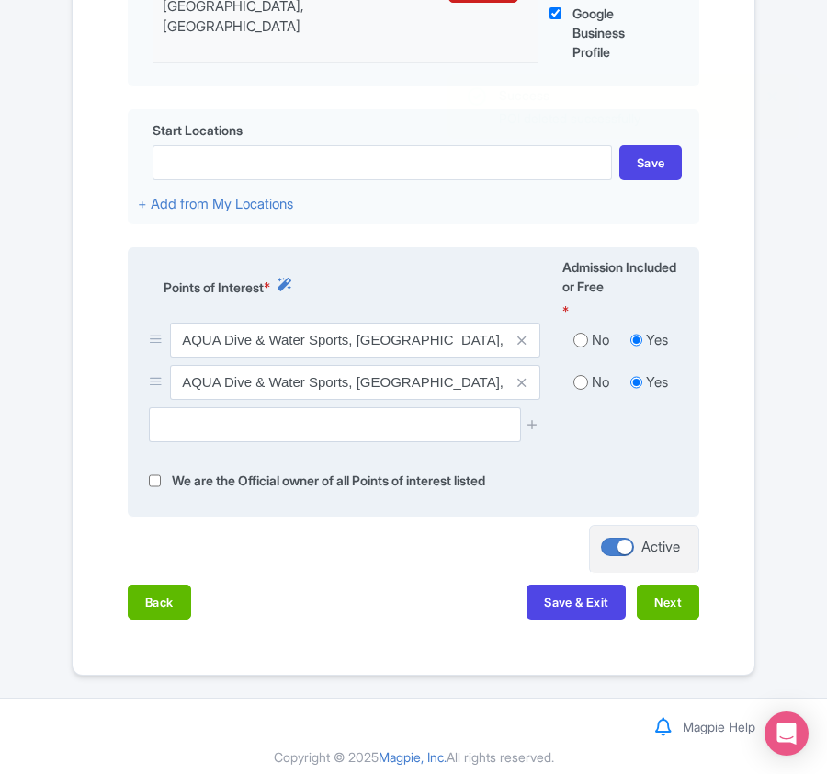
click at [520, 386] on icon at bounding box center [521, 383] width 8 height 14
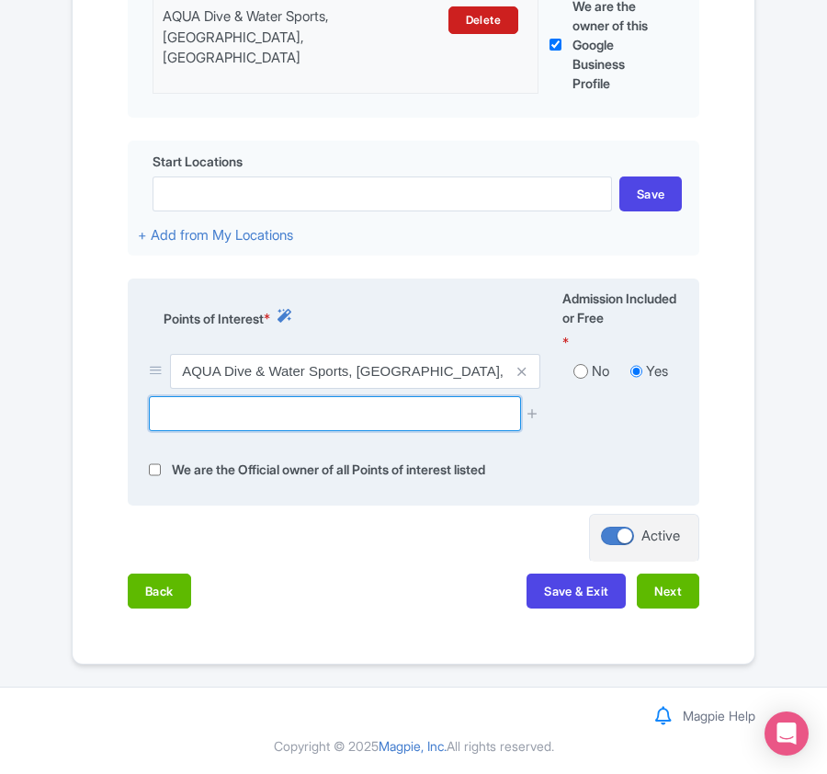
click at [232, 427] on input "text" at bounding box center [334, 413] width 371 height 35
paste input "Naifaru House Reef Dive Site, Naifaru, Maldives"
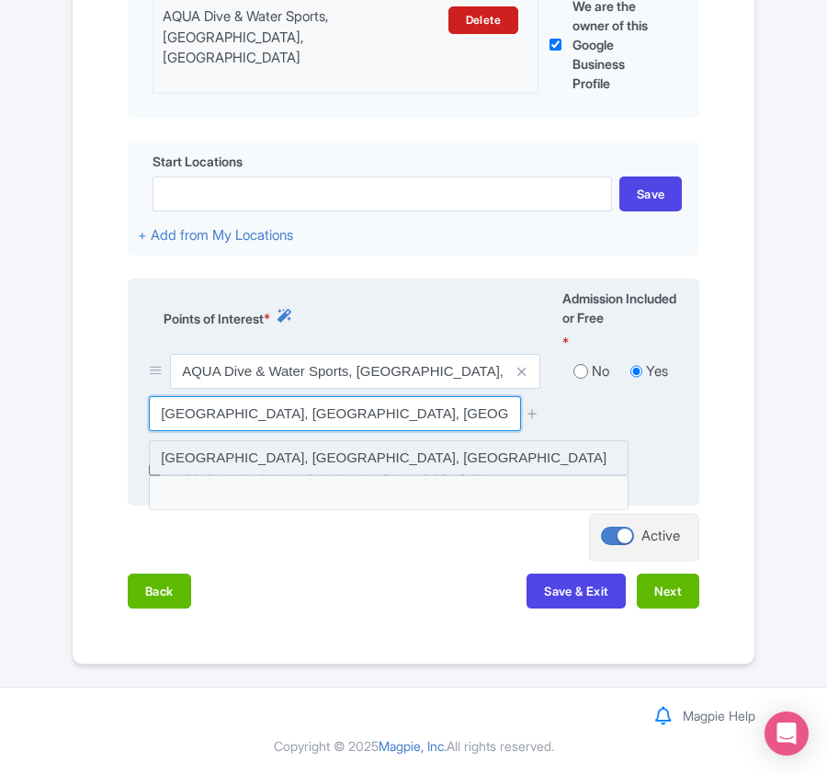
type input "Naifaru House Reef Dive Site, Naifaru, Maldives"
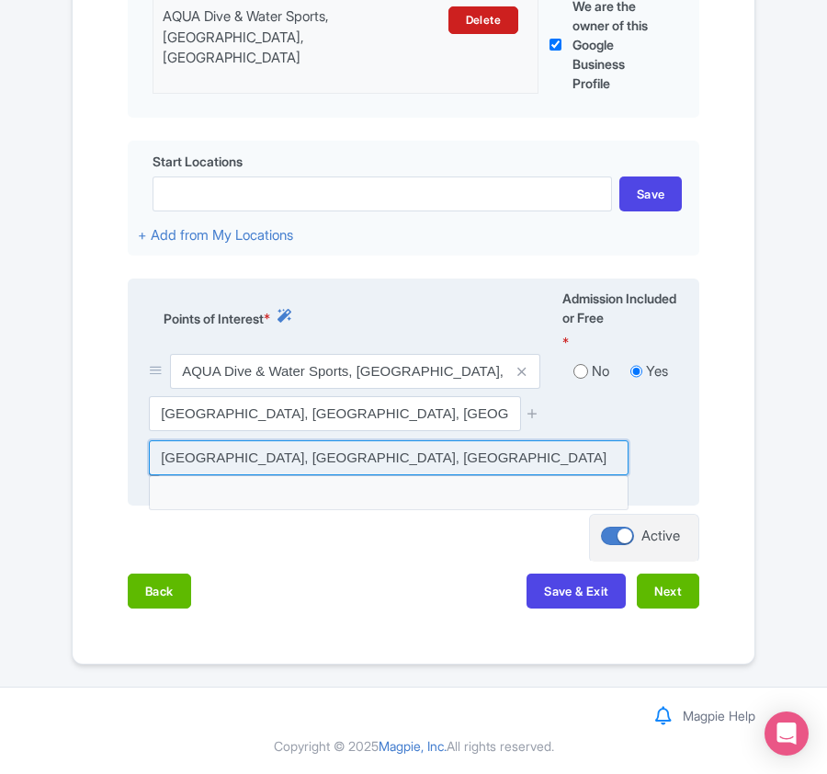
click at [434, 460] on input at bounding box center [389, 457] width 480 height 35
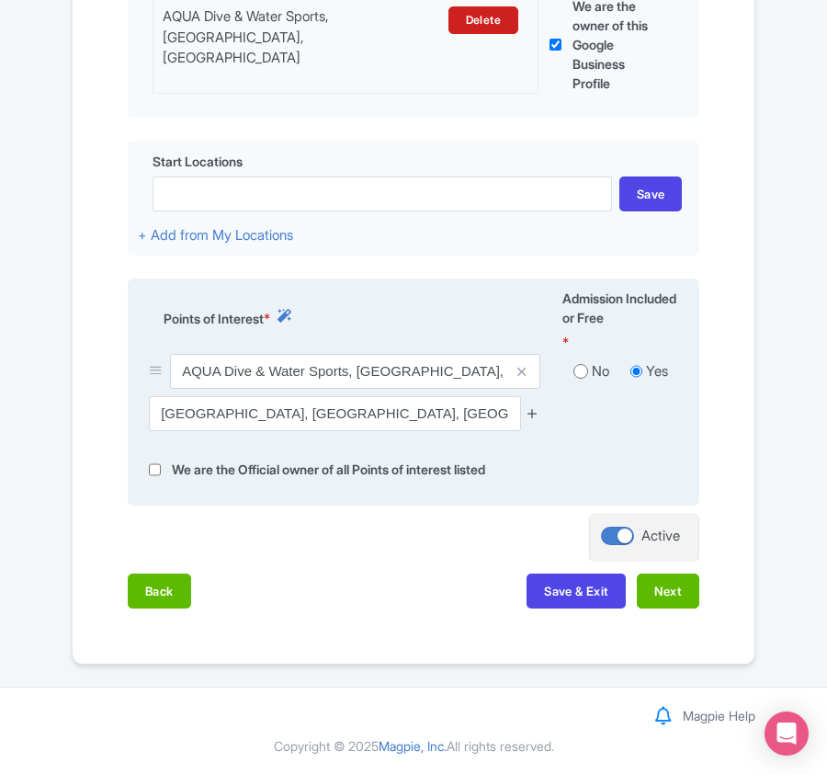
click at [529, 413] on icon at bounding box center [533, 413] width 14 height 14
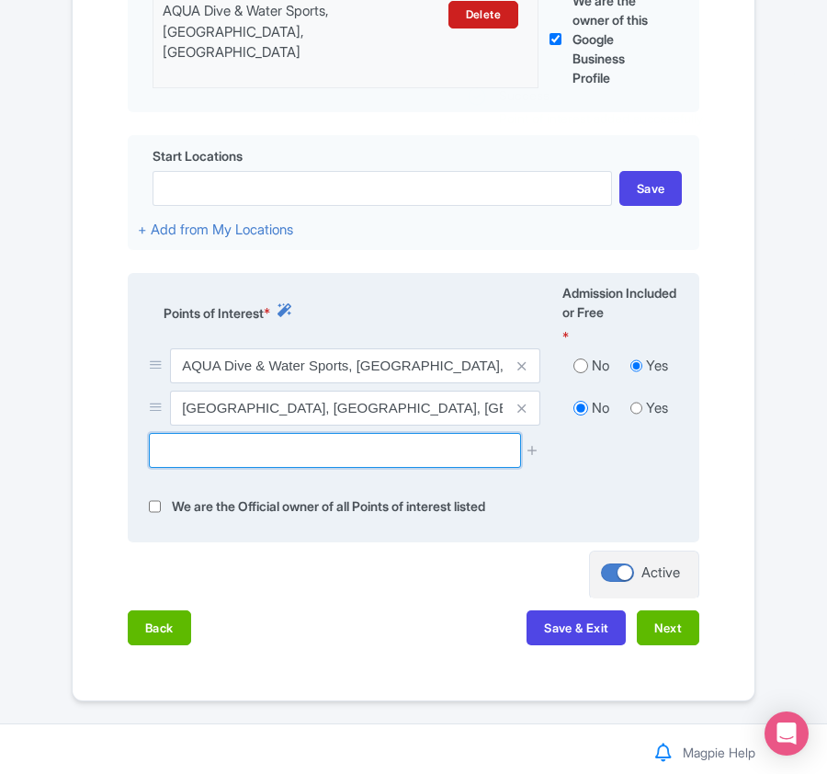
click at [181, 453] on input "text" at bounding box center [334, 450] width 371 height 35
paste input "Kanifushi Shark Point (snorkeling), Naifaru, Maldives"
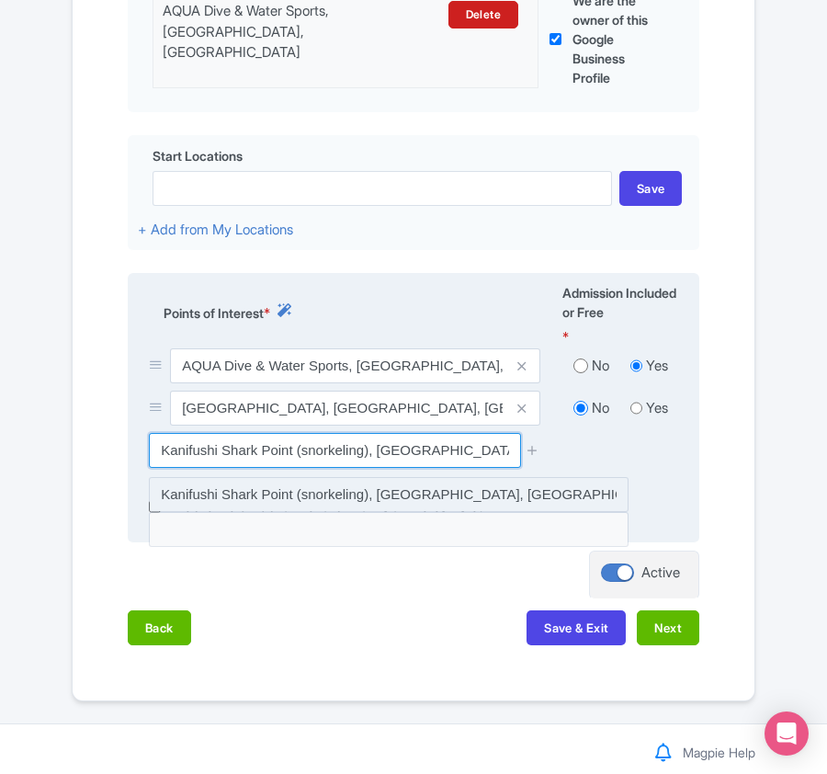
type input "Kanifushi Shark Point (snorkeling), Naifaru, Maldives"
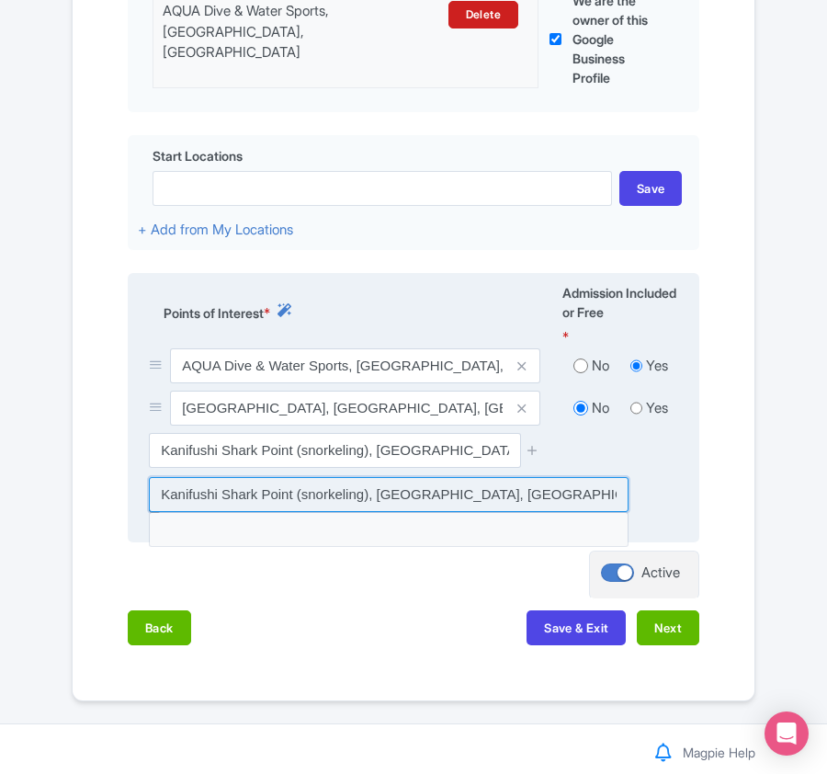
click at [236, 485] on input at bounding box center [389, 494] width 480 height 35
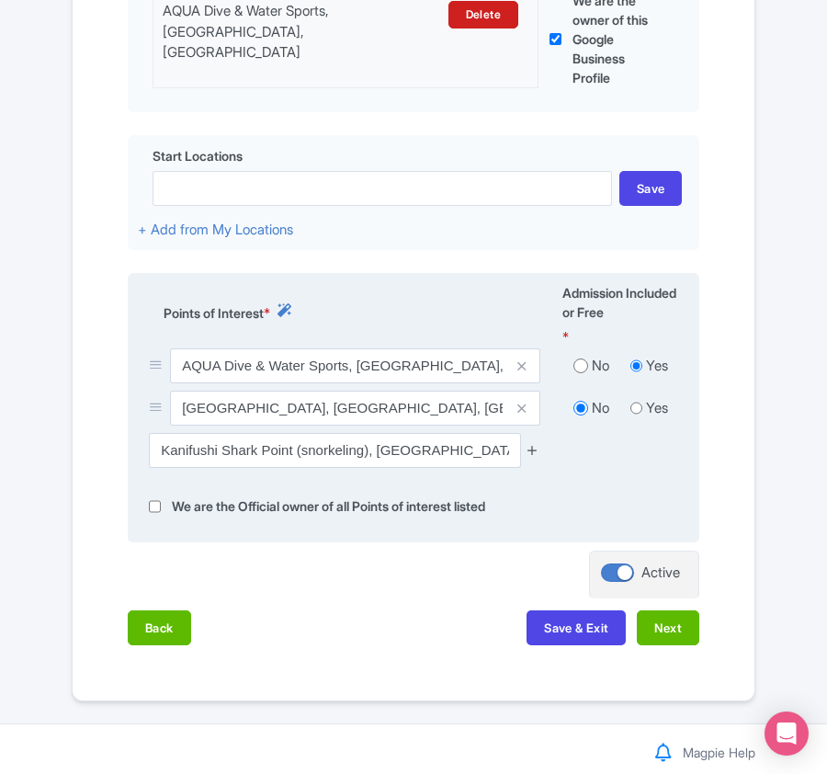
click at [534, 449] on icon at bounding box center [533, 450] width 14 height 14
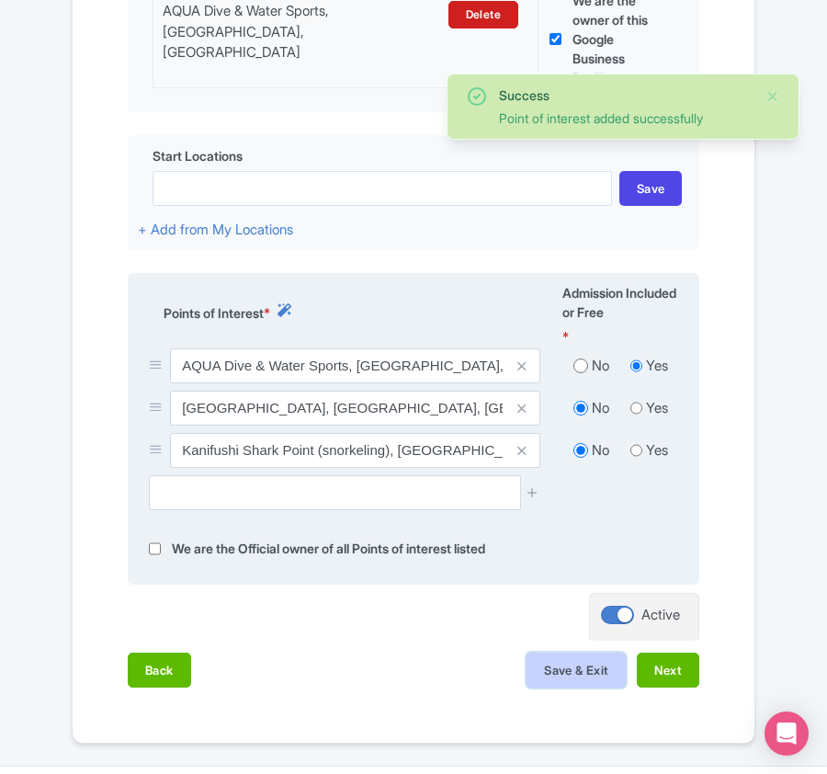
click at [570, 670] on button "Save & Exit" at bounding box center [575, 669] width 99 height 35
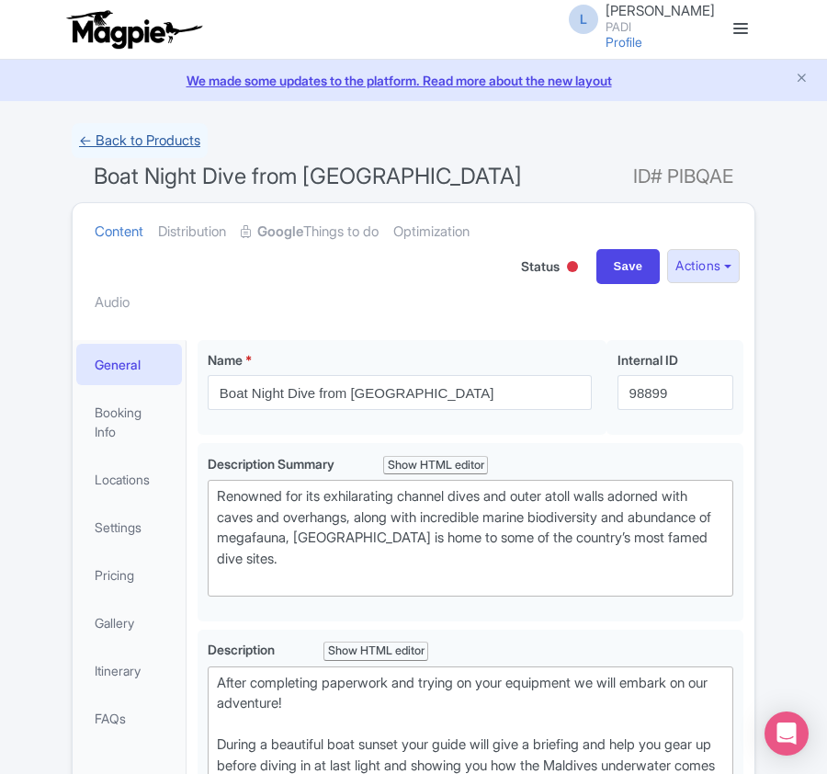
click at [144, 141] on link "← Back to Products" at bounding box center [140, 141] width 136 height 36
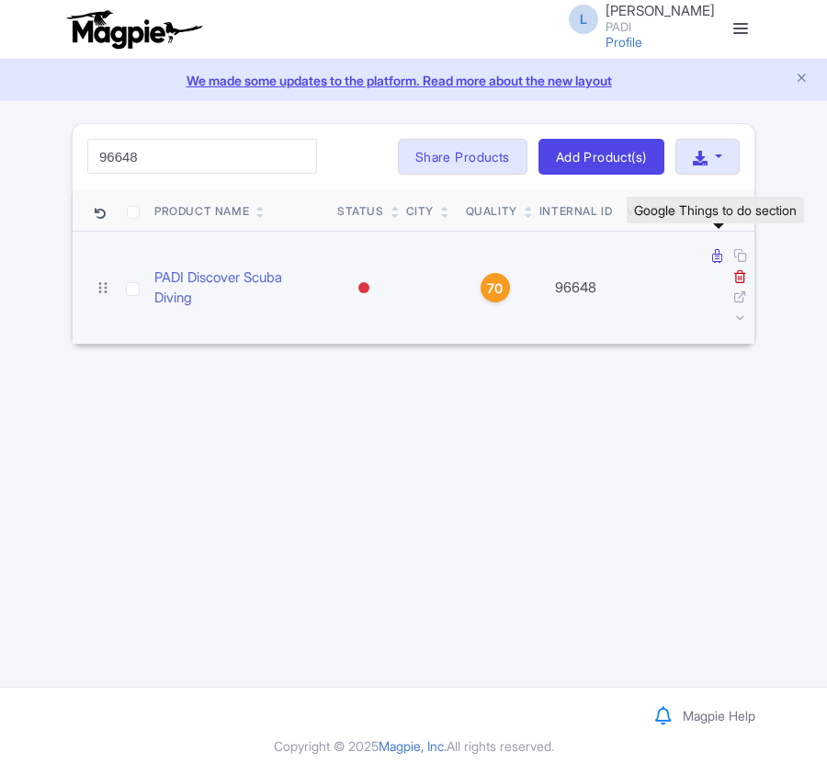
type input "96648"
click at [712, 265] on link at bounding box center [719, 255] width 14 height 17
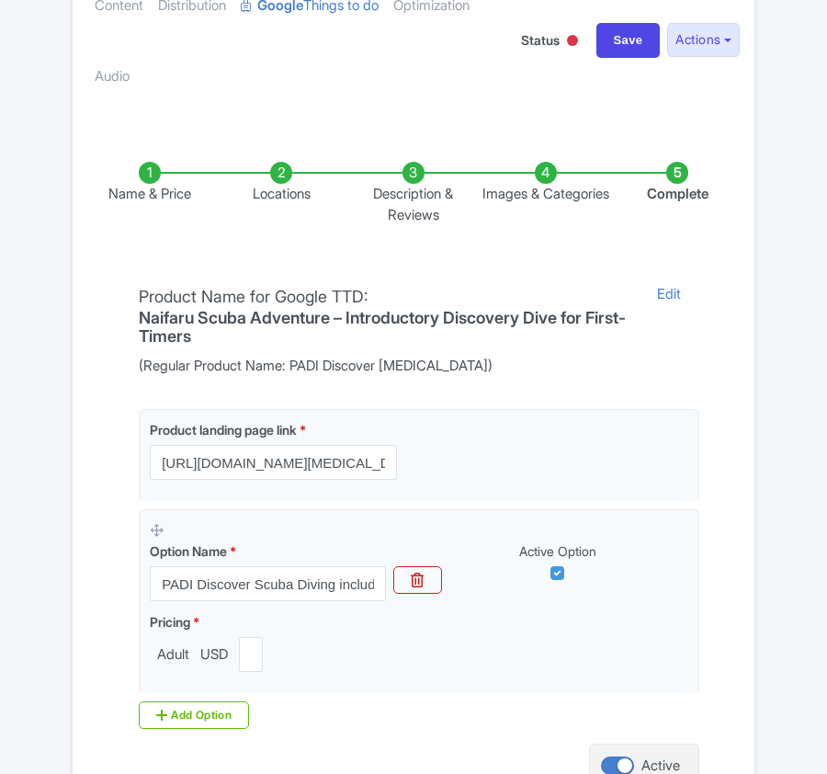
scroll to position [244, 0]
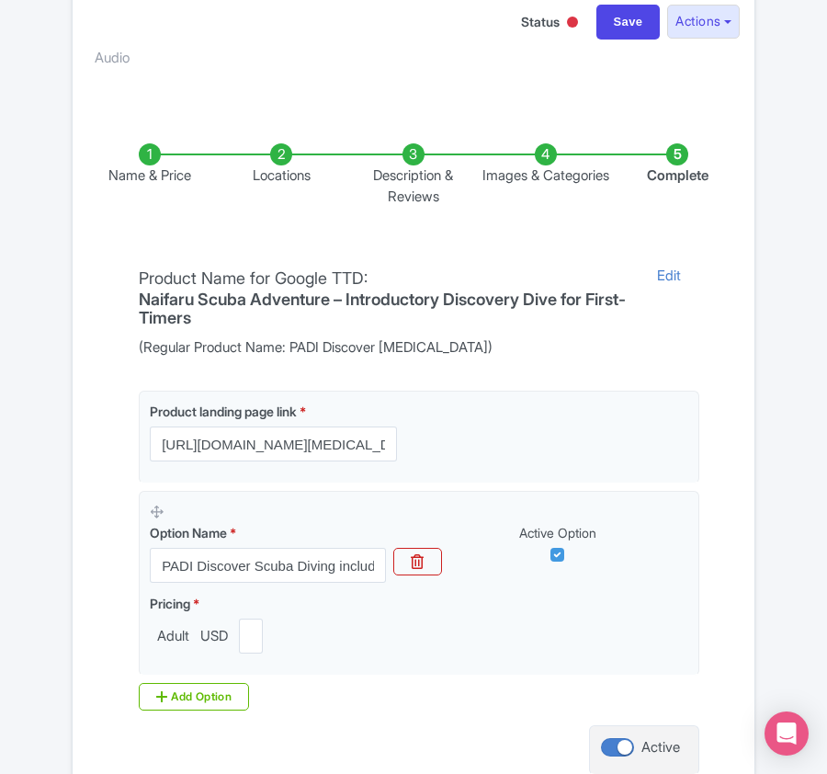
click at [288, 156] on li "Locations" at bounding box center [282, 174] width 132 height 63
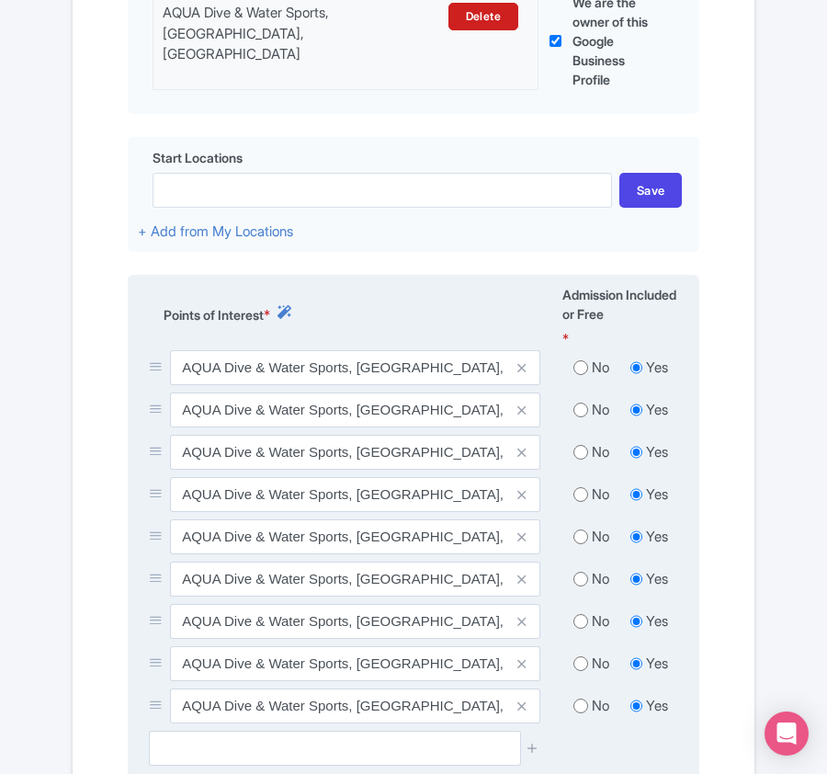
scroll to position [612, 0]
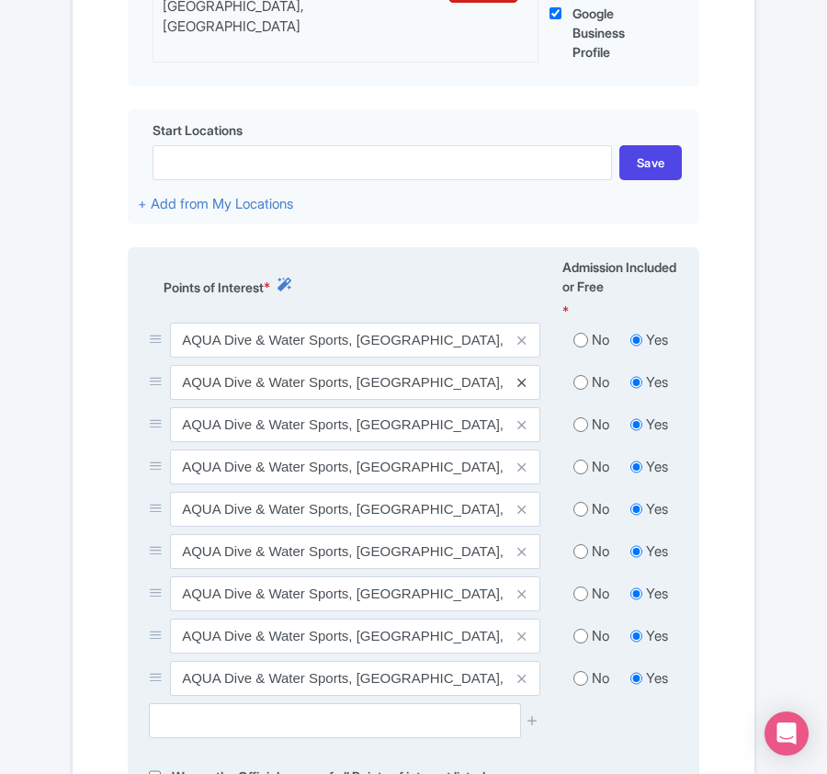
click at [520, 388] on icon at bounding box center [521, 383] width 8 height 14
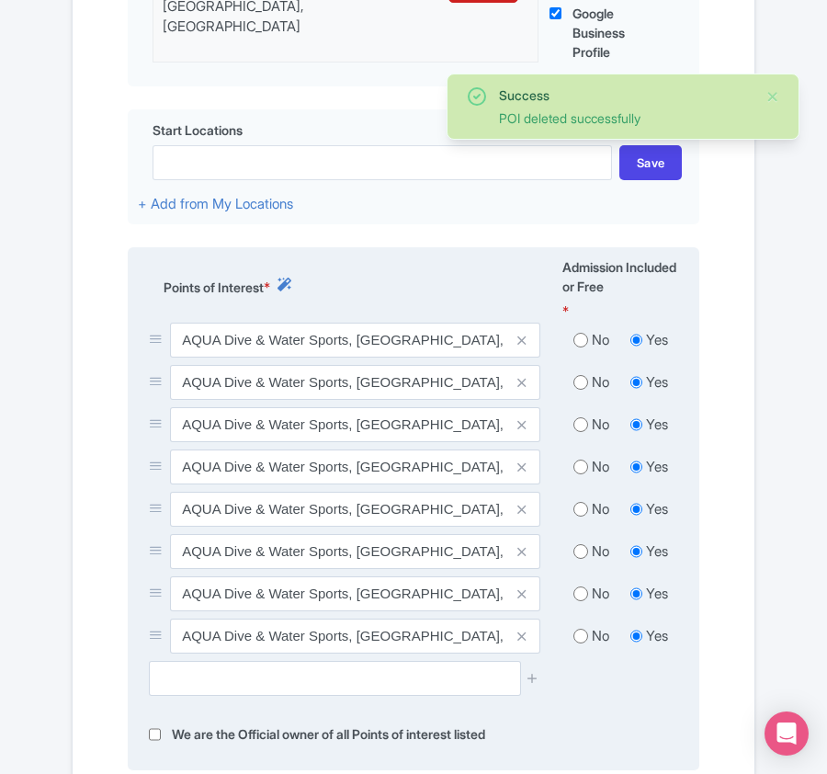
click at [519, 390] on icon at bounding box center [521, 383] width 8 height 14
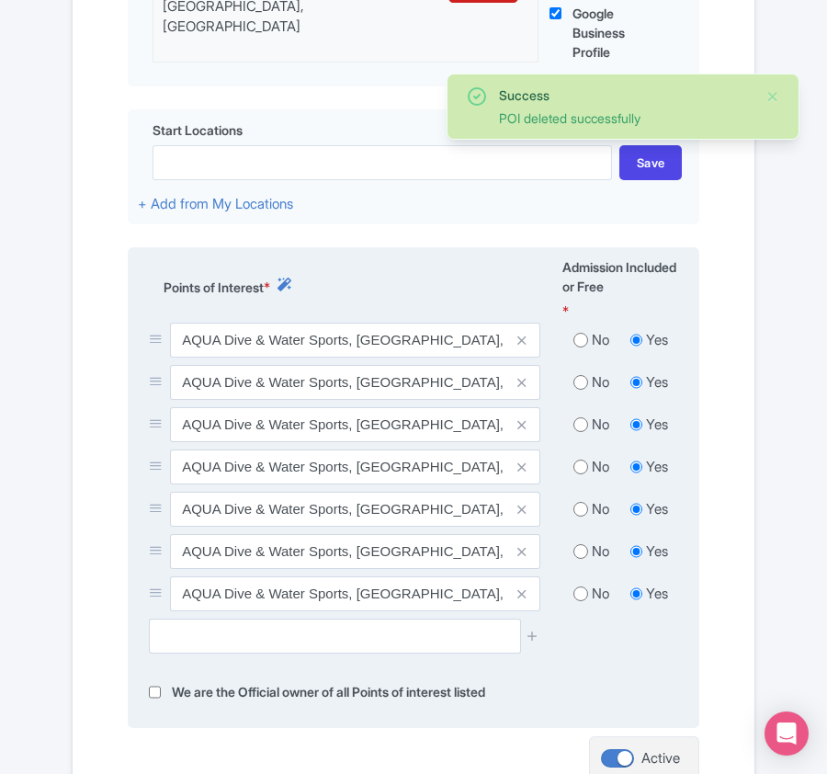
click at [519, 390] on icon at bounding box center [521, 383] width 8 height 14
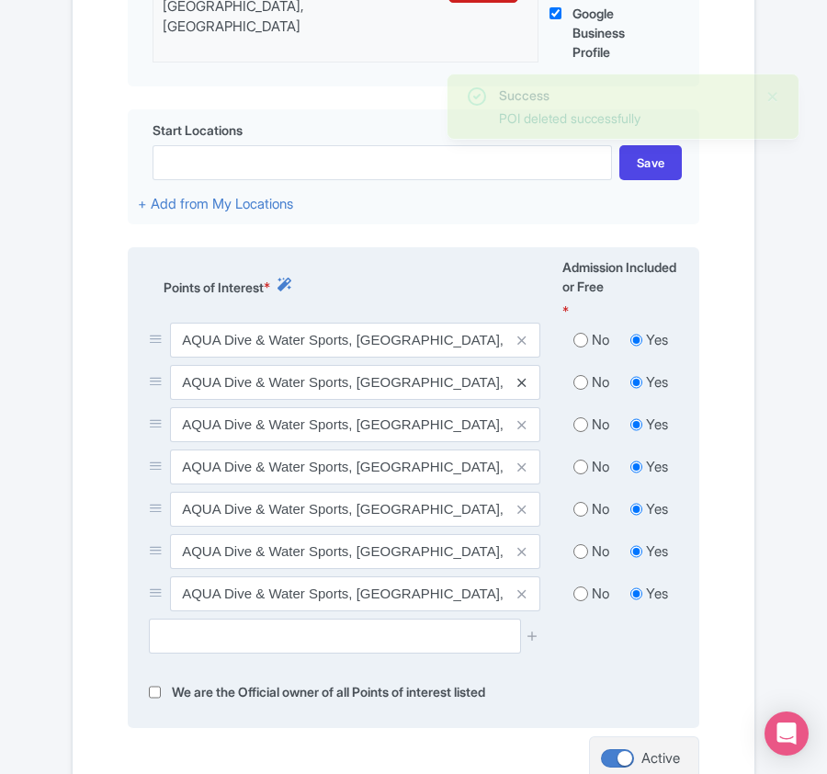
click at [523, 383] on icon at bounding box center [521, 383] width 8 height 14
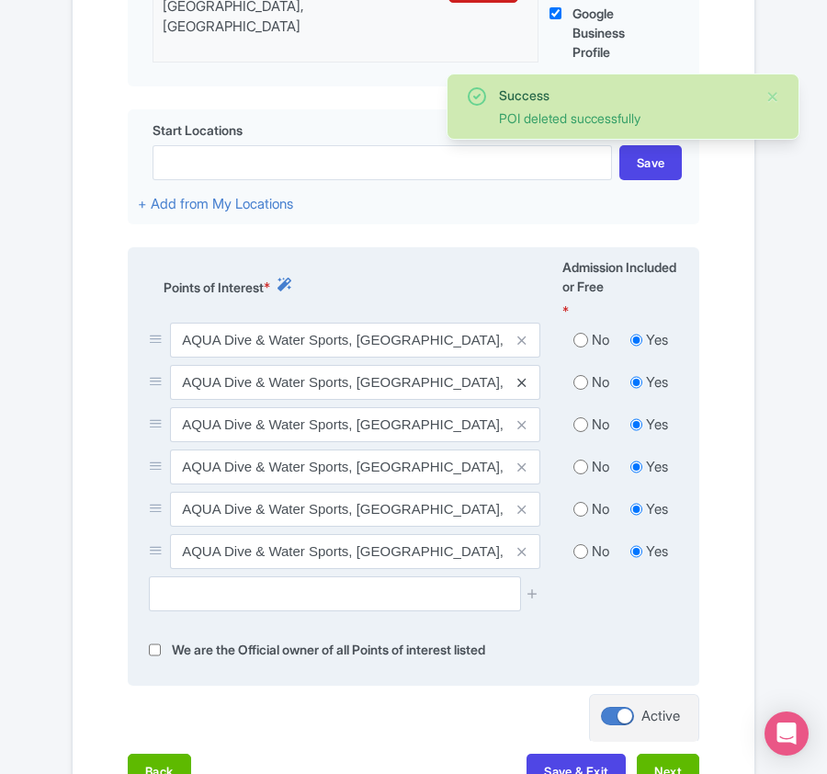
click at [523, 390] on icon at bounding box center [521, 383] width 8 height 14
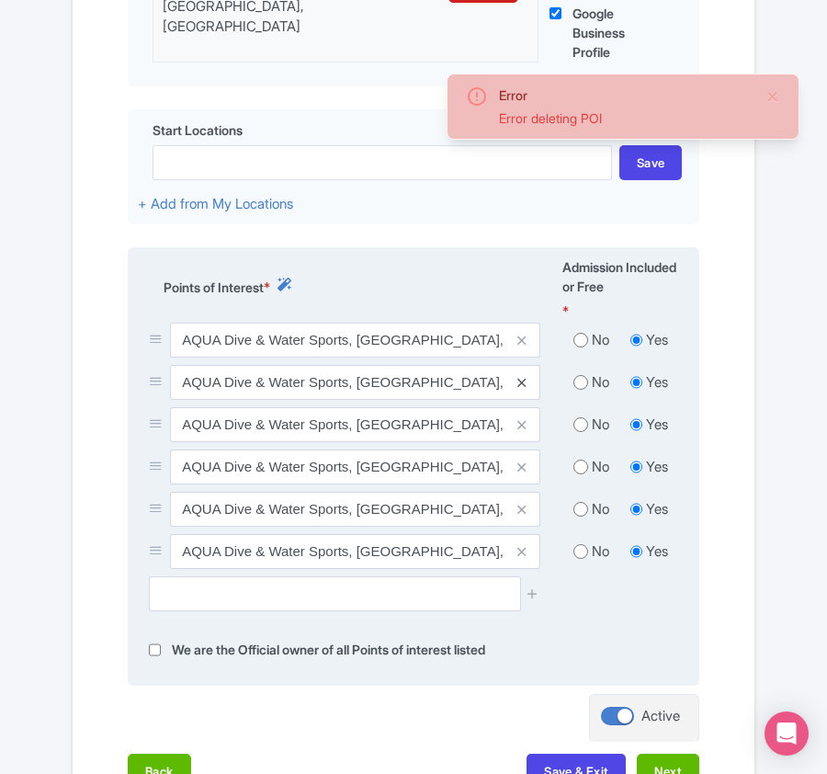
click at [523, 388] on icon at bounding box center [521, 383] width 8 height 14
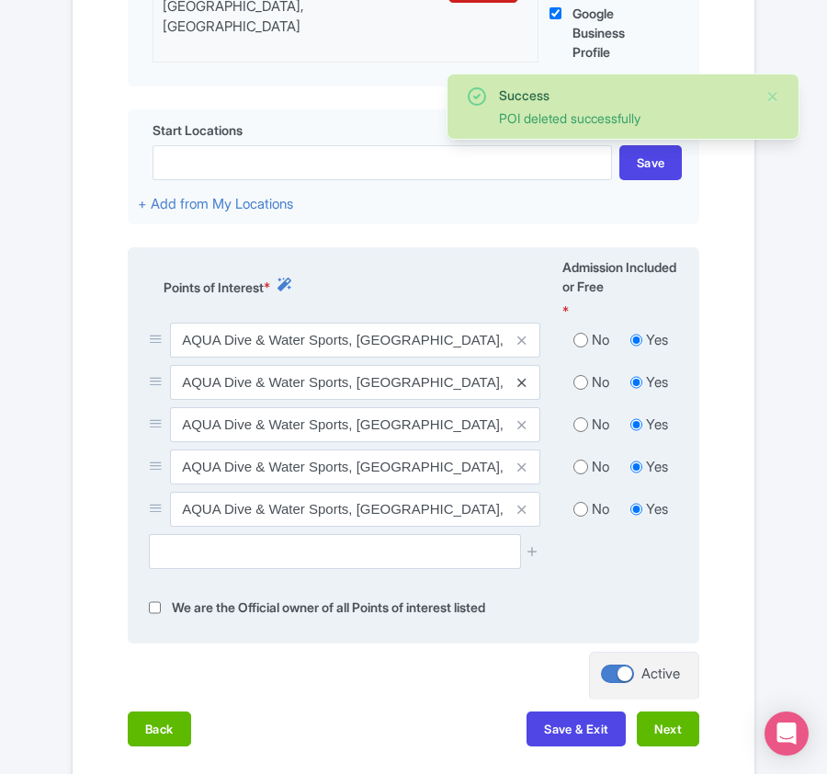
click at [523, 390] on icon at bounding box center [521, 383] width 8 height 14
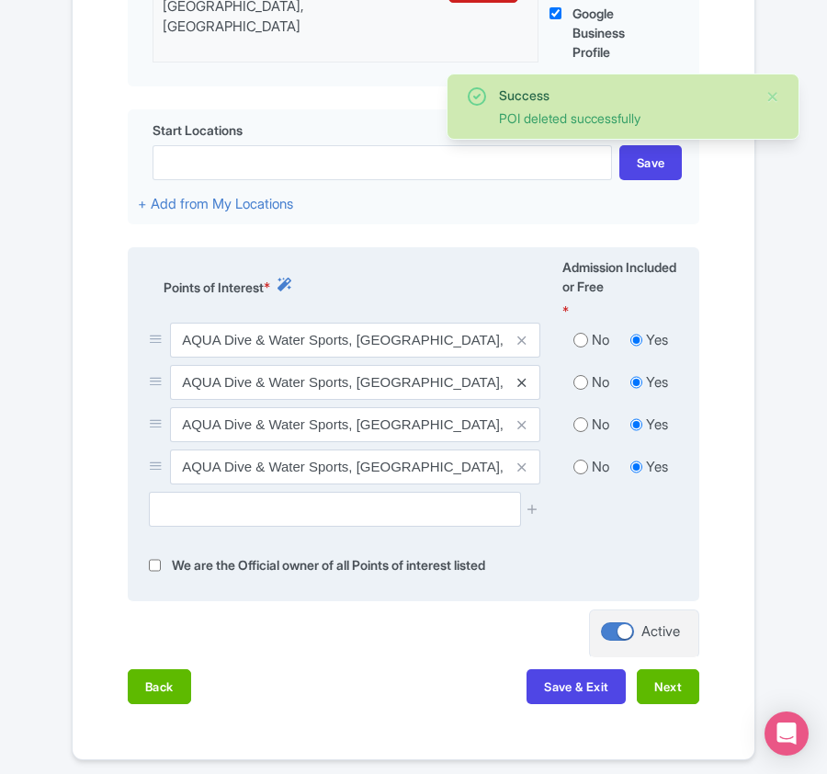
click at [519, 387] on icon at bounding box center [521, 383] width 8 height 14
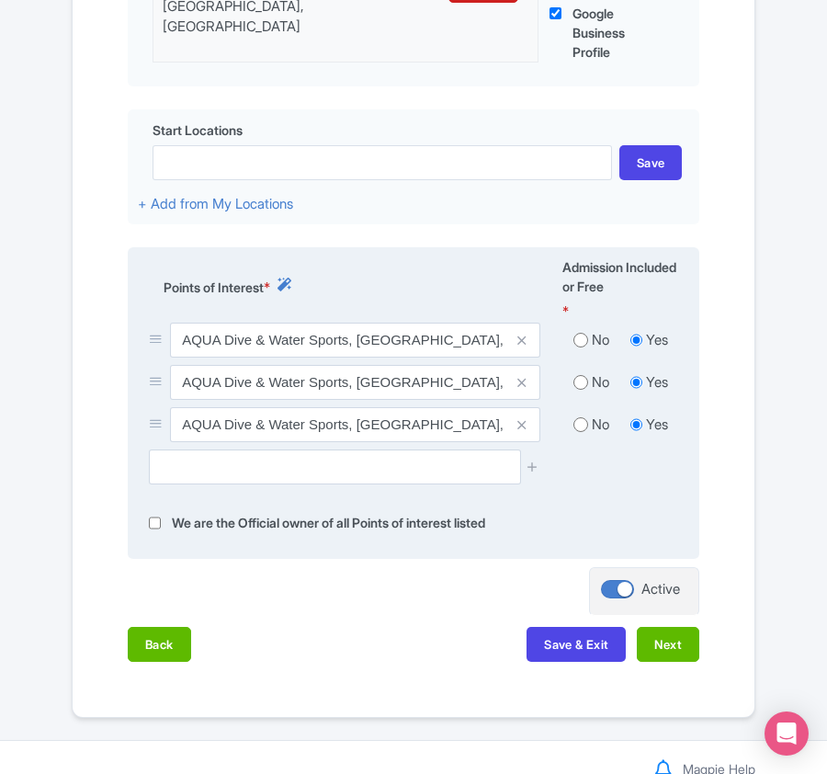
click at [519, 387] on icon at bounding box center [521, 383] width 8 height 14
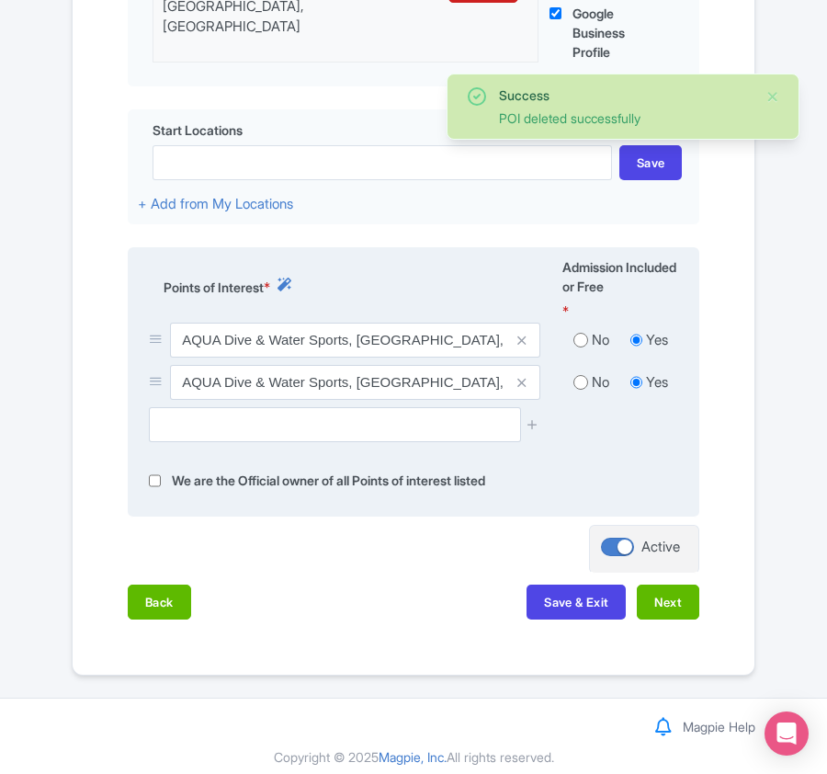
click at [519, 387] on icon at bounding box center [521, 383] width 8 height 14
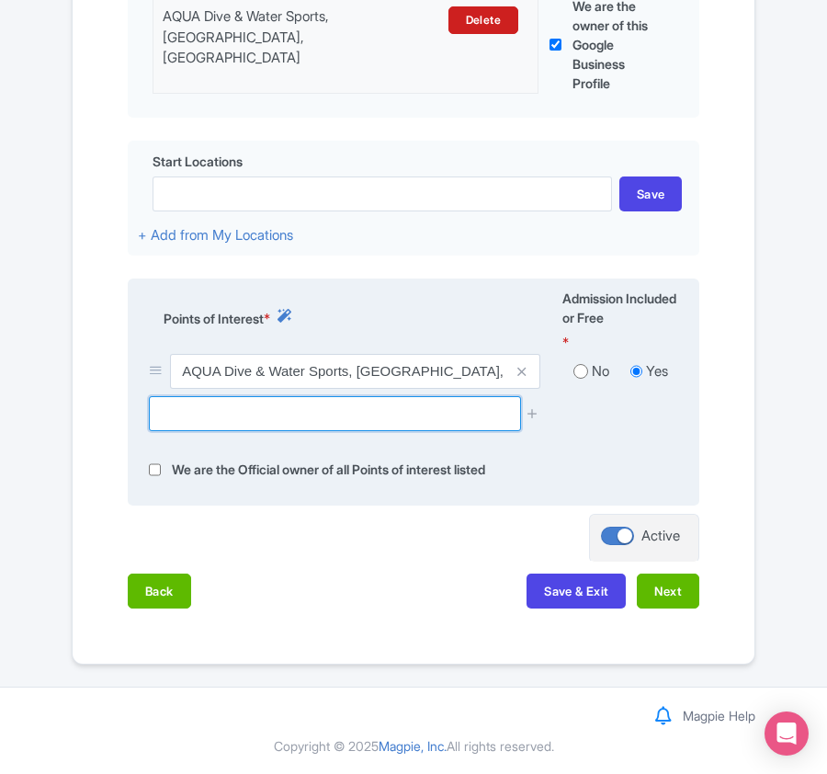
click at [207, 413] on input "text" at bounding box center [334, 413] width 371 height 35
paste input "96648"
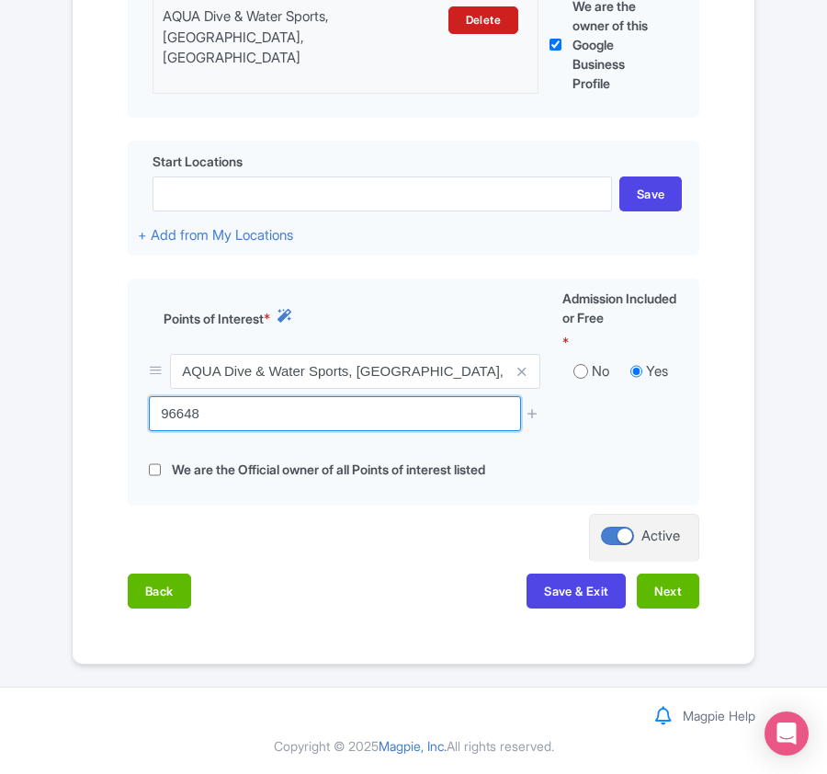
drag, startPoint x: 217, startPoint y: 406, endPoint x: 93, endPoint y: 398, distance: 124.3
click at [93, 398] on div "Name & Price Locations Description & Reviews Images & Categories Complete Edit …" at bounding box center [414, 198] width 660 height 856
paste input "Kanifushi Shark Point (snorkeling), Naifaru, Maldives"
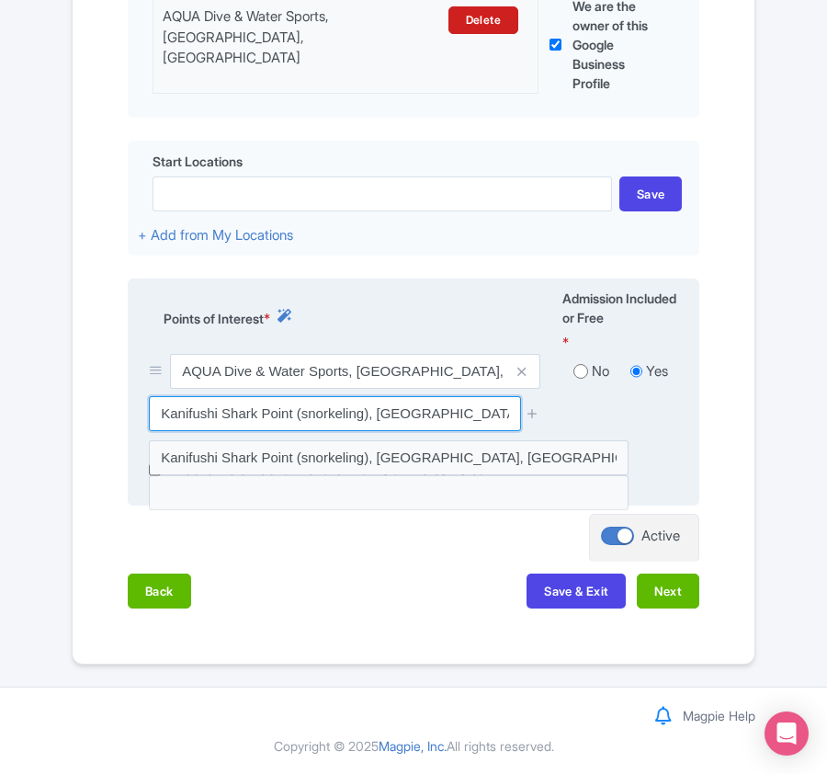
type input "Kanifushi Shark Point (snorkeling), Naifaru, Maldives"
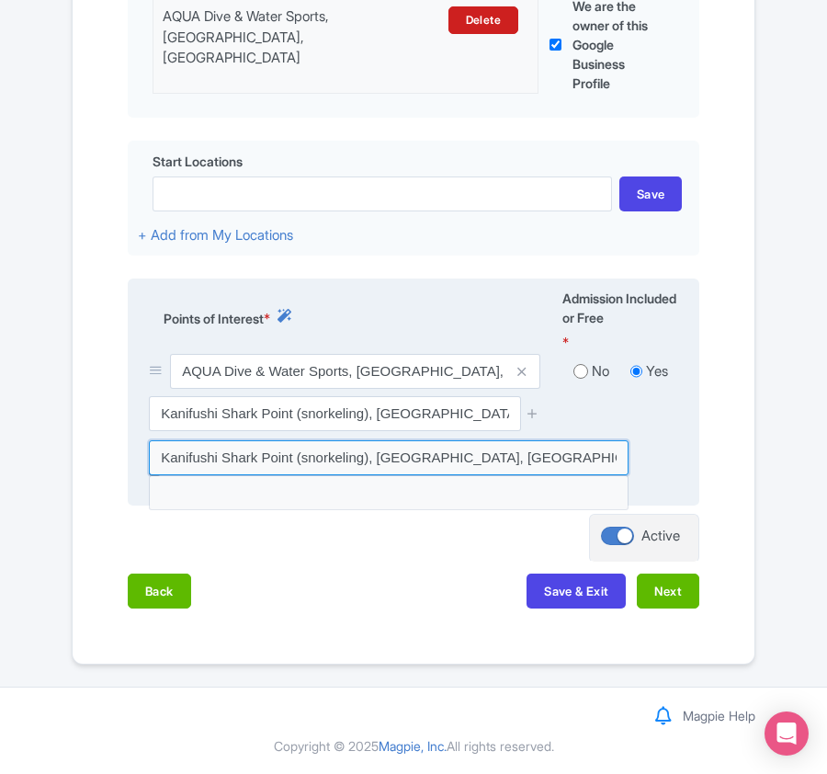
click at [386, 452] on input at bounding box center [389, 457] width 480 height 35
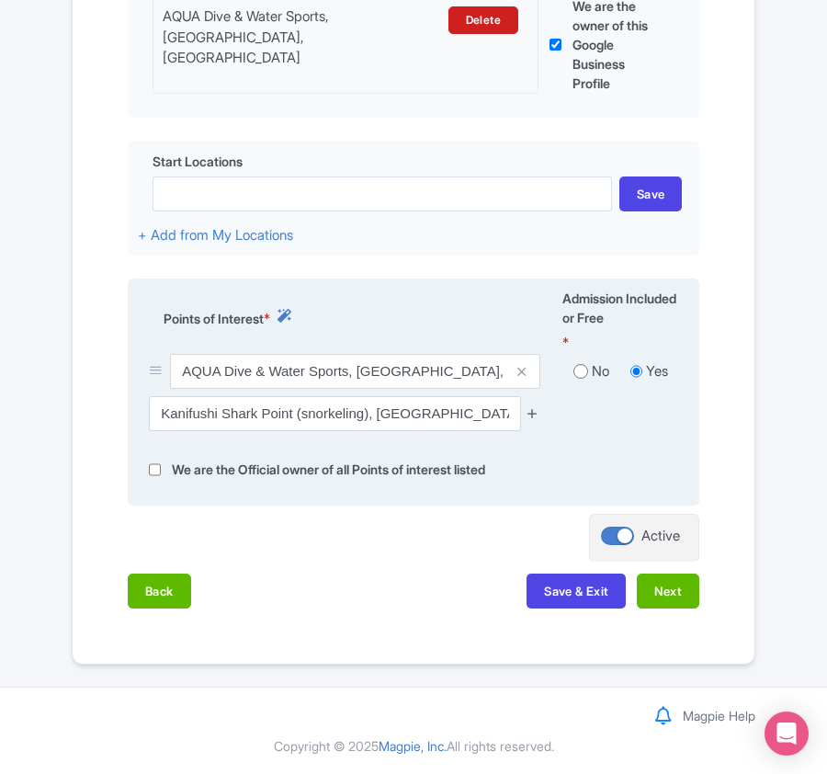
click at [529, 412] on icon at bounding box center [533, 413] width 14 height 14
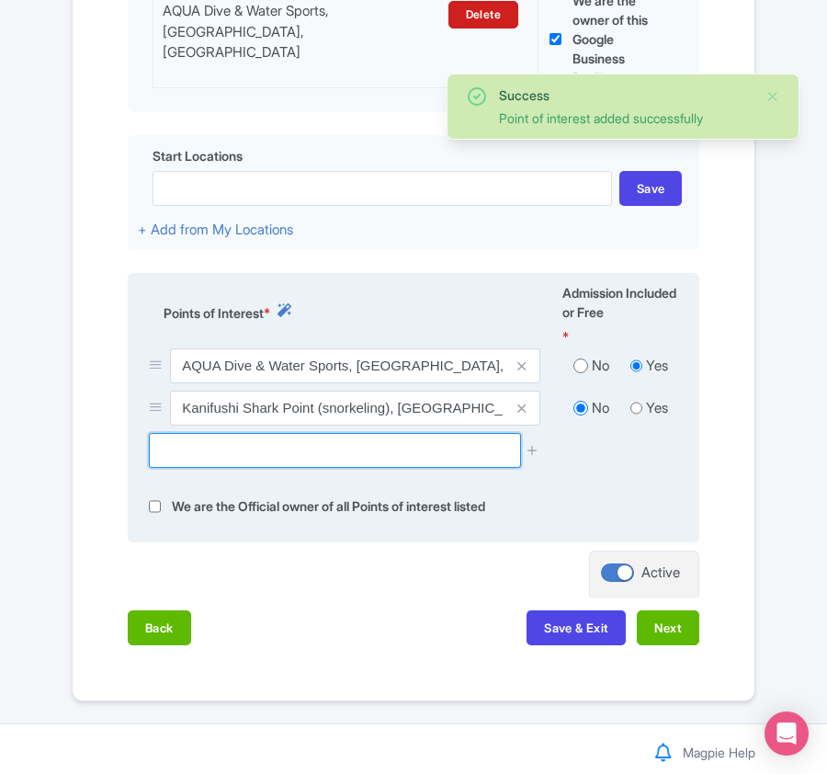
click at [258, 458] on input "text" at bounding box center [334, 450] width 371 height 35
paste input "Naifaru House Reef Dive Site, Naifaru, Maldives"
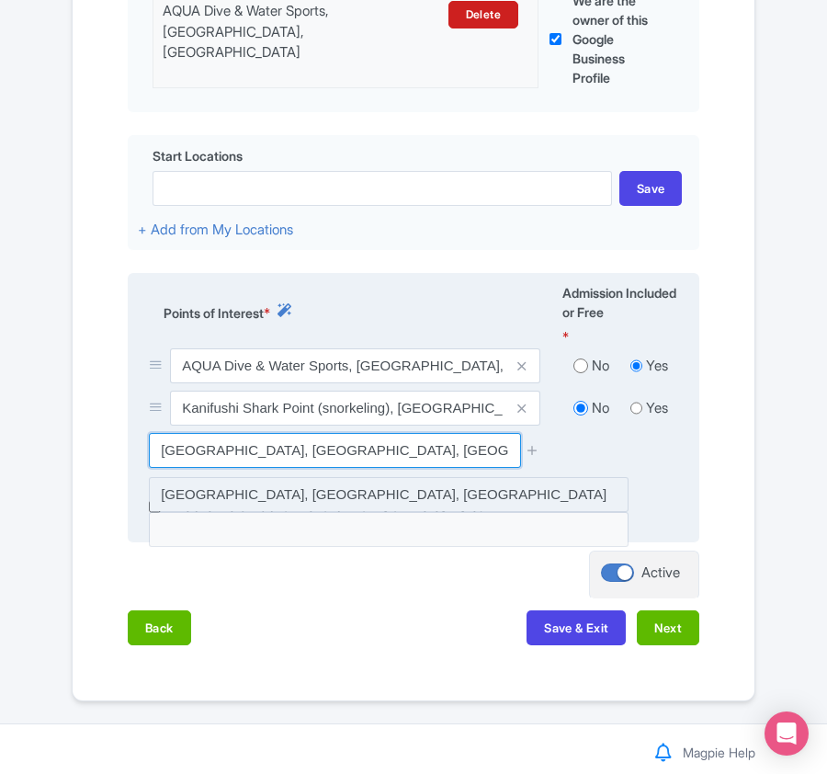
type input "Naifaru House Reef Dive Site, Naifaru, Maldives"
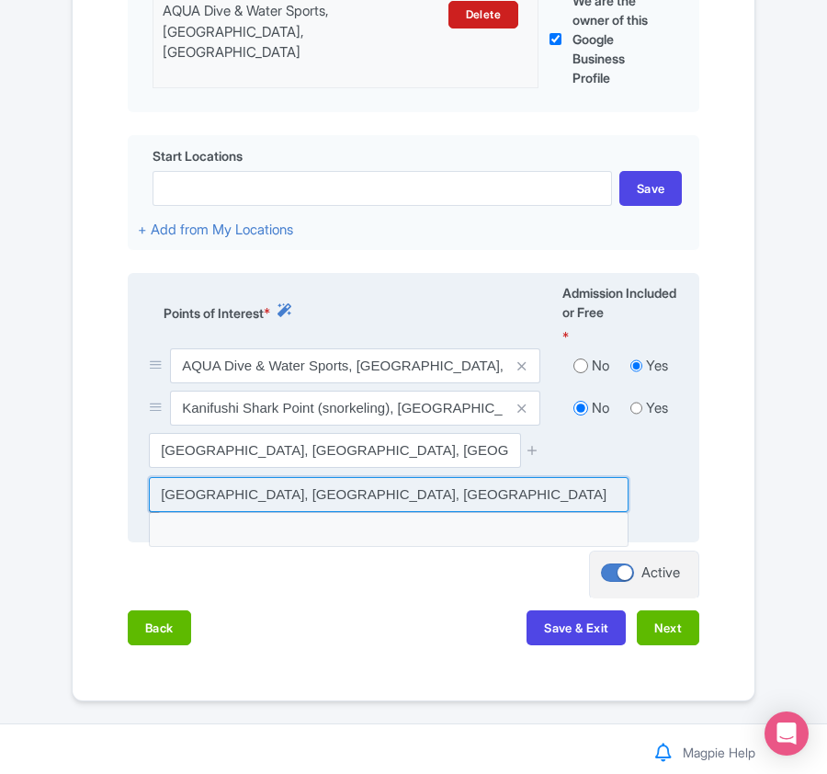
click at [284, 496] on input at bounding box center [389, 494] width 480 height 35
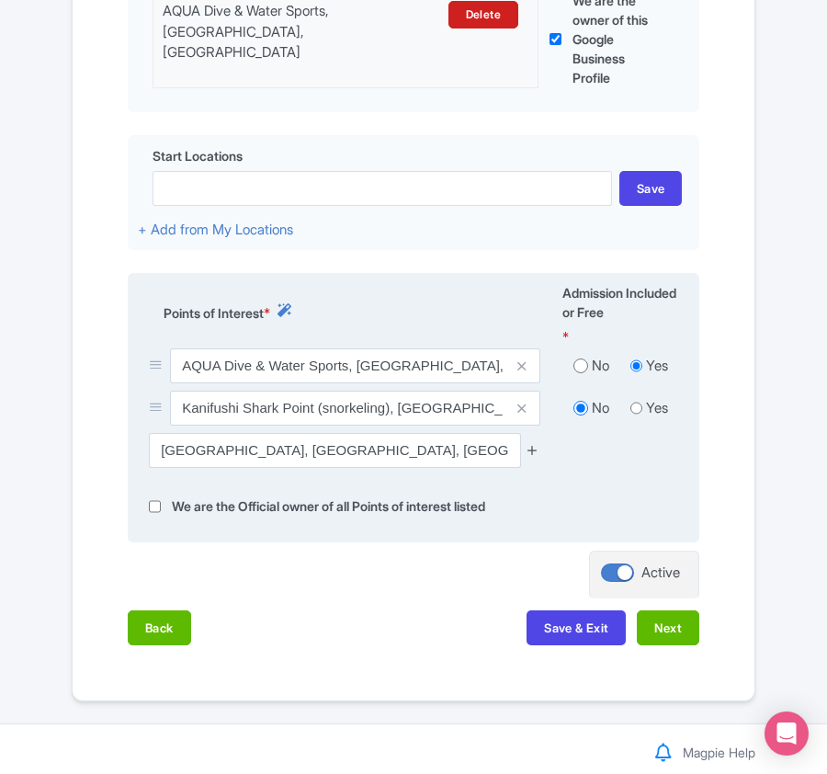
click at [531, 454] on icon at bounding box center [533, 450] width 14 height 14
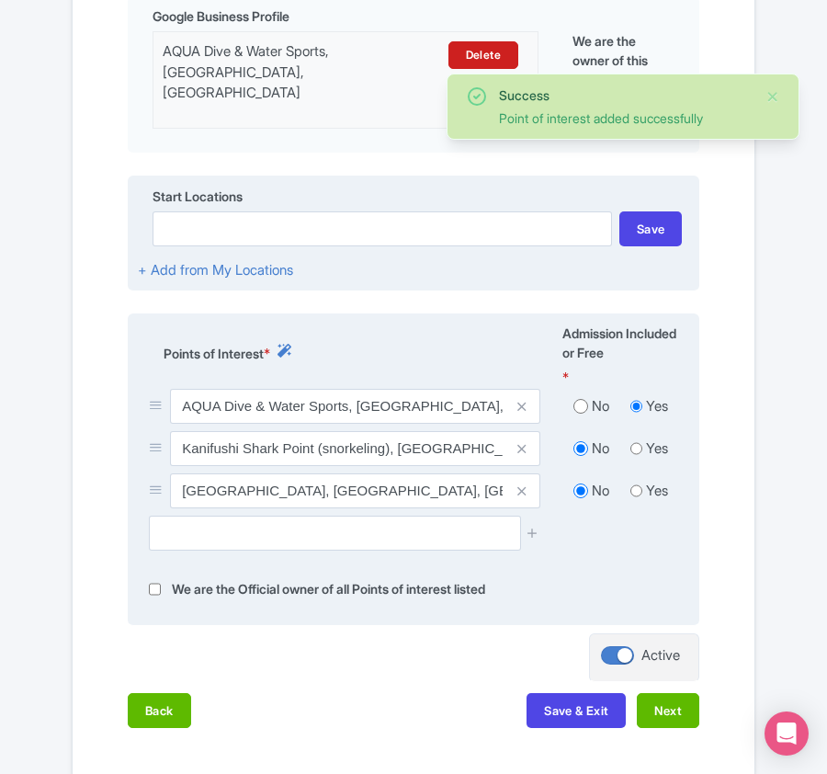
scroll to position [671, 0]
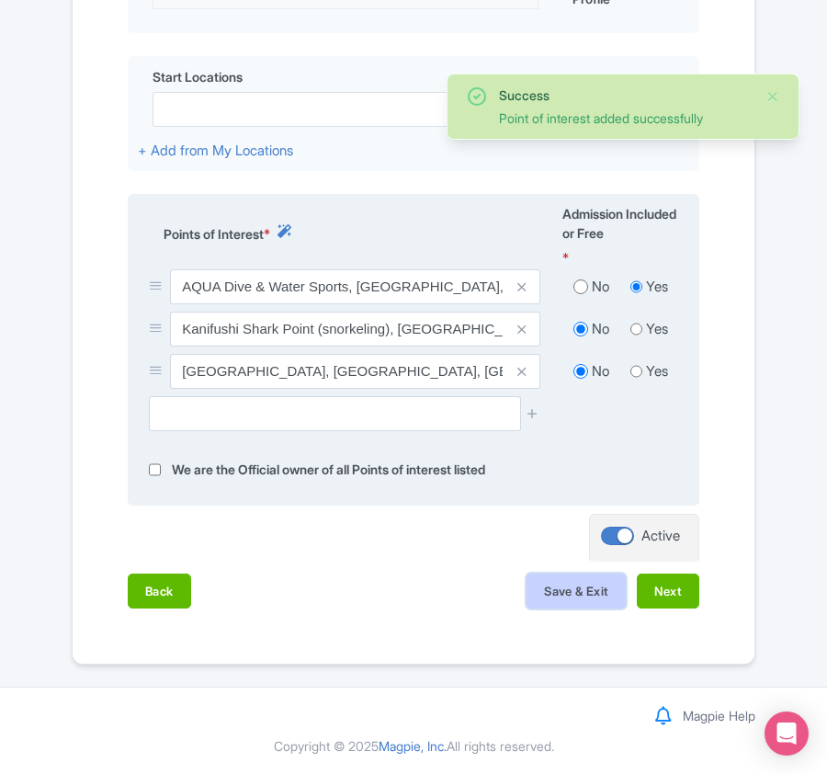
click at [582, 599] on button "Save & Exit" at bounding box center [575, 590] width 99 height 35
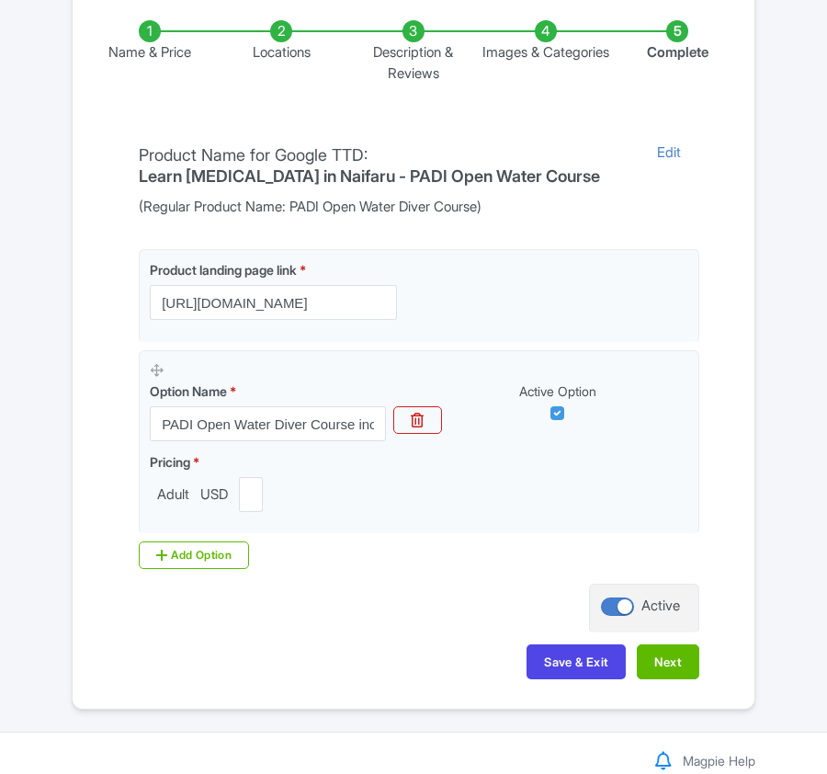
scroll to position [368, 0]
click at [277, 48] on li "Locations" at bounding box center [282, 51] width 132 height 63
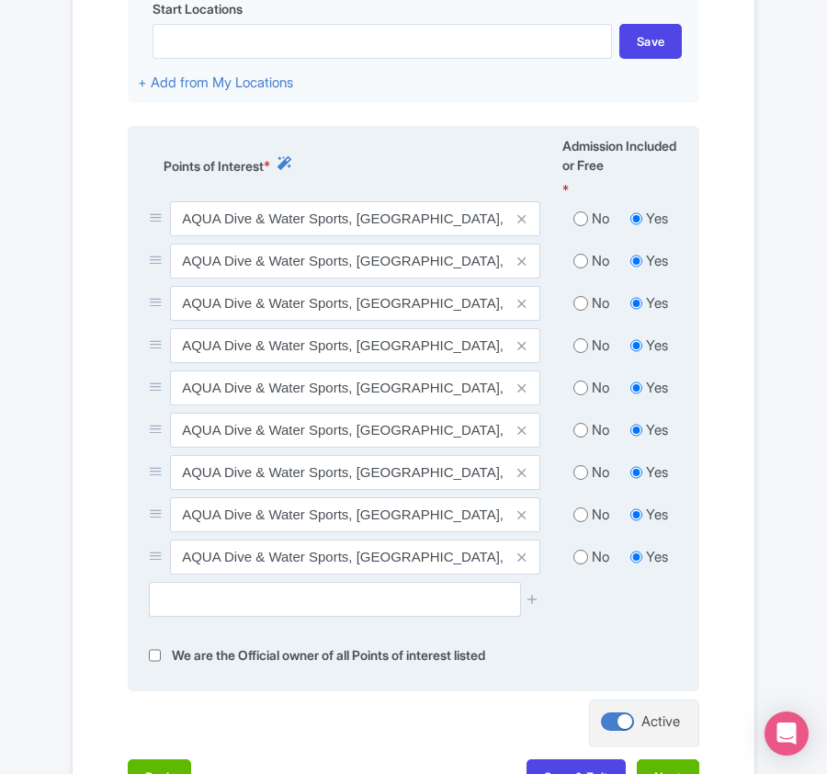
scroll to position [735, 0]
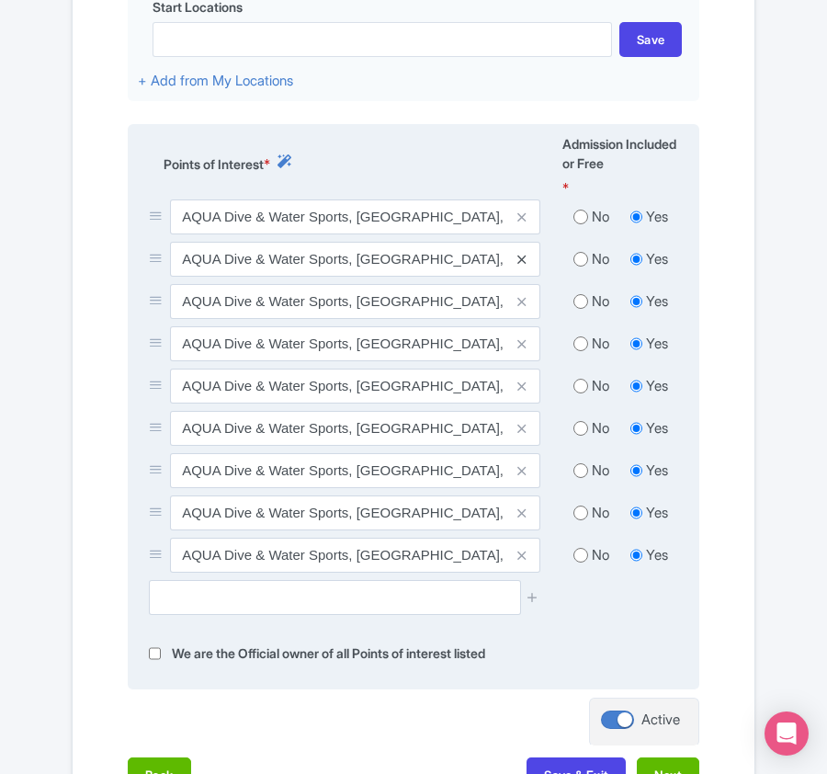
click at [519, 265] on icon at bounding box center [521, 260] width 8 height 14
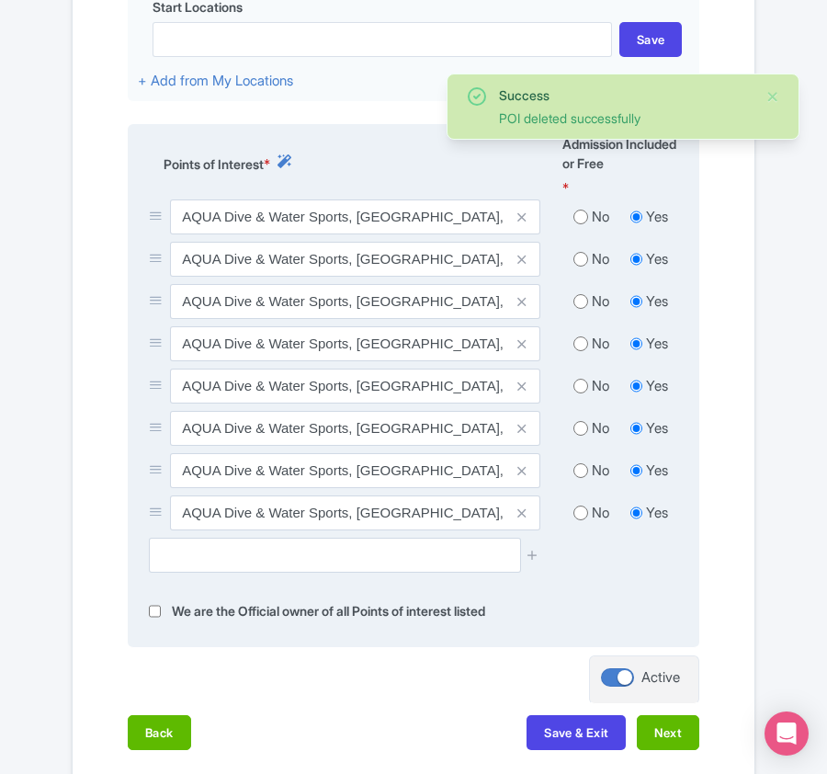
click at [522, 266] on icon at bounding box center [521, 260] width 8 height 14
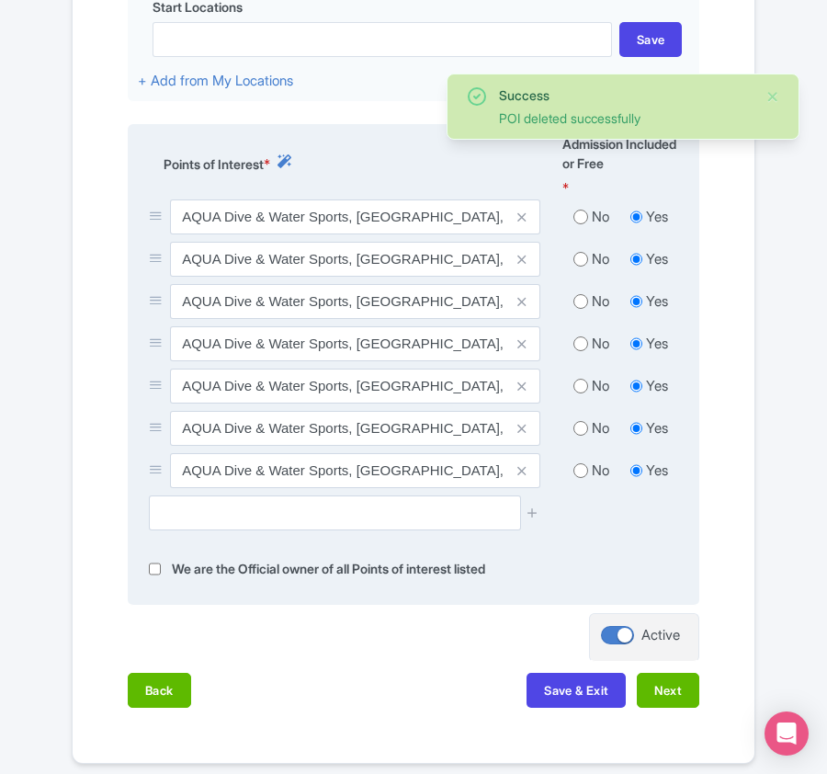
click at [522, 266] on icon at bounding box center [521, 260] width 8 height 14
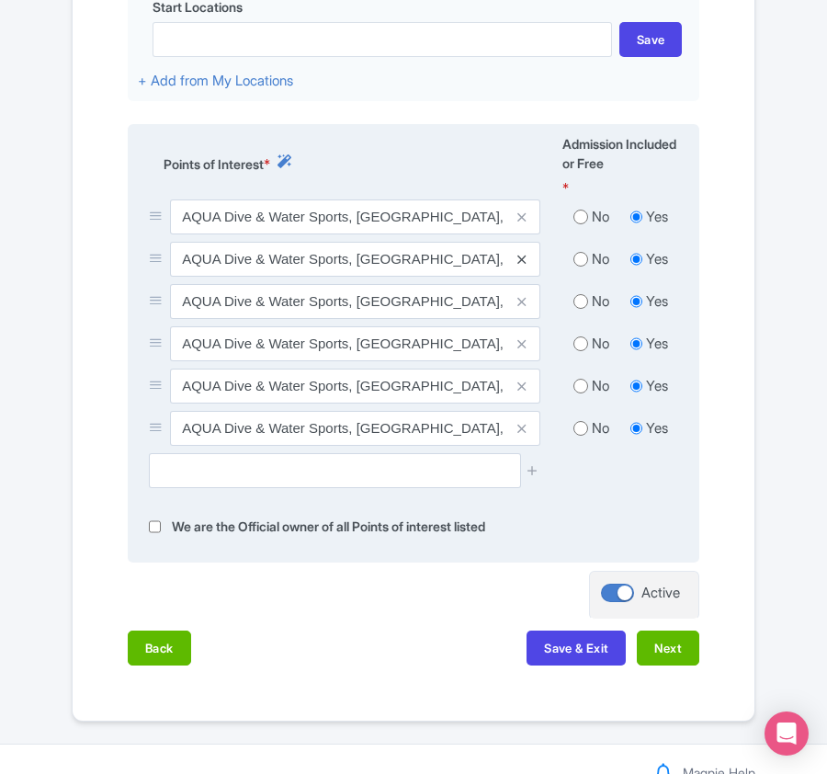
click at [520, 266] on icon at bounding box center [521, 260] width 8 height 14
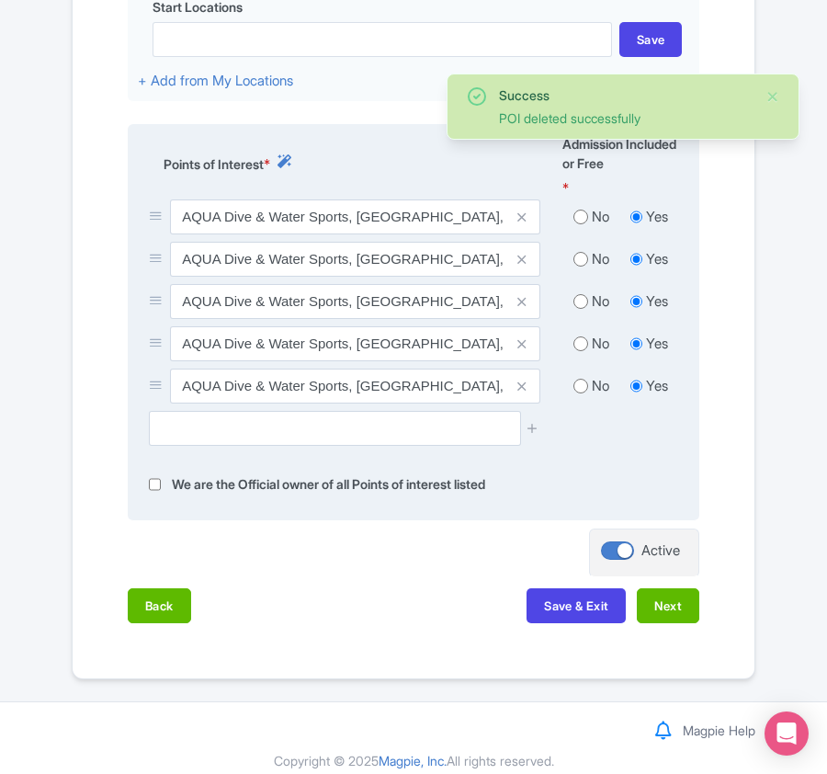
click at [520, 266] on icon at bounding box center [521, 260] width 8 height 14
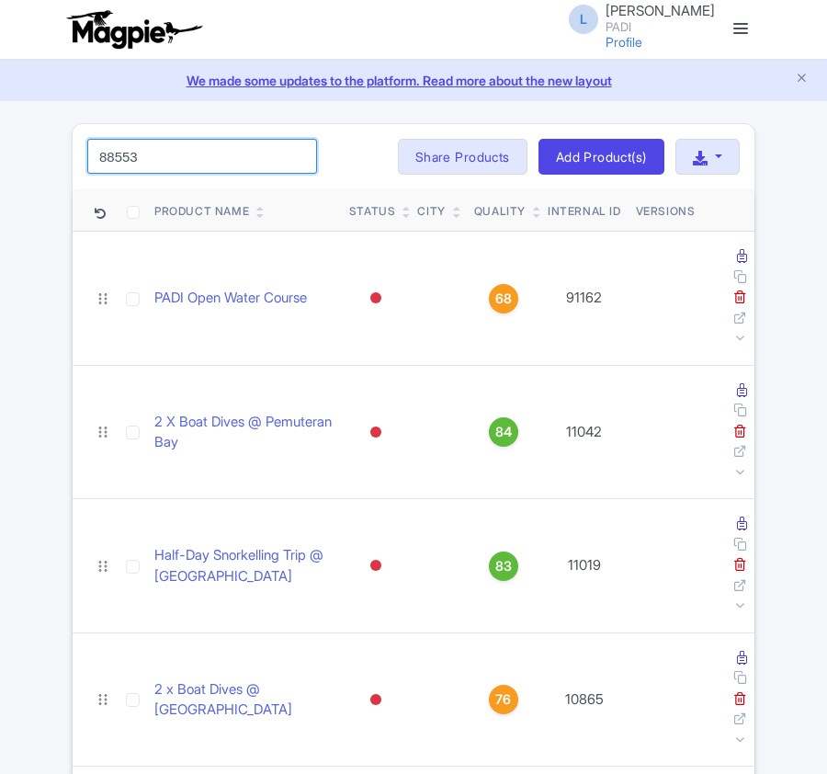
click at [197, 155] on input "88553" at bounding box center [202, 156] width 230 height 35
click button "Search" at bounding box center [0, 0] width 0 height 0
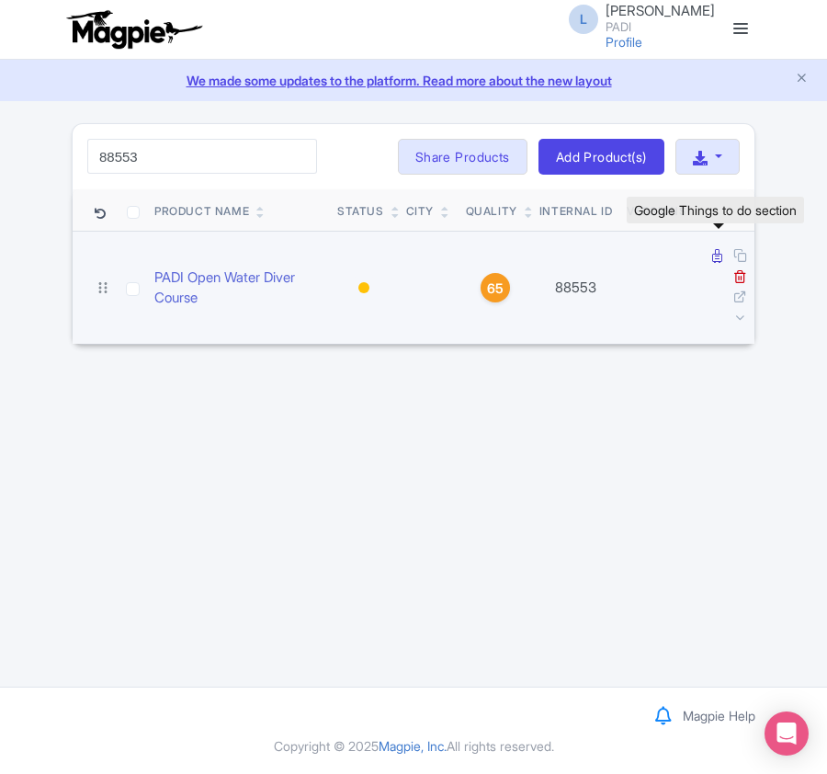
click at [712, 262] on icon at bounding box center [717, 256] width 10 height 14
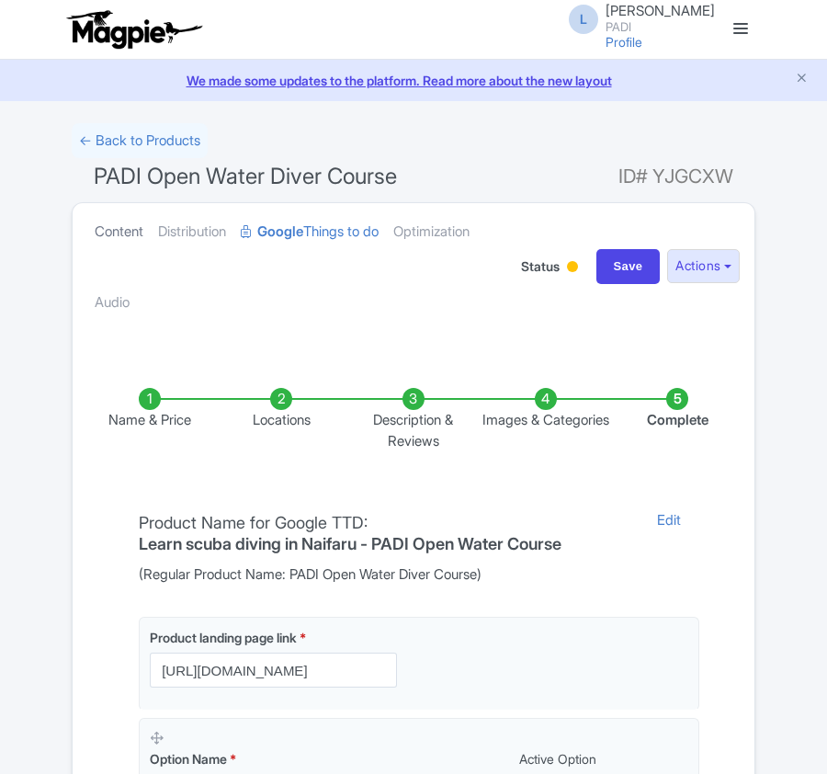
click at [133, 236] on link "Content" at bounding box center [119, 232] width 49 height 58
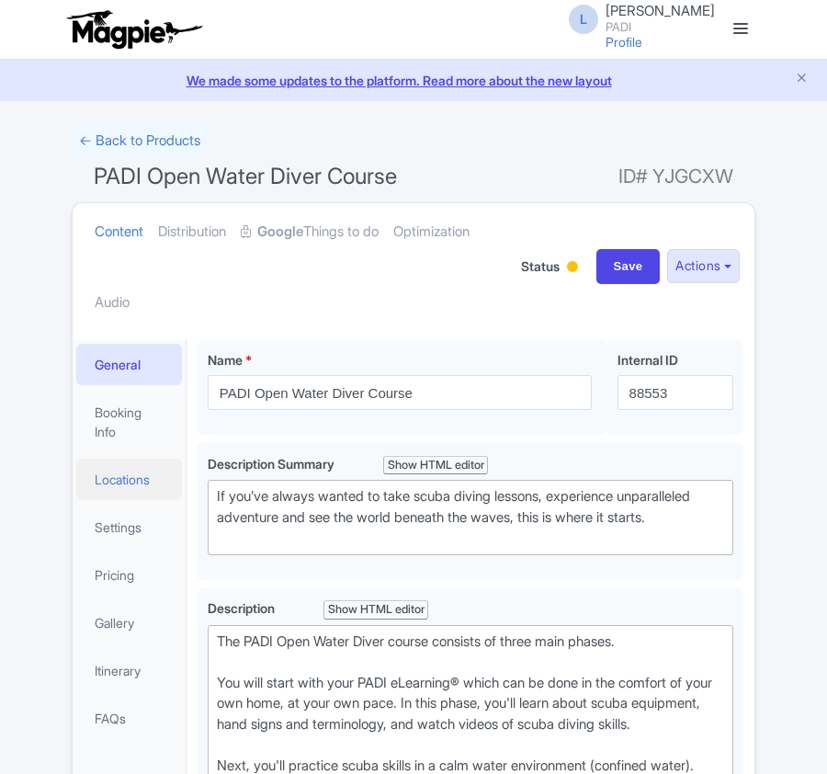
click at [126, 472] on link "Locations" at bounding box center [129, 479] width 106 height 41
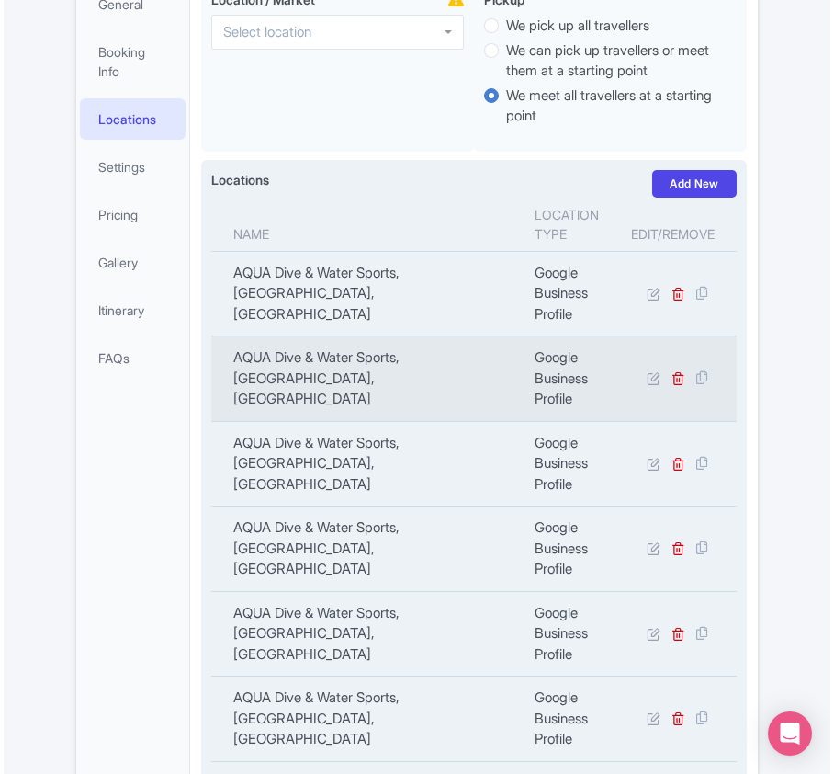
scroll to position [368, 0]
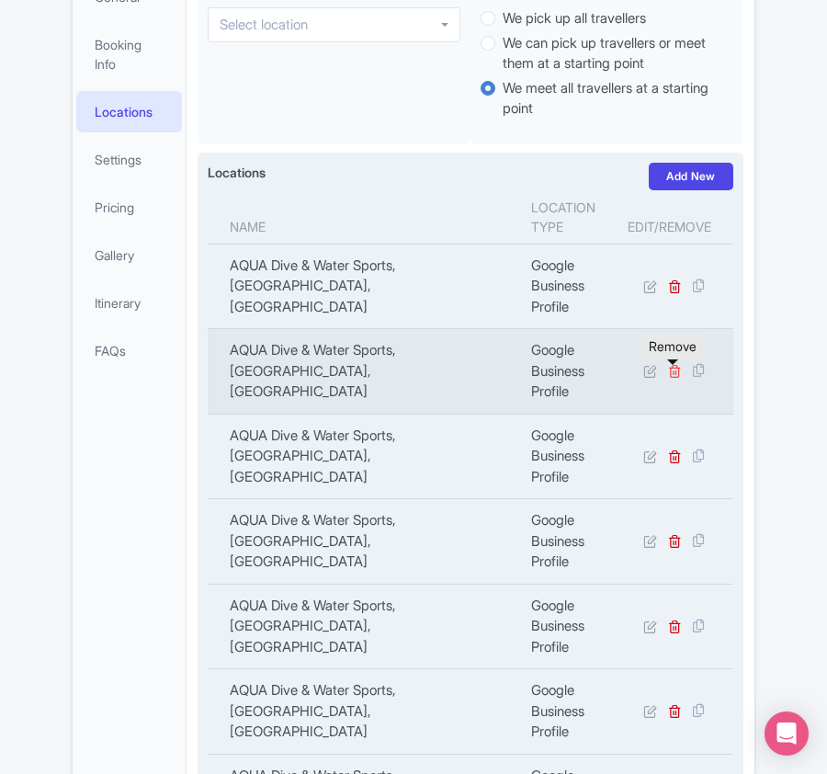
click at [676, 375] on icon at bounding box center [675, 371] width 14 height 14
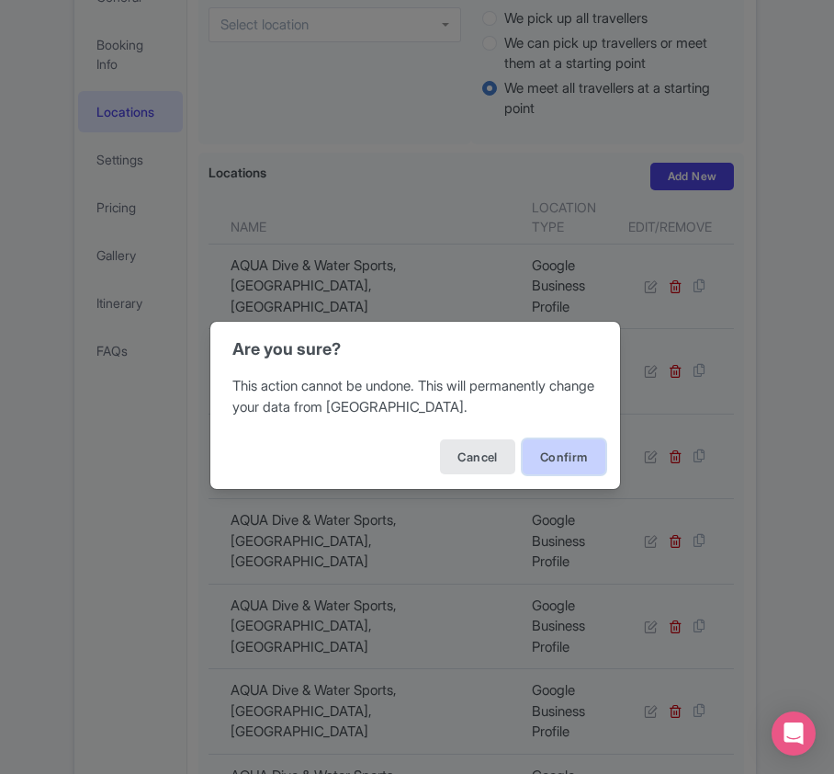
click at [586, 450] on button "Confirm" at bounding box center [564, 456] width 83 height 35
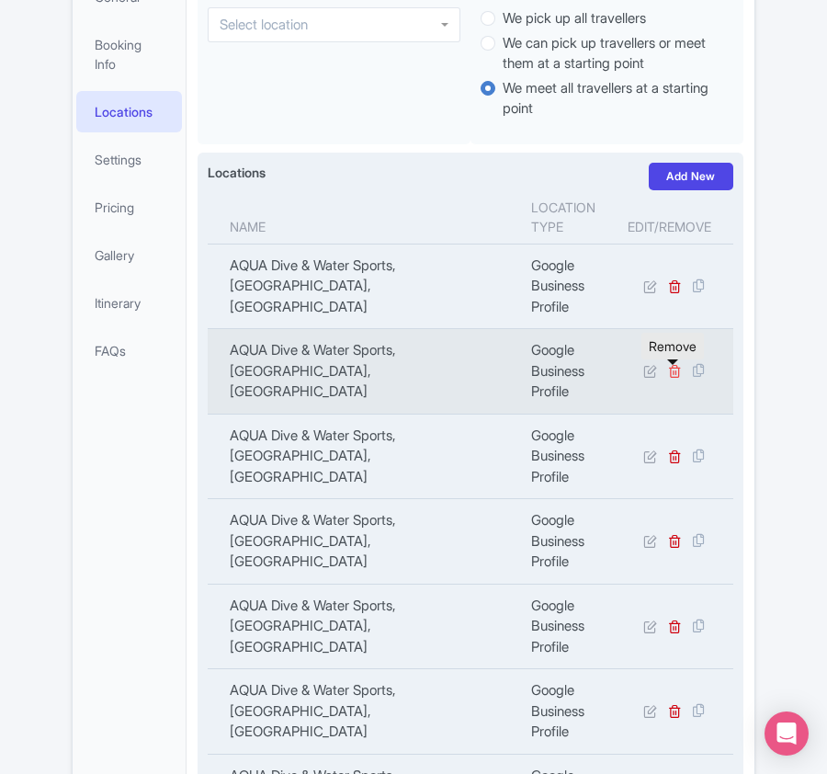
click at [671, 377] on icon at bounding box center [675, 371] width 14 height 14
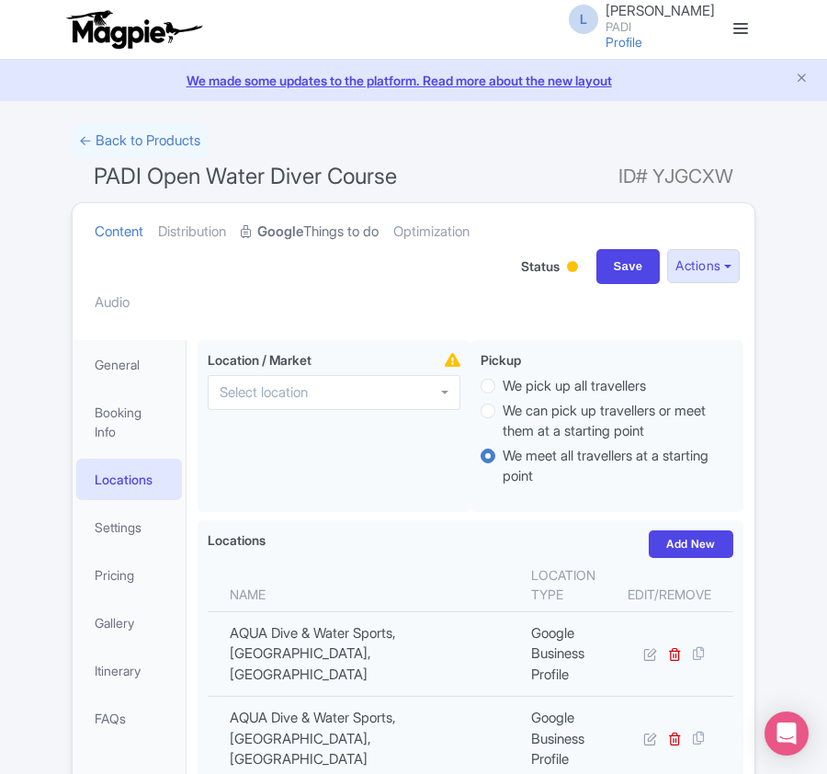
click at [317, 229] on link "Google Things to do" at bounding box center [310, 232] width 138 height 58
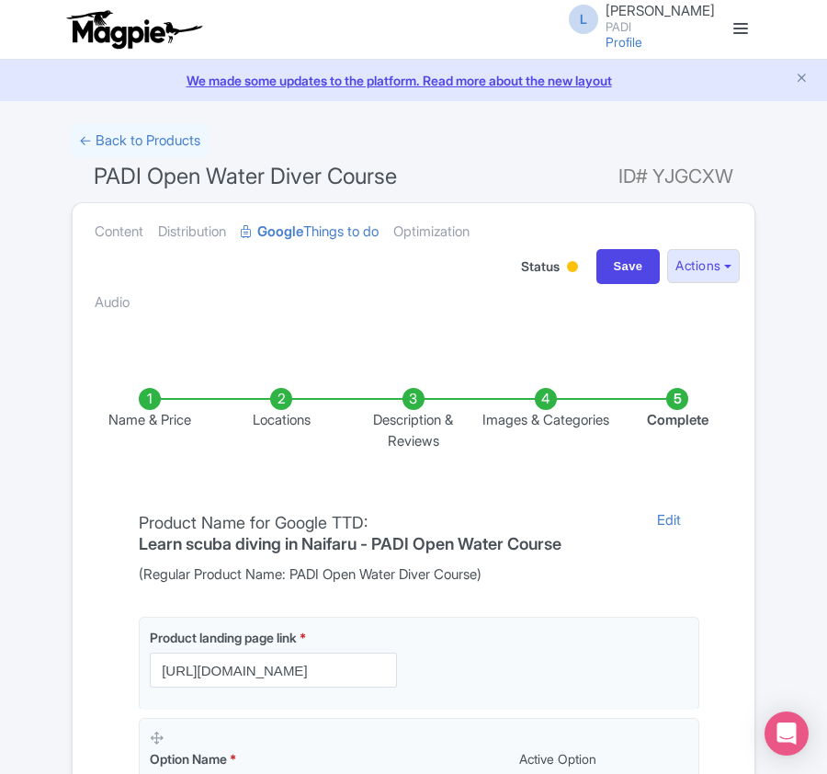
click at [292, 405] on li "Locations" at bounding box center [282, 419] width 132 height 63
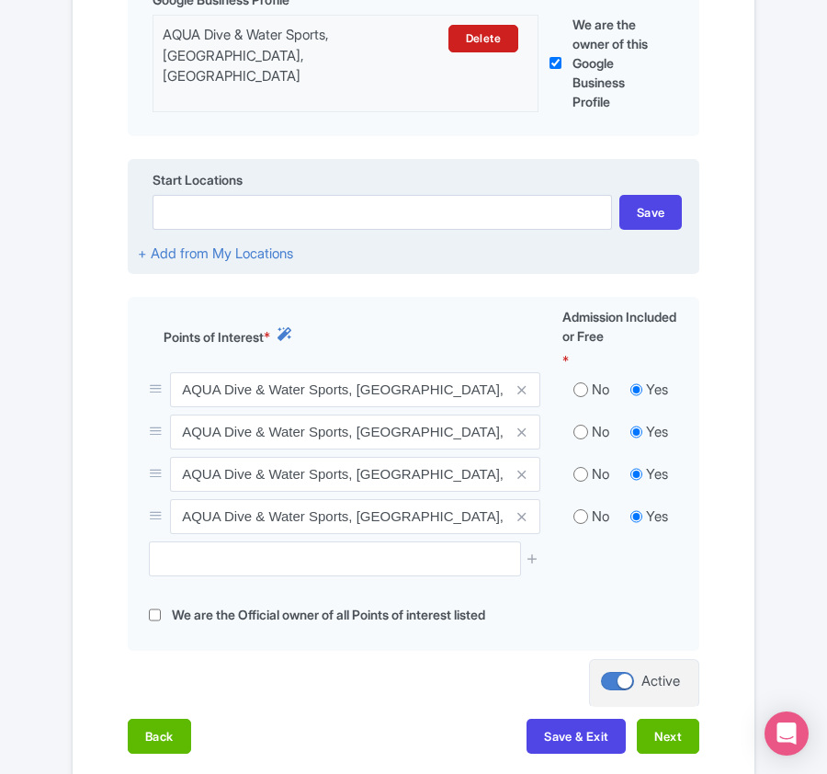
scroll to position [612, 0]
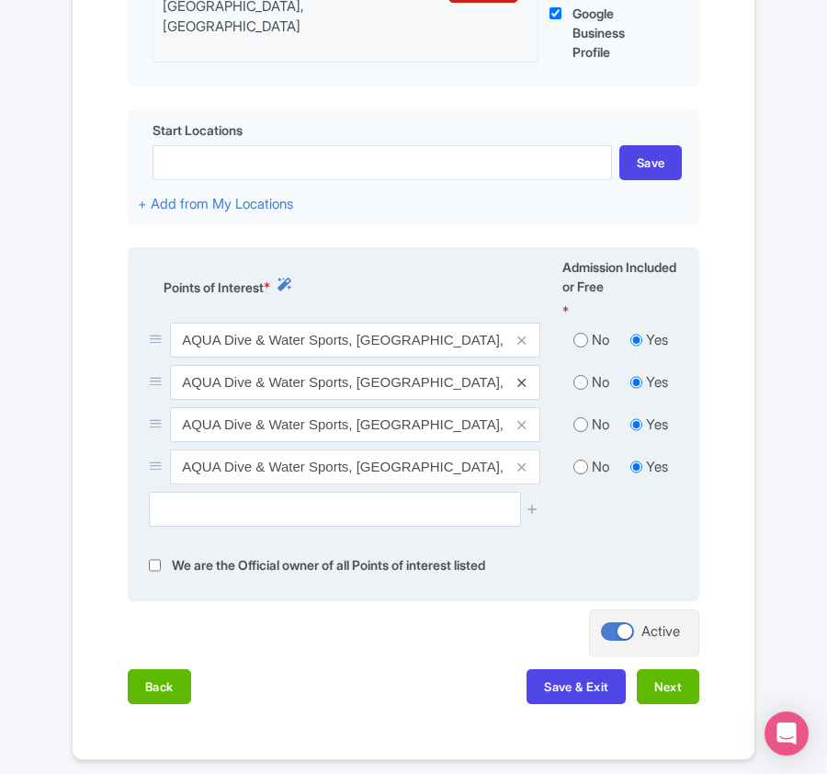
click at [523, 383] on icon at bounding box center [521, 383] width 8 height 14
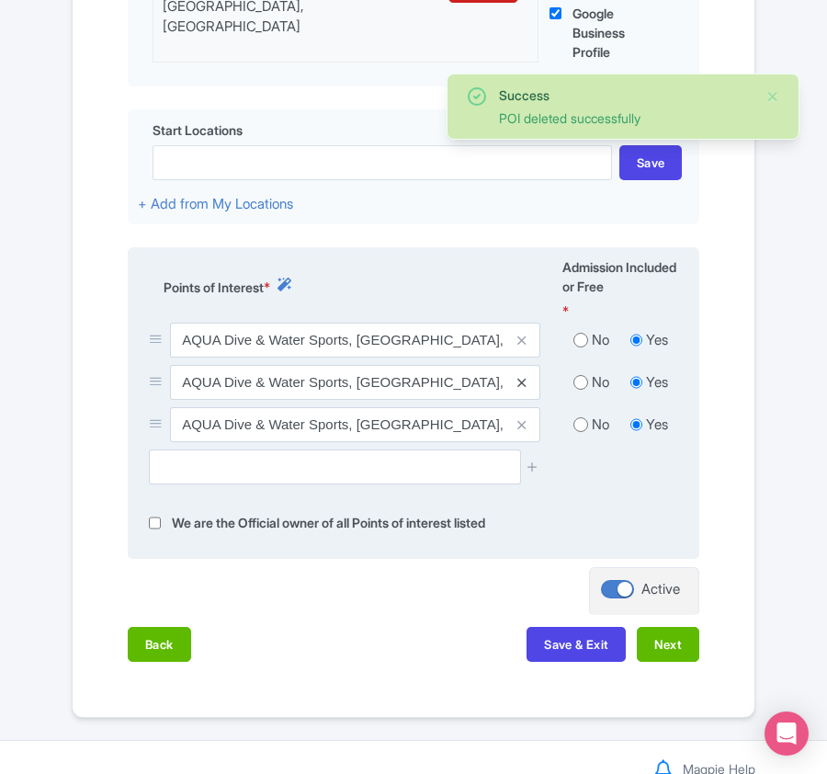
click at [523, 388] on icon at bounding box center [521, 383] width 8 height 14
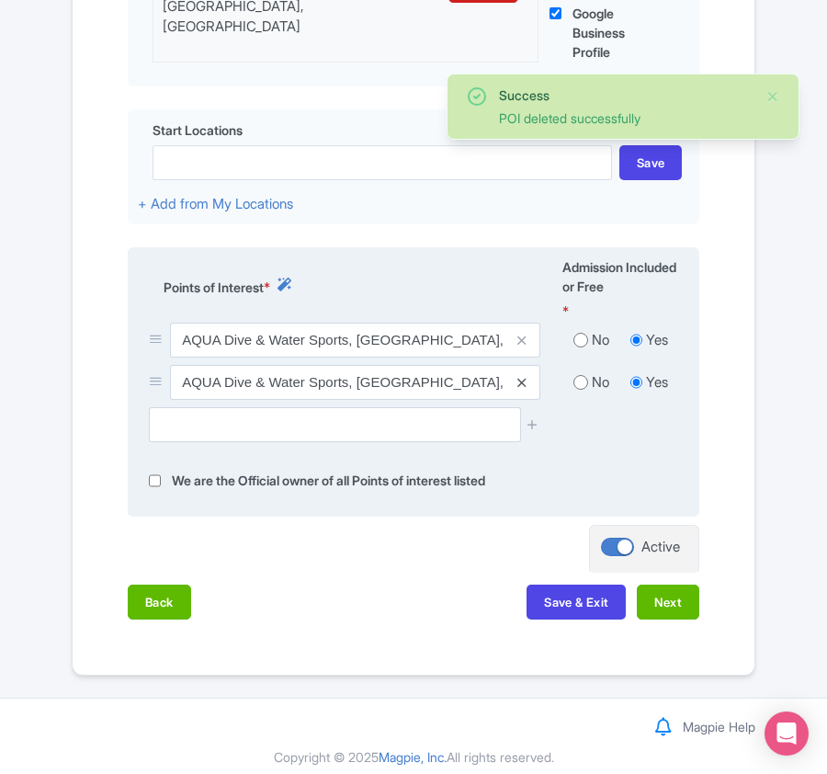
click at [519, 390] on icon at bounding box center [521, 383] width 8 height 14
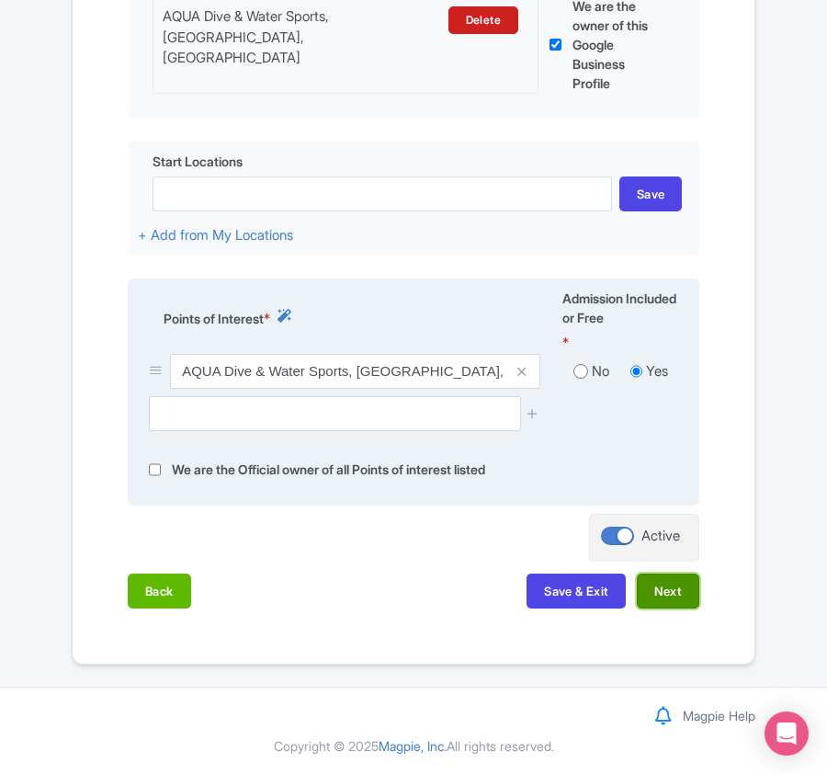
click at [671, 594] on button "Next" at bounding box center [668, 590] width 62 height 35
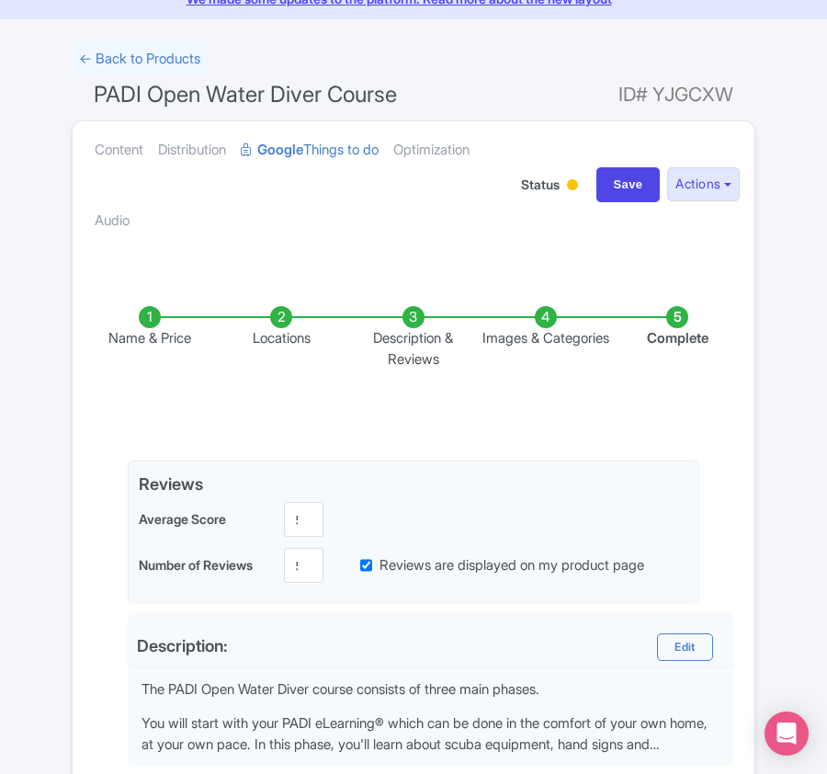
scroll to position [0, 0]
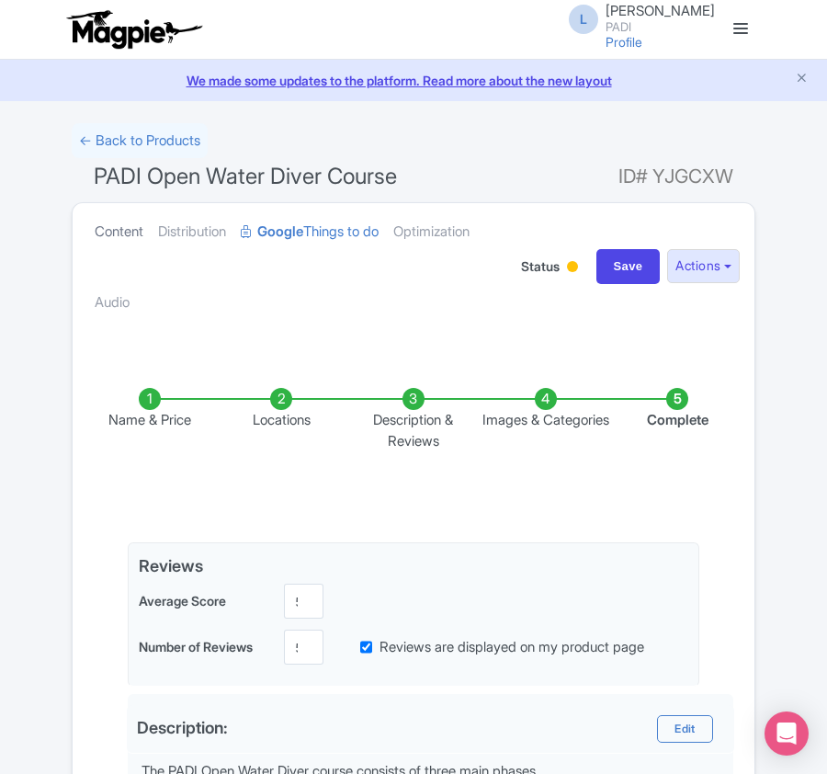
click at [112, 233] on link "Content" at bounding box center [119, 232] width 49 height 58
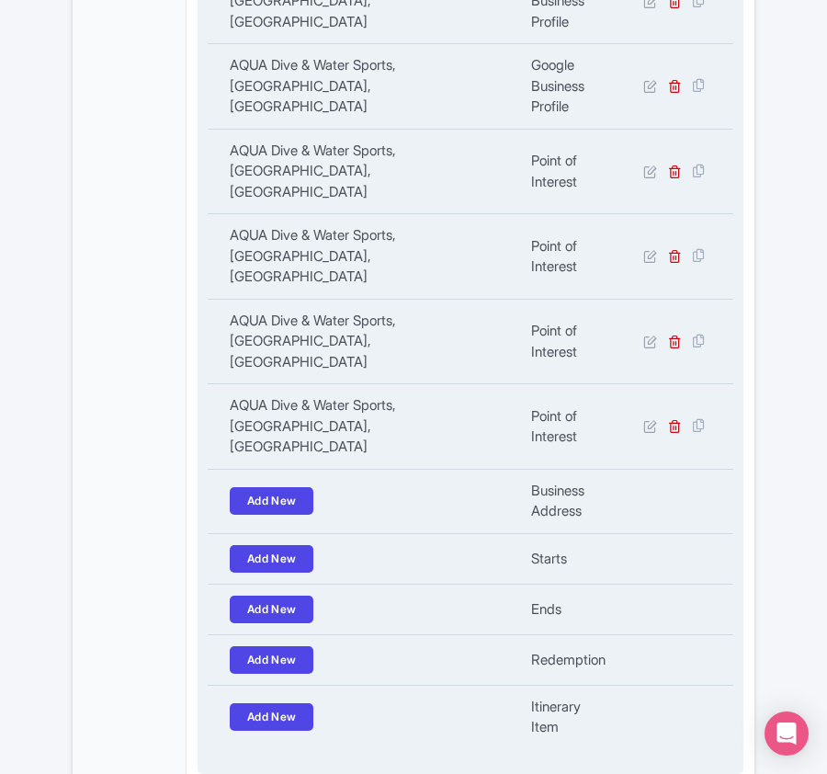
scroll to position [1225, 0]
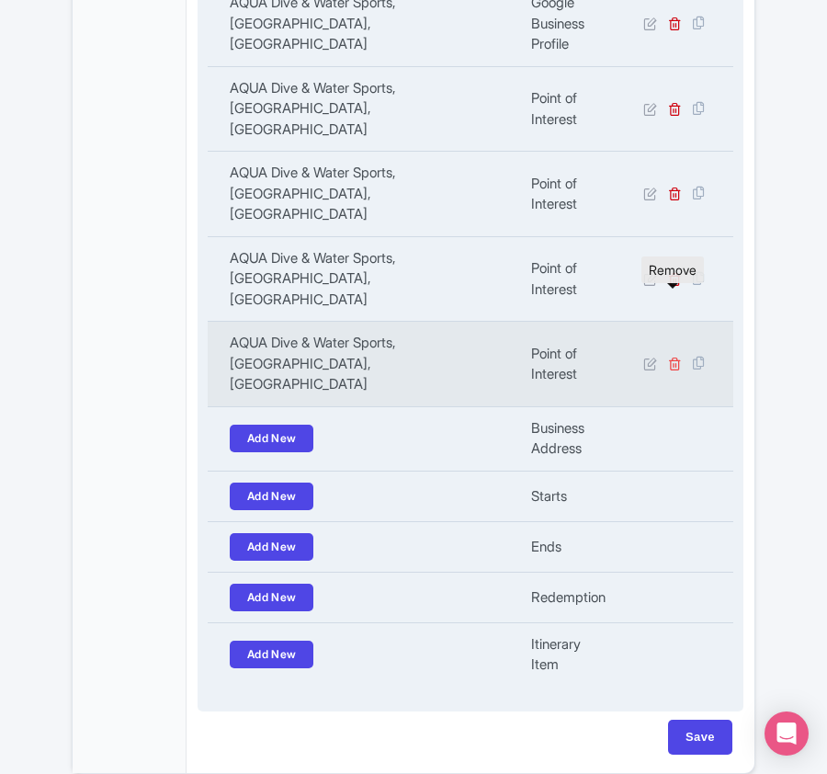
click at [676, 357] on icon at bounding box center [675, 364] width 14 height 14
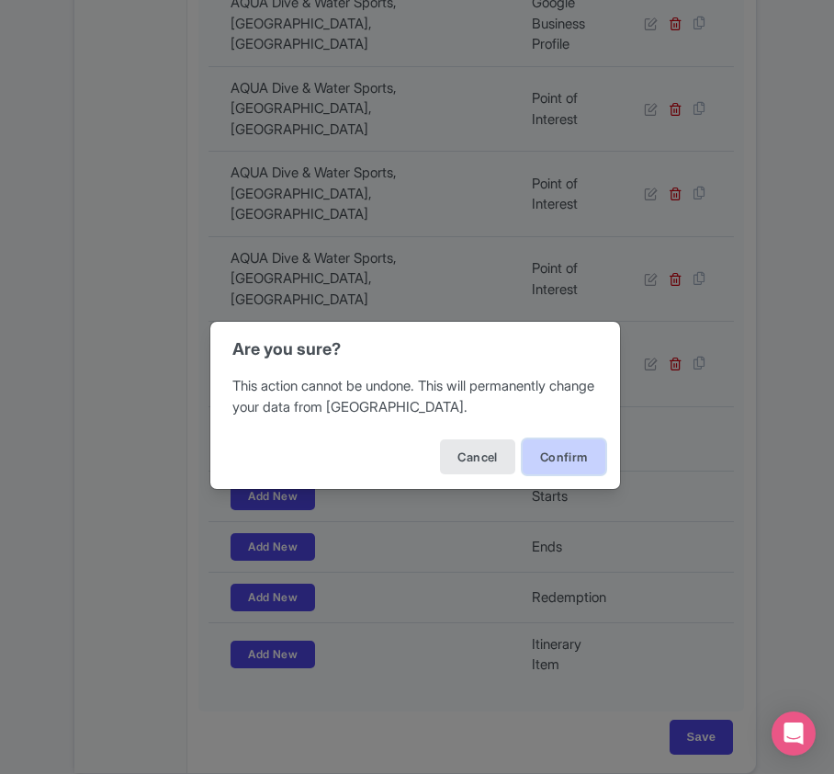
click at [574, 445] on button "Confirm" at bounding box center [564, 456] width 83 height 35
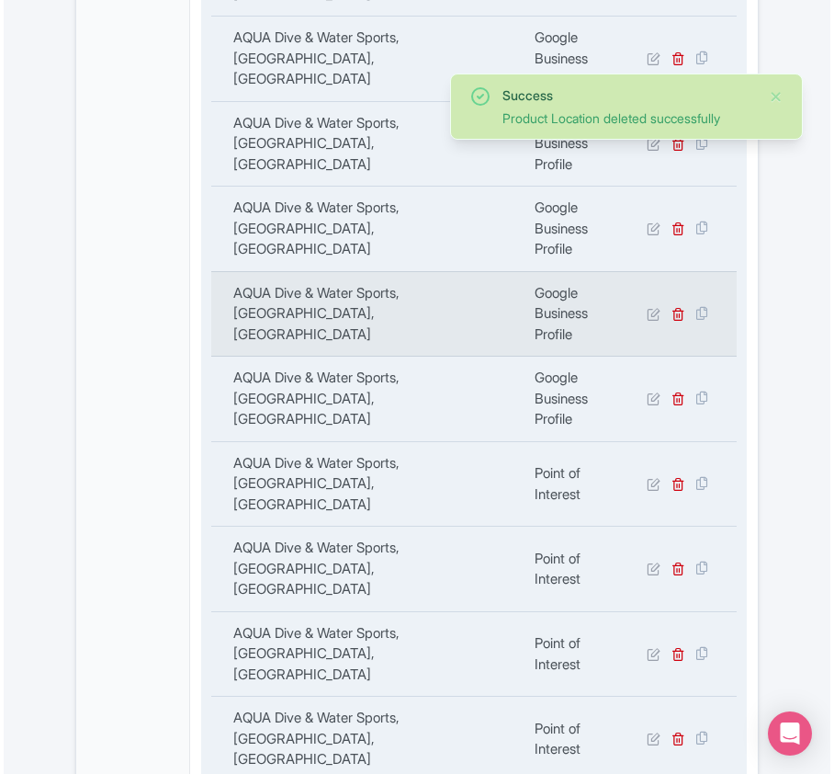
scroll to position [857, 0]
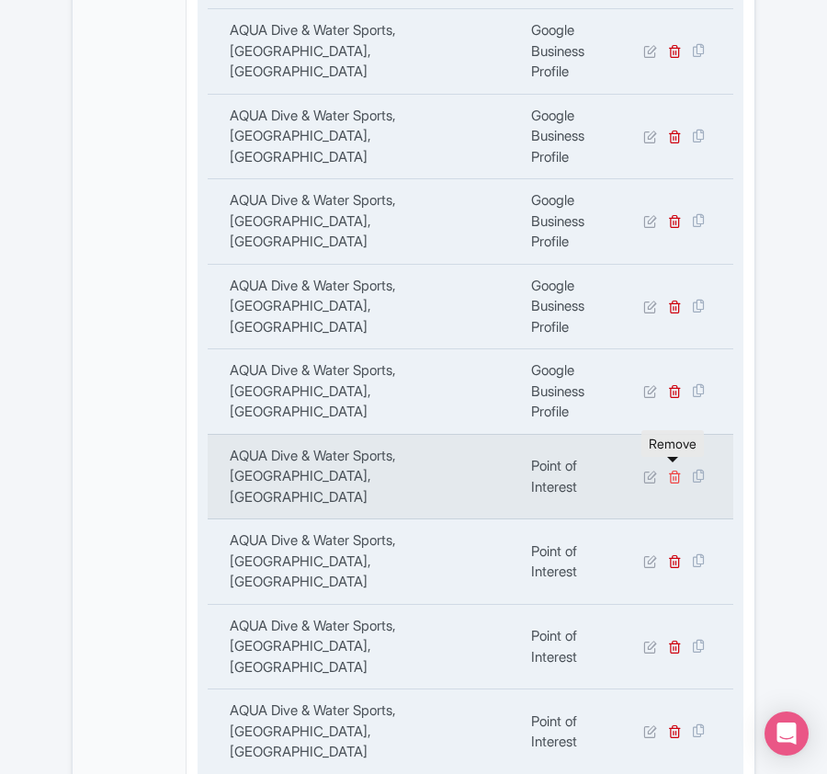
click at [676, 471] on icon at bounding box center [675, 477] width 14 height 14
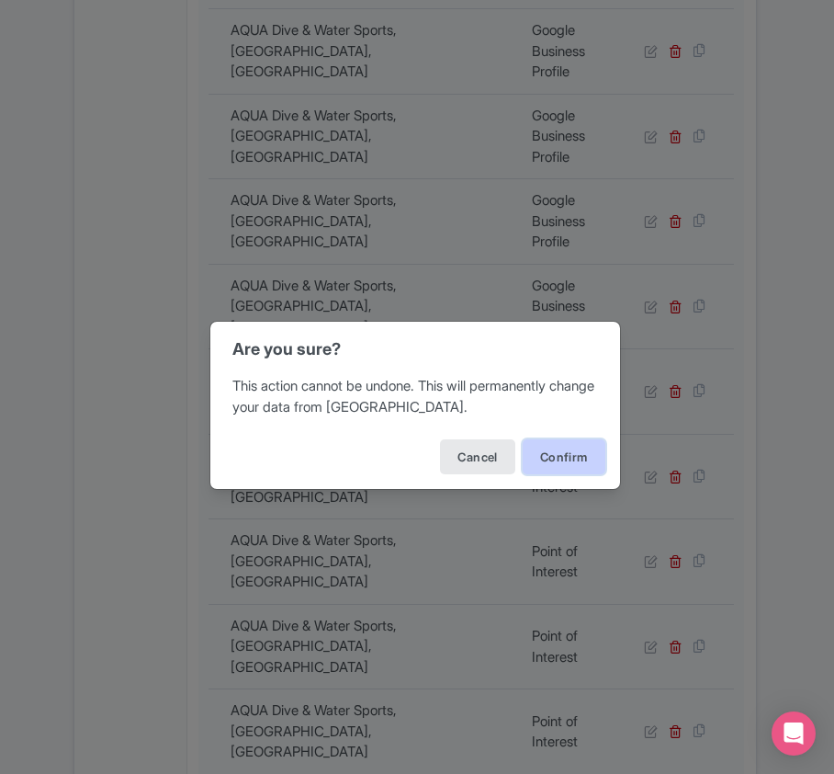
click at [571, 469] on button "Confirm" at bounding box center [564, 456] width 83 height 35
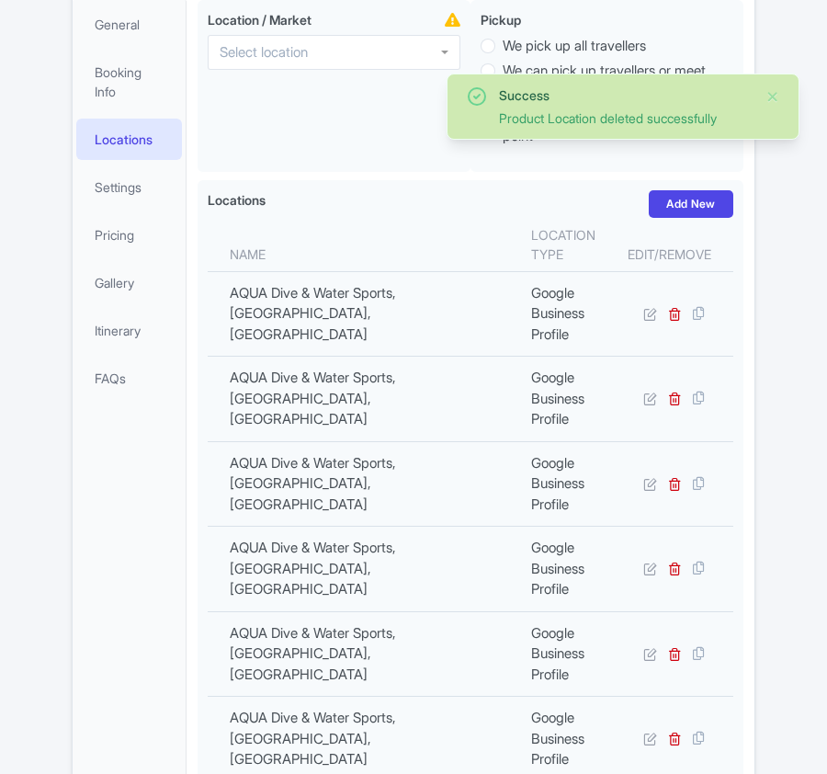
scroll to position [340, 0]
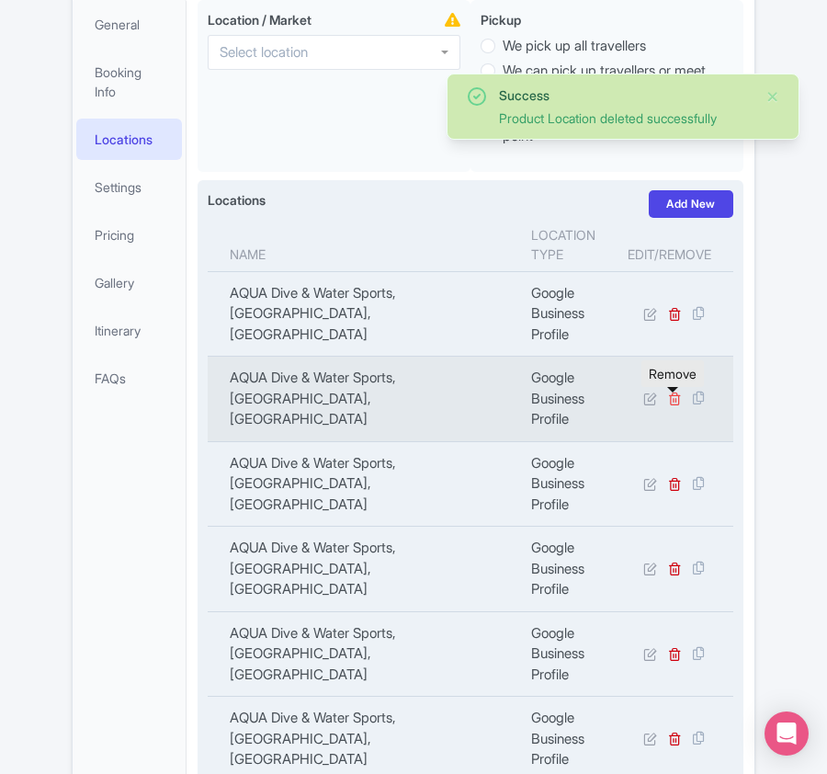
click at [674, 405] on icon at bounding box center [675, 398] width 14 height 14
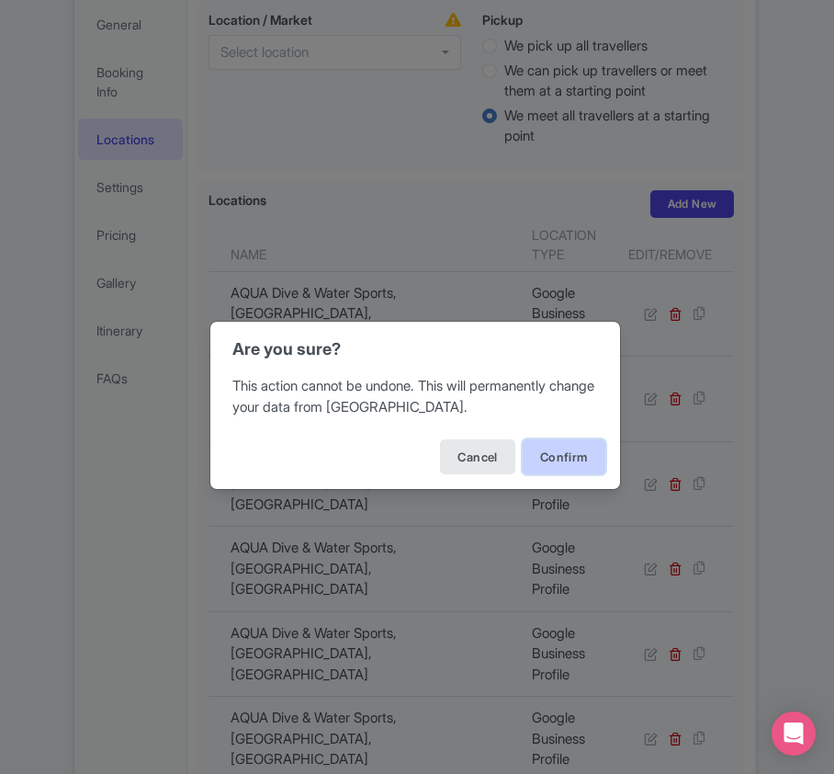
click at [575, 456] on button "Confirm" at bounding box center [564, 456] width 83 height 35
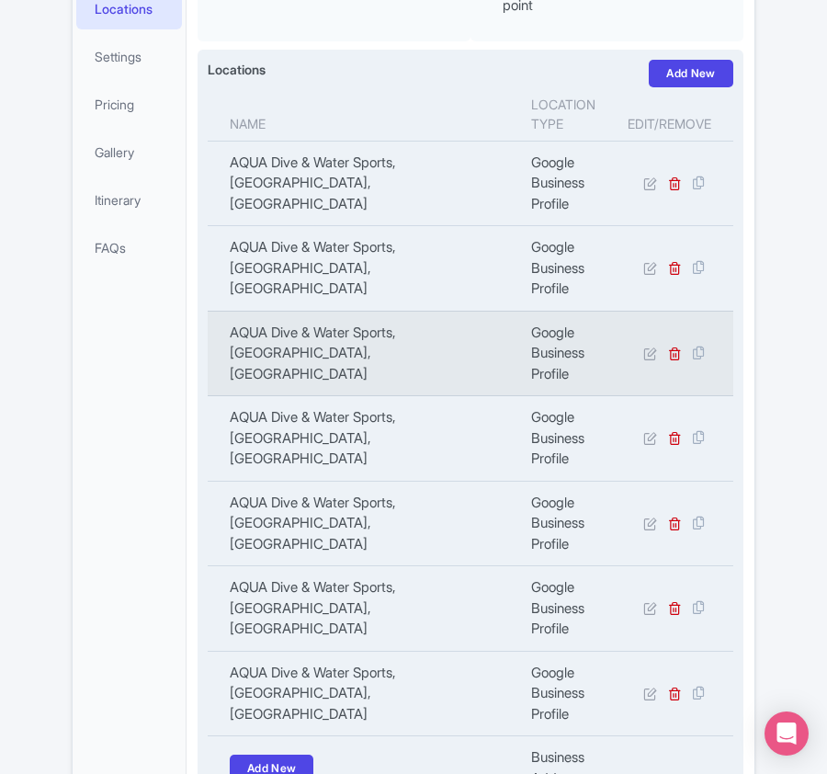
scroll to position [831, 0]
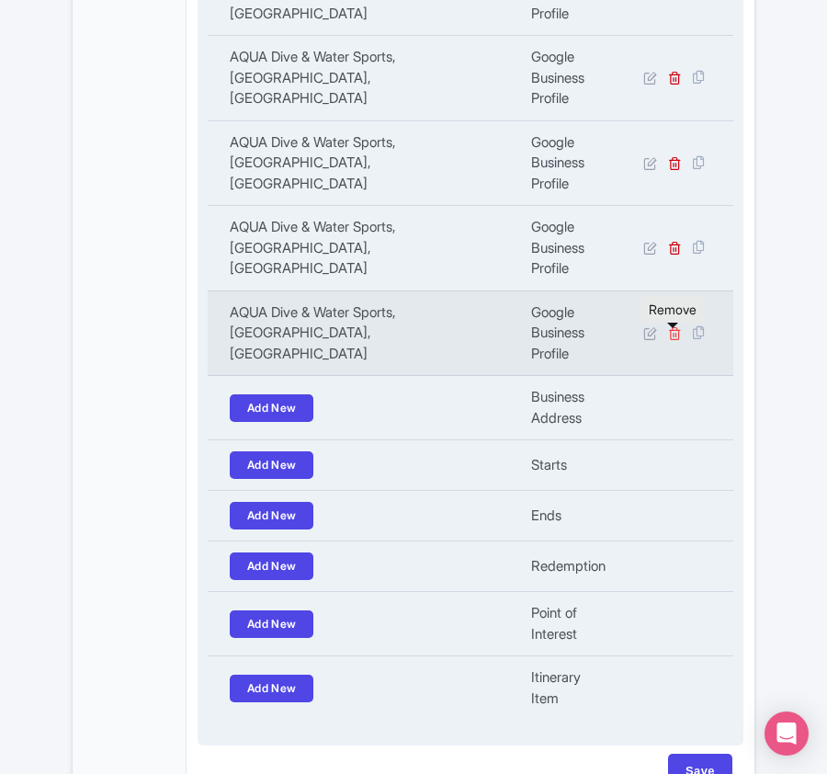
click at [674, 339] on icon at bounding box center [675, 333] width 14 height 14
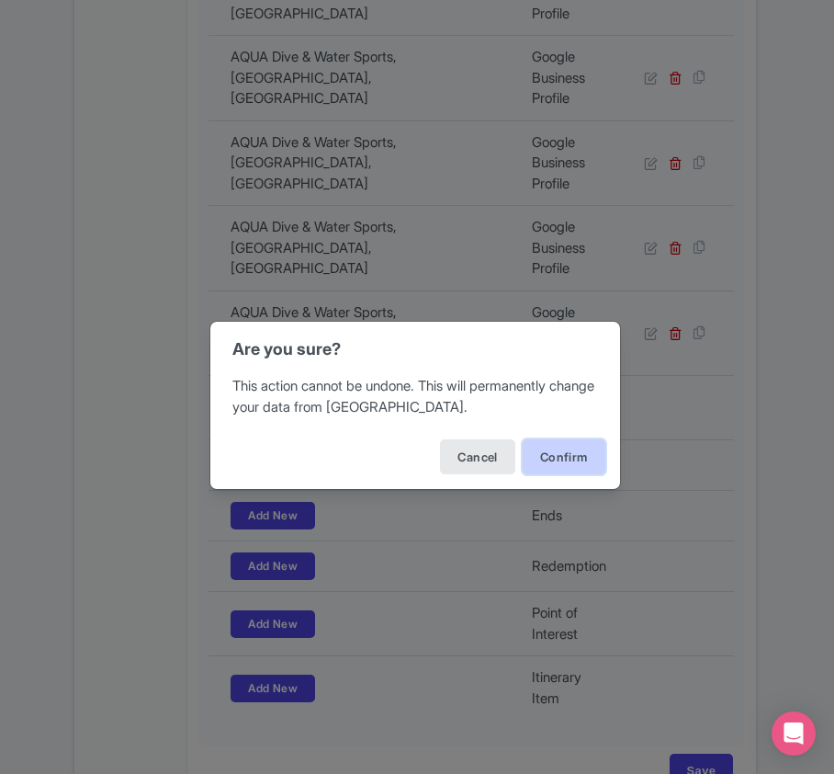
click at [556, 453] on button "Confirm" at bounding box center [564, 456] width 83 height 35
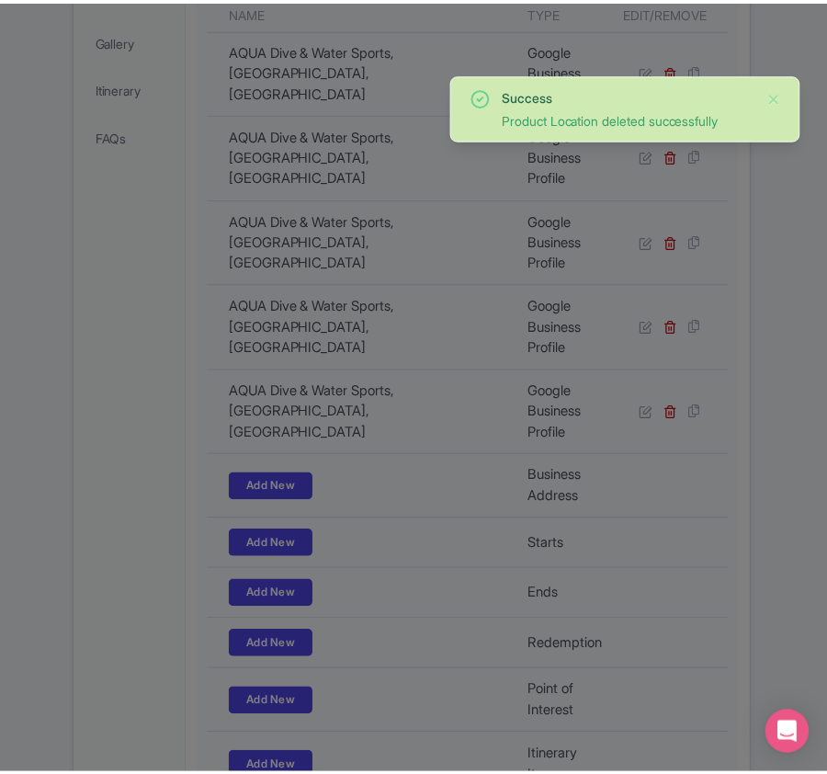
scroll to position [583, 0]
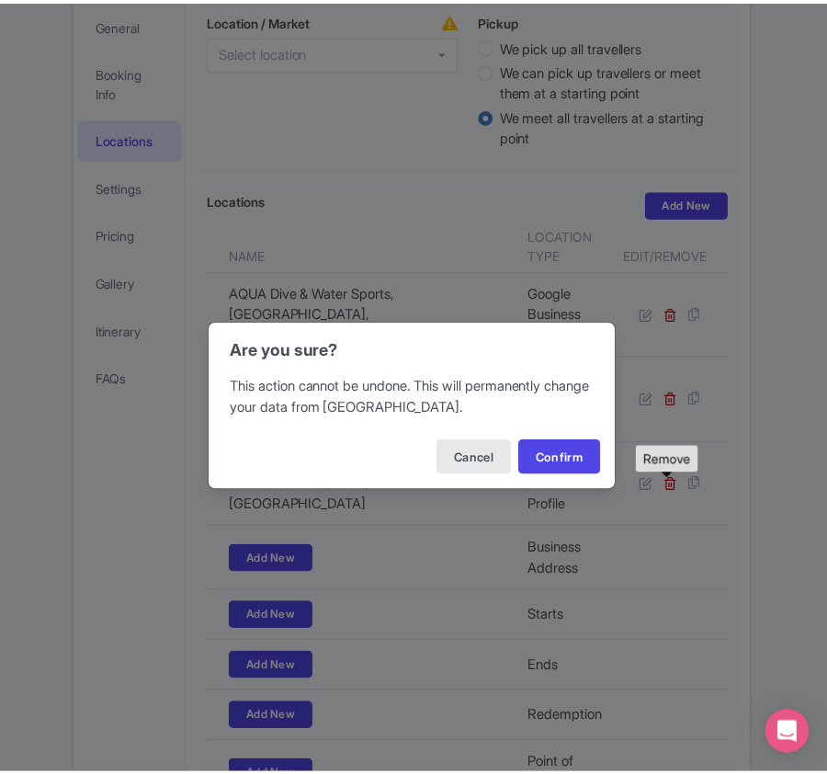
scroll to position [340, 0]
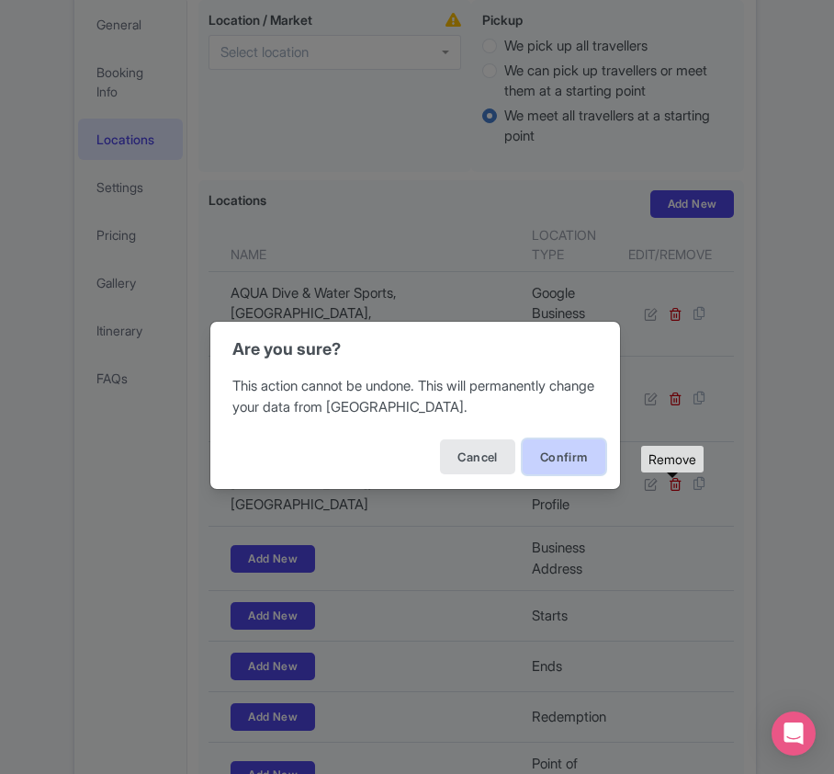
click at [546, 453] on button "Confirm" at bounding box center [564, 456] width 83 height 35
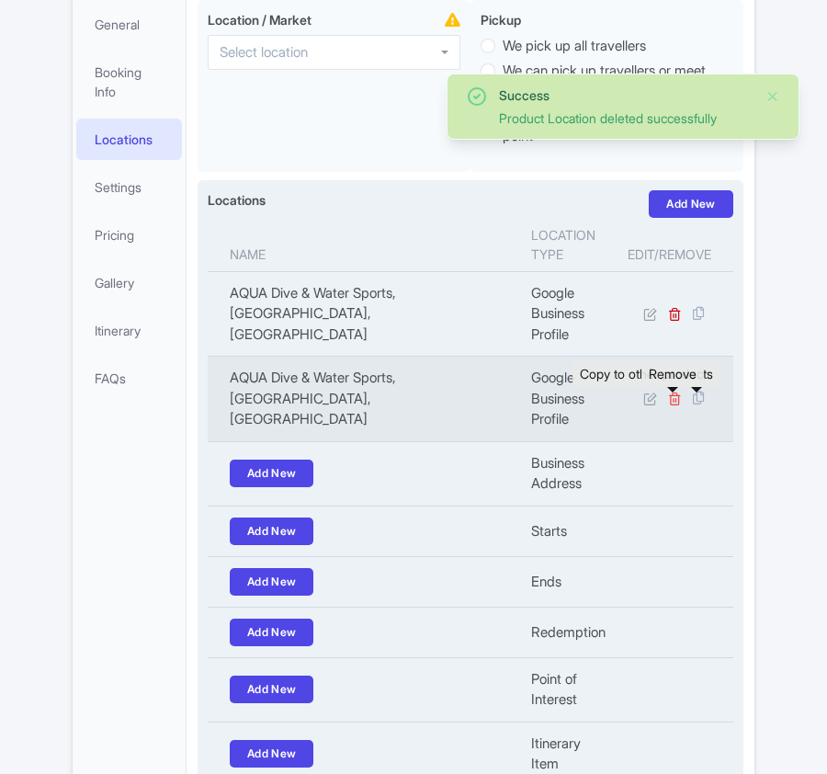
scroll to position [340, 0]
click at [673, 404] on icon at bounding box center [675, 398] width 14 height 14
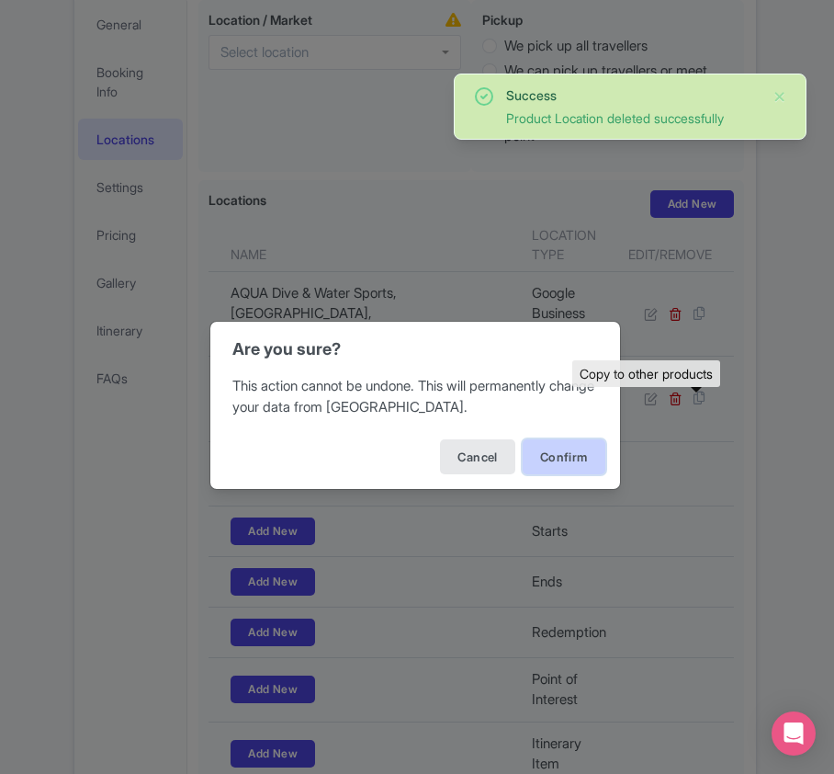
click at [579, 454] on button "Confirm" at bounding box center [564, 456] width 83 height 35
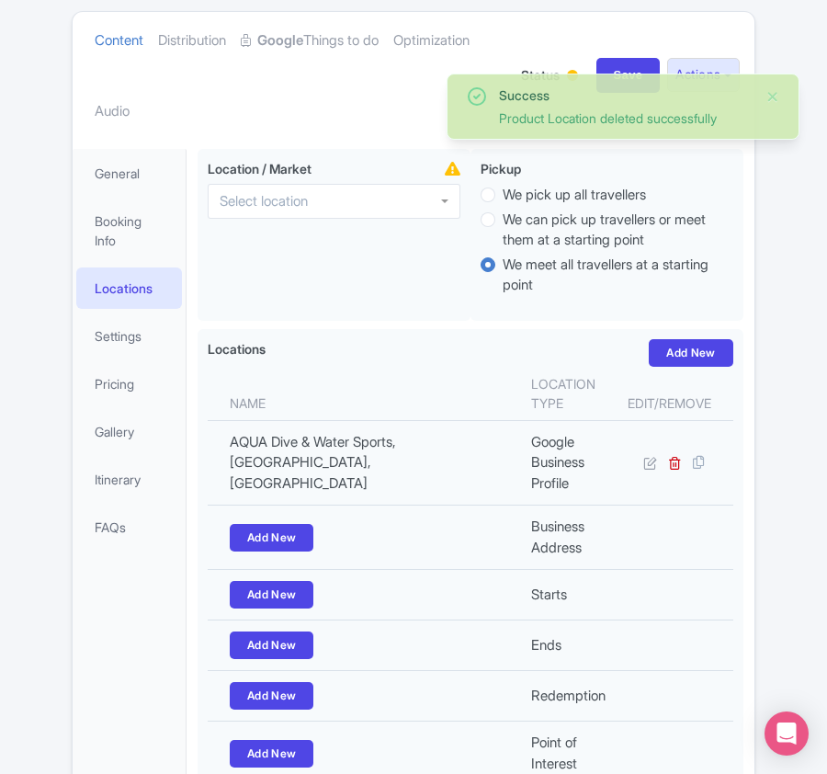
scroll to position [340, 0]
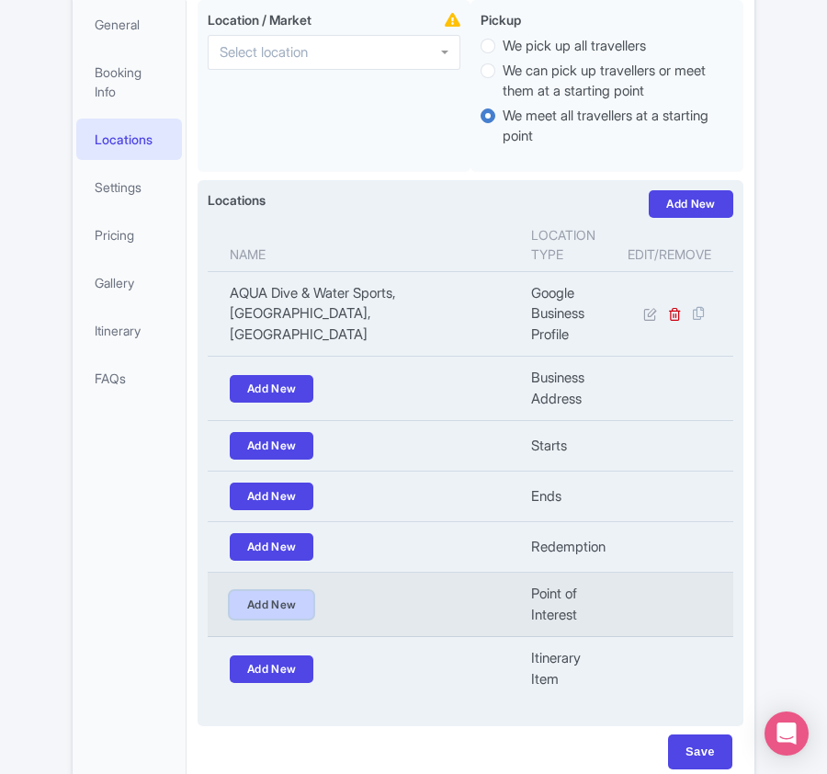
click at [283, 615] on link "Add New" at bounding box center [272, 605] width 85 height 28
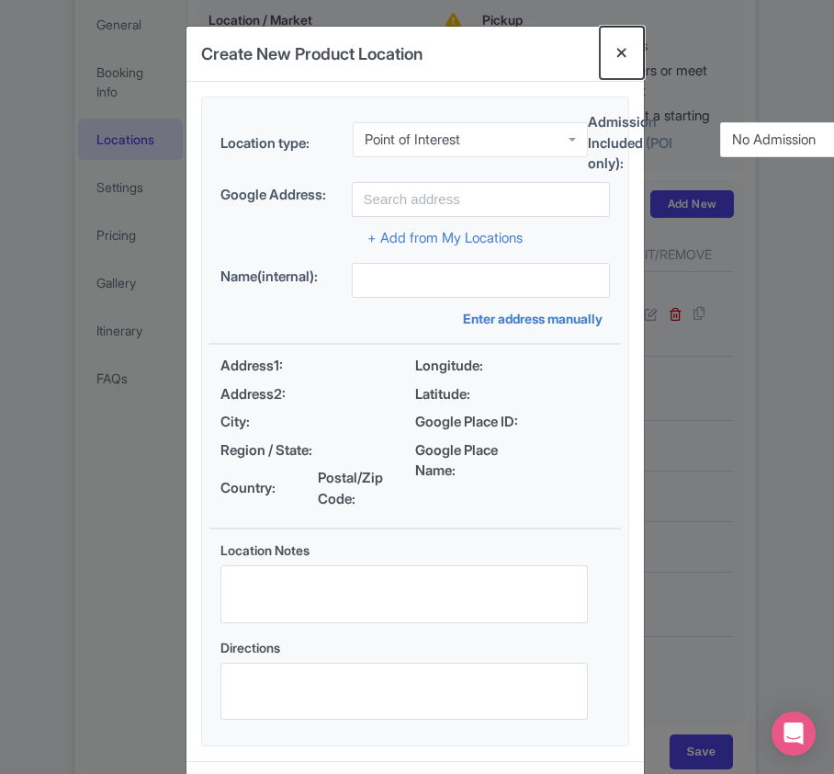
click at [617, 57] on button "Close" at bounding box center [622, 53] width 44 height 52
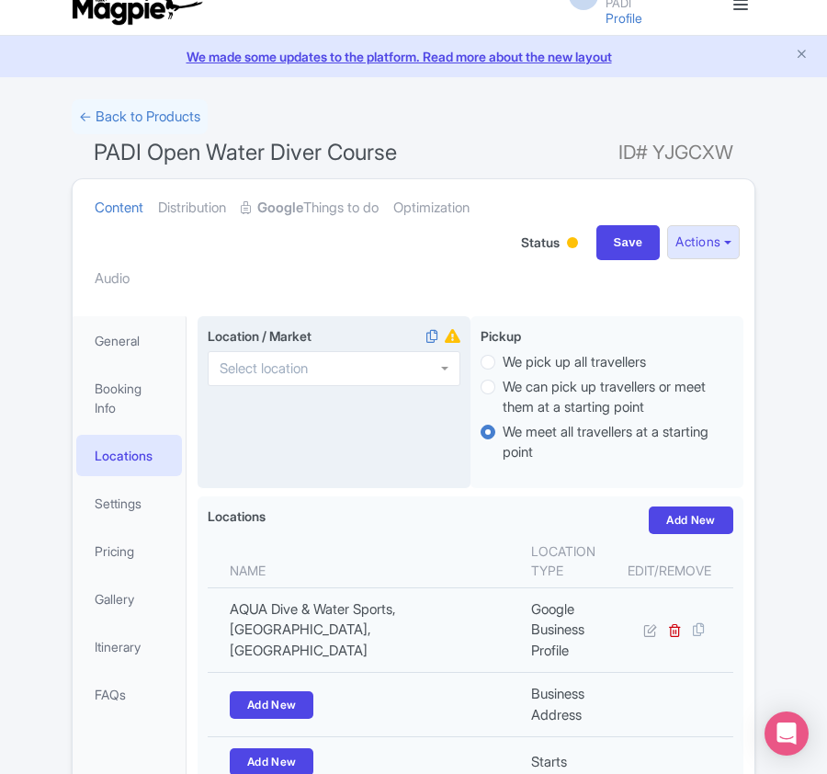
scroll to position [0, 0]
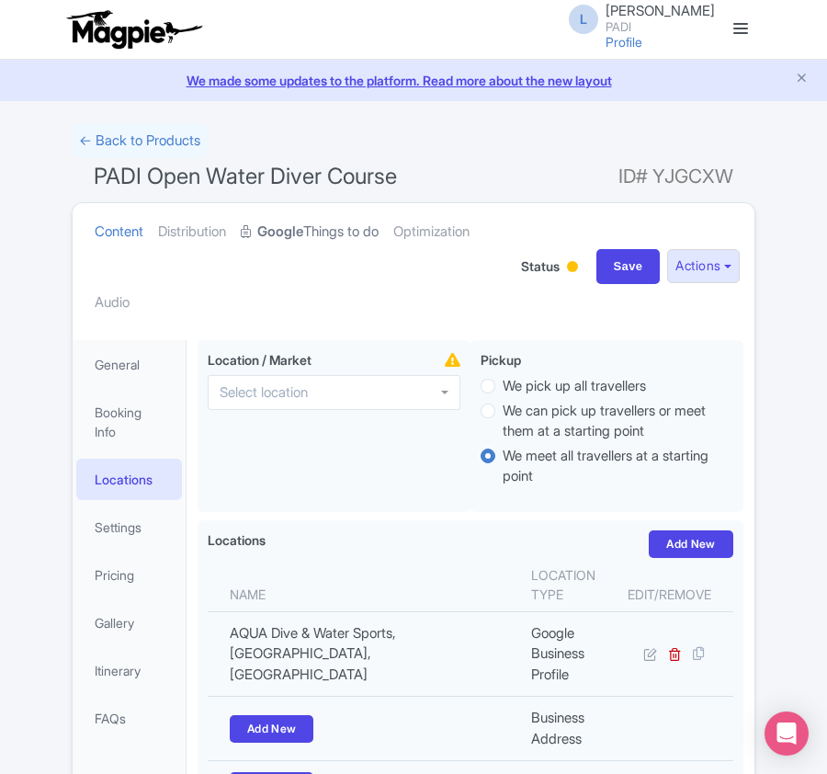
click at [362, 233] on link "Google Things to do" at bounding box center [310, 232] width 138 height 58
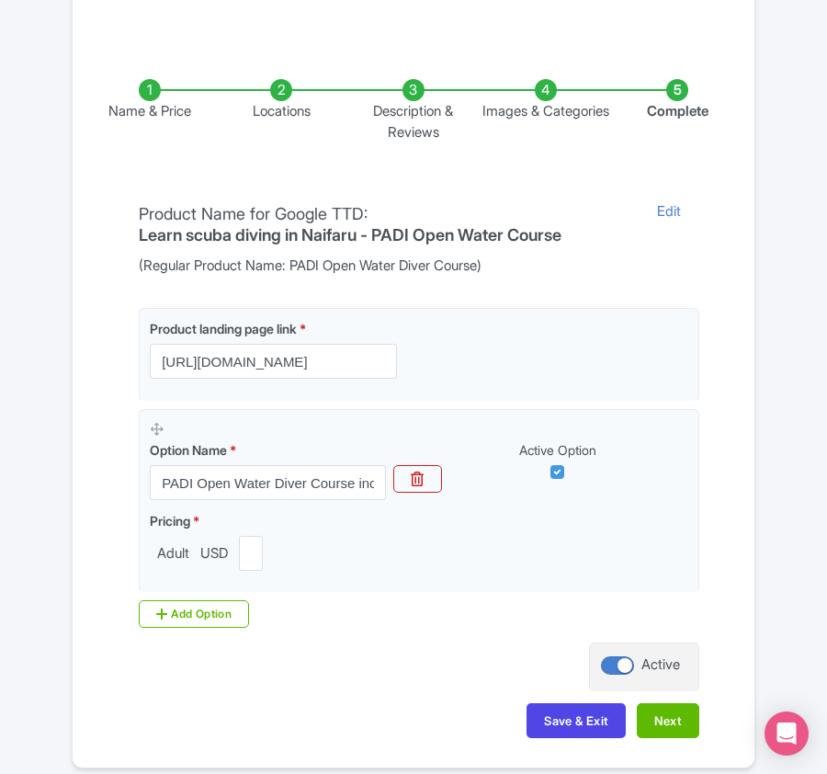
scroll to position [171, 0]
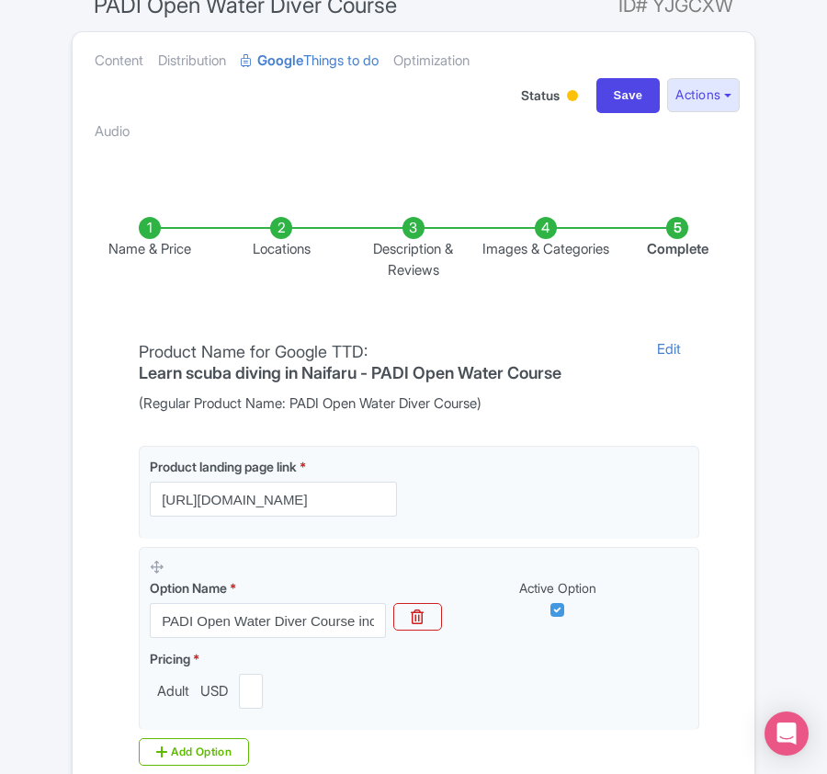
click at [285, 233] on li "Locations" at bounding box center [282, 248] width 132 height 63
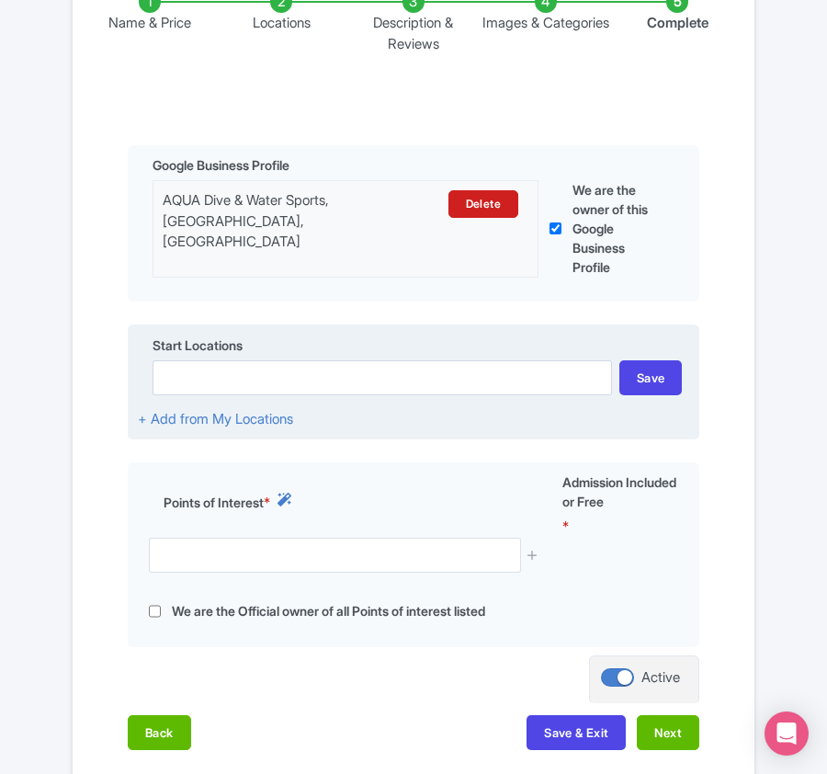
scroll to position [416, 0]
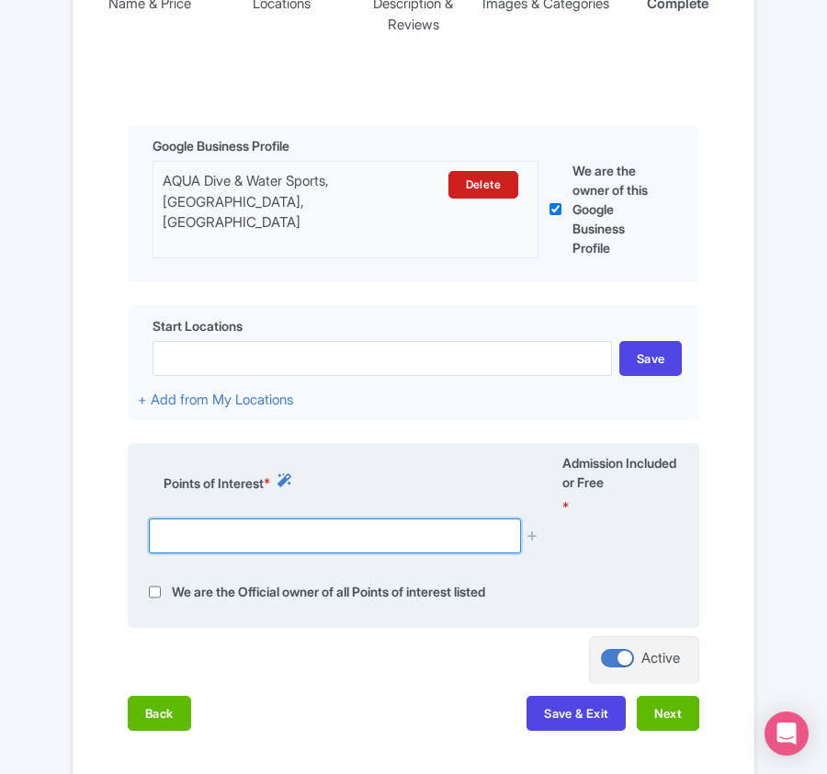
click at [313, 542] on input "text" at bounding box center [334, 535] width 371 height 35
paste input "AQUA Dive & Water Sports, Naifaru, Maldives"
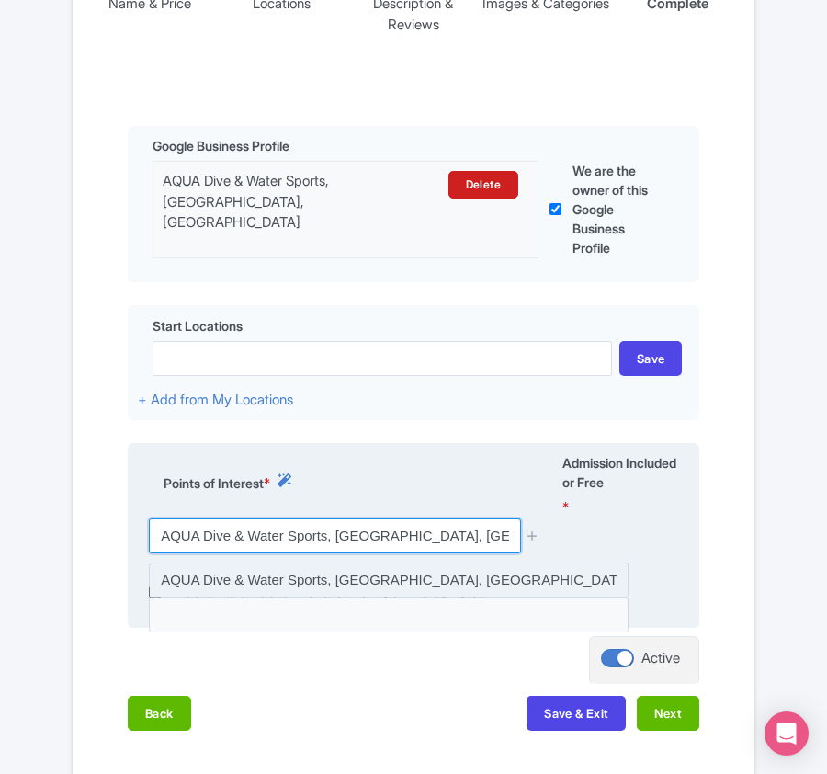
type input "AQUA Dive & Water Sports, Naifaru, Maldives"
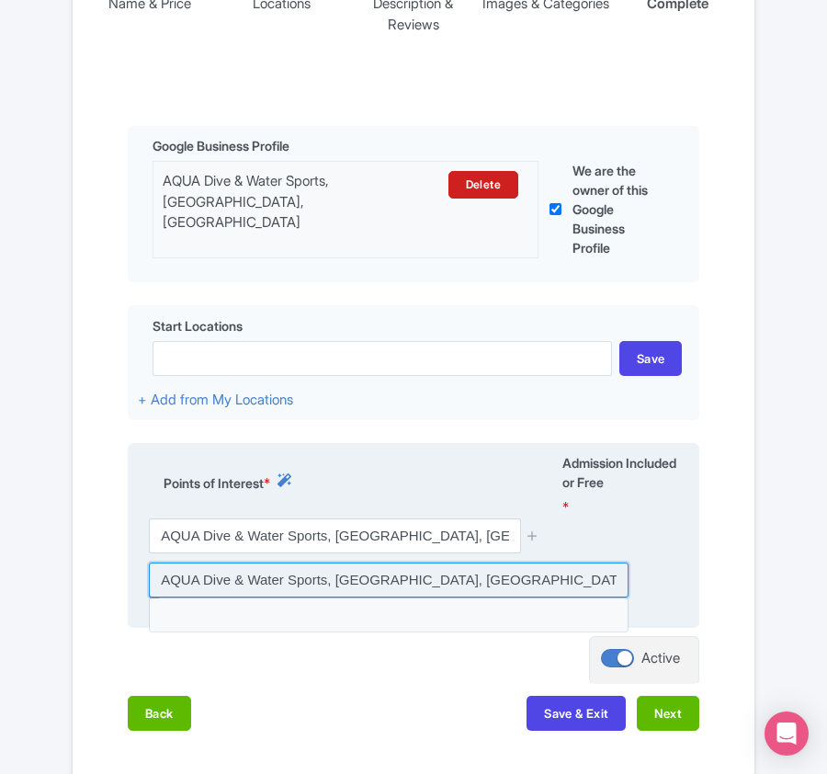
click at [313, 578] on input at bounding box center [389, 579] width 480 height 35
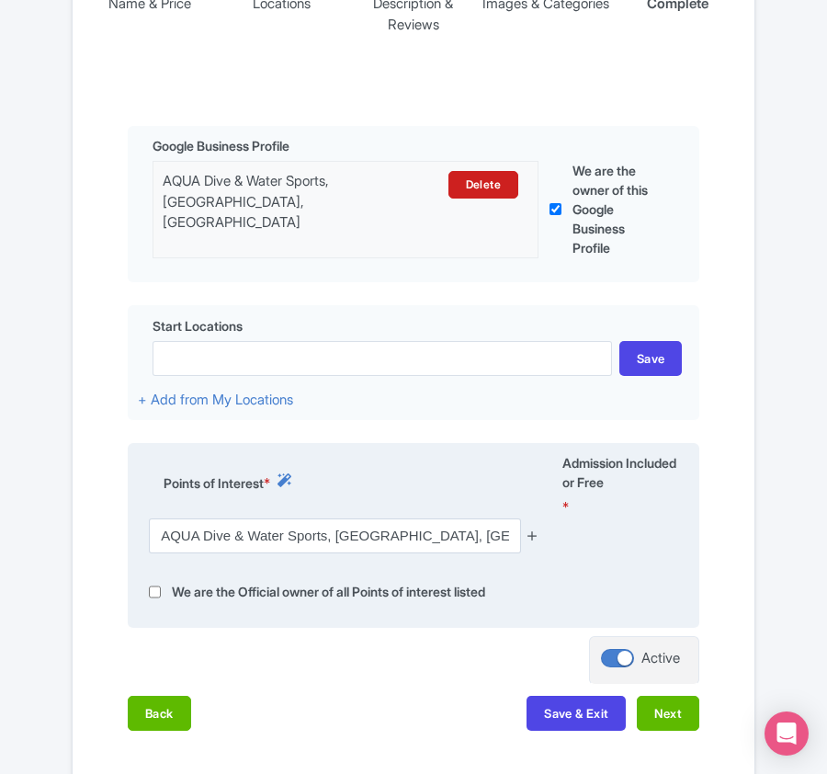
click at [529, 538] on icon at bounding box center [533, 535] width 14 height 14
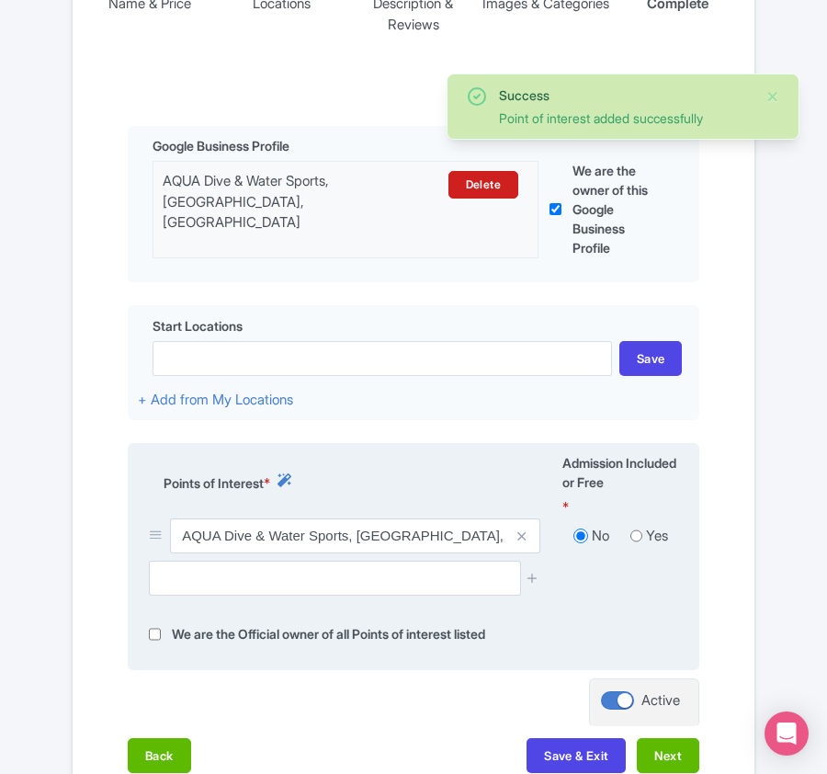
drag, startPoint x: 640, startPoint y: 540, endPoint x: 630, endPoint y: 541, distance: 9.2
click at [638, 540] on input "radio" at bounding box center [636, 535] width 12 height 18
radio input "true"
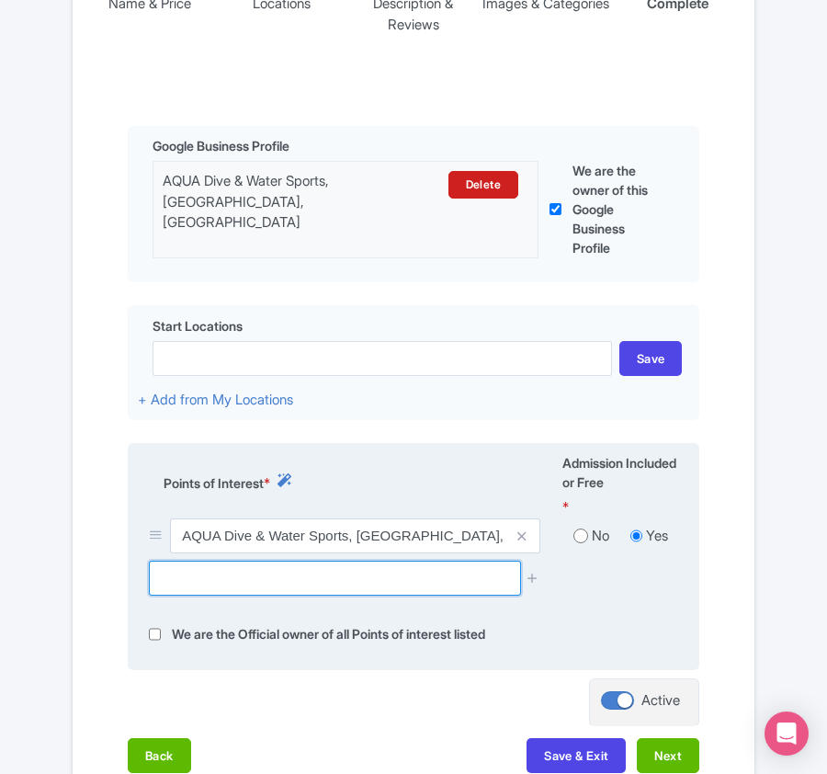
click at [243, 583] on input "text" at bounding box center [334, 577] width 371 height 35
paste input "[PERSON_NAME] dive site, [GEOGRAPHIC_DATA], [GEOGRAPHIC_DATA]"
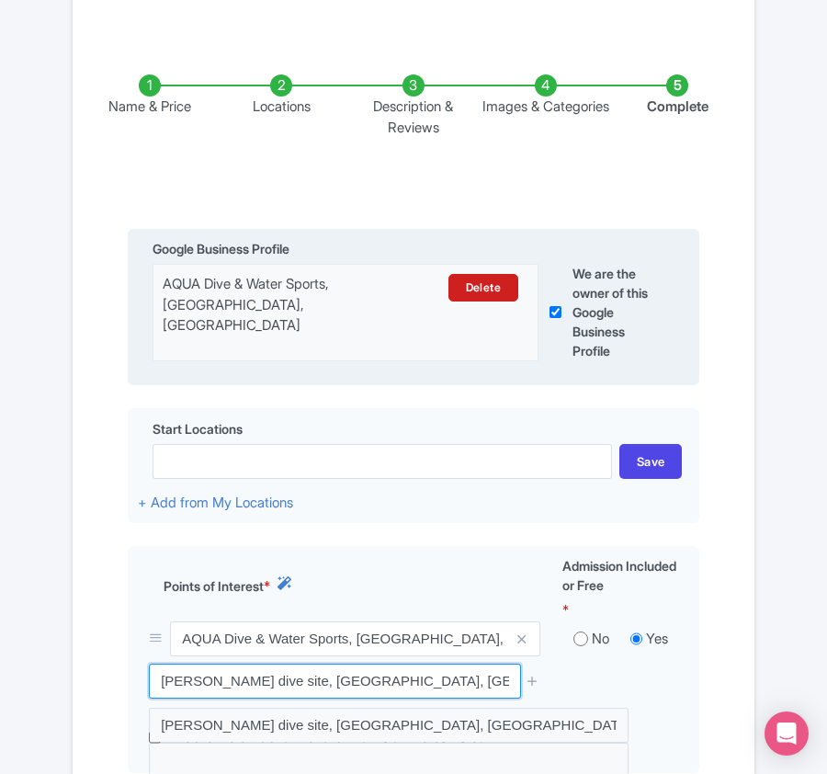
scroll to position [490, 0]
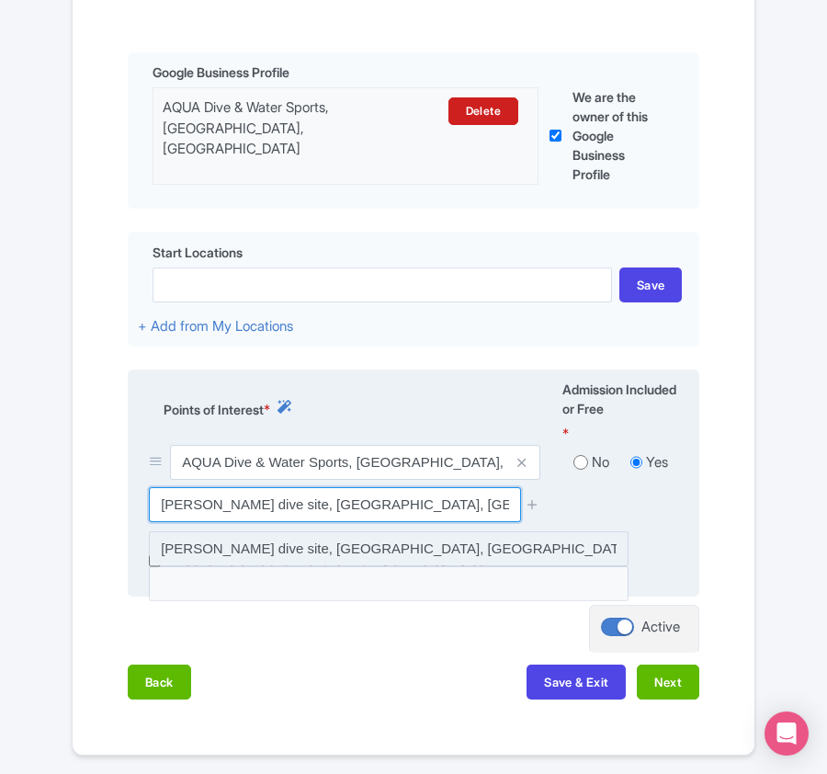
type input "[PERSON_NAME] dive site, [GEOGRAPHIC_DATA], [GEOGRAPHIC_DATA]"
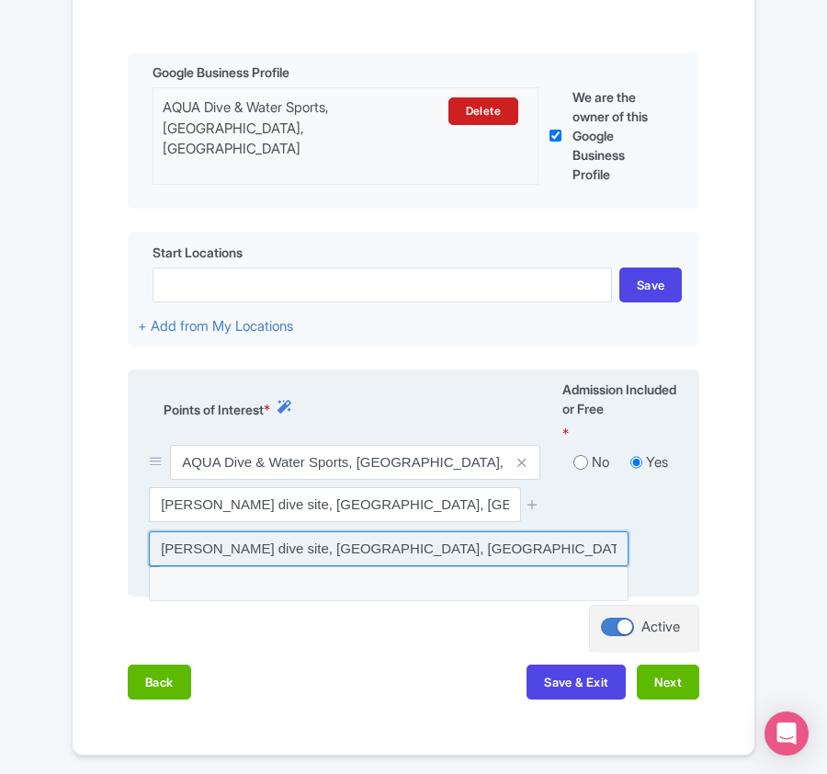
click at [397, 563] on input at bounding box center [389, 548] width 480 height 35
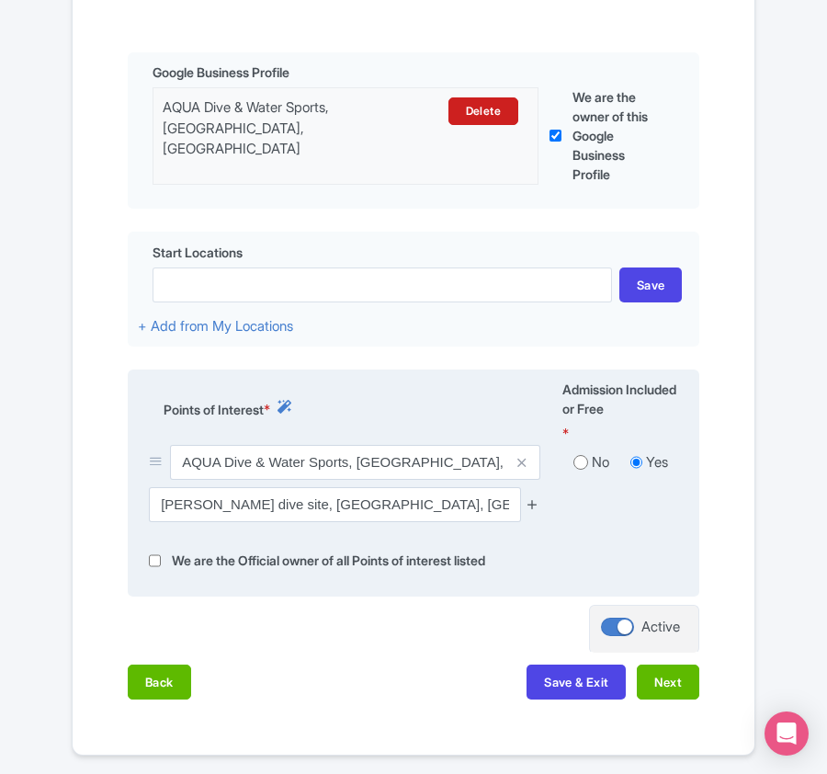
click at [531, 508] on icon at bounding box center [533, 504] width 14 height 14
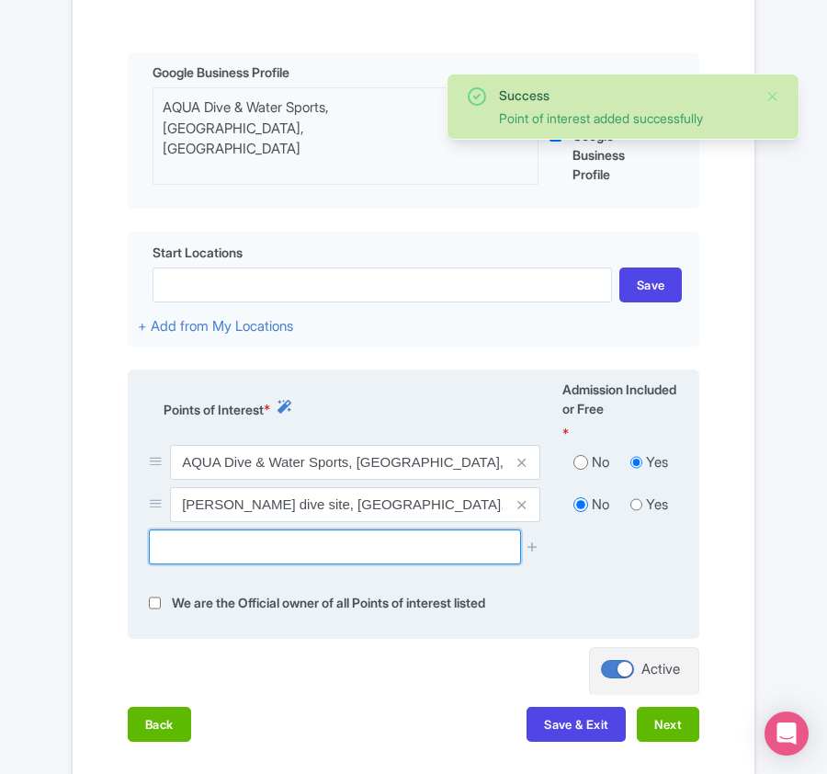
click at [294, 555] on input "text" at bounding box center [334, 546] width 371 height 35
paste input "[PERSON_NAME] dive site, [GEOGRAPHIC_DATA], [GEOGRAPHIC_DATA]"
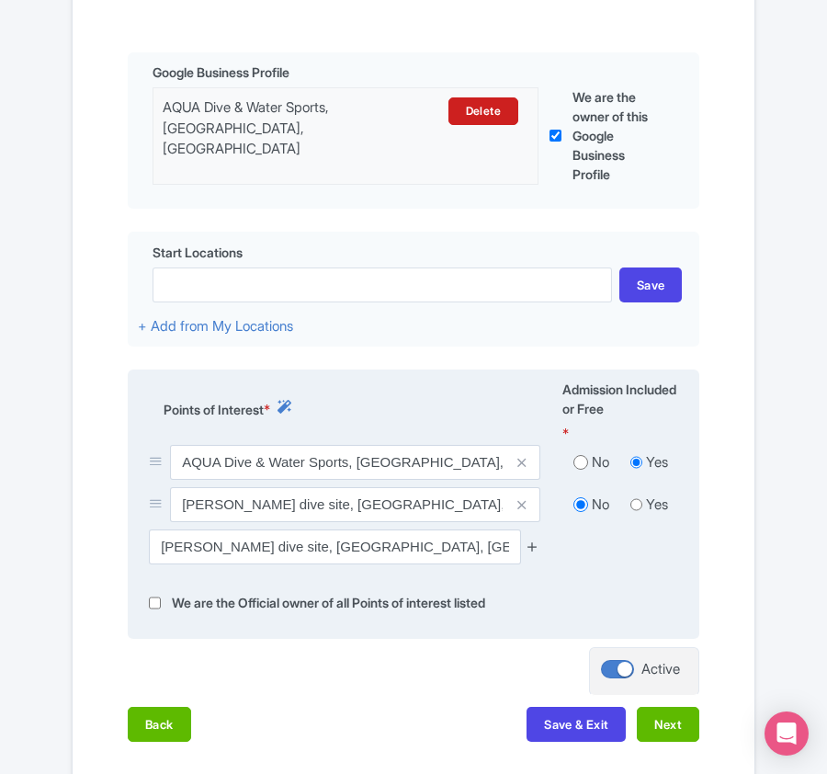
click at [535, 552] on icon at bounding box center [533, 546] width 14 height 14
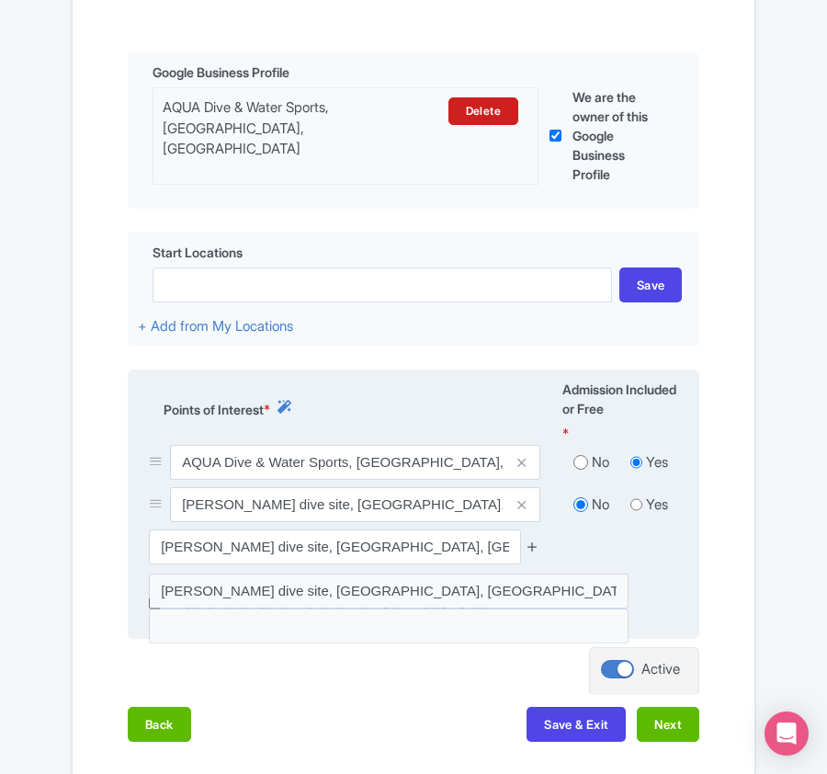
click at [529, 549] on icon at bounding box center [533, 546] width 14 height 14
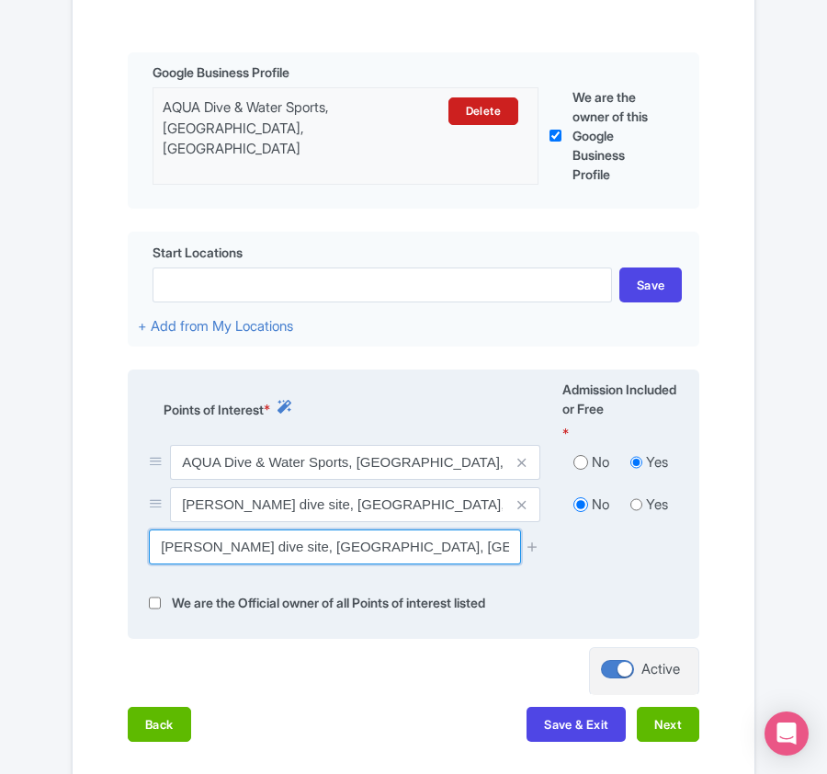
click at [472, 560] on input "[PERSON_NAME] dive site, [GEOGRAPHIC_DATA], [GEOGRAPHIC_DATA]" at bounding box center [334, 546] width 371 height 35
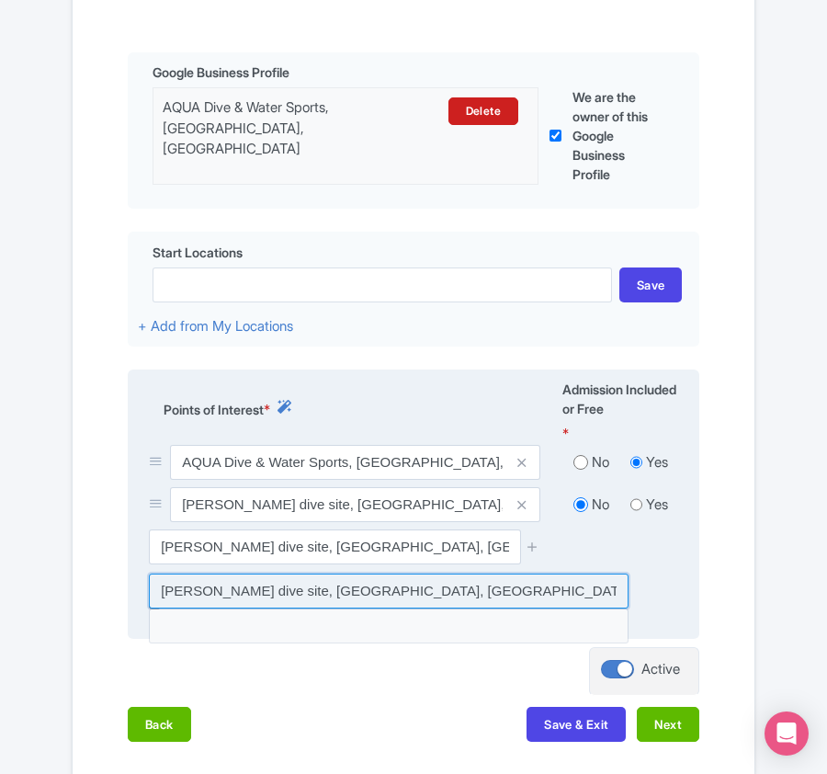
click at [300, 592] on input at bounding box center [389, 590] width 480 height 35
type input "[PERSON_NAME] dive site, [GEOGRAPHIC_DATA], [GEOGRAPHIC_DATA]"
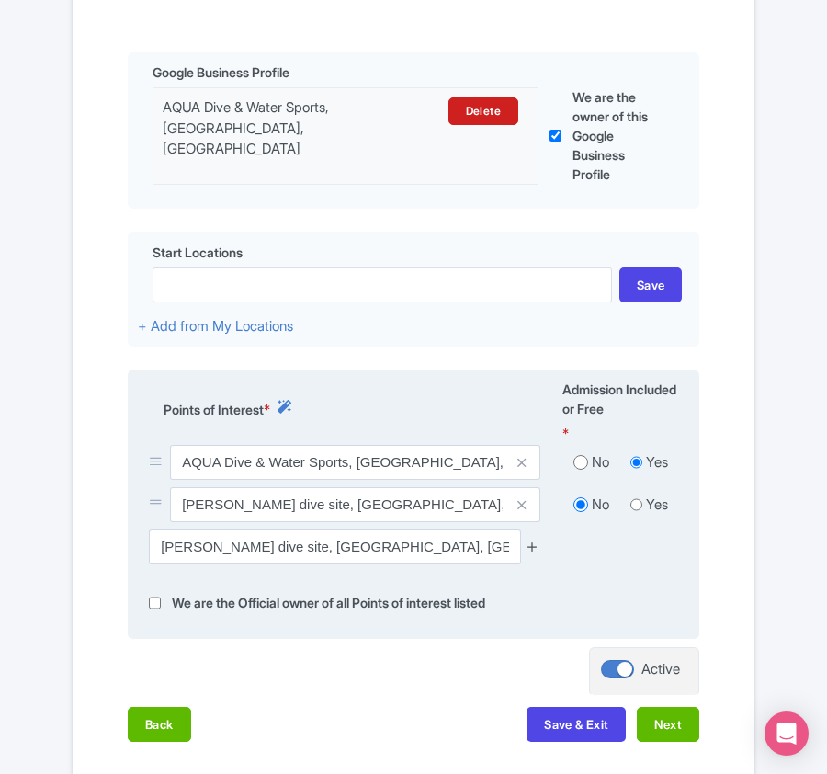
click at [531, 553] on icon at bounding box center [533, 546] width 14 height 14
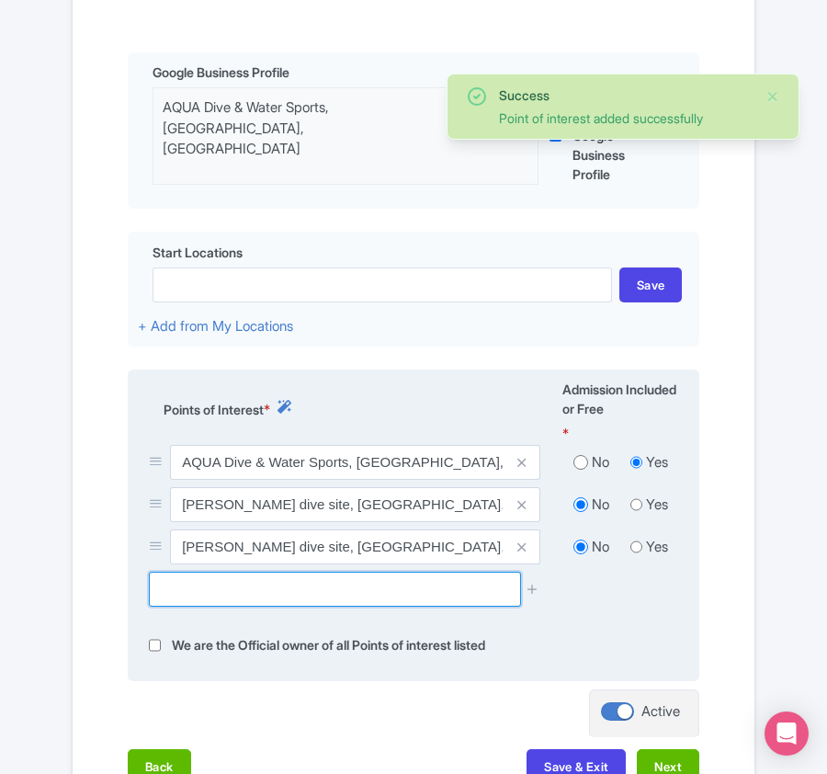
click at [350, 606] on input "text" at bounding box center [334, 589] width 371 height 35
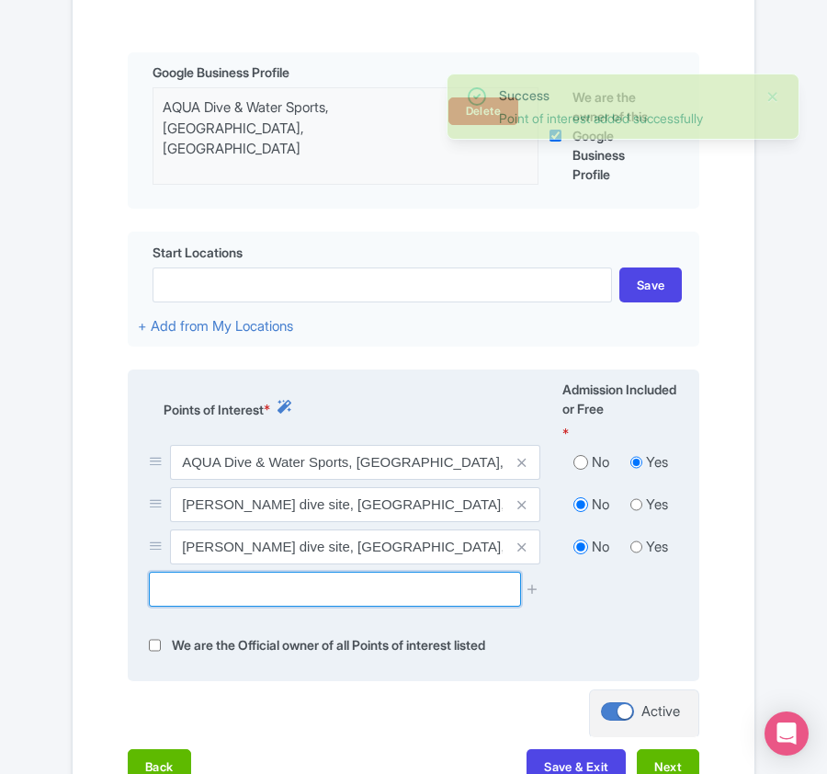
paste input "[GEOGRAPHIC_DATA], [GEOGRAPHIC_DATA], [GEOGRAPHIC_DATA]"
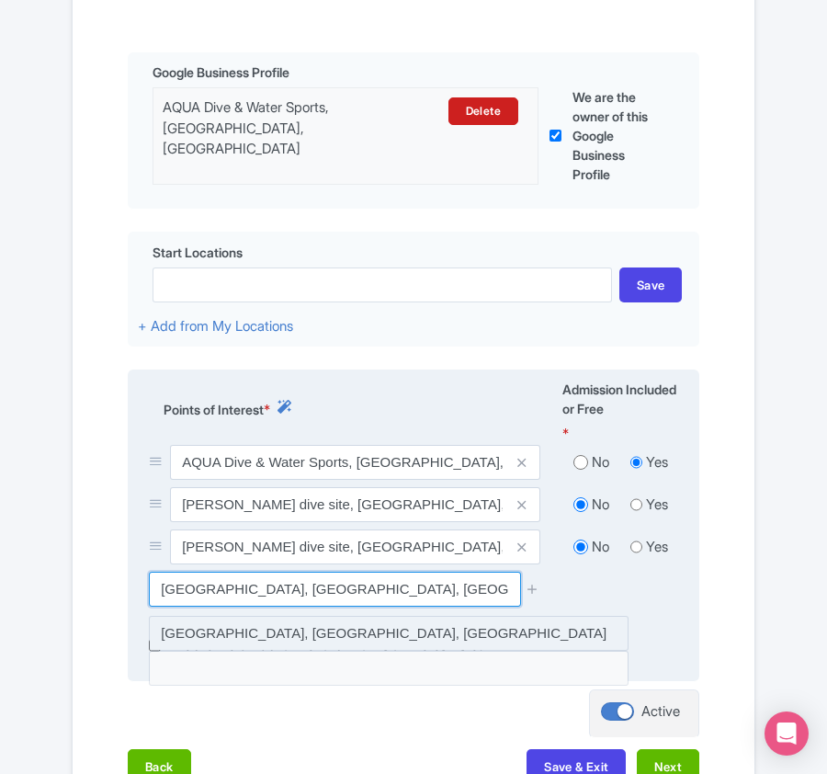
type input "[GEOGRAPHIC_DATA], [GEOGRAPHIC_DATA], [GEOGRAPHIC_DATA]"
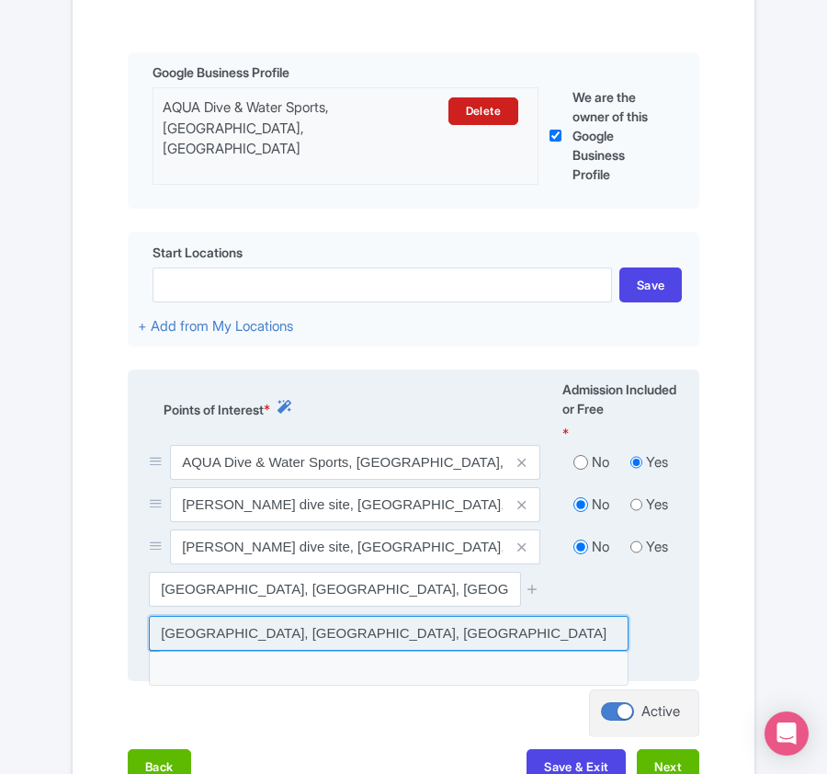
click at [312, 634] on input at bounding box center [389, 633] width 480 height 35
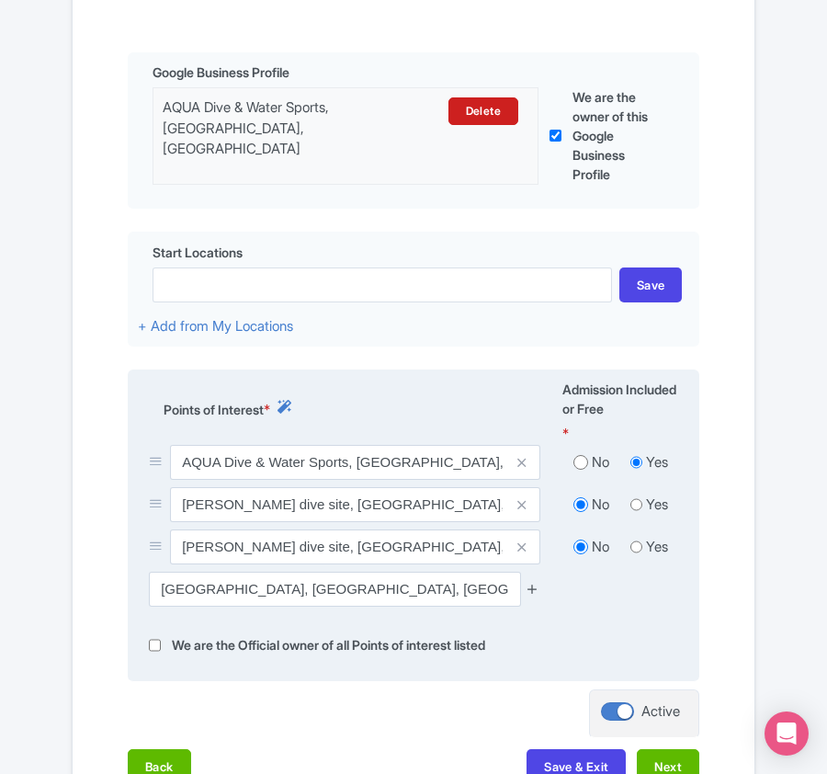
click at [534, 593] on icon at bounding box center [533, 589] width 14 height 14
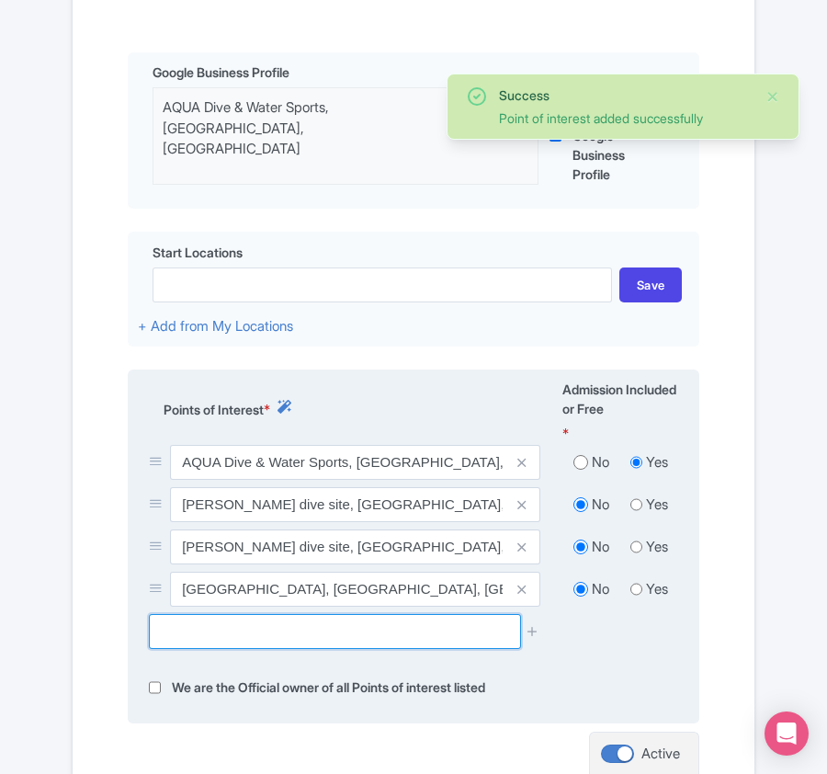
click at [232, 640] on input "text" at bounding box center [334, 631] width 371 height 35
paste input "[GEOGRAPHIC_DATA] (dive site), [GEOGRAPHIC_DATA], [GEOGRAPHIC_DATA]"
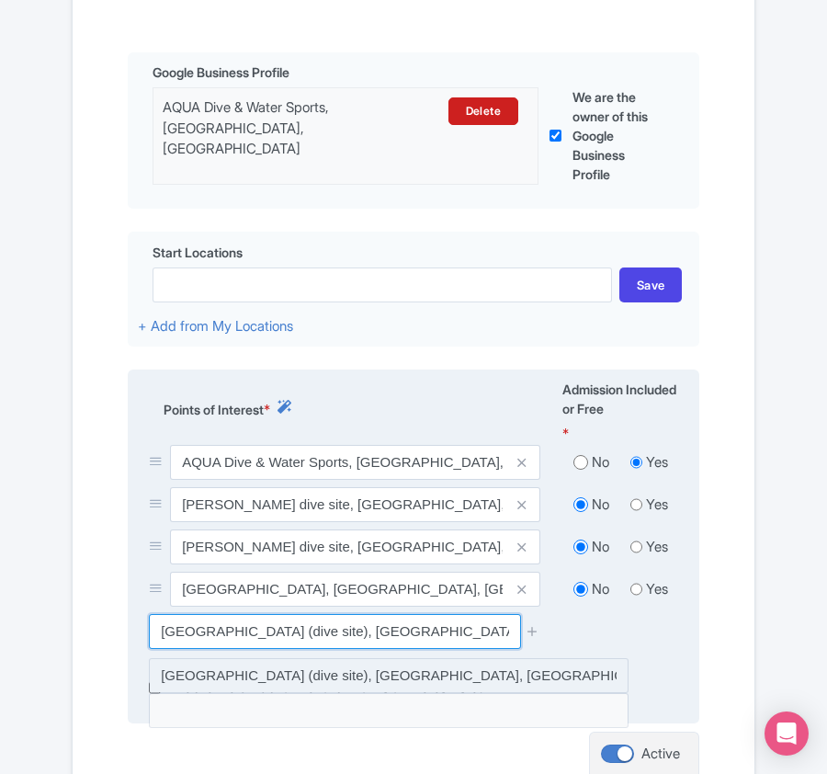
type input "[GEOGRAPHIC_DATA] (dive site), [GEOGRAPHIC_DATA], [GEOGRAPHIC_DATA]"
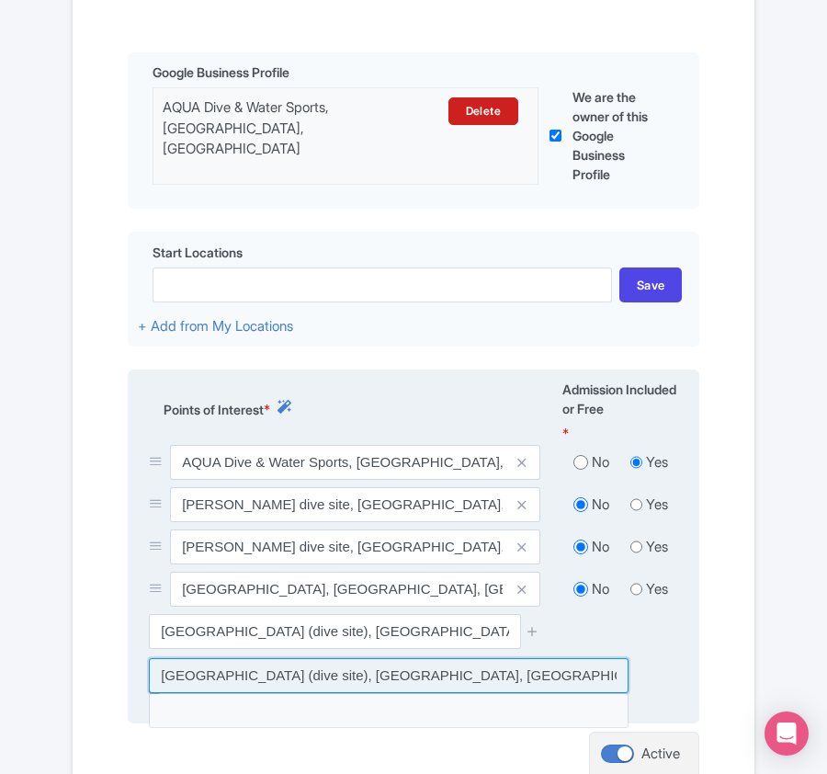
click at [432, 669] on input at bounding box center [389, 675] width 480 height 35
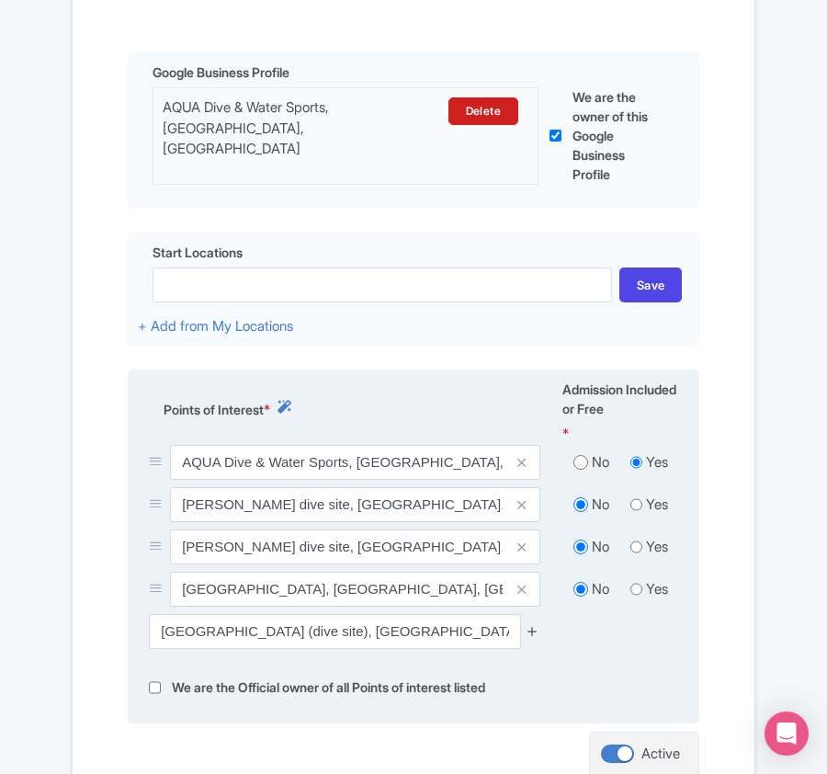
click at [530, 638] on icon at bounding box center [533, 631] width 14 height 14
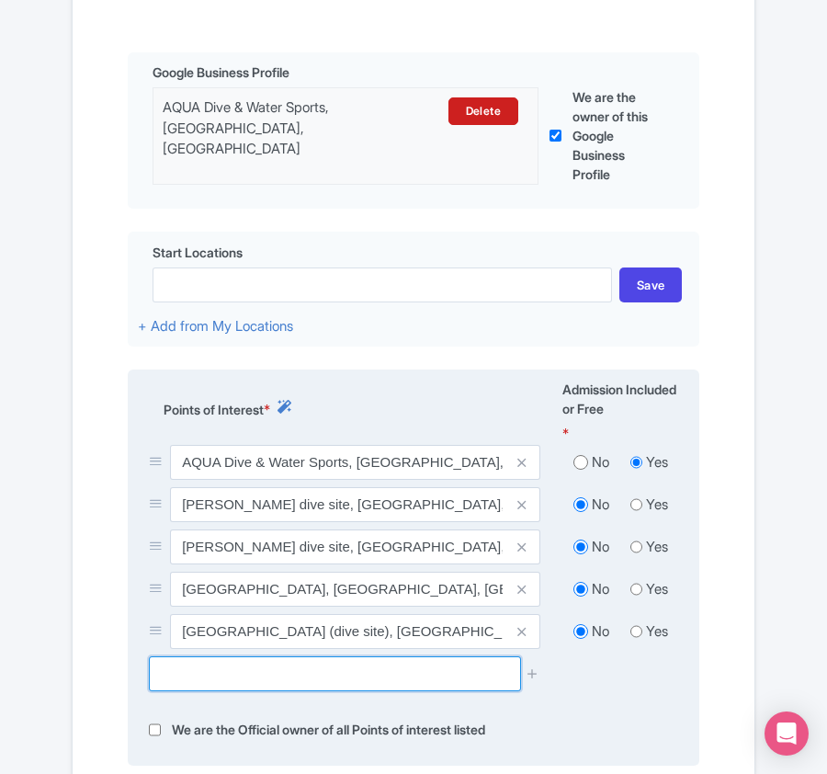
click at [342, 685] on input "text" at bounding box center [334, 673] width 371 height 35
paste input "Kanifushi Shark Point (snorkeling), [GEOGRAPHIC_DATA], [GEOGRAPHIC_DATA]"
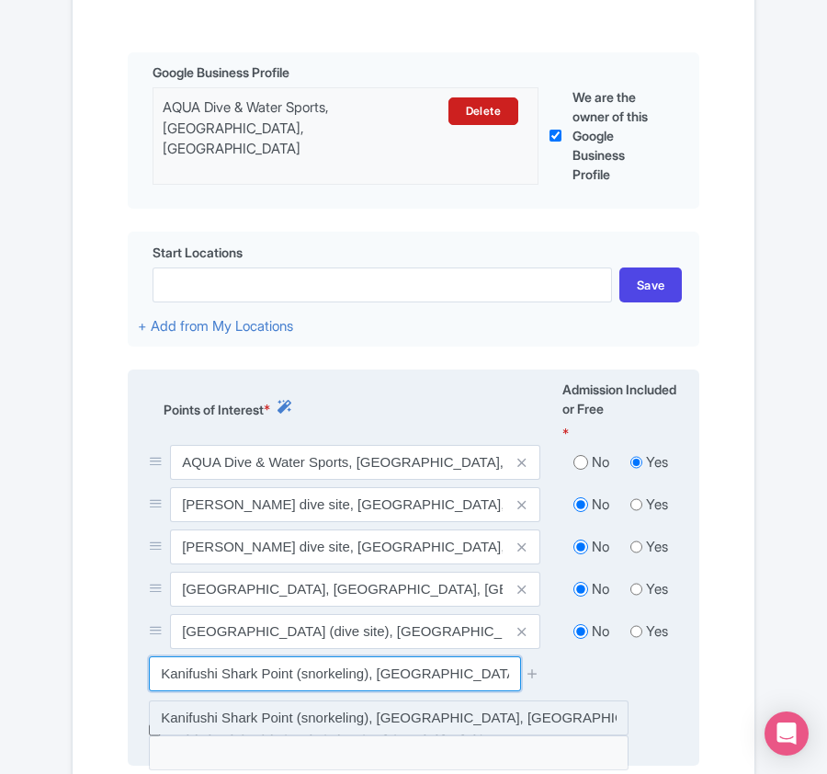
type input "Kanifushi Shark Point (snorkeling), [GEOGRAPHIC_DATA], [GEOGRAPHIC_DATA]"
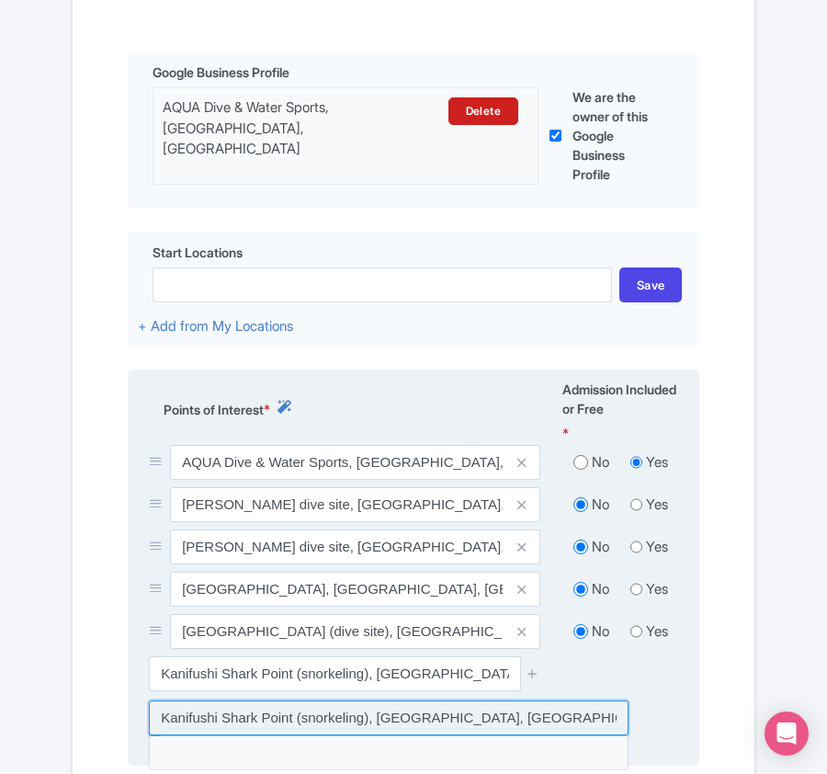
click at [457, 726] on input at bounding box center [389, 717] width 480 height 35
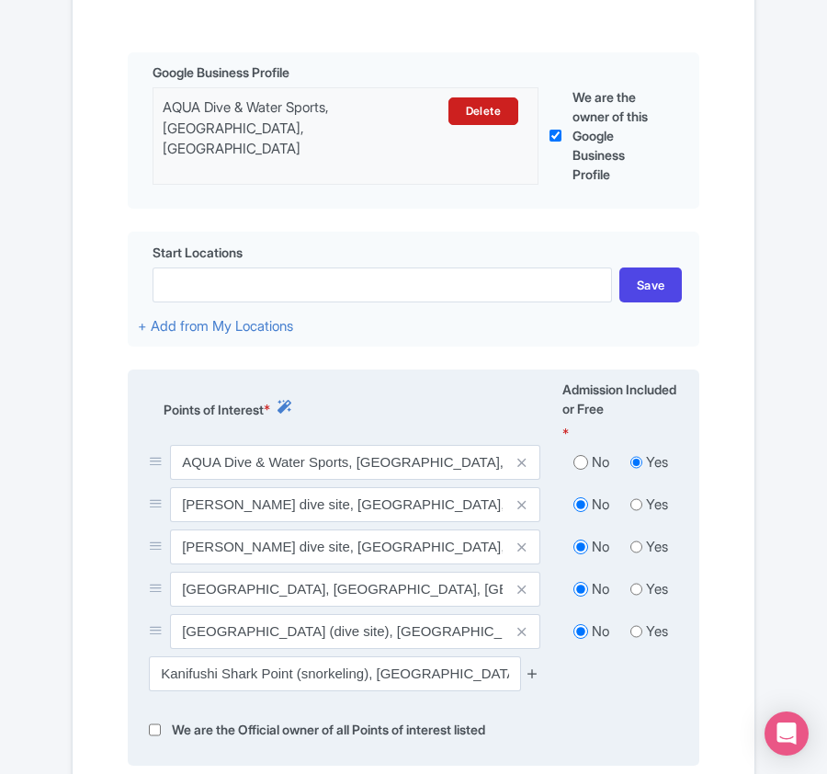
click at [533, 680] on icon at bounding box center [533, 673] width 14 height 14
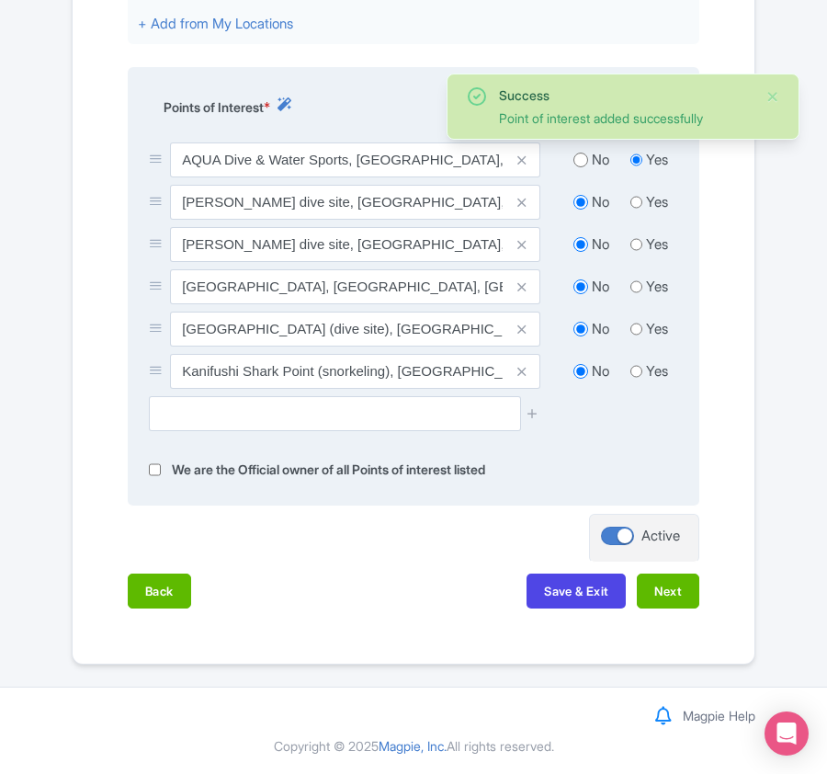
scroll to position [798, 0]
click at [673, 585] on button "Next" at bounding box center [668, 590] width 62 height 35
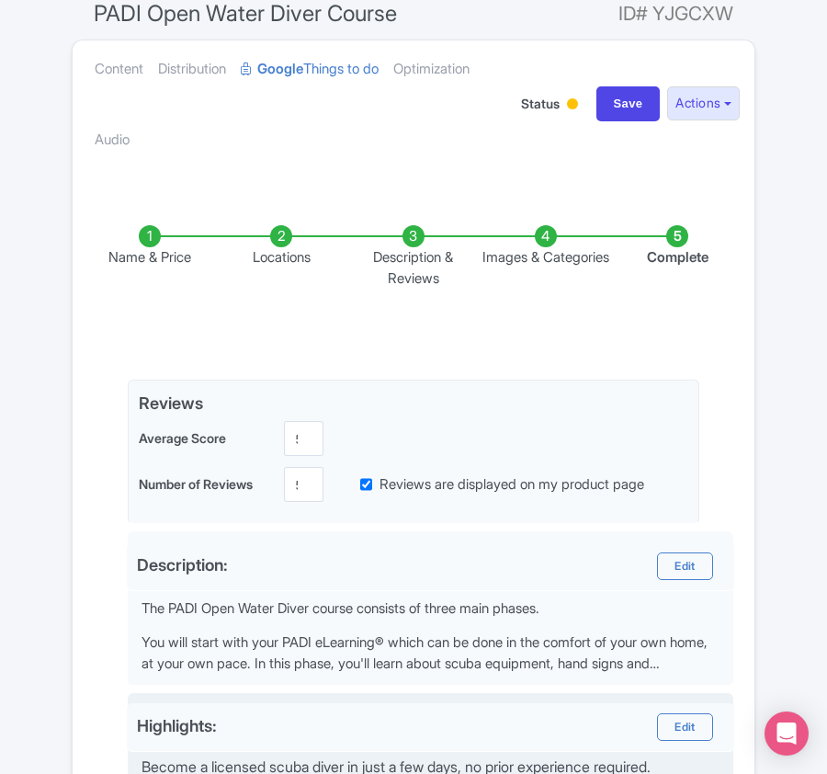
scroll to position [857, 0]
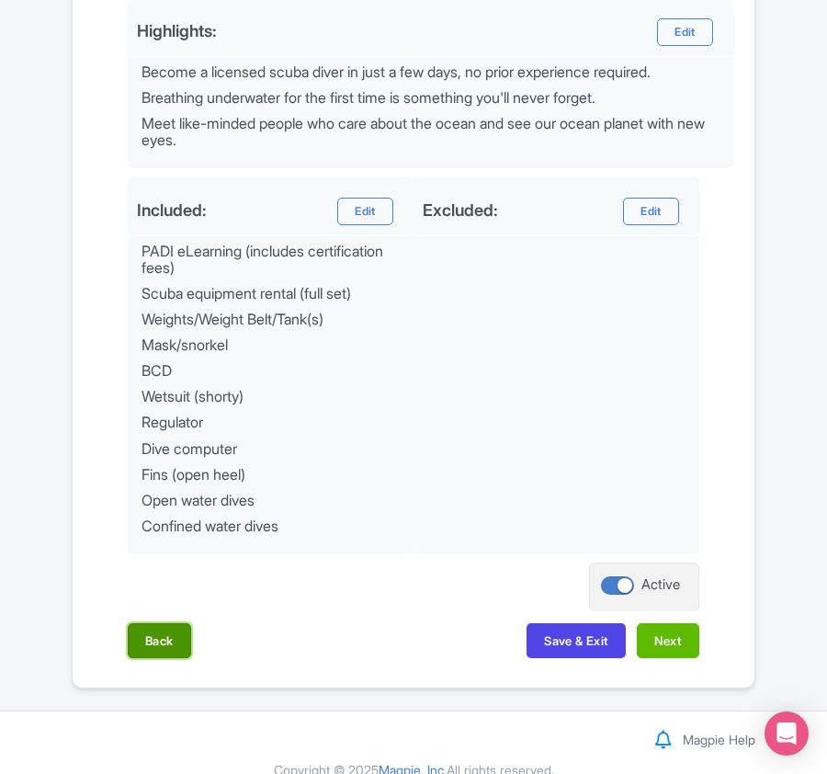
click at [170, 640] on button "Back" at bounding box center [159, 640] width 63 height 35
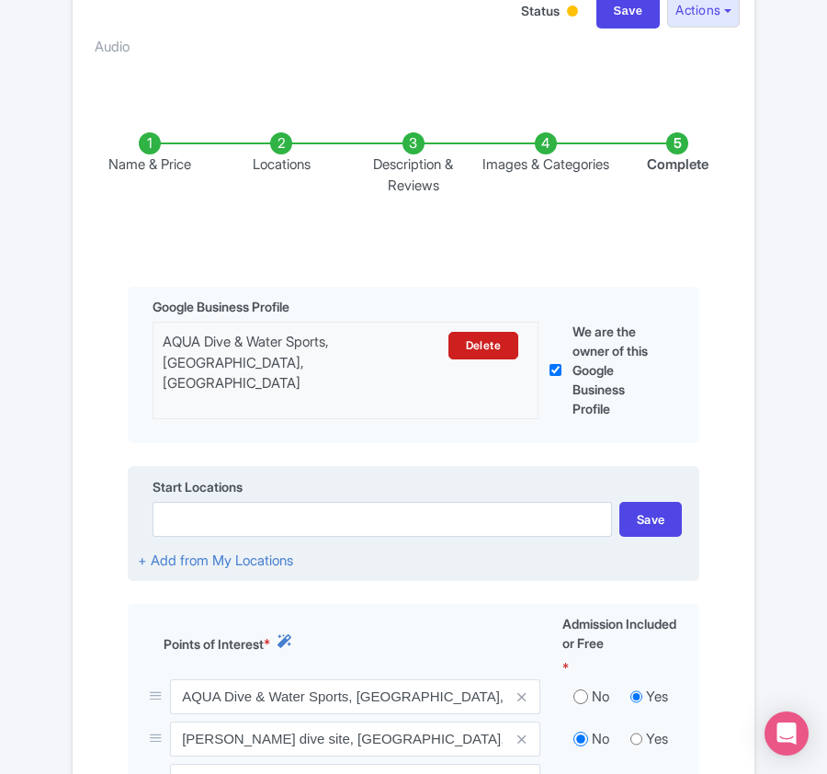
scroll to position [63, 0]
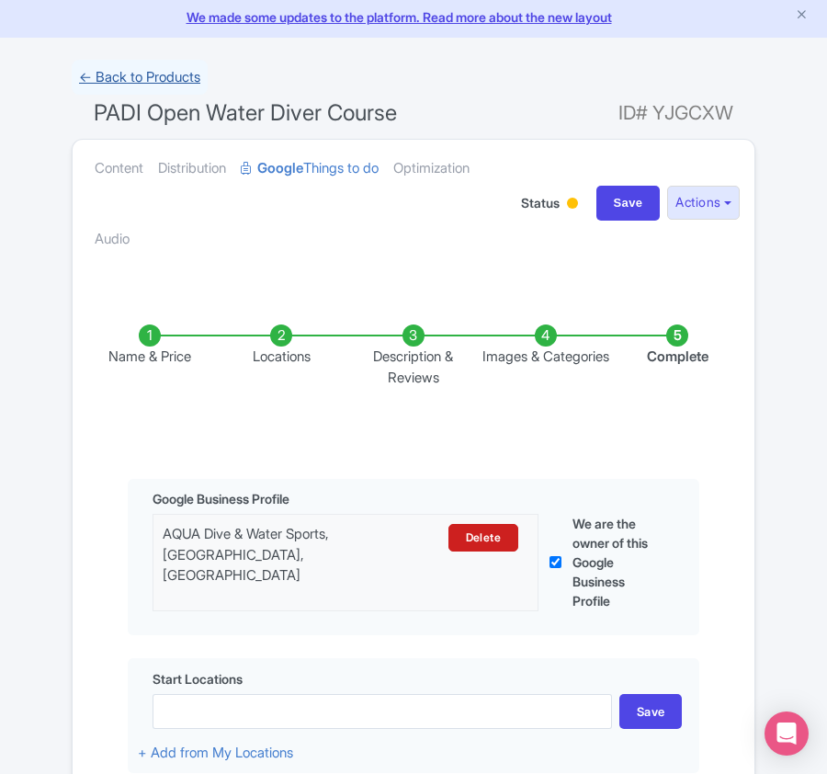
click at [169, 70] on link "← Back to Products" at bounding box center [140, 78] width 136 height 36
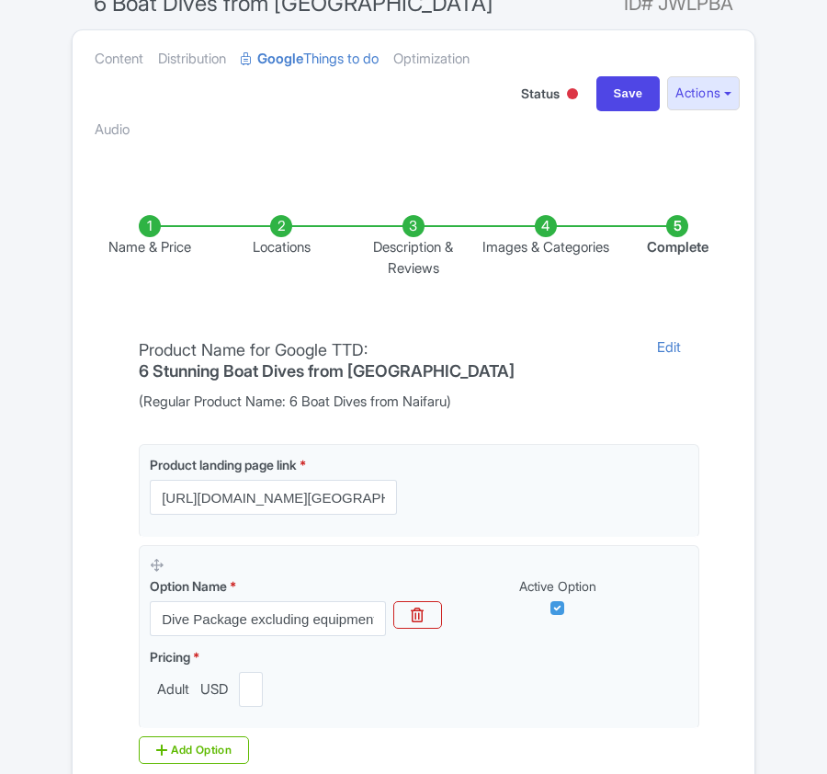
scroll to position [171, 0]
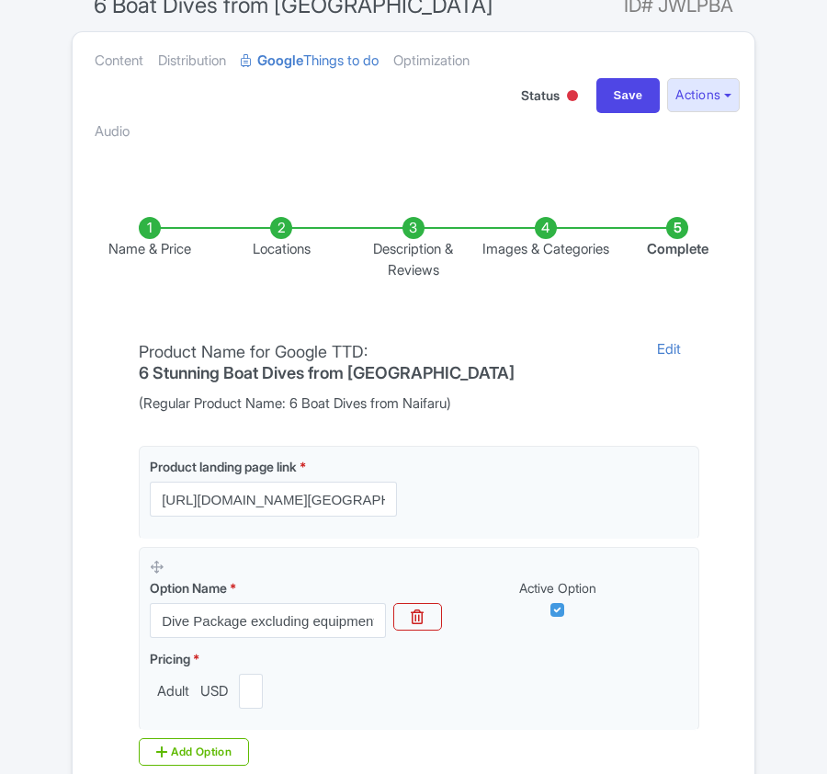
click at [283, 232] on li "Locations" at bounding box center [282, 248] width 132 height 63
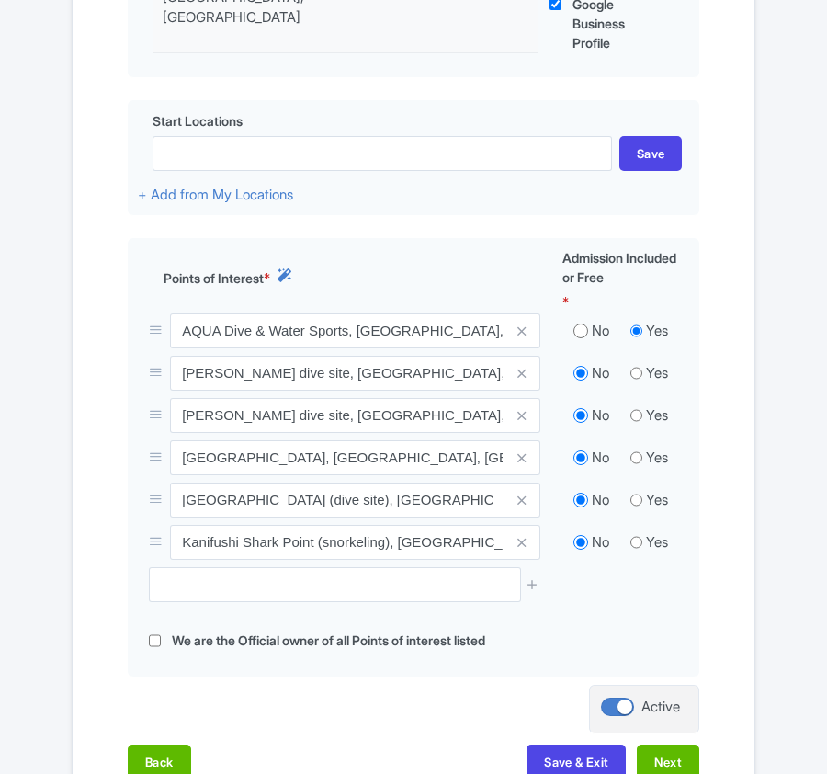
scroll to position [662, 0]
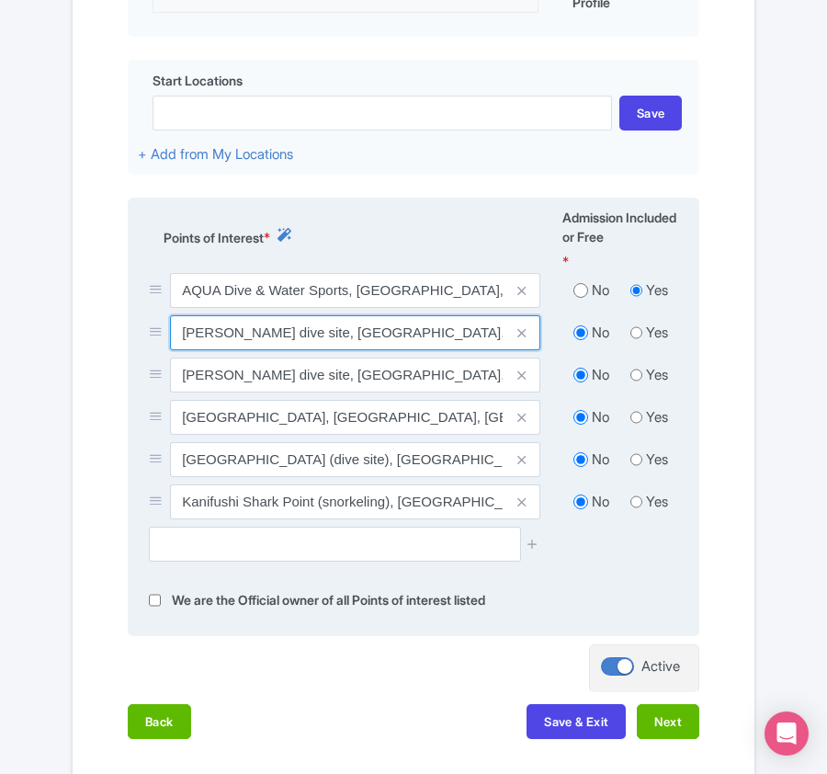
drag, startPoint x: 178, startPoint y: 344, endPoint x: 442, endPoint y: 342, distance: 263.7
click at [442, 342] on input "[PERSON_NAME] dive site, [GEOGRAPHIC_DATA], [GEOGRAPHIC_DATA]" at bounding box center [355, 332] width 370 height 35
click at [226, 338] on input "[PERSON_NAME] dive site, [GEOGRAPHIC_DATA], [GEOGRAPHIC_DATA]" at bounding box center [355, 332] width 370 height 35
drag, startPoint x: 184, startPoint y: 332, endPoint x: 270, endPoint y: 344, distance: 87.2
click at [270, 344] on input "[PERSON_NAME] dive site, [GEOGRAPHIC_DATA], [GEOGRAPHIC_DATA]" at bounding box center [355, 332] width 370 height 35
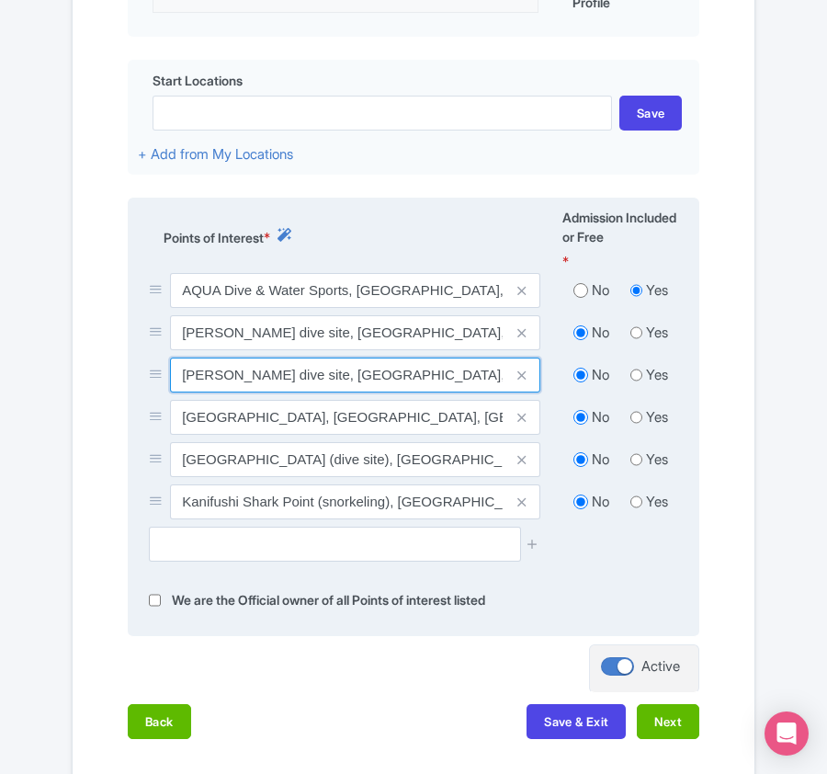
drag, startPoint x: 186, startPoint y: 390, endPoint x: 310, endPoint y: 379, distance: 124.5
click at [310, 379] on input "[PERSON_NAME] dive site, [GEOGRAPHIC_DATA], [GEOGRAPHIC_DATA]" at bounding box center [355, 374] width 370 height 35
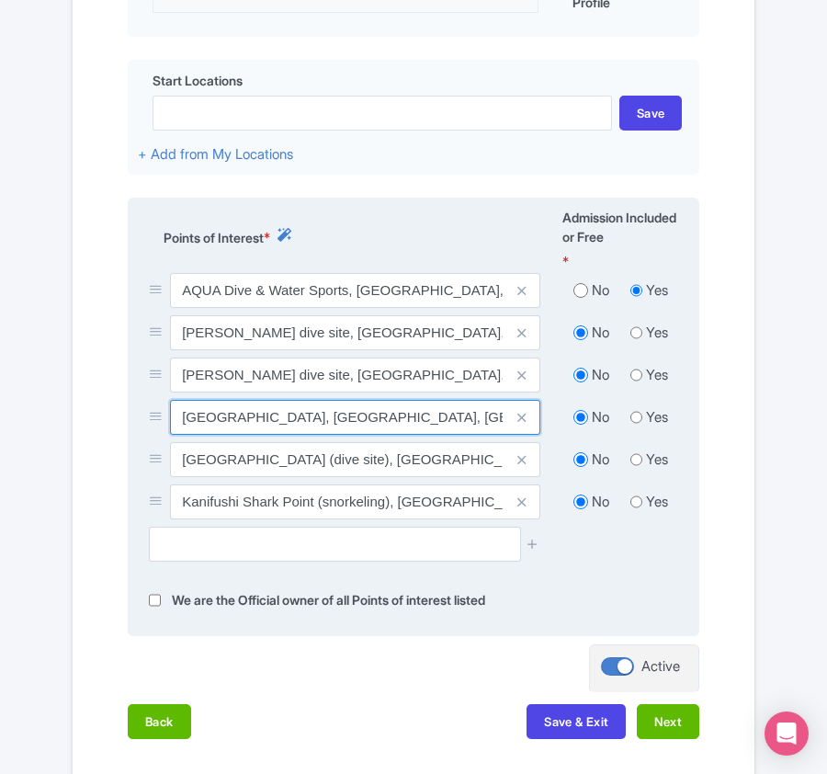
drag, startPoint x: 185, startPoint y: 420, endPoint x: 362, endPoint y: 413, distance: 177.5
click at [362, 413] on input "[GEOGRAPHIC_DATA], [GEOGRAPHIC_DATA], [GEOGRAPHIC_DATA]" at bounding box center [355, 417] width 370 height 35
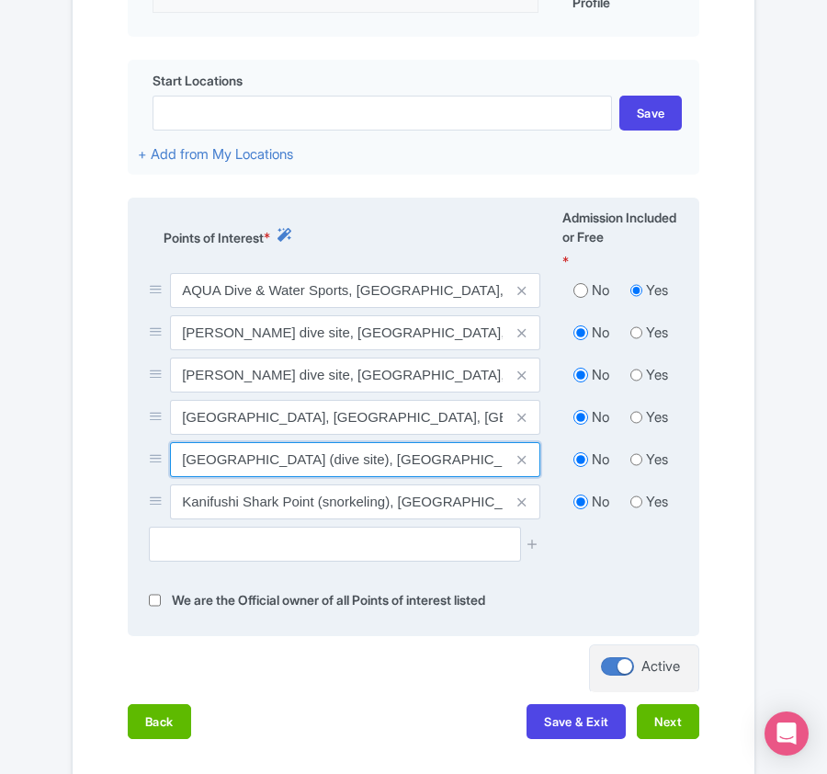
drag, startPoint x: 186, startPoint y: 464, endPoint x: 321, endPoint y: 457, distance: 135.3
click at [321, 457] on input "[GEOGRAPHIC_DATA] (dive site), [GEOGRAPHIC_DATA], [GEOGRAPHIC_DATA]" at bounding box center [355, 459] width 370 height 35
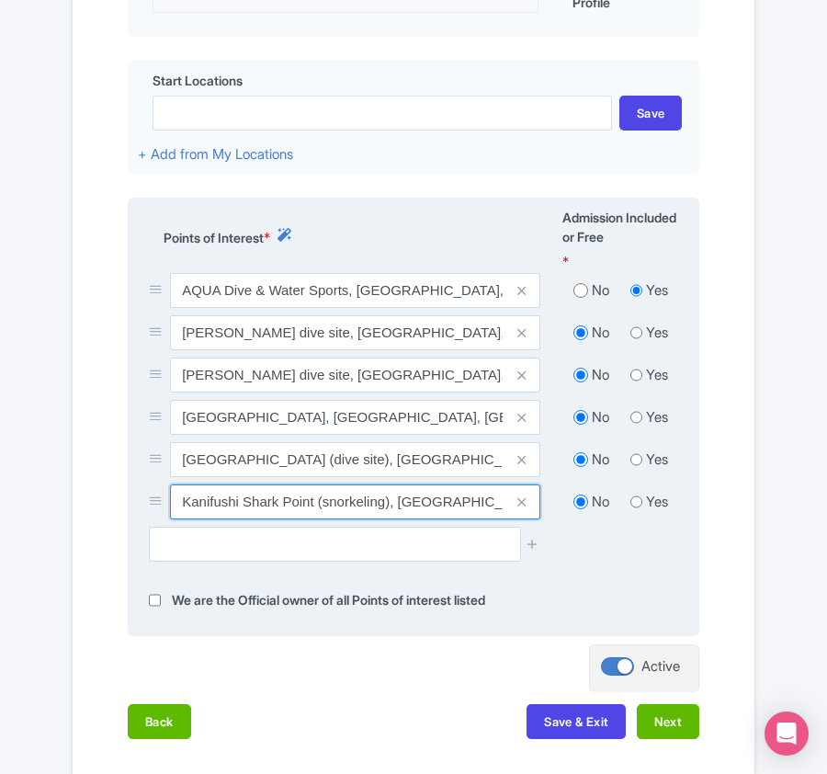
drag, startPoint x: 180, startPoint y: 511, endPoint x: 318, endPoint y: 505, distance: 137.9
click at [318, 505] on input "Kanifushi Shark Point (snorkeling), [GEOGRAPHIC_DATA], [GEOGRAPHIC_DATA]" at bounding box center [355, 501] width 370 height 35
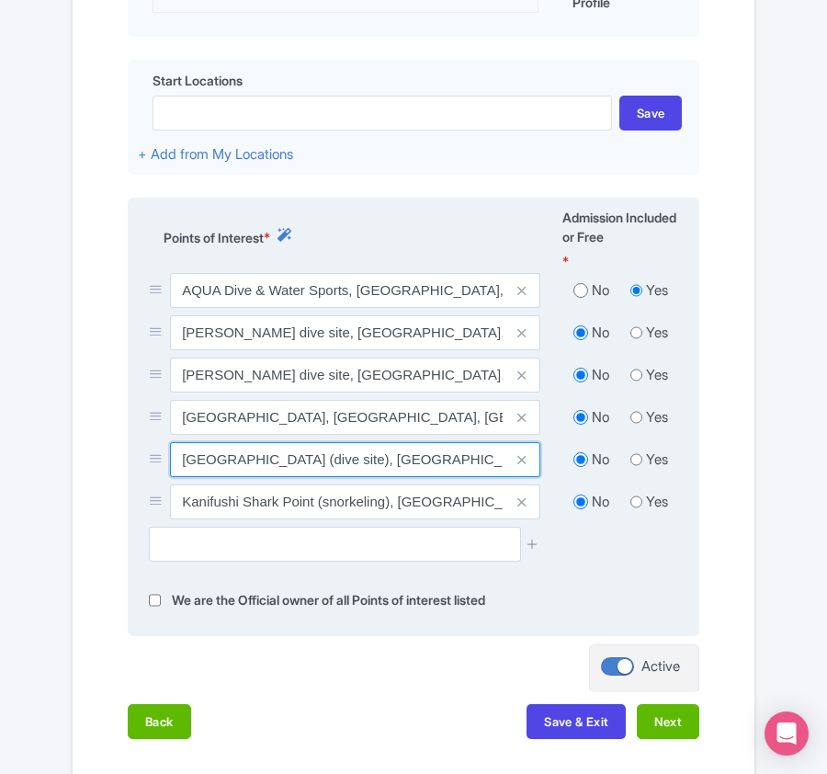
drag, startPoint x: 185, startPoint y: 469, endPoint x: 450, endPoint y: 453, distance: 266.0
click at [449, 453] on input "[GEOGRAPHIC_DATA] (dive site), [GEOGRAPHIC_DATA], [GEOGRAPHIC_DATA]" at bounding box center [355, 459] width 370 height 35
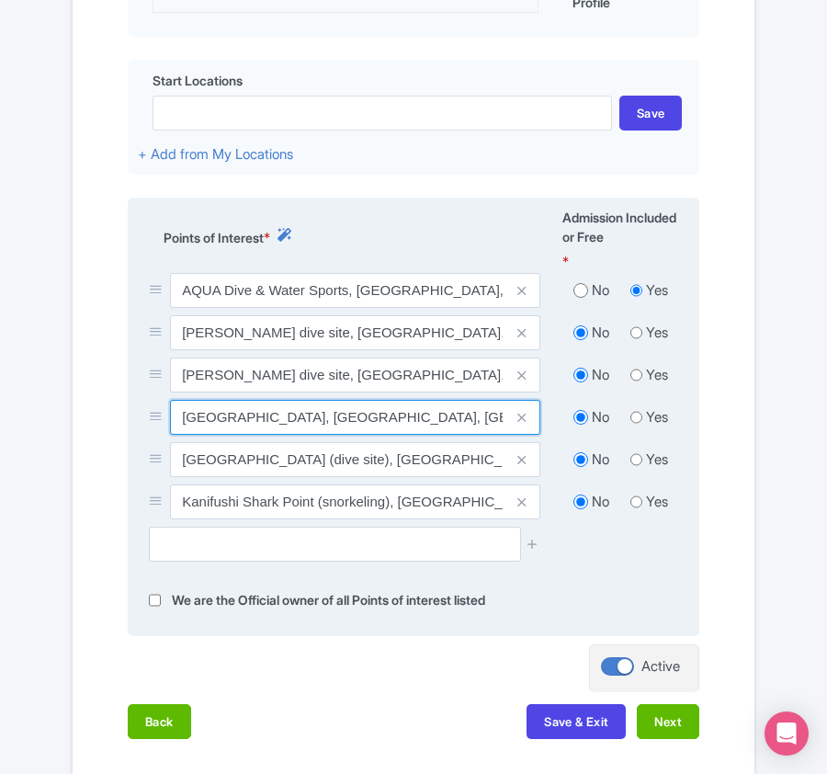
drag, startPoint x: 182, startPoint y: 423, endPoint x: 476, endPoint y: 398, distance: 295.1
click at [476, 398] on div "AQUA Dive & Water Sports, [GEOGRAPHIC_DATA], [GEOGRAPHIC_DATA] No Yes Naifaru K…" at bounding box center [413, 400] width 551 height 254
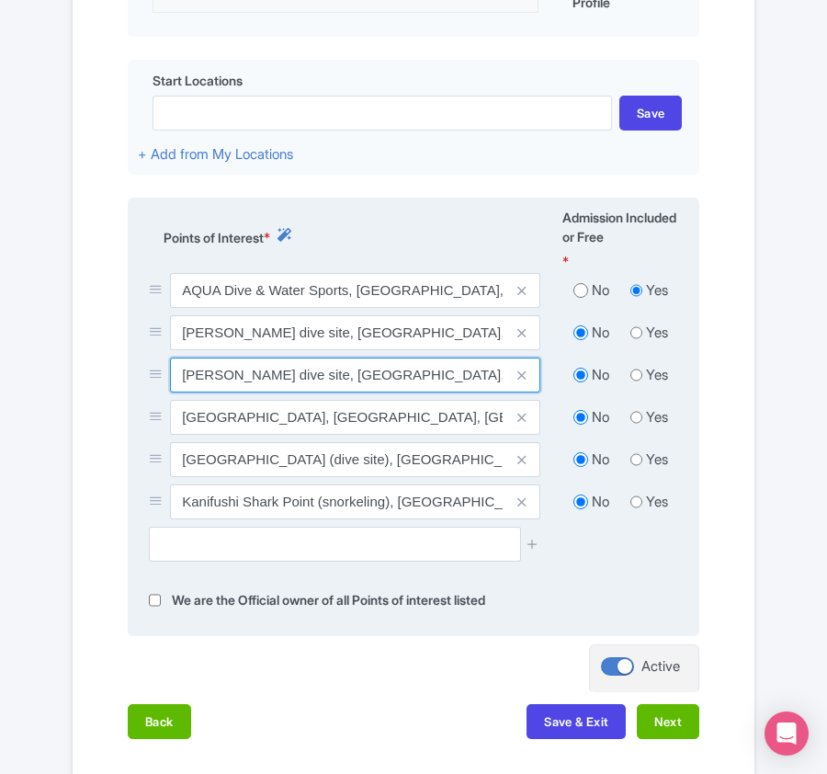
drag, startPoint x: 185, startPoint y: 376, endPoint x: 427, endPoint y: 377, distance: 242.6
click at [427, 377] on input "[PERSON_NAME] dive site, [GEOGRAPHIC_DATA], [GEOGRAPHIC_DATA]" at bounding box center [355, 374] width 370 height 35
